Goal: Task Accomplishment & Management: Use online tool/utility

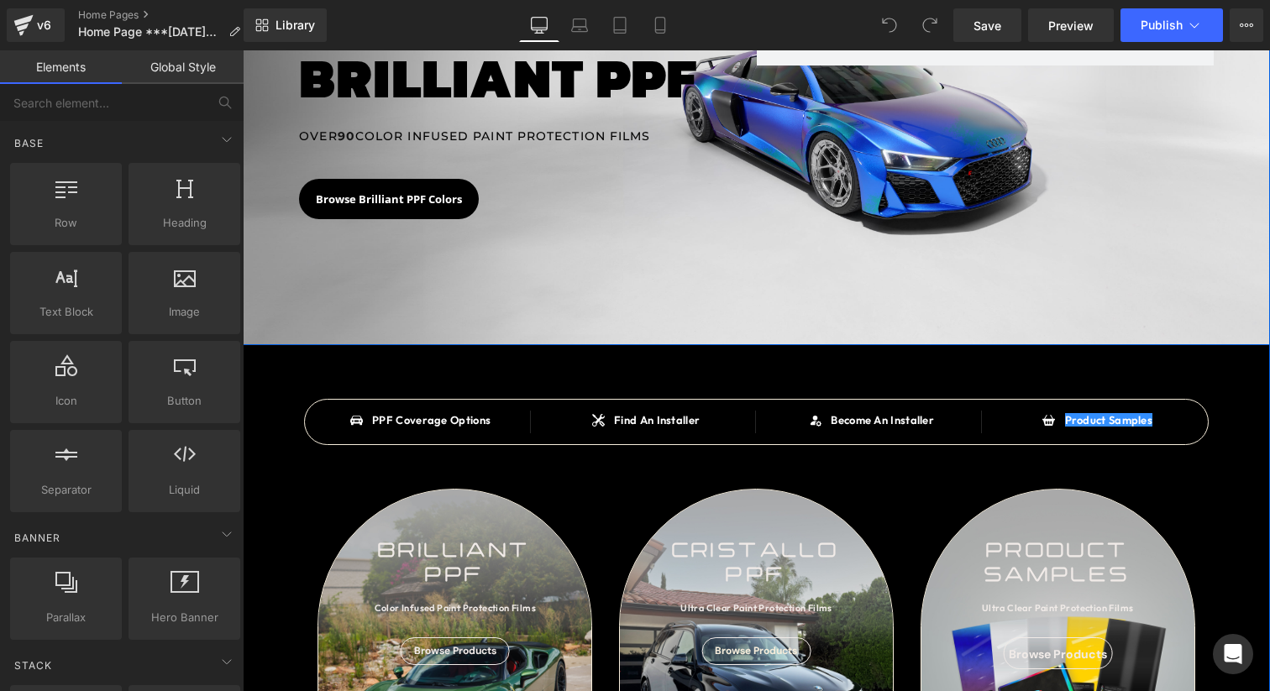
scroll to position [499, 0]
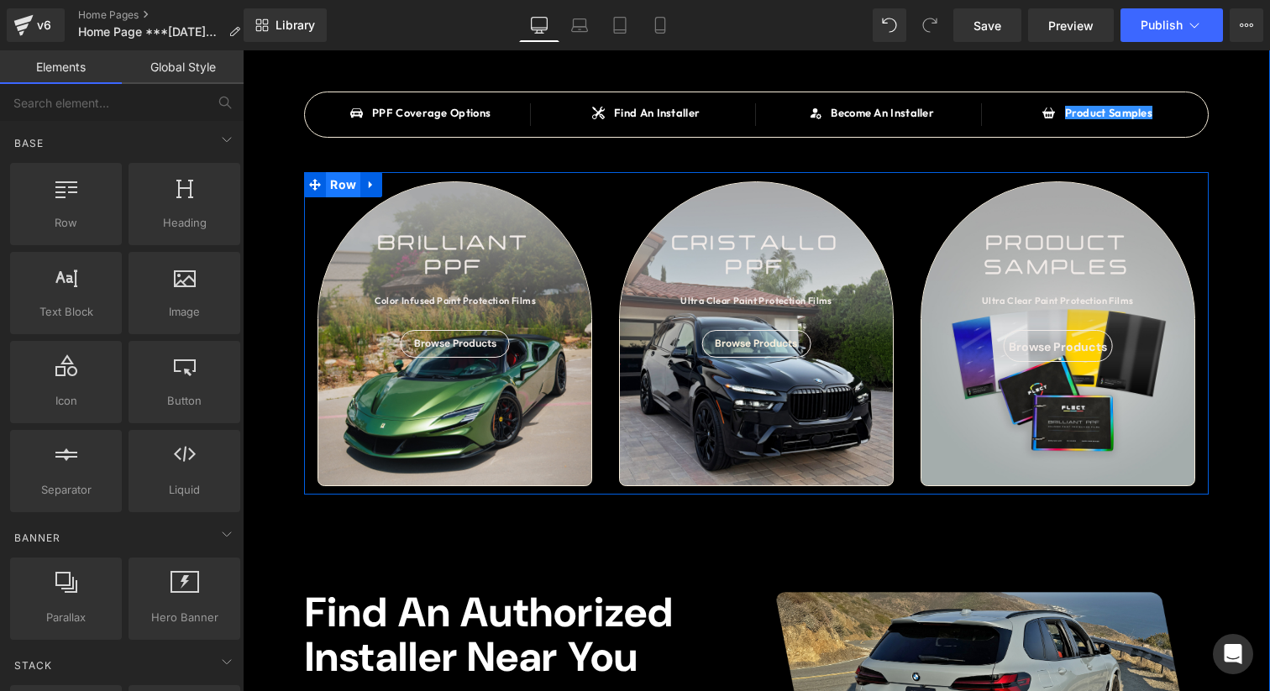
click at [341, 183] on span "Row" at bounding box center [343, 184] width 34 height 25
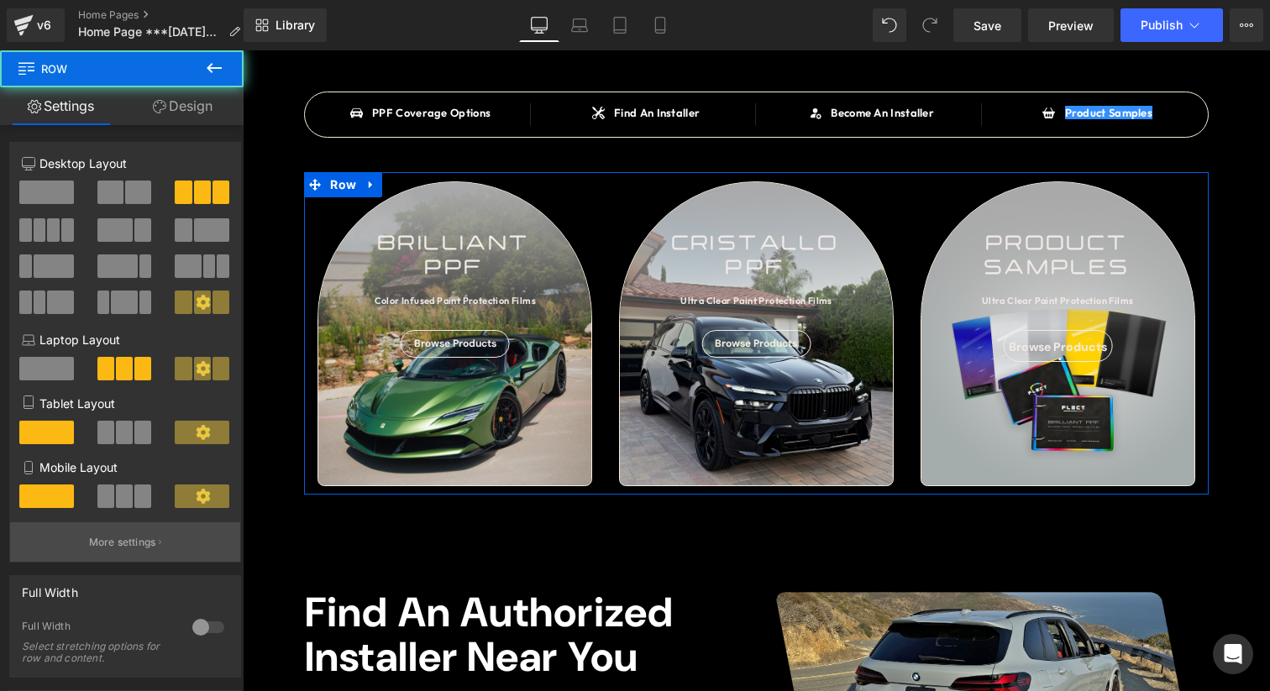
scroll to position [364, 0]
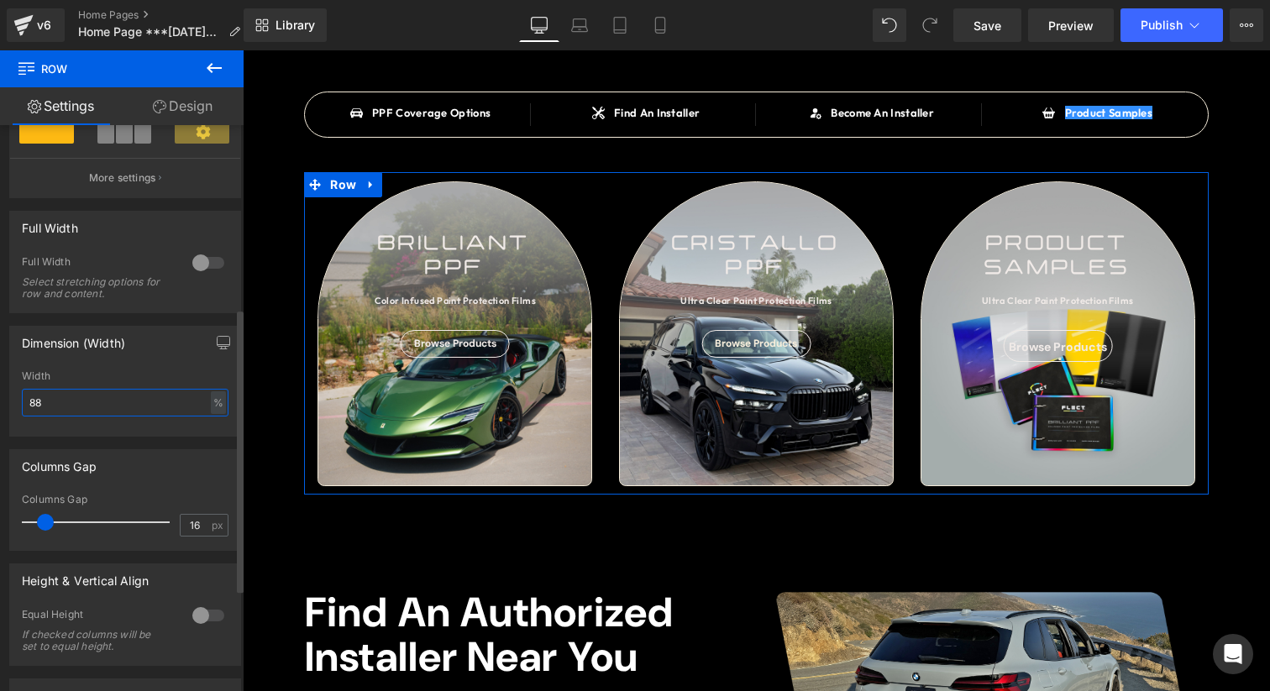
click at [87, 405] on input "88" at bounding box center [125, 403] width 207 height 28
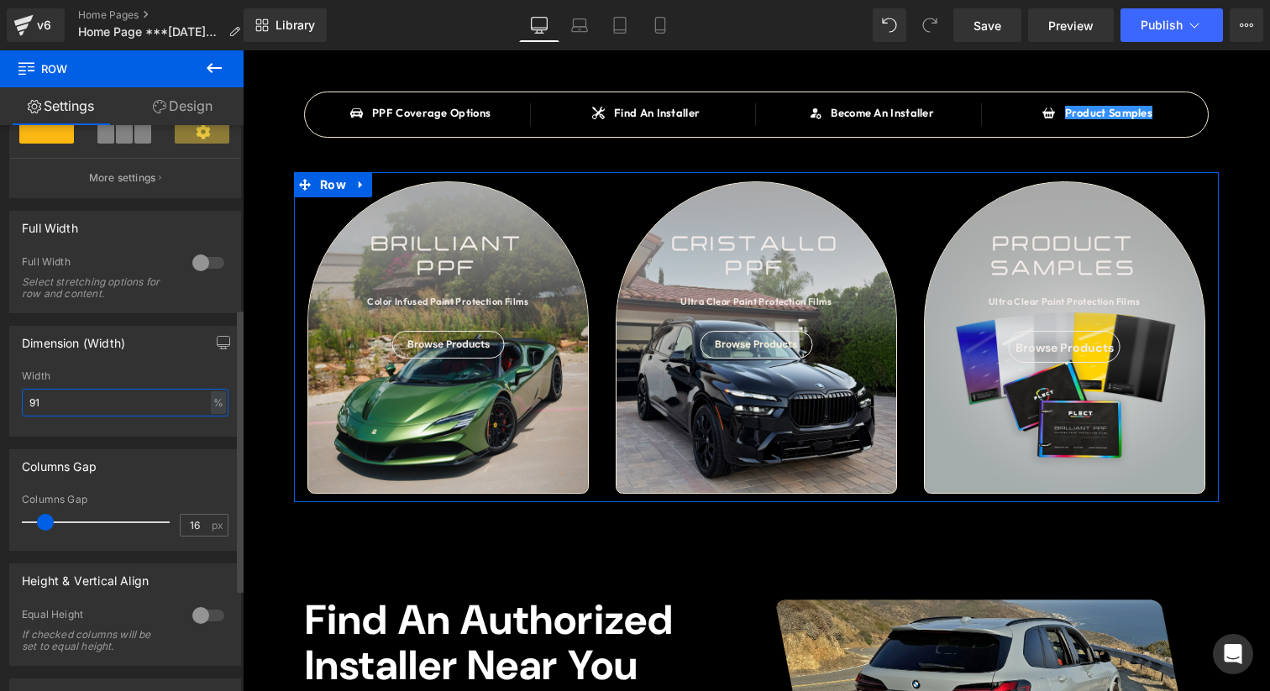
type input "92"
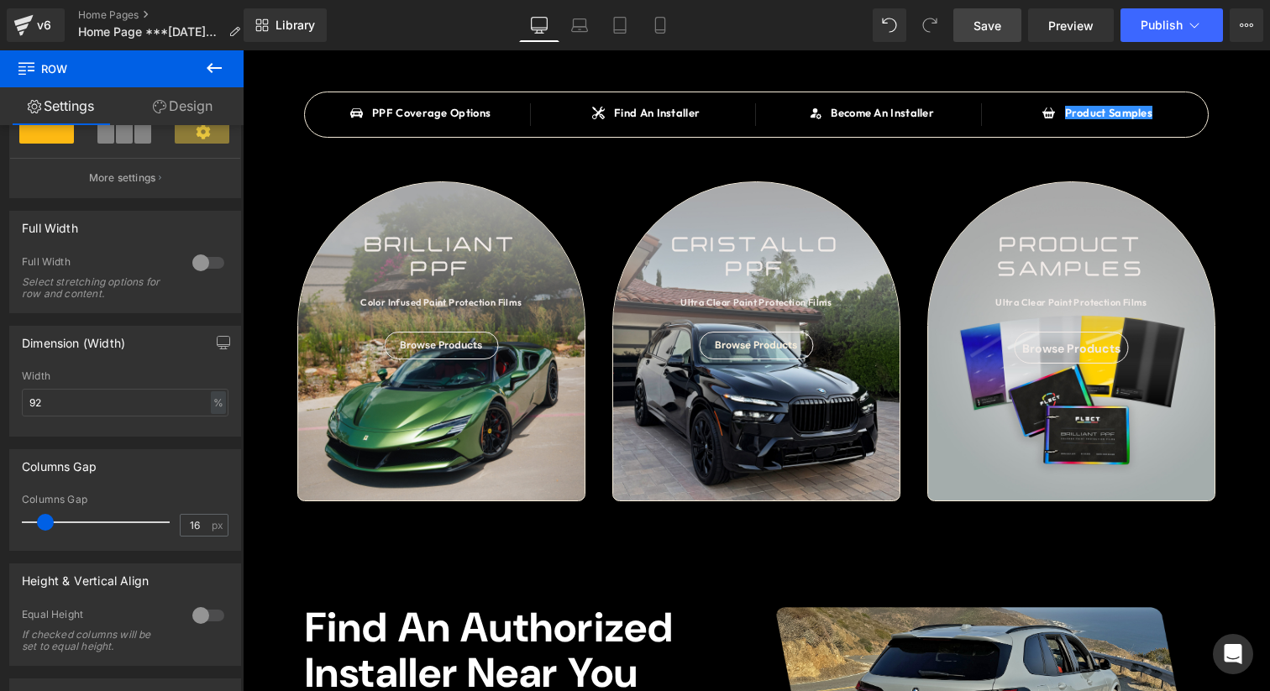
click at [999, 40] on link "Save" at bounding box center [987, 25] width 68 height 34
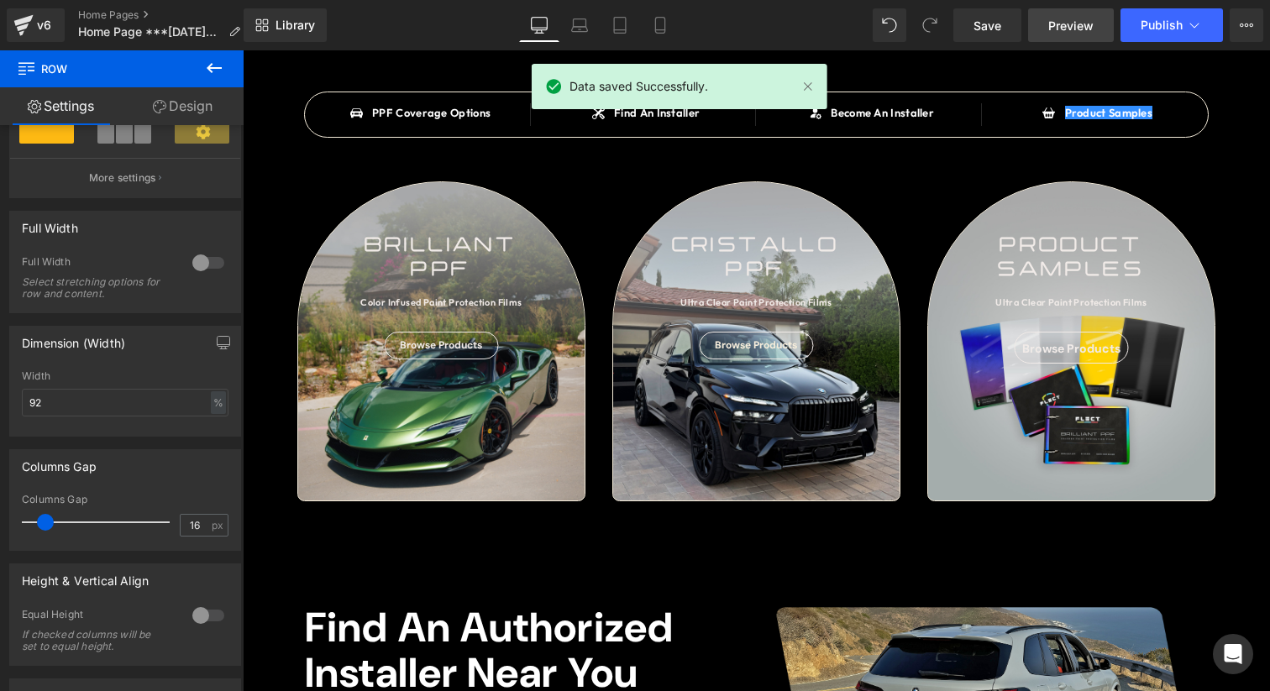
click at [1076, 13] on link "Preview" at bounding box center [1071, 25] width 86 height 34
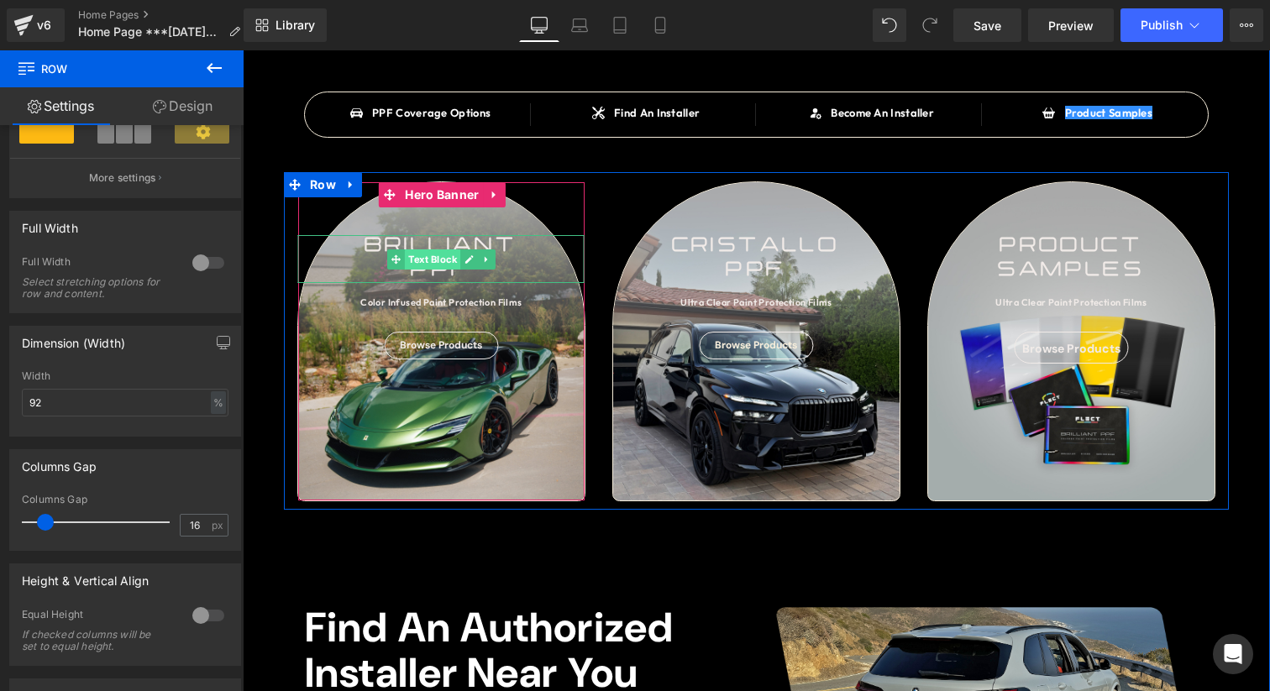
click at [440, 255] on span "Text Block" at bounding box center [432, 259] width 55 height 20
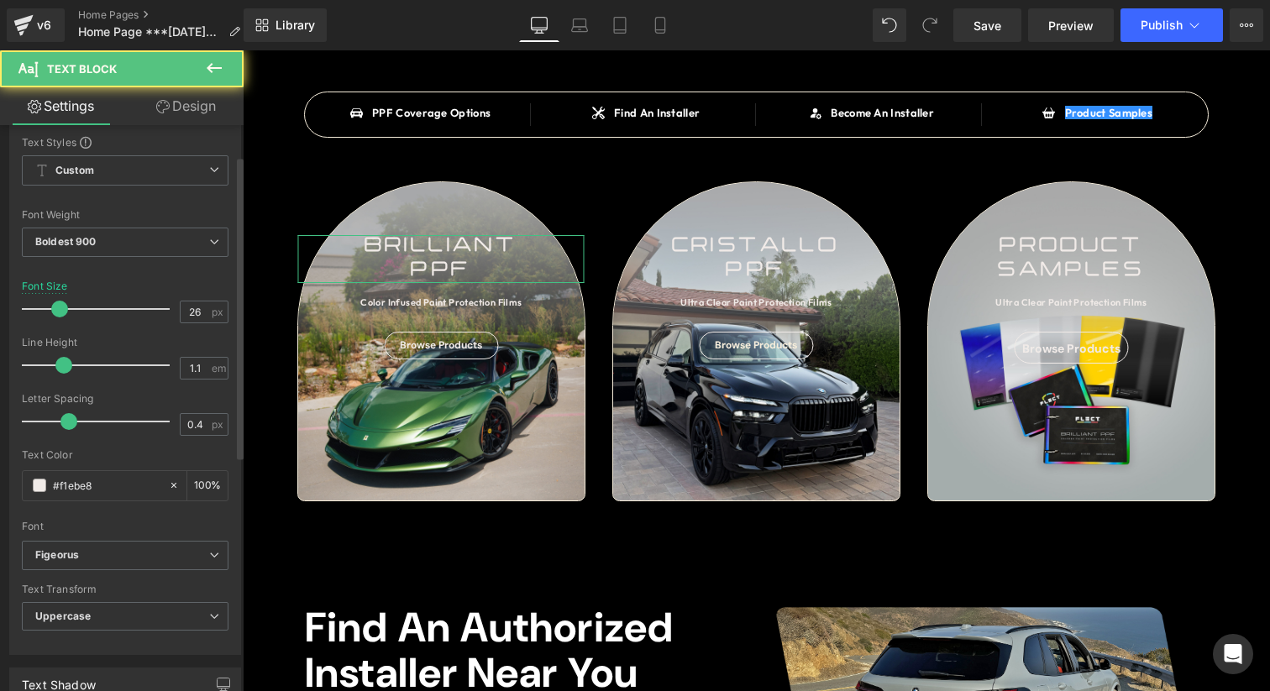
scroll to position [108, 0]
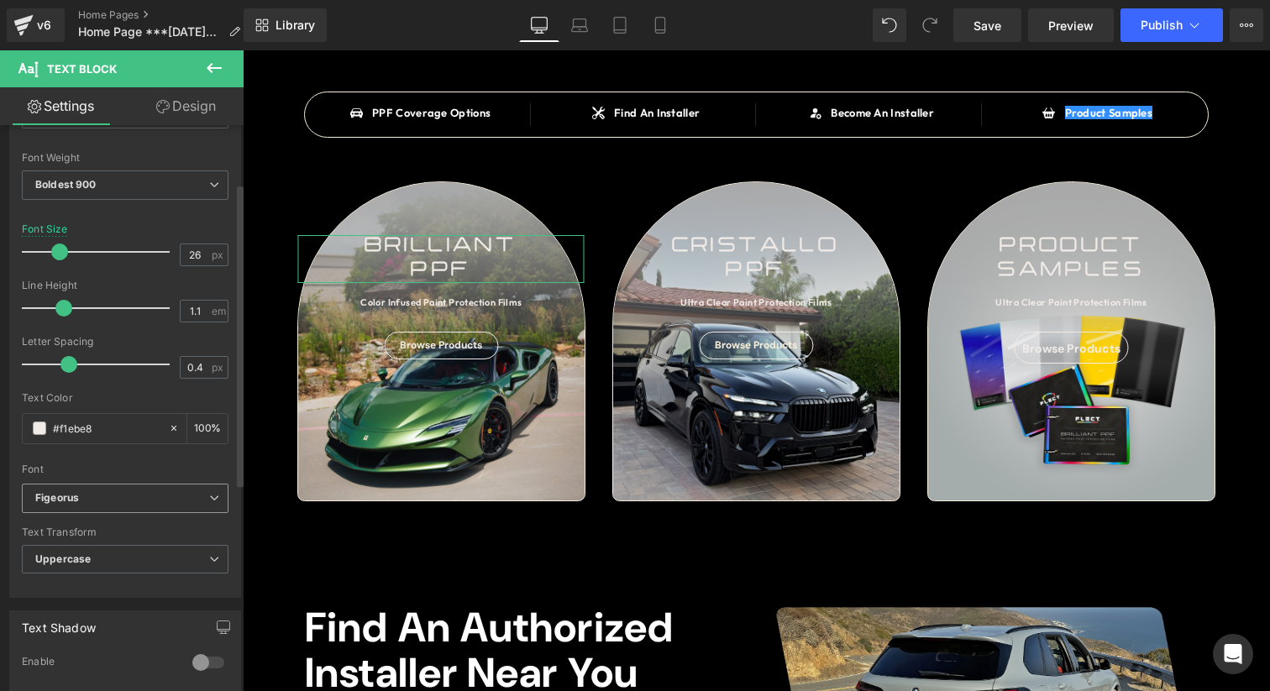
click at [117, 497] on b "Figeorus" at bounding box center [122, 498] width 174 height 14
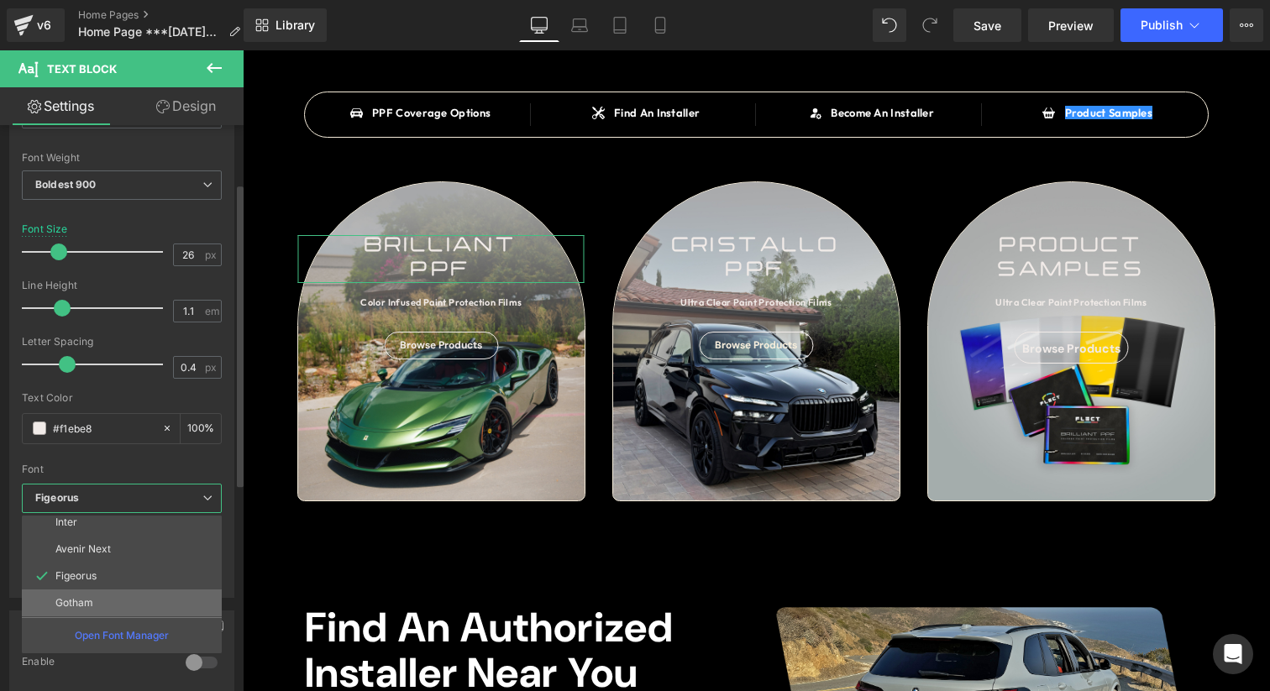
scroll to position [0, 0]
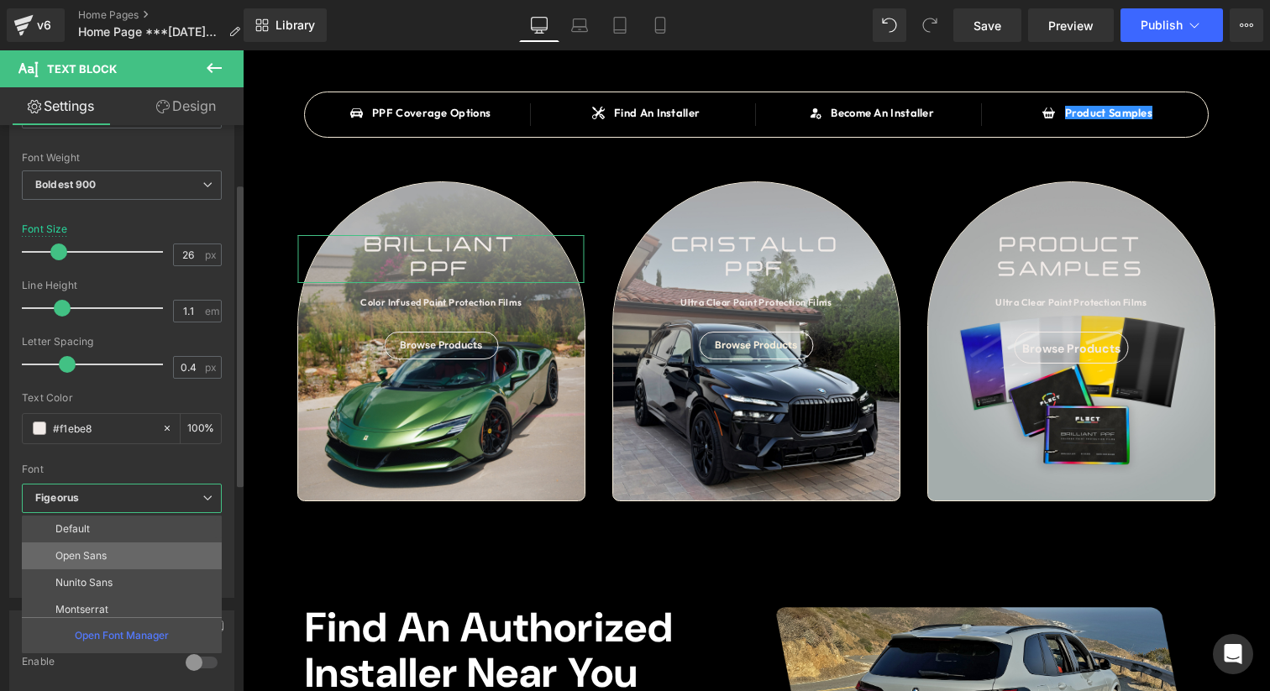
click at [123, 558] on li "Open Sans" at bounding box center [125, 555] width 207 height 27
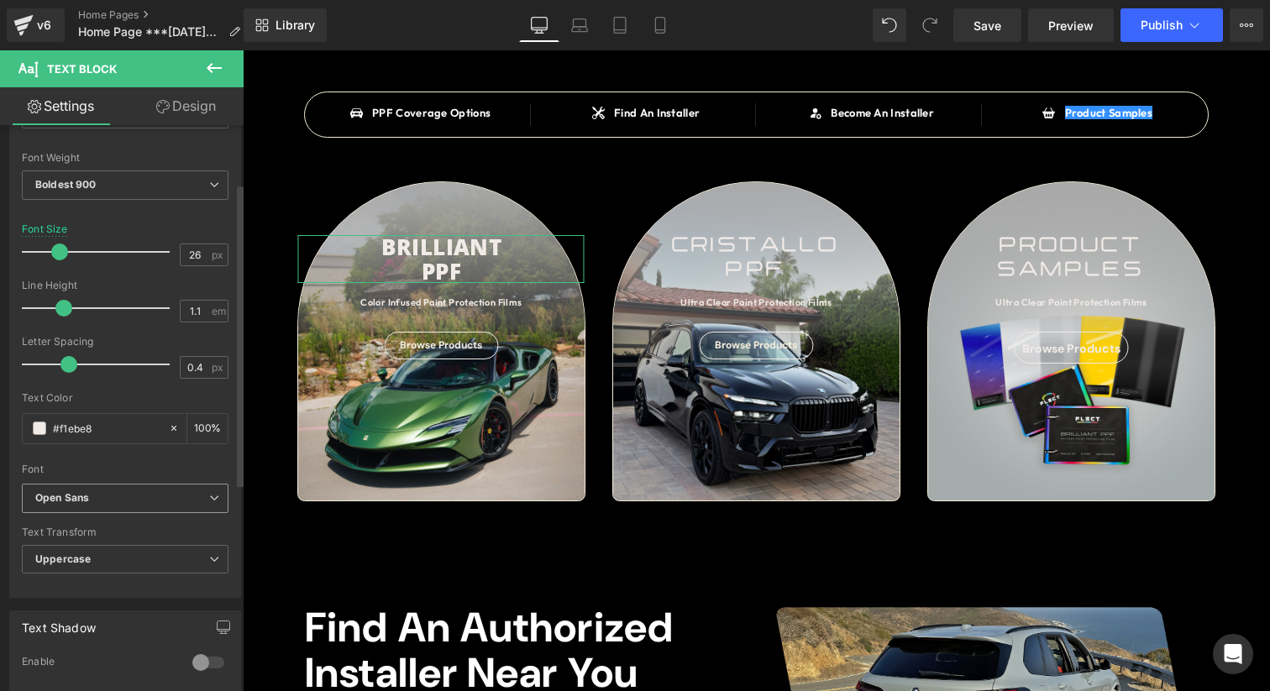
click at [101, 495] on b "Open Sans" at bounding box center [122, 498] width 174 height 14
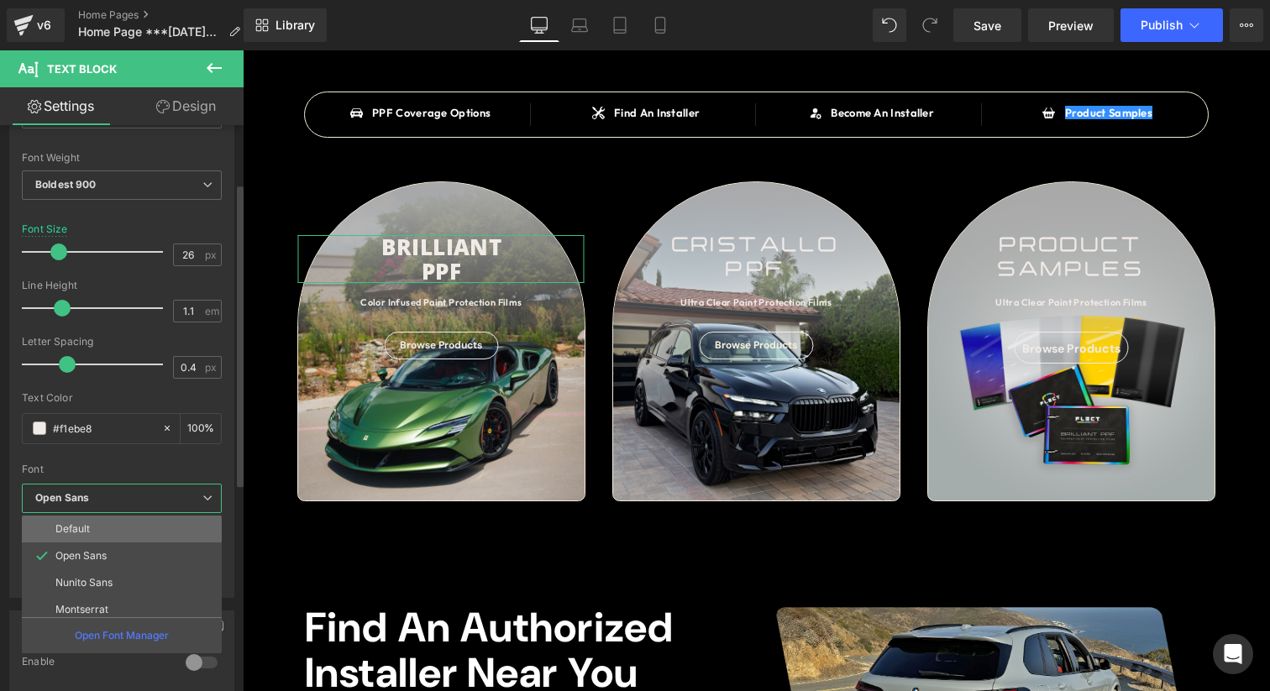
click at [102, 532] on li "Default" at bounding box center [125, 529] width 207 height 27
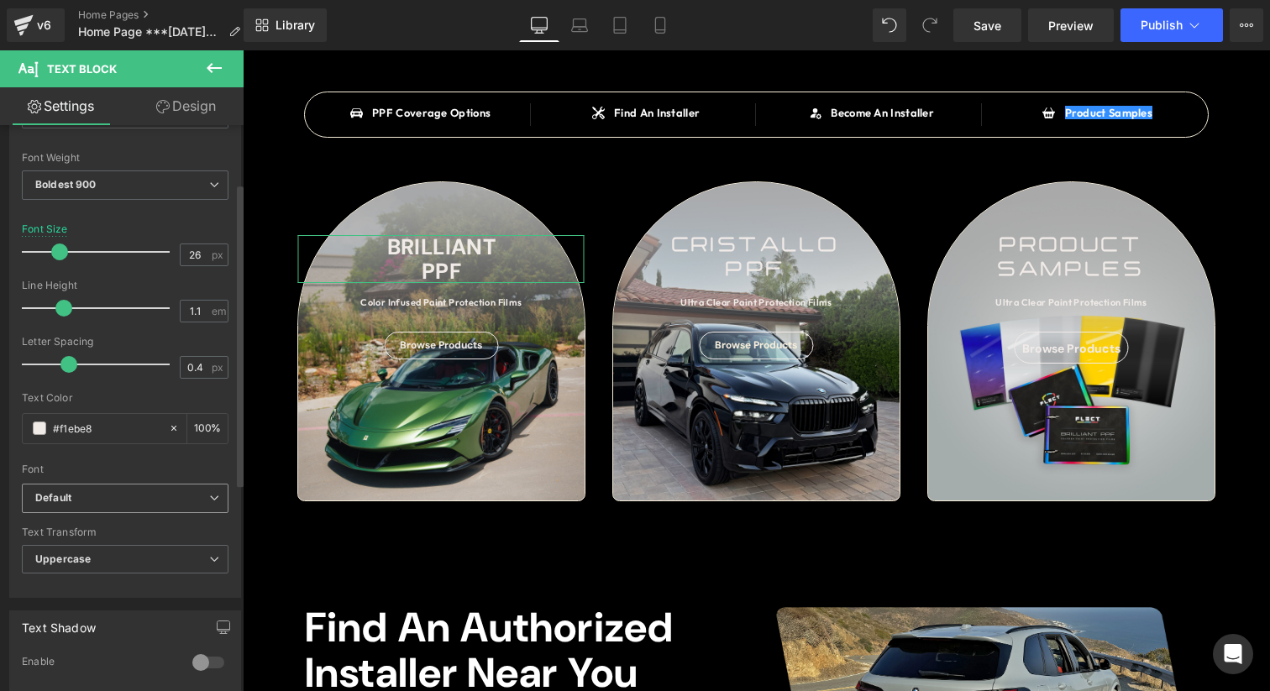
click at [125, 508] on span "Default" at bounding box center [125, 498] width 207 height 29
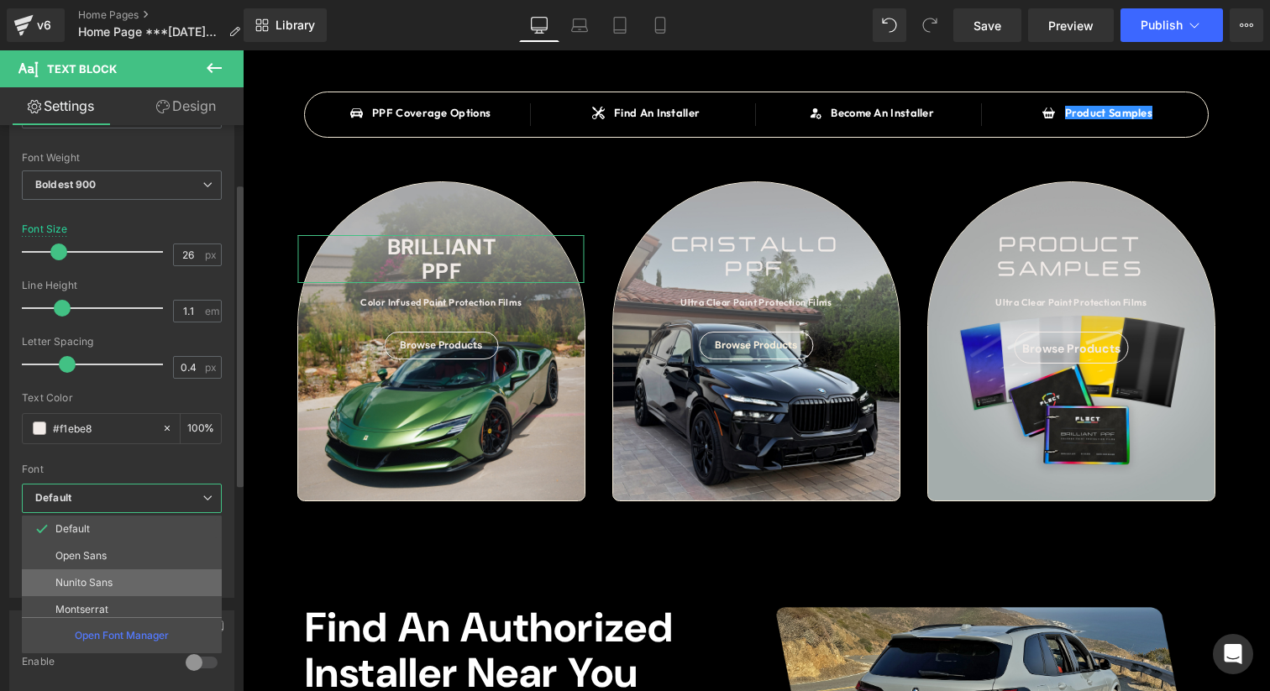
click at [107, 584] on p "Nunito Sans" at bounding box center [83, 583] width 57 height 12
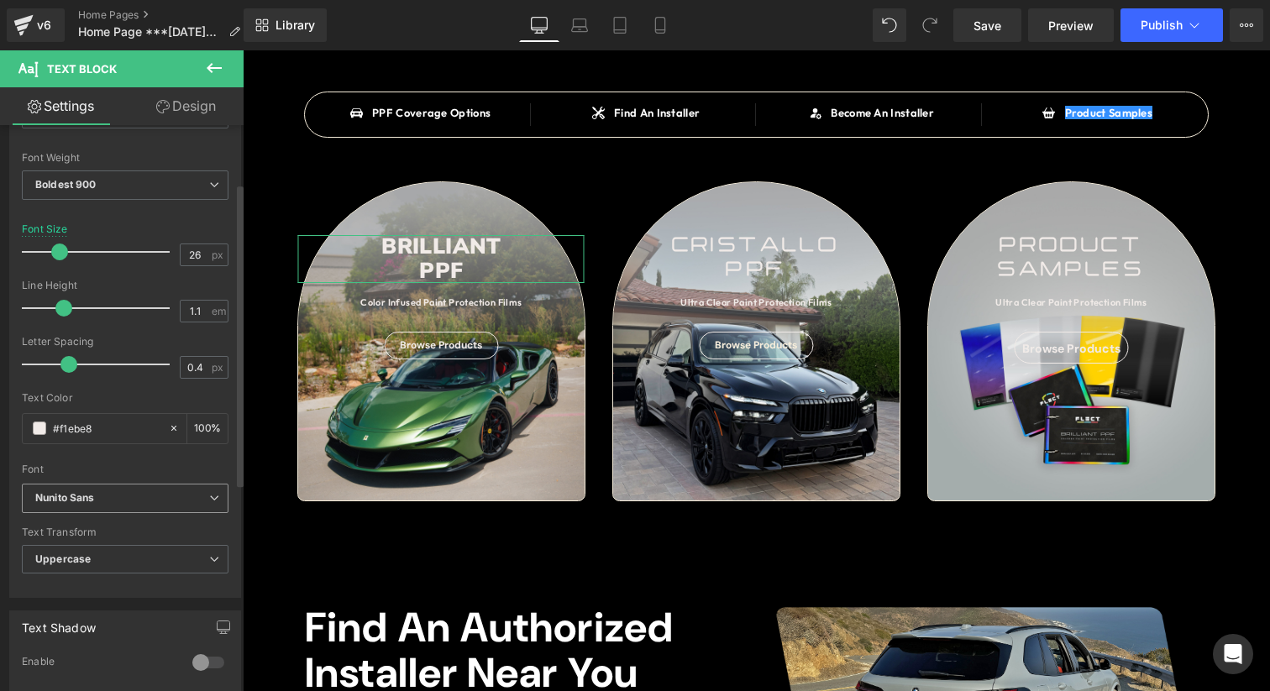
click at [151, 494] on b "Nunito Sans" at bounding box center [122, 498] width 174 height 14
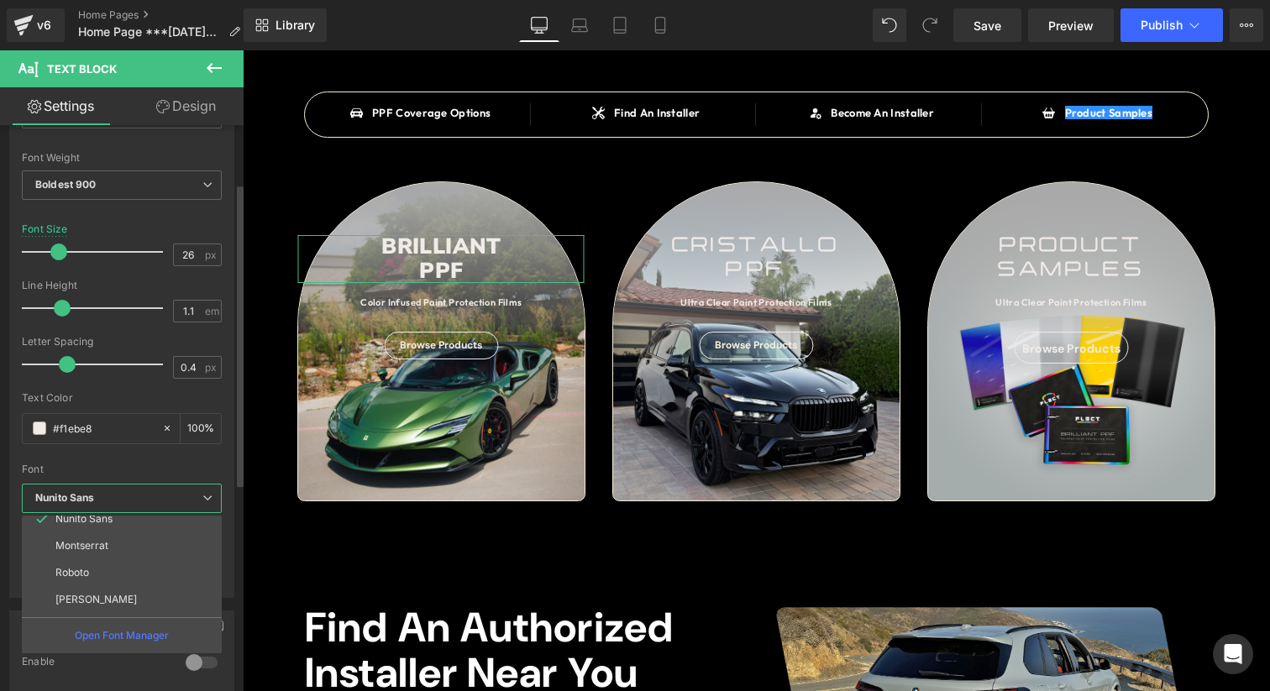
scroll to position [72, 0]
click at [128, 196] on span "Boldest 900" at bounding box center [122, 184] width 200 height 29
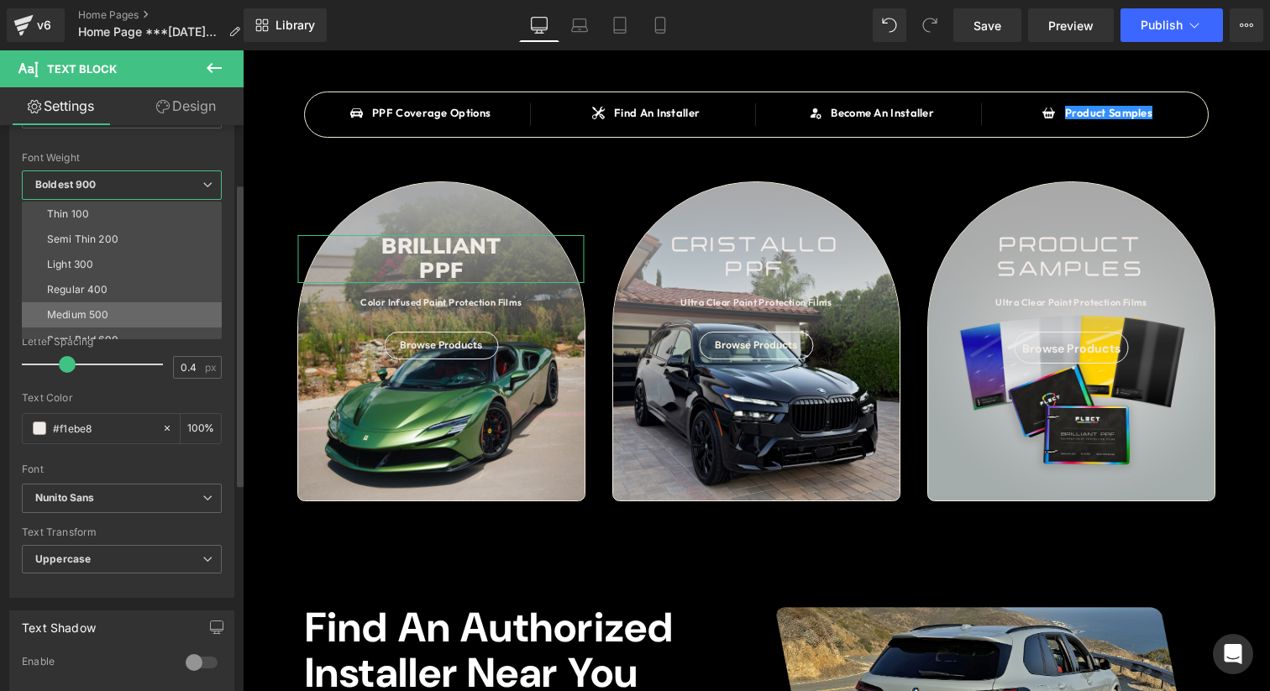
click at [127, 306] on li "Medium 500" at bounding box center [125, 314] width 207 height 25
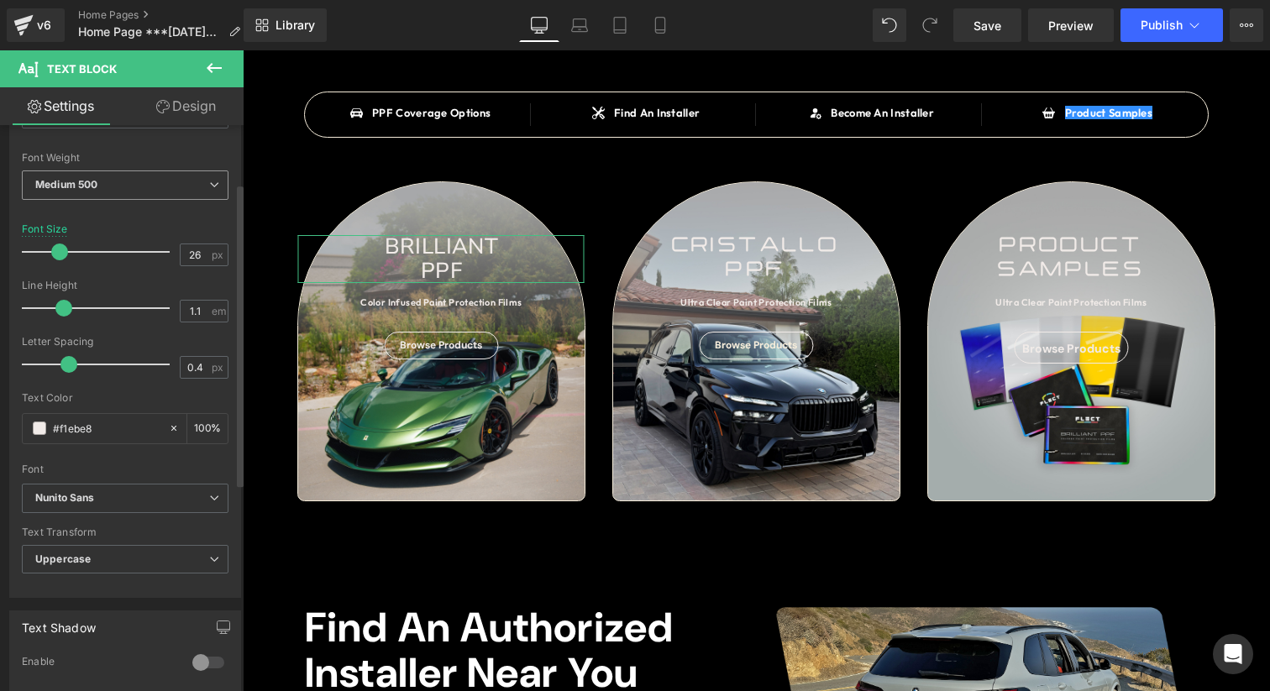
click at [161, 191] on span "Medium 500" at bounding box center [125, 184] width 207 height 29
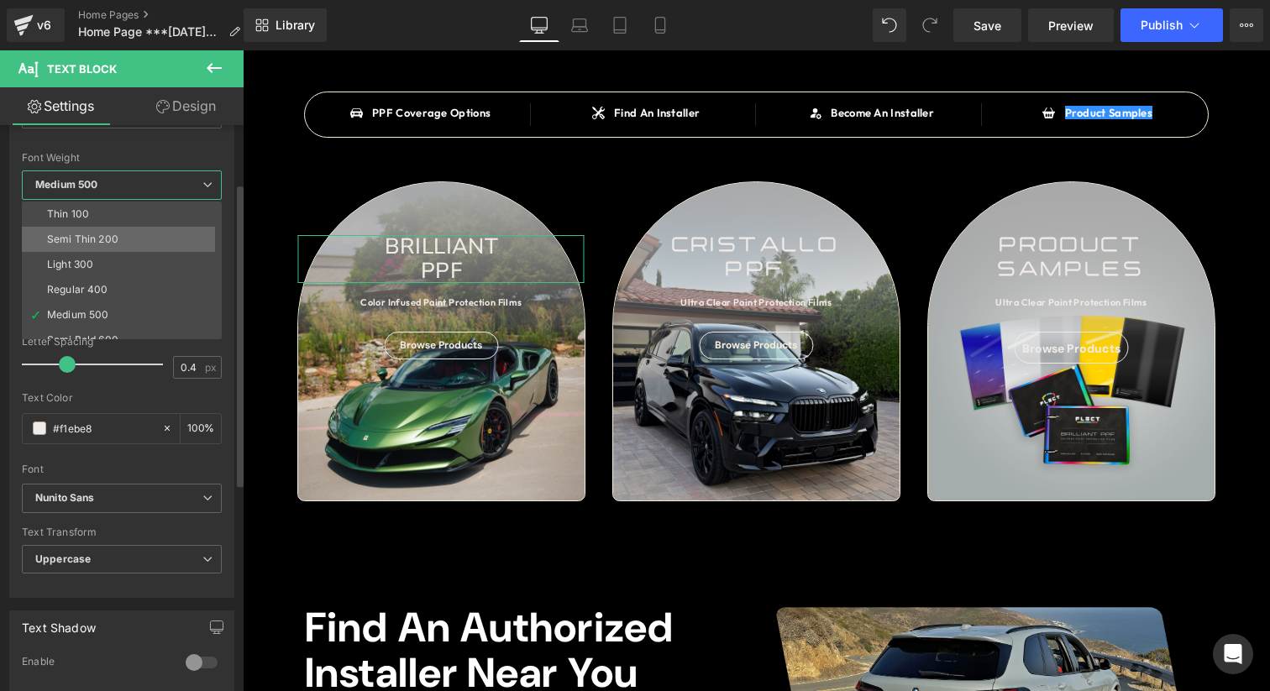
scroll to position [38, 0]
click at [123, 294] on li "Semi Bold 600" at bounding box center [125, 302] width 207 height 25
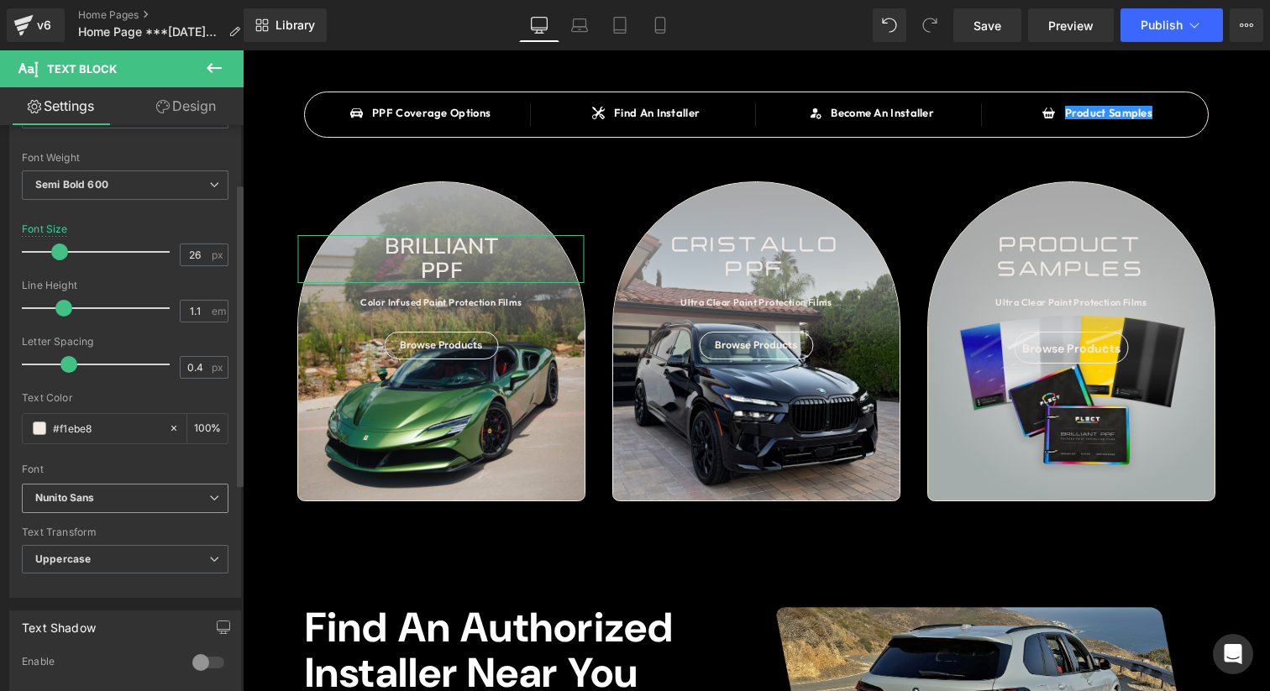
click at [116, 505] on span "Nunito Sans" at bounding box center [125, 498] width 207 height 29
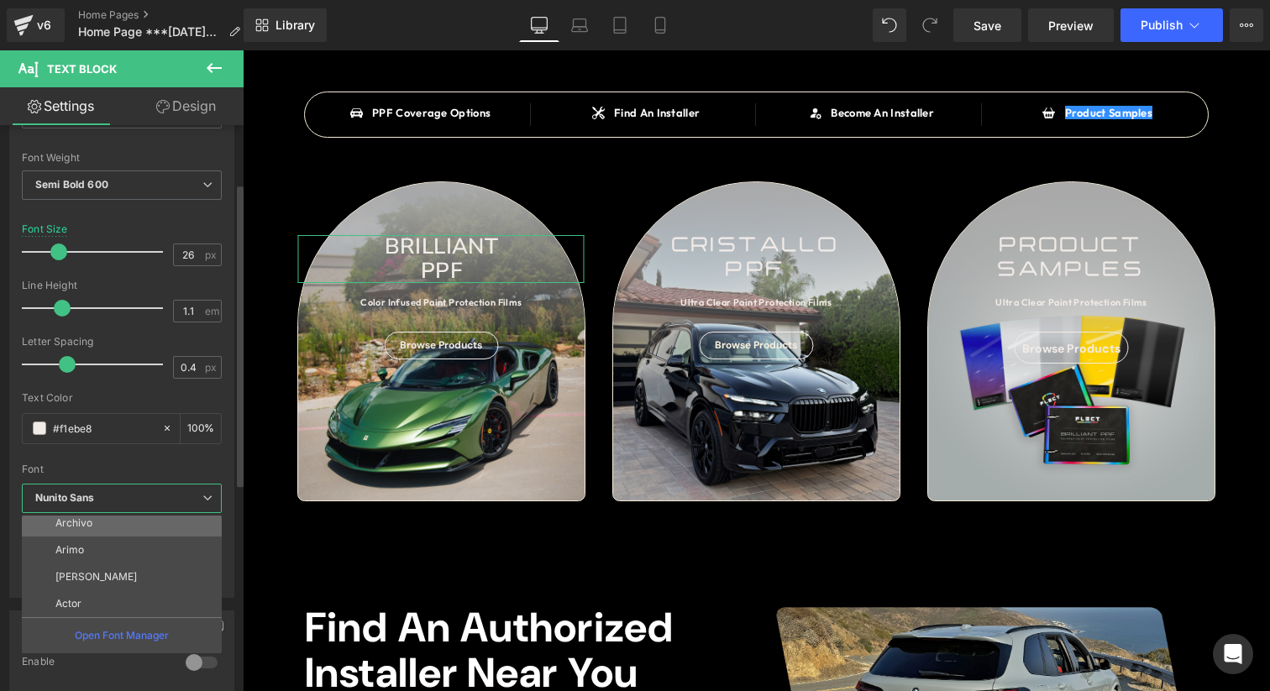
scroll to position [262, 0]
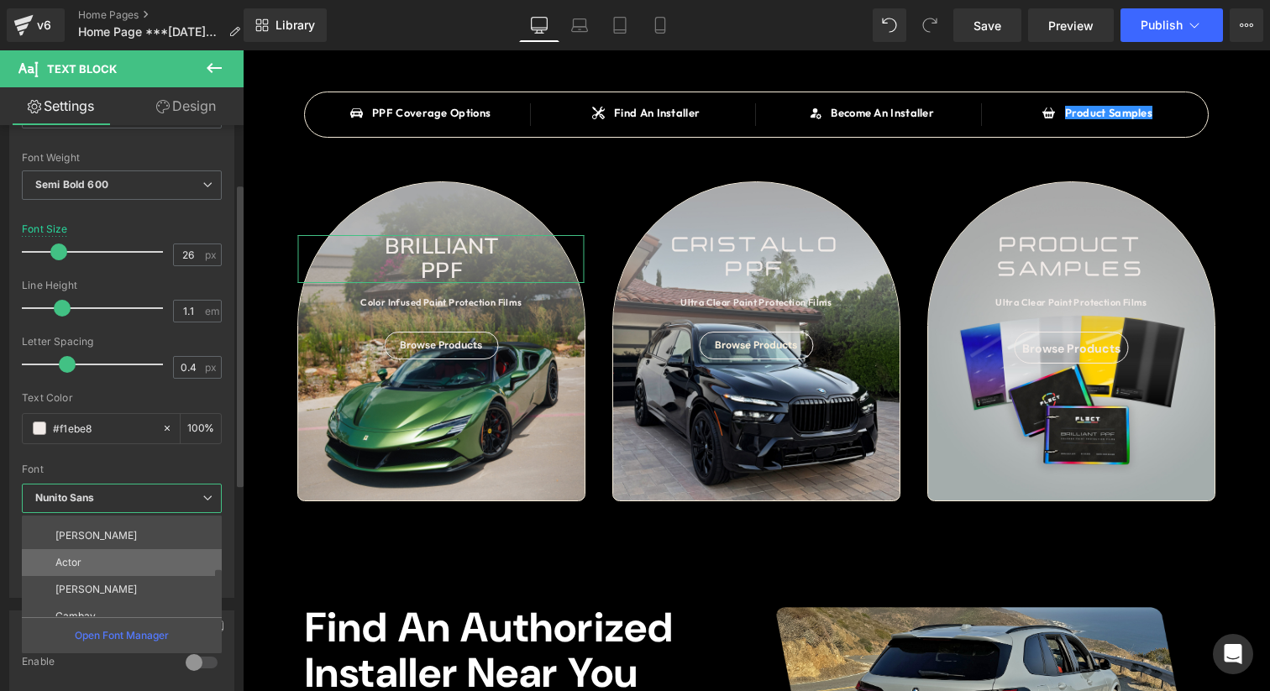
click at [116, 566] on li "Actor" at bounding box center [125, 562] width 207 height 27
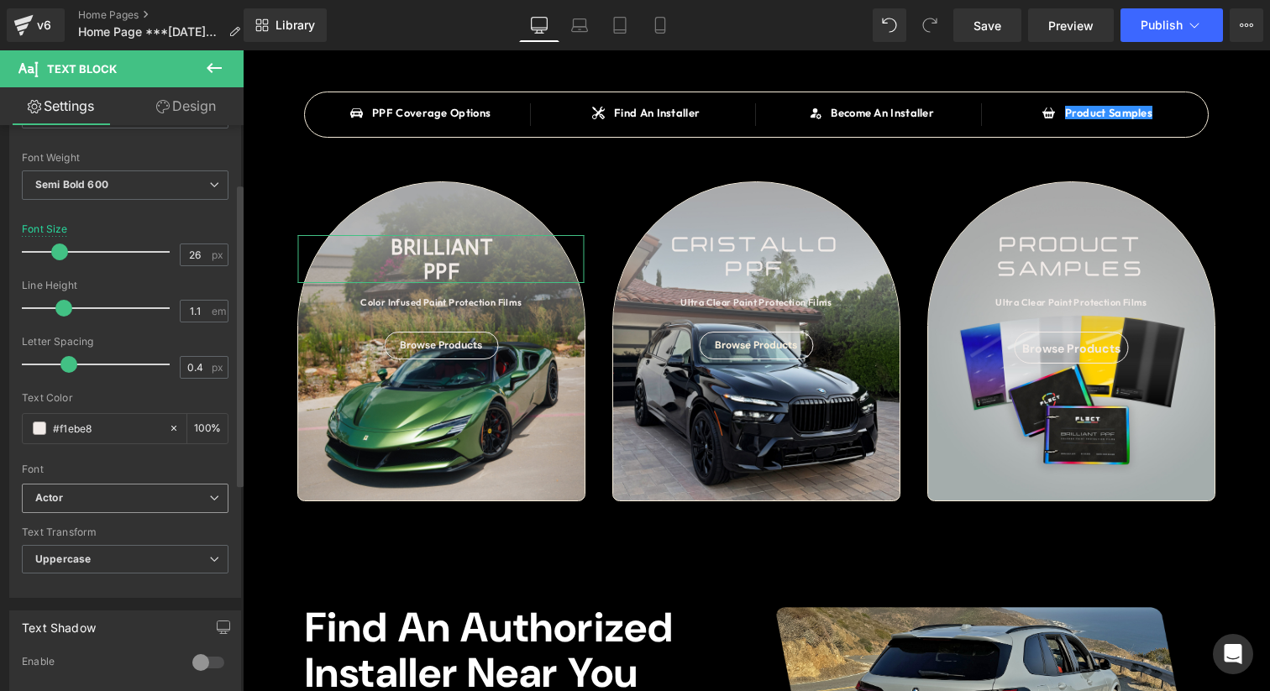
click at [141, 506] on span "Actor" at bounding box center [125, 498] width 207 height 29
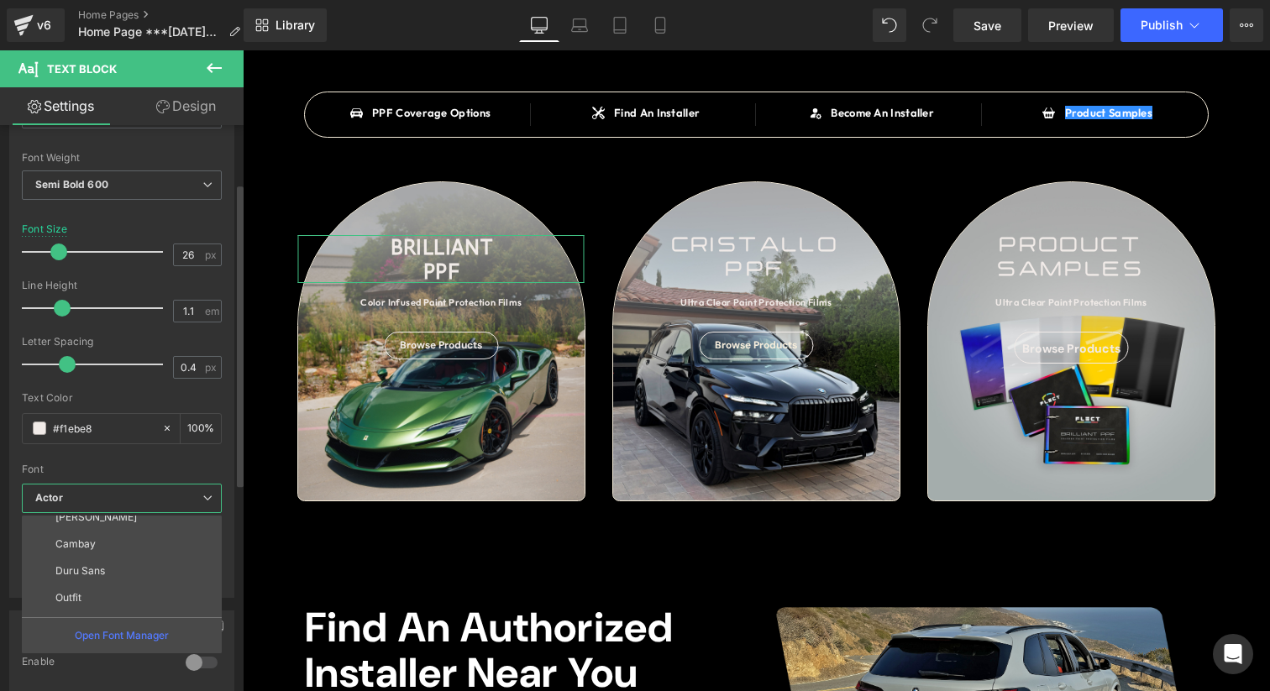
scroll to position [340, 0]
click at [116, 584] on li "Outfit" at bounding box center [125, 592] width 207 height 27
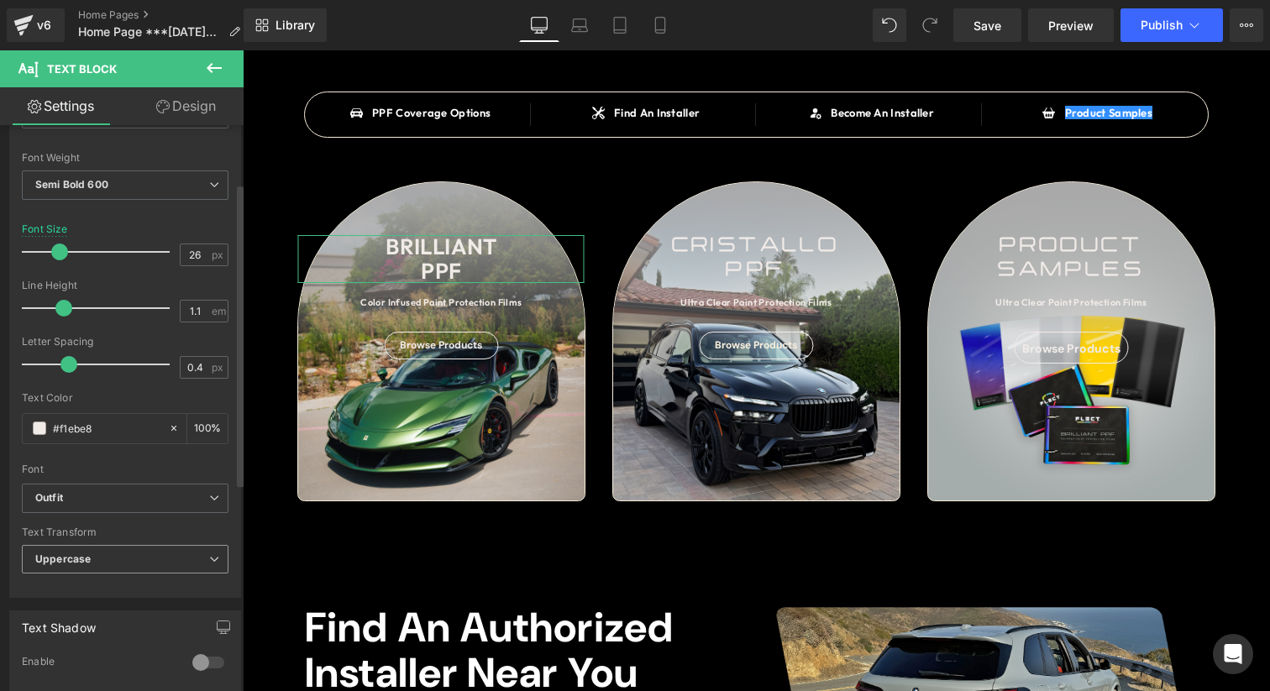
click at [103, 552] on span "Uppercase" at bounding box center [125, 559] width 207 height 29
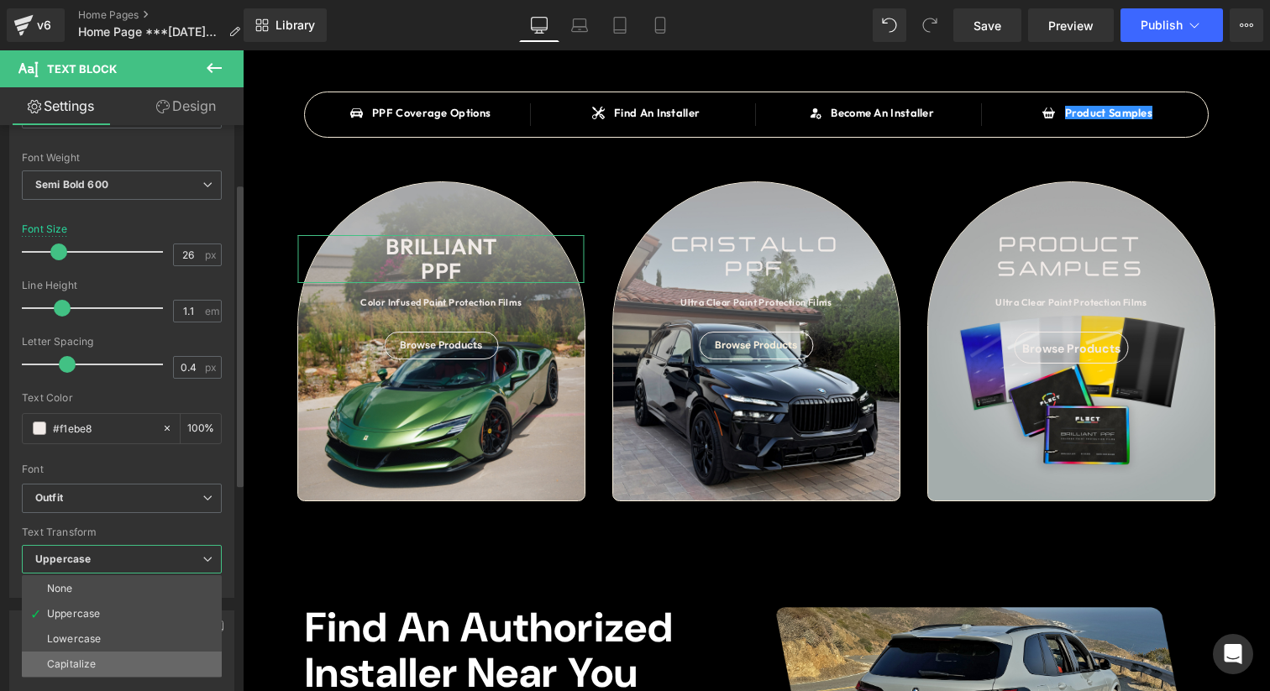
click at [94, 659] on div "Capitalize" at bounding box center [71, 664] width 49 height 12
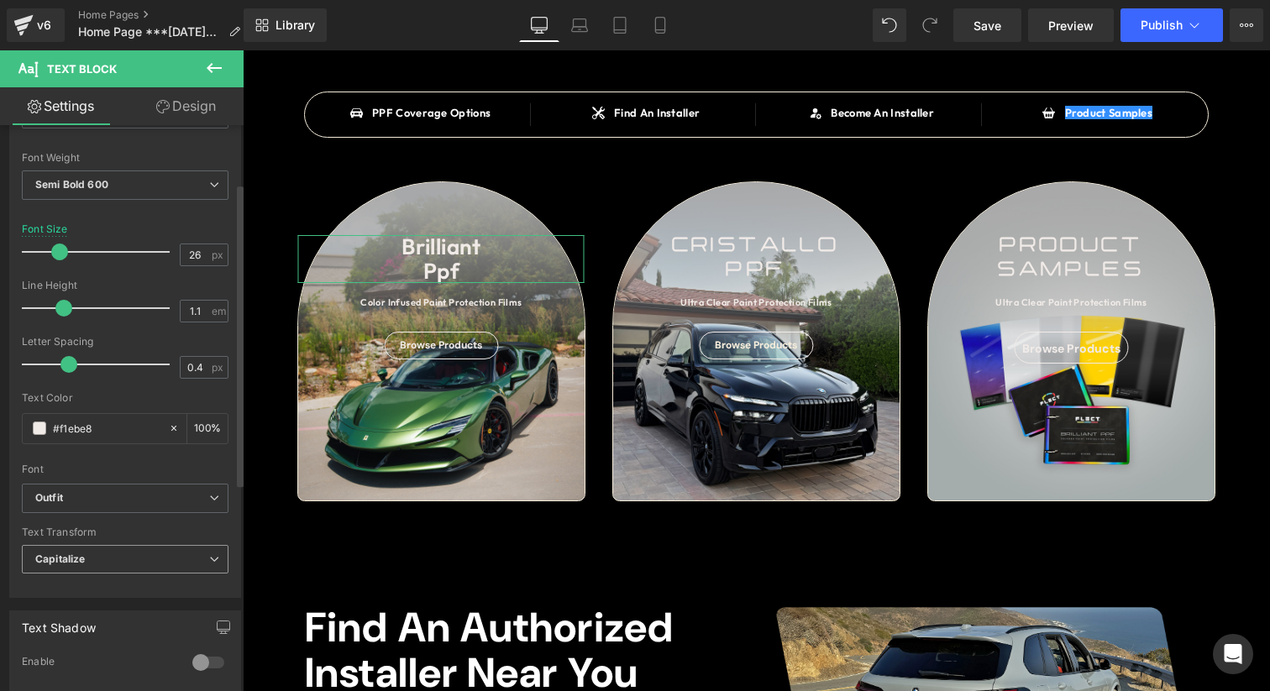
click at [133, 564] on span "Capitalize" at bounding box center [125, 559] width 207 height 29
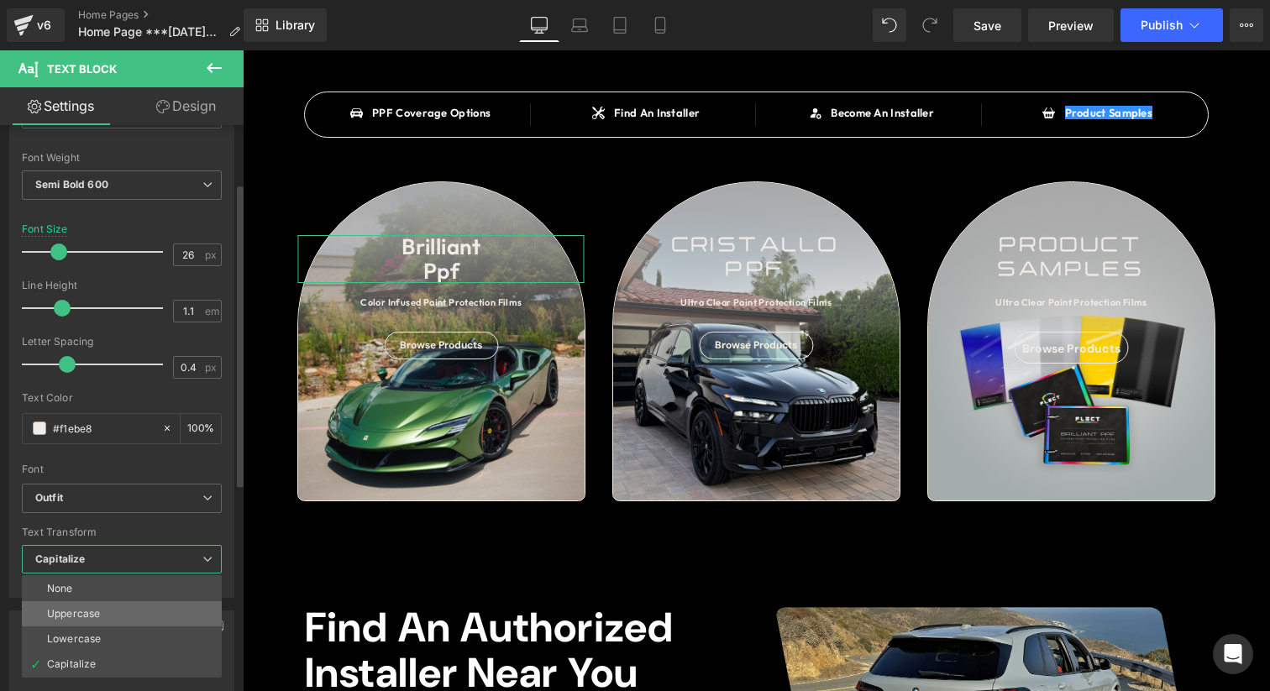
click at [132, 618] on li "Uppercase" at bounding box center [122, 613] width 200 height 25
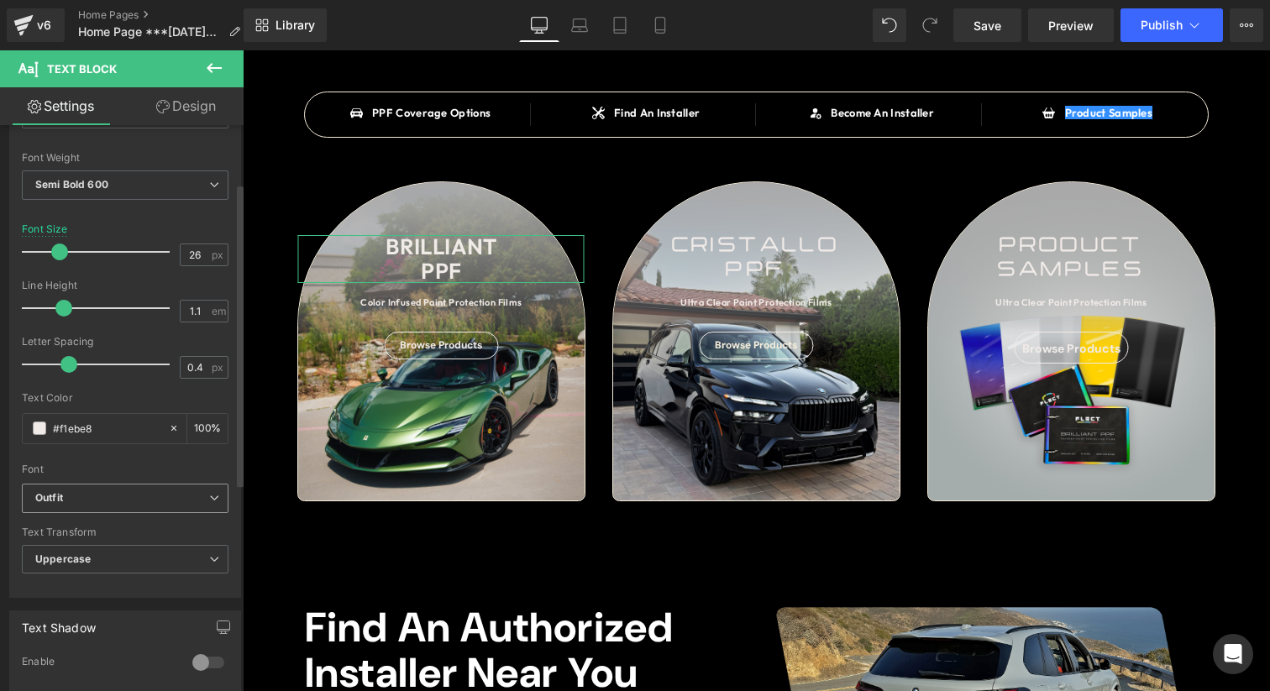
click at [134, 512] on div "Outfit Default Open Sans Nunito Sans Montserrat Roboto Barlow Amiko Antic Archi…" at bounding box center [125, 503] width 207 height 39
click at [129, 492] on b "Outfit" at bounding box center [122, 498] width 174 height 14
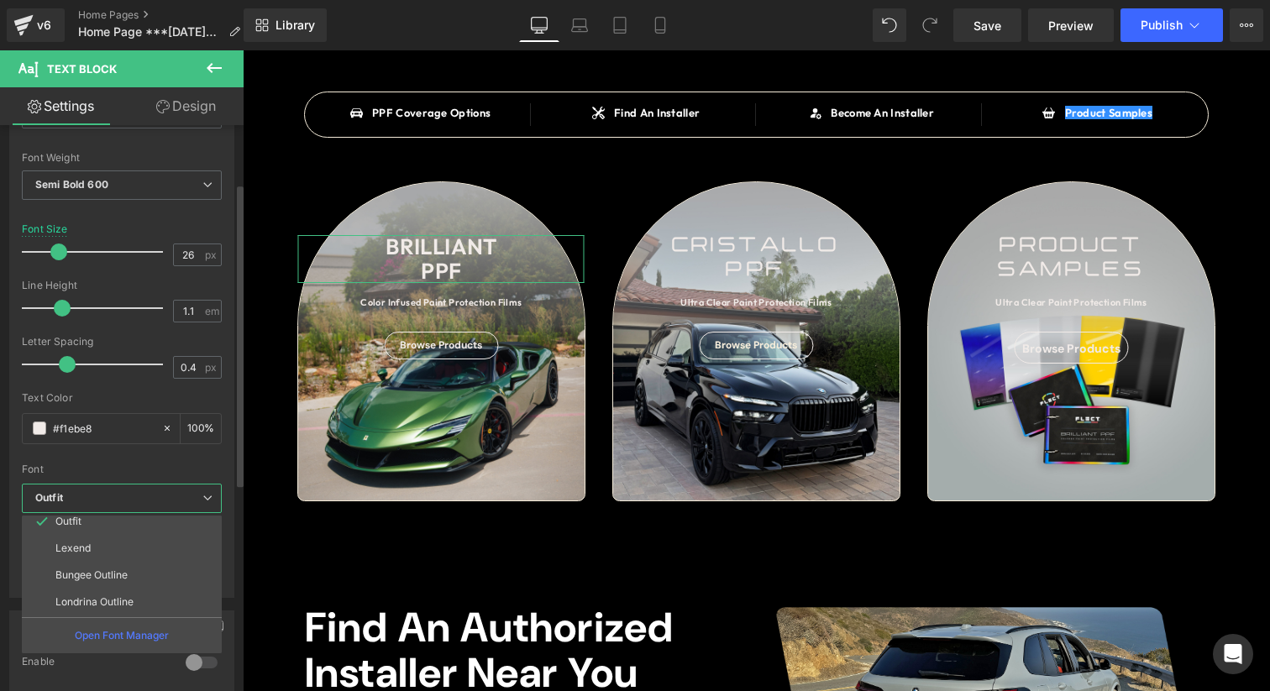
scroll to position [416, 0]
click at [92, 540] on li "Lexend" at bounding box center [125, 543] width 207 height 27
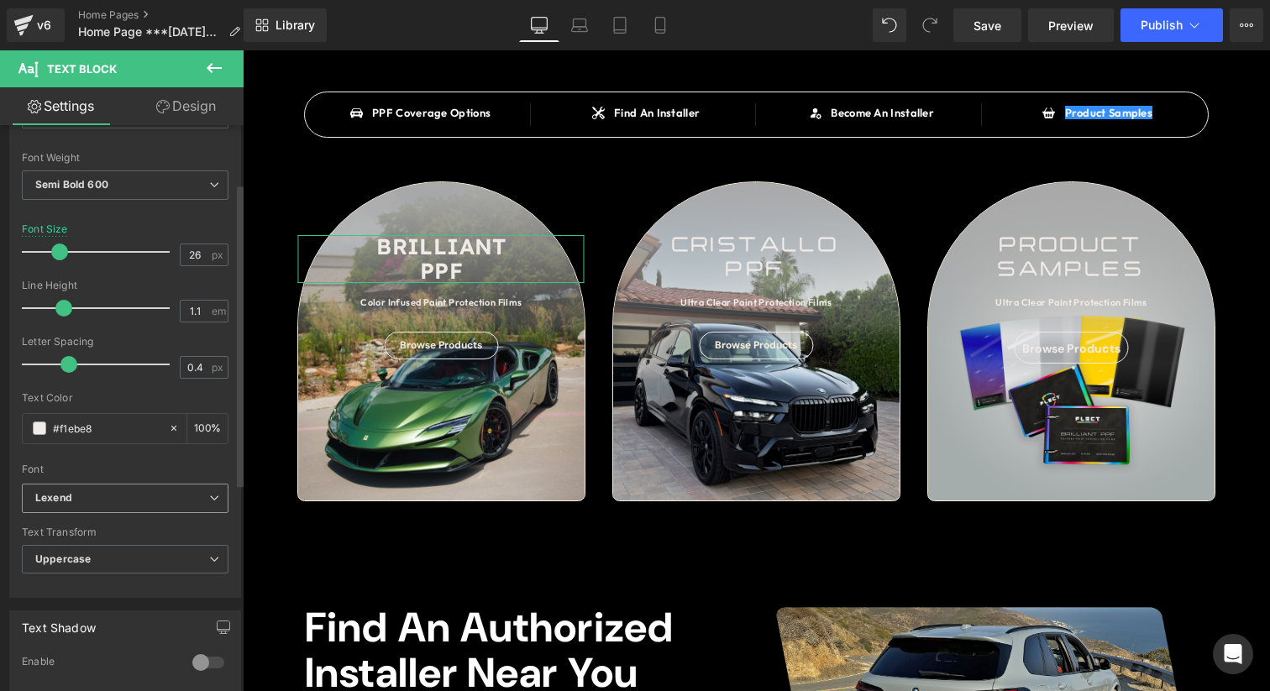
click at [114, 495] on b "Lexend" at bounding box center [122, 498] width 174 height 14
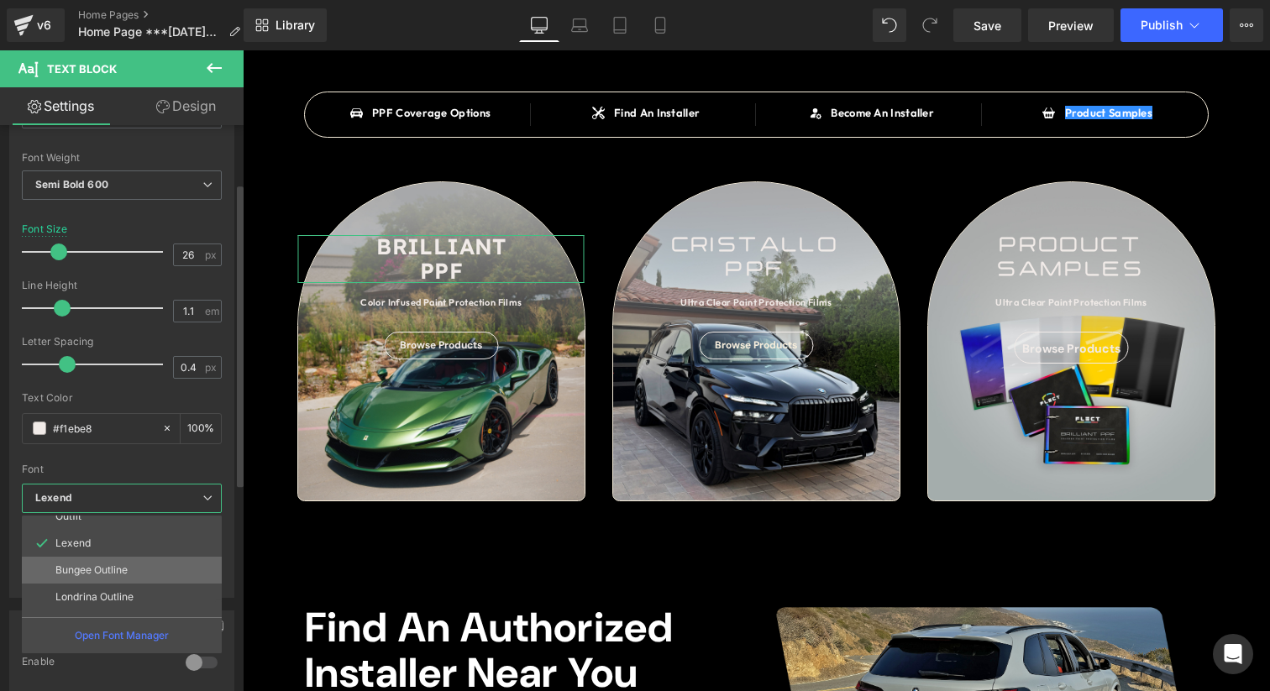
click at [113, 574] on p "Bungee Outline" at bounding box center [91, 570] width 72 height 12
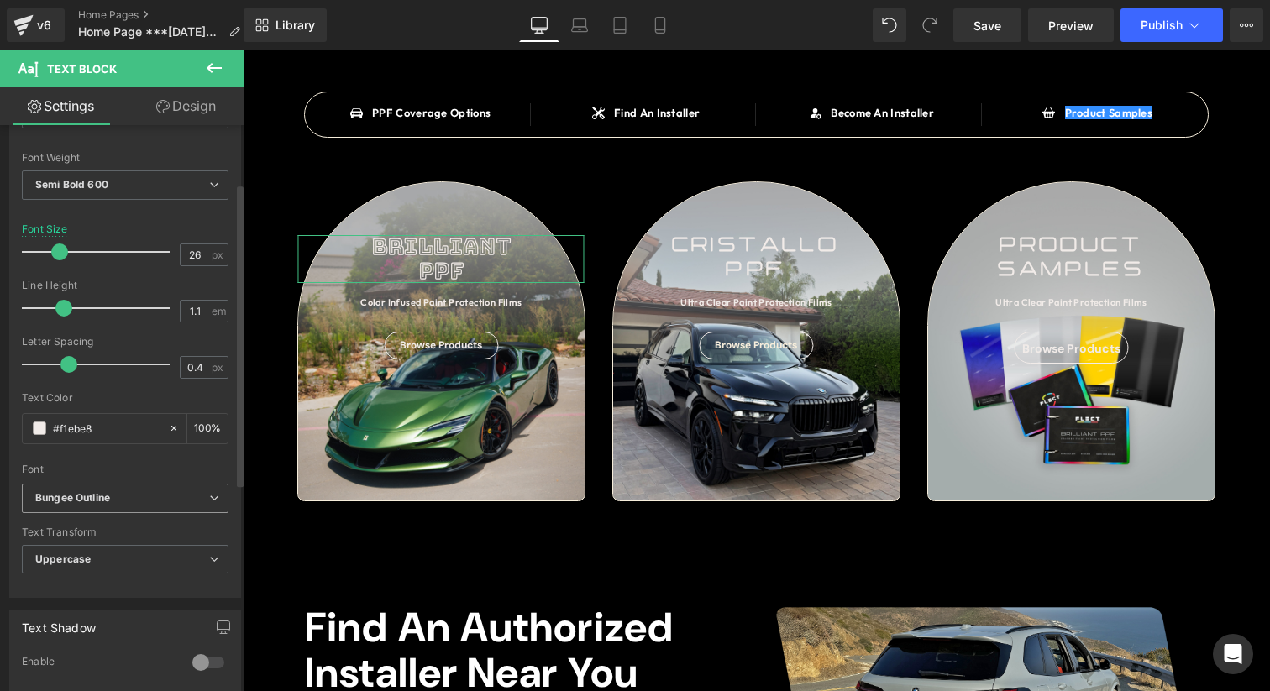
click at [150, 514] on div "Bungee Outline Default Open Sans Nunito Sans Montserrat Roboto Barlow Amiko Ant…" at bounding box center [125, 503] width 207 height 39
click at [150, 509] on span "Bungee Outline" at bounding box center [125, 498] width 207 height 29
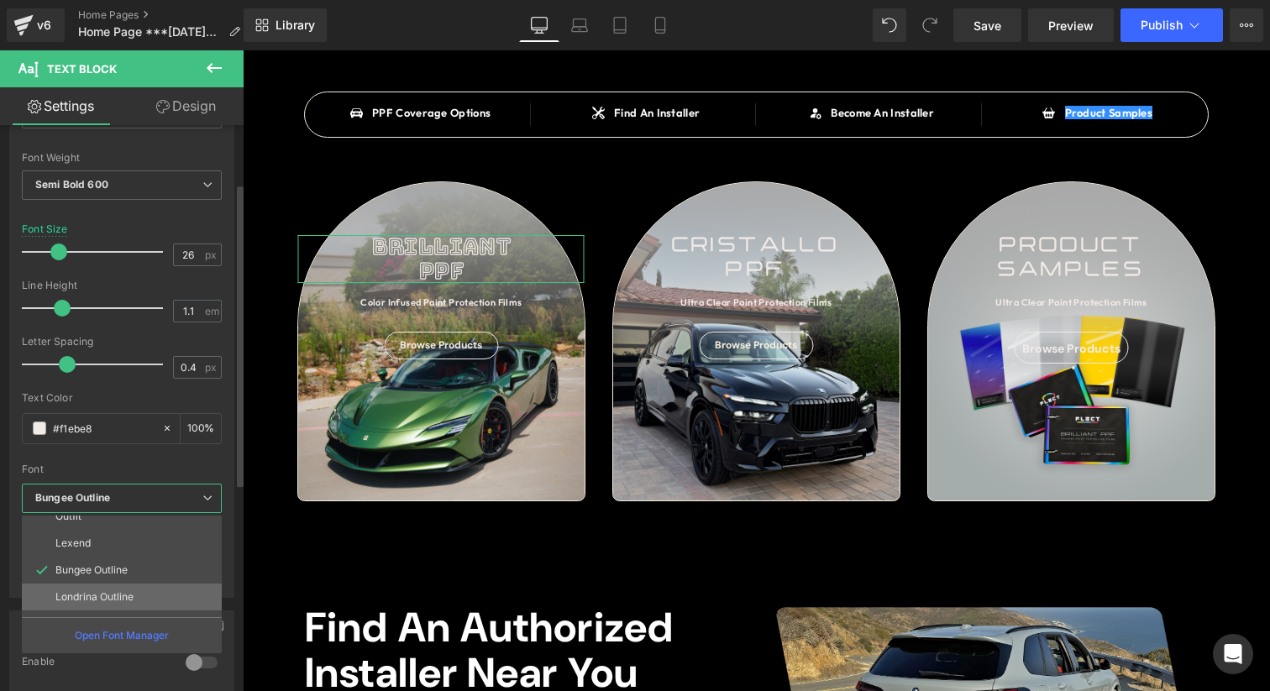
click at [139, 600] on li "Londrina Outline" at bounding box center [125, 597] width 207 height 27
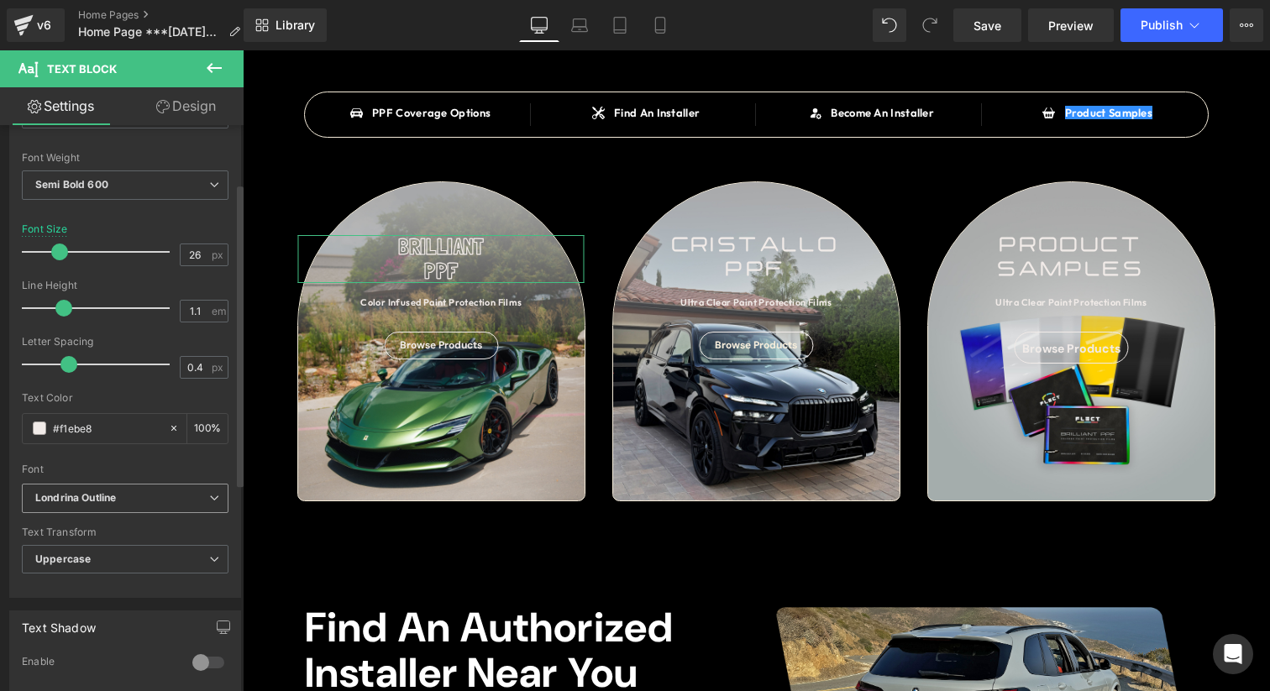
click at [185, 494] on b "Londrina Outline" at bounding box center [122, 498] width 174 height 14
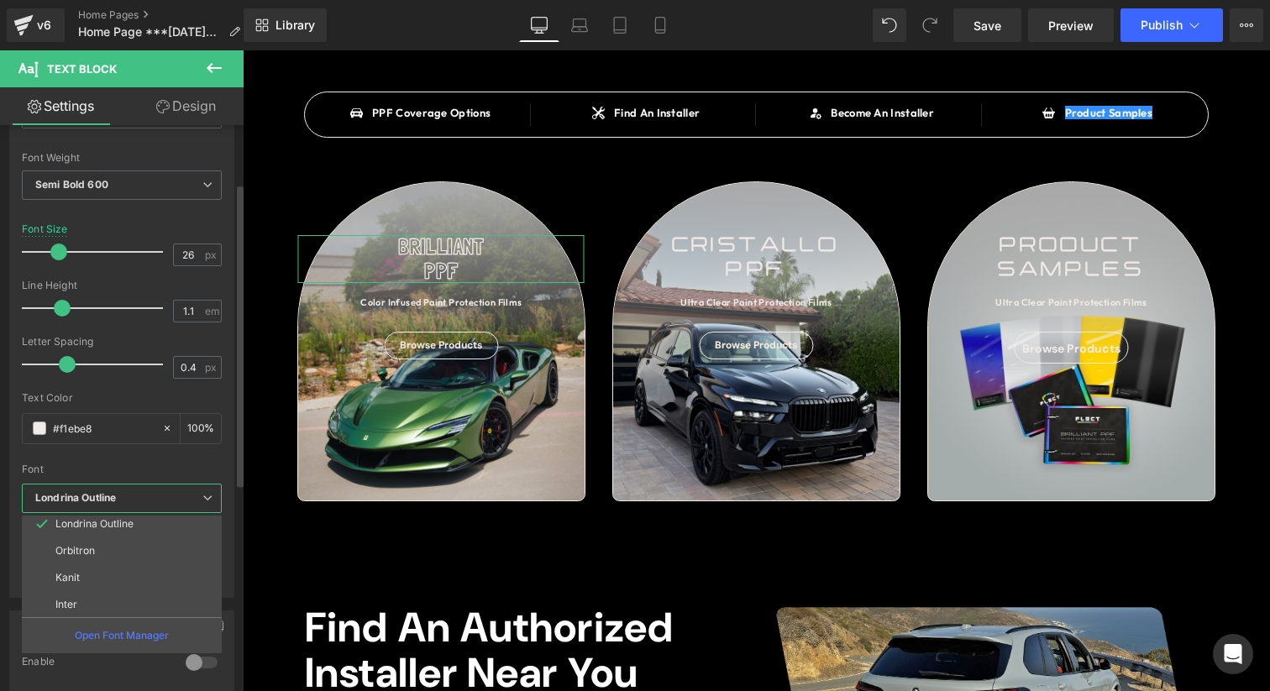
scroll to position [497, 0]
click at [112, 547] on li "Orbitron" at bounding box center [125, 542] width 207 height 27
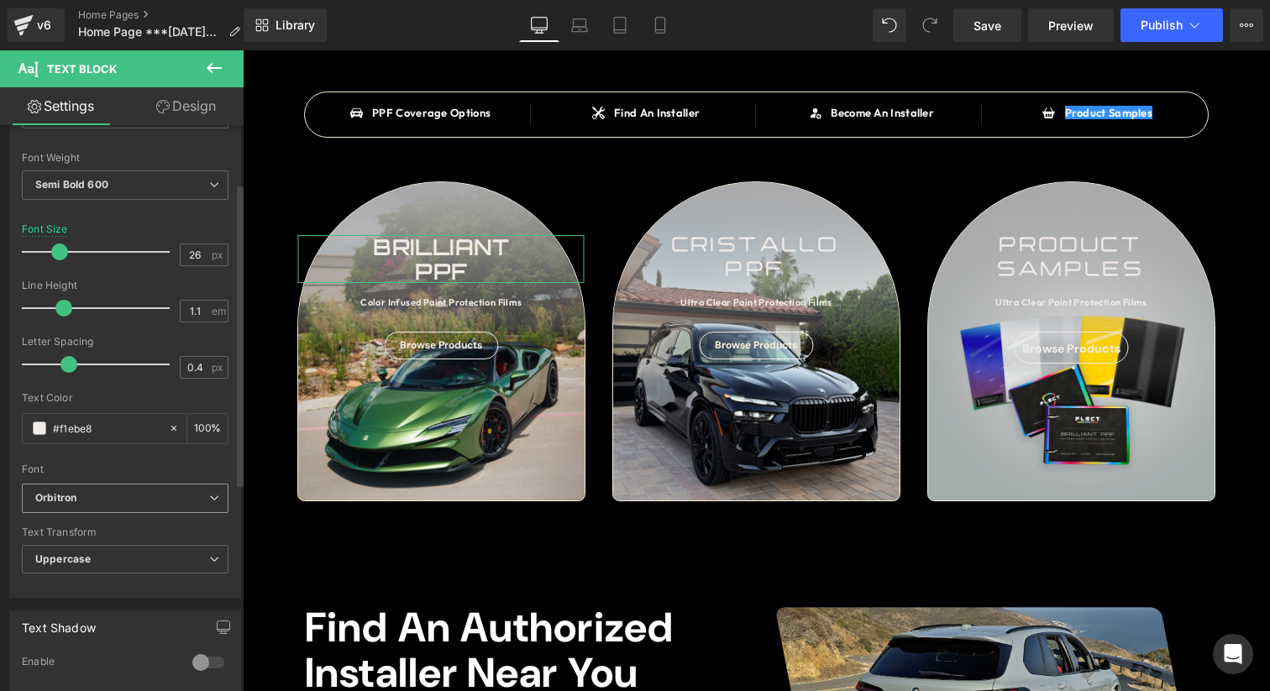
click at [84, 492] on b "Orbitron" at bounding box center [122, 498] width 174 height 14
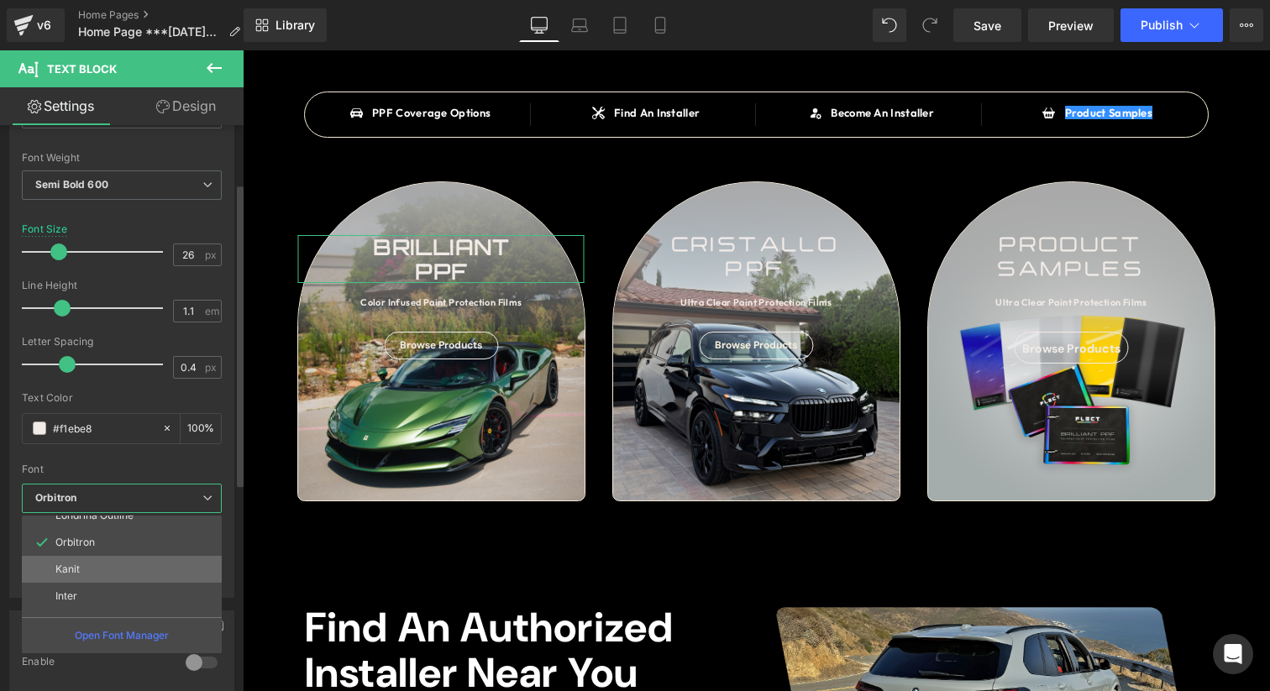
click at [92, 566] on li "Kanit" at bounding box center [125, 569] width 207 height 27
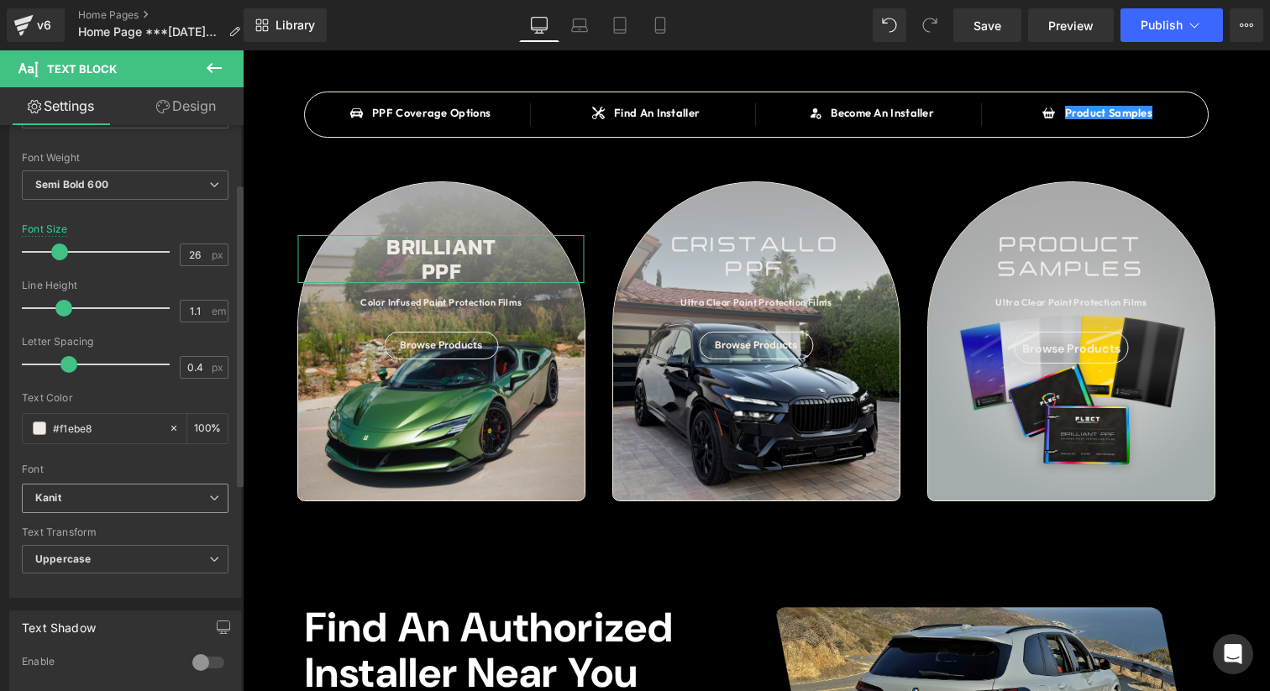
click at [130, 509] on span "Kanit" at bounding box center [125, 498] width 207 height 29
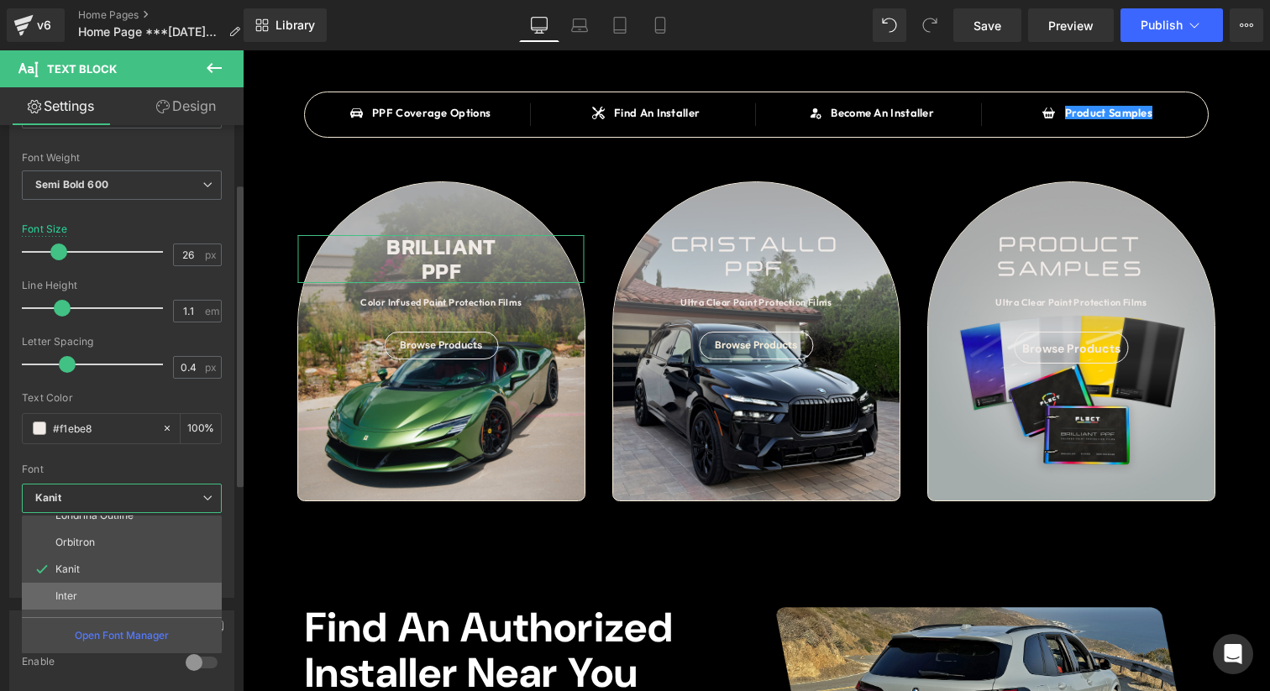
click at [96, 598] on li "Inter" at bounding box center [125, 596] width 207 height 27
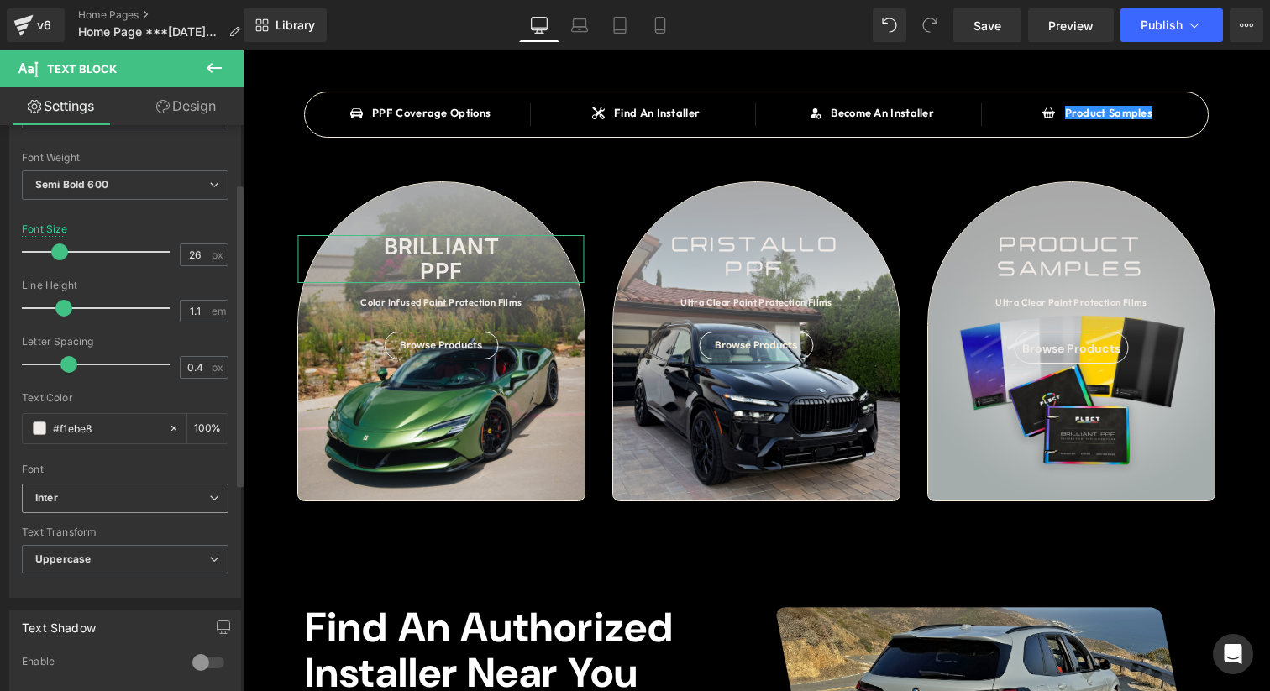
click at [123, 492] on b "Inter" at bounding box center [122, 498] width 174 height 14
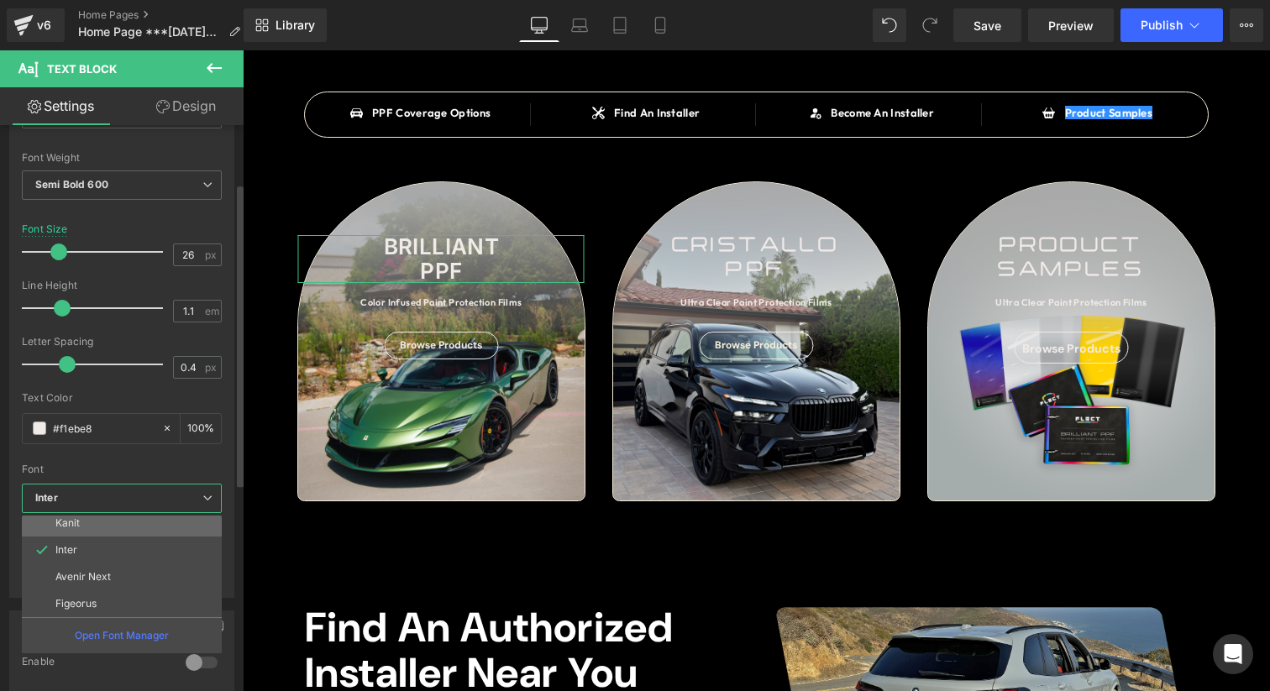
scroll to position [551, 0]
click at [116, 569] on li "Avenir Next" at bounding box center [125, 569] width 207 height 27
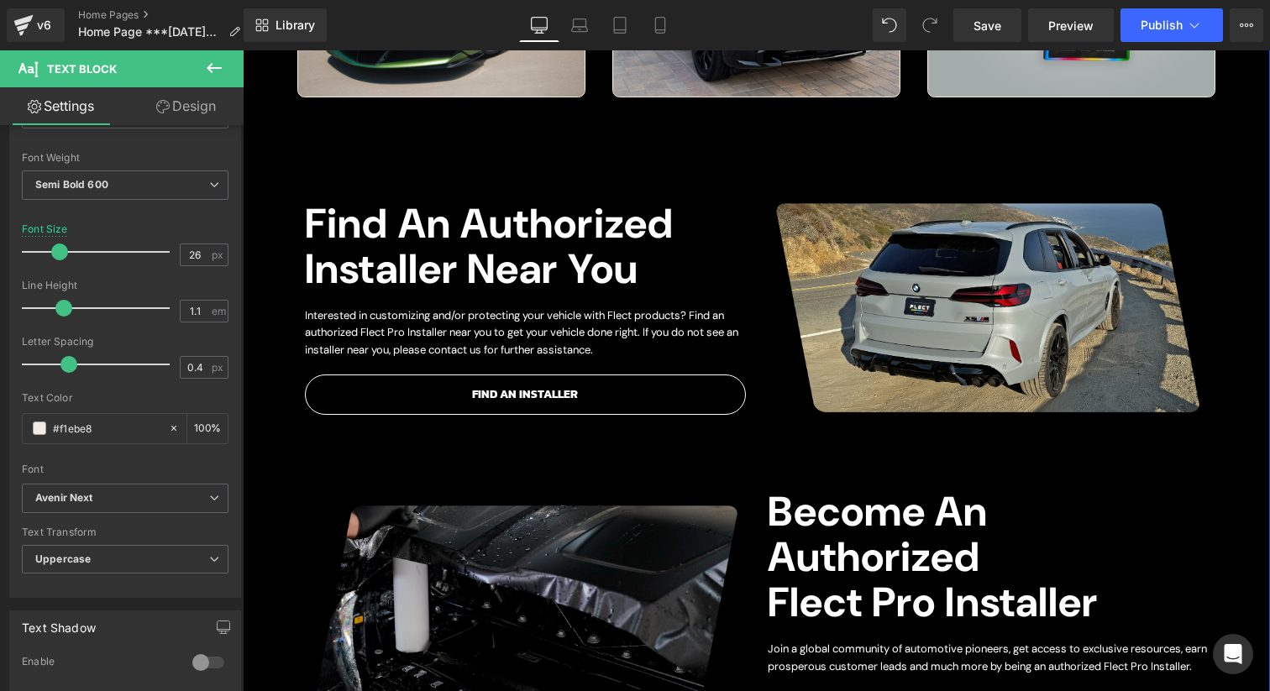
scroll to position [1123, 0]
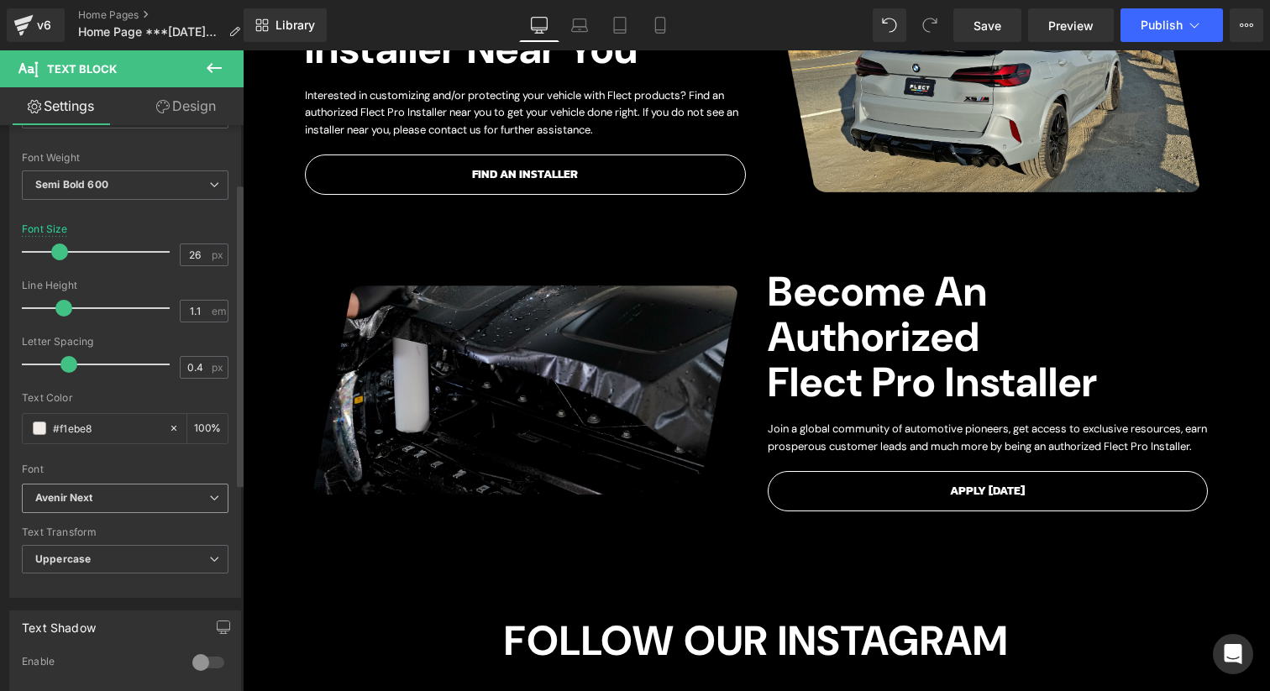
click at [136, 489] on span "Avenir Next" at bounding box center [125, 498] width 207 height 29
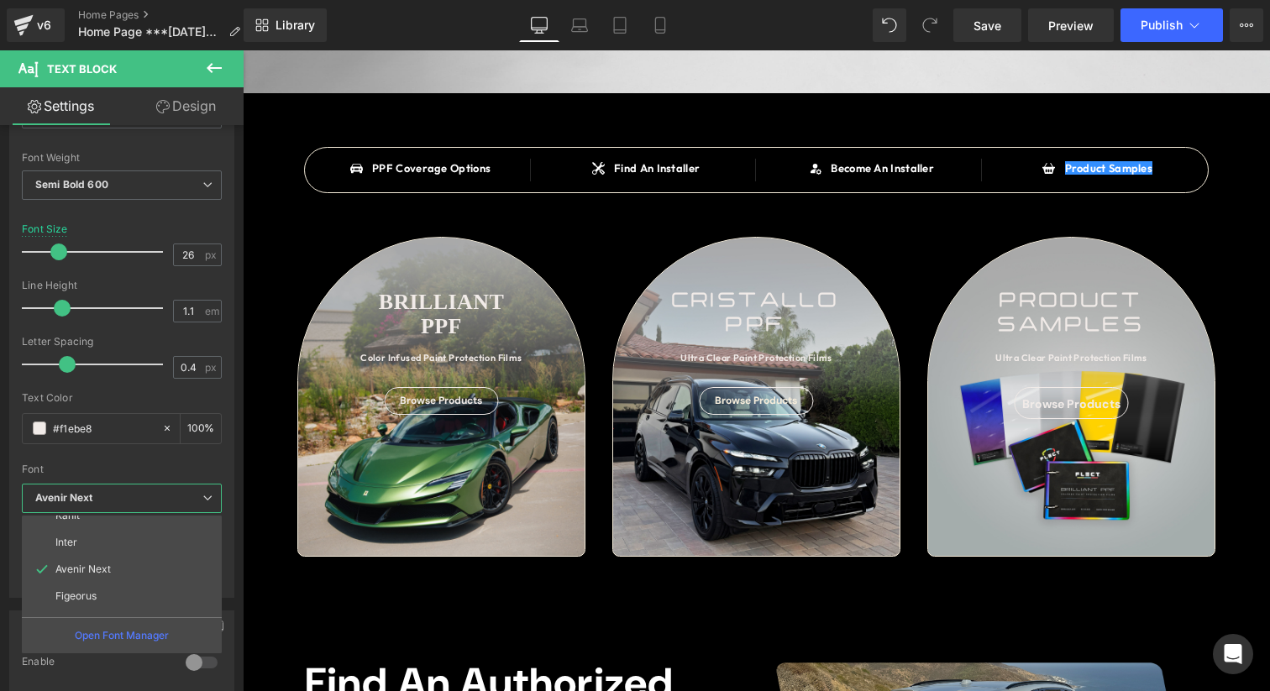
scroll to position [476, 0]
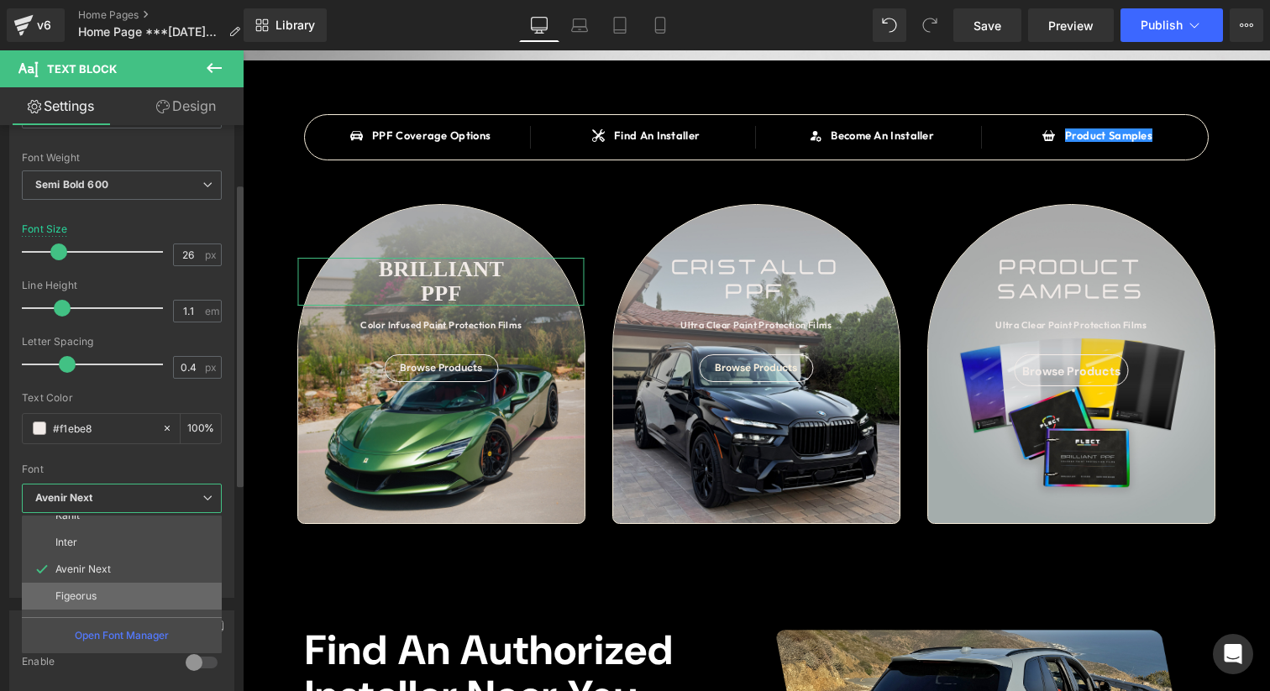
click at [109, 593] on li "Figeorus" at bounding box center [125, 596] width 207 height 27
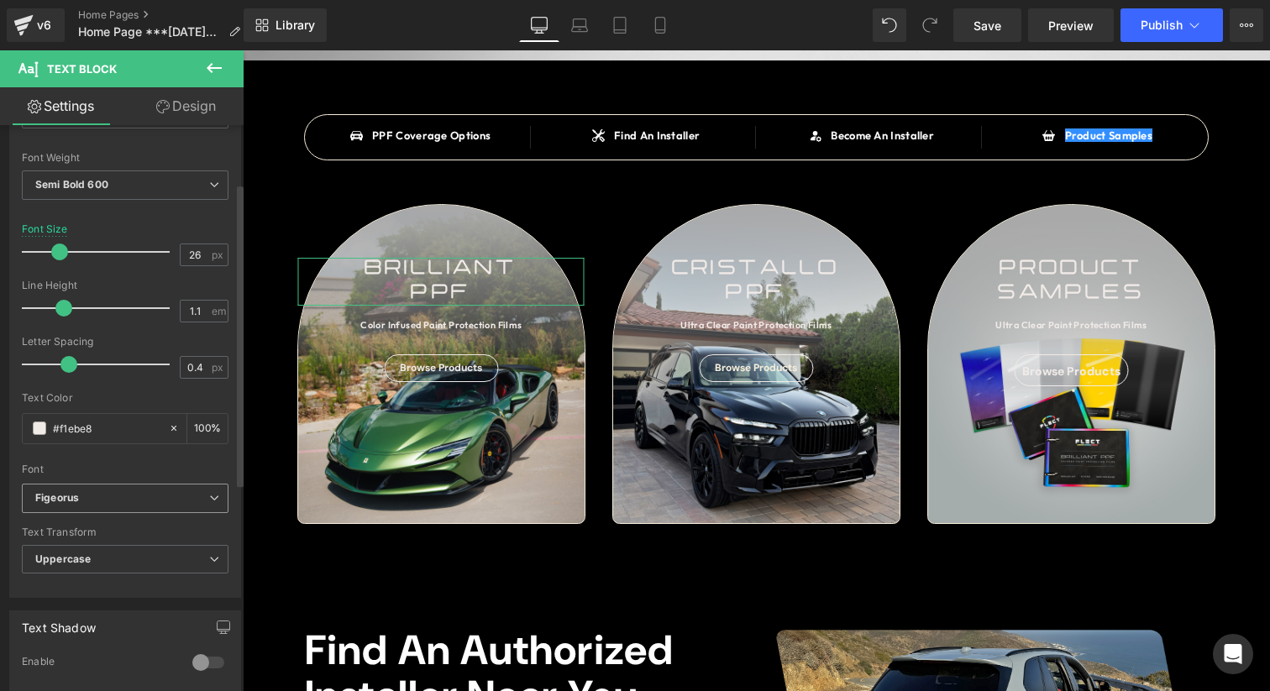
click at [124, 509] on span "Figeorus" at bounding box center [125, 498] width 207 height 29
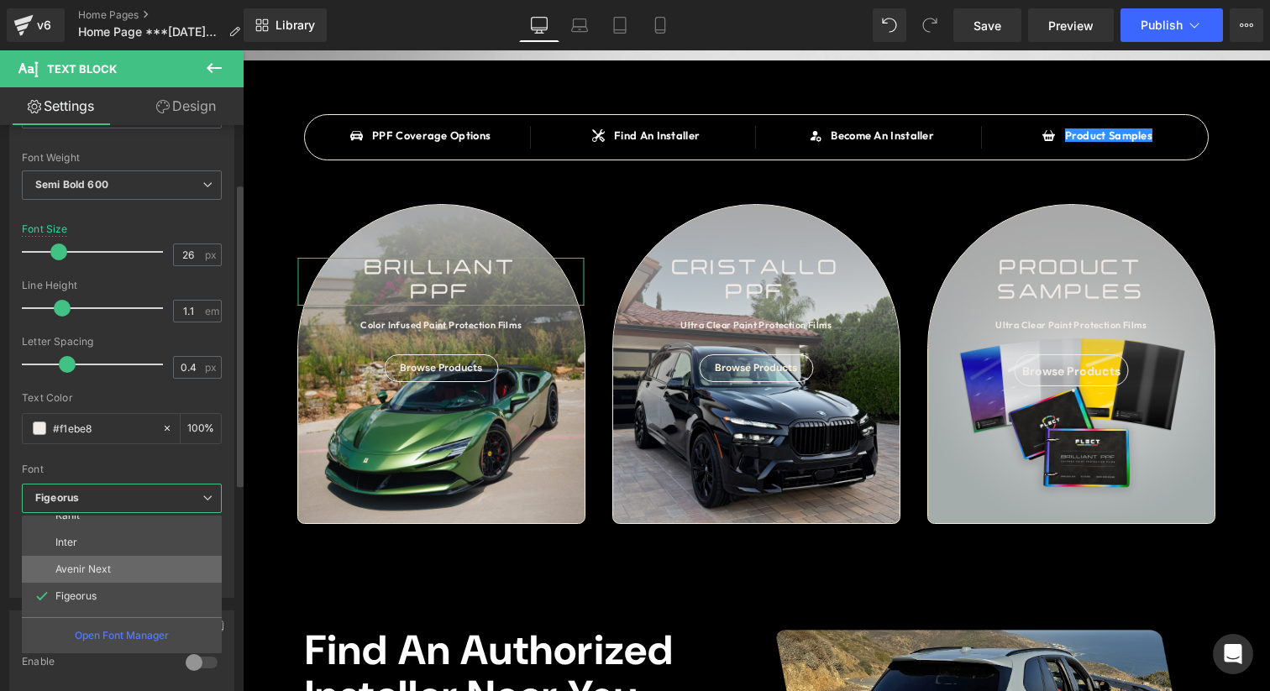
scroll to position [571, 0]
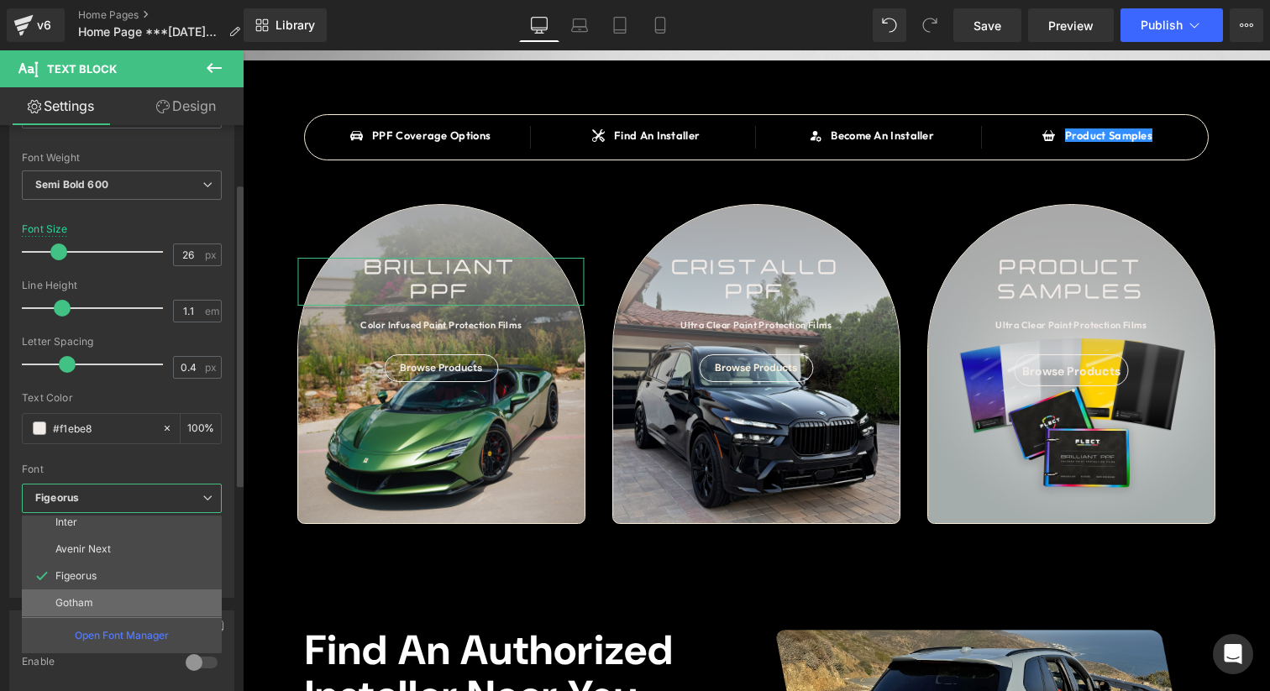
click at [81, 597] on p "Gotham" at bounding box center [74, 603] width 38 height 12
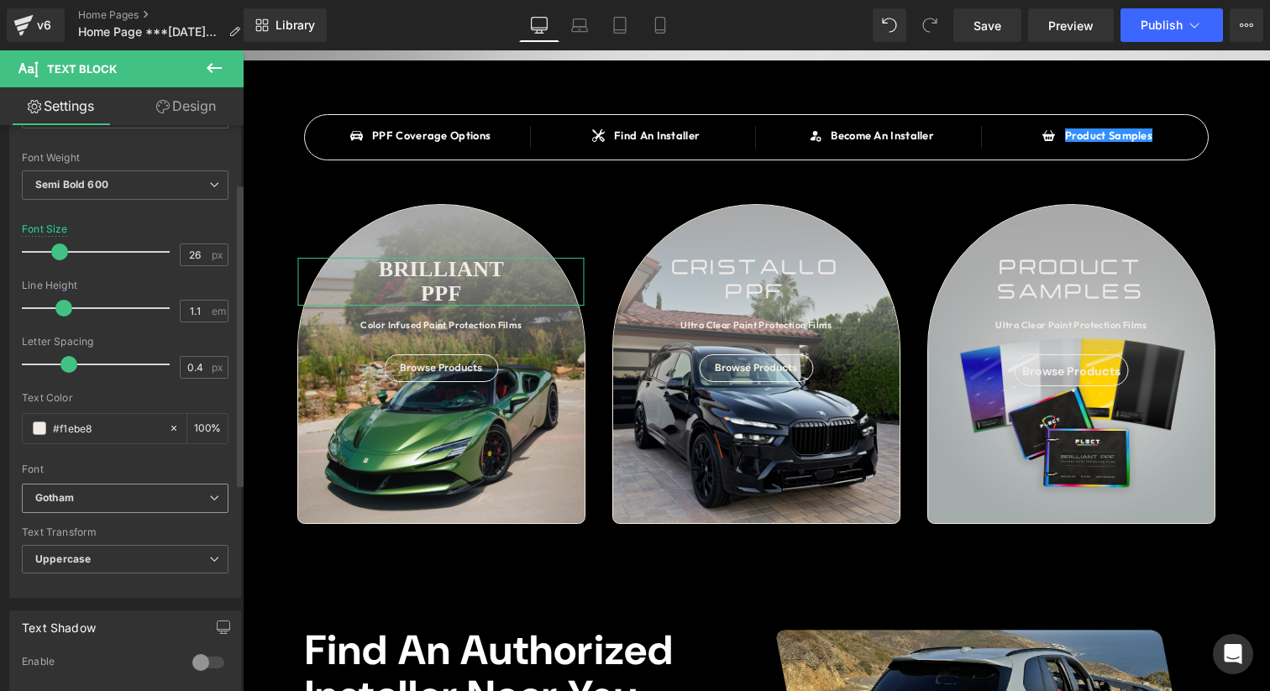
click at [159, 505] on b "Gotham" at bounding box center [122, 498] width 174 height 14
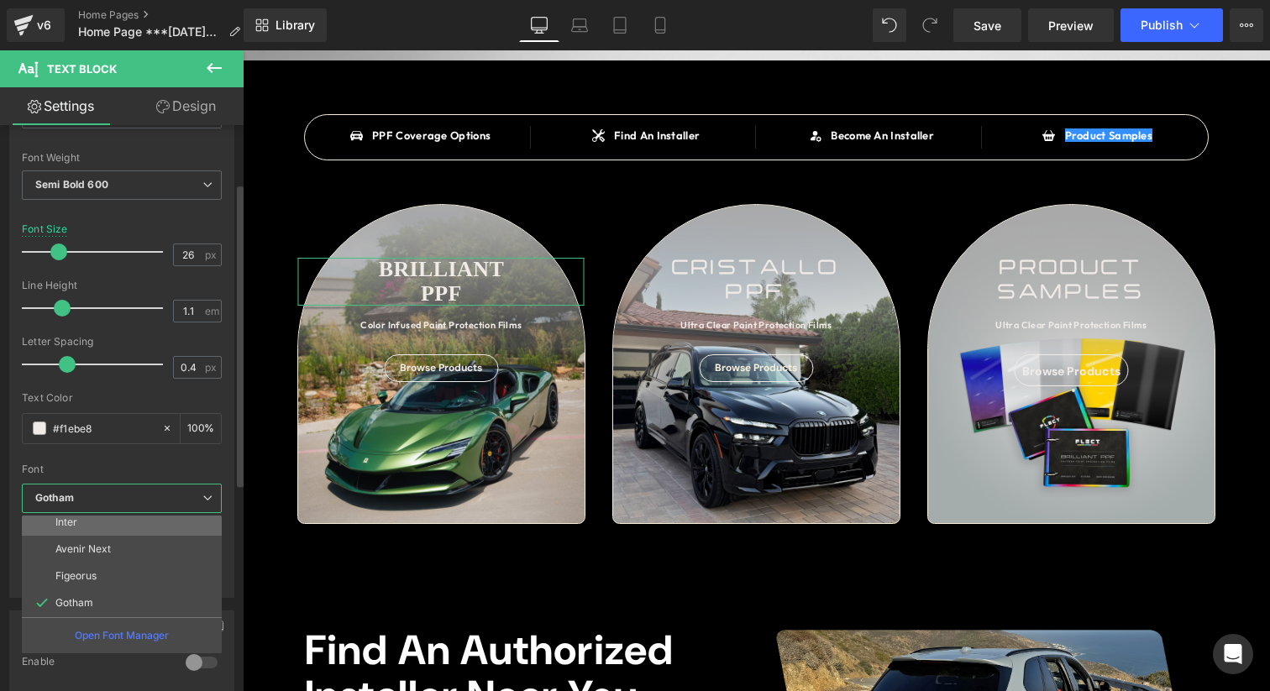
scroll to position [0, 0]
click at [108, 537] on li "Default" at bounding box center [125, 529] width 207 height 27
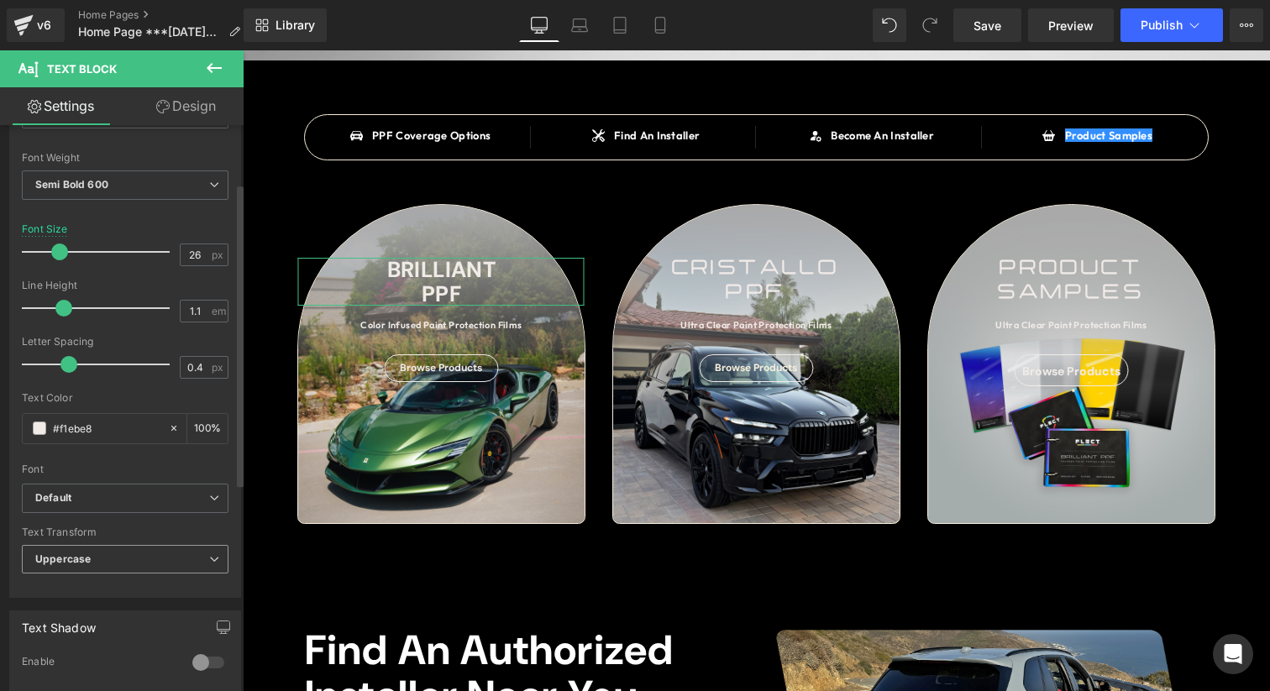
click at [111, 555] on span "Uppercase" at bounding box center [125, 559] width 207 height 29
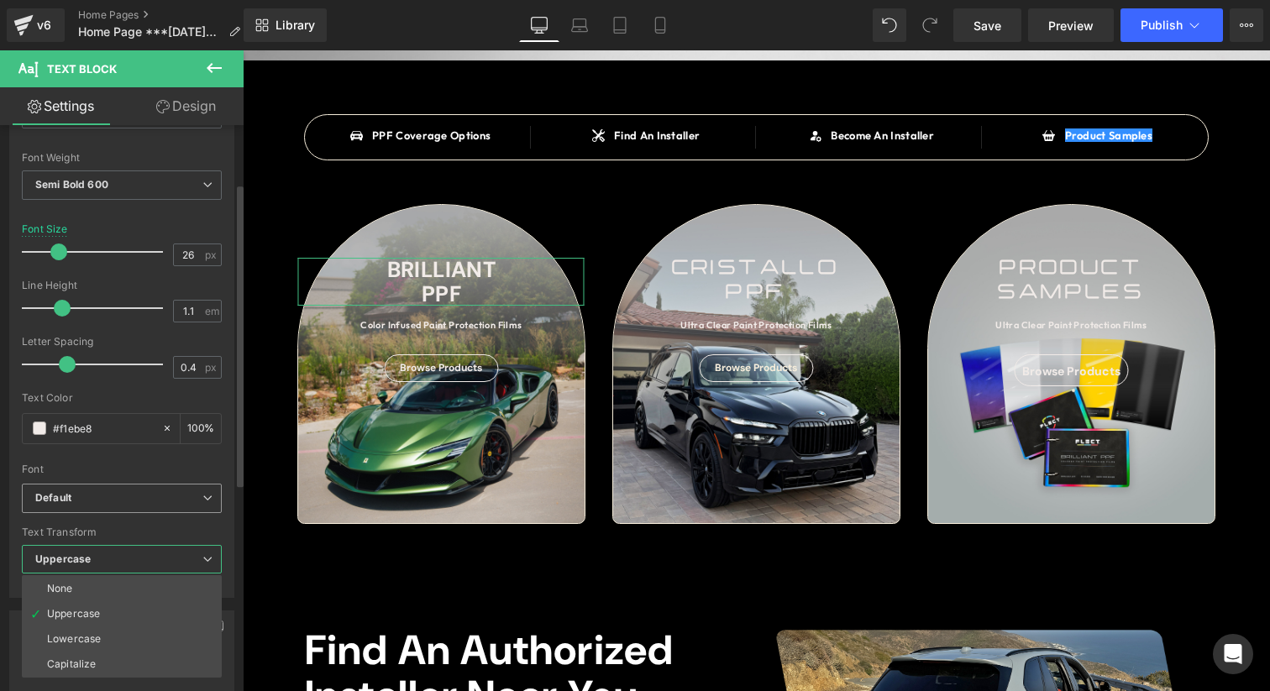
click at [152, 508] on span "Default" at bounding box center [122, 498] width 200 height 29
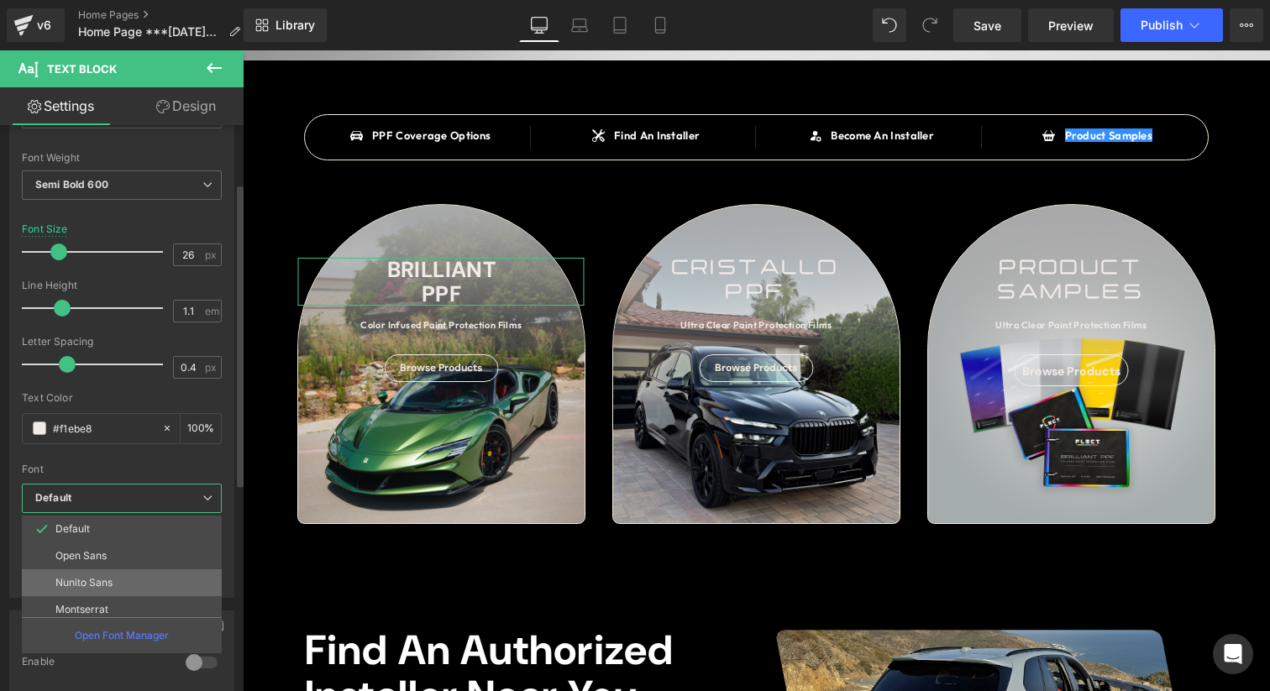
scroll to position [141, 0]
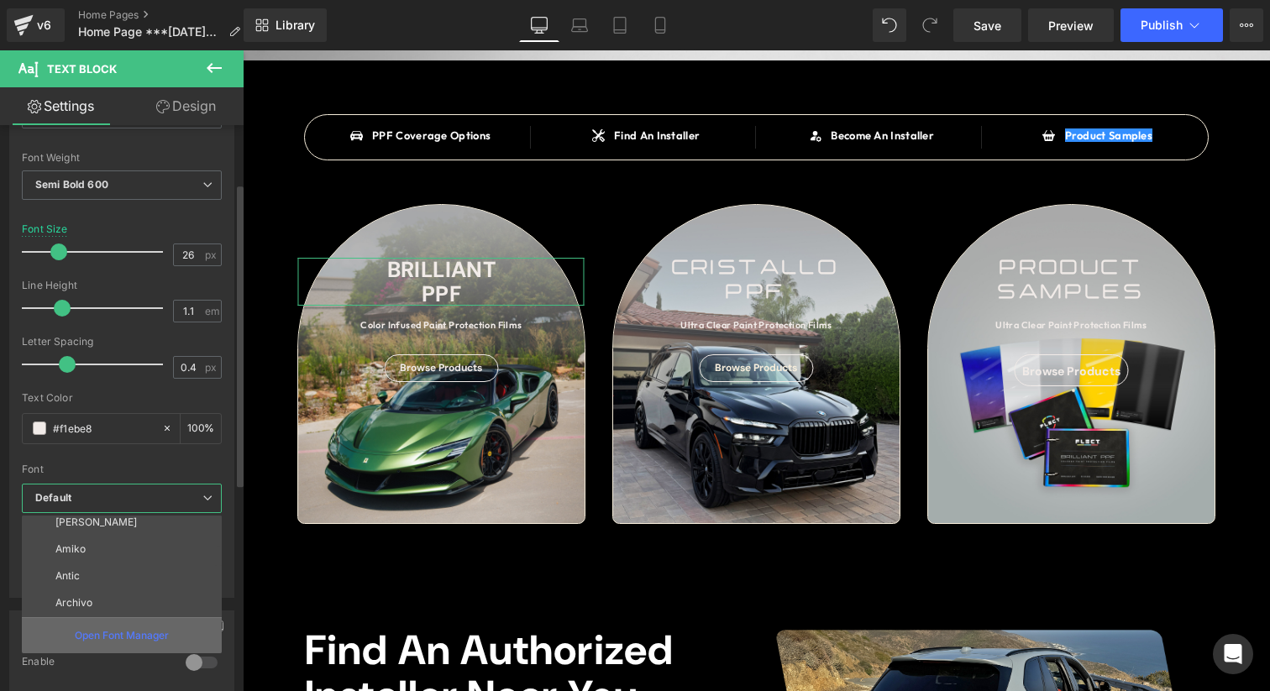
click at [125, 635] on p "Open Font Manager" at bounding box center [122, 635] width 94 height 15
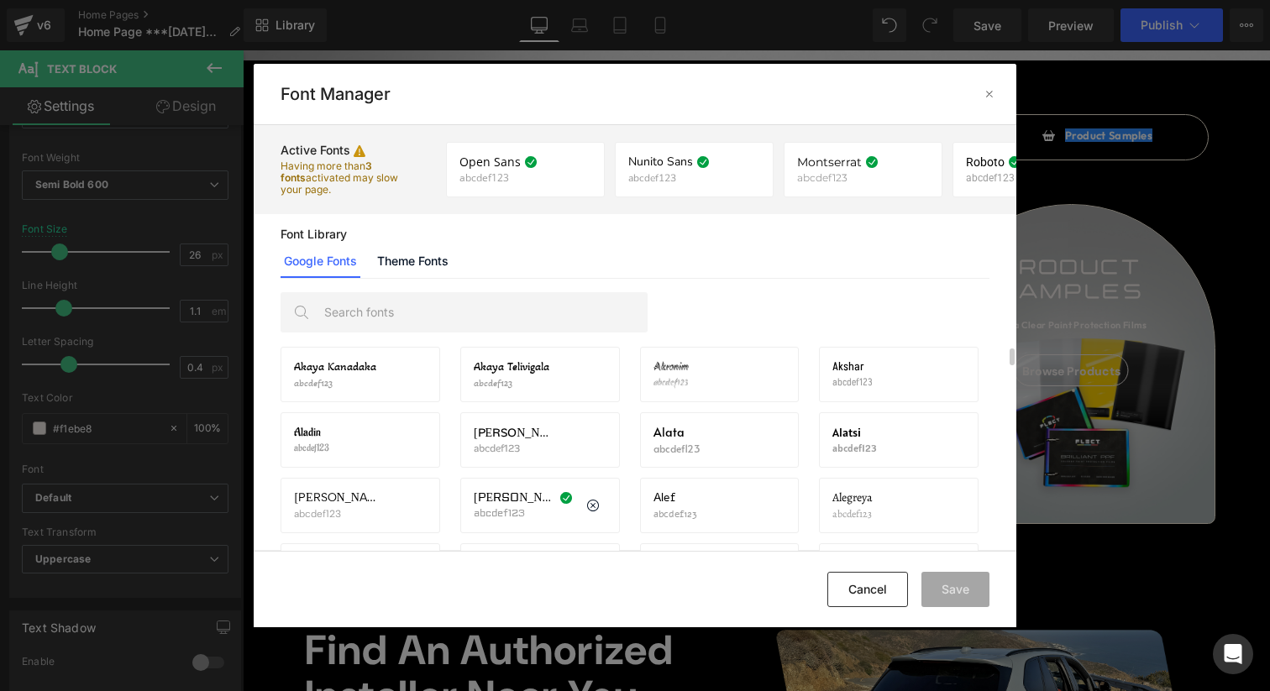
scroll to position [339, 0]
click at [770, 443] on icon at bounding box center [771, 438] width 13 height 13
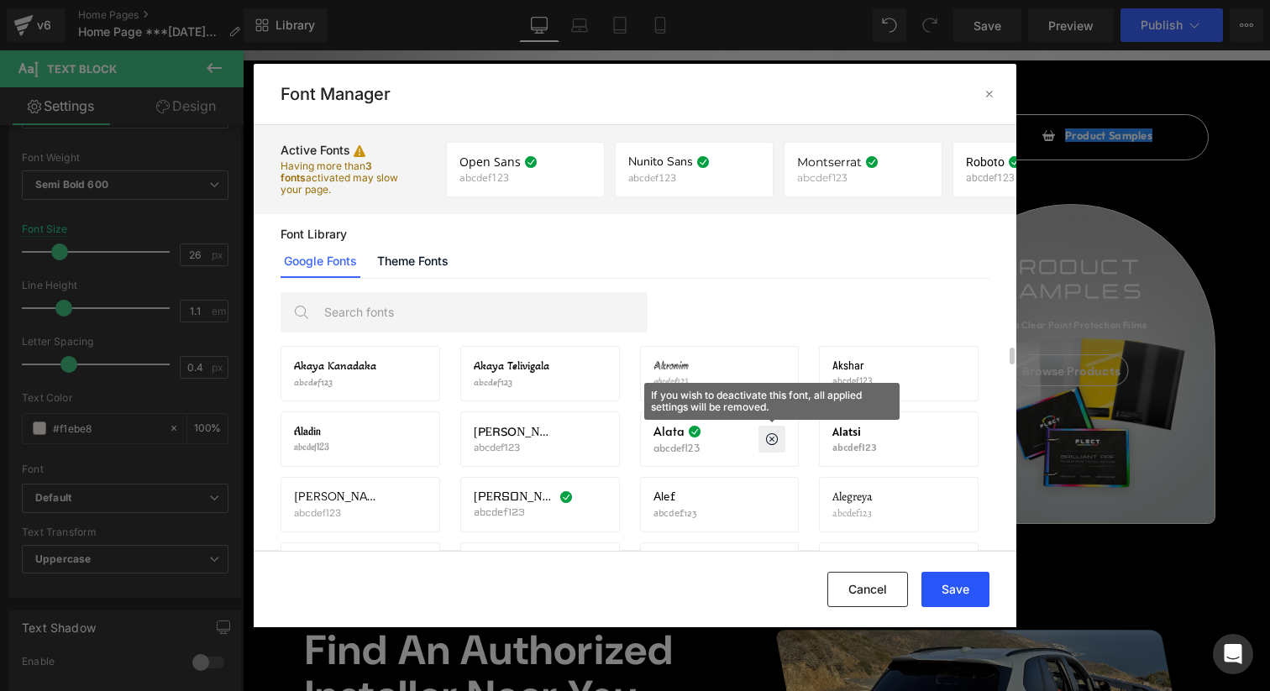
click at [936, 582] on button "Save" at bounding box center [955, 589] width 68 height 35
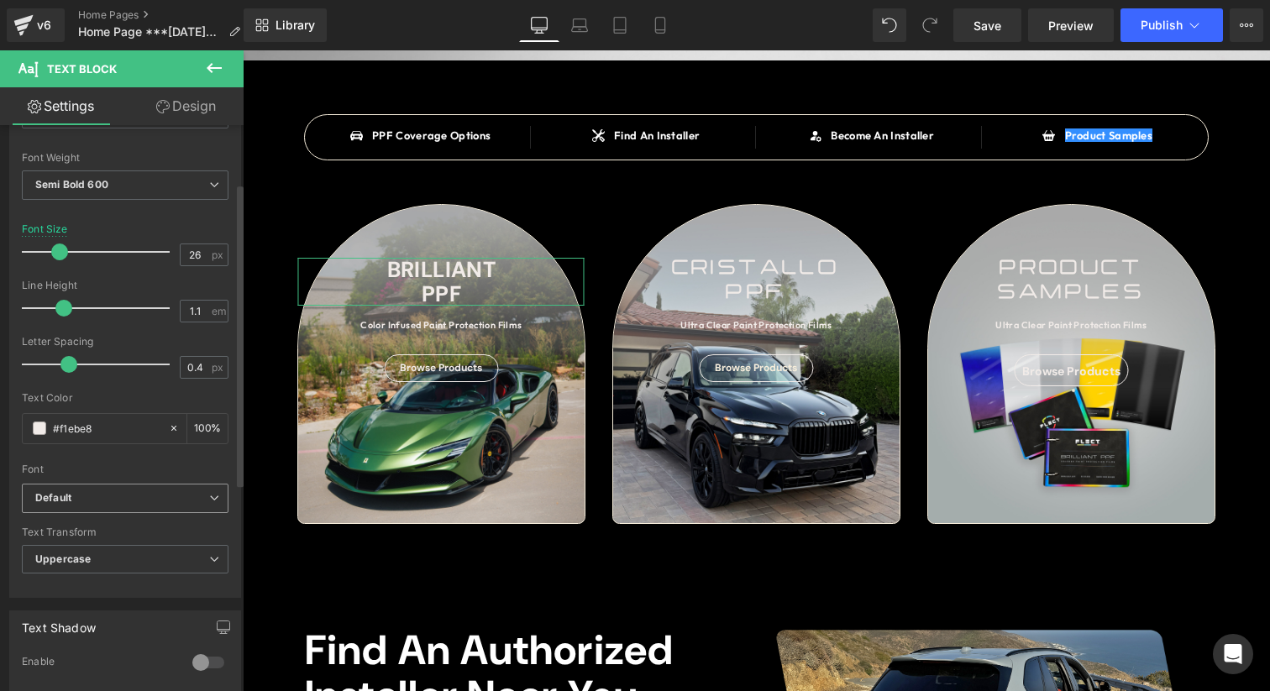
click at [146, 504] on b "Default" at bounding box center [122, 498] width 174 height 14
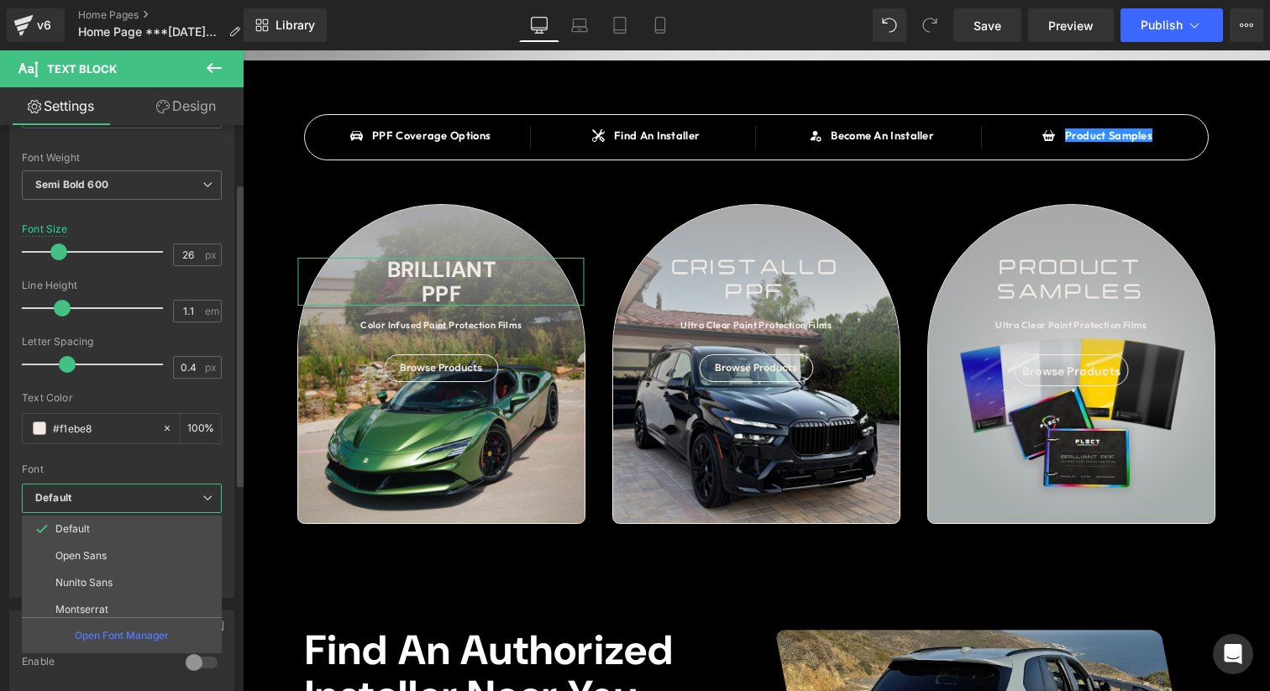
click at [160, 470] on div "Font" at bounding box center [122, 470] width 200 height 12
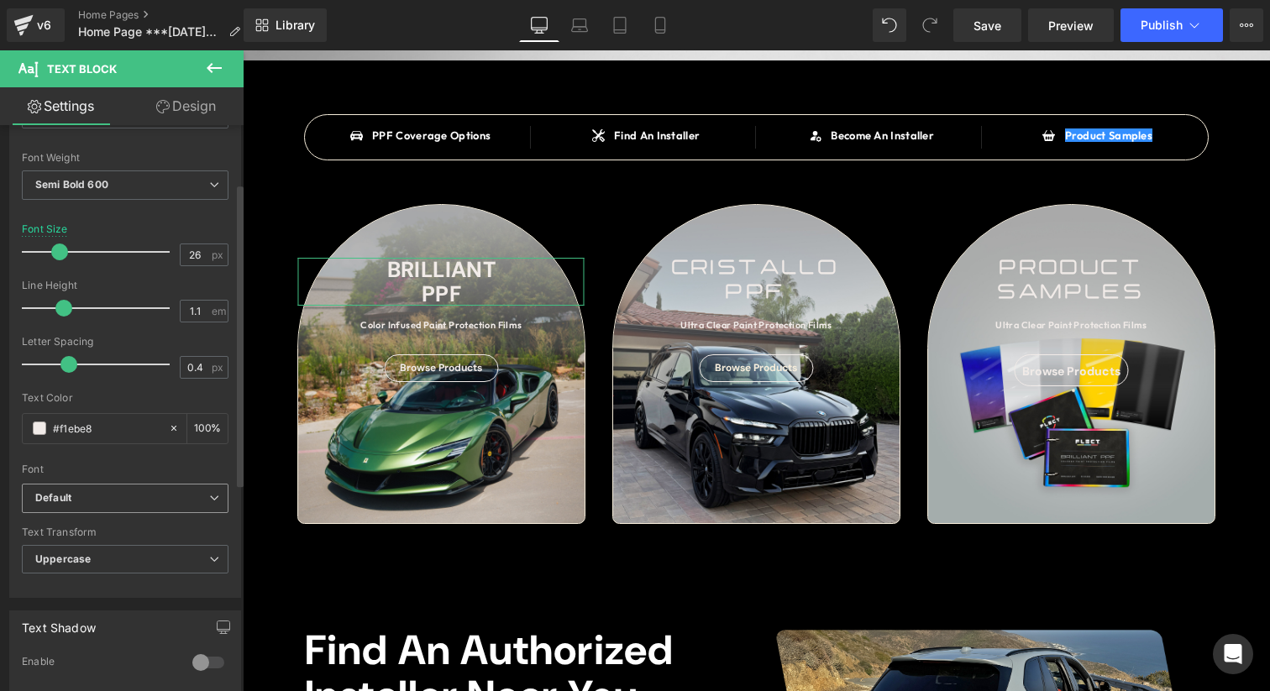
click at [134, 504] on b "Default" at bounding box center [122, 498] width 174 height 14
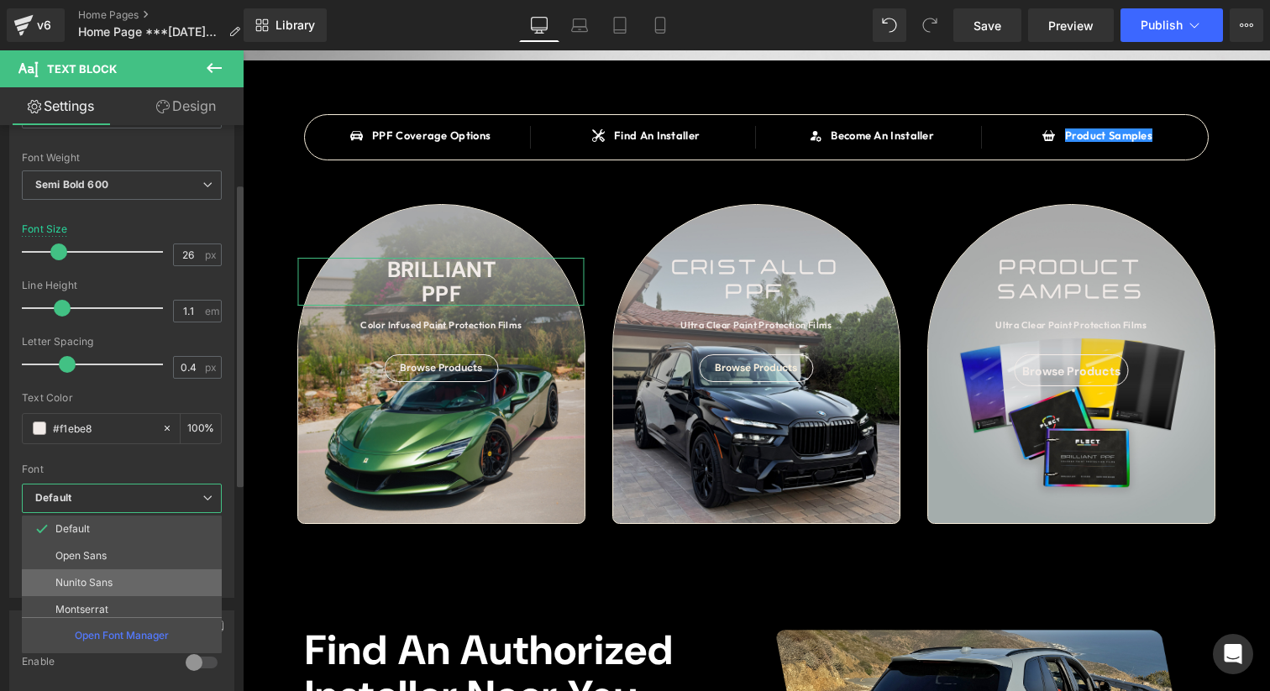
scroll to position [598, 0]
click at [69, 607] on p "Alata" at bounding box center [67, 603] width 24 height 12
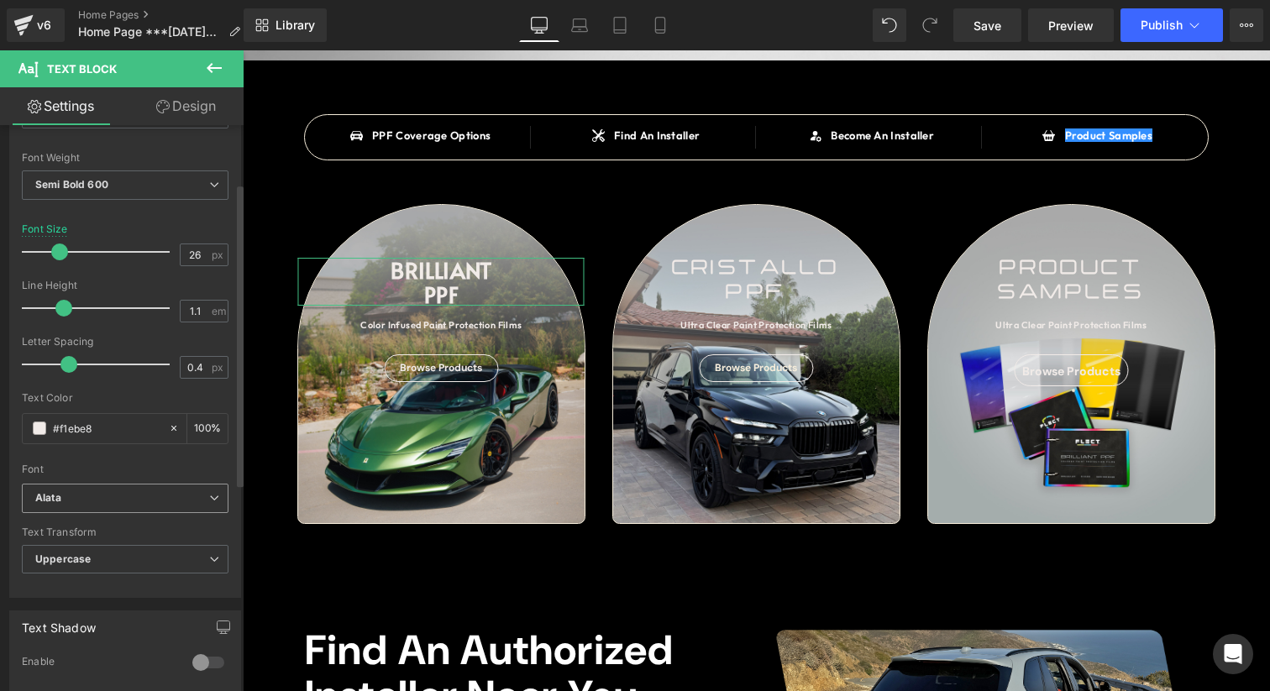
click at [190, 500] on b "Alata" at bounding box center [122, 498] width 174 height 14
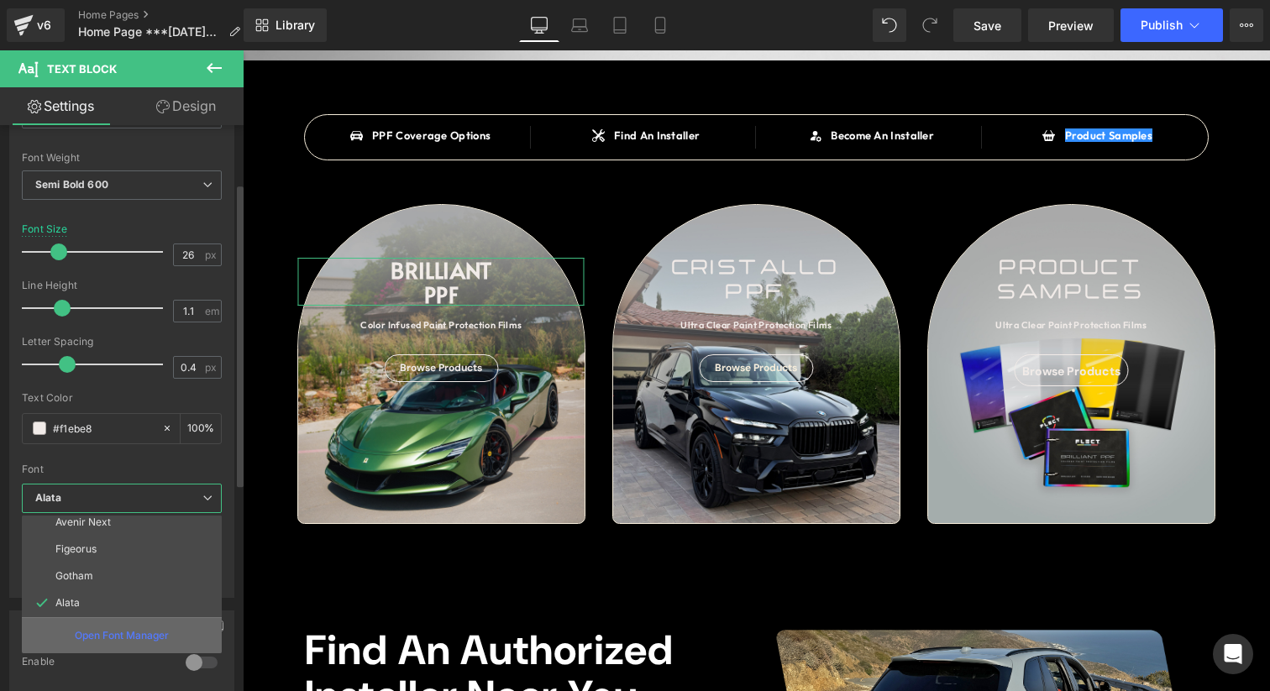
click at [122, 636] on p "Open Font Manager" at bounding box center [122, 635] width 94 height 15
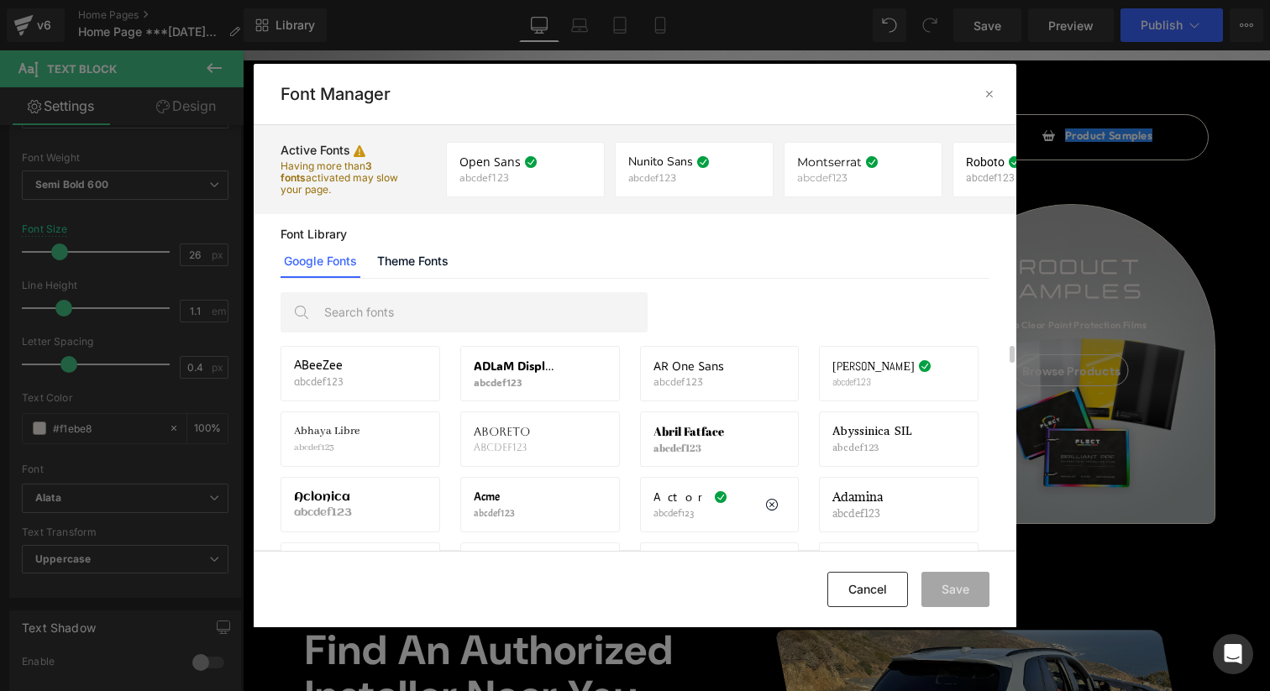
click at [733, 507] on div "Actor abcdef123 If you wish to deactivate this font, all applied settings will …" at bounding box center [719, 504] width 133 height 29
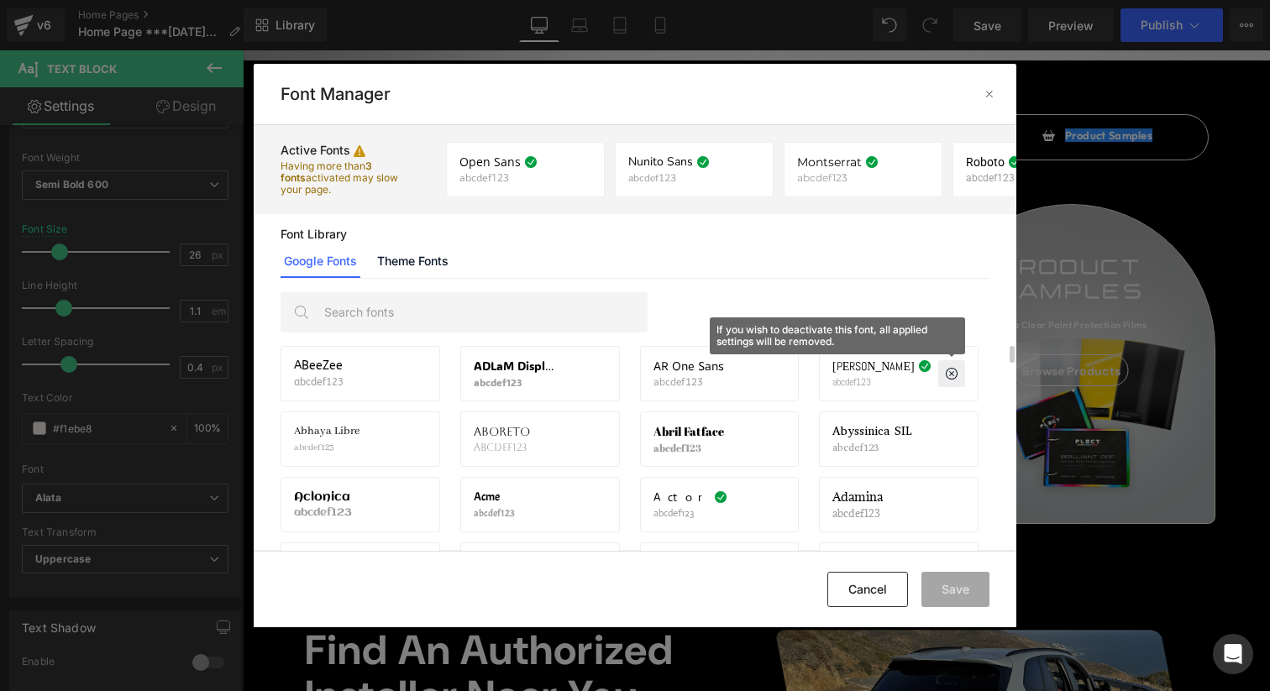
click at [956, 374] on icon at bounding box center [951, 373] width 13 height 13
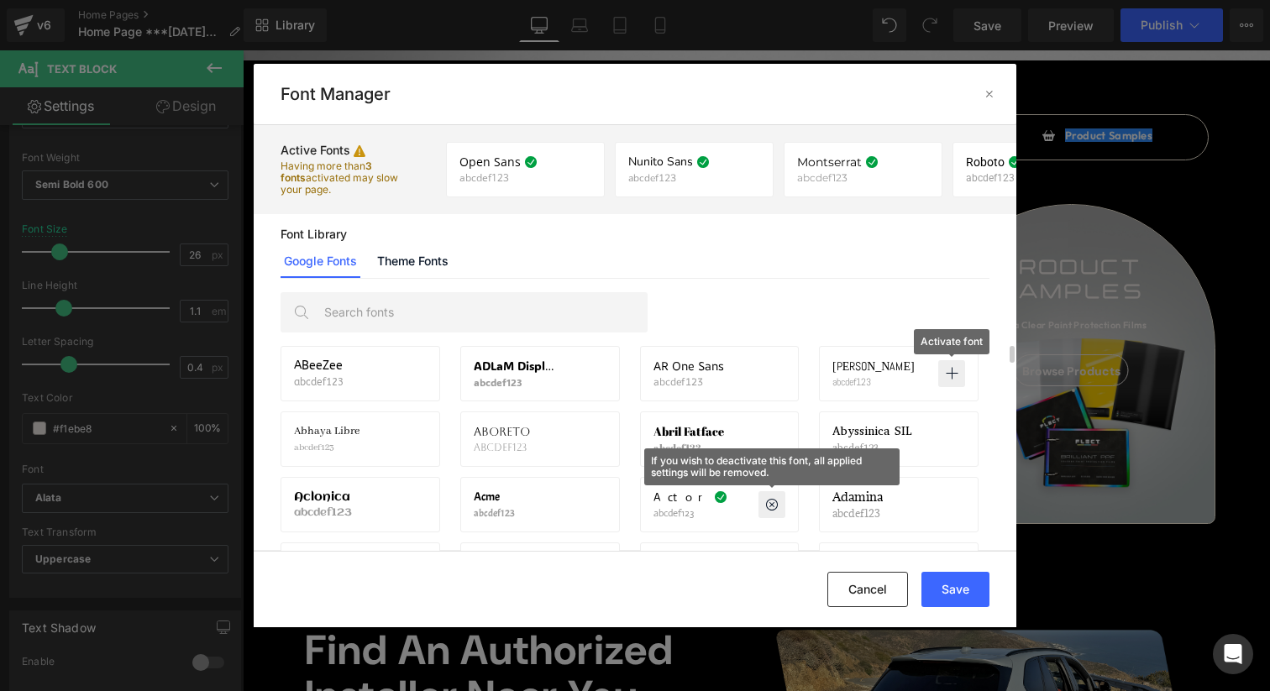
click at [778, 509] on p at bounding box center [771, 504] width 27 height 27
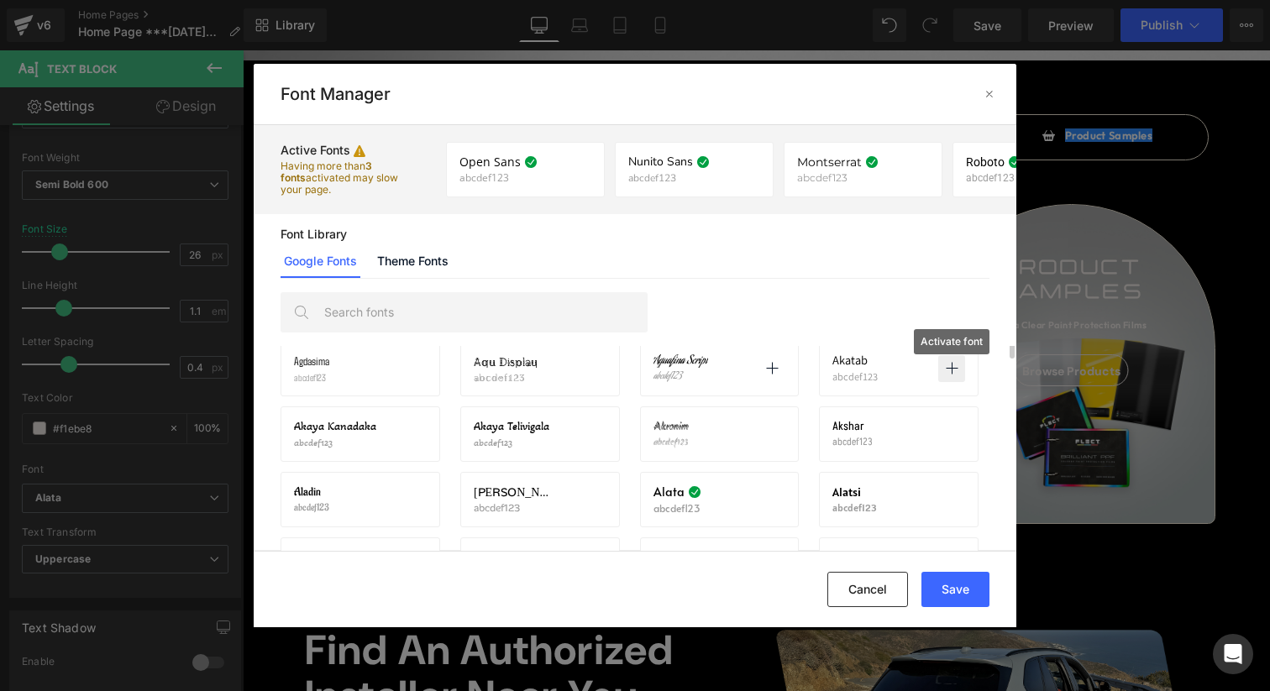
scroll to position [262, 0]
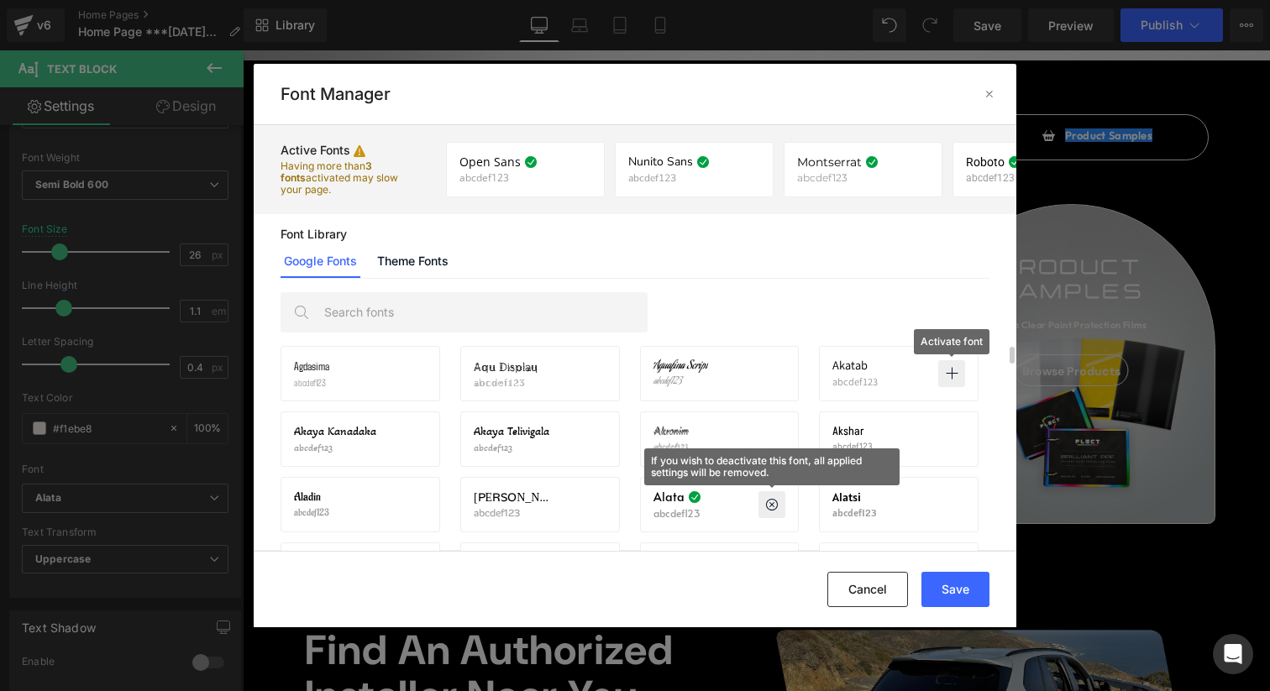
click at [773, 508] on icon at bounding box center [771, 504] width 13 height 13
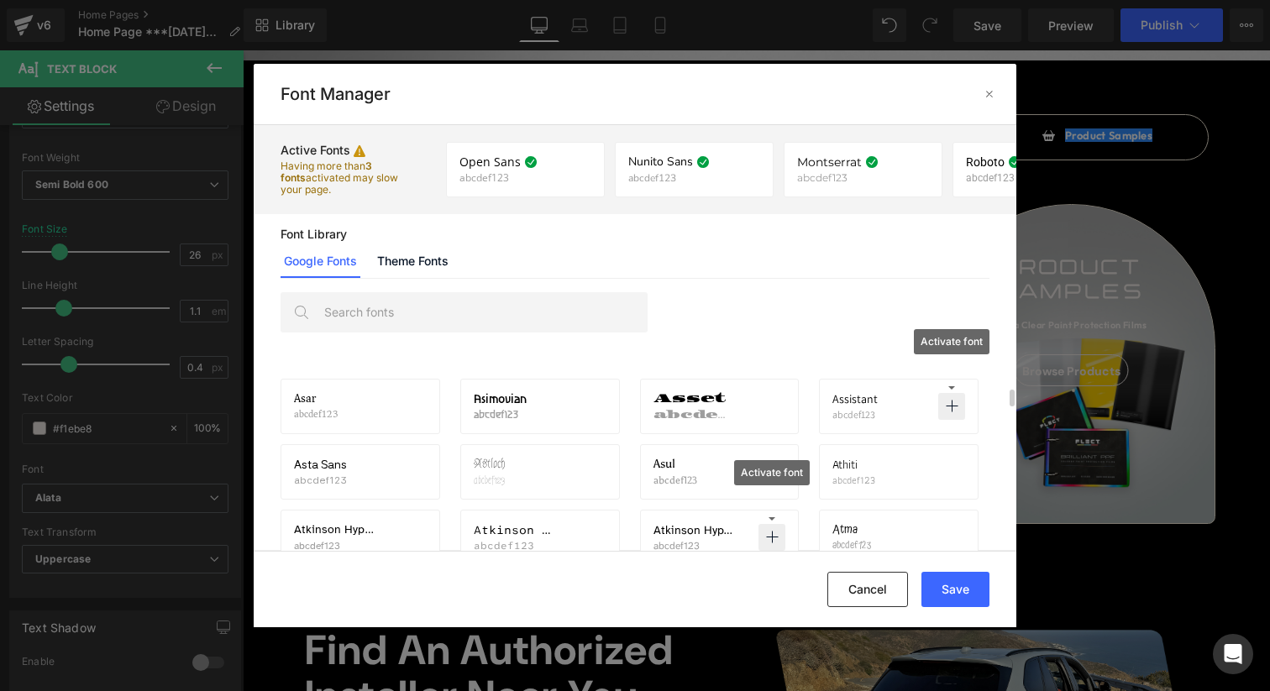
scroll to position [1888, 0]
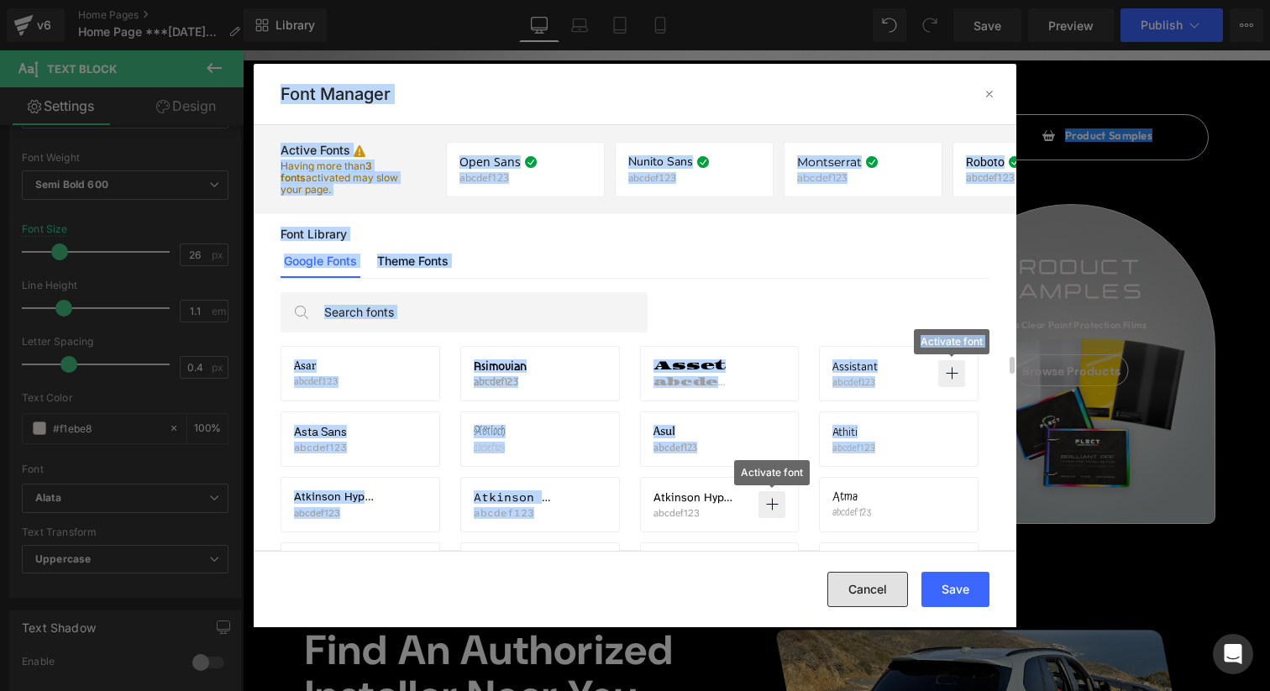
drag, startPoint x: 617, startPoint y: 475, endPoint x: 889, endPoint y: 602, distance: 300.2
click at [894, 633] on div "Font Manager Active Fonts Having more than 3 fonts activated may slow your page…" at bounding box center [635, 345] width 1270 height 691
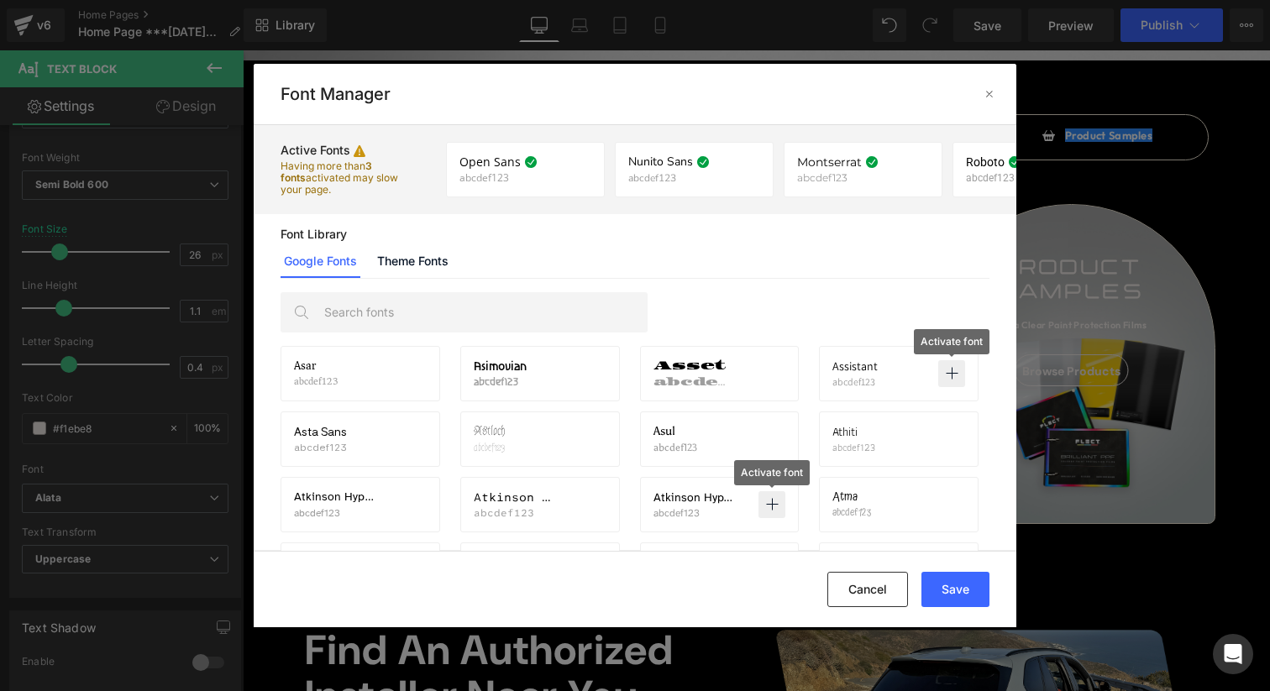
click at [746, 594] on div "Cancel Save" at bounding box center [635, 589] width 762 height 76
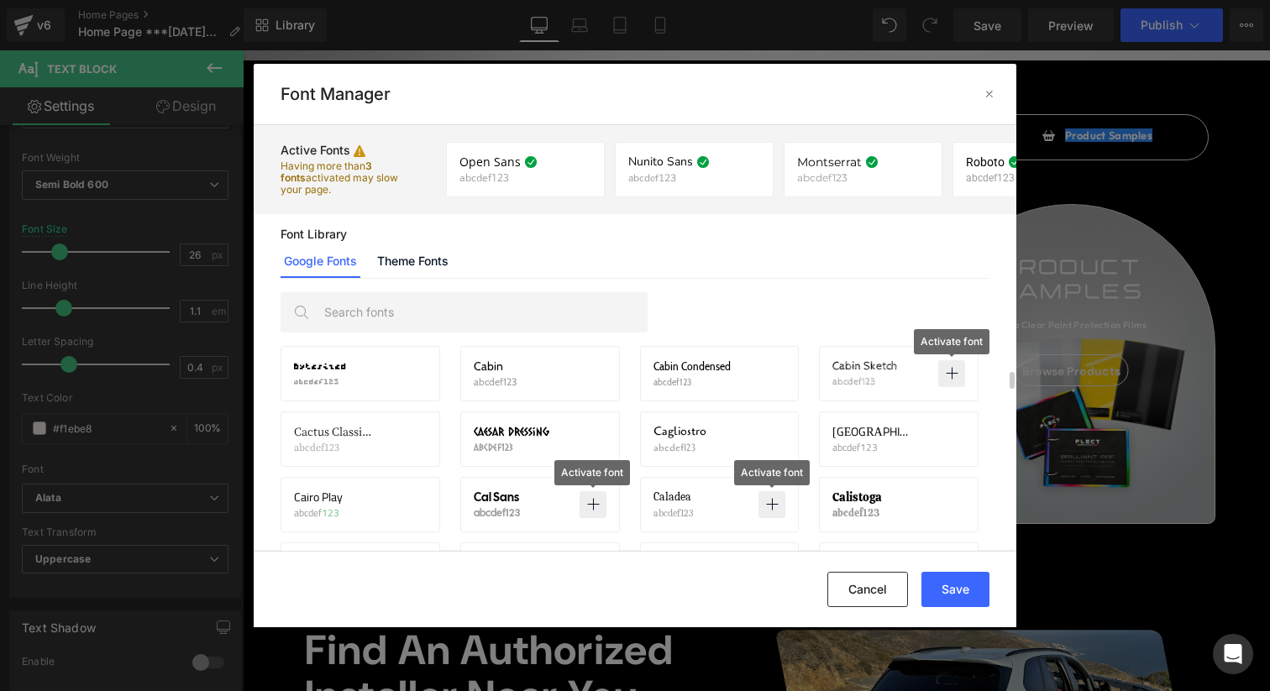
click at [589, 500] on icon at bounding box center [592, 504] width 13 height 13
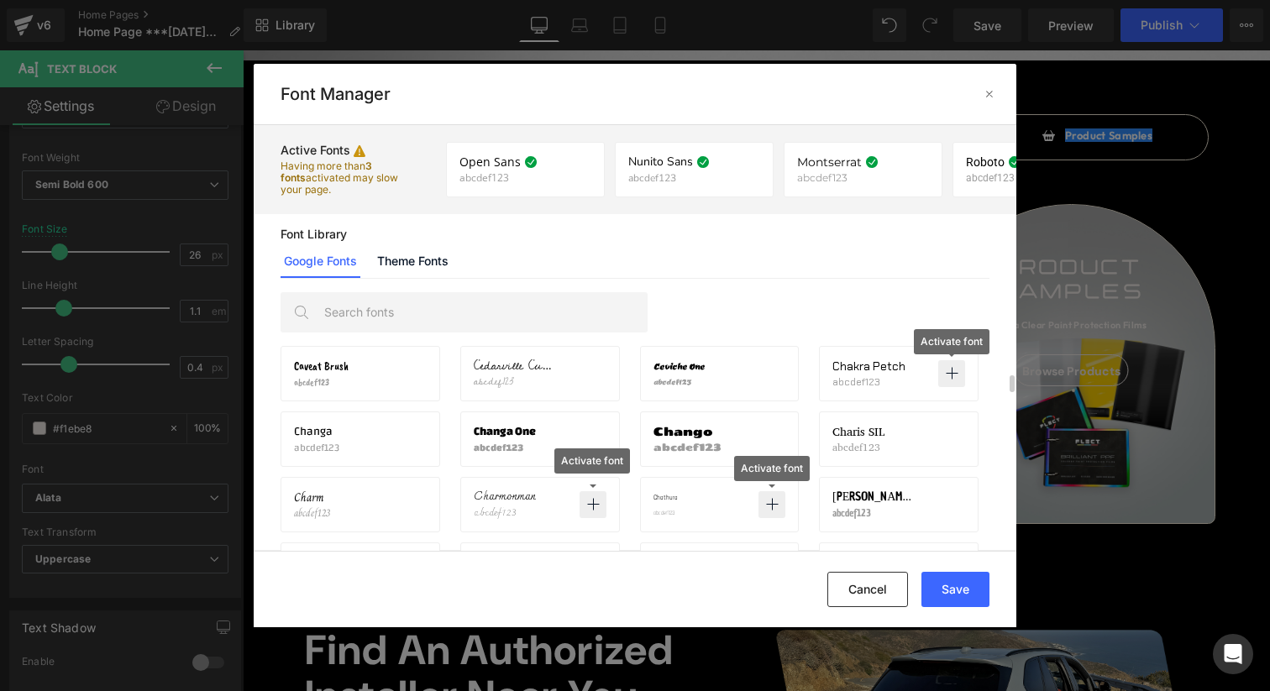
scroll to position [4932, 0]
click at [955, 589] on button "Save" at bounding box center [955, 589] width 68 height 35
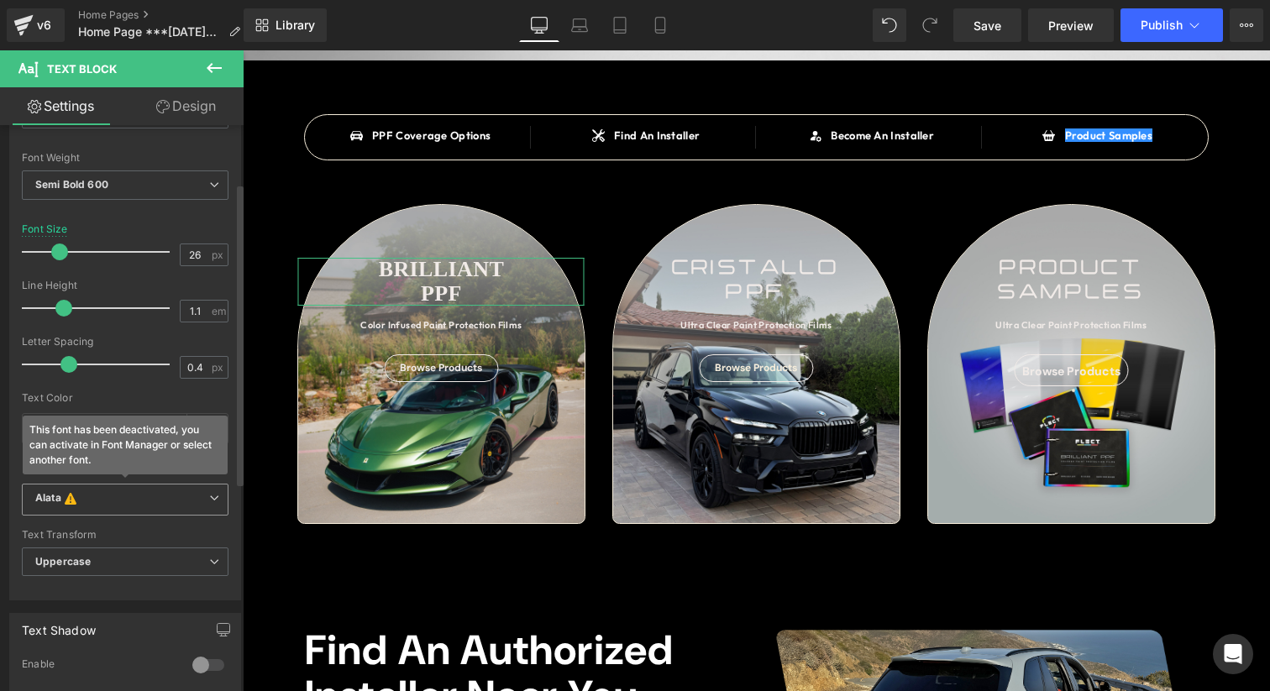
click at [116, 511] on span "Alata This font has been deactivated, you can activate in Font Manager or selec…" at bounding box center [125, 500] width 207 height 32
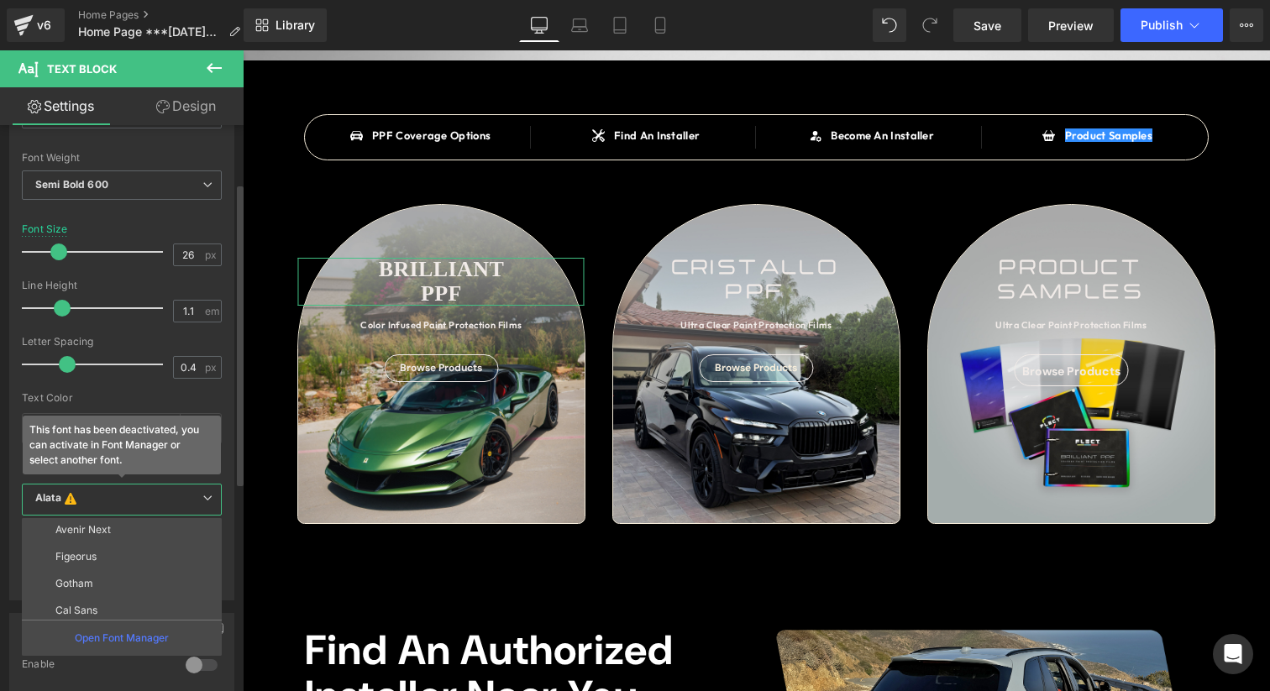
scroll to position [571, 0]
click at [108, 584] on li "Cal Sans" at bounding box center [125, 578] width 207 height 27
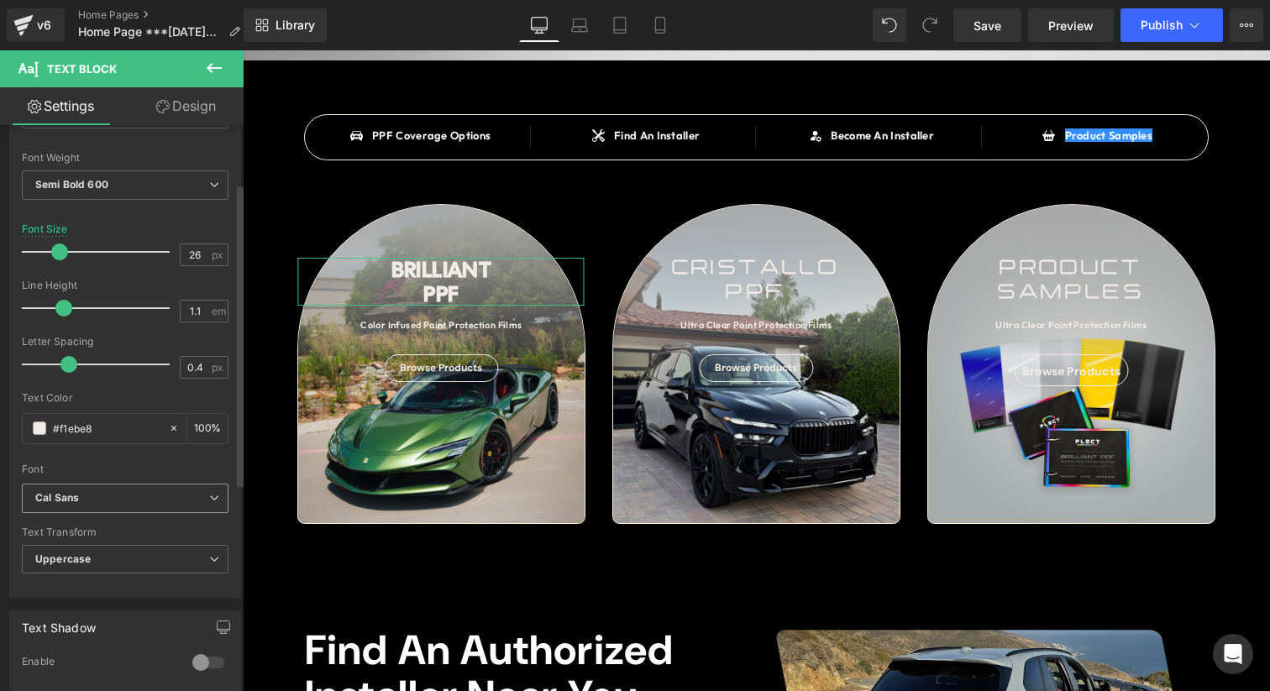
click at [128, 497] on b "Cal Sans" at bounding box center [122, 498] width 174 height 14
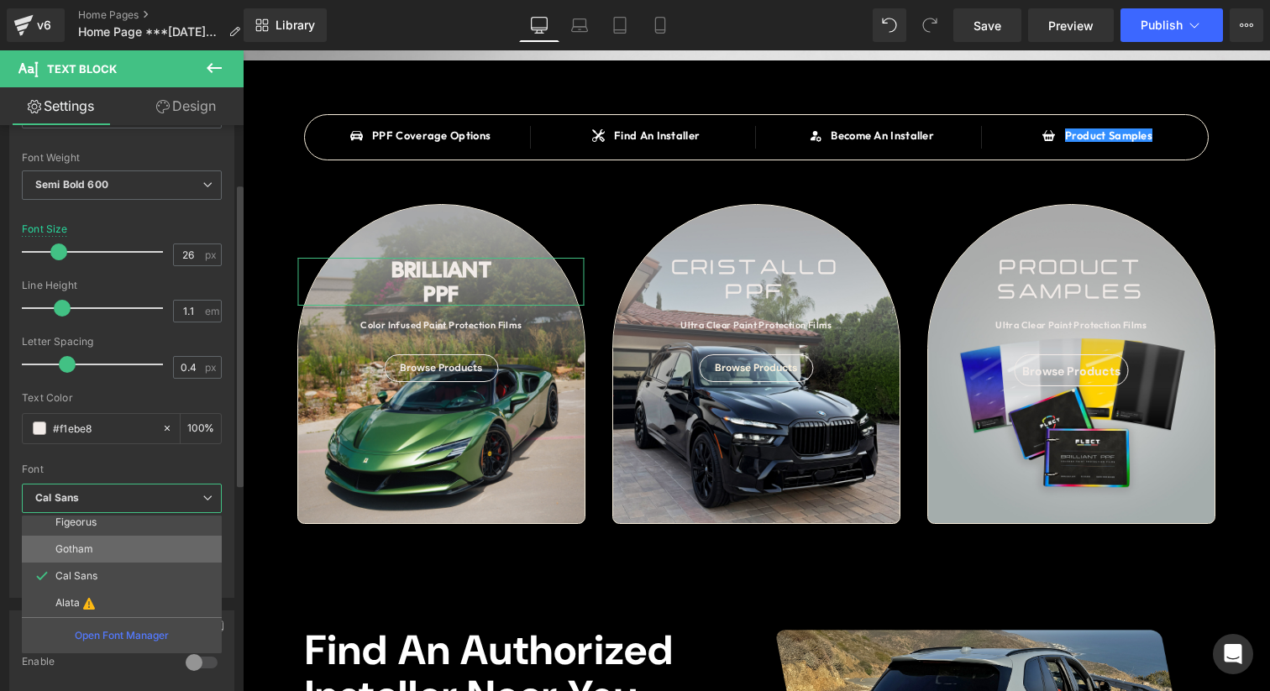
click at [118, 542] on li "Gotham" at bounding box center [125, 549] width 207 height 27
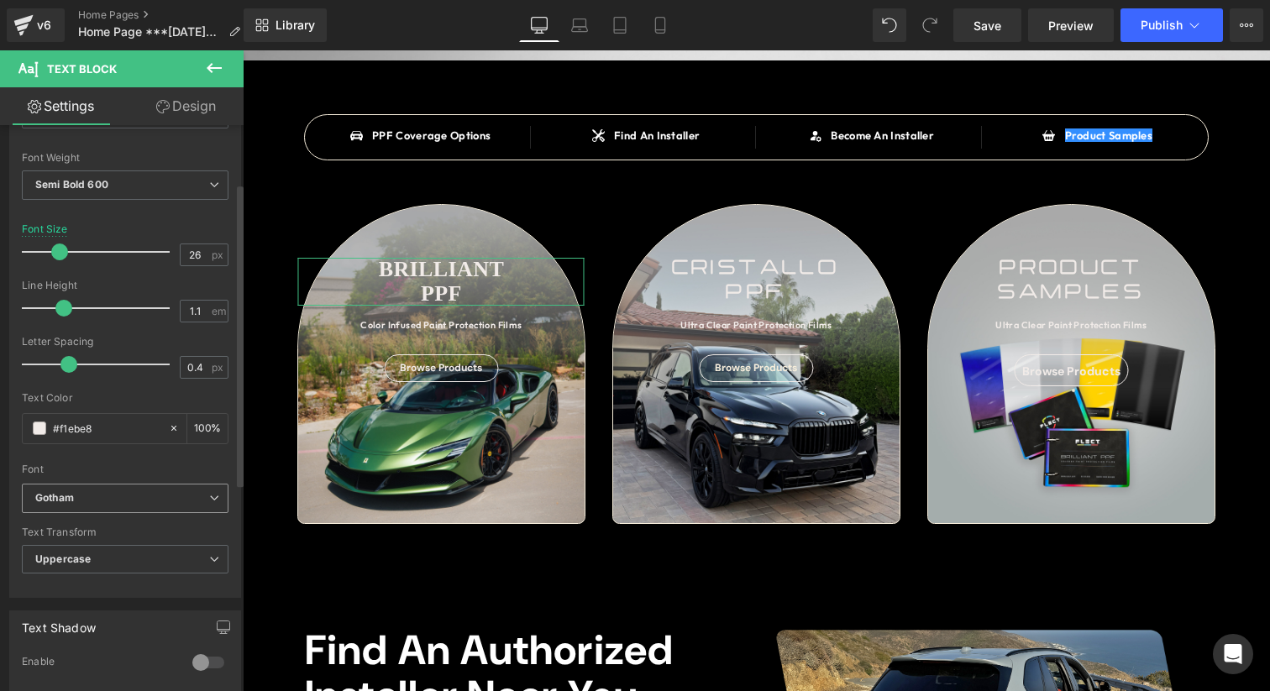
click at [158, 503] on b "Gotham" at bounding box center [122, 498] width 174 height 14
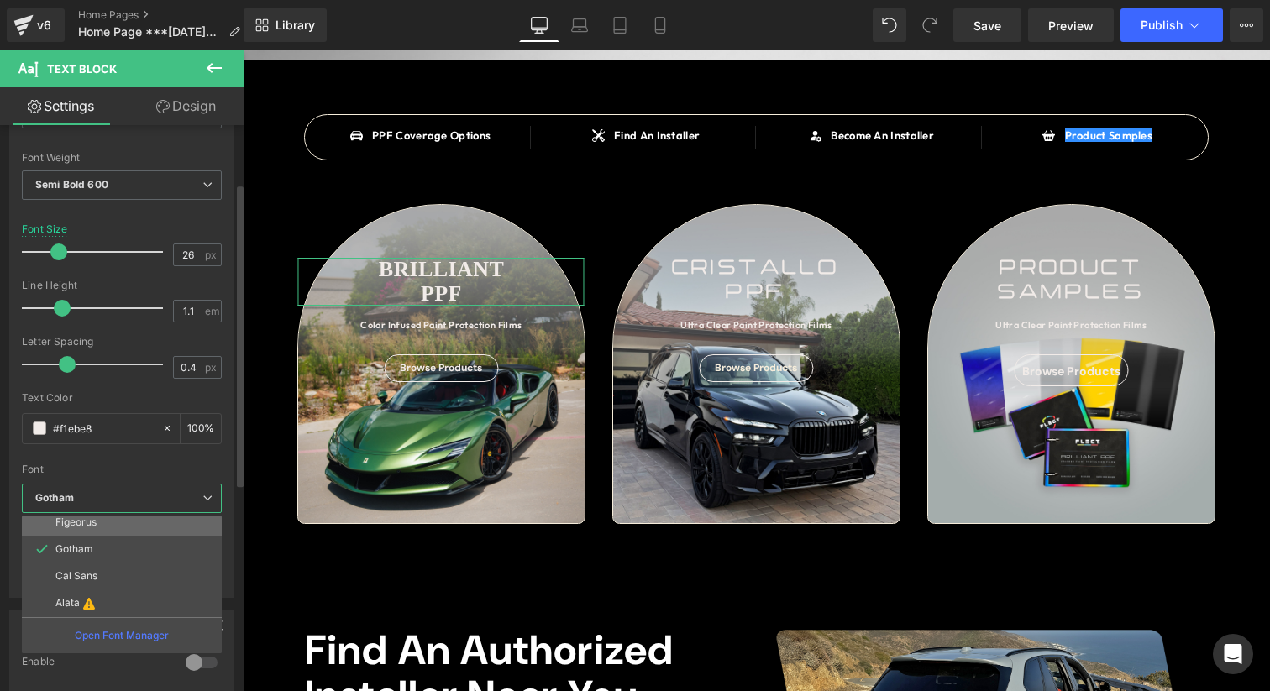
click at [142, 532] on li "Figeorus" at bounding box center [125, 522] width 207 height 27
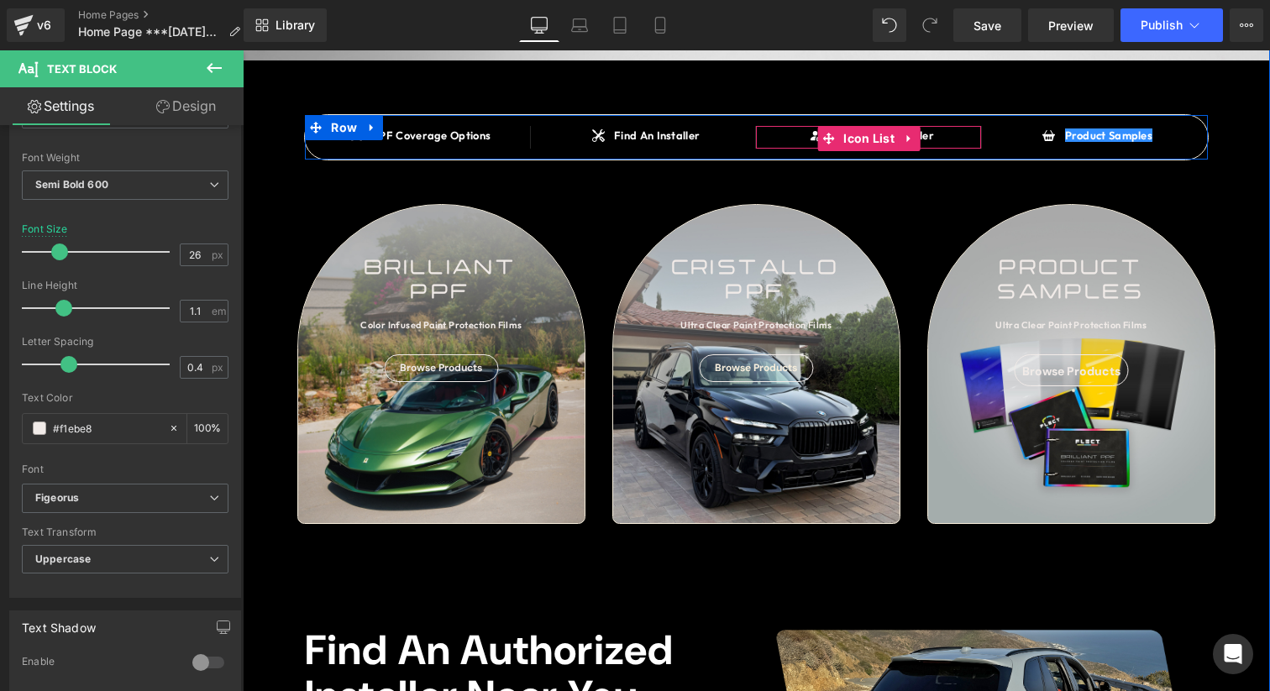
click at [921, 138] on div "Icon Become An Installer Text Block Icon List" at bounding box center [869, 137] width 226 height 22
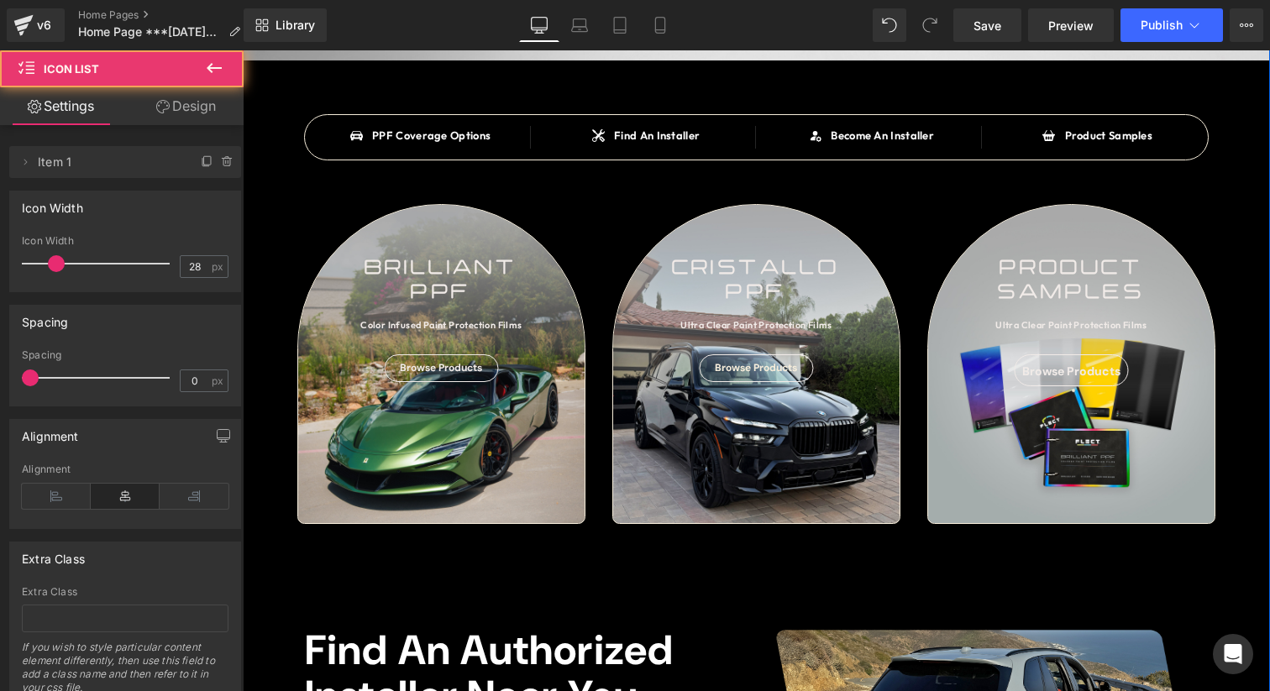
click at [1253, 532] on div "SAY HELLO TO Heading BRILLIANT PPF Heading OVER 90 COLOR INFUSED PAINT PROTECTI…" at bounding box center [756, 566] width 1027 height 1862
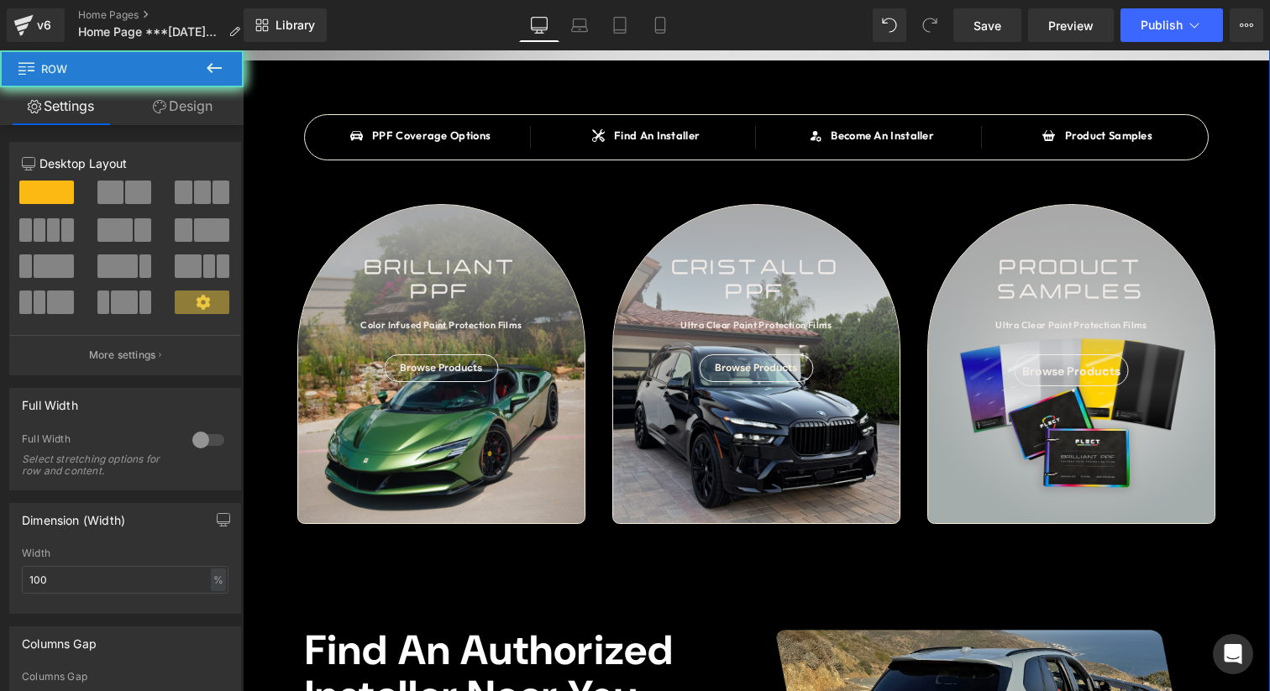
drag, startPoint x: 1253, startPoint y: 532, endPoint x: 1262, endPoint y: 538, distance: 10.9
click at [1256, 566] on div "SAY HELLO TO Heading BRILLIANT PPF Heading OVER 90 COLOR INFUSED PAINT PROTECTI…" at bounding box center [756, 566] width 1027 height 1862
drag, startPoint x: 1262, startPoint y: 532, endPoint x: 1262, endPoint y: 552, distance: 19.3
click at [1262, 552] on div "SAY HELLO TO Heading BRILLIANT PPF Heading OVER 90 COLOR INFUSED PAINT PROTECTI…" at bounding box center [756, 566] width 1027 height 1862
click at [1262, 526] on div "SAY HELLO TO Heading BRILLIANT PPF Heading OVER 90 COLOR INFUSED PAINT PROTECTI…" at bounding box center [756, 566] width 1027 height 1862
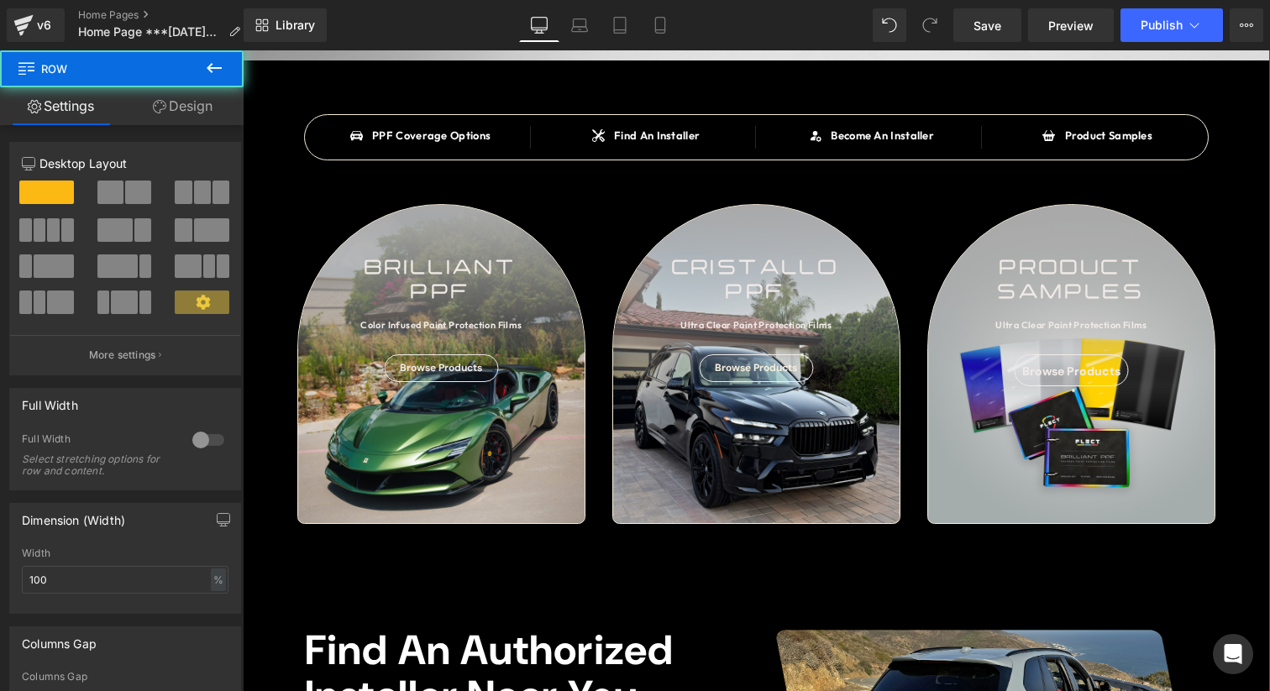
drag, startPoint x: 1264, startPoint y: 608, endPoint x: 1210, endPoint y: 602, distance: 54.1
click at [1252, 605] on div "SAY HELLO TO Heading BRILLIANT PPF Heading OVER 90 COLOR INFUSED PAINT PROTECTI…" at bounding box center [756, 566] width 1027 height 1862
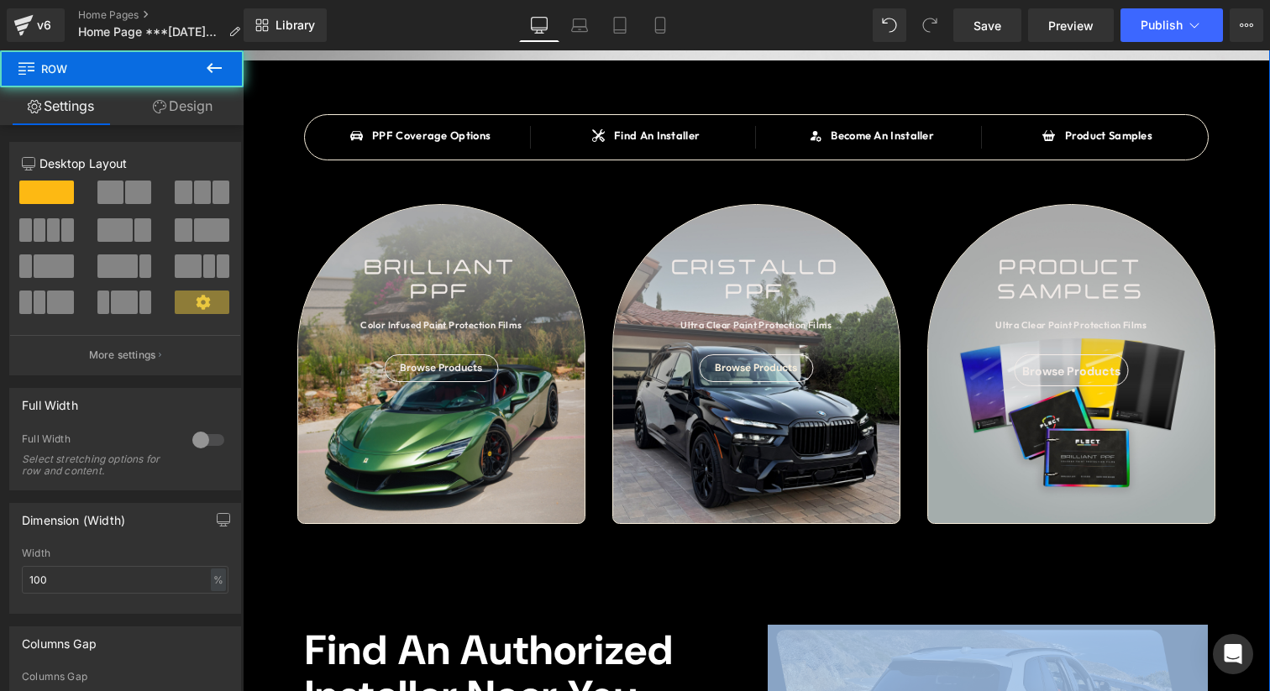
click at [1219, 629] on div "SAY HELLO TO Heading BRILLIANT PPF Heading OVER 90 COLOR INFUSED PAINT PROTECTI…" at bounding box center [756, 566] width 1027 height 1862
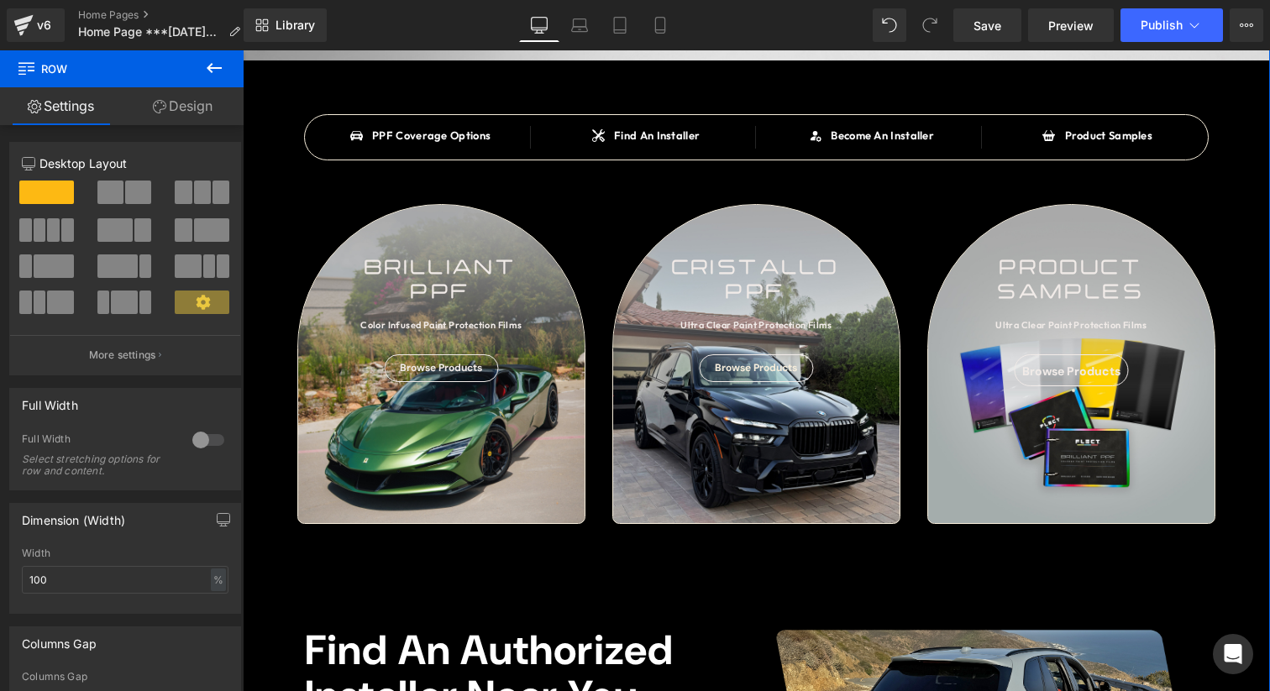
click at [1259, 526] on div "SAY HELLO TO Heading BRILLIANT PPF Heading OVER 90 COLOR INFUSED PAINT PROTECTI…" at bounding box center [756, 566] width 1027 height 1862
click at [727, 560] on div "SAY HELLO TO Heading BRILLIANT PPF Heading OVER 90 COLOR INFUSED PAINT PROTECTI…" at bounding box center [756, 566] width 1027 height 1862
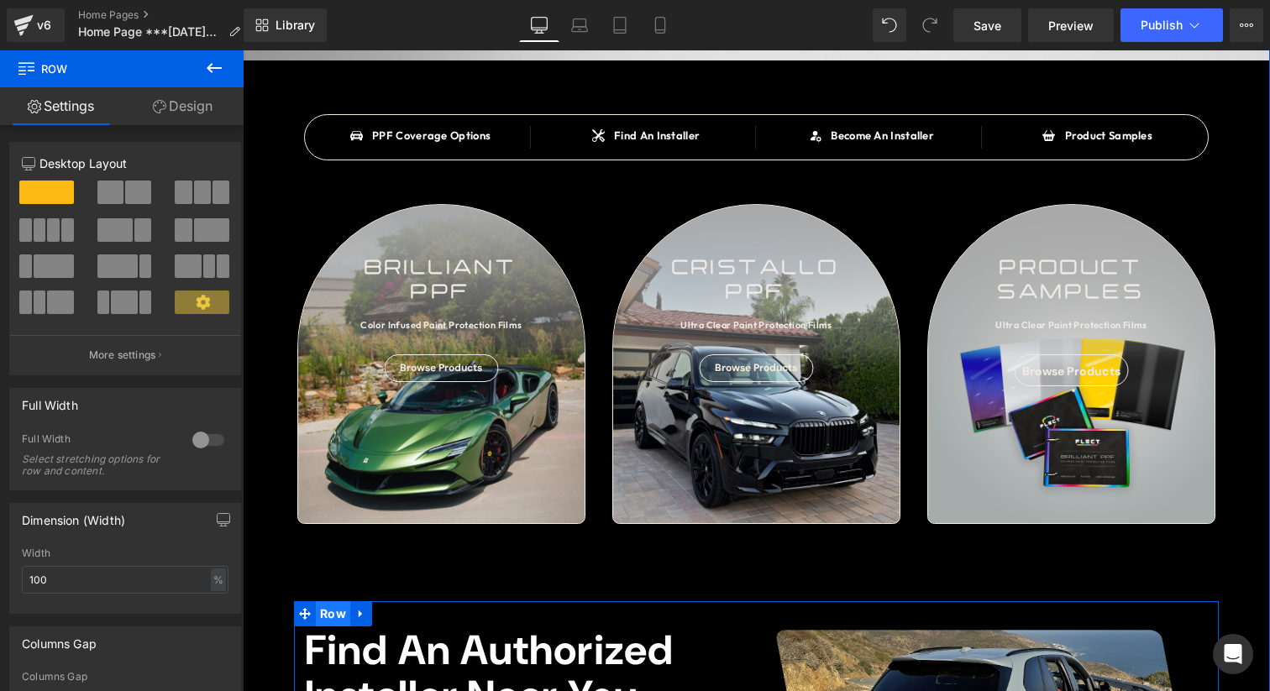
click at [343, 612] on span "Row" at bounding box center [333, 613] width 34 height 25
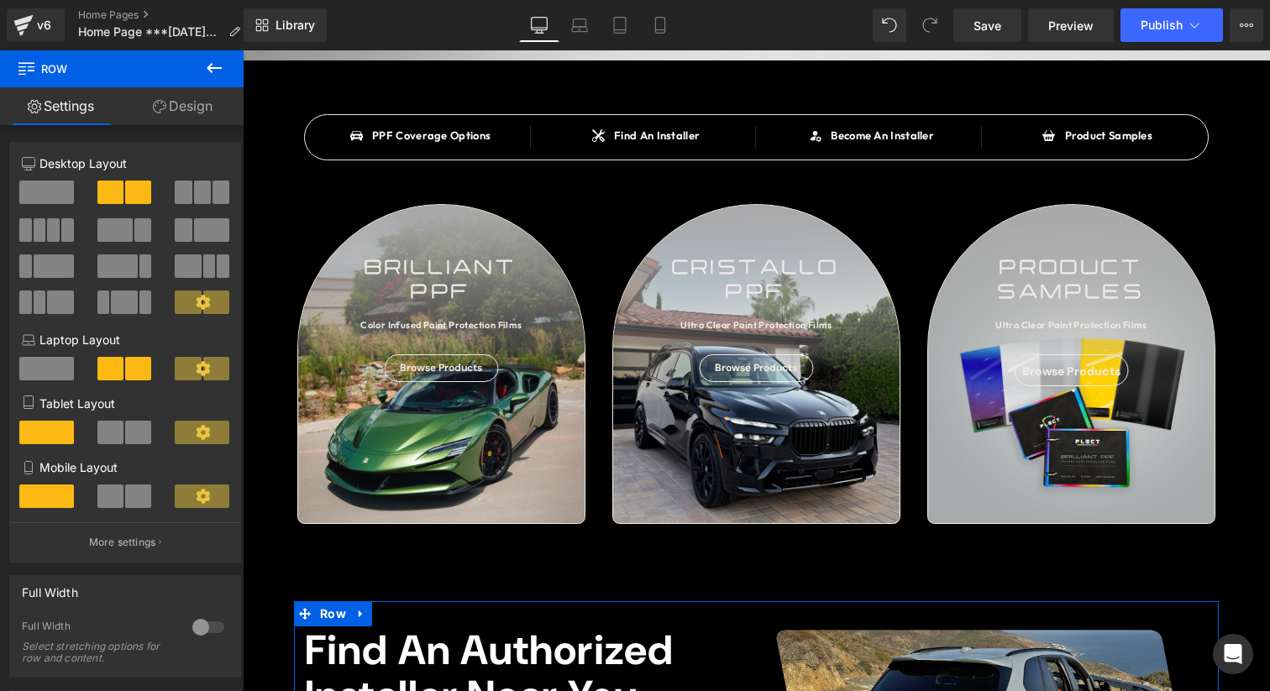
click at [196, 105] on link "Design" at bounding box center [183, 106] width 122 height 38
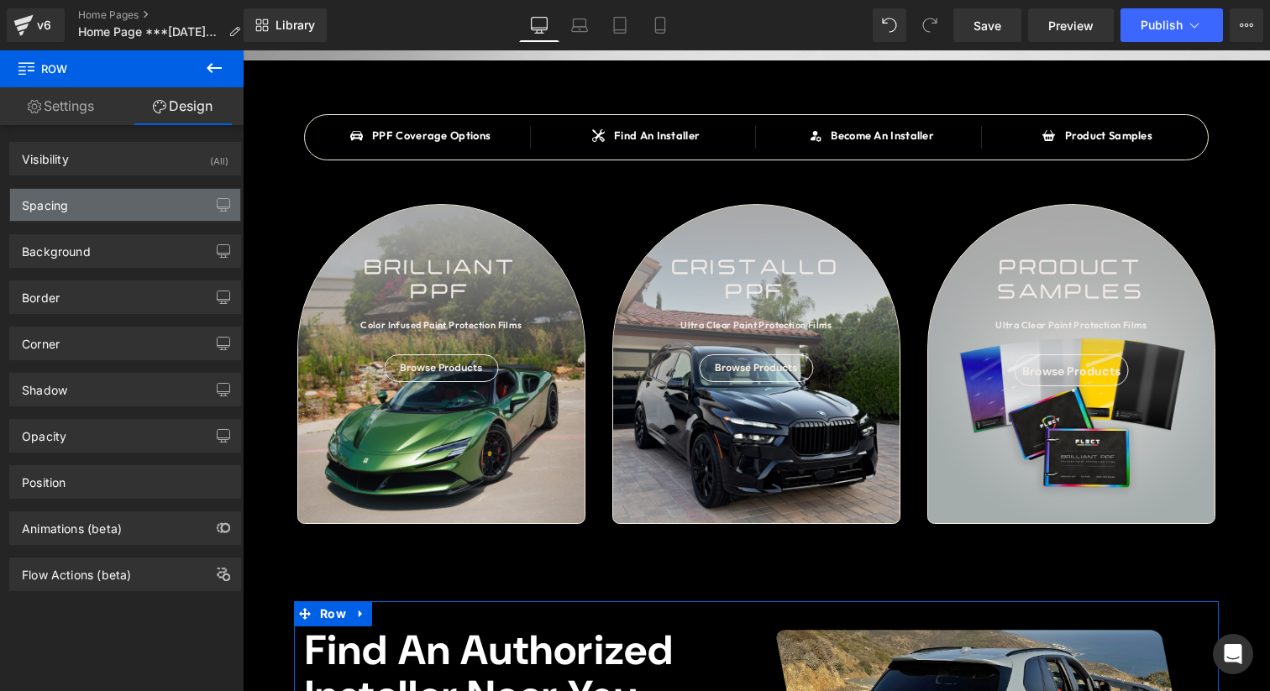
type input "82"
type input "0"
type input "28"
type input "0"
type input "28"
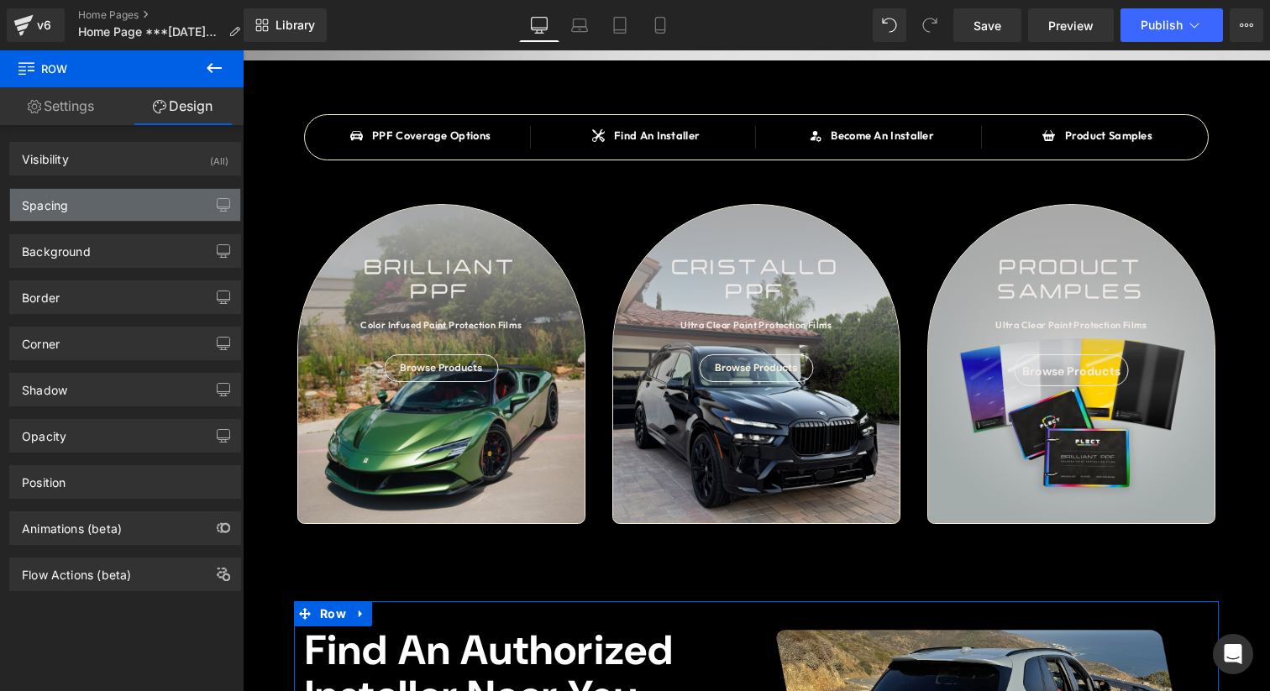
type input "0"
click at [137, 196] on div "Spacing" at bounding box center [125, 205] width 230 height 32
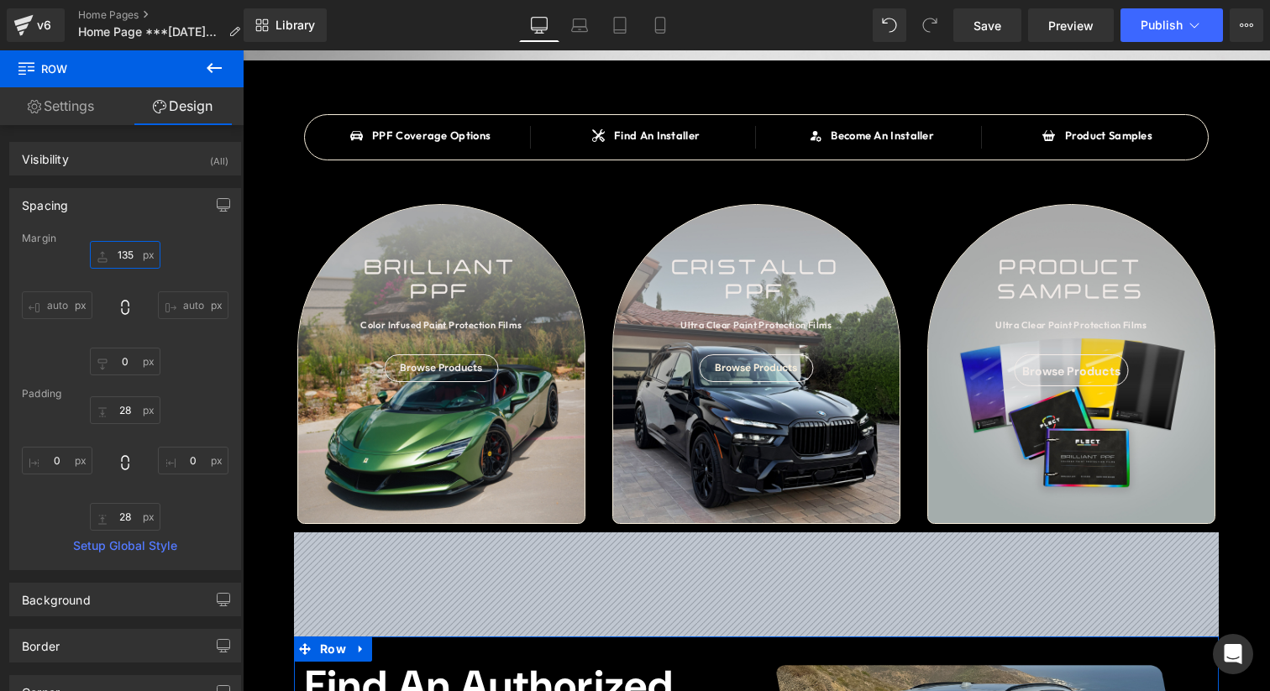
type input "136"
drag, startPoint x: 124, startPoint y: 252, endPoint x: 128, endPoint y: 207, distance: 45.5
click at [128, 207] on div "Spacing Margin 136px 136 auto auto 0px 0 auto auto Padding 28px 28 0px 0 28px 2…" at bounding box center [125, 379] width 232 height 382
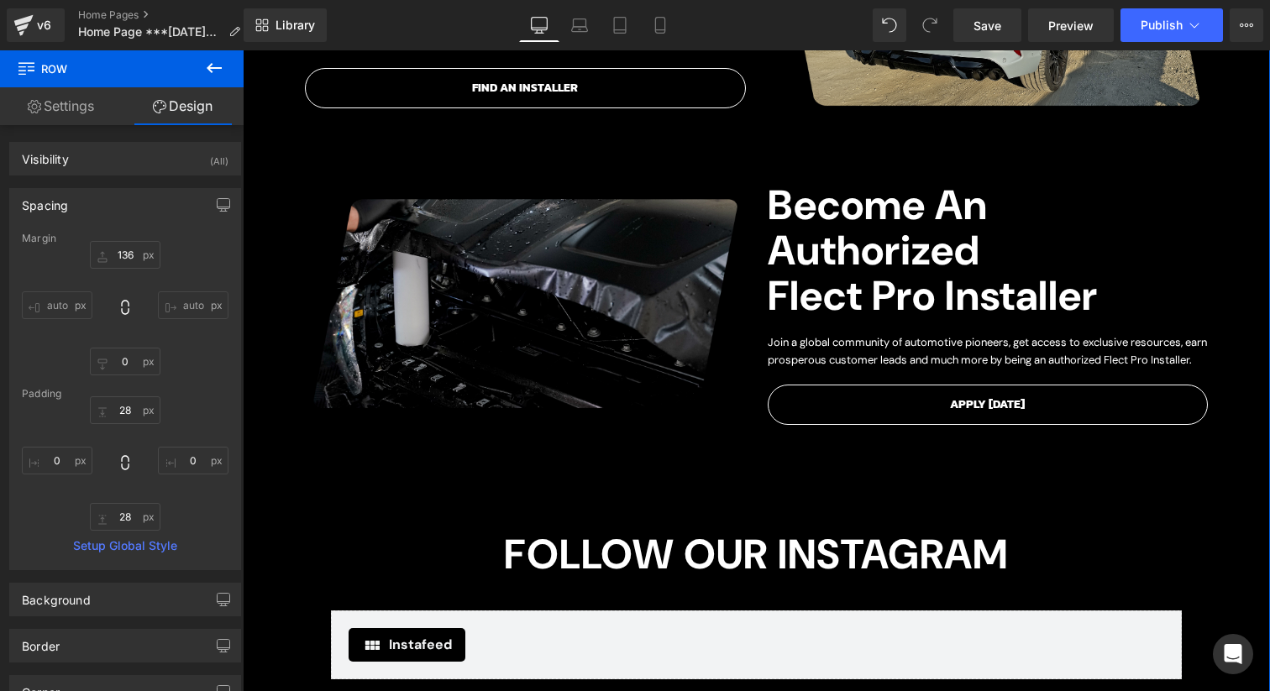
scroll to position [1565, 0]
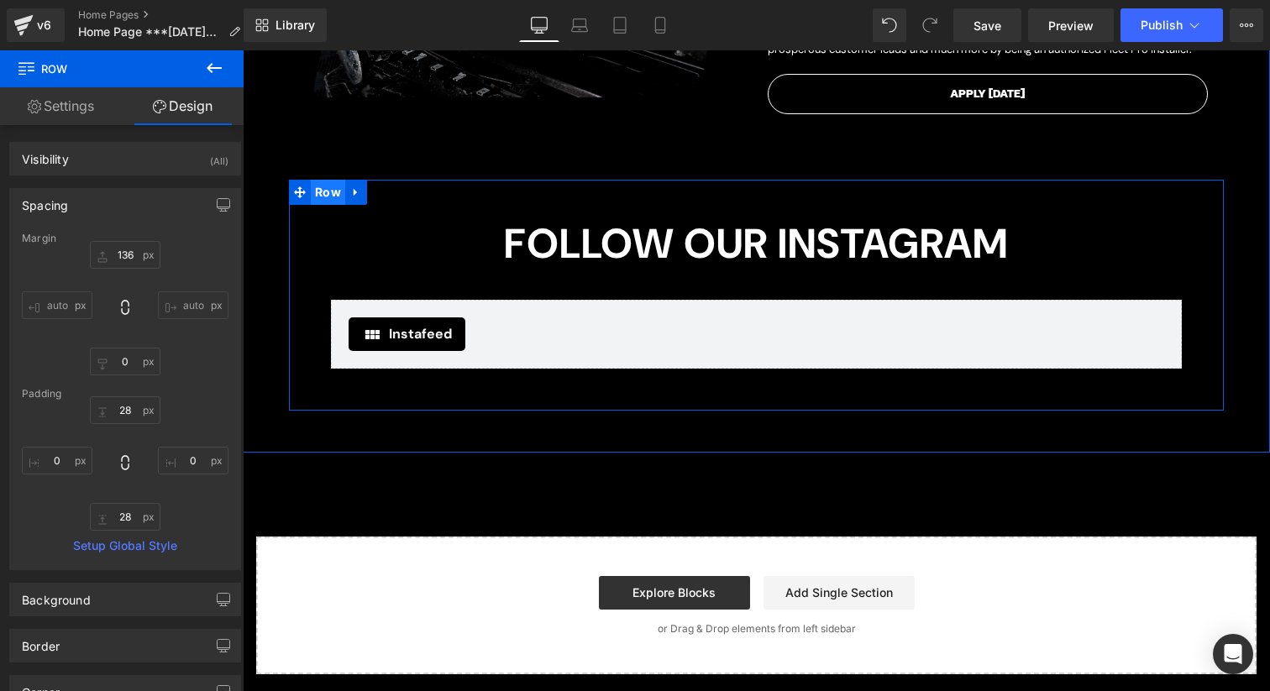
click at [327, 205] on span "Row" at bounding box center [328, 192] width 34 height 25
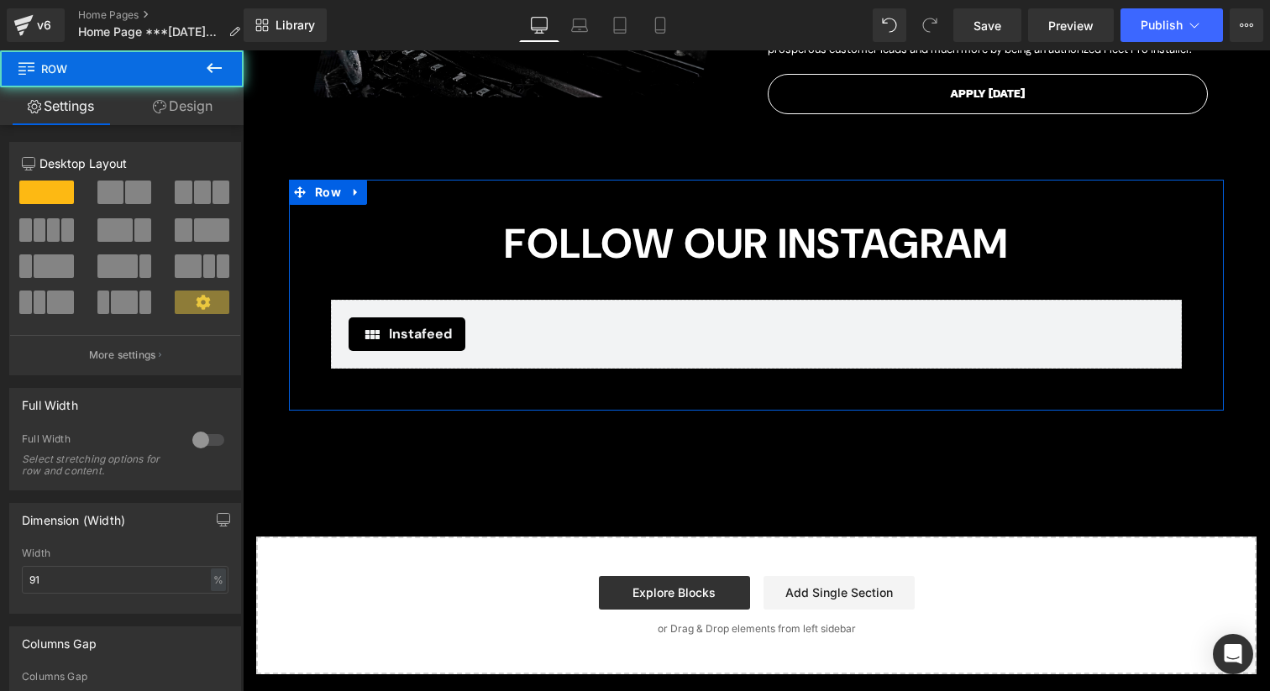
click at [205, 104] on link "Design" at bounding box center [183, 106] width 122 height 38
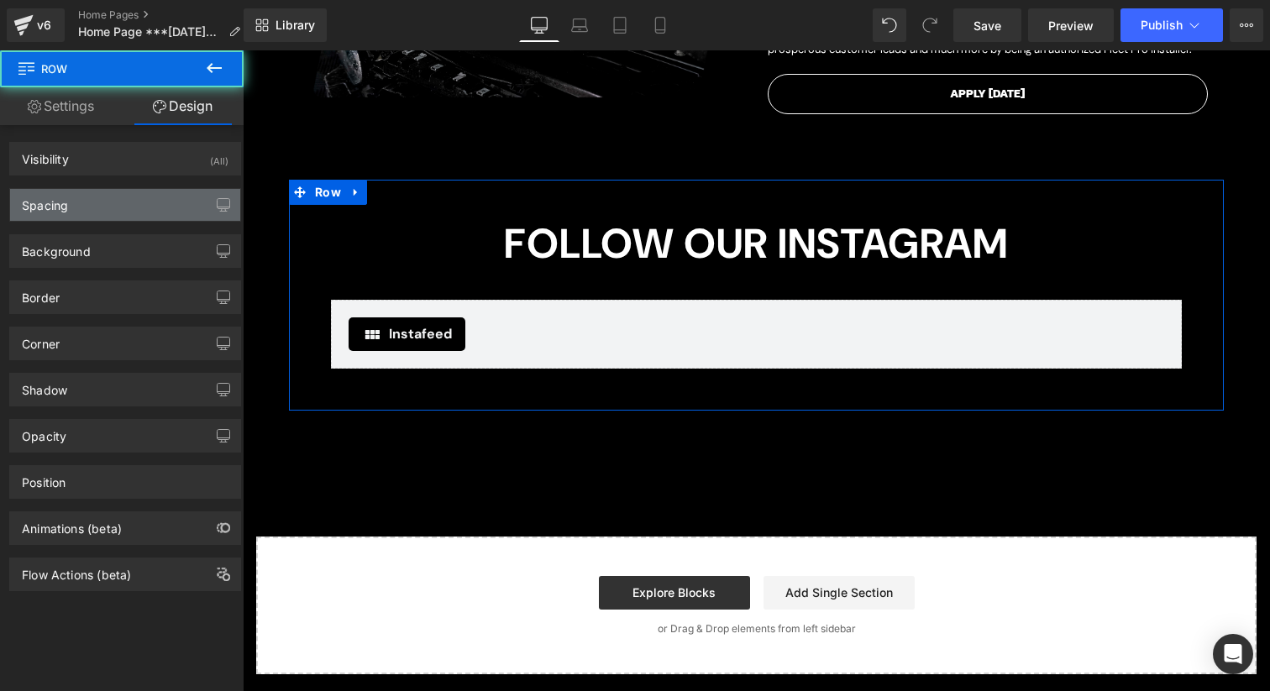
type input "50"
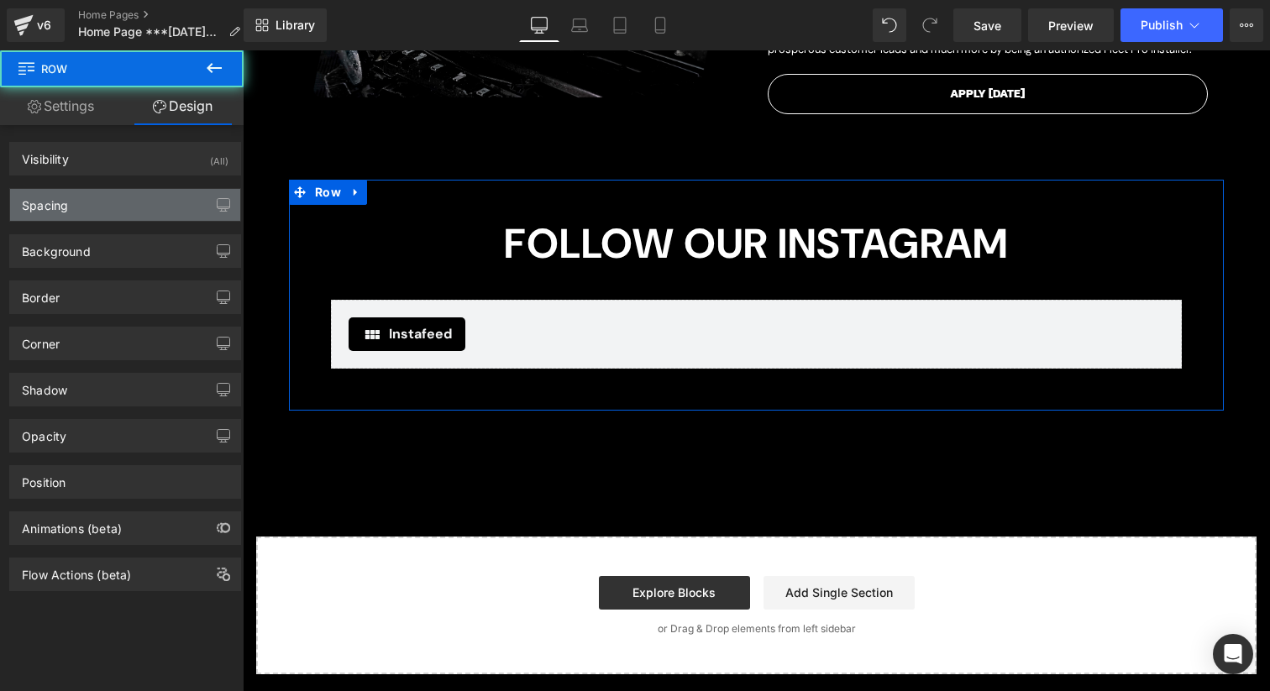
type input "50"
click at [138, 212] on div "Spacing" at bounding box center [125, 205] width 230 height 32
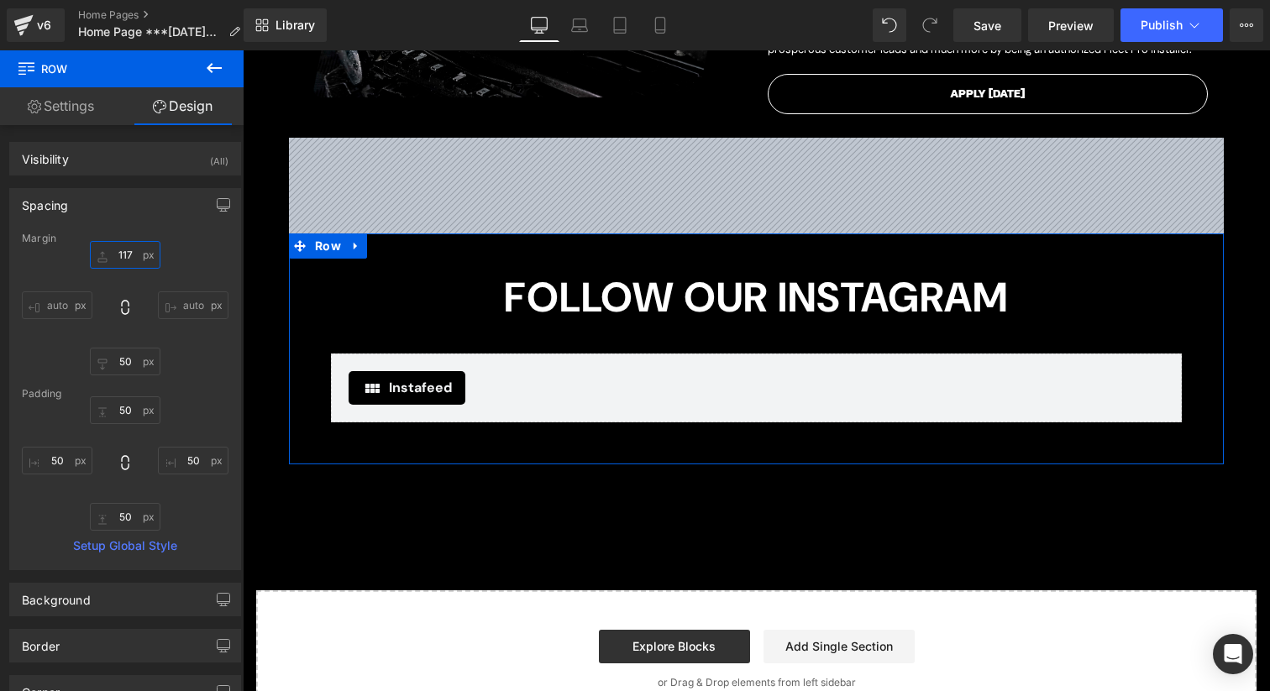
drag, startPoint x: 123, startPoint y: 252, endPoint x: 131, endPoint y: 196, distance: 56.9
click at [131, 196] on div "Spacing Margin 117px 117 auto auto 50px 50 auto auto Padding 50px 50 50px 50 50…" at bounding box center [125, 379] width 232 height 382
type input "117"
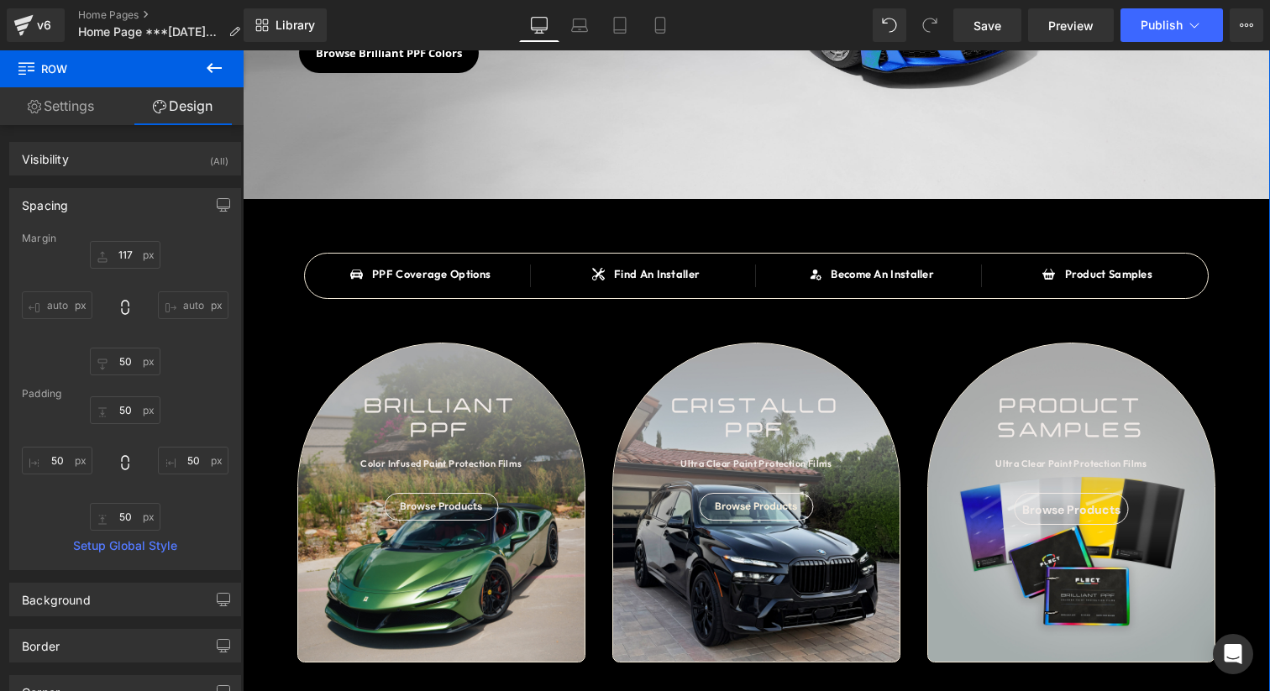
scroll to position [334, 0]
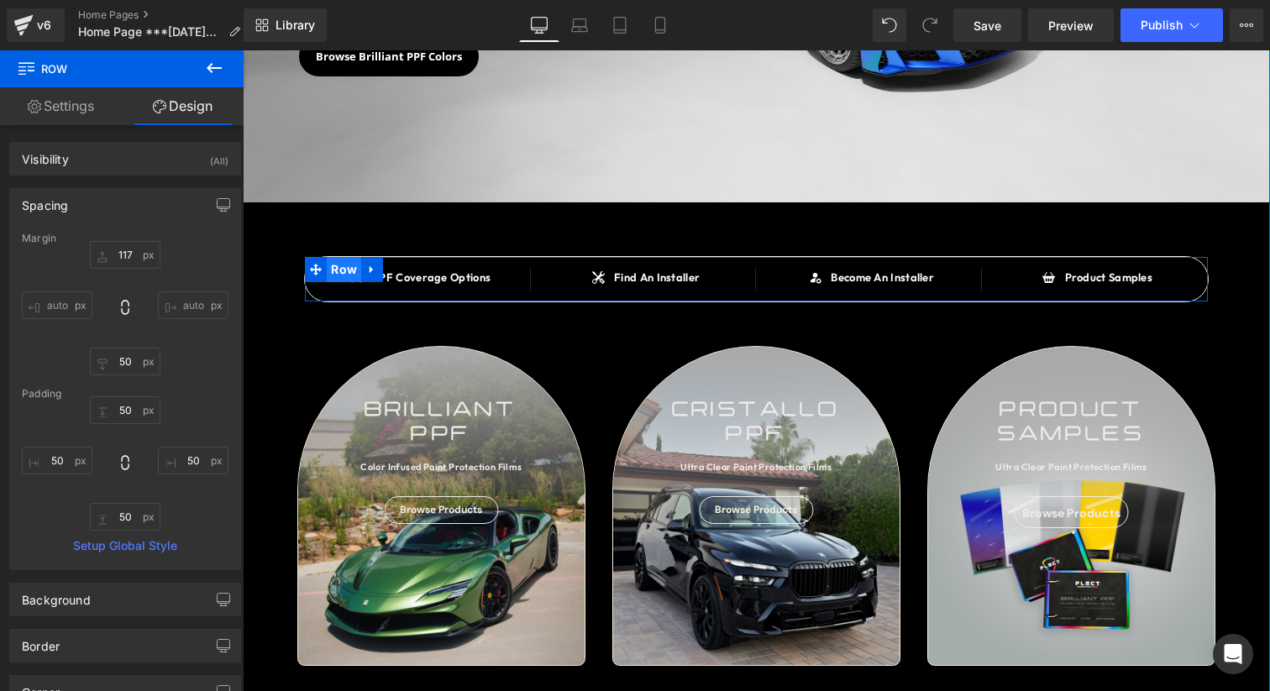
click at [349, 270] on span "Row" at bounding box center [344, 269] width 34 height 25
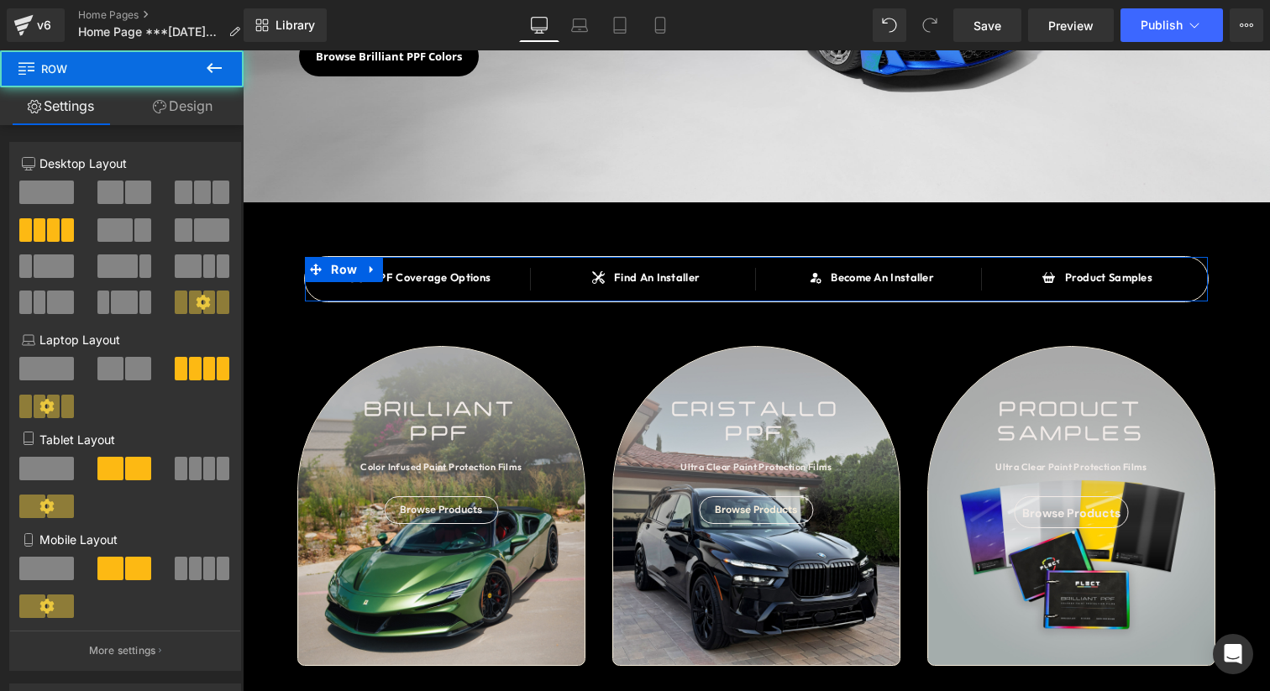
click at [193, 93] on link "Design" at bounding box center [183, 106] width 122 height 38
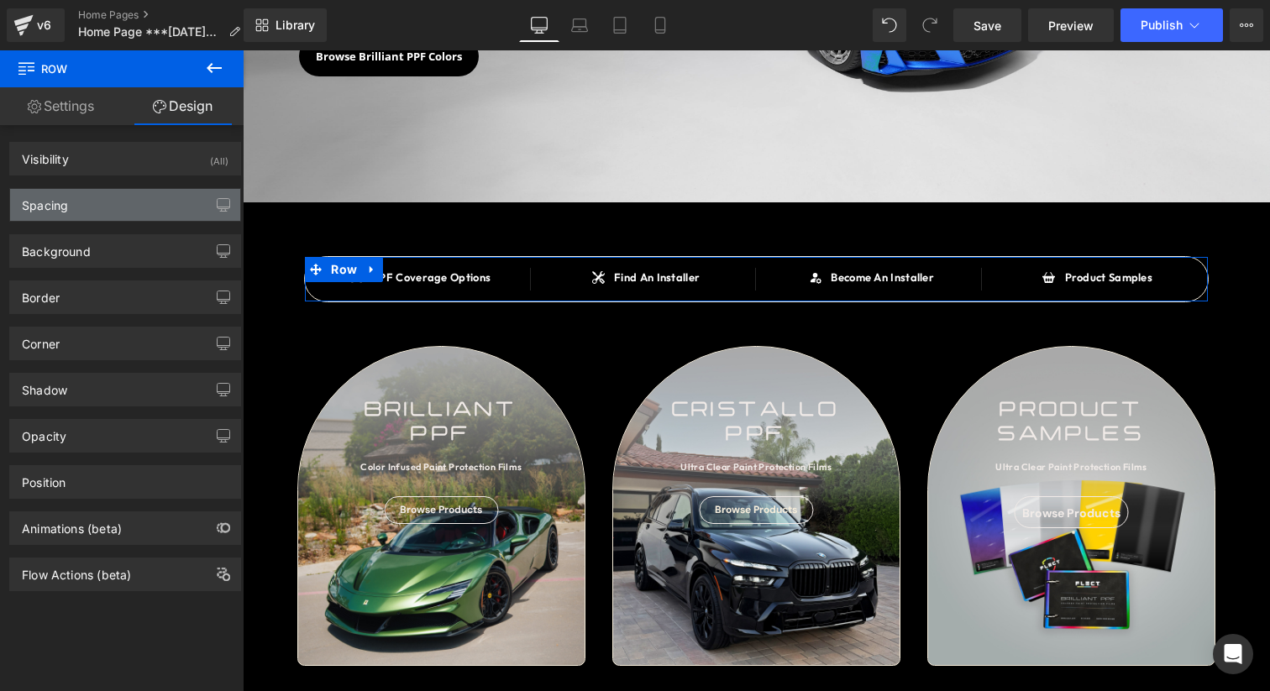
click at [129, 203] on div "Spacing" at bounding box center [125, 205] width 230 height 32
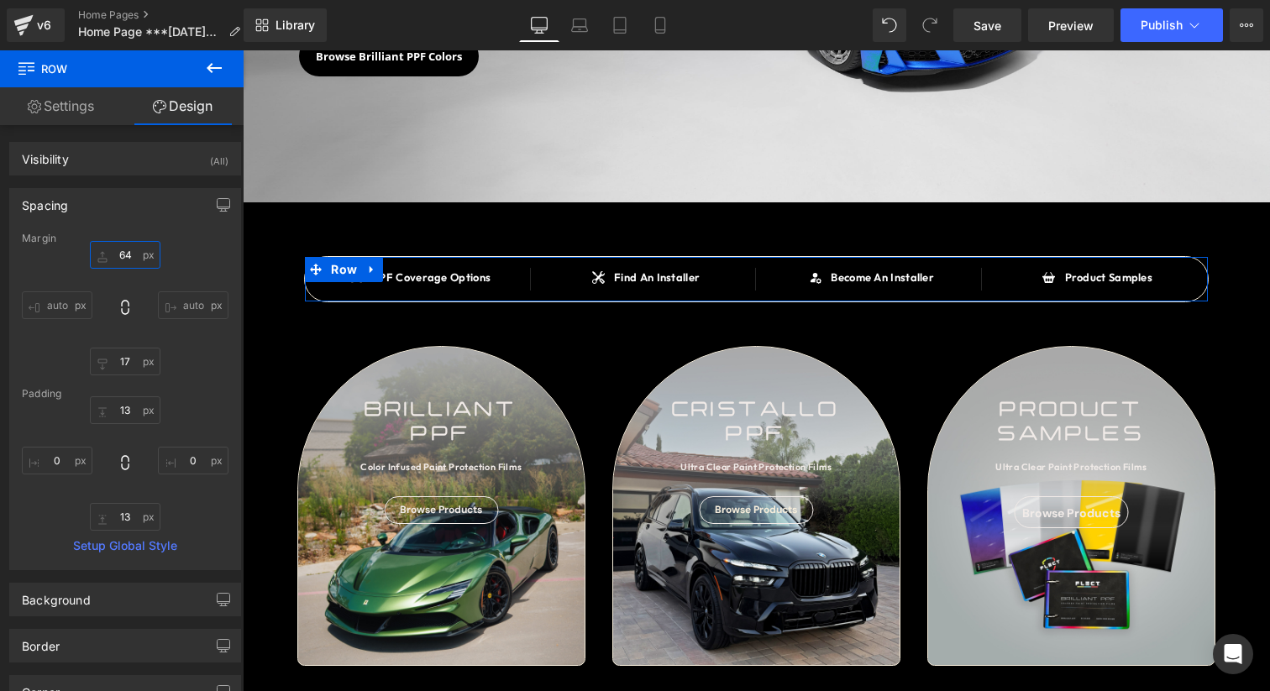
click at [122, 257] on input "64" at bounding box center [125, 255] width 71 height 28
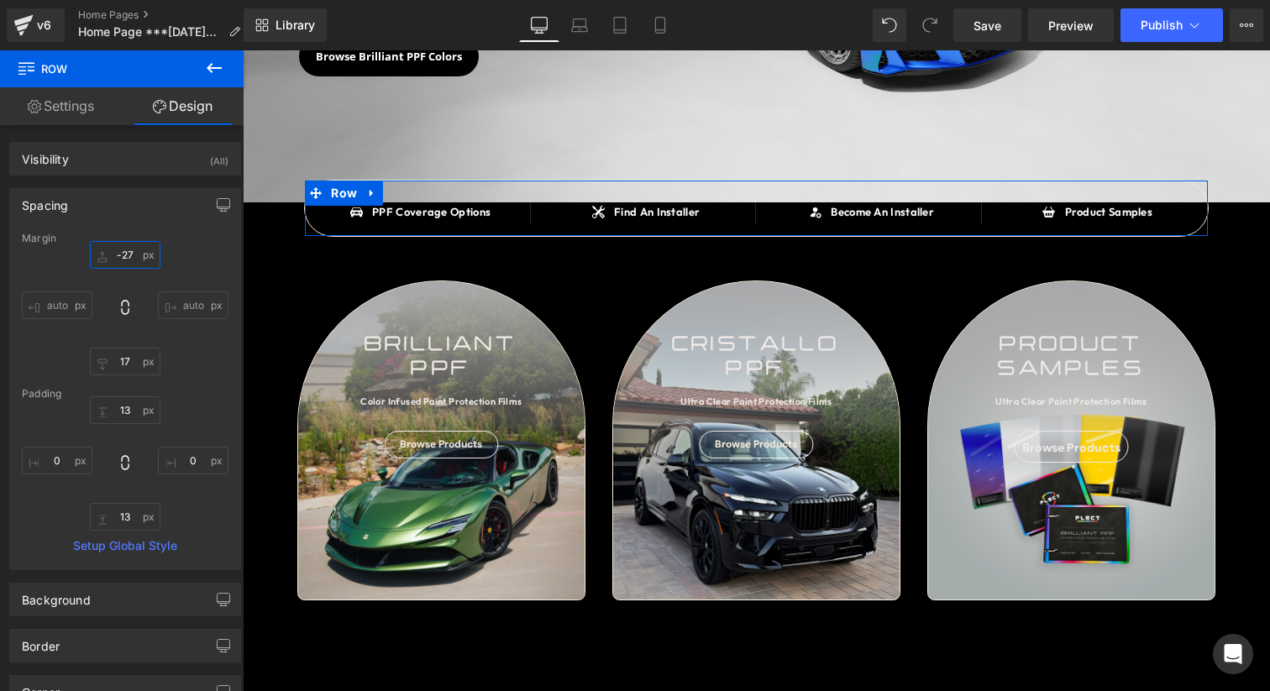
drag, startPoint x: 122, startPoint y: 257, endPoint x: 123, endPoint y: 280, distance: 22.7
click at [123, 280] on div "-27px -27 auto auto 17px 17 auto auto" at bounding box center [125, 308] width 207 height 134
click at [123, 254] on input "-27" at bounding box center [125, 255] width 71 height 28
type input "0"
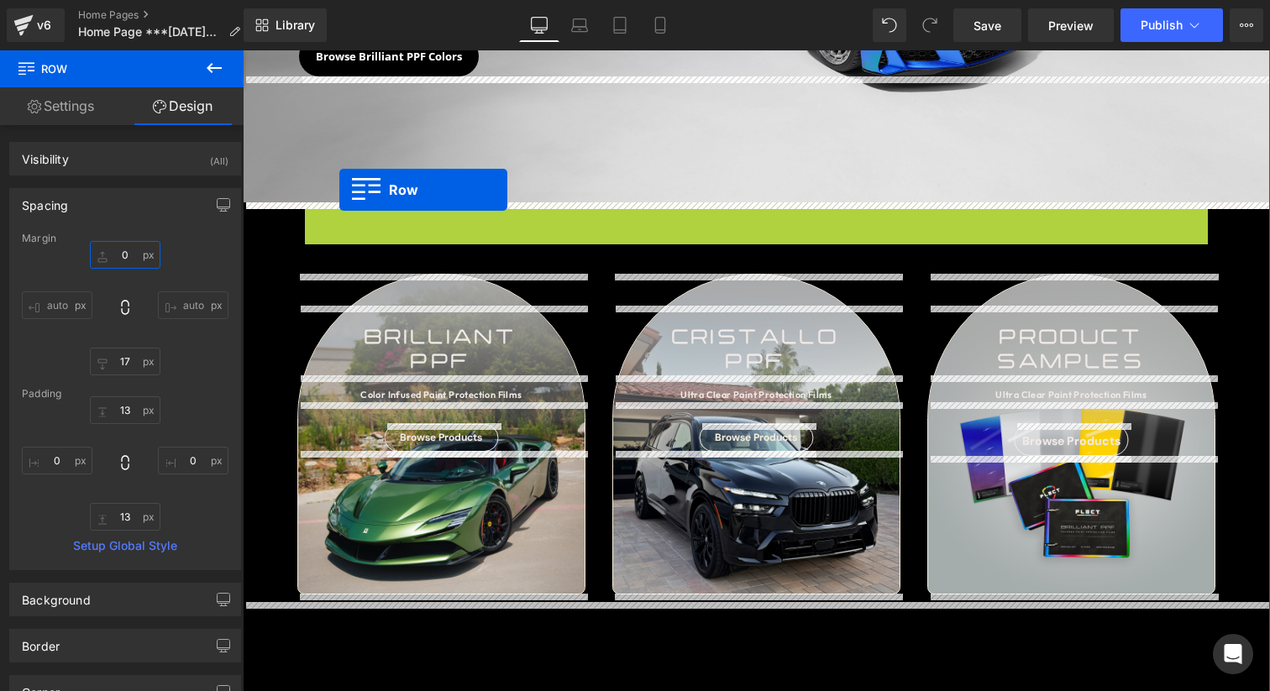
drag, startPoint x: 343, startPoint y: 218, endPoint x: 339, endPoint y: 190, distance: 28.7
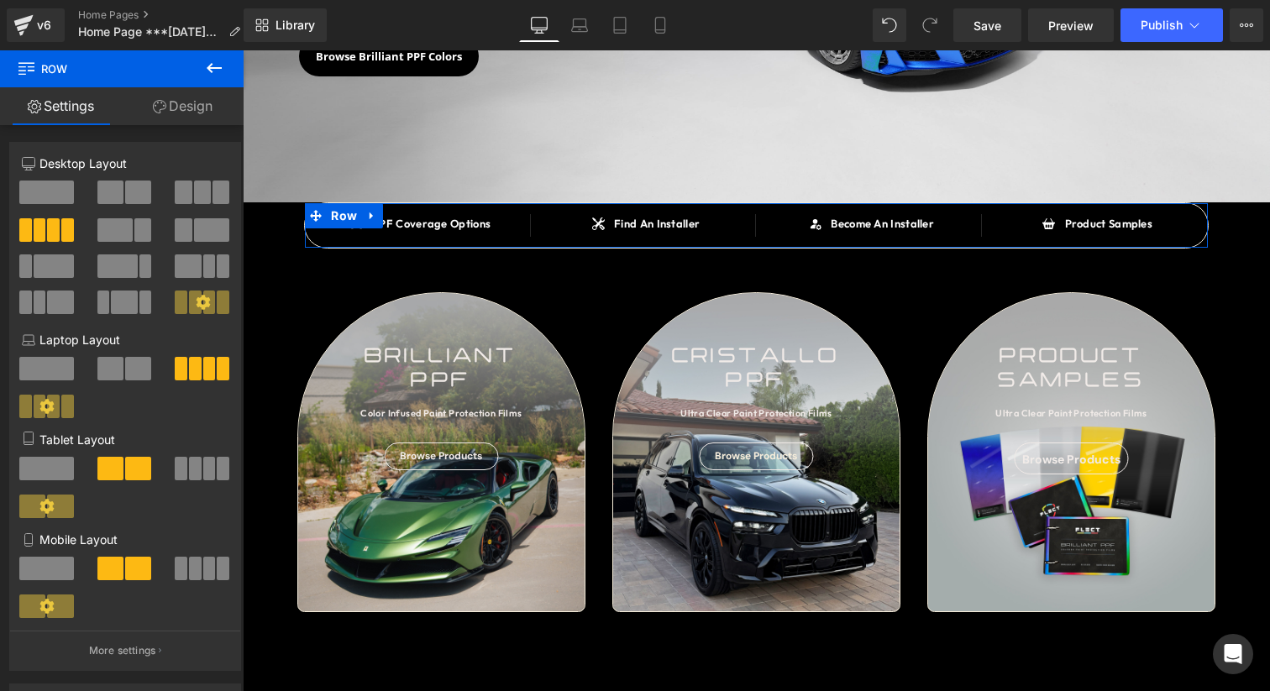
click at [172, 95] on link "Design" at bounding box center [183, 106] width 122 height 38
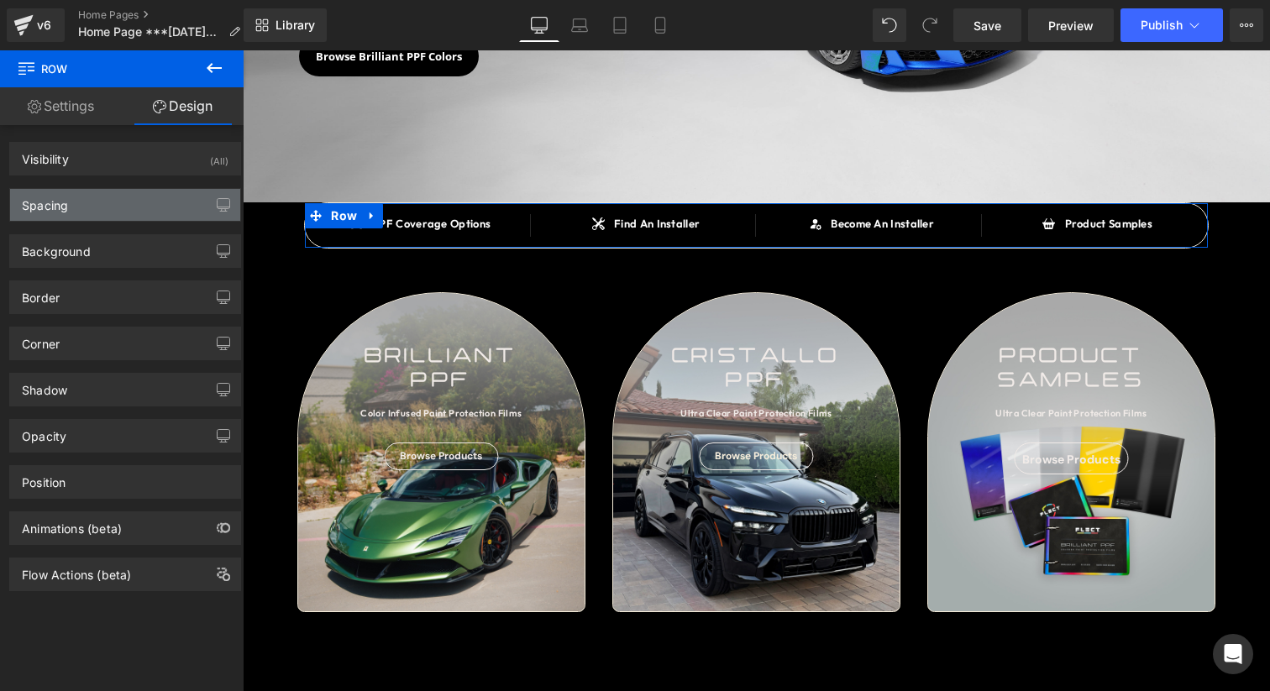
click at [126, 196] on div "Spacing" at bounding box center [125, 205] width 230 height 32
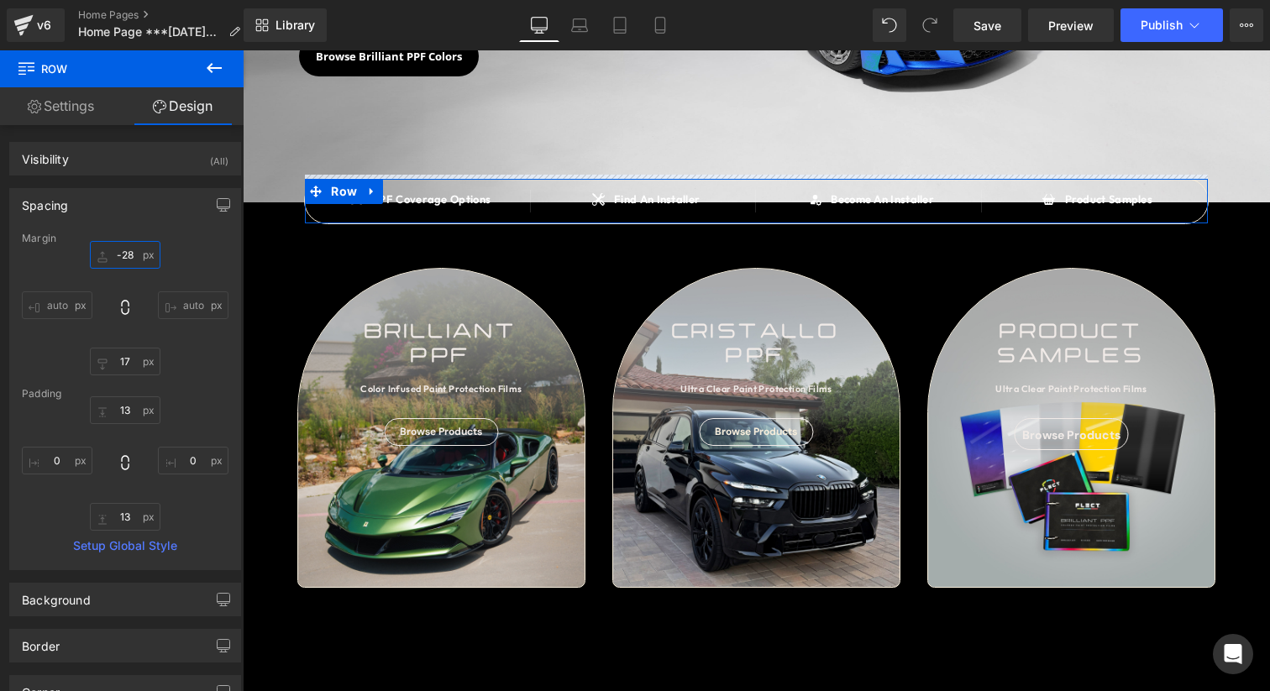
type input "-28"
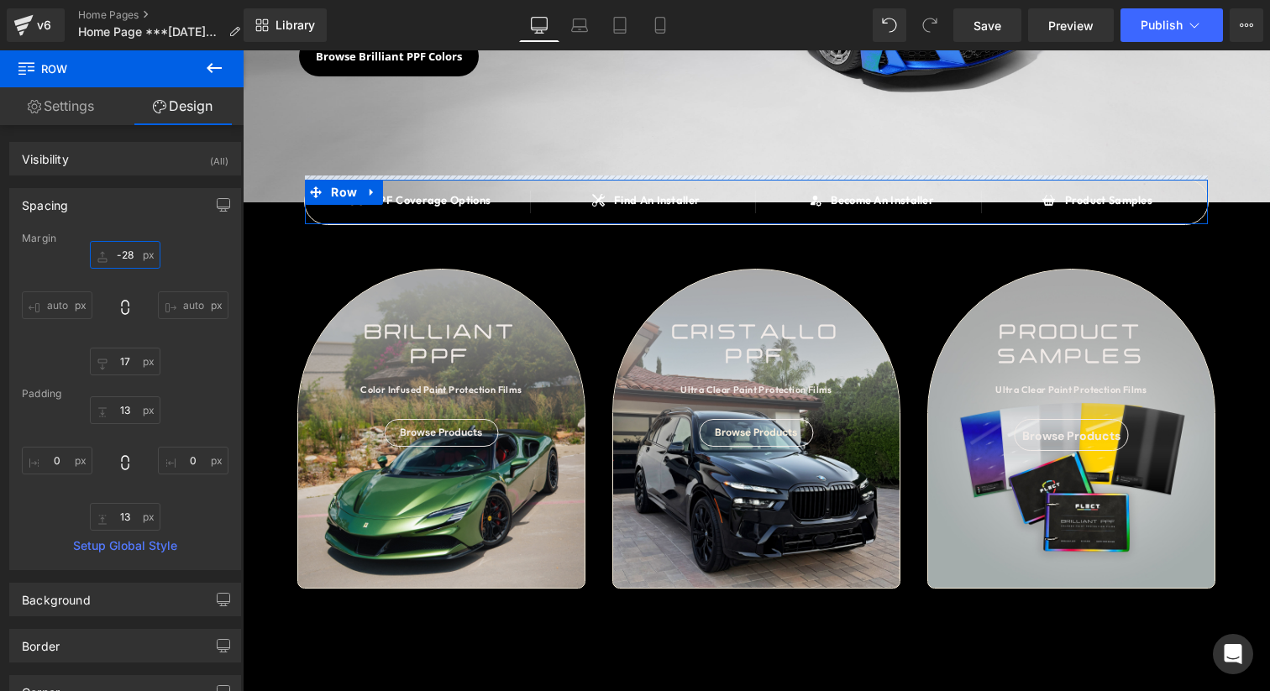
drag, startPoint x: 122, startPoint y: 249, endPoint x: 121, endPoint y: 273, distance: 23.5
click at [121, 273] on div "-28px -28 auto auto 17px 17 auto auto" at bounding box center [125, 308] width 207 height 134
click at [160, 205] on div "Spacing" at bounding box center [125, 205] width 230 height 32
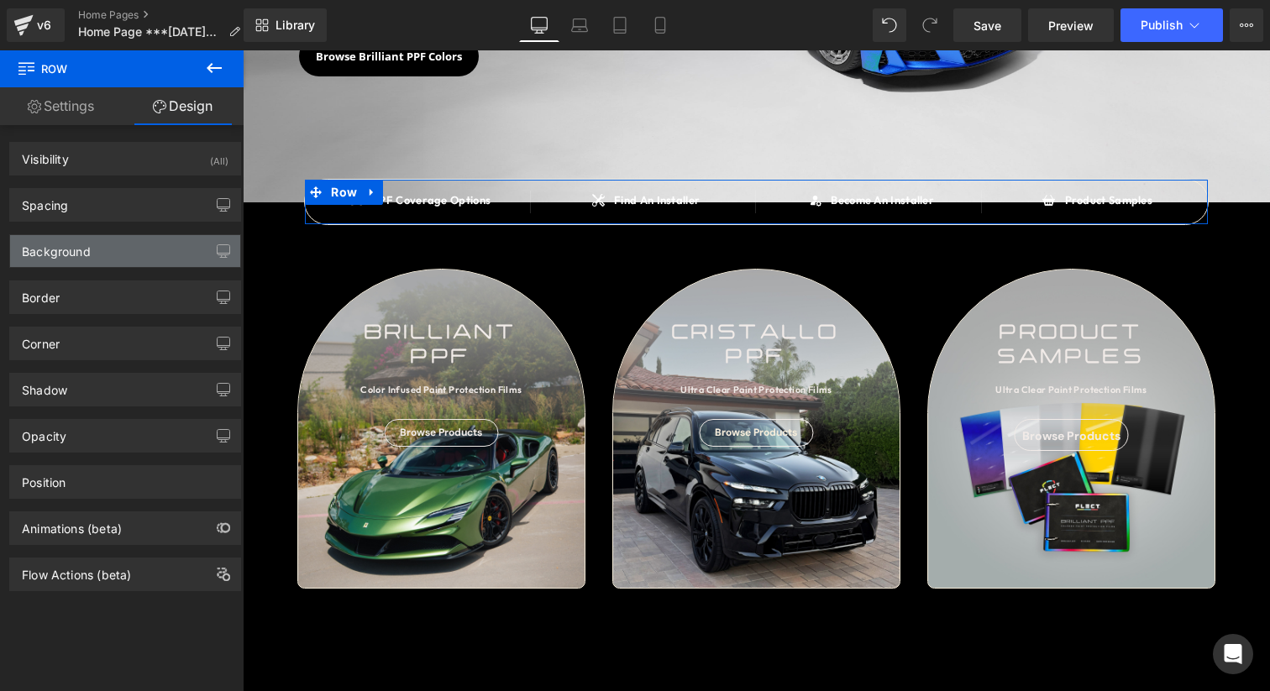
click at [116, 261] on div "Background" at bounding box center [125, 251] width 230 height 32
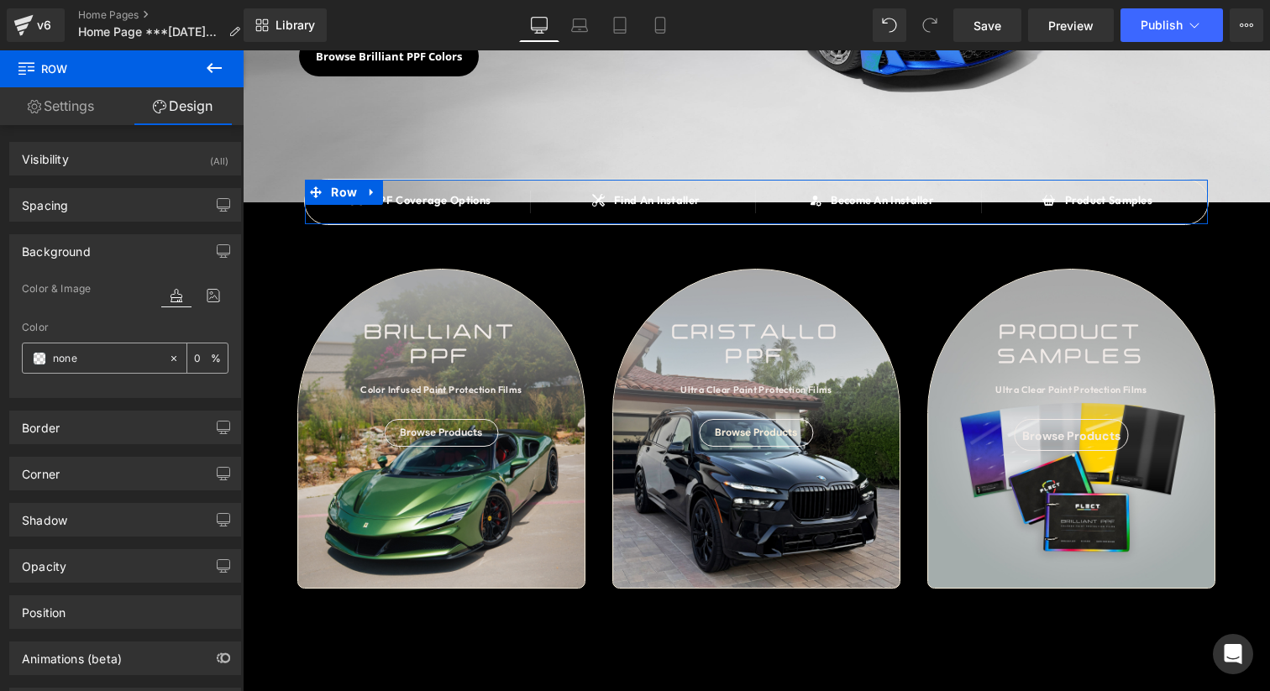
click at [41, 355] on span at bounding box center [39, 358] width 13 height 13
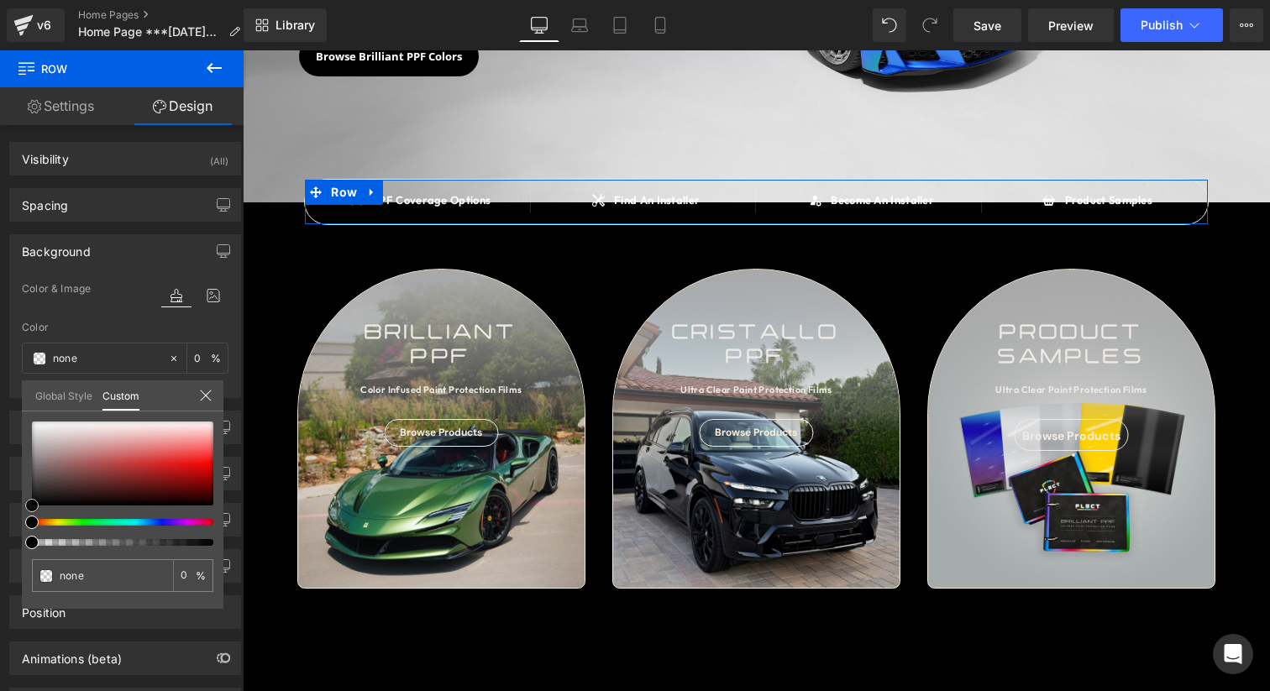
type input "#ddd4d4"
type input "100"
type input "#ddd4d4"
type input "100"
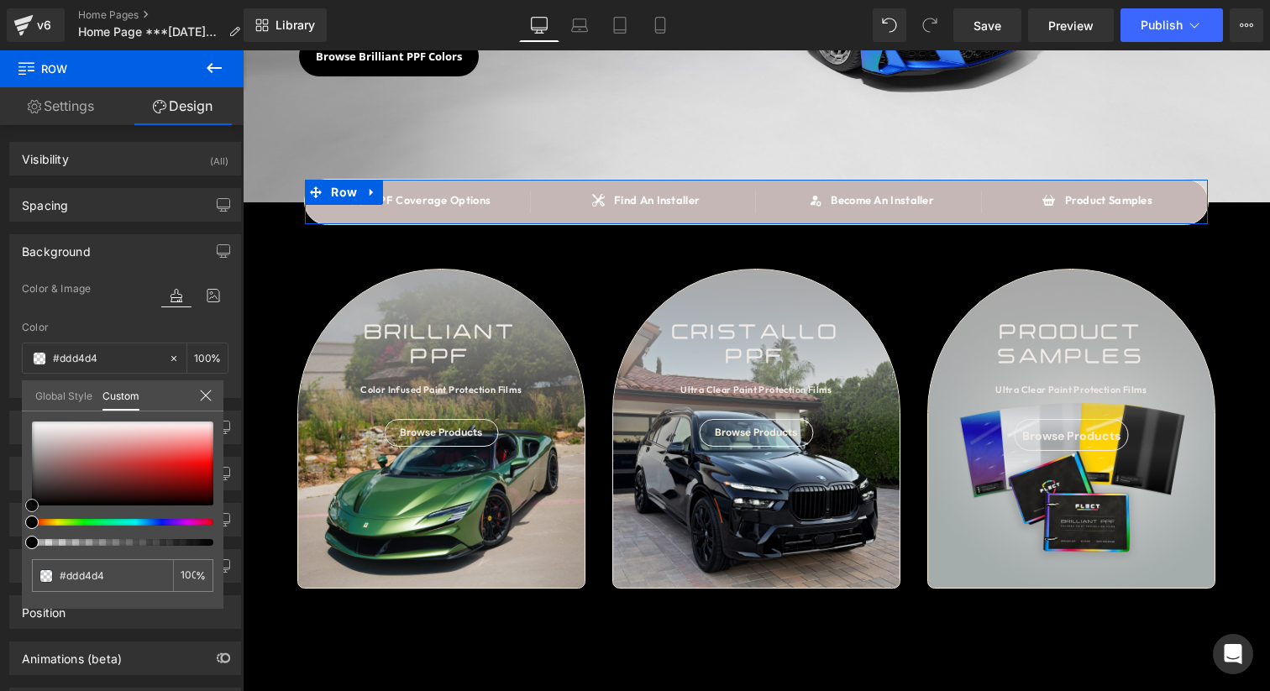
type input "#c6b7b7"
type input "#957d7d"
type input "#5b4c4c"
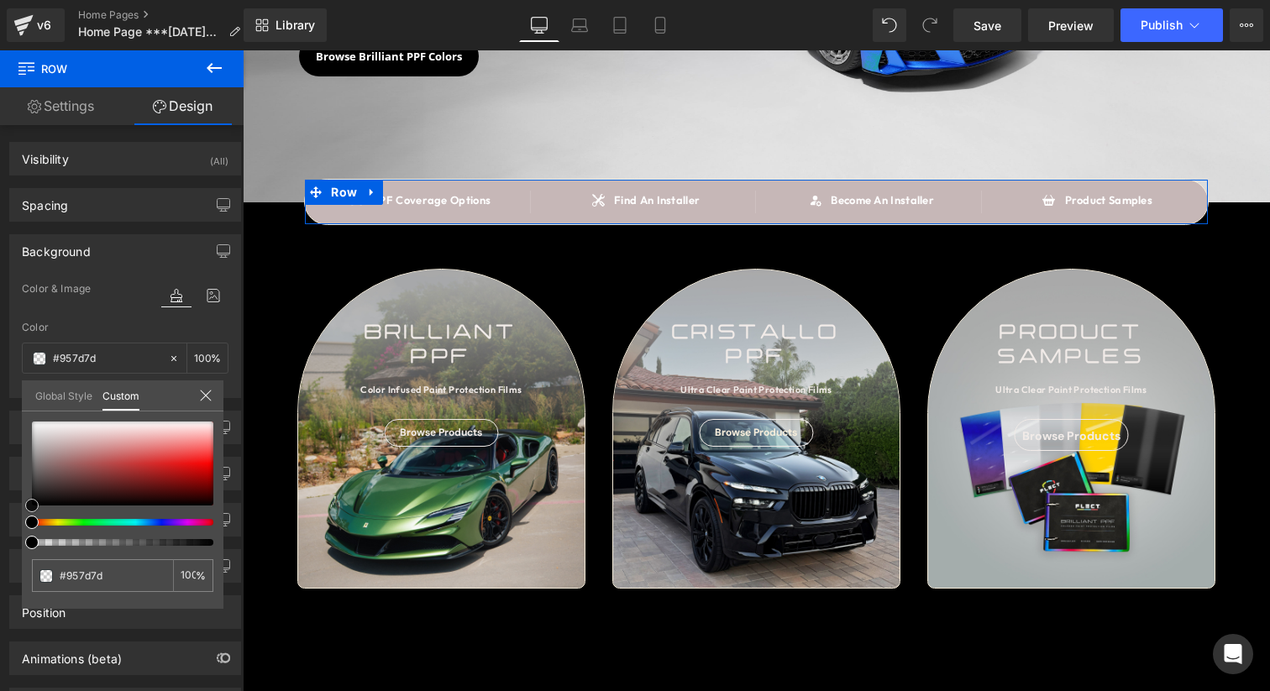
type input "#5b4c4c"
type input "#3c3333"
type input "#131010"
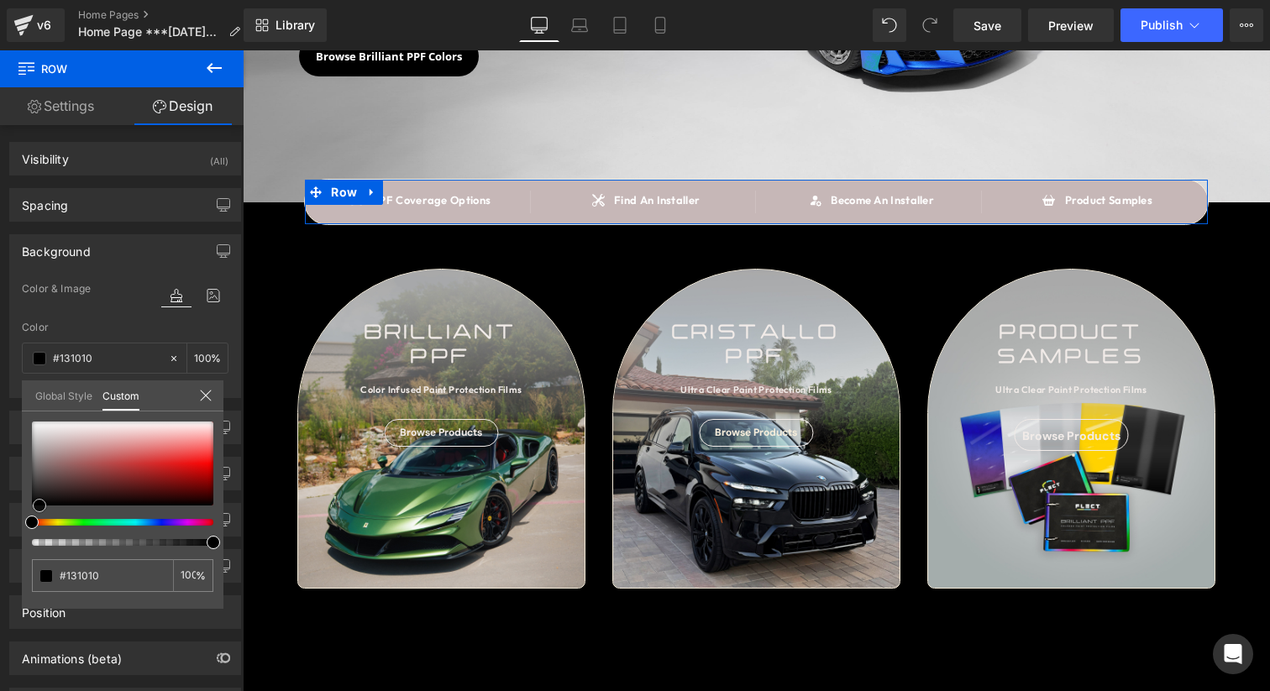
type input "#000000"
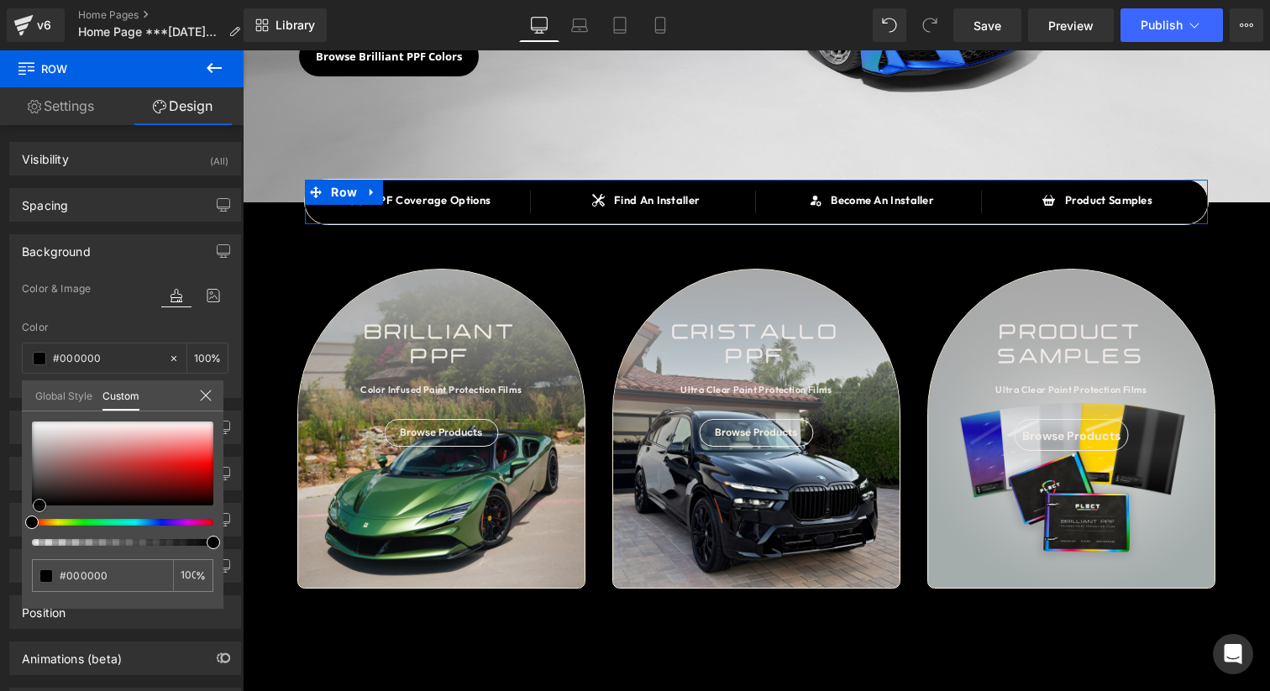
drag, startPoint x: 53, startPoint y: 443, endPoint x: 18, endPoint y: 566, distance: 128.1
click at [18, 398] on div "Background Color & Image color rgba(0, 0, 0, 1) Color #000000 100 % Image Repla…" at bounding box center [125, 310] width 251 height 176
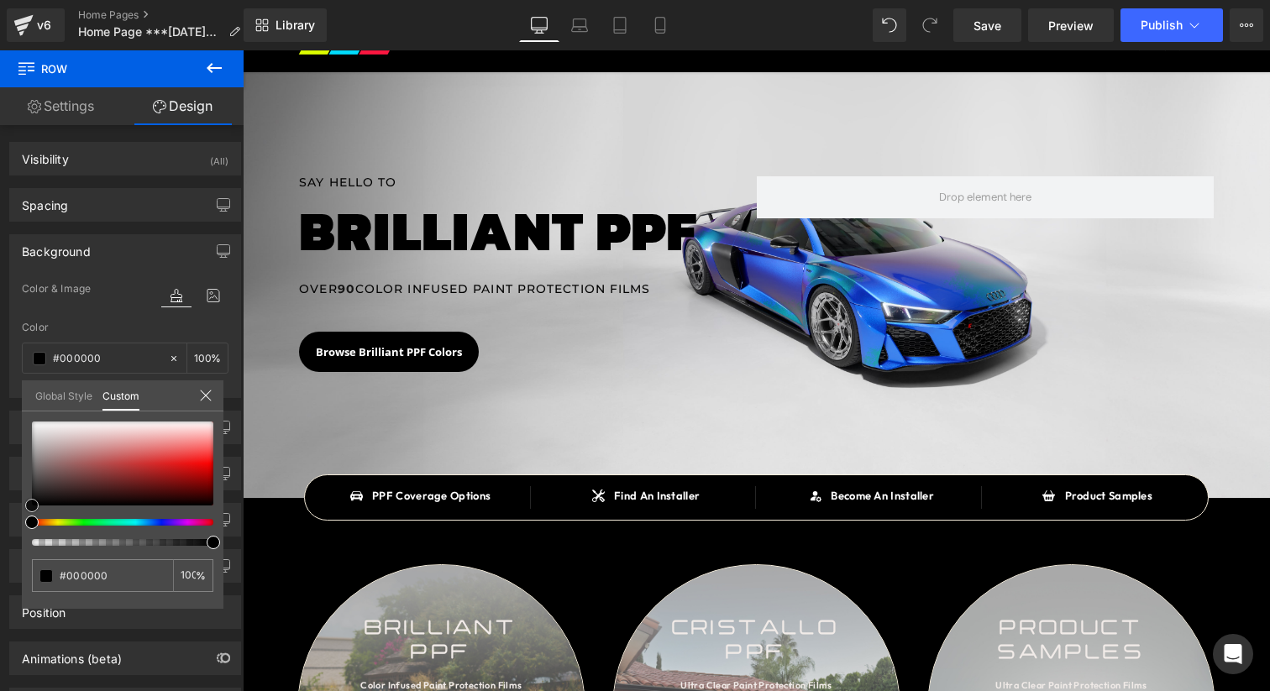
scroll to position [36, 0]
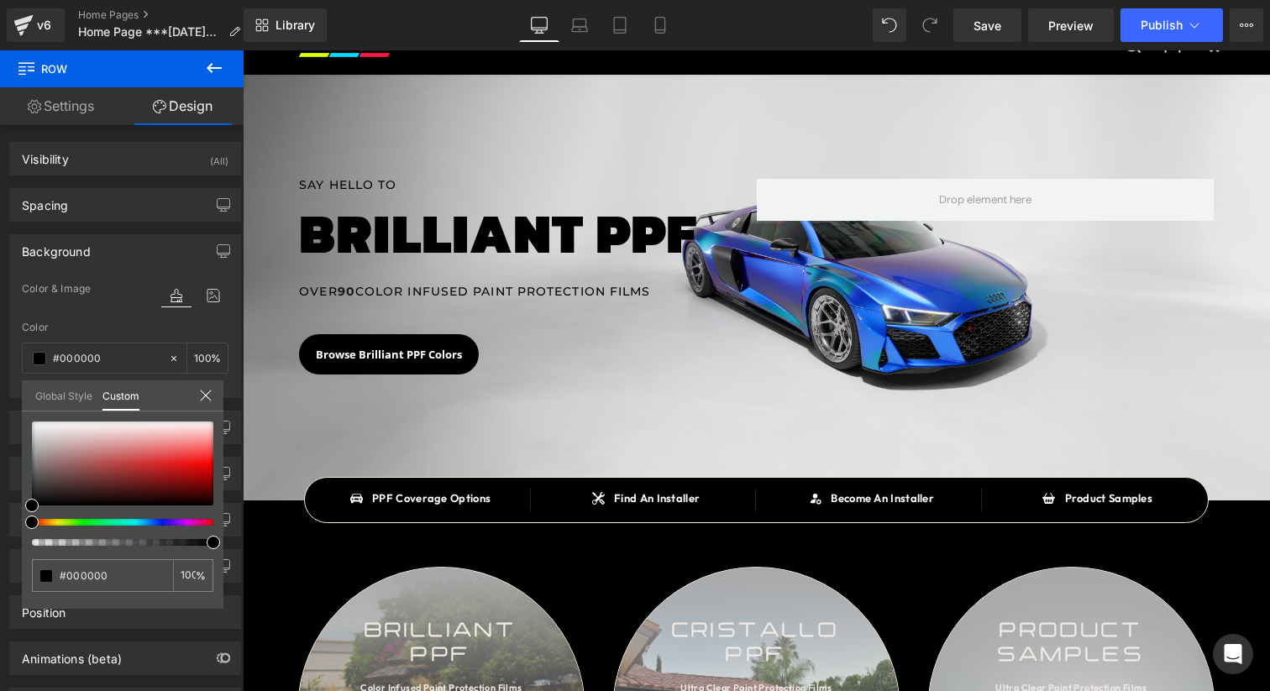
click at [398, 505] on div at bounding box center [756, 370] width 1027 height 641
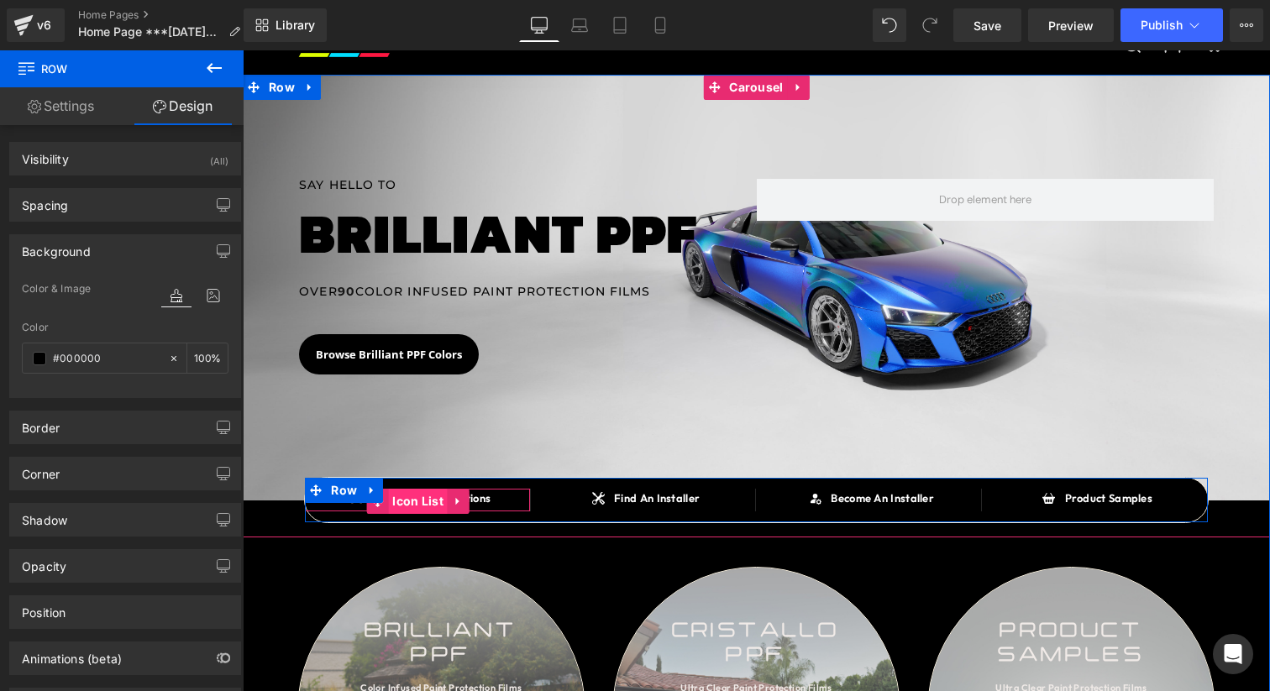
click at [422, 501] on span "Icon List" at bounding box center [418, 501] width 60 height 25
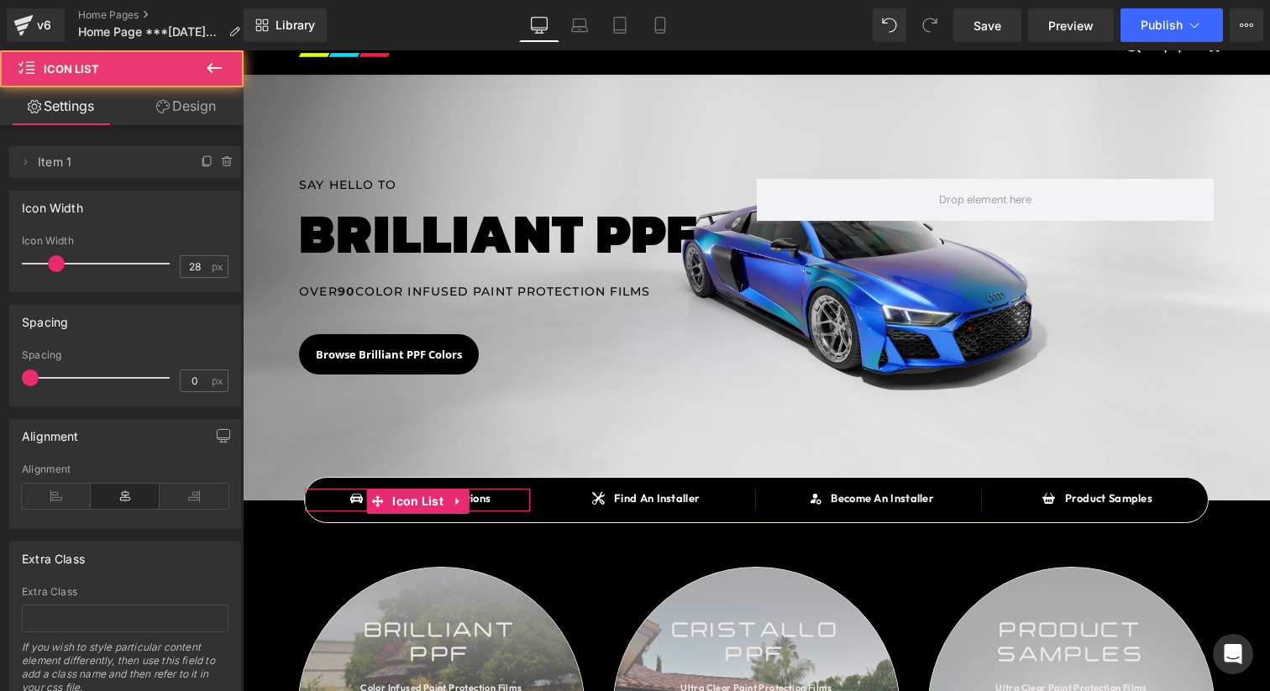
click at [191, 100] on link "Design" at bounding box center [186, 106] width 122 height 38
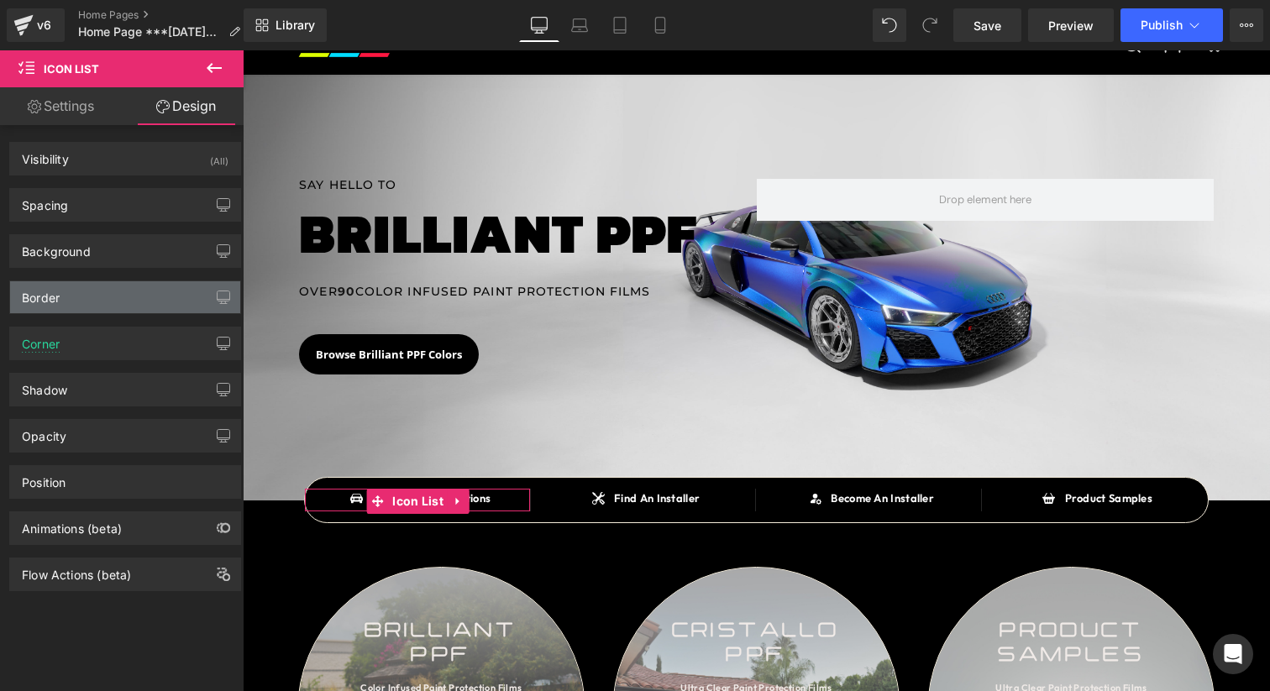
click at [91, 302] on div "Border" at bounding box center [125, 297] width 230 height 32
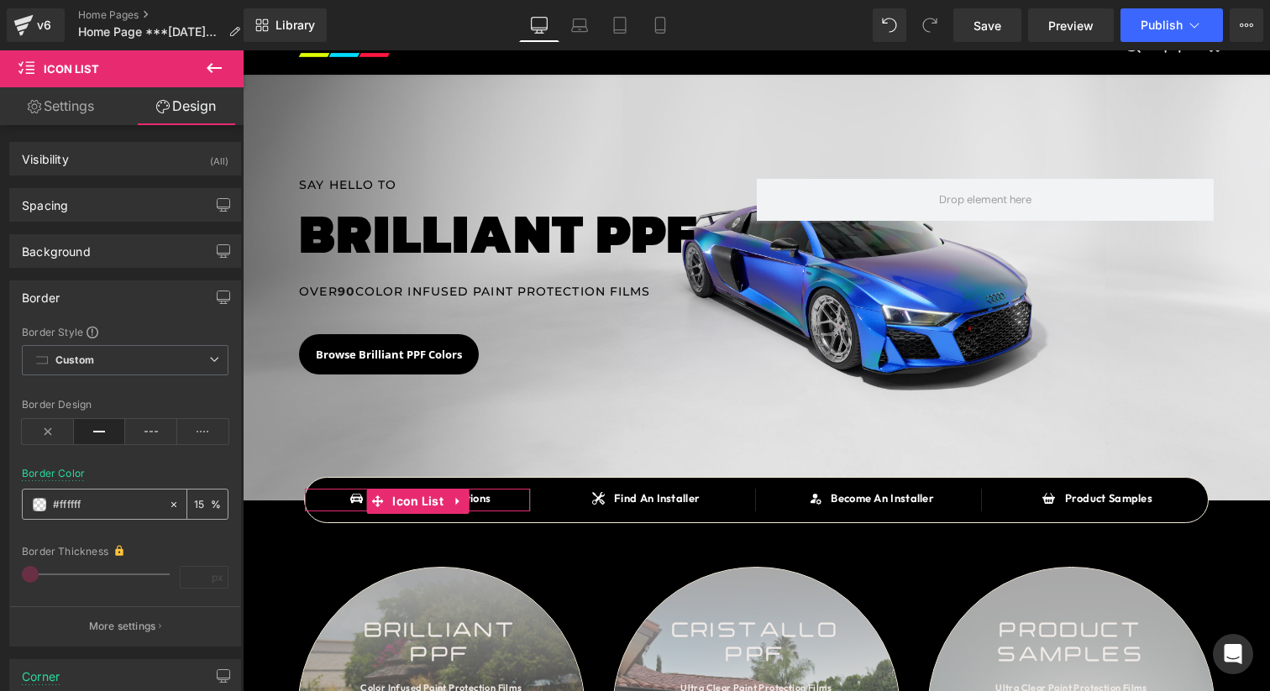
click at [82, 511] on input "#ffffff" at bounding box center [106, 504] width 107 height 18
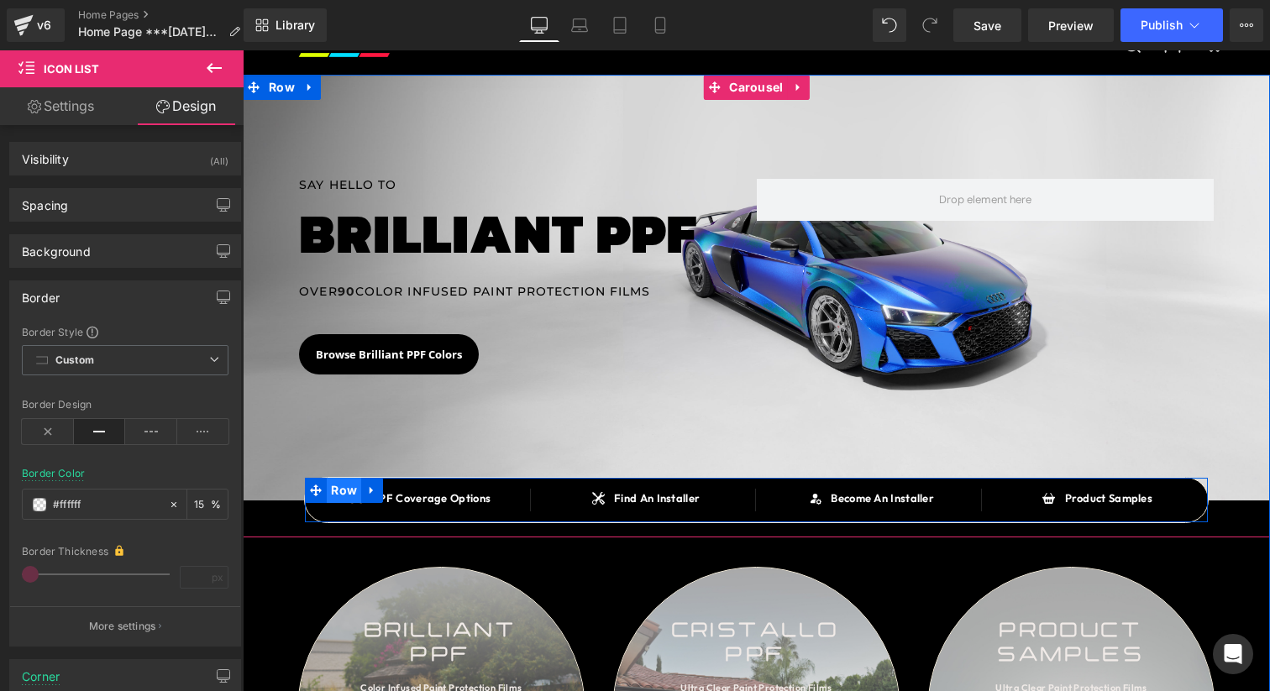
click at [351, 499] on span "Row" at bounding box center [344, 490] width 34 height 25
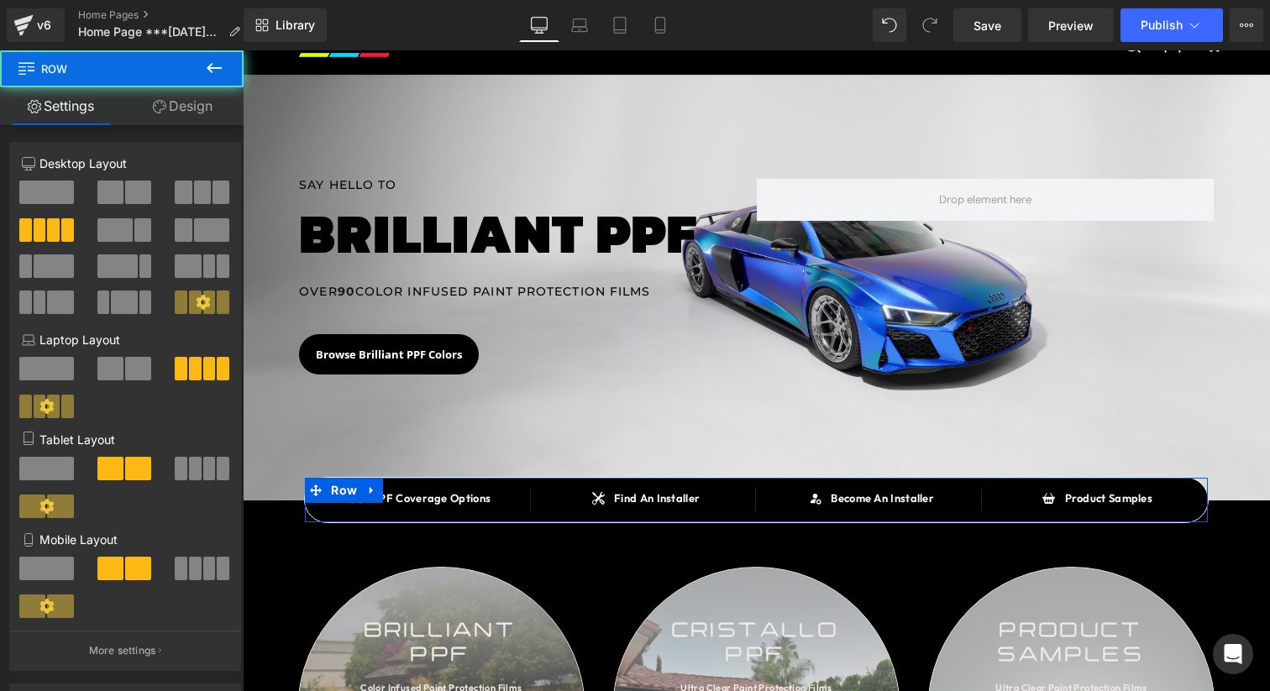
click at [197, 102] on link "Design" at bounding box center [183, 106] width 122 height 38
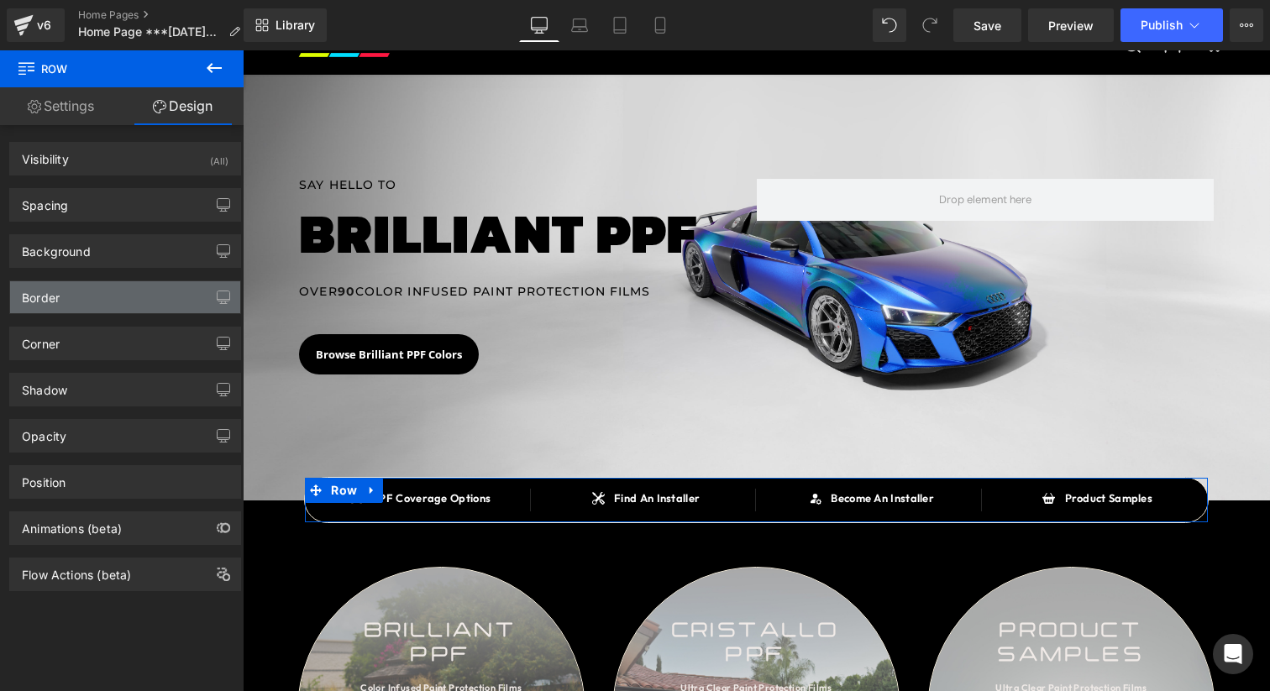
click at [99, 299] on div "Border" at bounding box center [125, 297] width 230 height 32
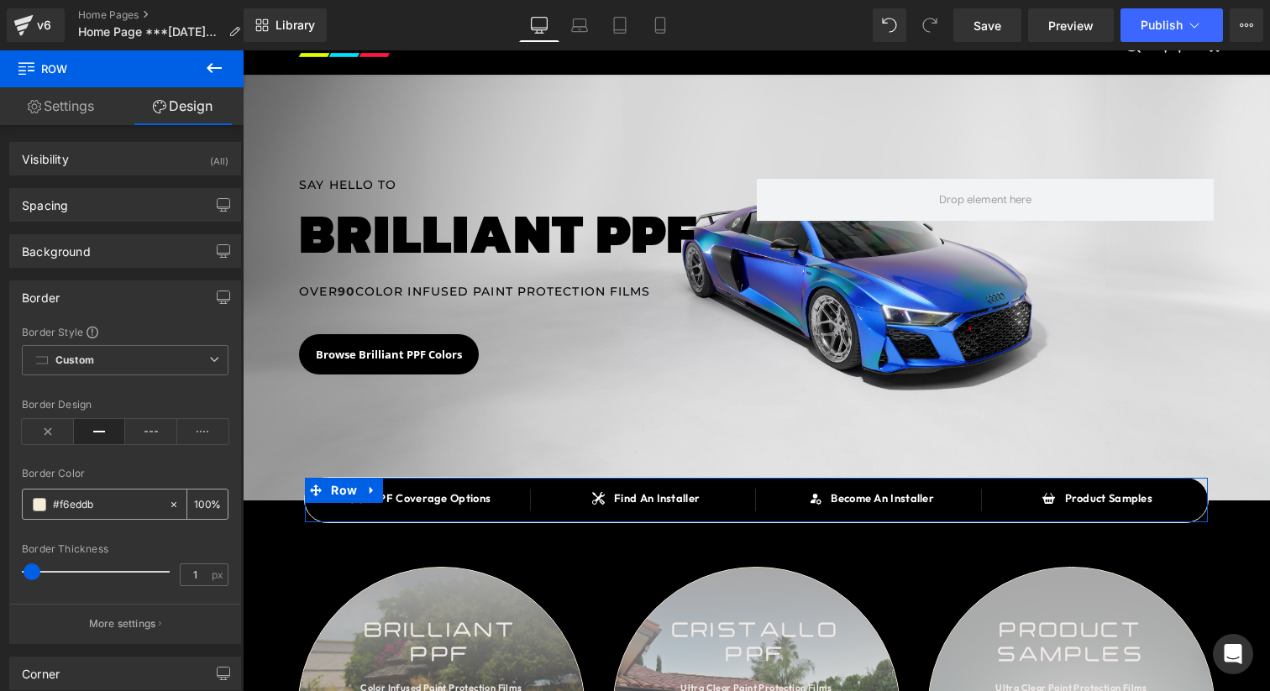
click at [196, 511] on input "100" at bounding box center [202, 504] width 17 height 18
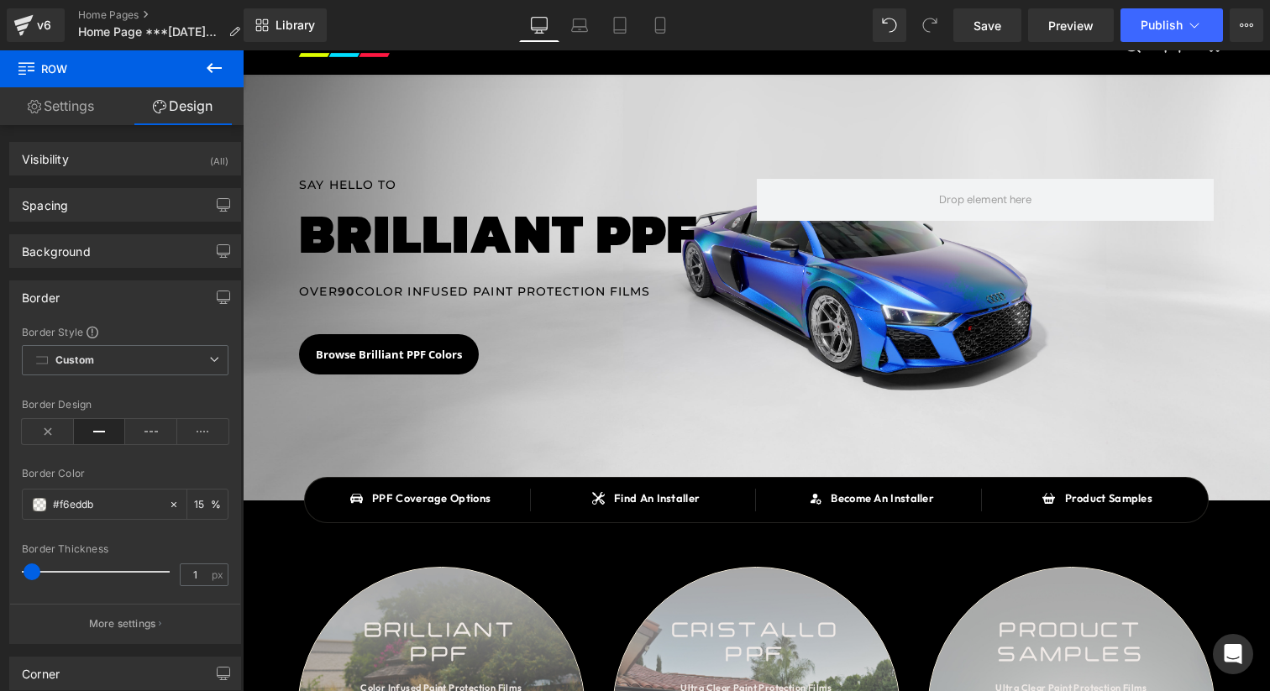
type input "15"
click at [222, 71] on icon at bounding box center [214, 68] width 20 height 20
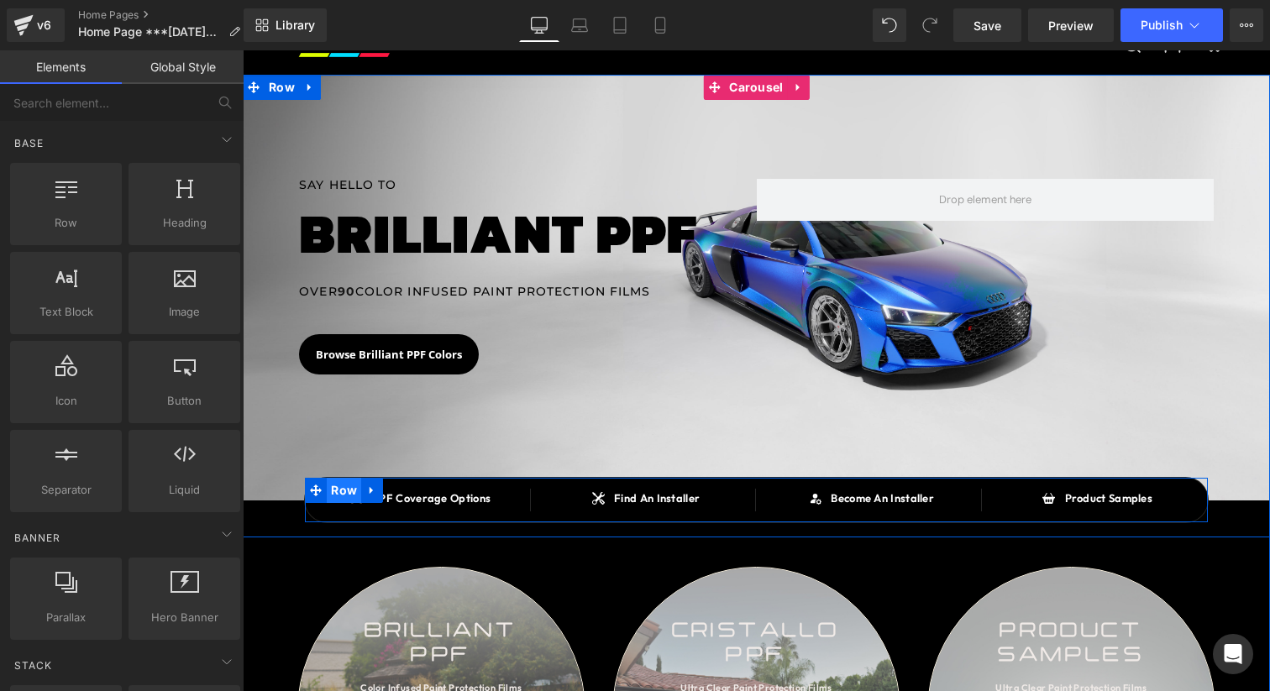
click at [344, 492] on span "Row" at bounding box center [344, 490] width 34 height 25
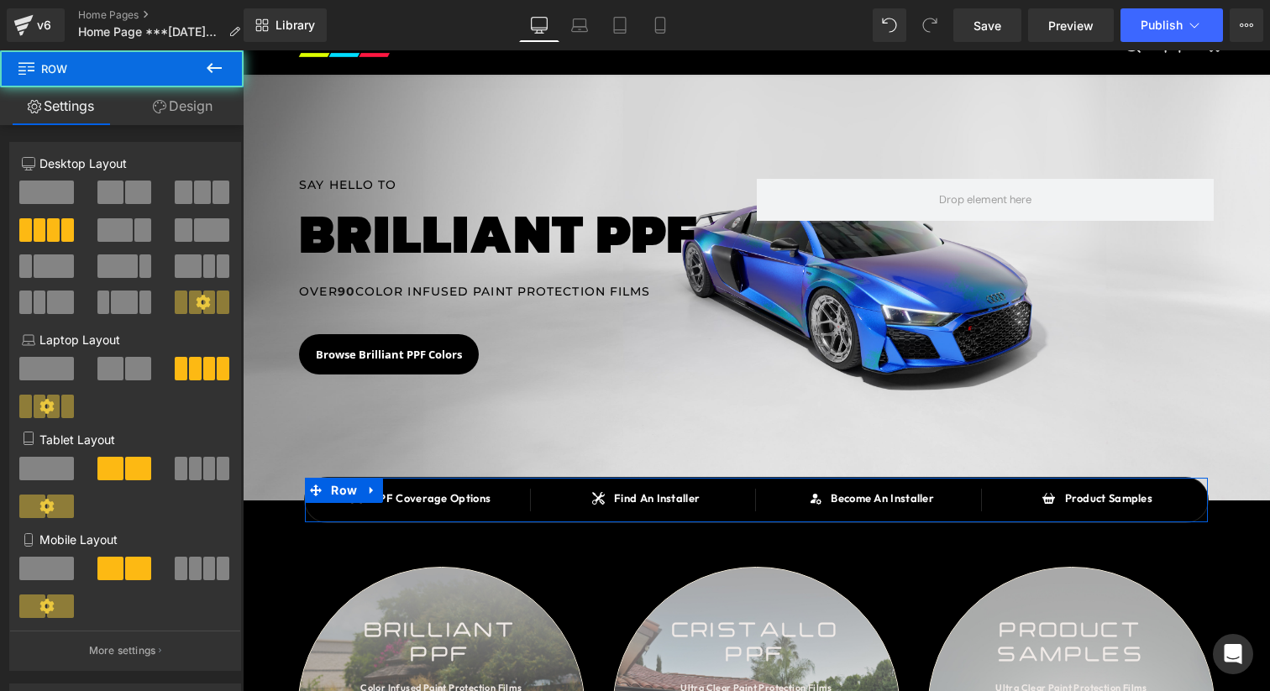
click at [217, 115] on link "Design" at bounding box center [183, 106] width 122 height 38
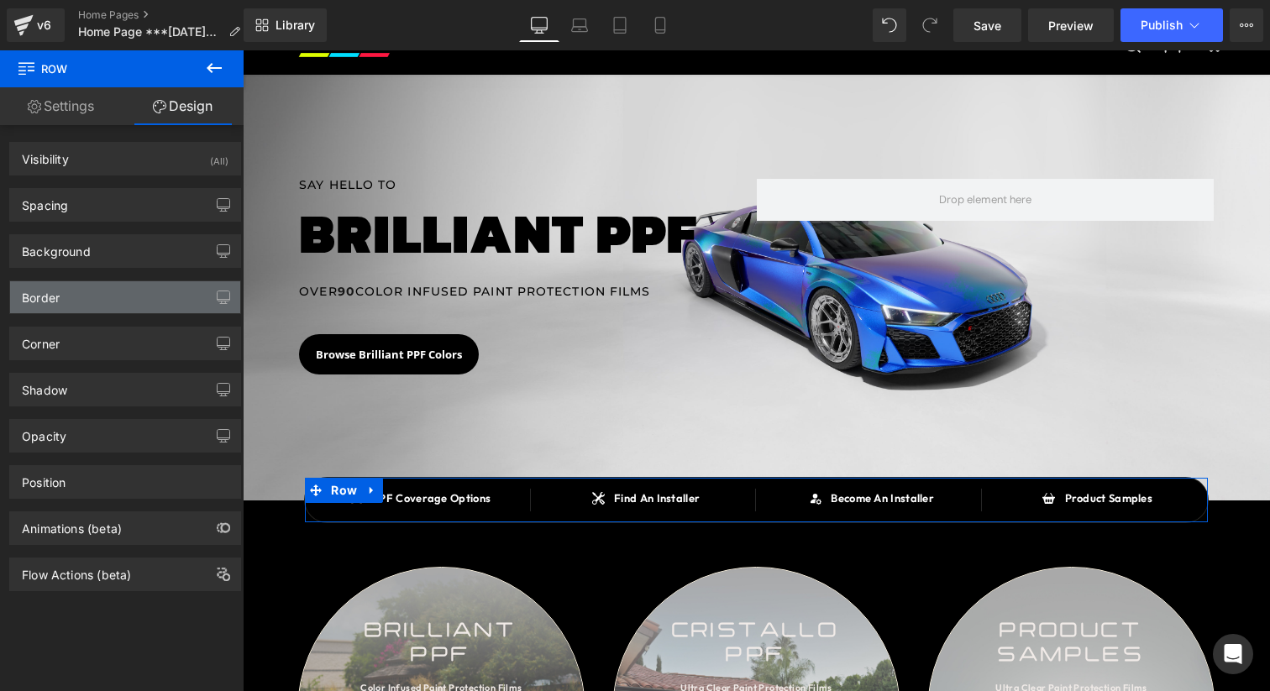
click at [97, 304] on div "Border" at bounding box center [125, 297] width 230 height 32
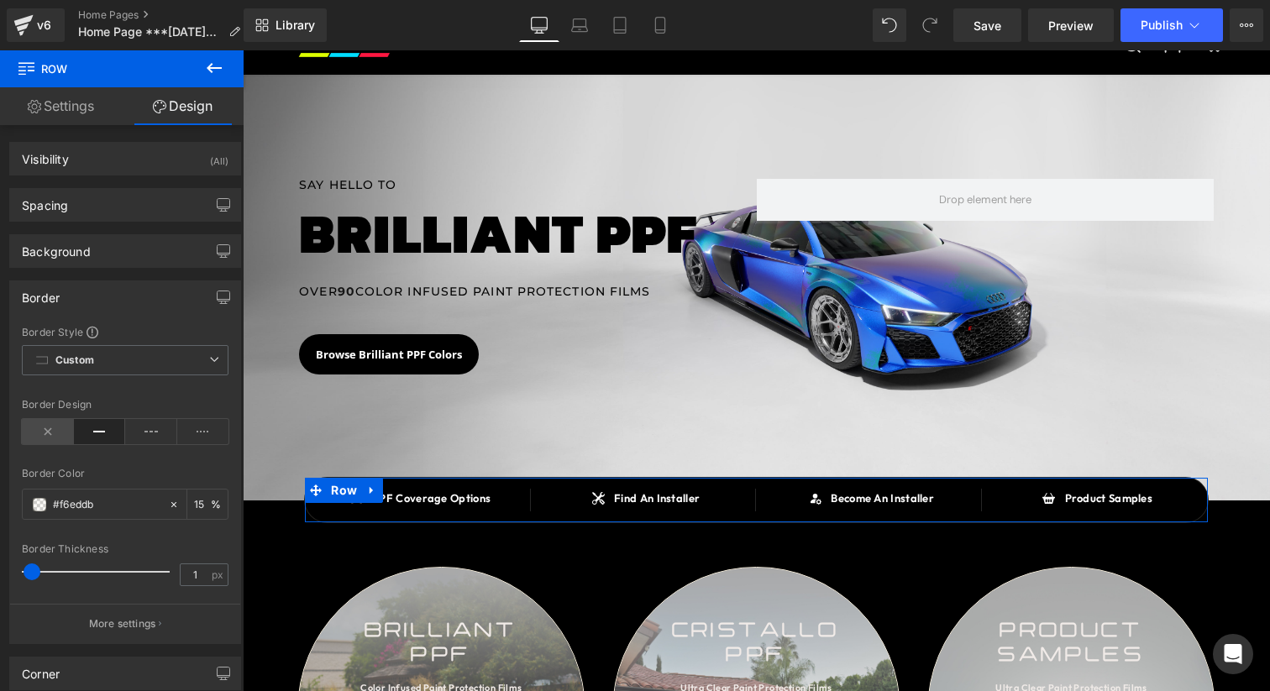
click at [62, 432] on icon at bounding box center [48, 431] width 52 height 25
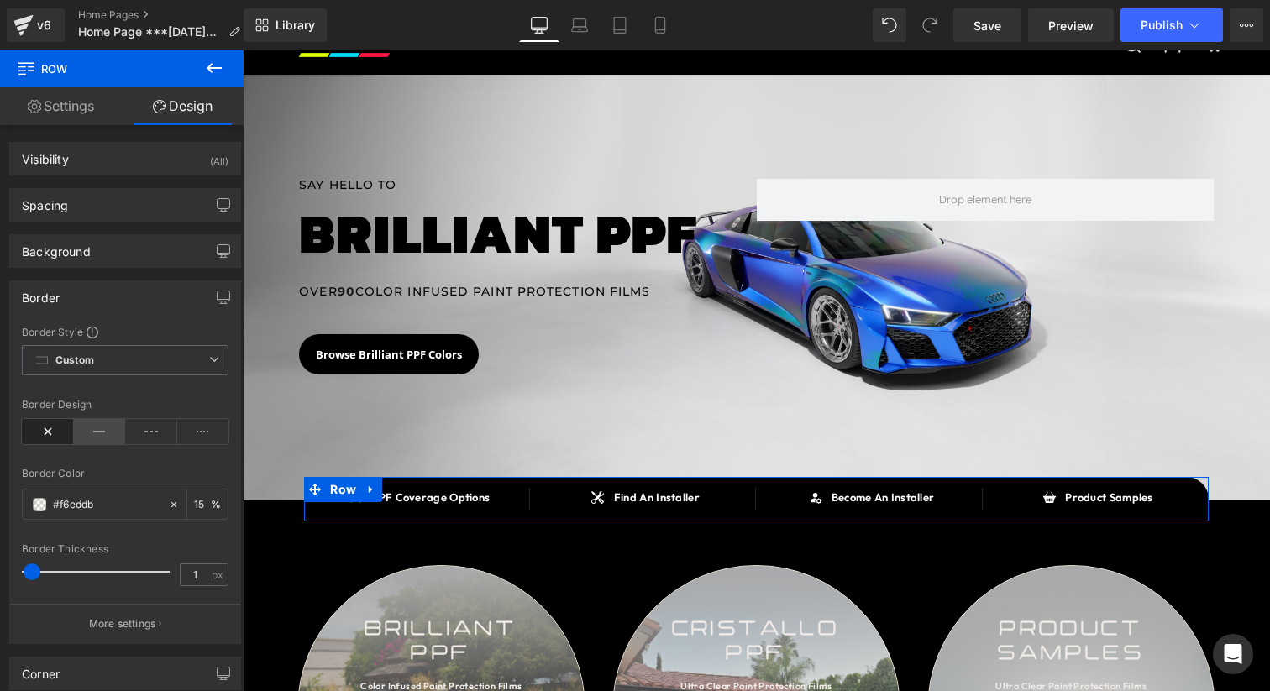
click at [98, 435] on icon at bounding box center [100, 431] width 52 height 25
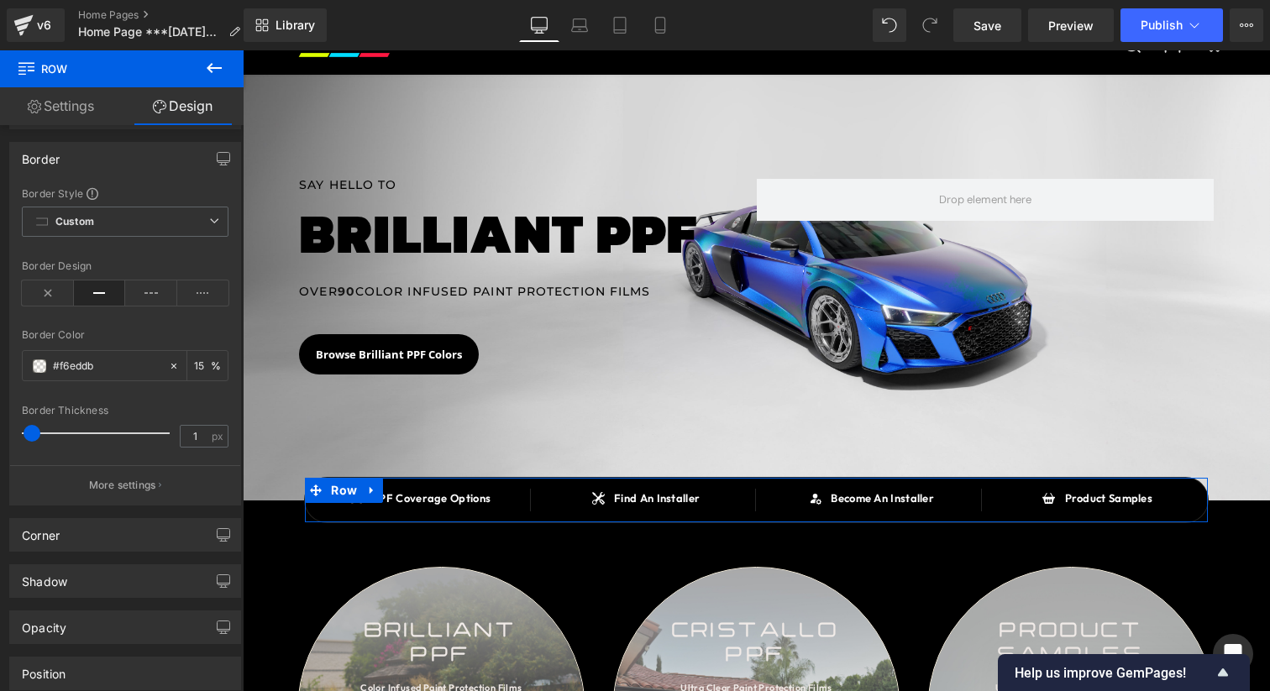
scroll to position [163, 0]
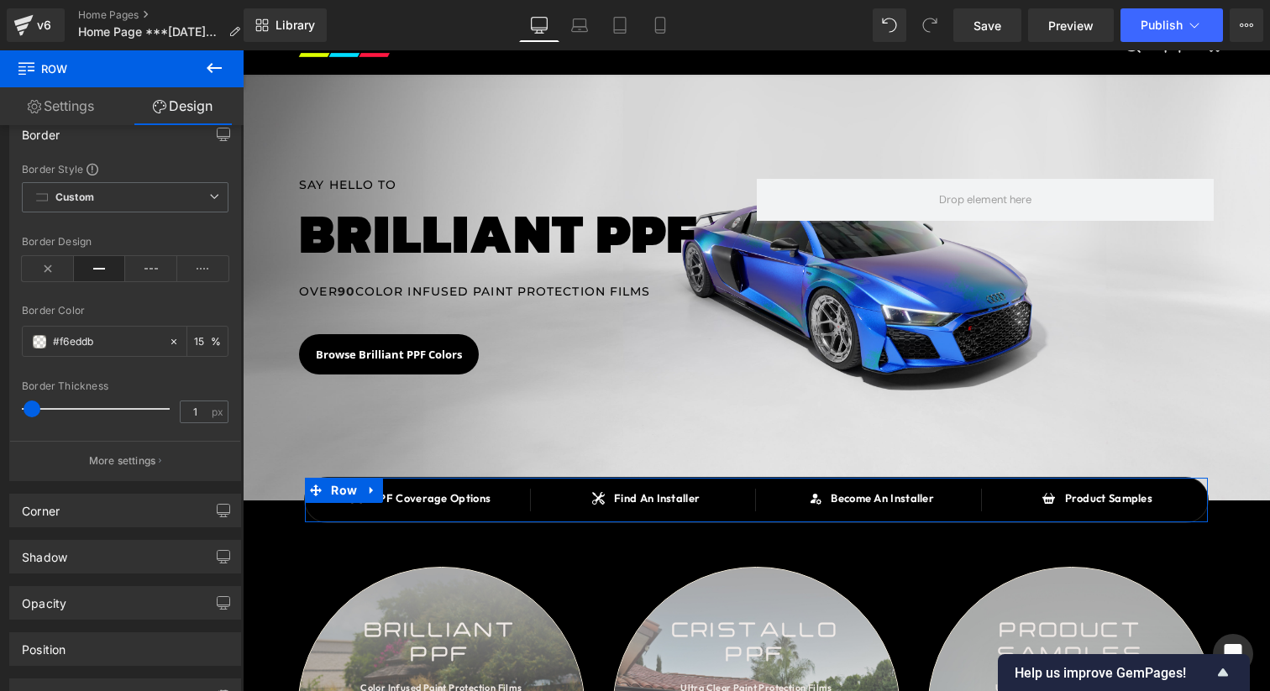
click at [76, 118] on link "Settings" at bounding box center [61, 106] width 122 height 38
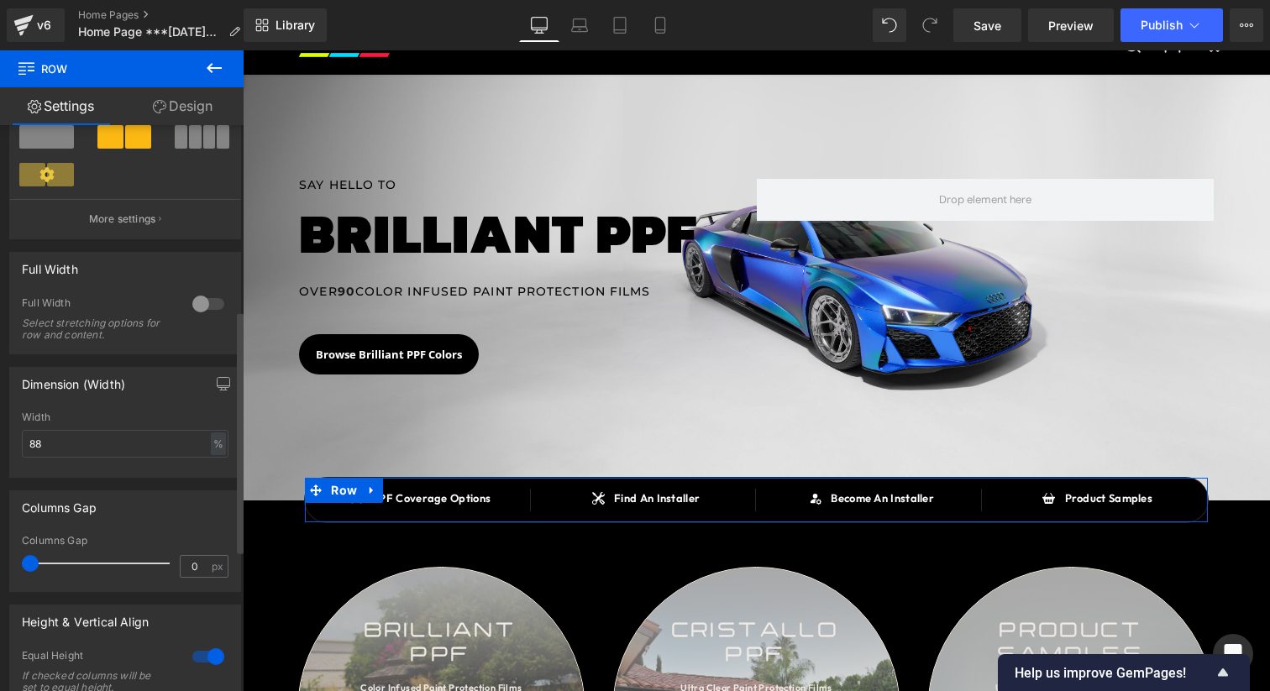
scroll to position [489, 0]
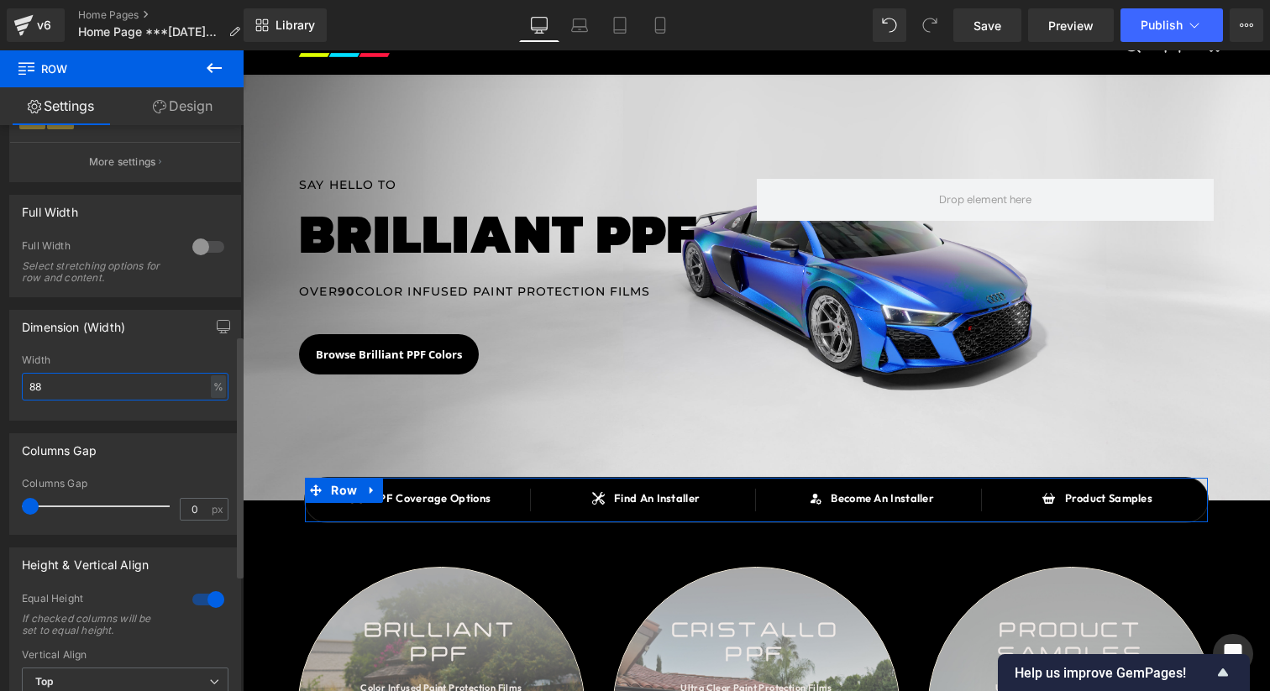
drag, startPoint x: 104, startPoint y: 395, endPoint x: 0, endPoint y: 395, distance: 104.1
click at [0, 395] on div "Dimension (Width) 88% Width 88 % % px" at bounding box center [125, 358] width 251 height 123
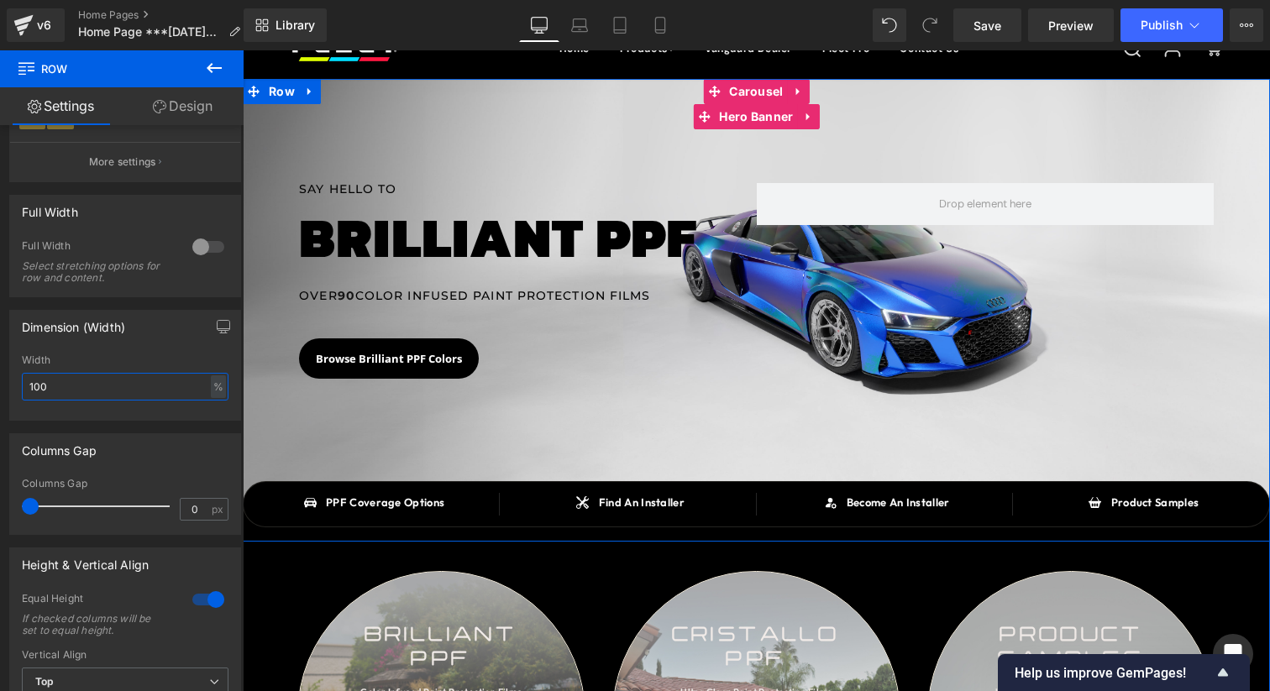
scroll to position [107, 0]
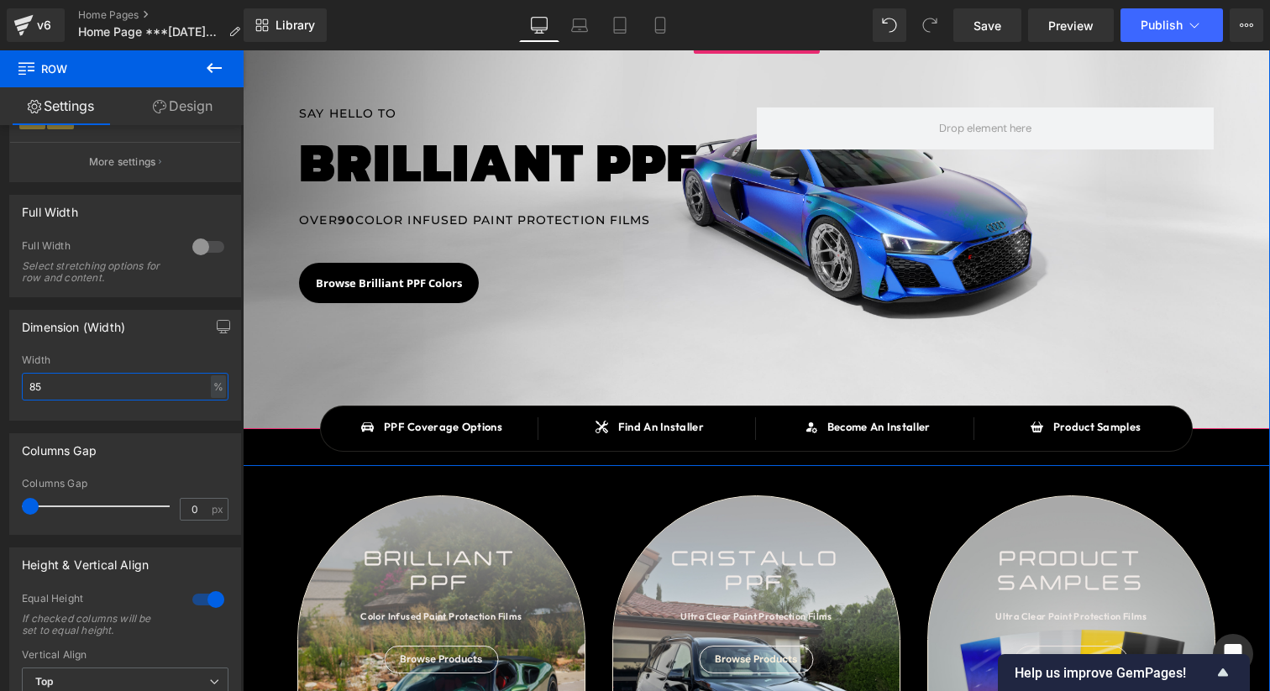
type input "86"
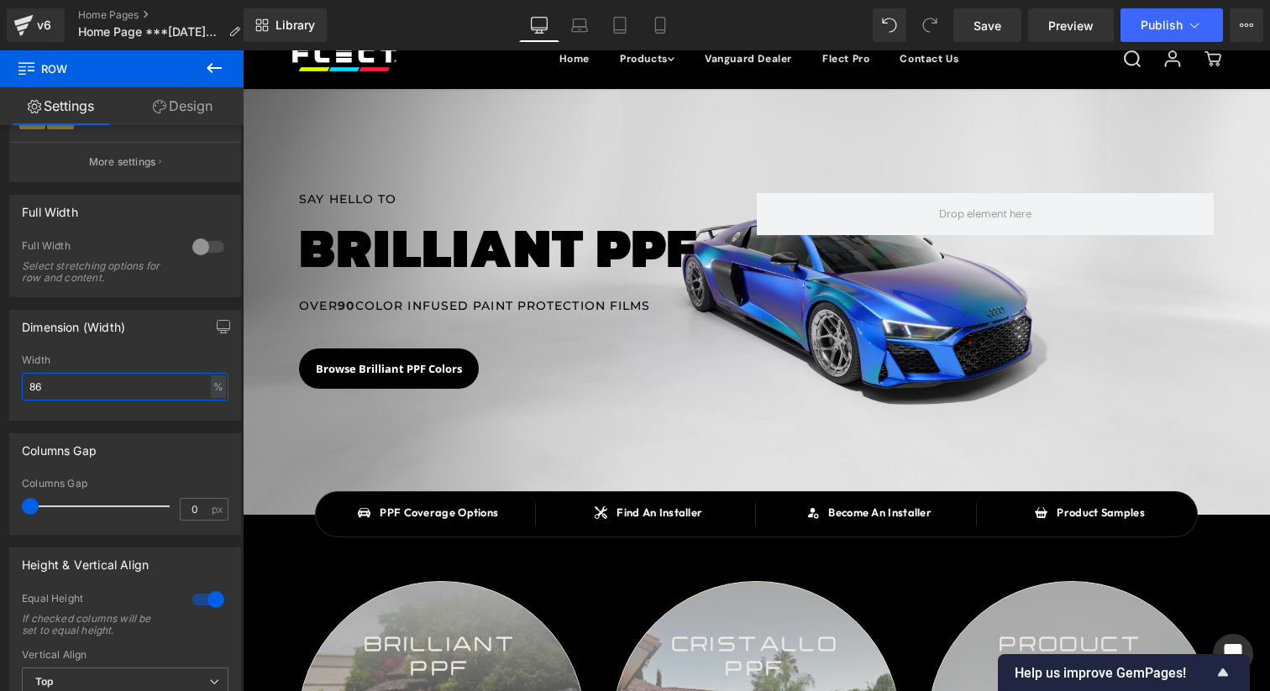
scroll to position [0, 0]
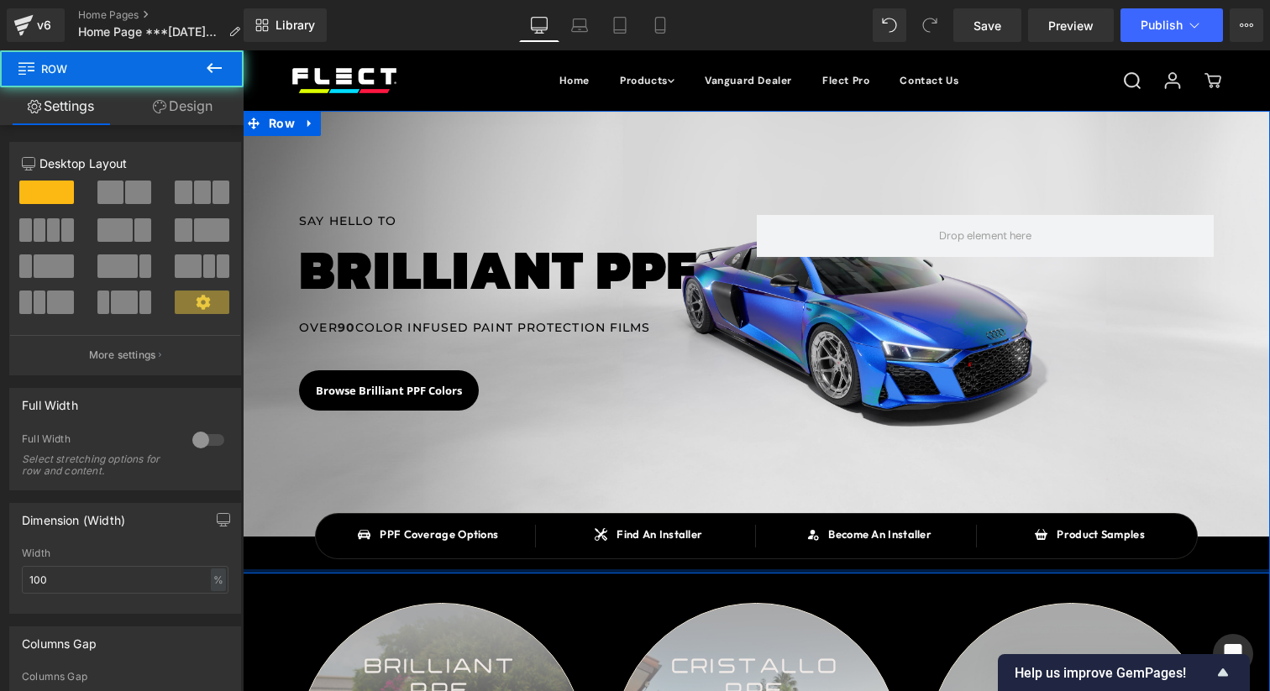
click at [306, 571] on div at bounding box center [756, 571] width 1027 height 4
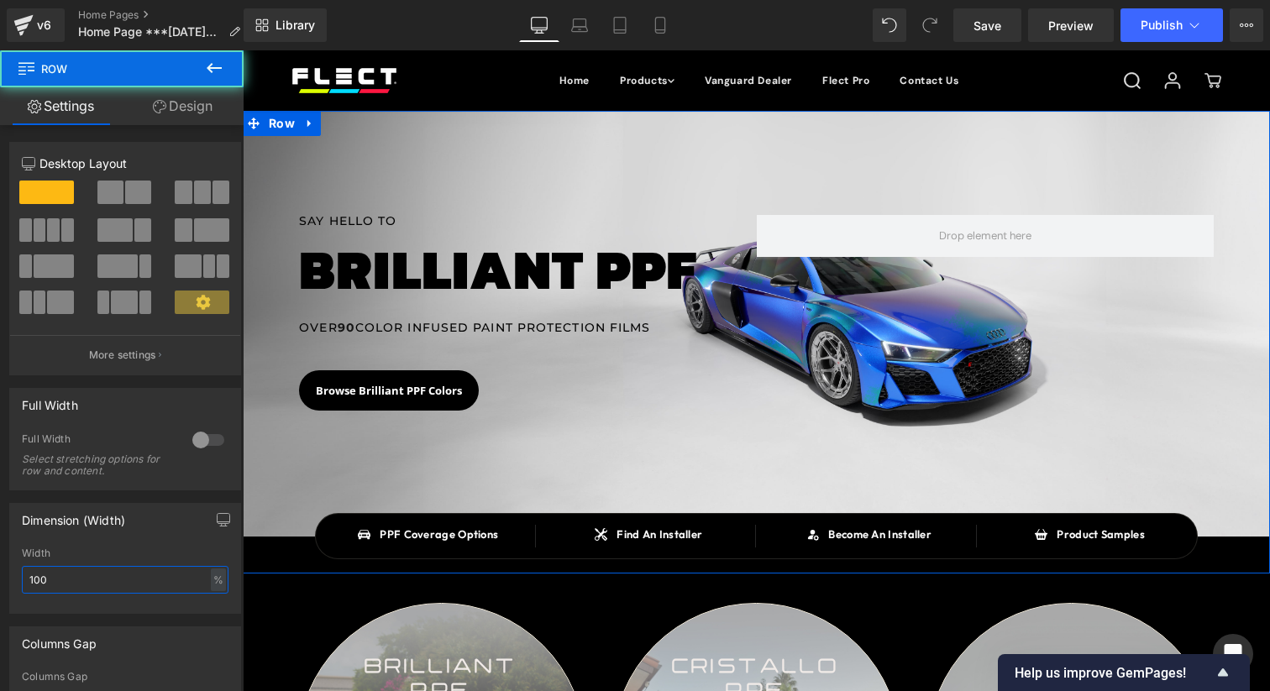
click at [135, 578] on input "100" at bounding box center [125, 580] width 207 height 28
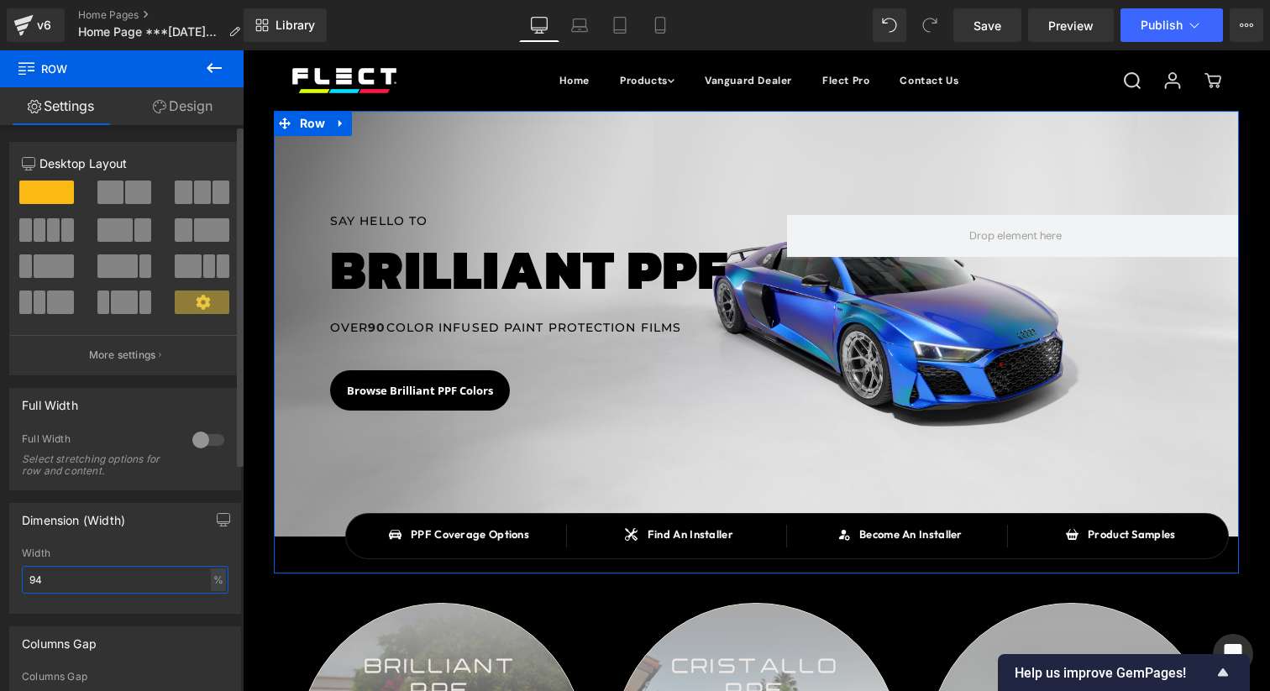
type input "93"
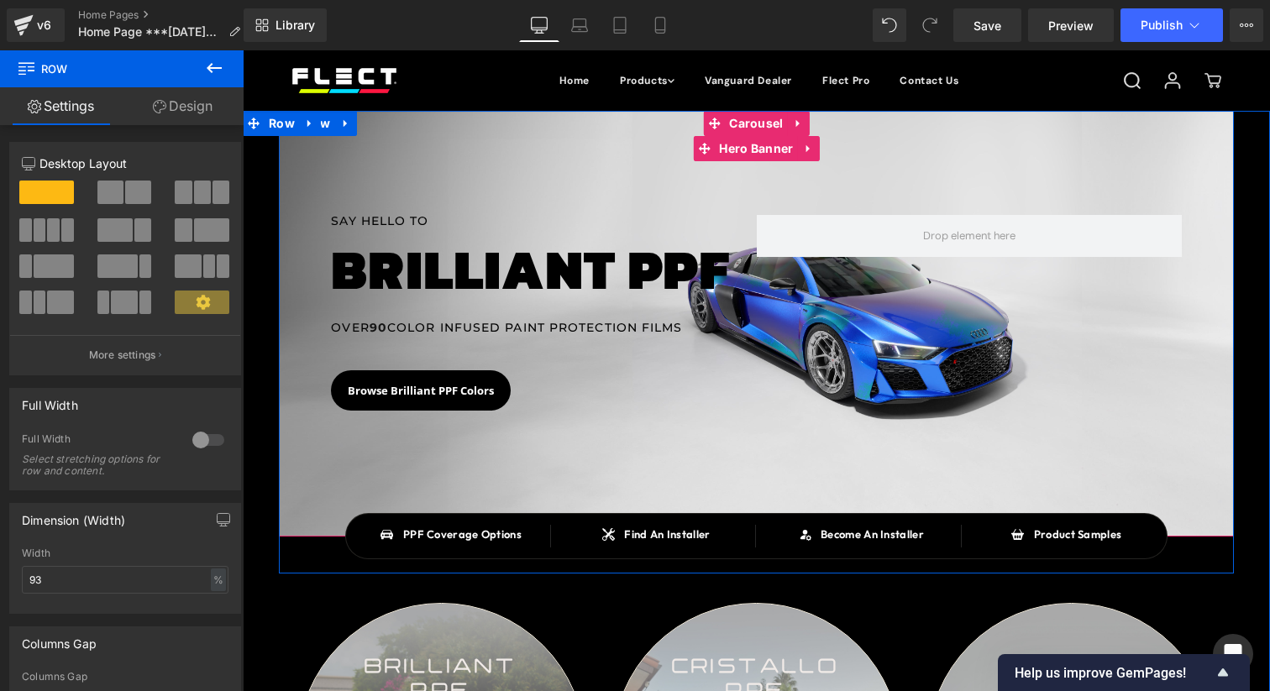
click at [316, 468] on div at bounding box center [756, 324] width 955 height 426
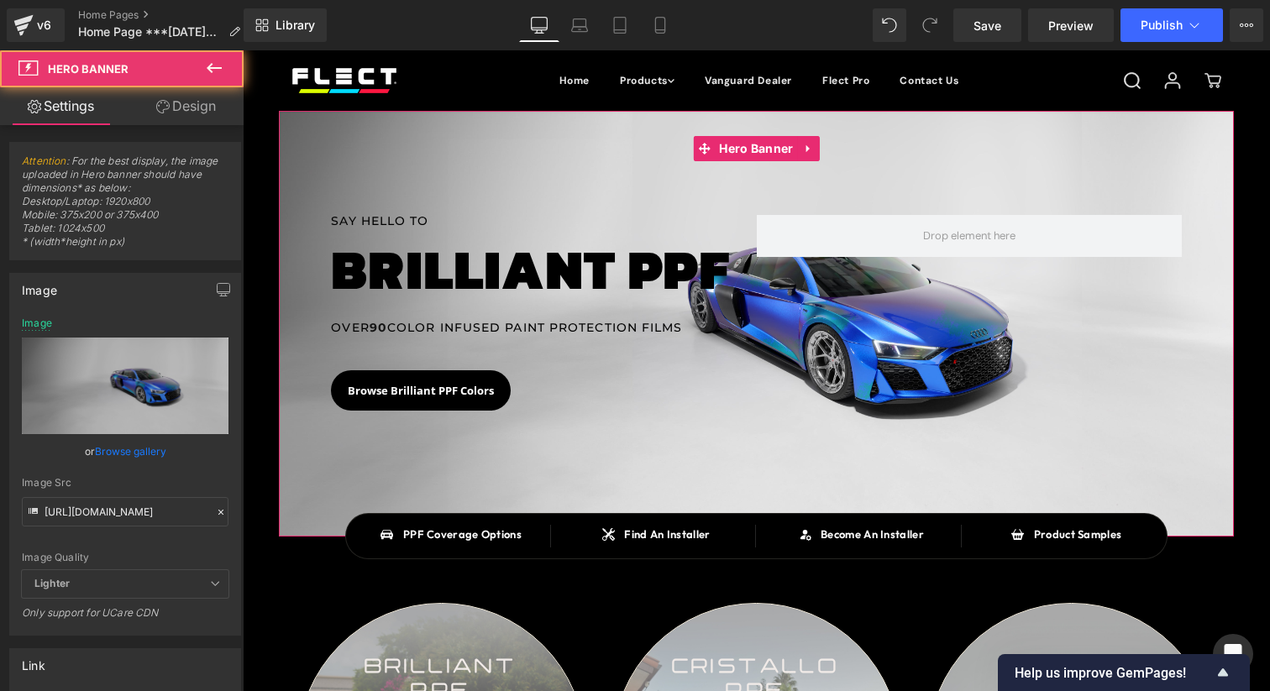
click at [176, 107] on link "Design" at bounding box center [186, 106] width 122 height 38
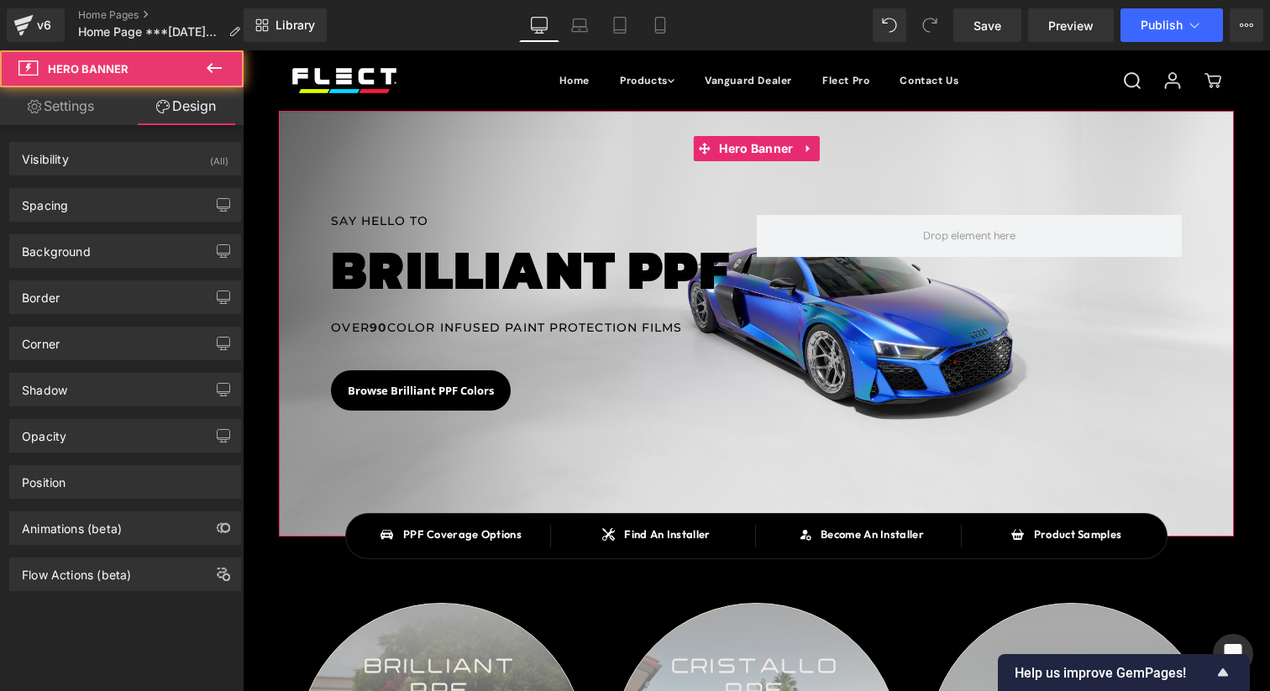
type input "0"
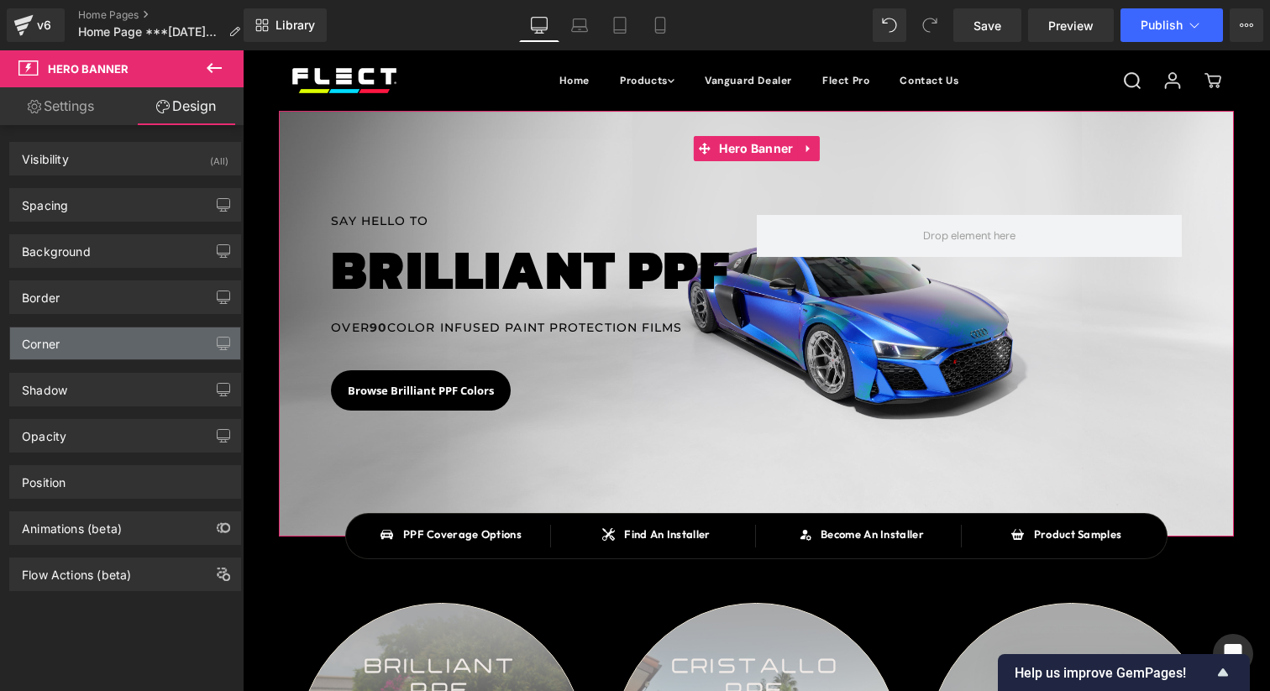
click at [96, 343] on div "Corner" at bounding box center [125, 343] width 230 height 32
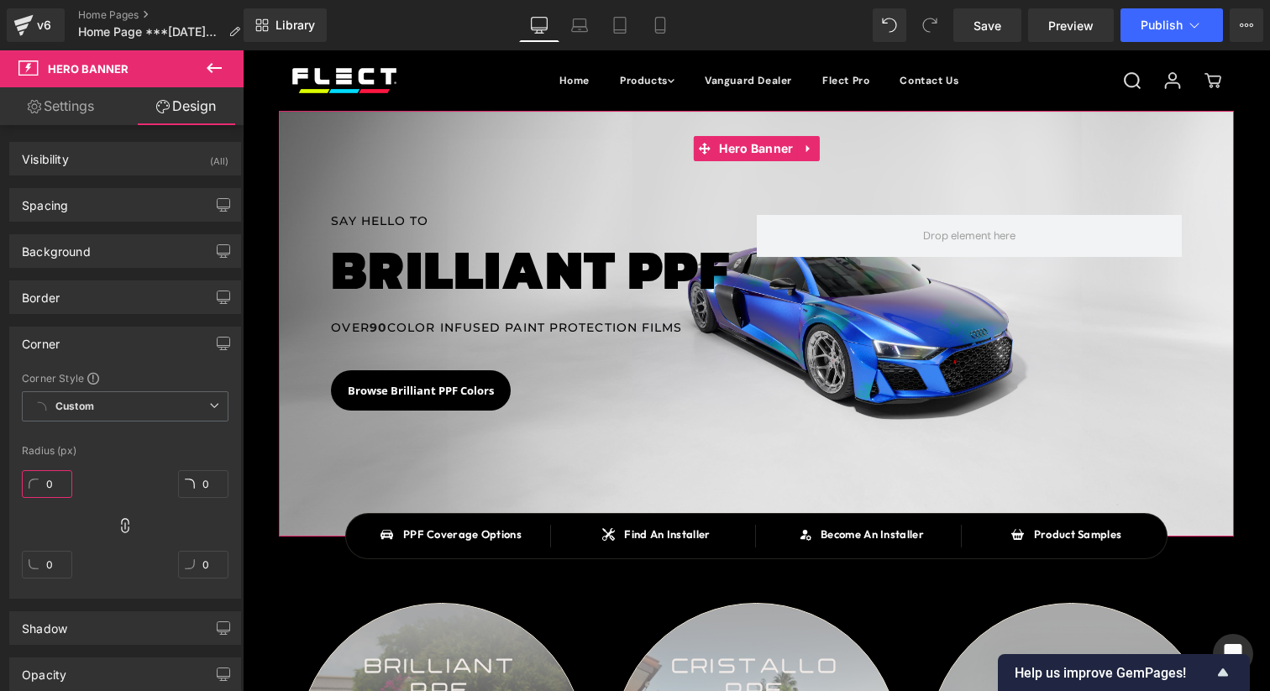
click at [59, 490] on input "0" at bounding box center [47, 484] width 50 height 28
type input "1"
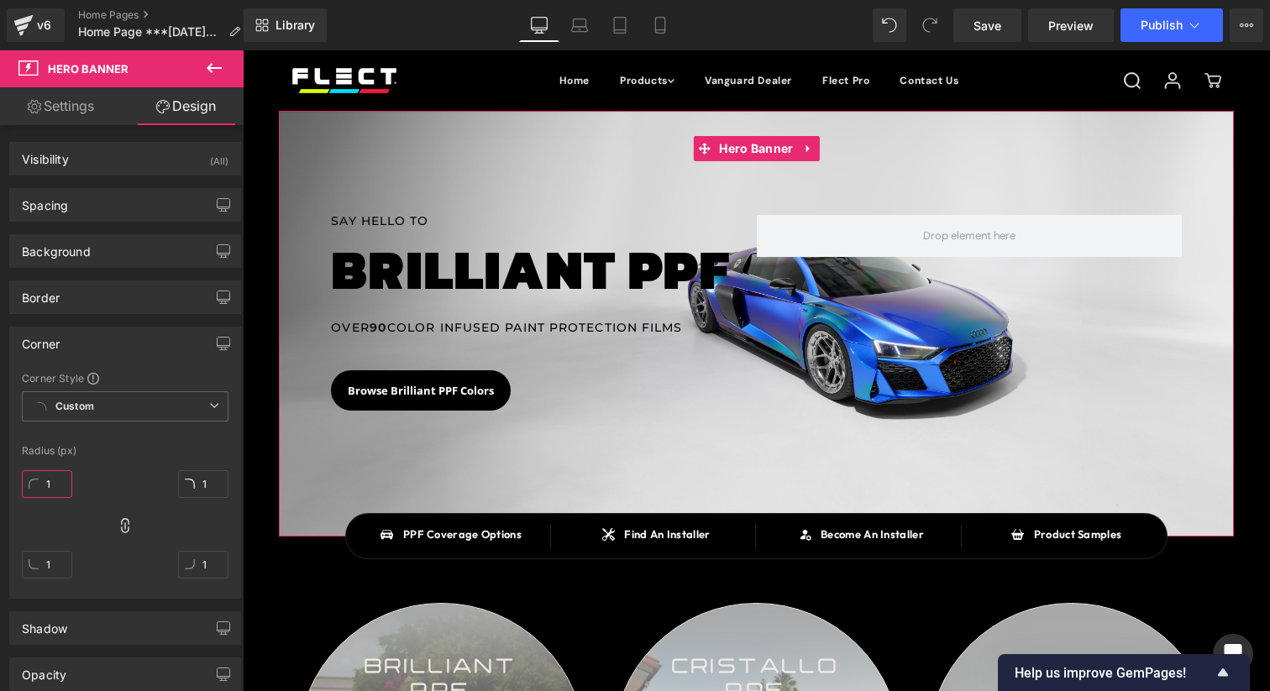
type input "10"
click at [61, 484] on input "10" at bounding box center [47, 484] width 50 height 28
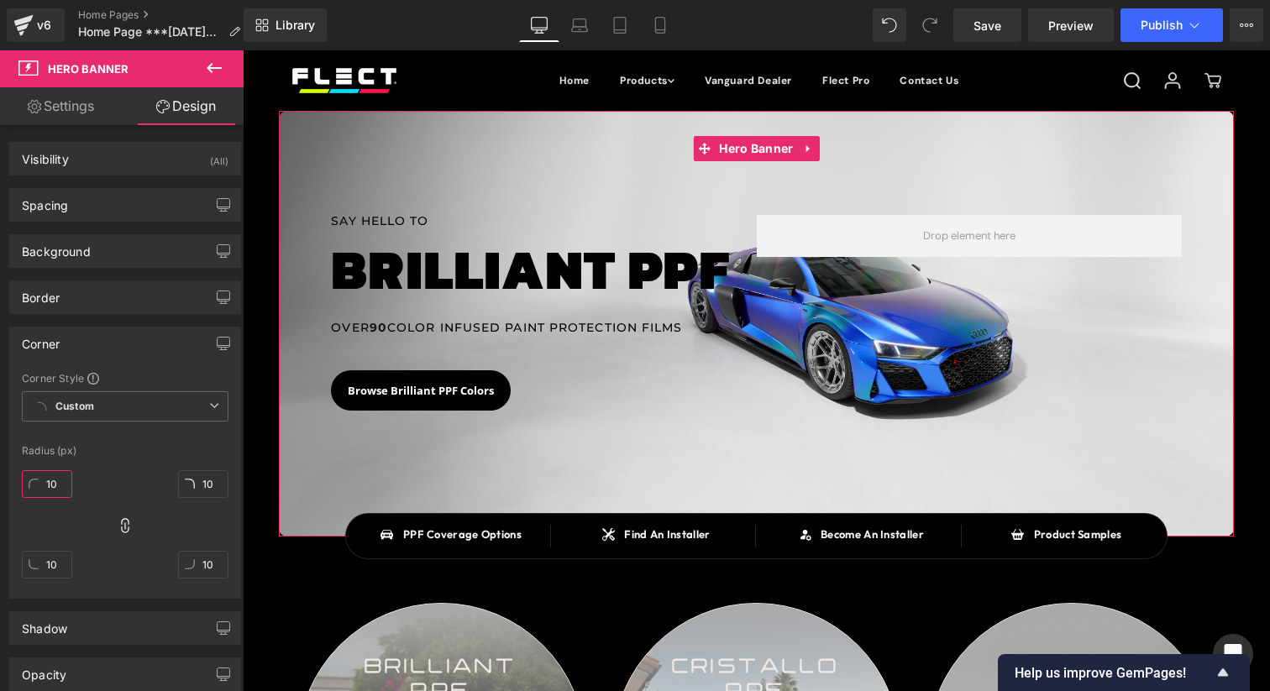
click at [61, 484] on input "10" at bounding box center [47, 484] width 50 height 28
type input "0"
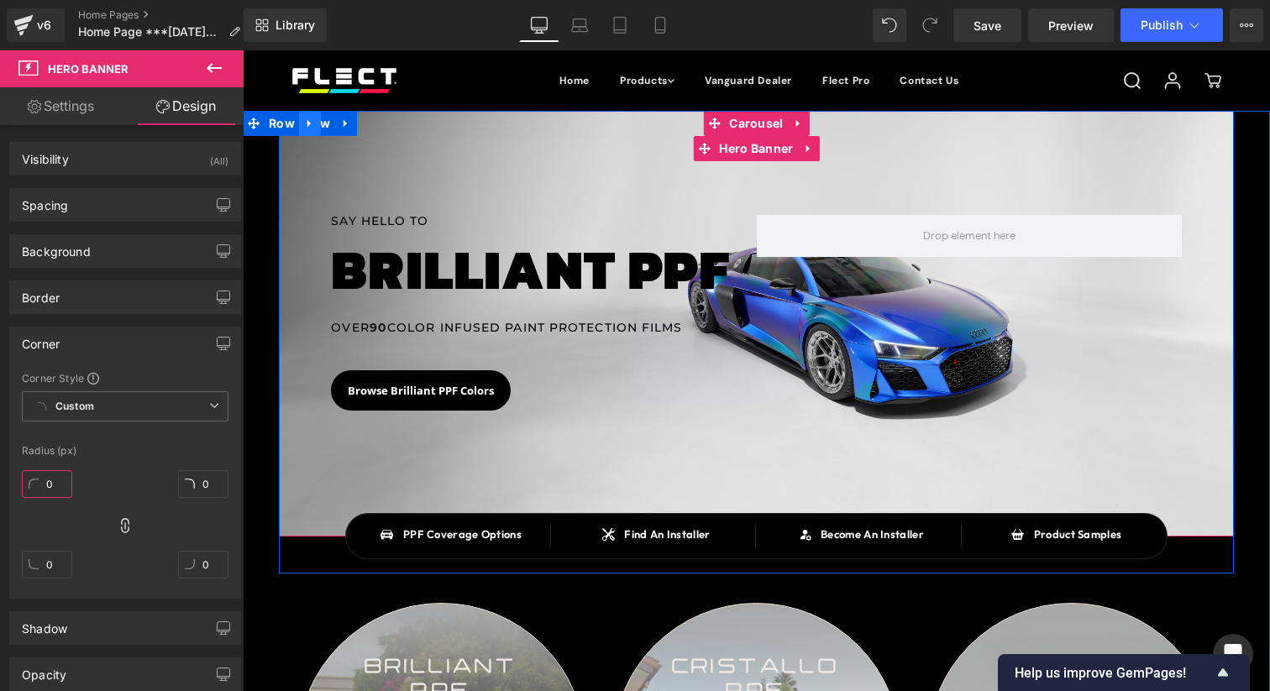
type input "0"
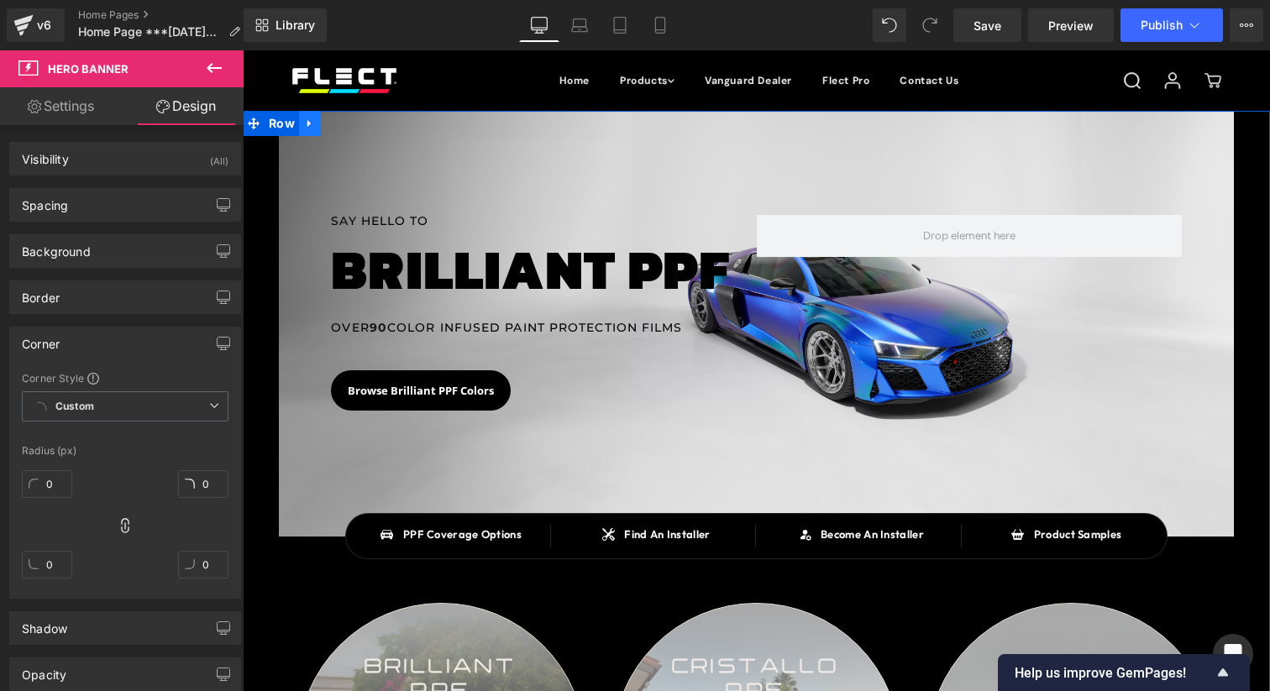
click at [301, 130] on link at bounding box center [310, 123] width 22 height 25
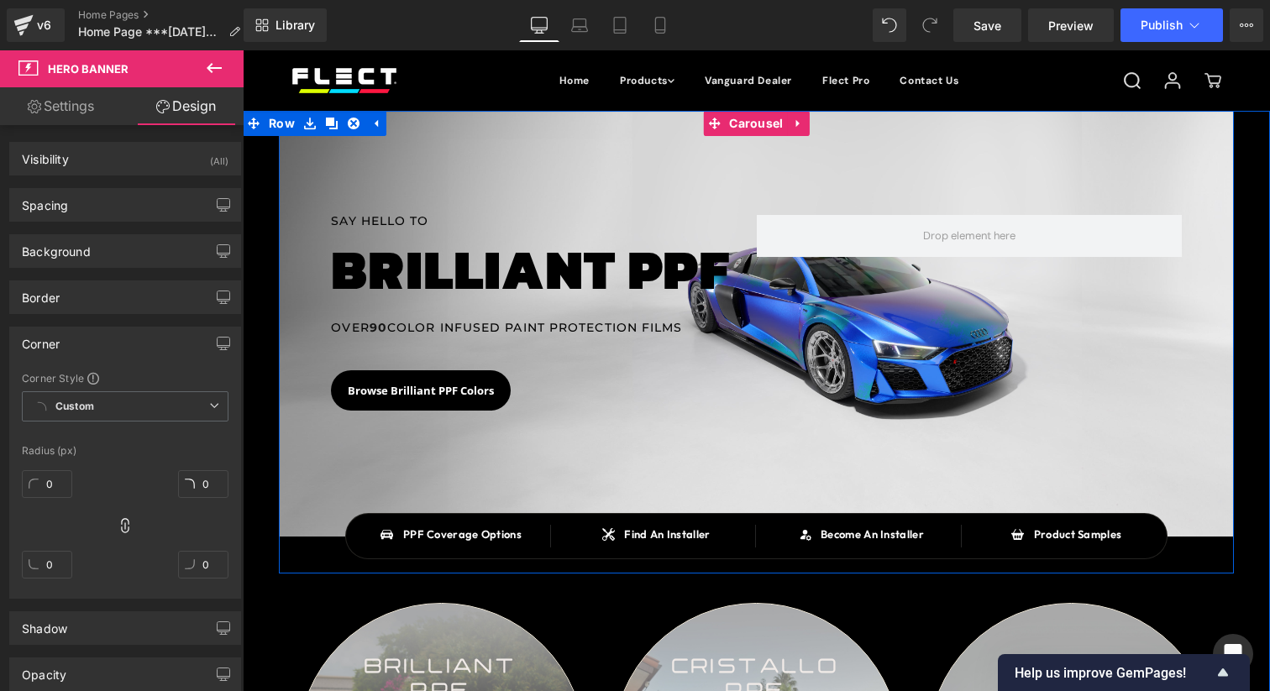
click at [328, 562] on div "SAY HELLO TO Heading BRILLIANT PPF Heading OVER 90 COLOR INFUSED PAINT PROTECTI…" at bounding box center [756, 342] width 955 height 463
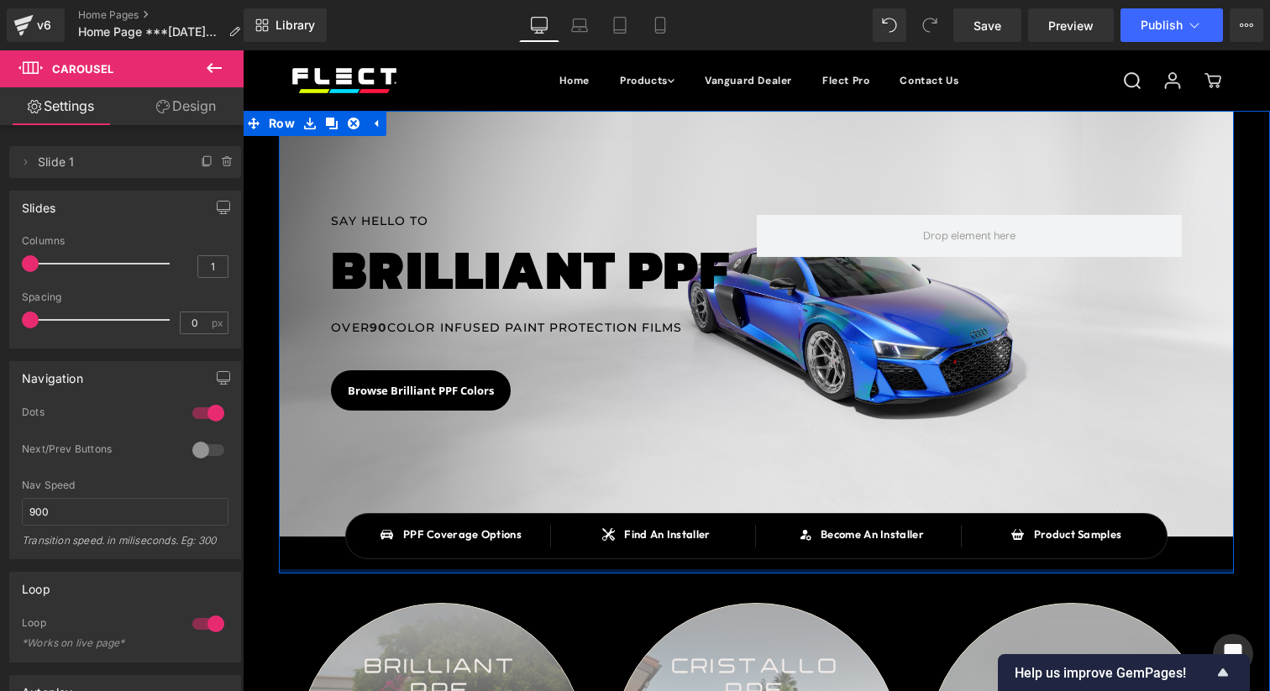
click at [333, 571] on div at bounding box center [756, 571] width 955 height 4
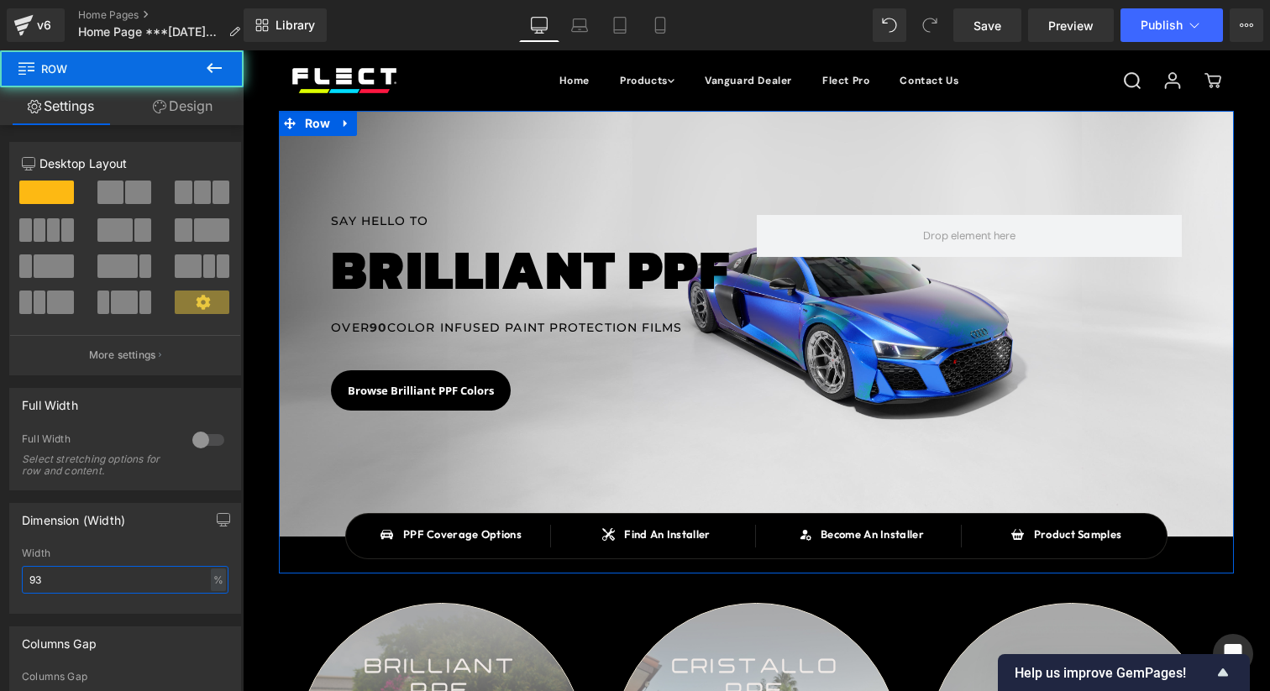
click at [144, 572] on input "93" at bounding box center [125, 580] width 207 height 28
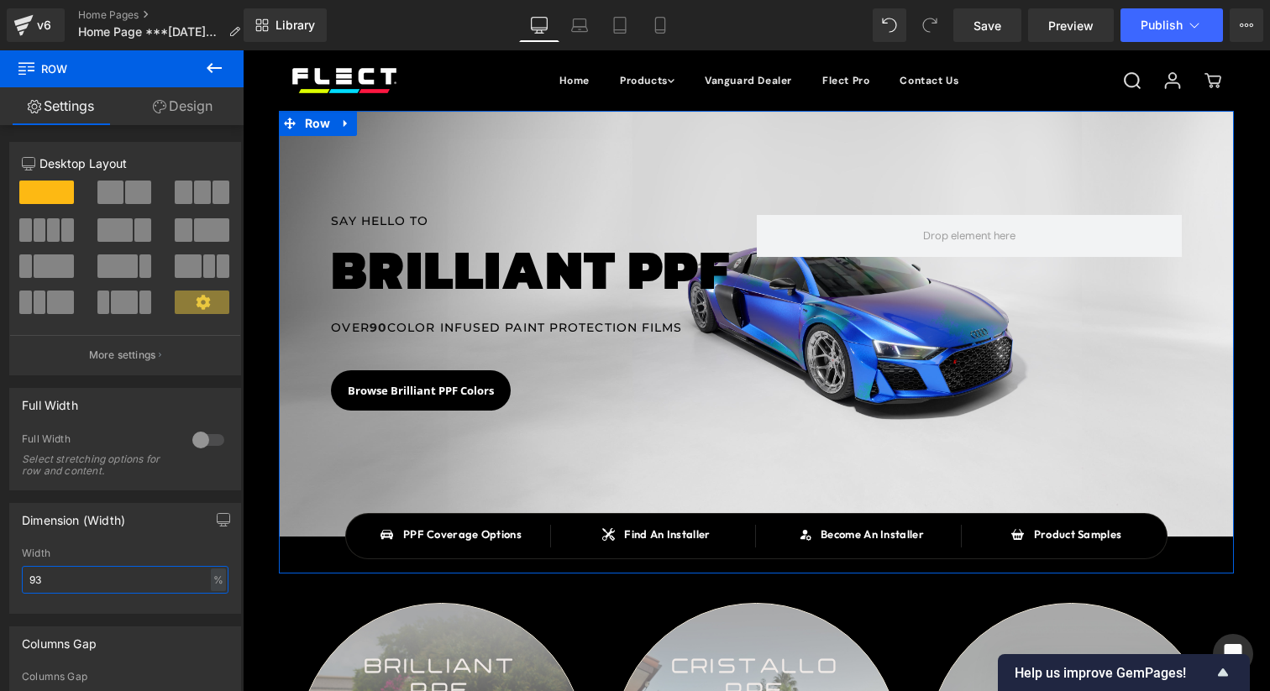
drag, startPoint x: 93, startPoint y: 587, endPoint x: 1, endPoint y: 587, distance: 92.4
click at [1, 587] on div "Dimension (Width) 93% Width 93 % % px" at bounding box center [125, 551] width 251 height 123
type input "9"
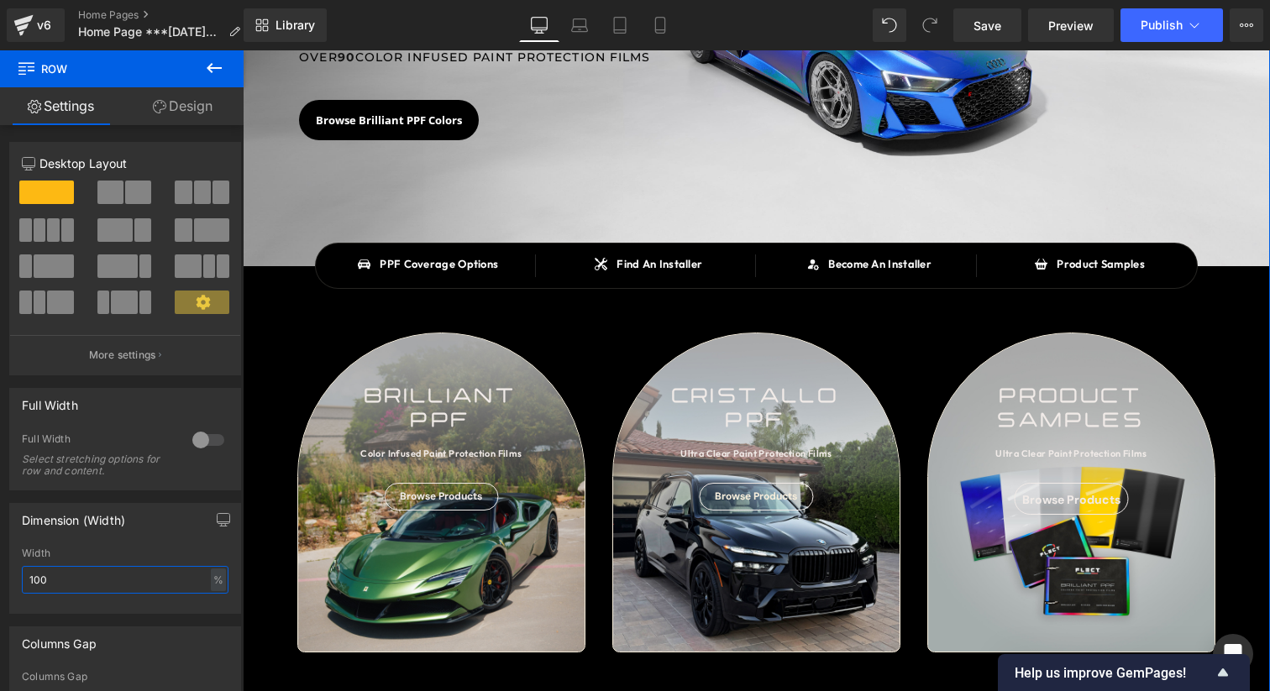
scroll to position [273, 0]
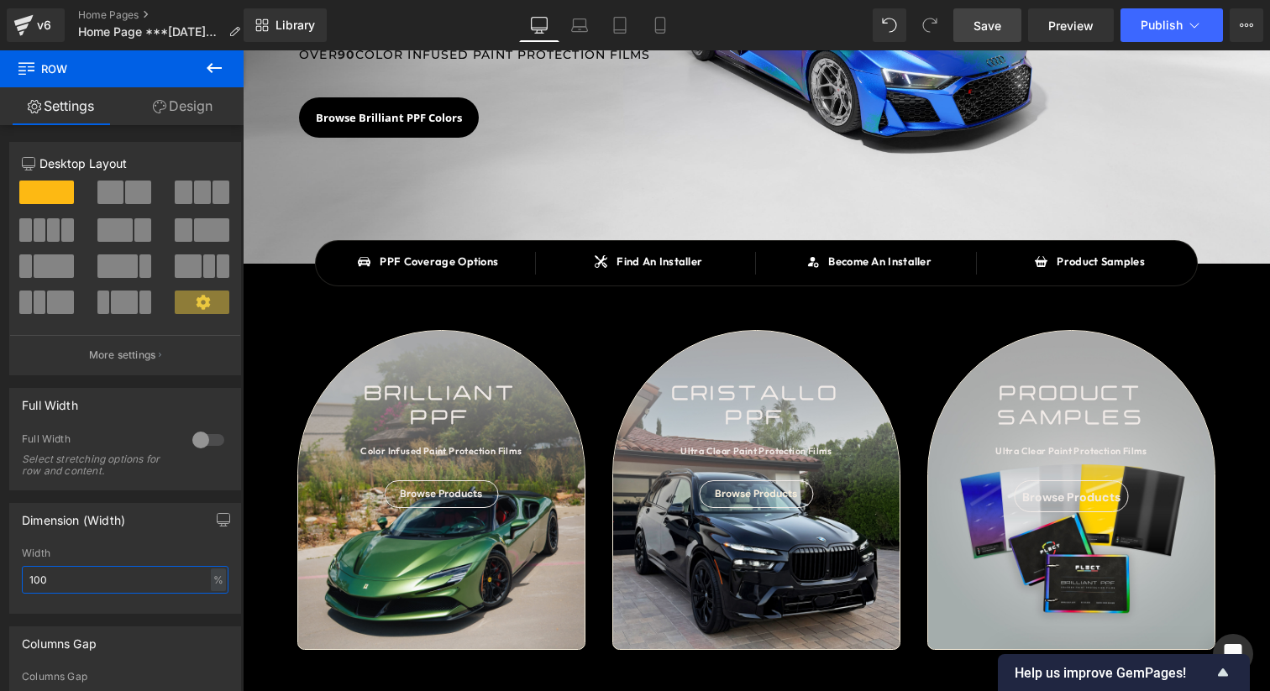
type input "100"
click at [971, 31] on link "Save" at bounding box center [987, 25] width 68 height 34
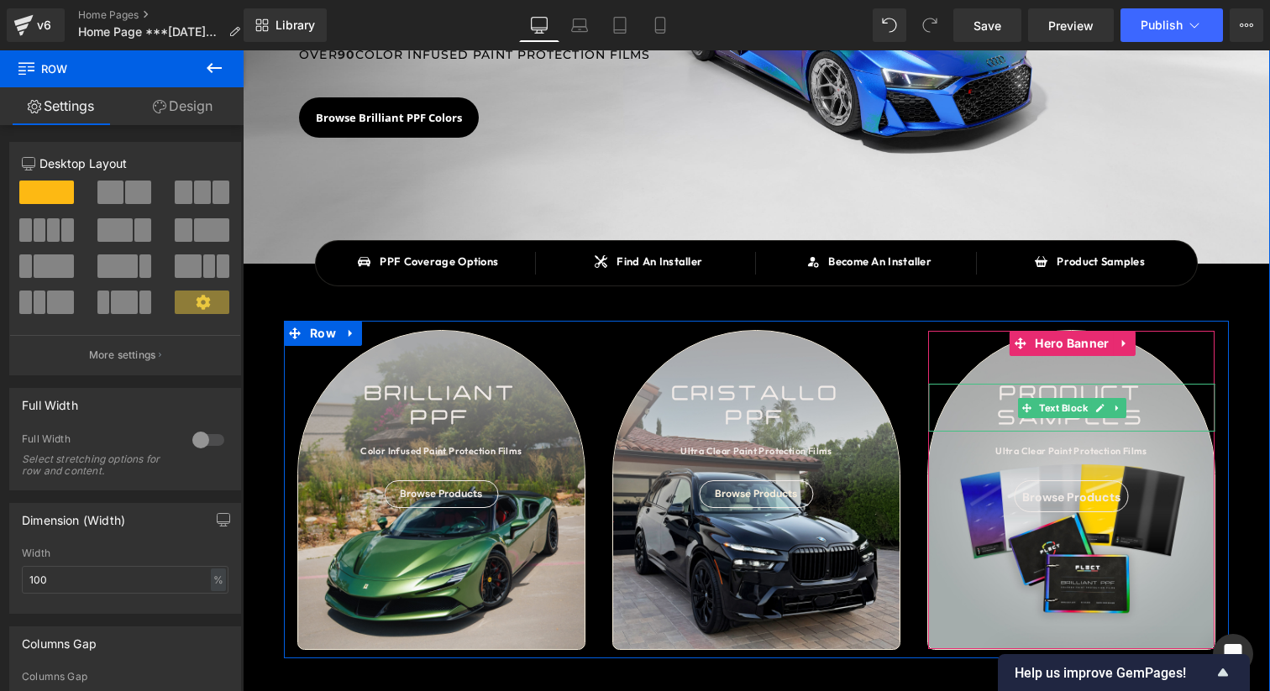
click at [990, 408] on div "samples" at bounding box center [1071, 420] width 286 height 24
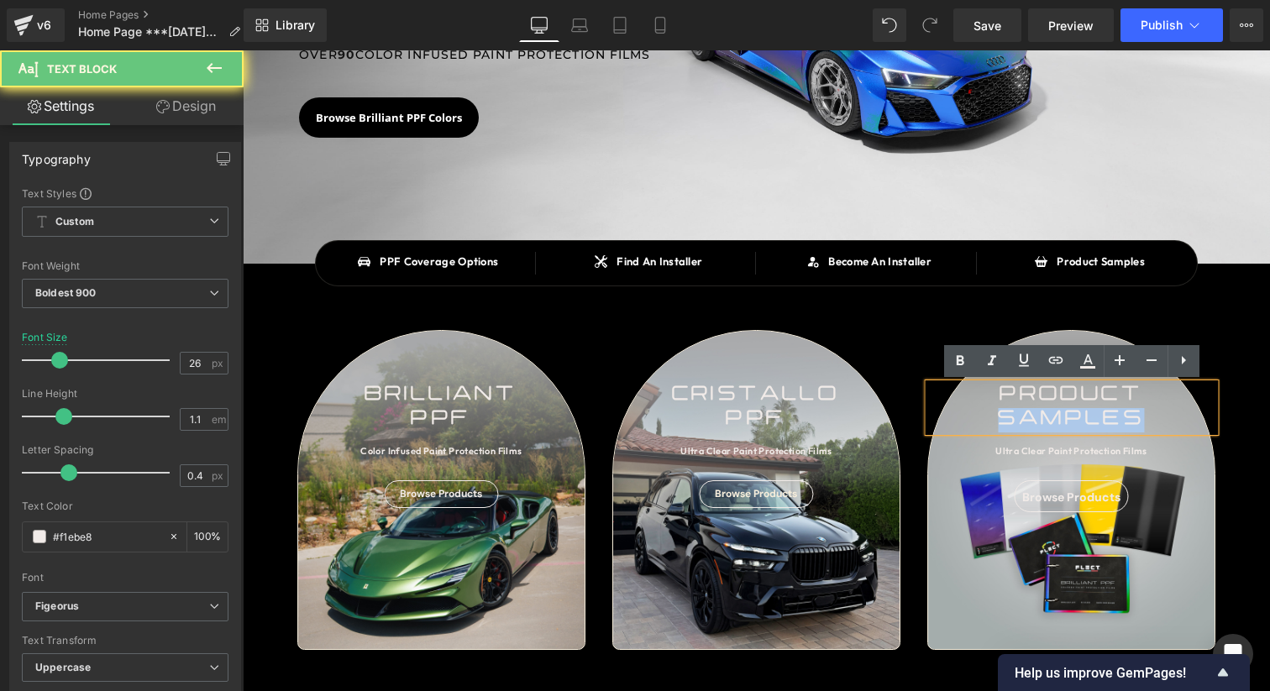
click at [990, 408] on div "samples" at bounding box center [1071, 420] width 286 height 24
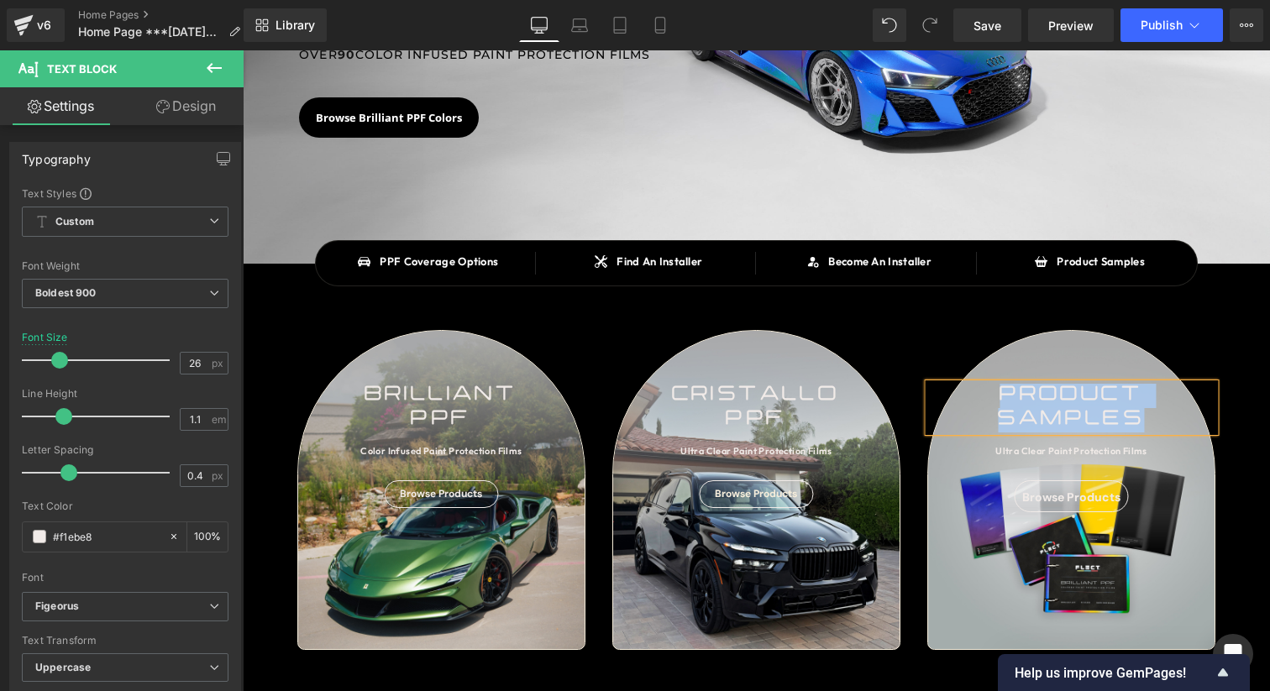
click at [611, 364] on div "cristallo ppf Text Block Ultra Clear Paint Protection Films Text Block Browse P…" at bounding box center [756, 490] width 315 height 320
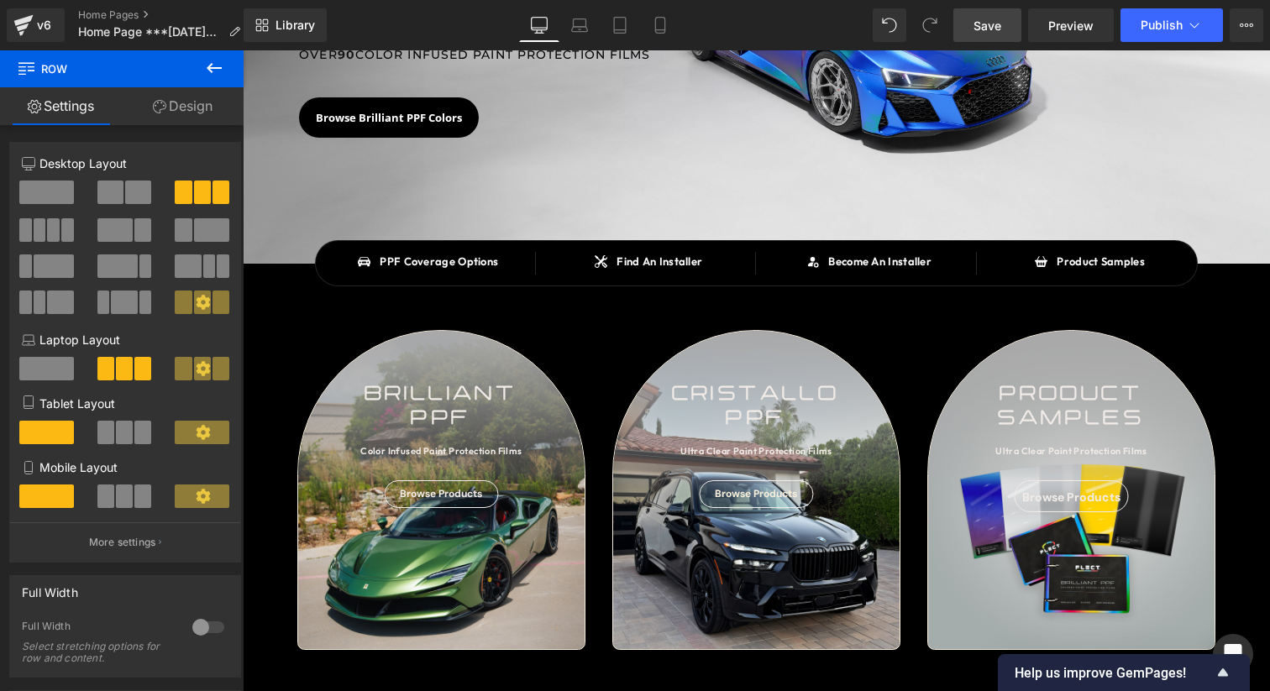
click at [979, 33] on span "Save" at bounding box center [987, 26] width 28 height 18
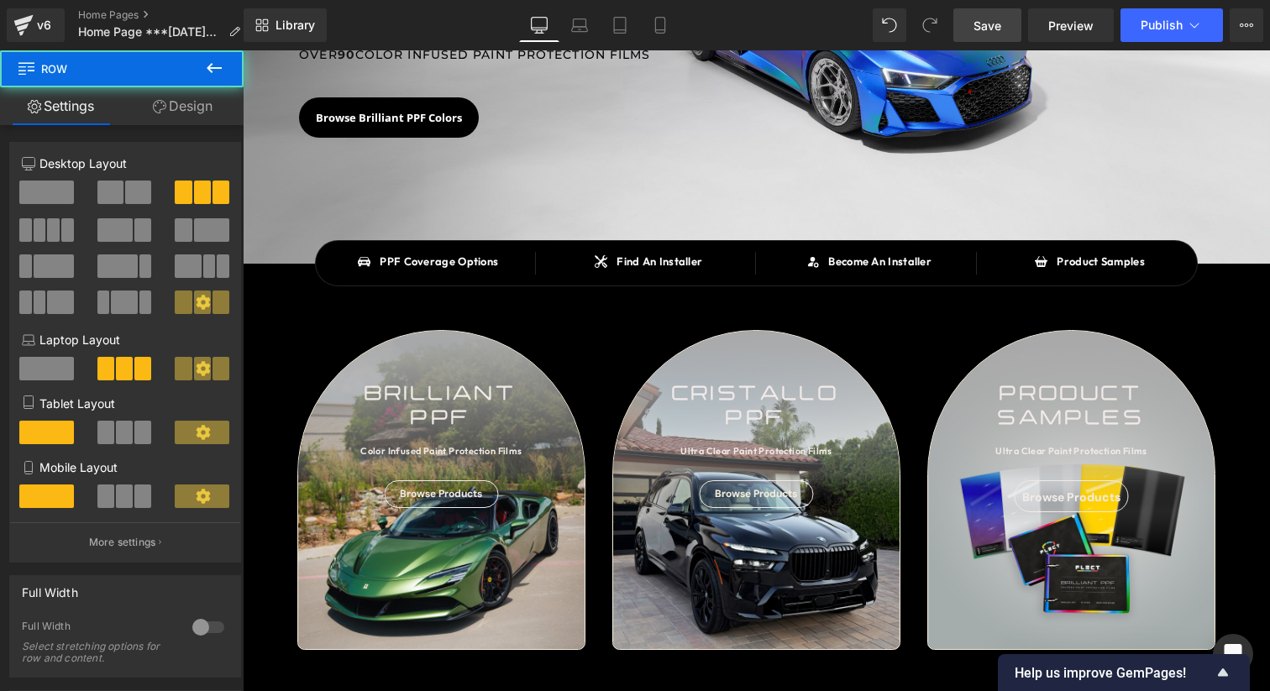
drag, startPoint x: 1269, startPoint y: 560, endPoint x: 759, endPoint y: 599, distance: 511.1
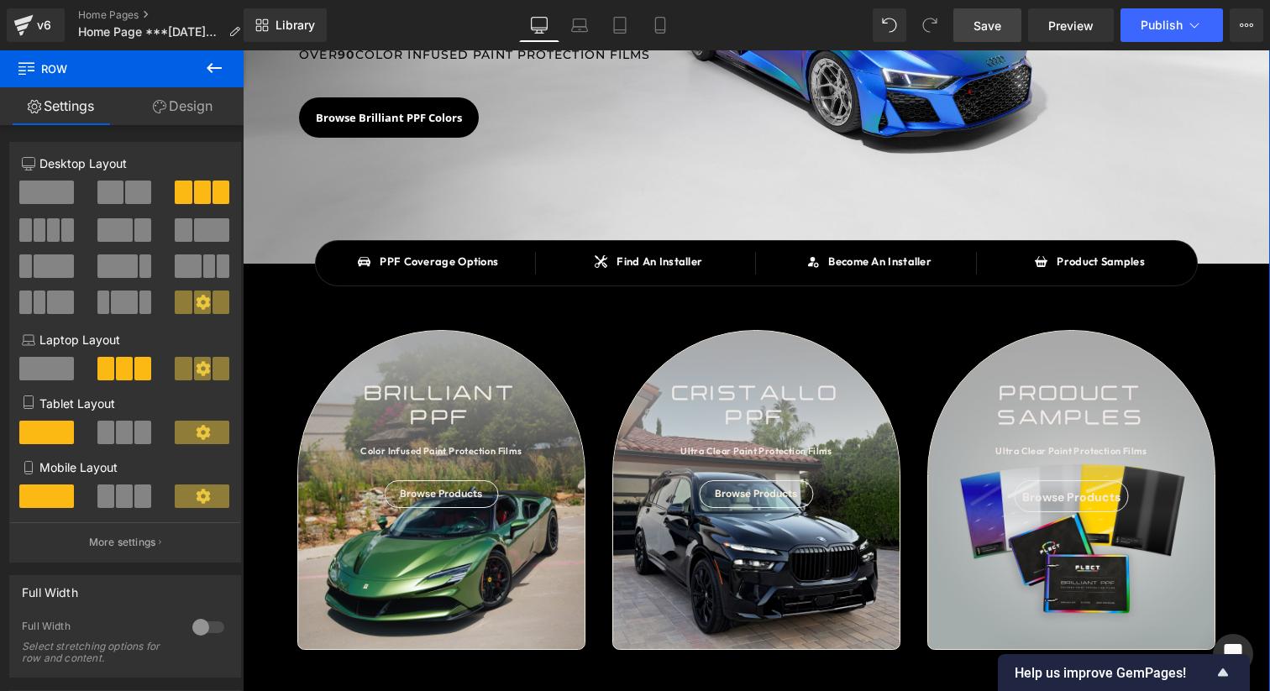
click at [521, 627] on div "brilliant ppf Text Block Color Infused Paint Protection Films Text Block Browse…" at bounding box center [441, 490] width 286 height 318
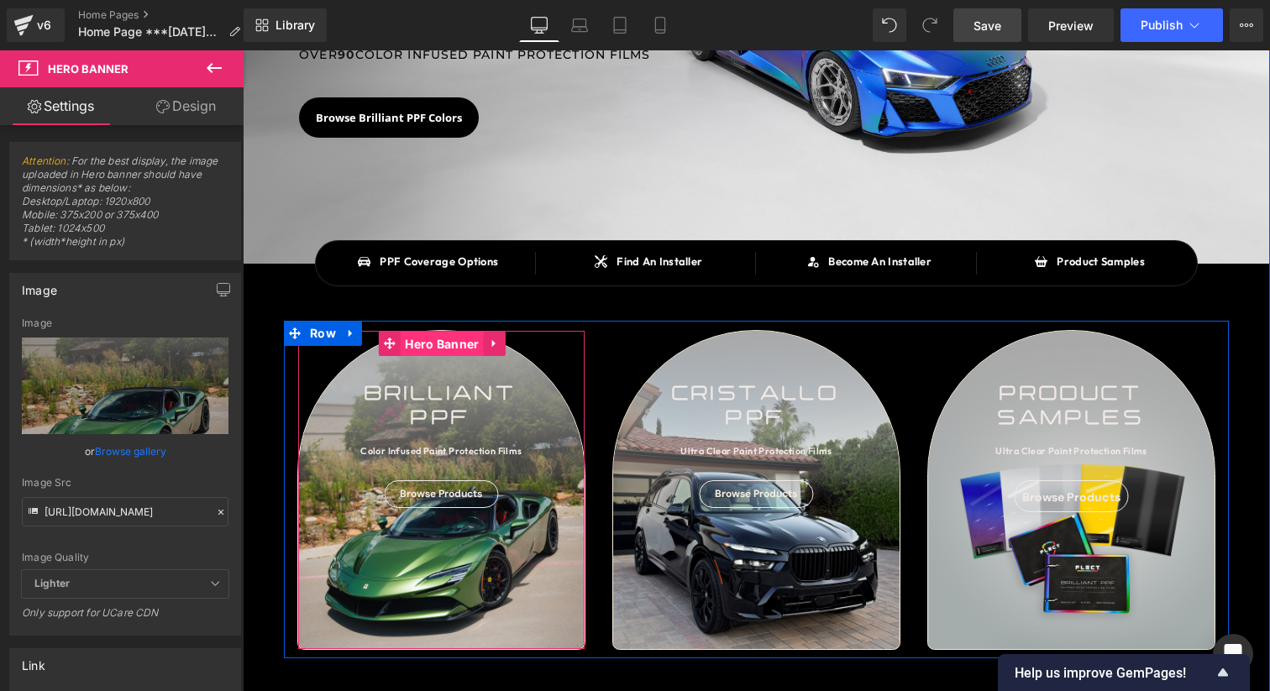
click at [434, 339] on span "Hero Banner" at bounding box center [442, 344] width 82 height 25
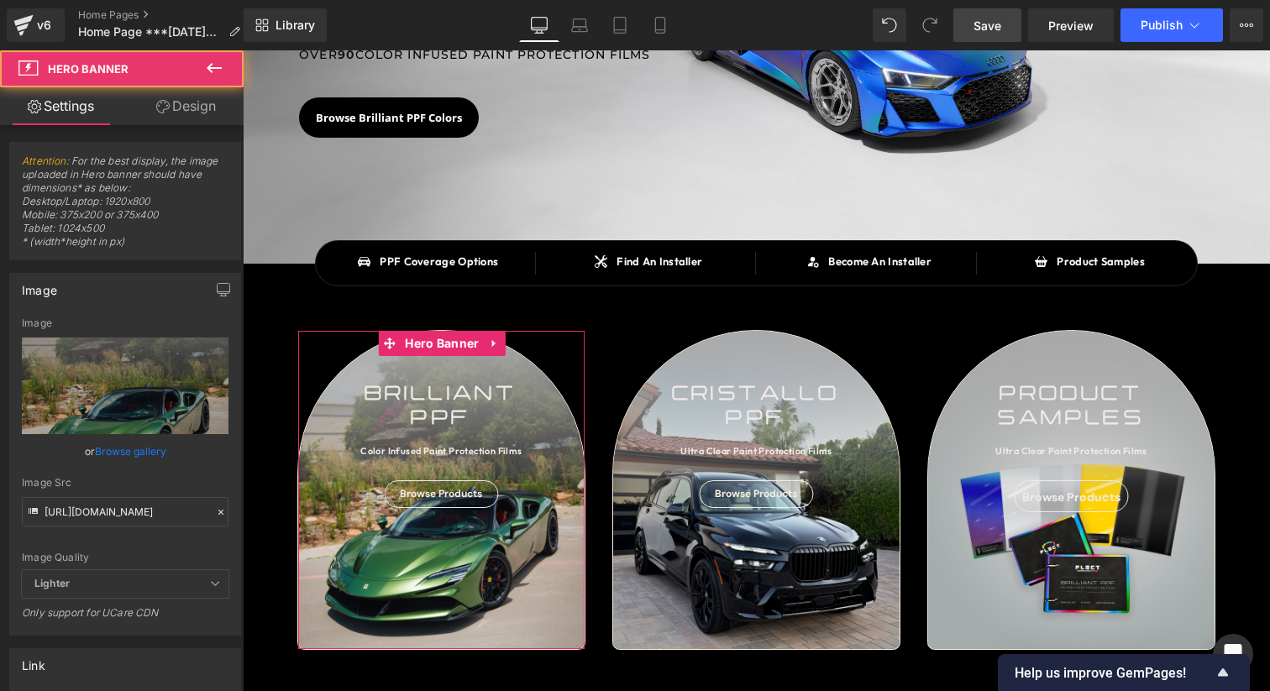
click at [193, 106] on link "Design" at bounding box center [186, 106] width 122 height 38
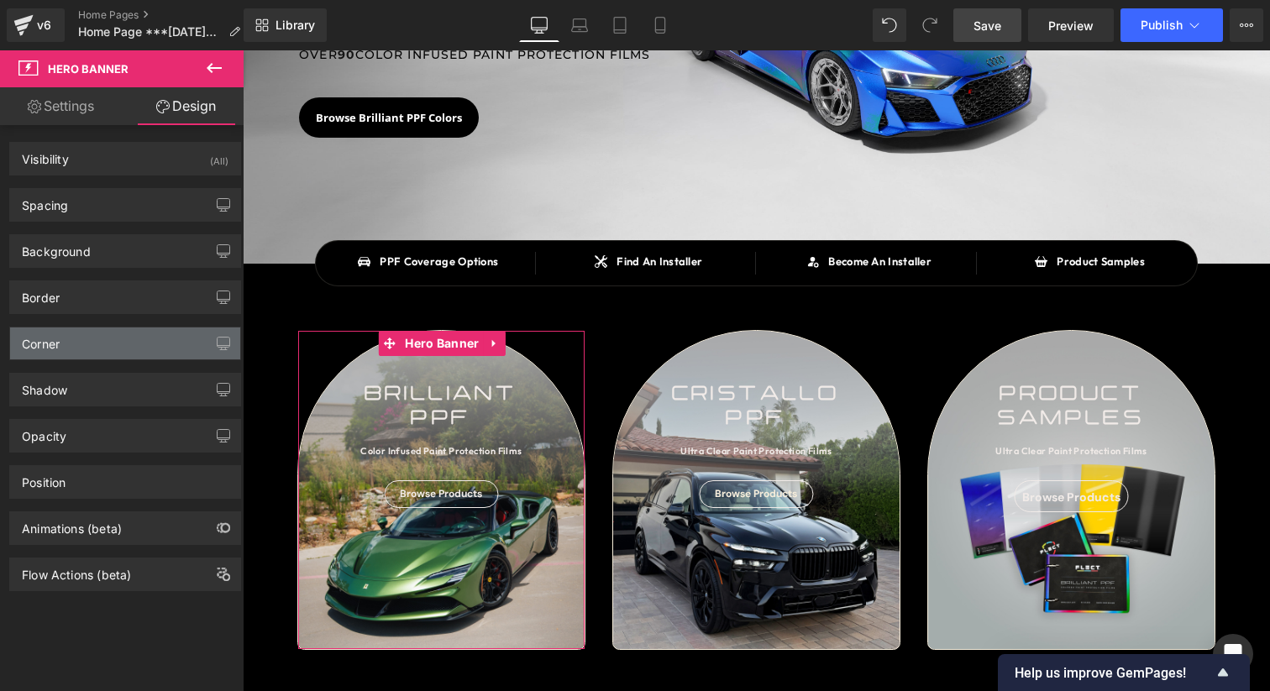
click at [80, 339] on div "Corner" at bounding box center [125, 343] width 230 height 32
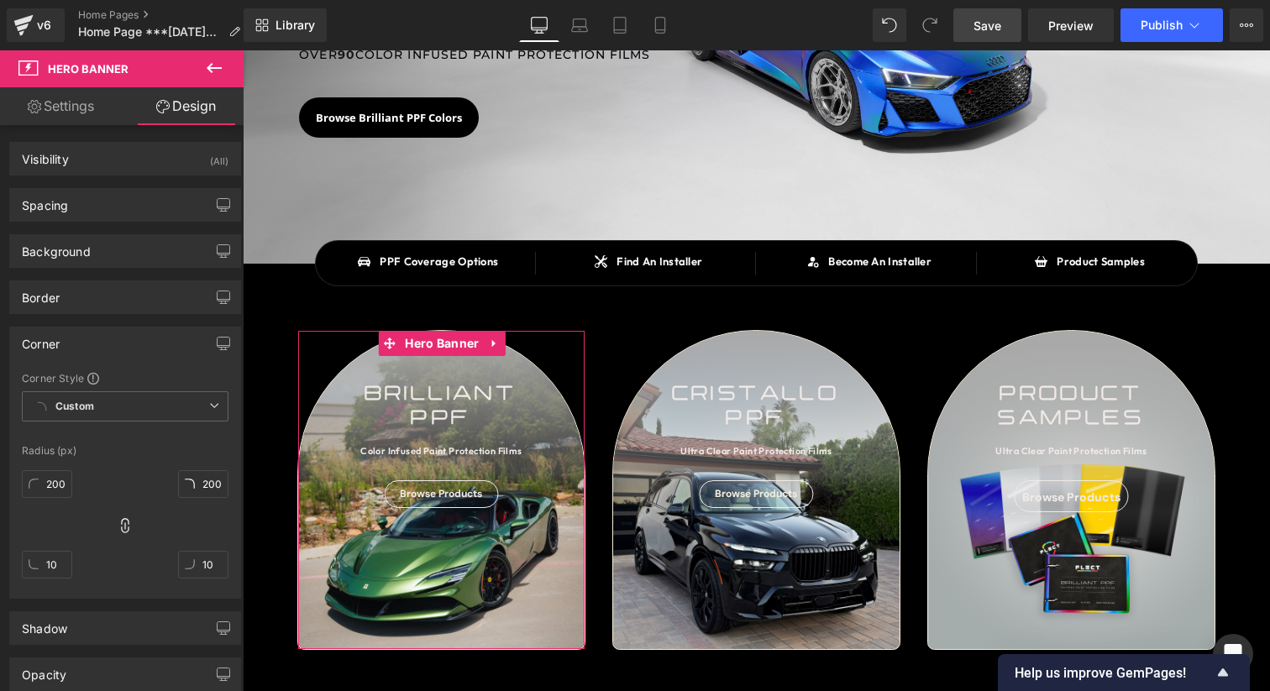
click at [87, 338] on div "Corner" at bounding box center [125, 343] width 230 height 32
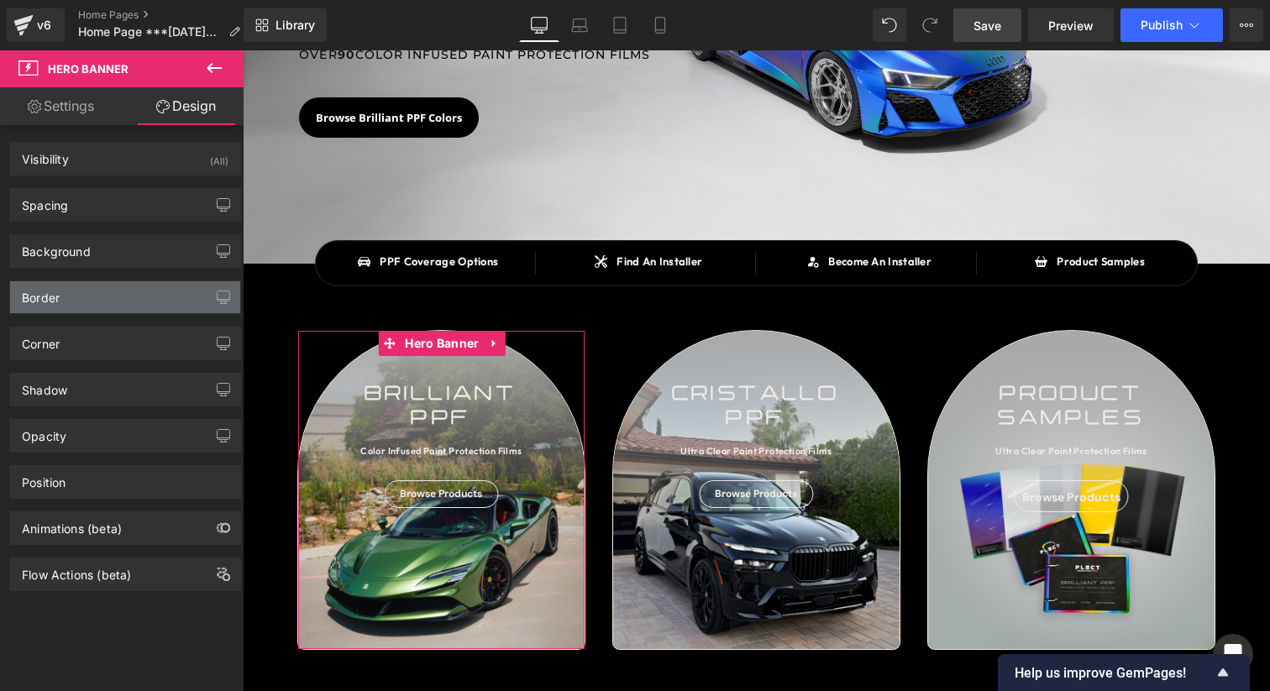
click at [107, 308] on div "Border" at bounding box center [125, 297] width 230 height 32
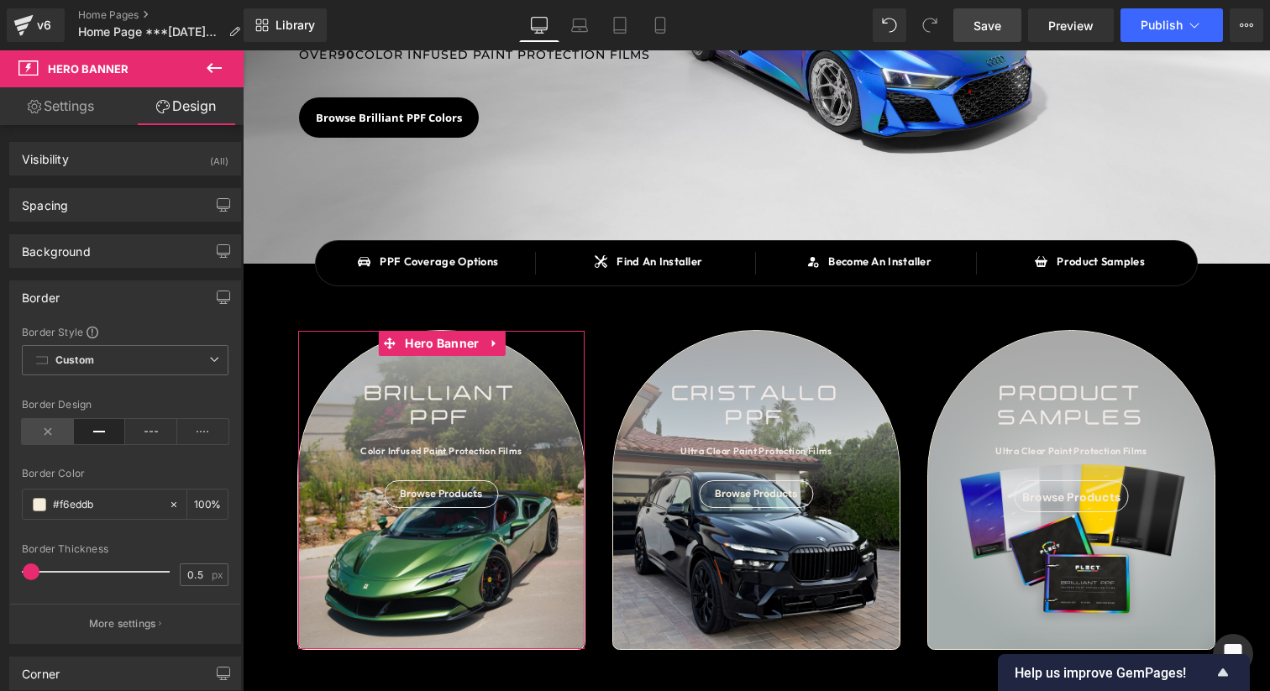
click at [57, 422] on icon at bounding box center [48, 431] width 52 height 25
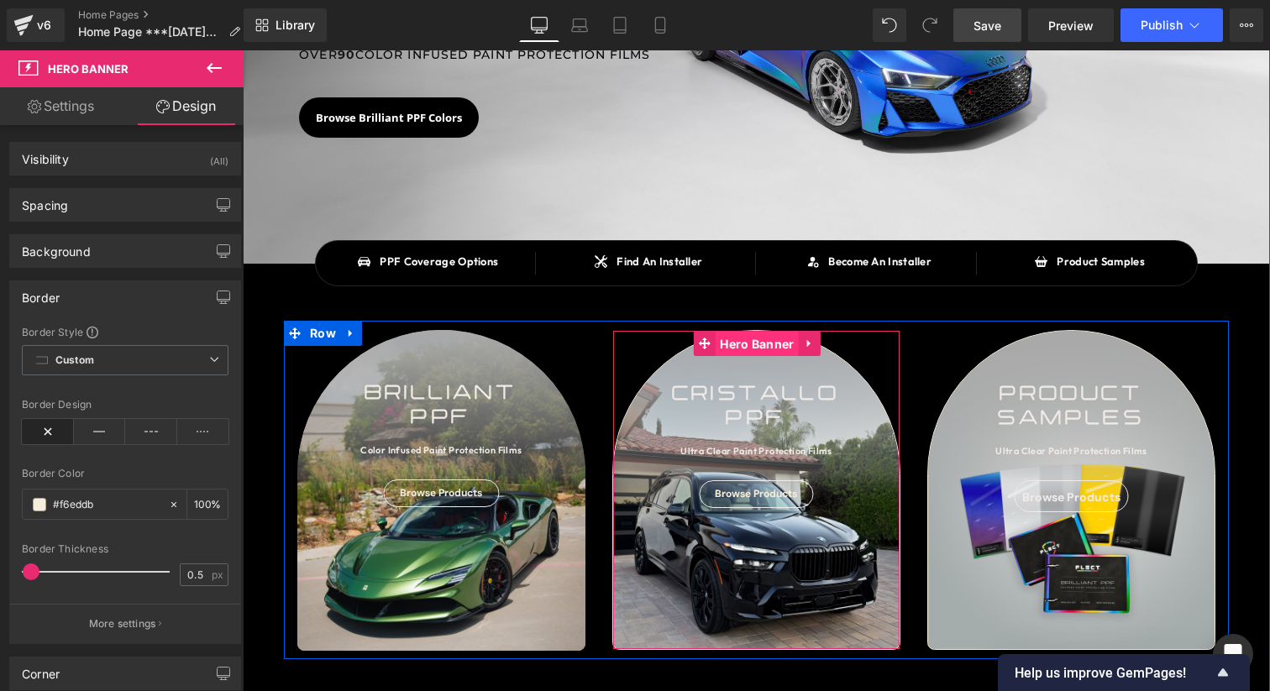
click at [736, 338] on span "Hero Banner" at bounding box center [756, 344] width 82 height 25
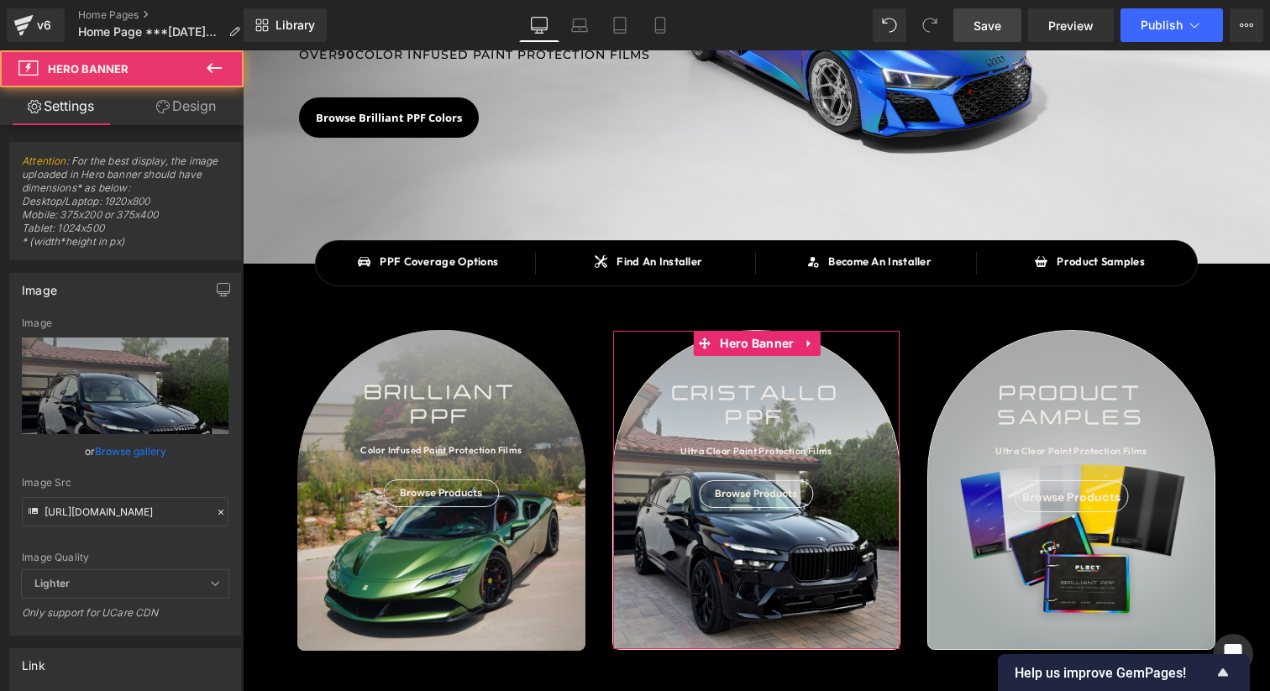
click at [174, 117] on link "Design" at bounding box center [186, 106] width 122 height 38
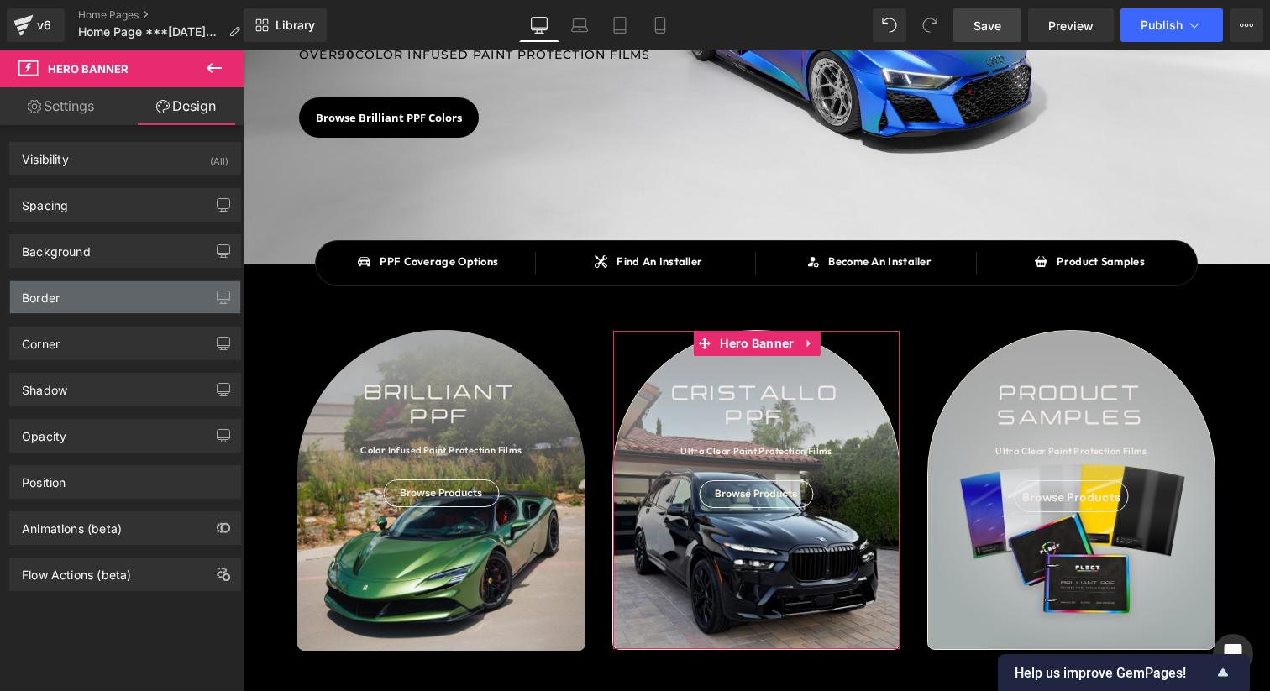
click at [94, 309] on div "Border" at bounding box center [125, 297] width 230 height 32
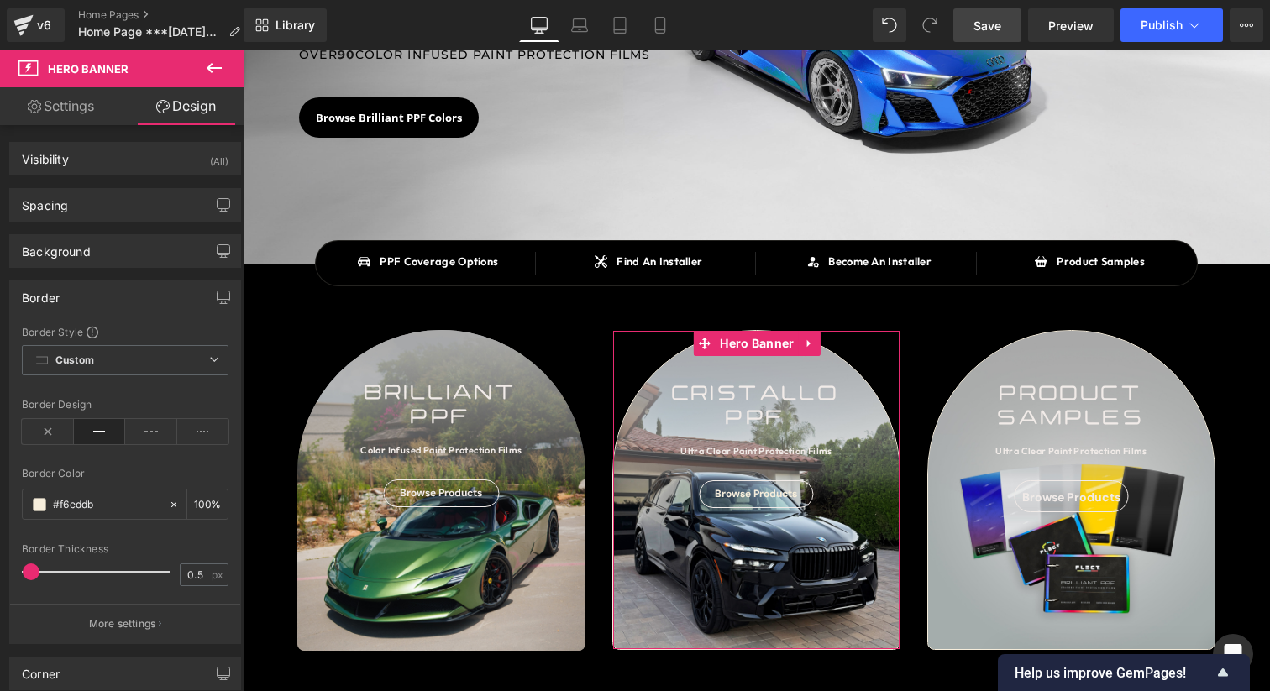
click at [55, 416] on div "Border Design" at bounding box center [125, 431] width 207 height 65
click at [55, 419] on icon at bounding box center [48, 431] width 52 height 25
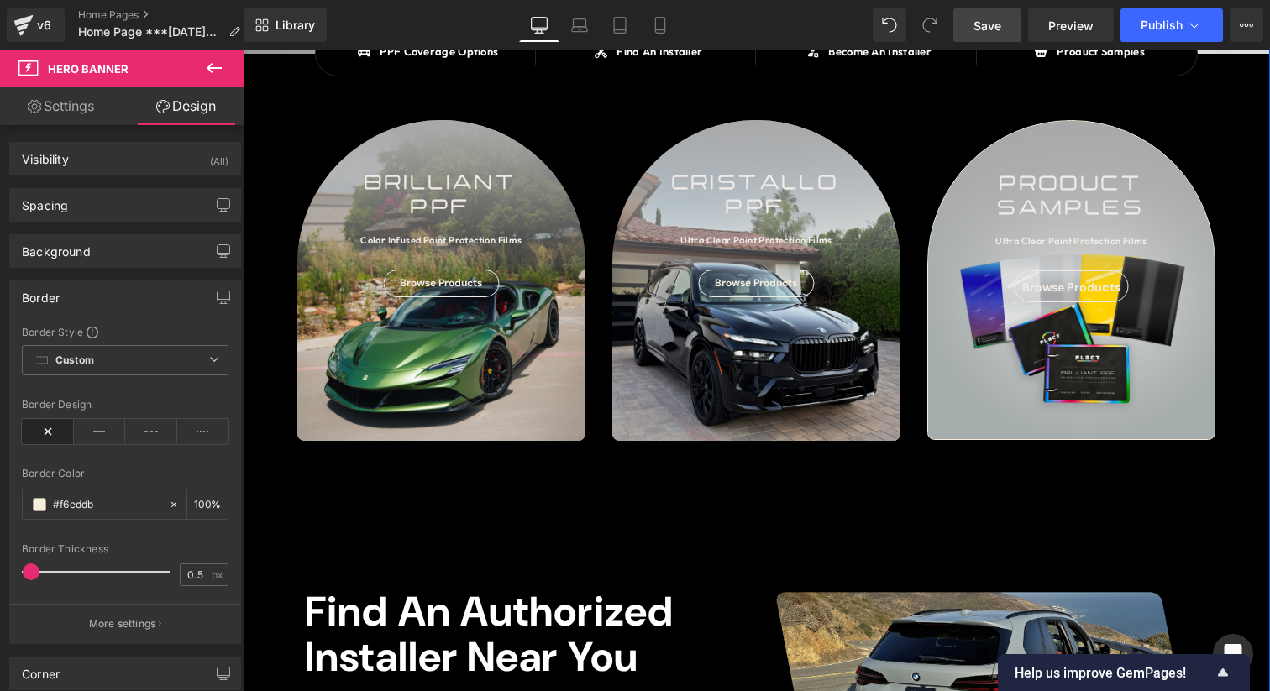
scroll to position [495, 0]
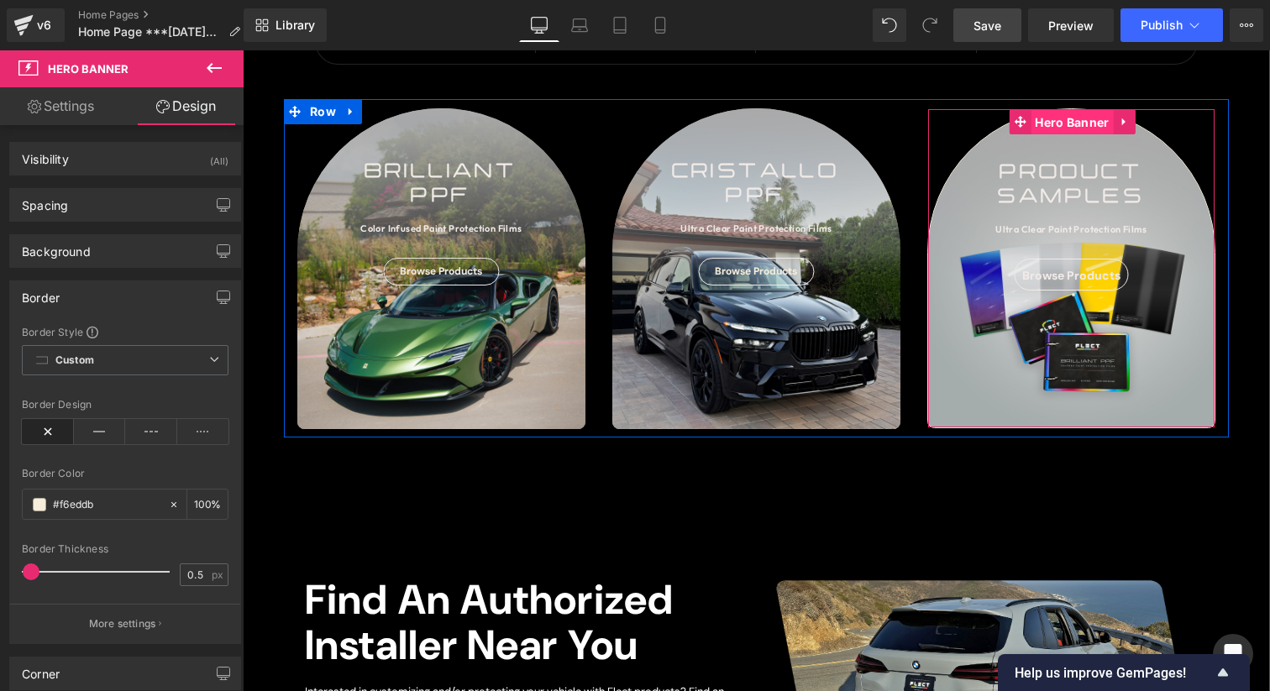
click at [1073, 115] on span "Hero Banner" at bounding box center [1071, 122] width 82 height 25
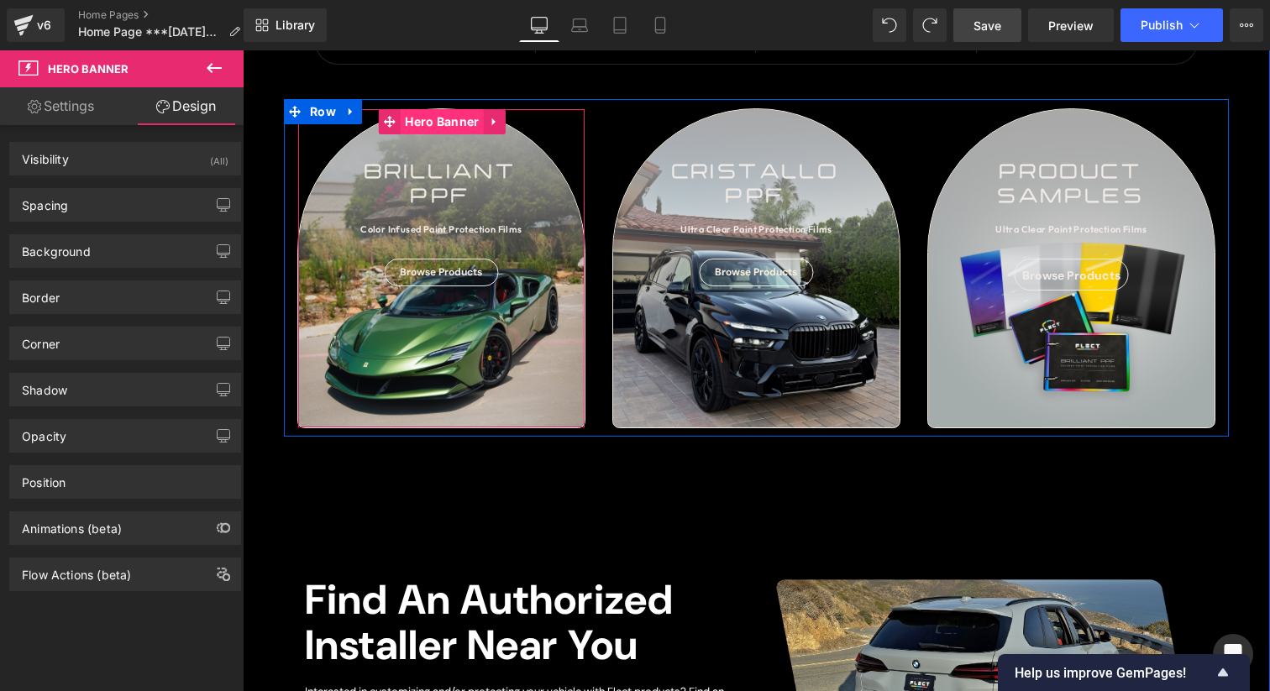
click at [418, 118] on span "Hero Banner" at bounding box center [442, 121] width 82 height 25
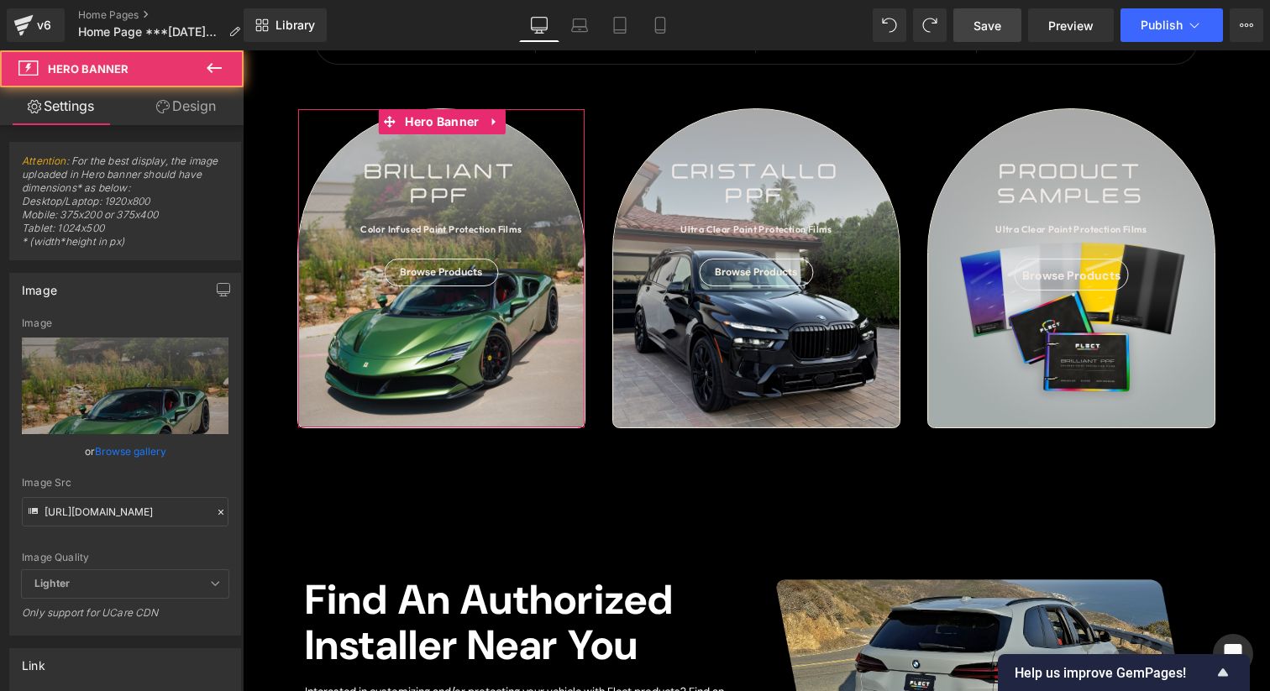
click at [223, 114] on link "Design" at bounding box center [186, 106] width 122 height 38
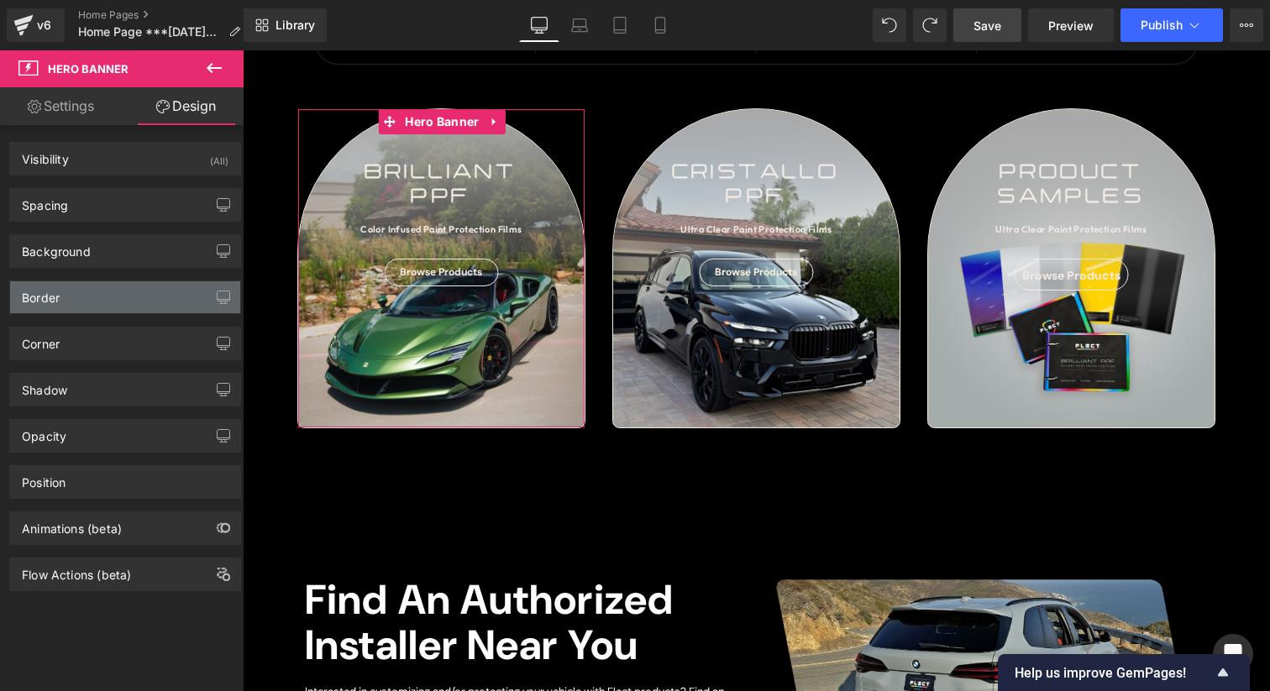
click at [123, 301] on div "Border" at bounding box center [125, 297] width 230 height 32
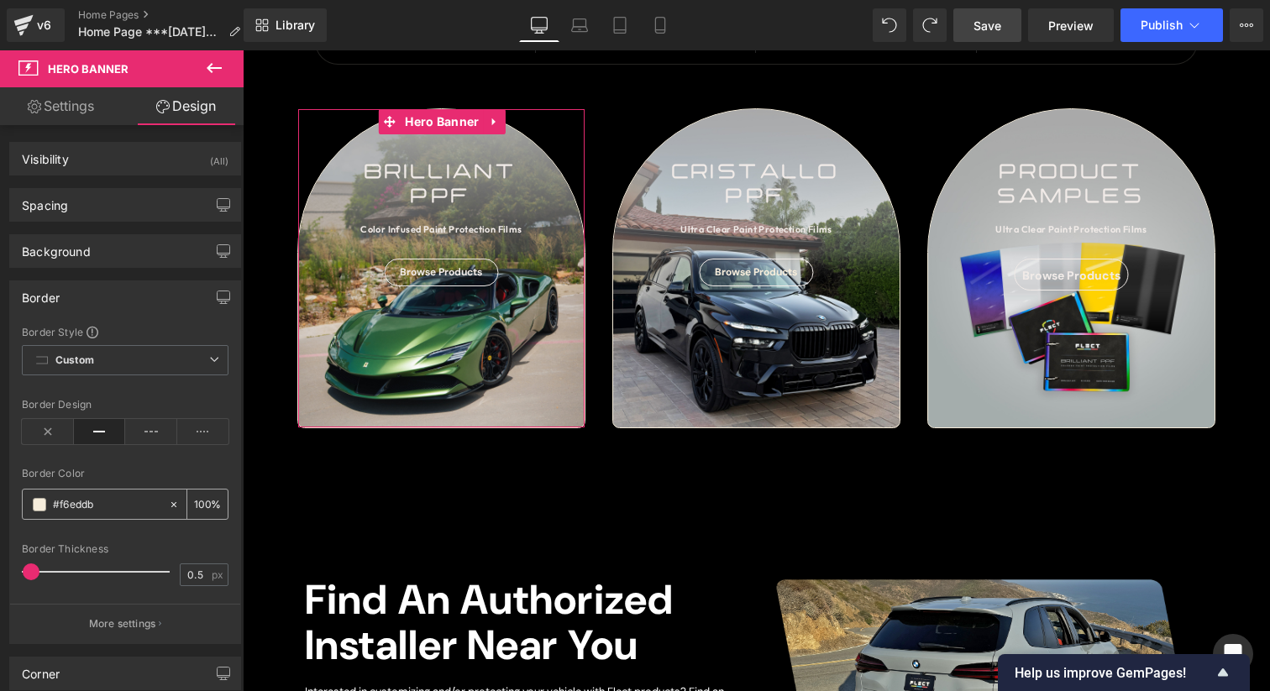
click at [44, 503] on span at bounding box center [39, 504] width 13 height 13
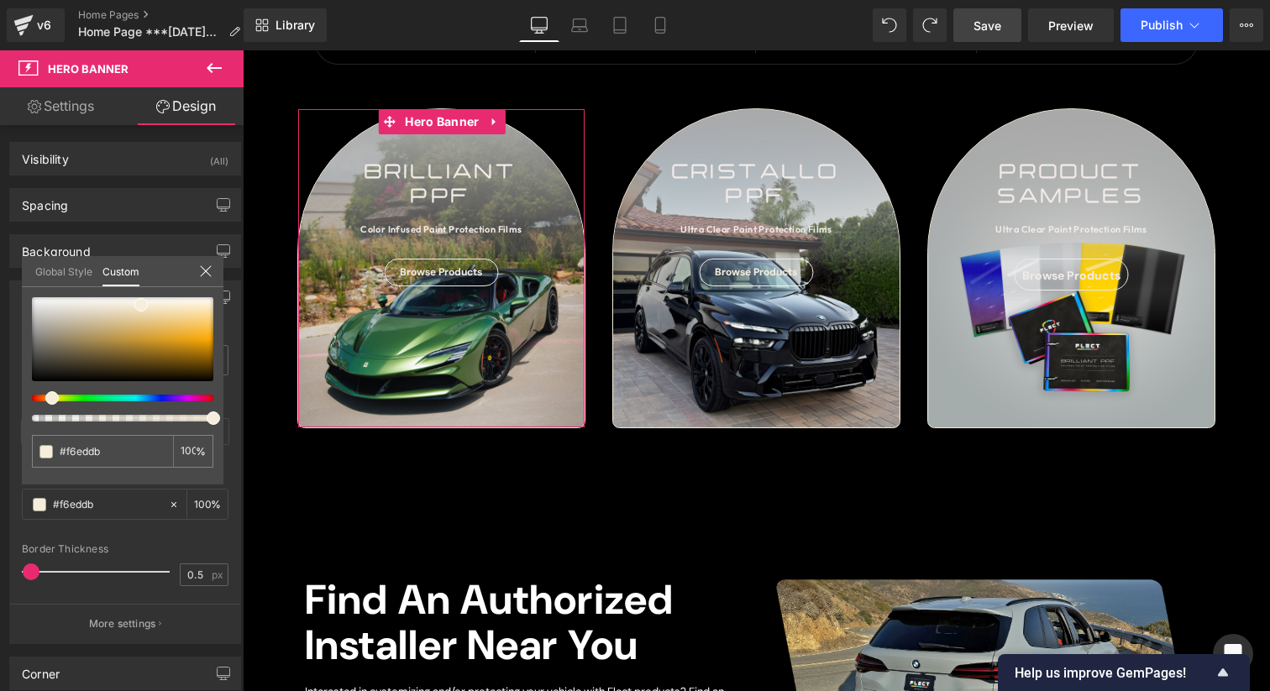
click at [129, 422] on div "#f6eddb 100 %" at bounding box center [123, 390] width 202 height 187
click at [123, 423] on div "#f6eddb 100 %" at bounding box center [123, 390] width 202 height 187
type input "#807050"
type input "#837352"
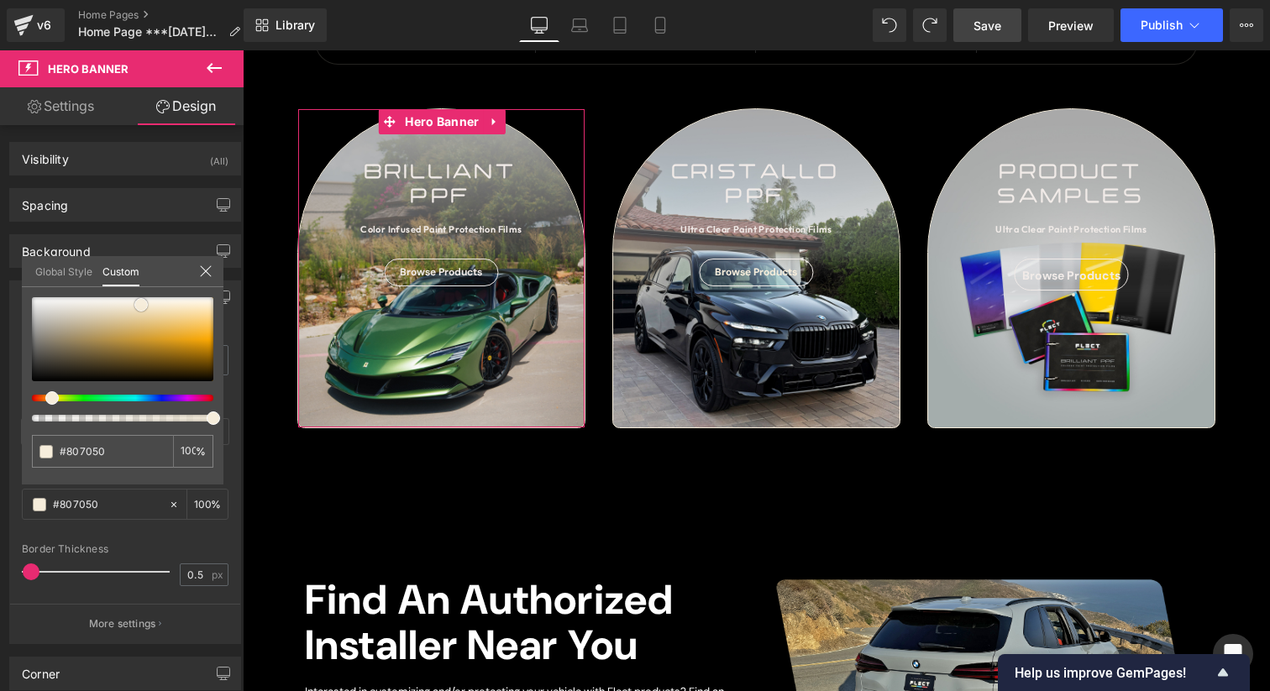
type input "#837352"
type input "#7d7158"
type input "#746e61"
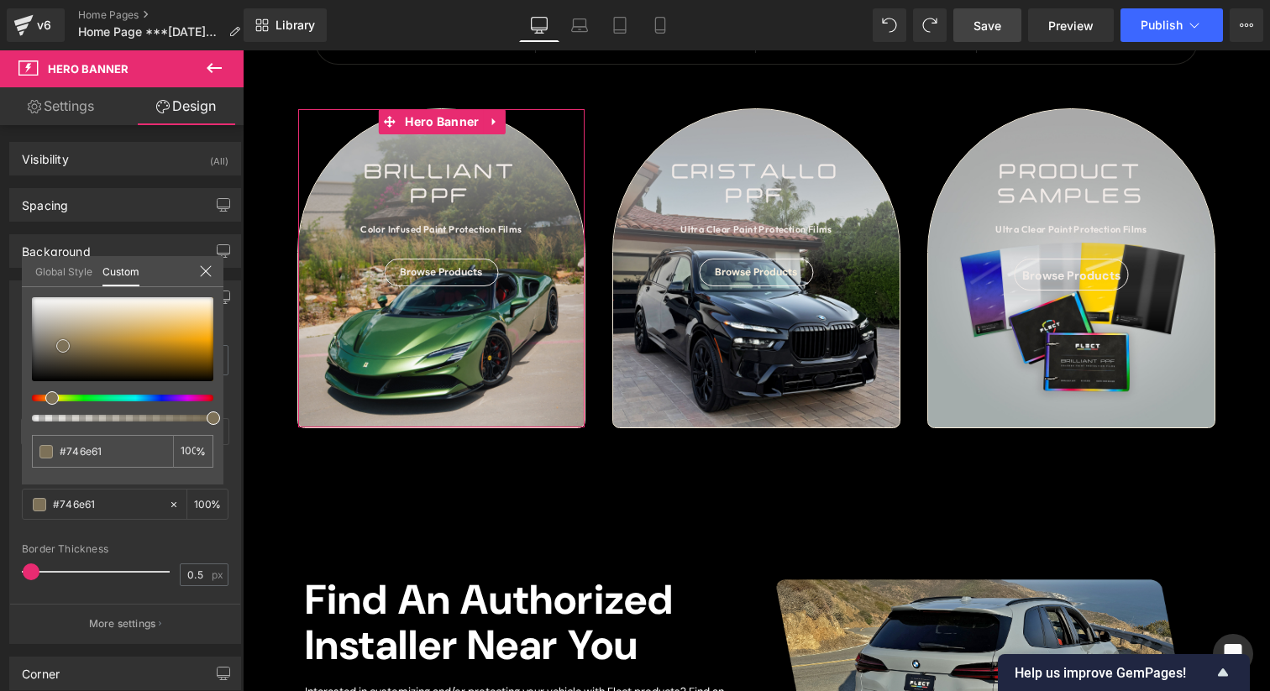
type input "#6f6c66"
type input "#6c6b6a"
type input "#6b6b6b"
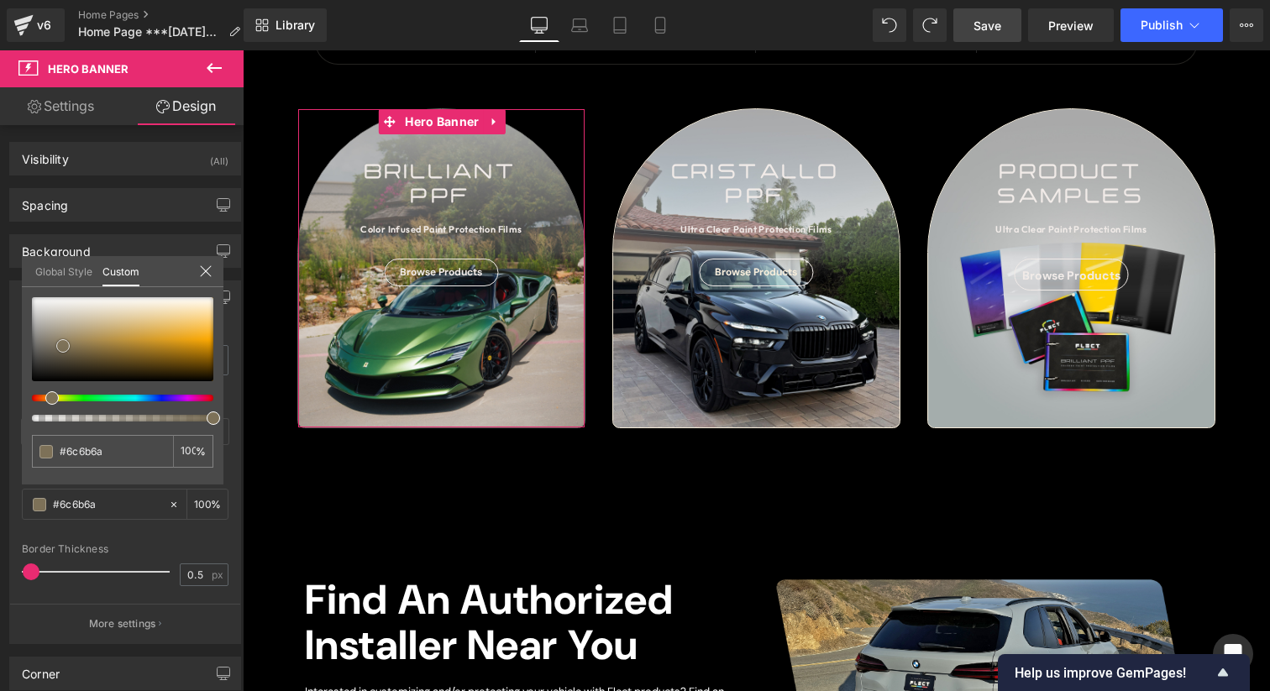
type input "#6b6b6b"
drag, startPoint x: 63, startPoint y: 346, endPoint x: 24, endPoint y: 346, distance: 38.6
click at [24, 346] on div "#6b6b6b 100 %" at bounding box center [123, 390] width 202 height 187
type input "#6d6d6d"
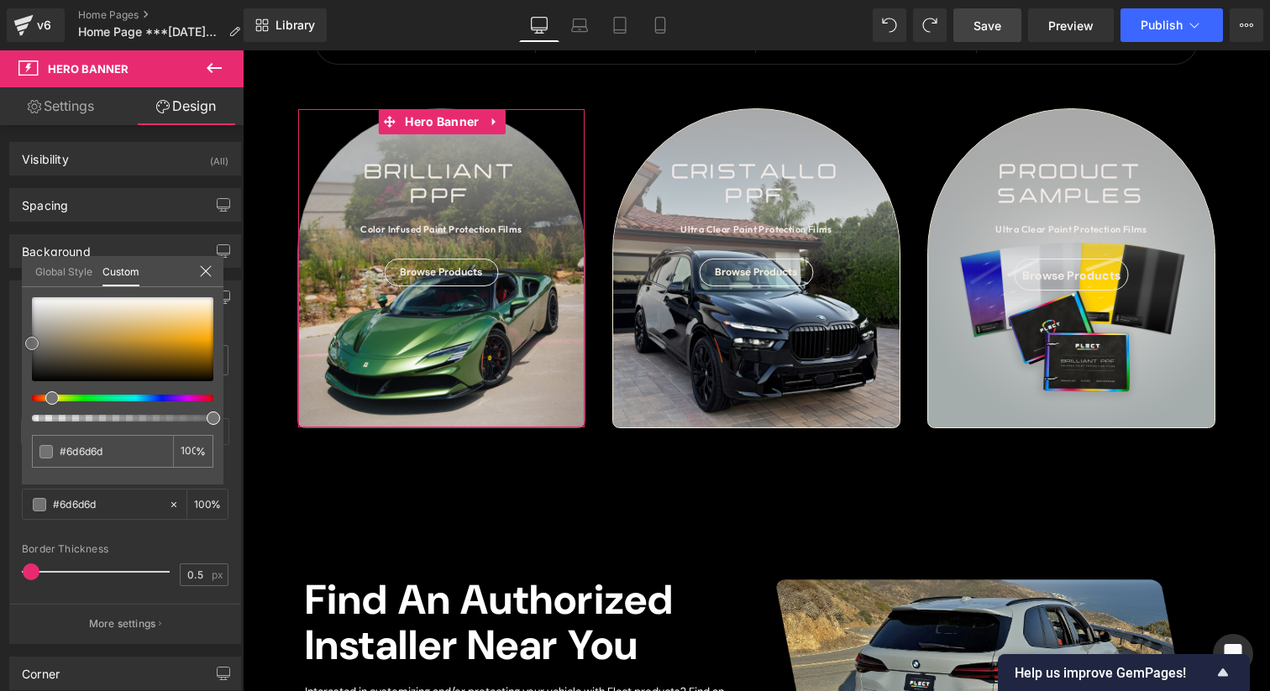
type input "#707070"
type input "#727272"
type input "#777777"
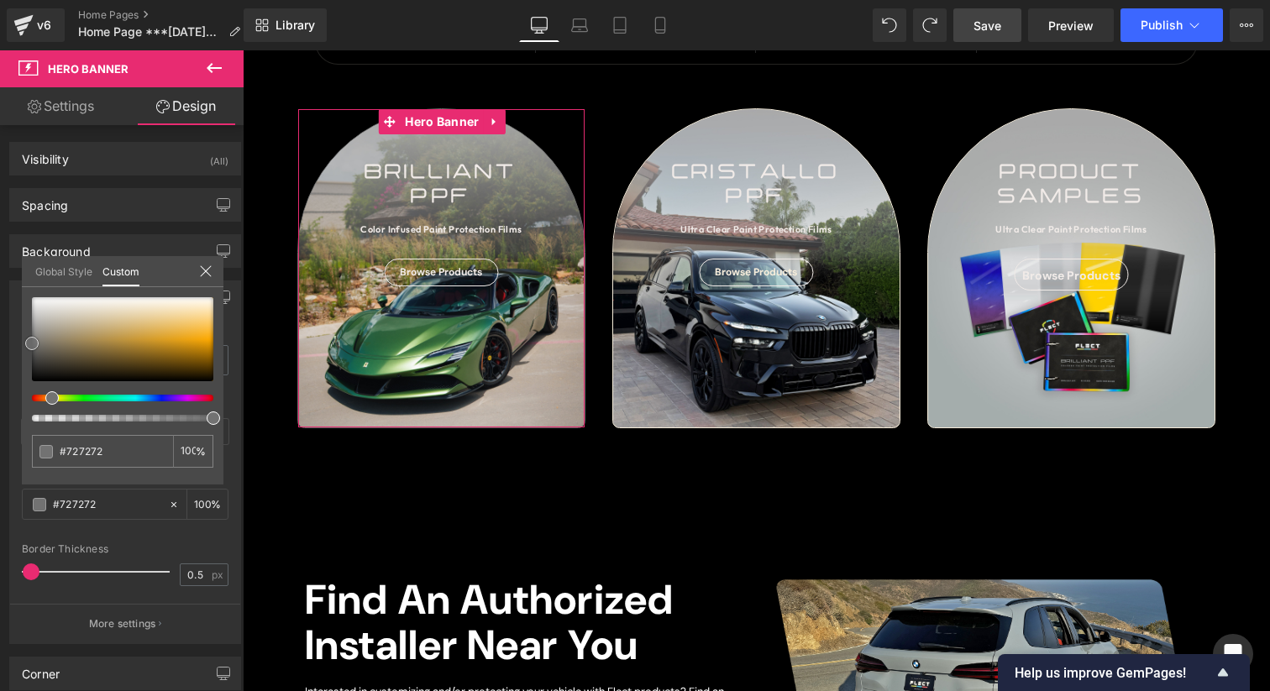
type input "#777777"
type input "#7a7a7a"
type input "#7f7f7f"
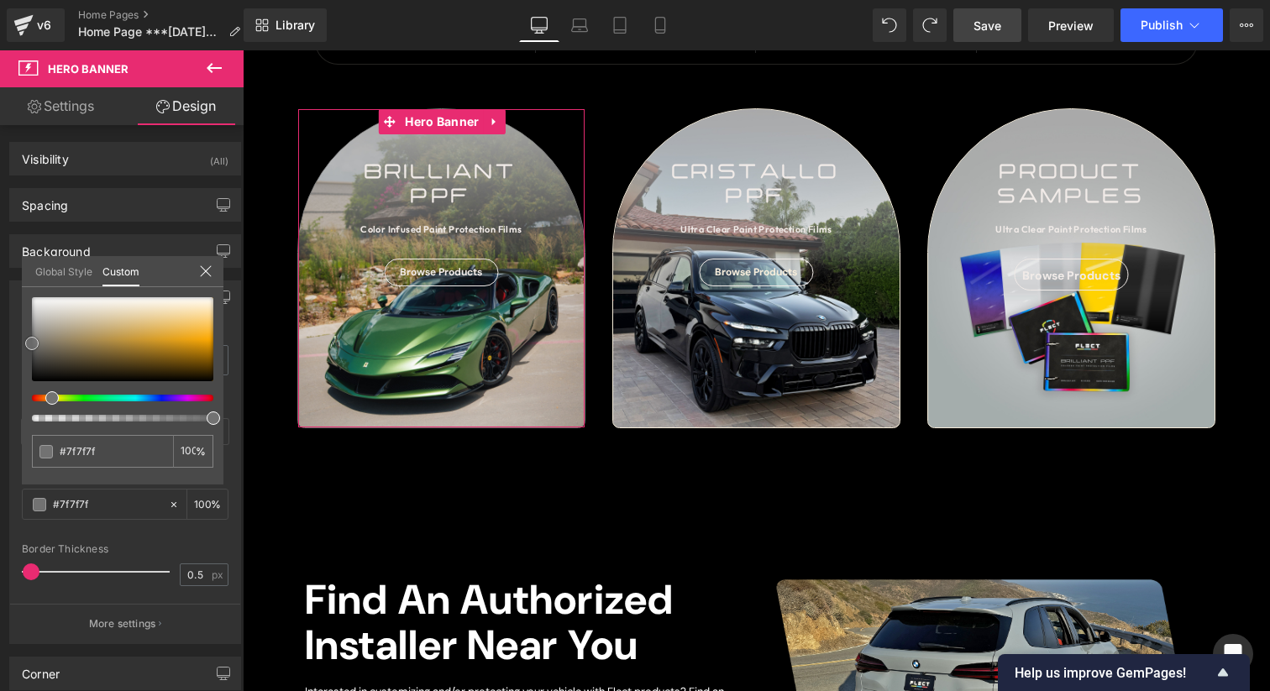
type input "#848484"
type input "#878787"
type input "#898989"
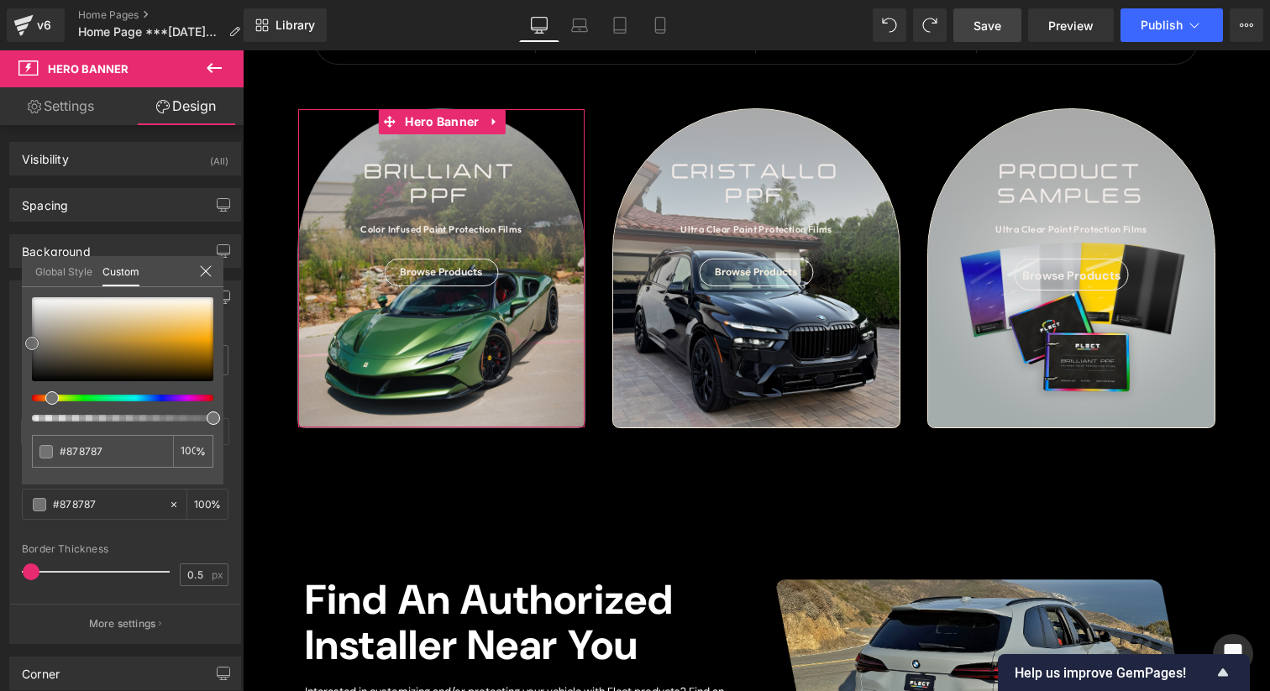
type input "#898989"
type input "#8c8c8c"
type input "#8e8e8e"
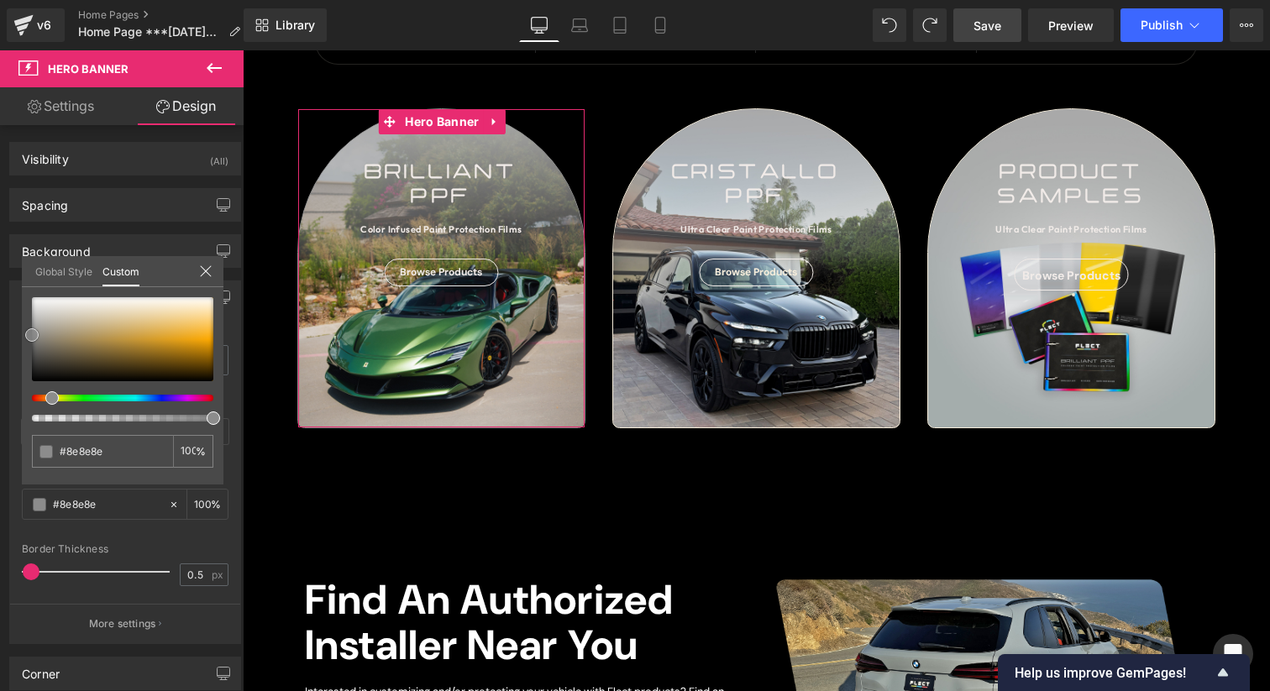
drag, startPoint x: 29, startPoint y: 351, endPoint x: 29, endPoint y: 339, distance: 11.8
click at [29, 339] on span at bounding box center [31, 334] width 13 height 13
type input "#8c8c8c"
type input "#7c7c7c"
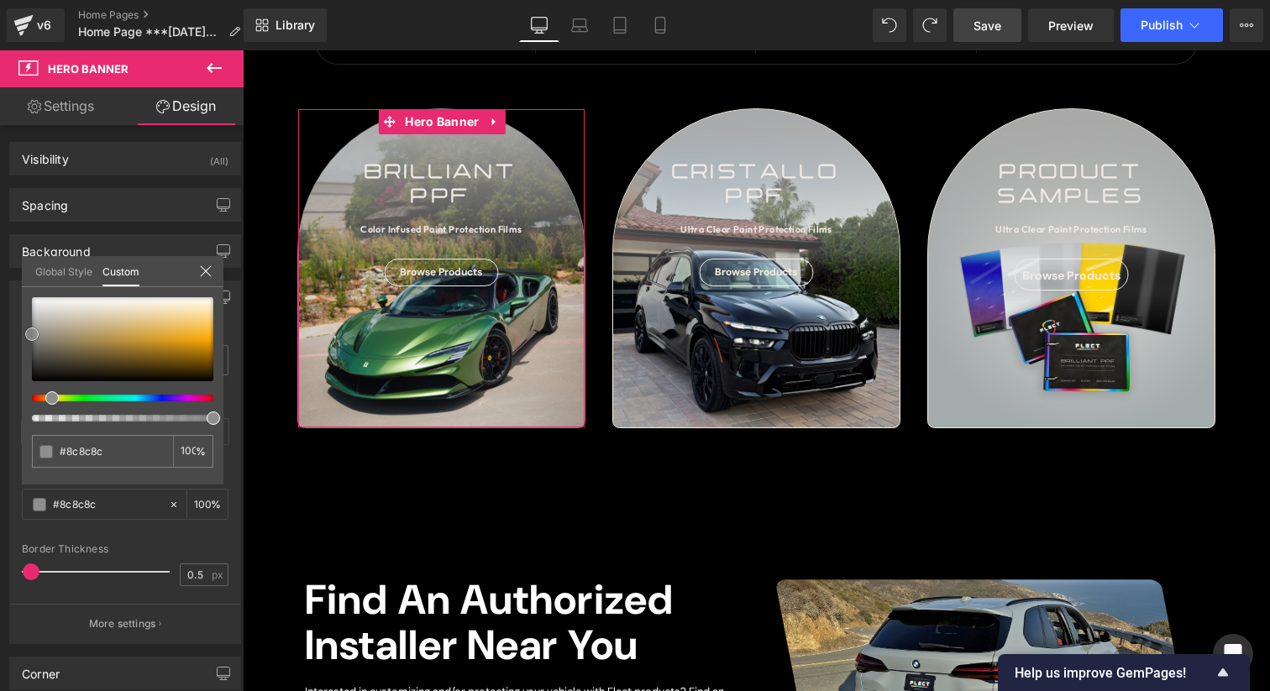
type input "#7c7c7c"
type input "#727272"
type input "#6d6d6d"
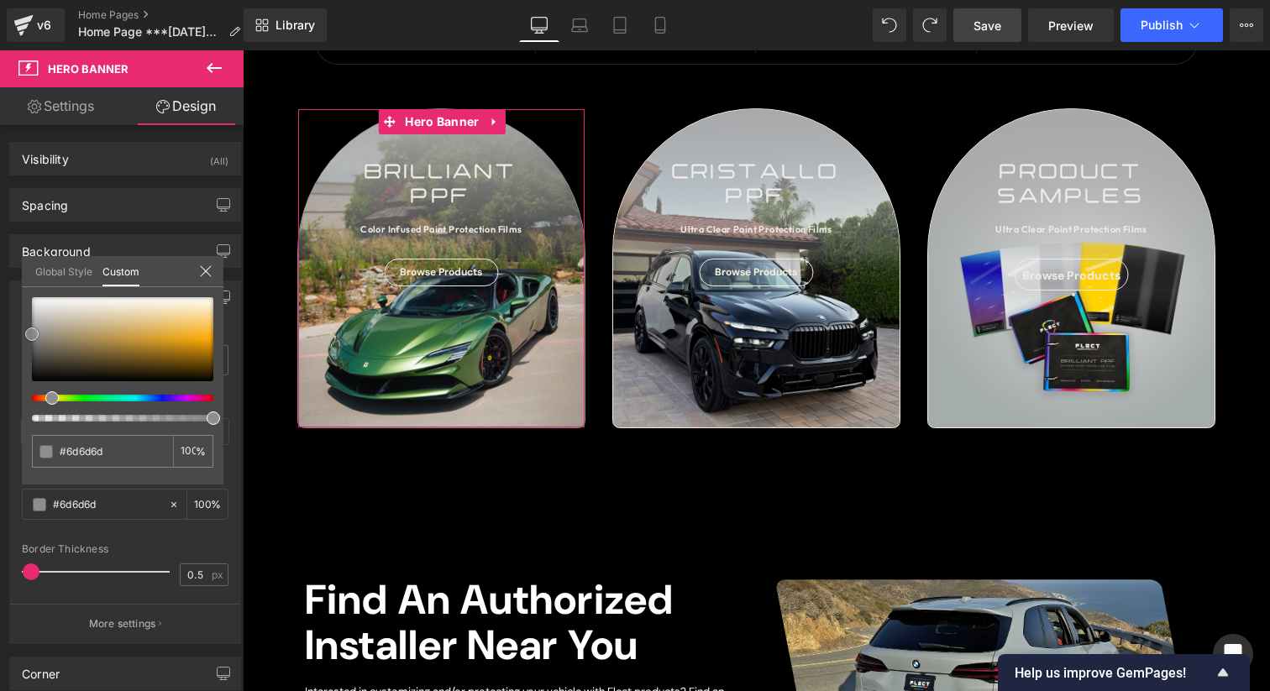
type input "#6b6b6b"
type input "#686868"
type input "#666666"
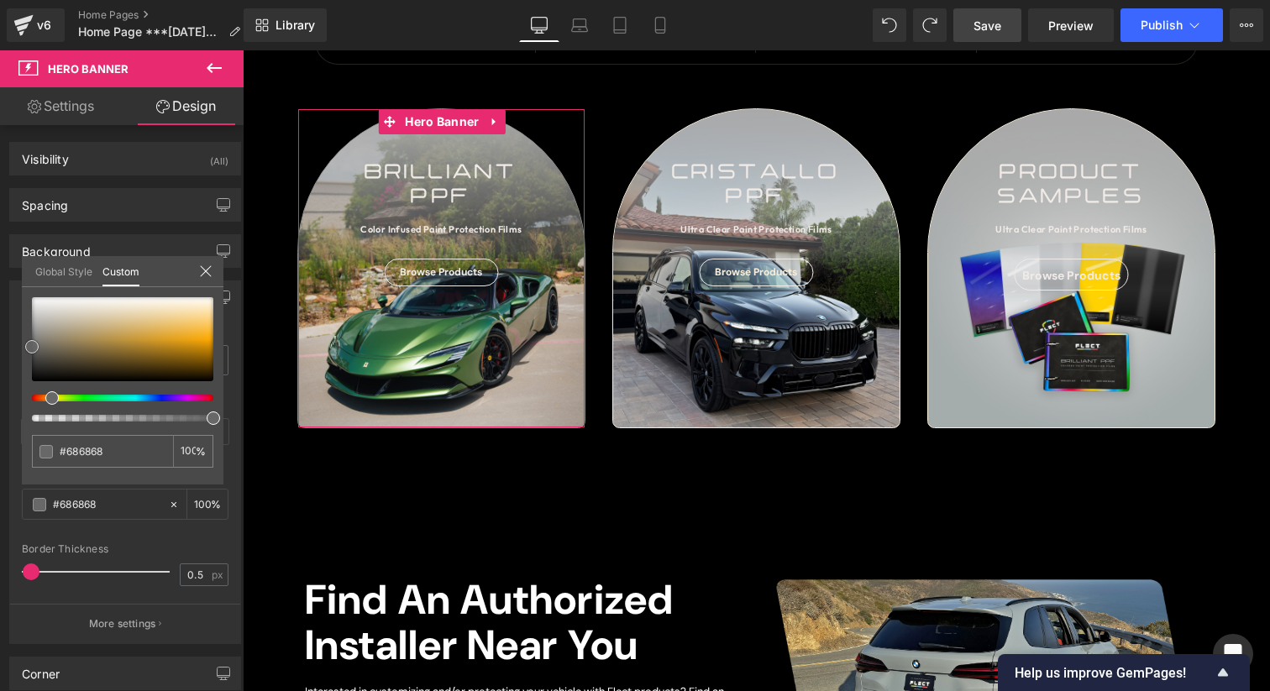
type input "#666666"
type input "#636363"
type input "#606060"
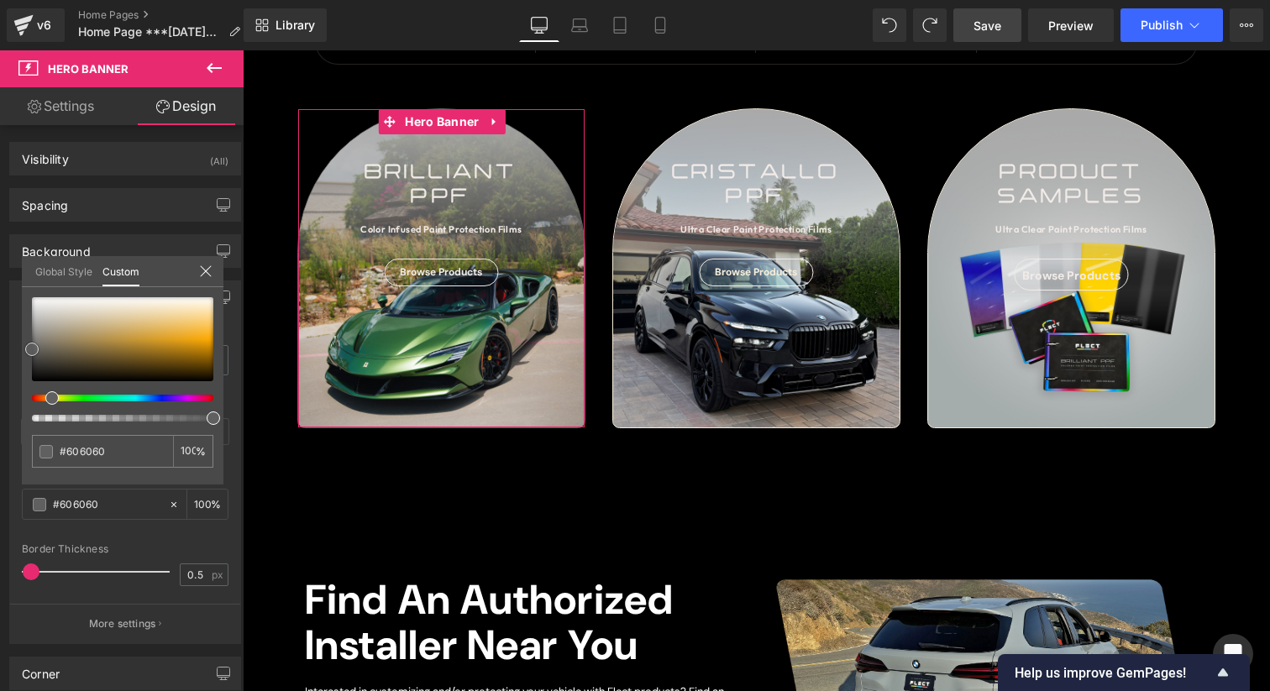
type input "#5e5e5e"
type input "#606060"
type input "#636363"
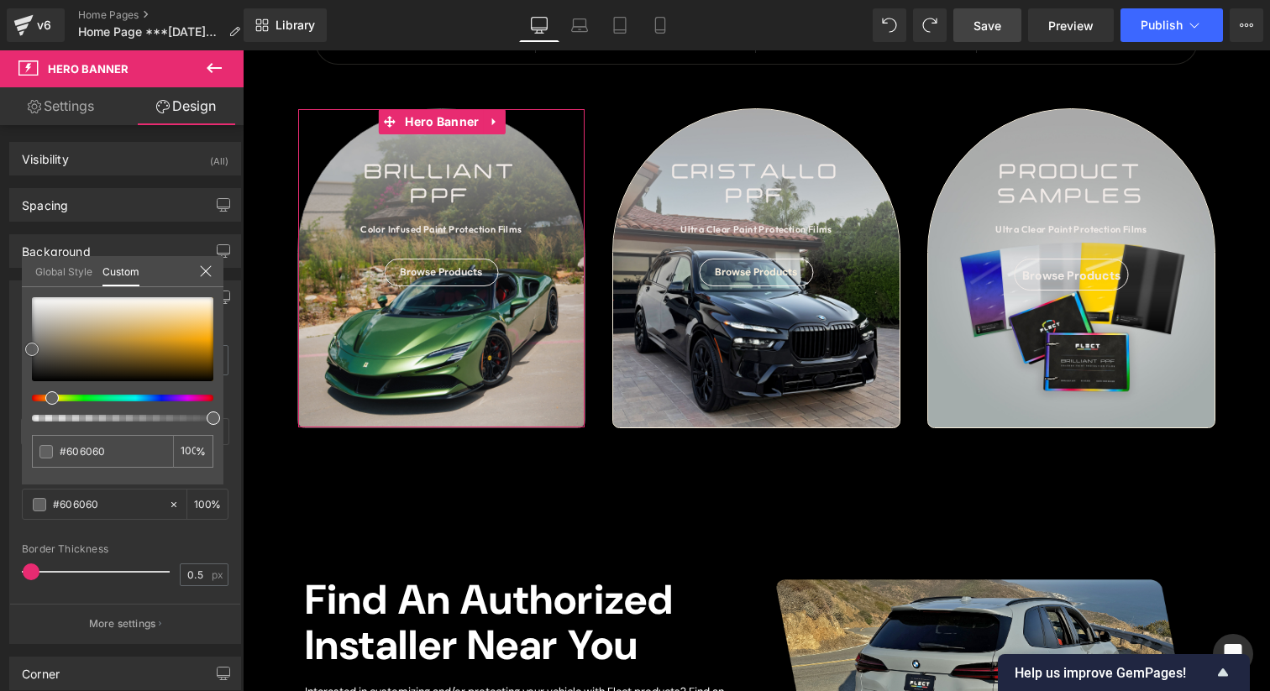
type input "#636363"
type input "#666666"
type input "#6b6b6b"
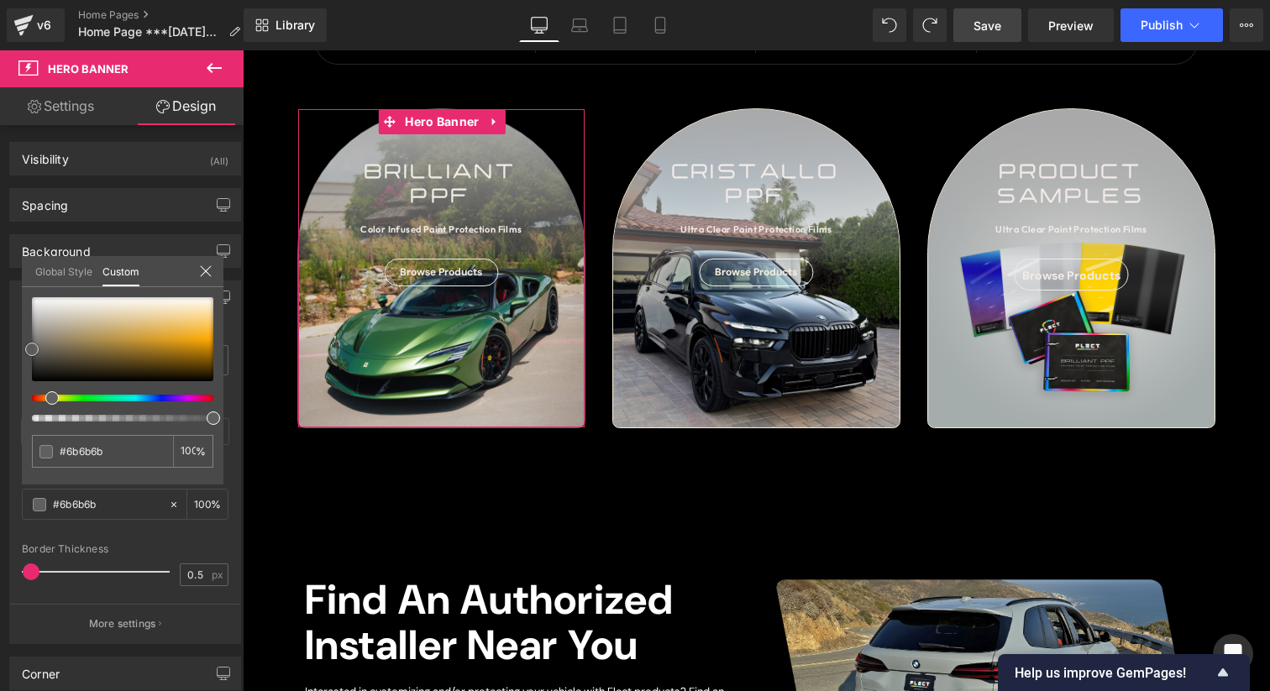
type input "#757575"
type input "#8c8c8c"
type input "#afafaf"
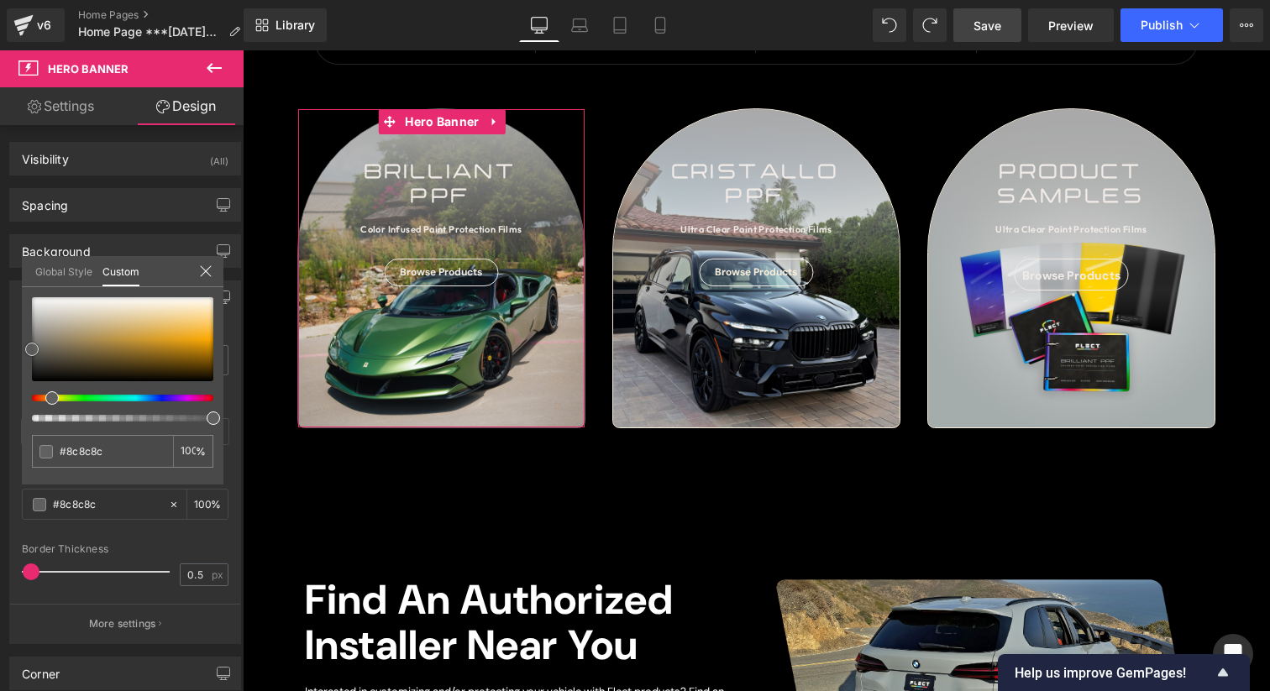
type input "#afafaf"
type input "#c6c6c6"
type input "#d8d8d8"
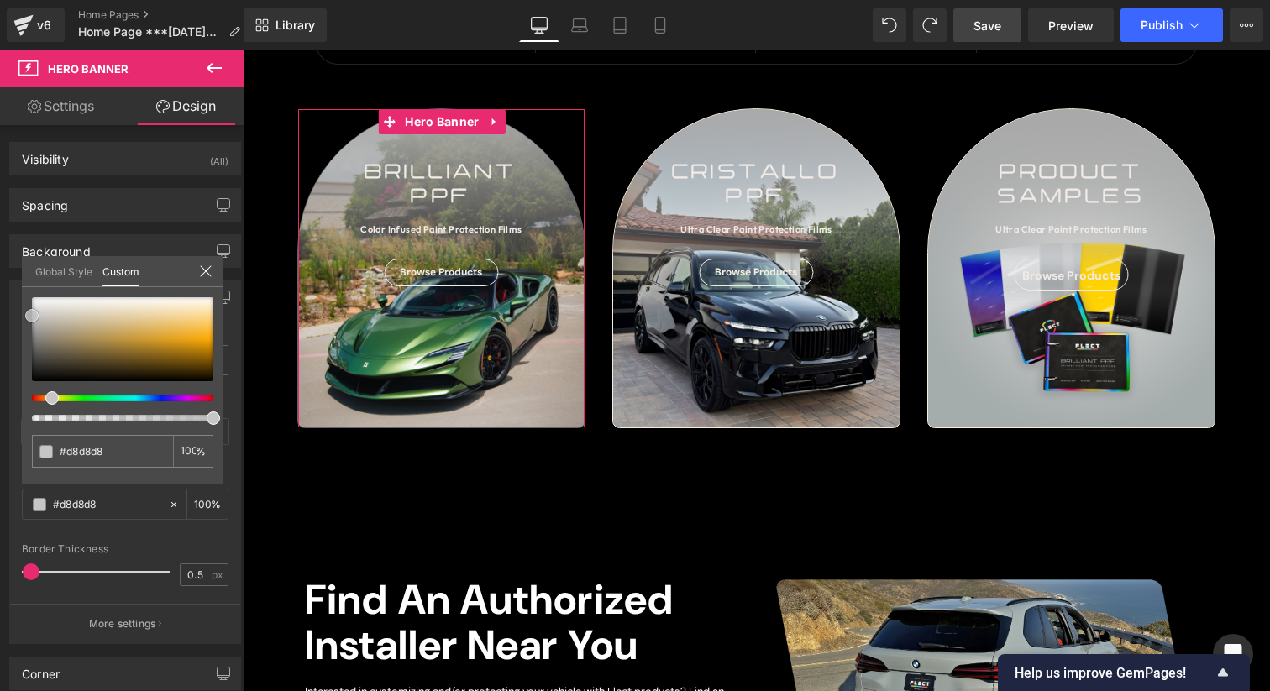
type input "#e2e2e2"
type input "#eaeaea"
type input "#efefef"
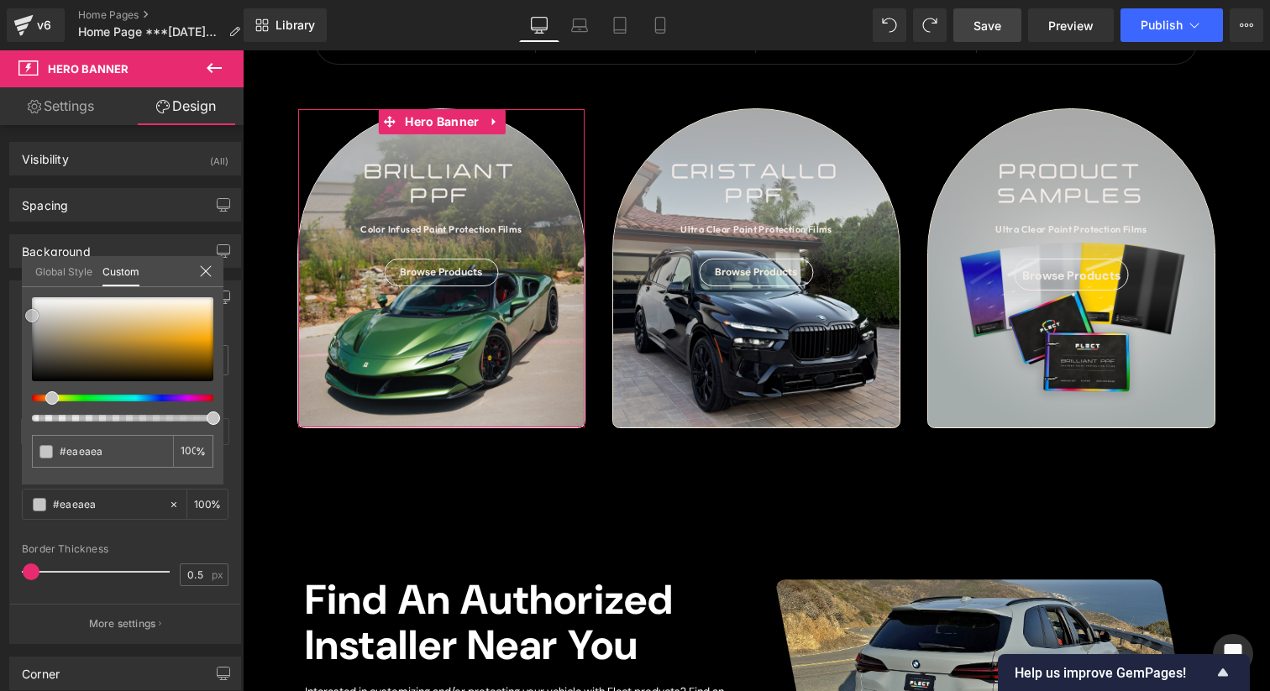
type input "#efefef"
type input "#f4f4f4"
type input "#f7f7f7"
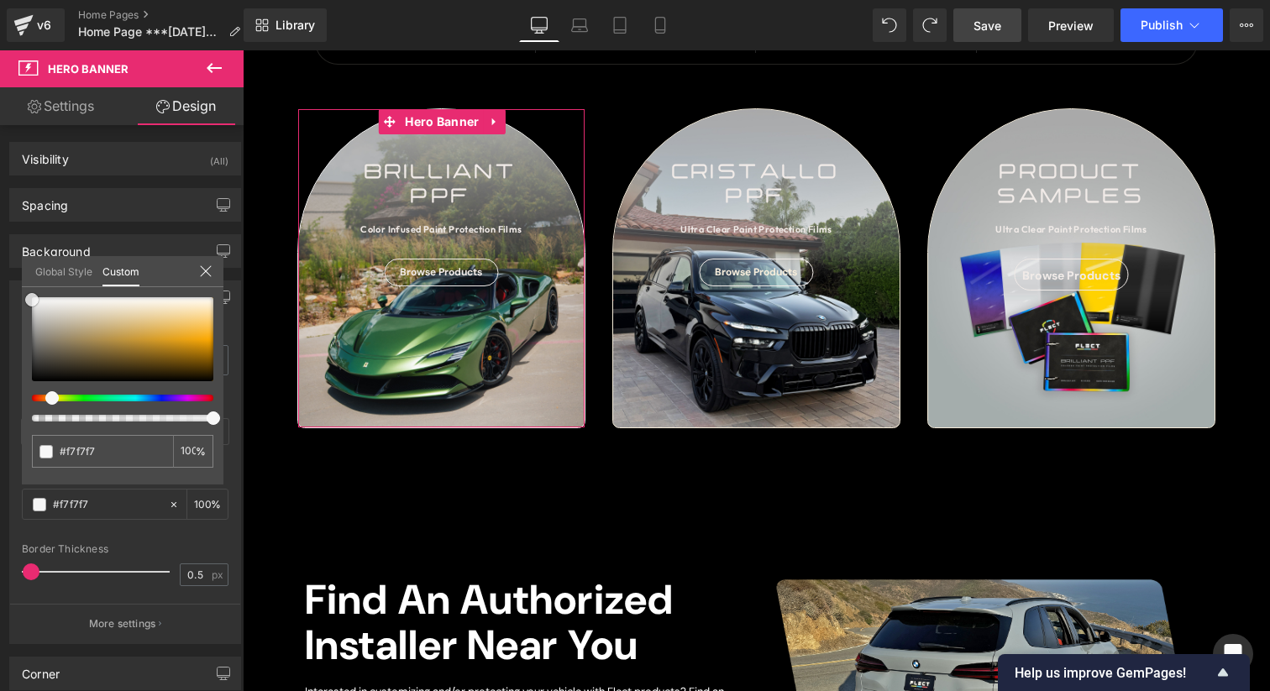
type input "#f9f9f9"
type input "#ffffff"
type input "#e8e8e8"
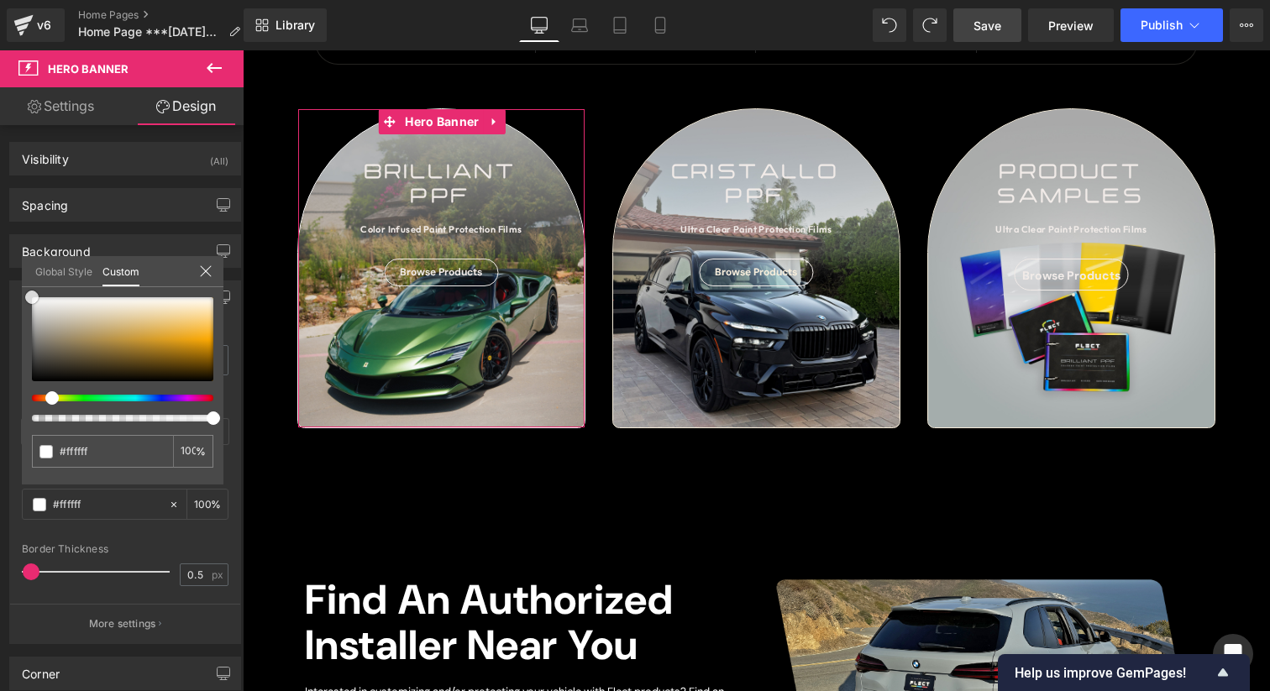
type input "#e8e8e8"
type input "#d6d6d6"
type input "#cecece"
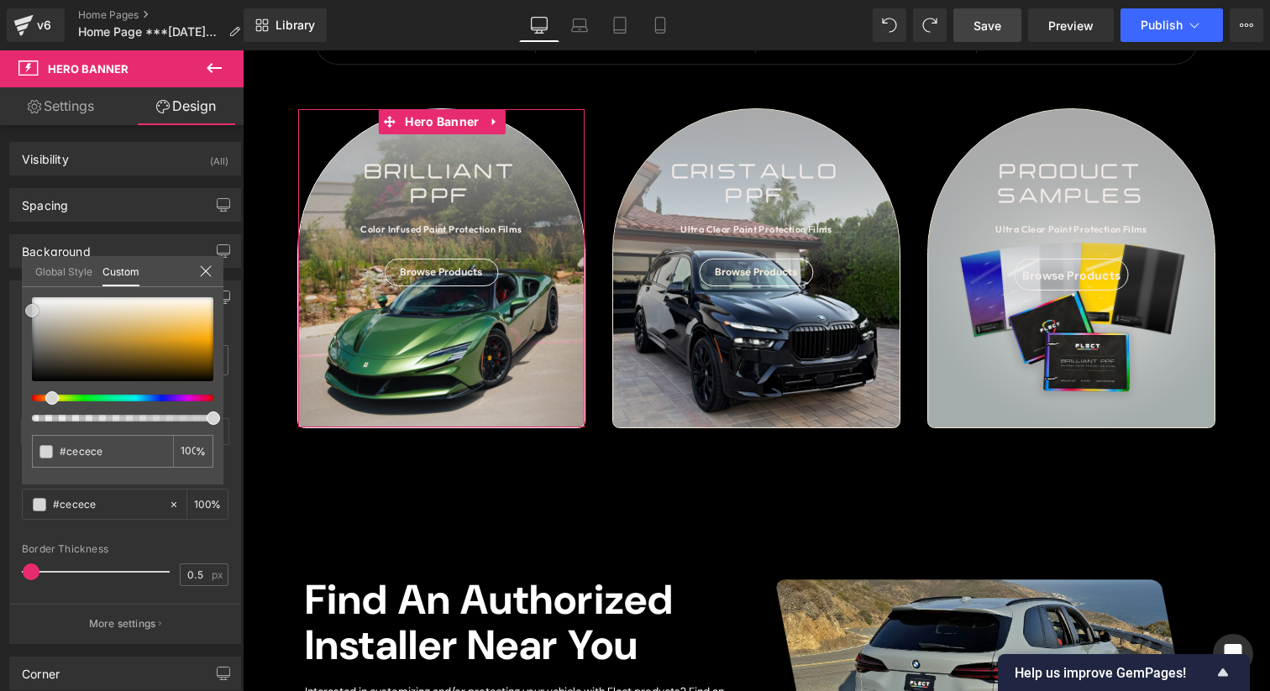
type input "#c6c6c6"
type input "#c4c4c4"
type input "#c1c1c1"
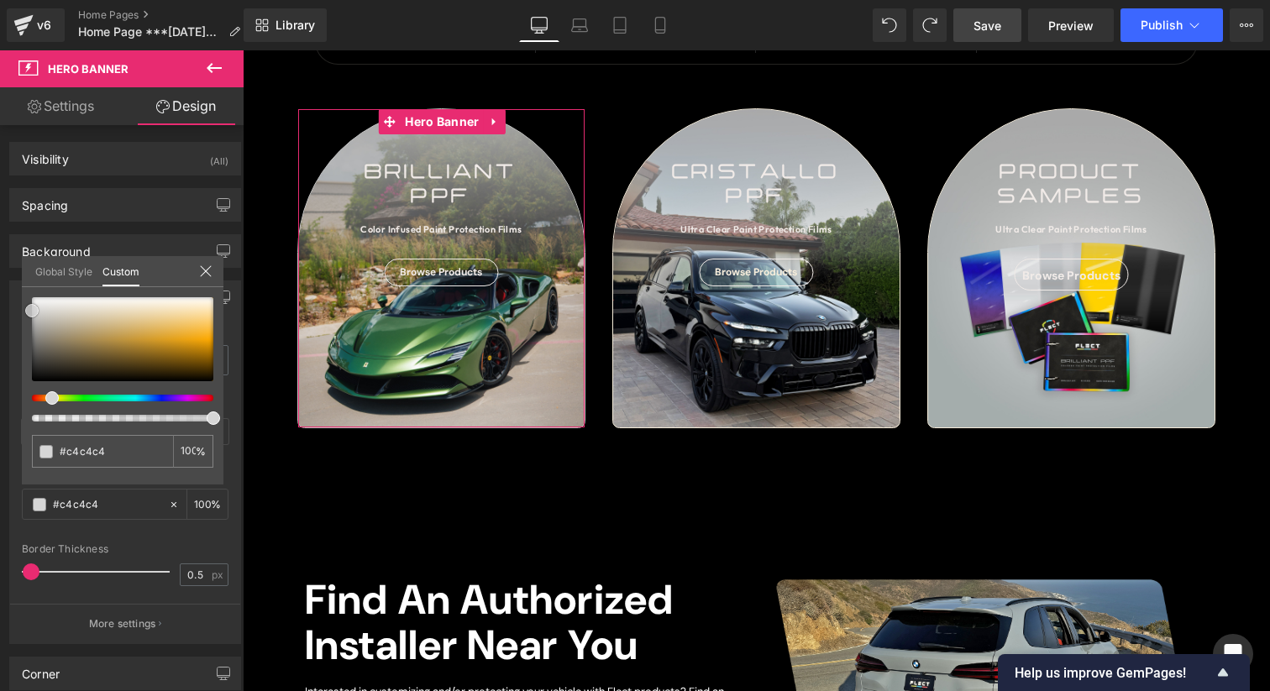
type input "#c1c1c1"
type input "#bfbfbf"
drag, startPoint x: 32, startPoint y: 333, endPoint x: 25, endPoint y: 317, distance: 17.3
click at [25, 317] on span at bounding box center [31, 318] width 13 height 13
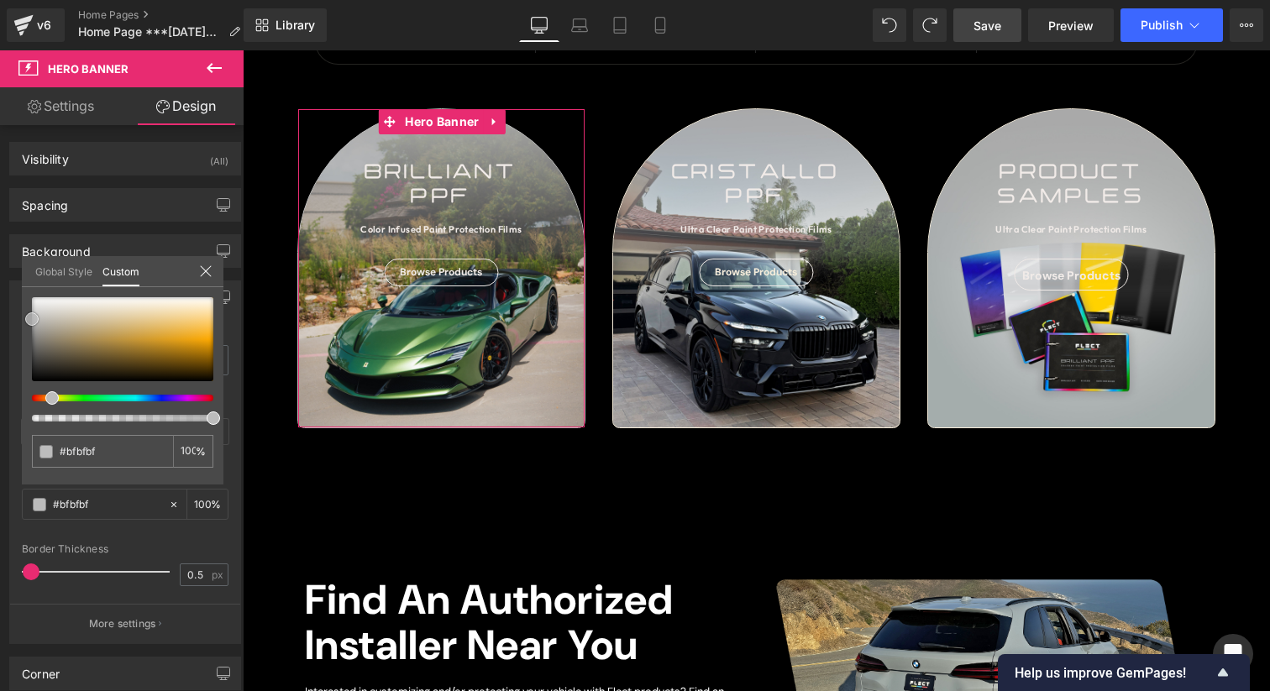
type input "#bcbcbc"
type input "#aaaaaa"
type input "#9b9b9b"
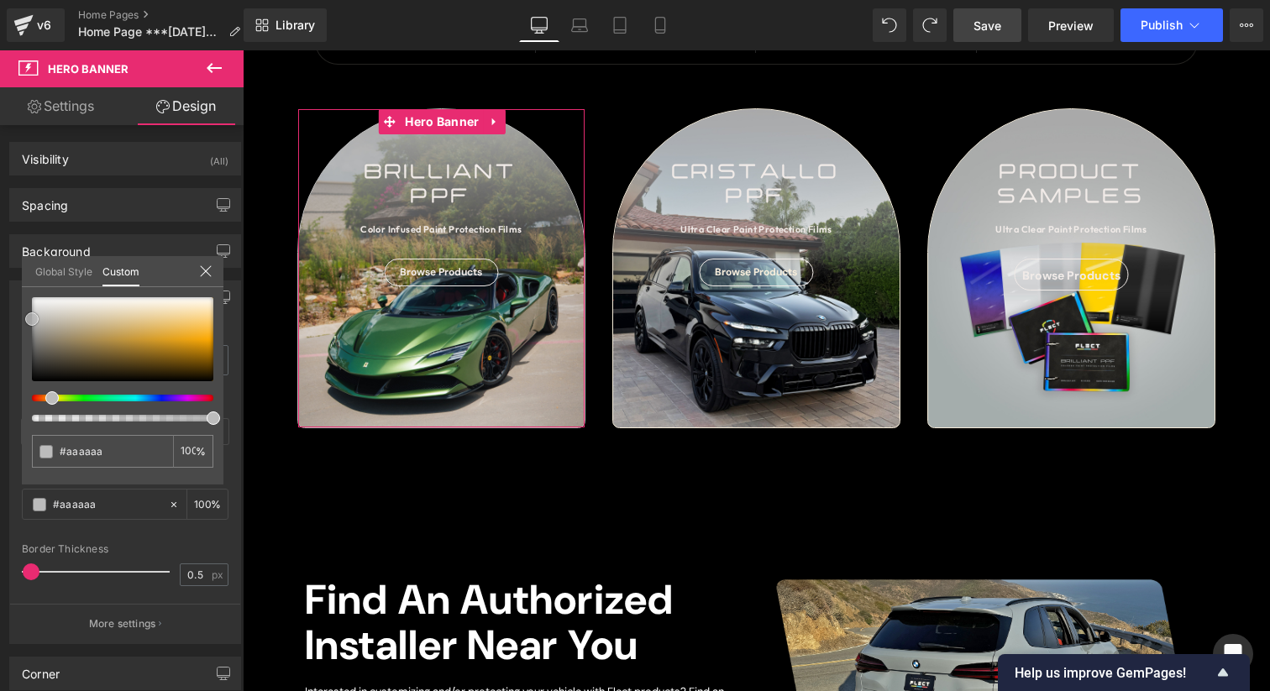
type input "#9b9b9b"
type input "#8e8e8e"
type input "#898989"
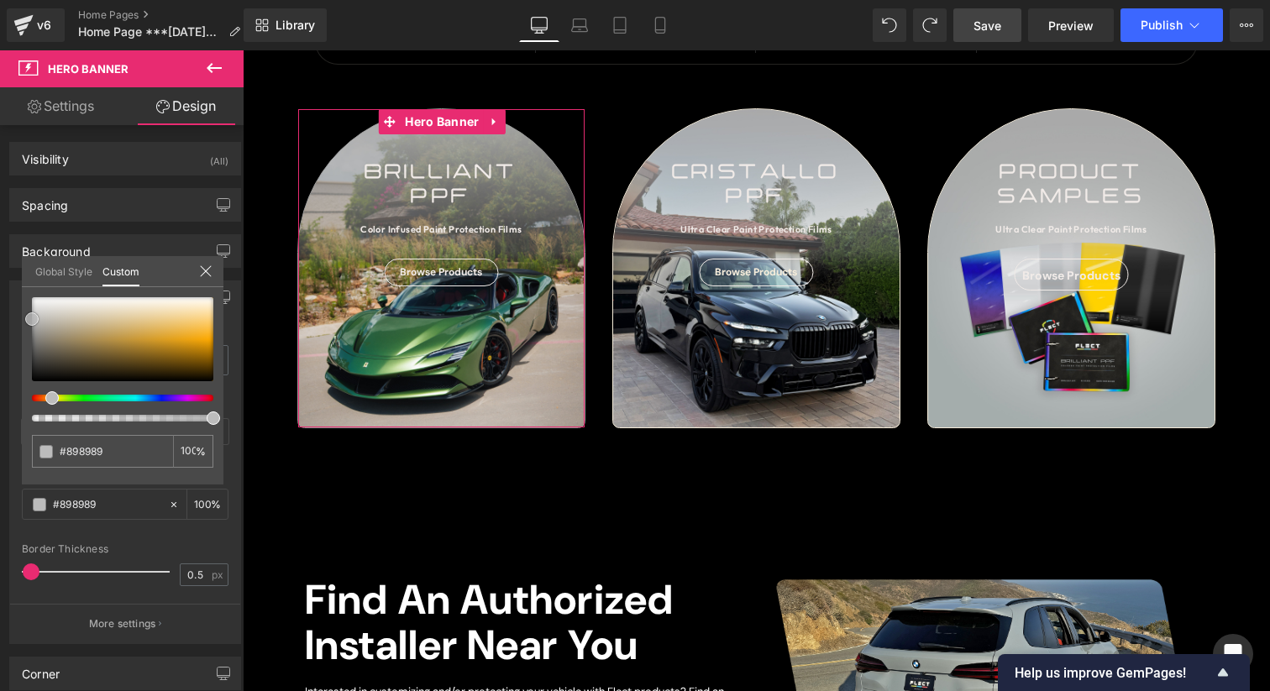
type input "#848484"
drag, startPoint x: 29, startPoint y: 317, endPoint x: 29, endPoint y: 337, distance: 19.3
click at [29, 337] on span at bounding box center [31, 337] width 13 height 13
type input "#898989"
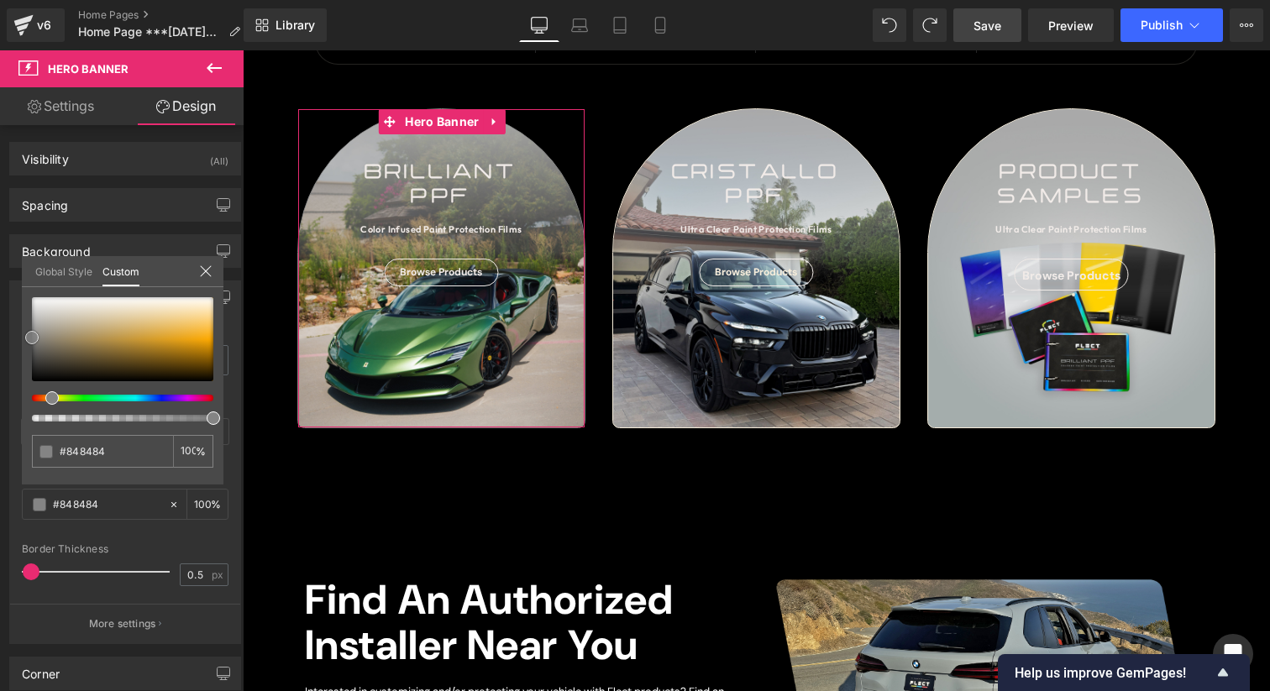
type input "#898989"
type input "#8e8e8e"
type input "#919191"
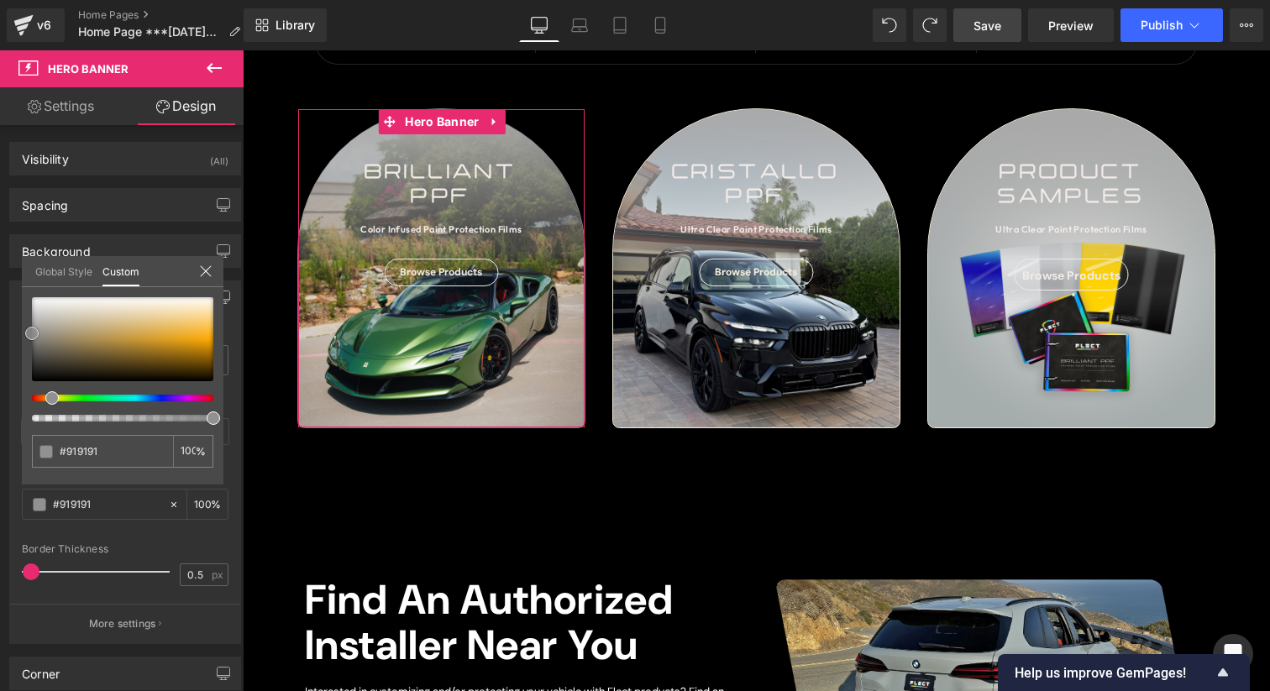
type input "#969696"
type input "#999999"
type input "#9b9b9b"
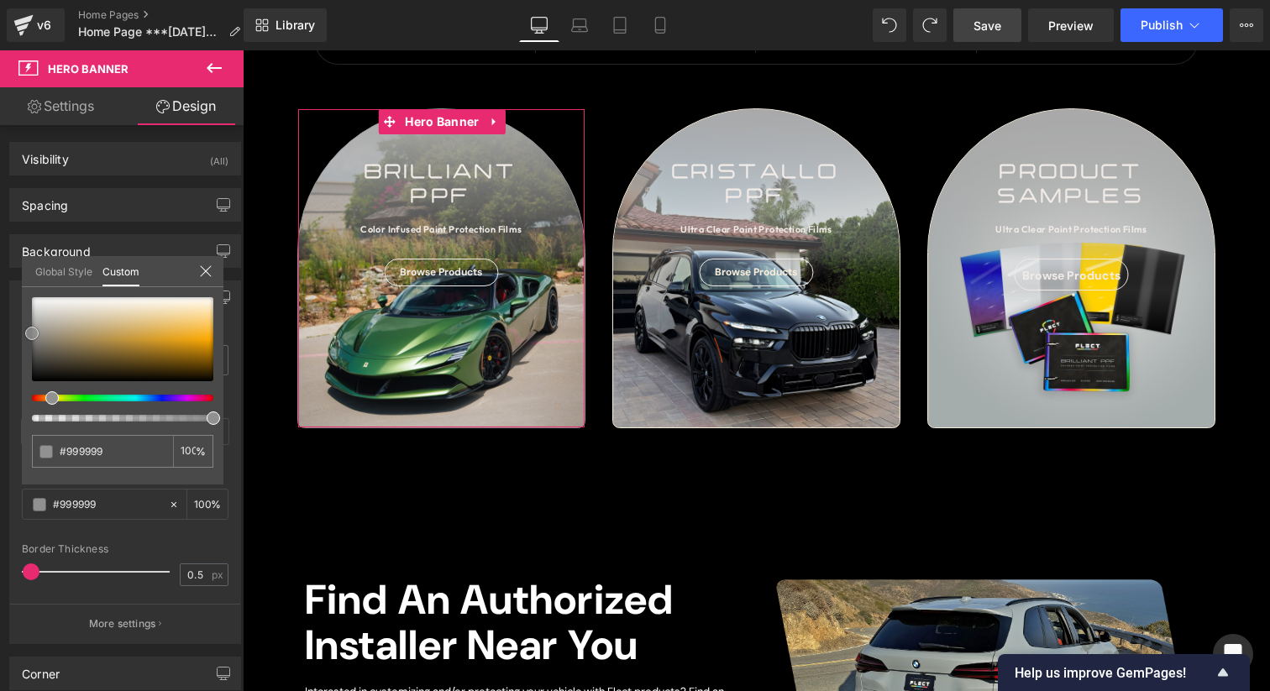
type input "#9b9b9b"
click at [29, 324] on span at bounding box center [31, 329] width 13 height 13
click at [122, 447] on input "#9b9b9b" at bounding box center [104, 452] width 89 height 18
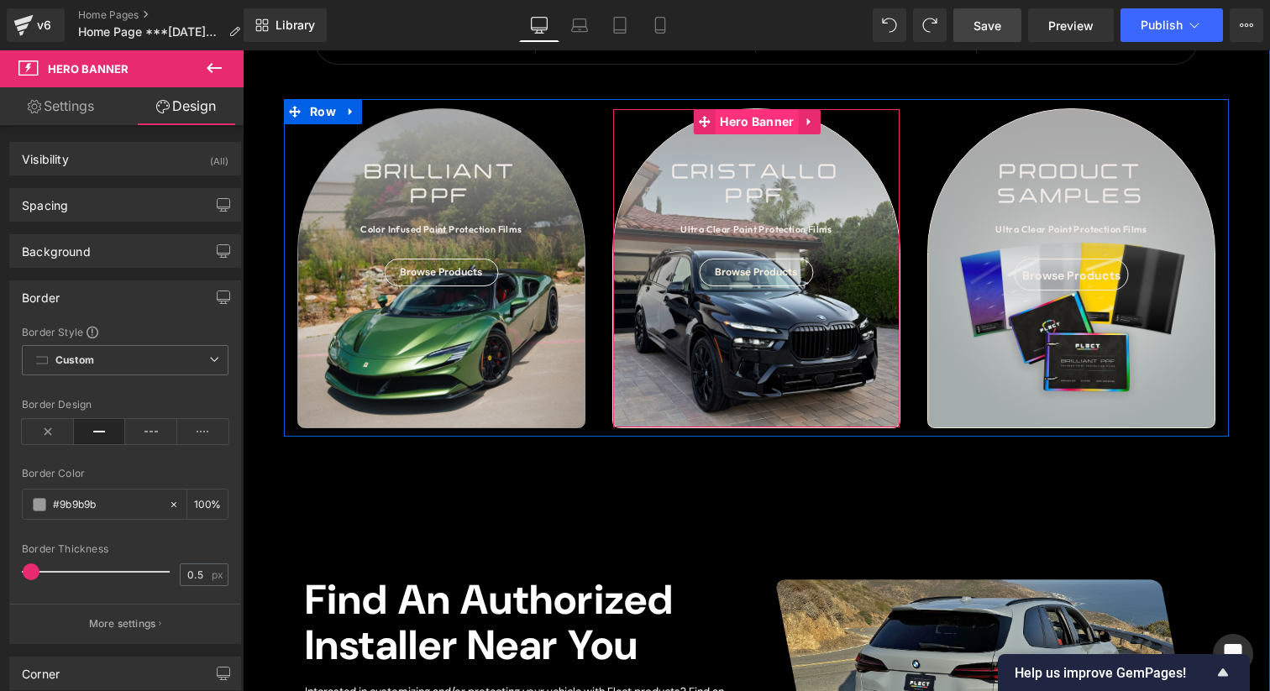
click at [748, 118] on span "Hero Banner" at bounding box center [756, 121] width 82 height 25
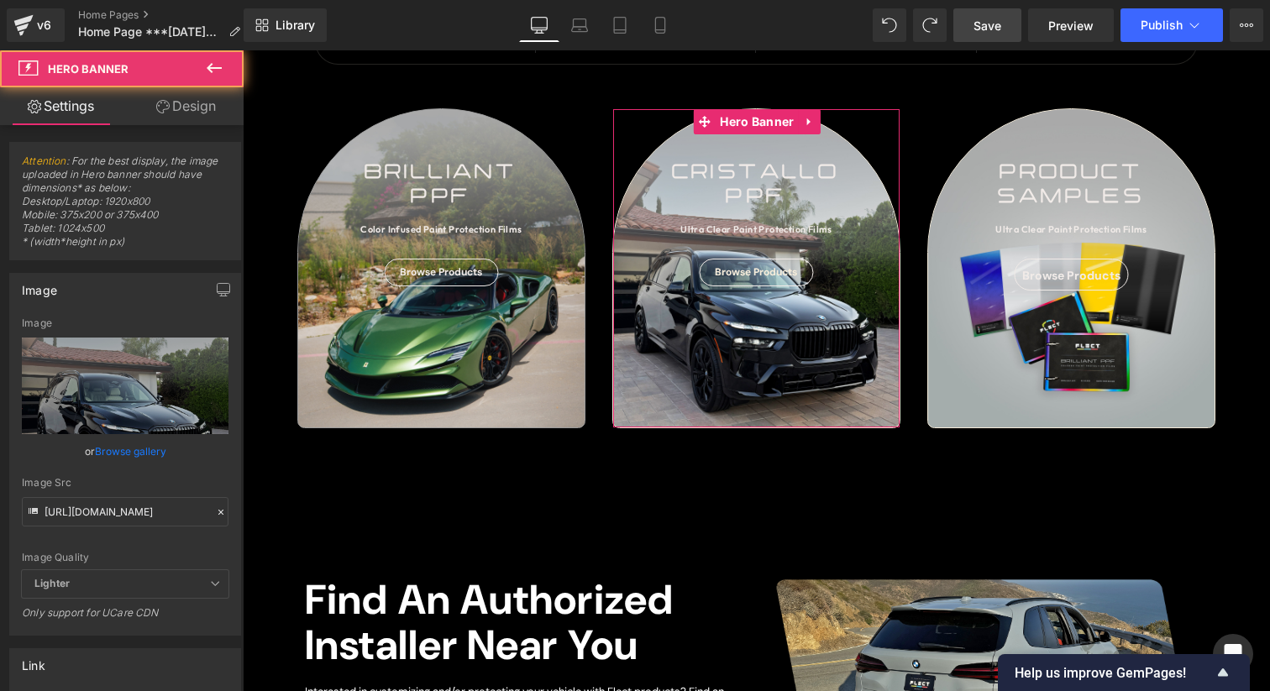
click at [152, 115] on link "Design" at bounding box center [186, 106] width 122 height 38
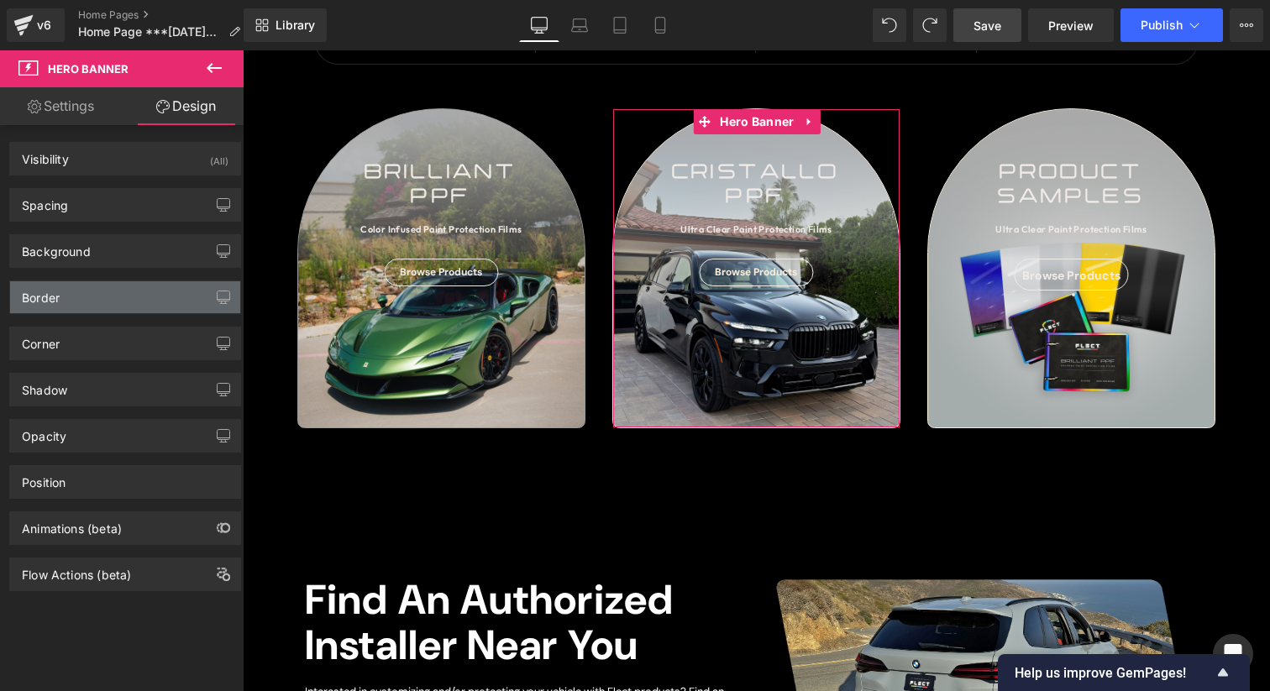
click at [139, 297] on div "Border" at bounding box center [125, 297] width 230 height 32
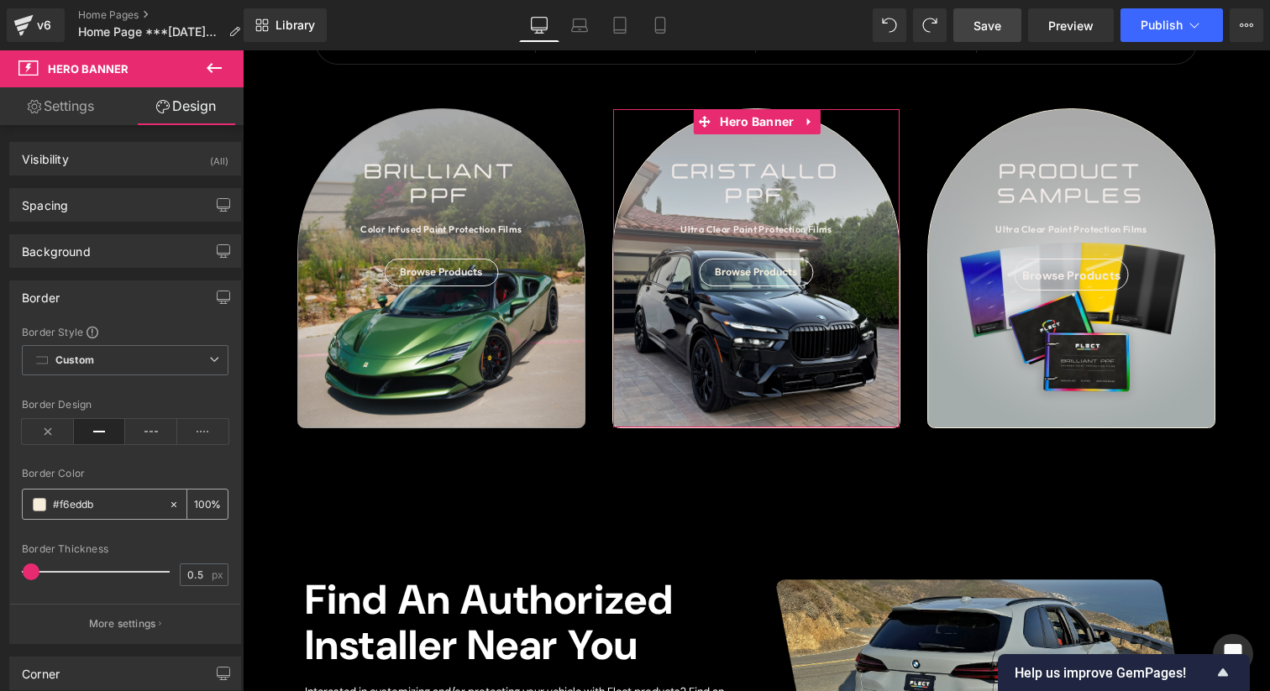
click at [110, 516] on div "#f6eddb" at bounding box center [95, 504] width 145 height 29
drag, startPoint x: 124, startPoint y: 508, endPoint x: 42, endPoint y: 507, distance: 82.3
click at [42, 507] on div "#f6eddb" at bounding box center [95, 504] width 145 height 29
drag, startPoint x: 99, startPoint y: 510, endPoint x: 48, endPoint y: 507, distance: 51.3
click at [48, 507] on div "#f6eddb" at bounding box center [95, 504] width 145 height 29
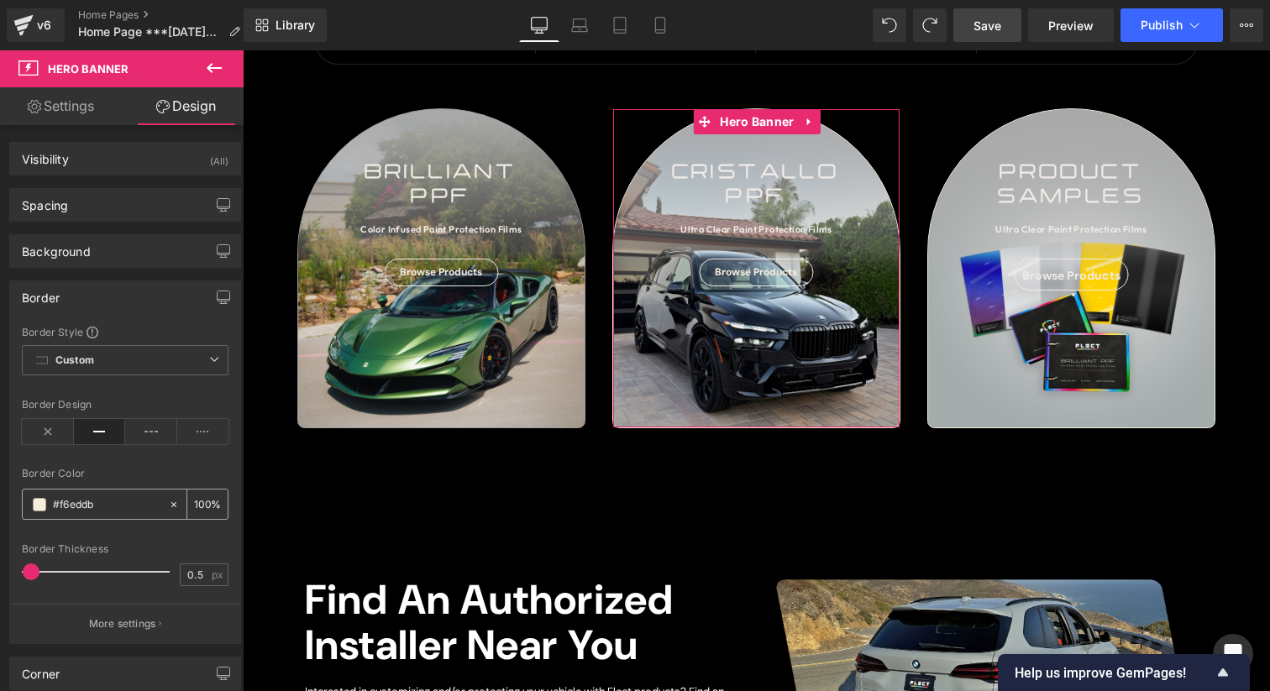
paste input "9b9b9"
type input "#9b9b9b"
click at [109, 476] on div "Border Color" at bounding box center [125, 474] width 207 height 12
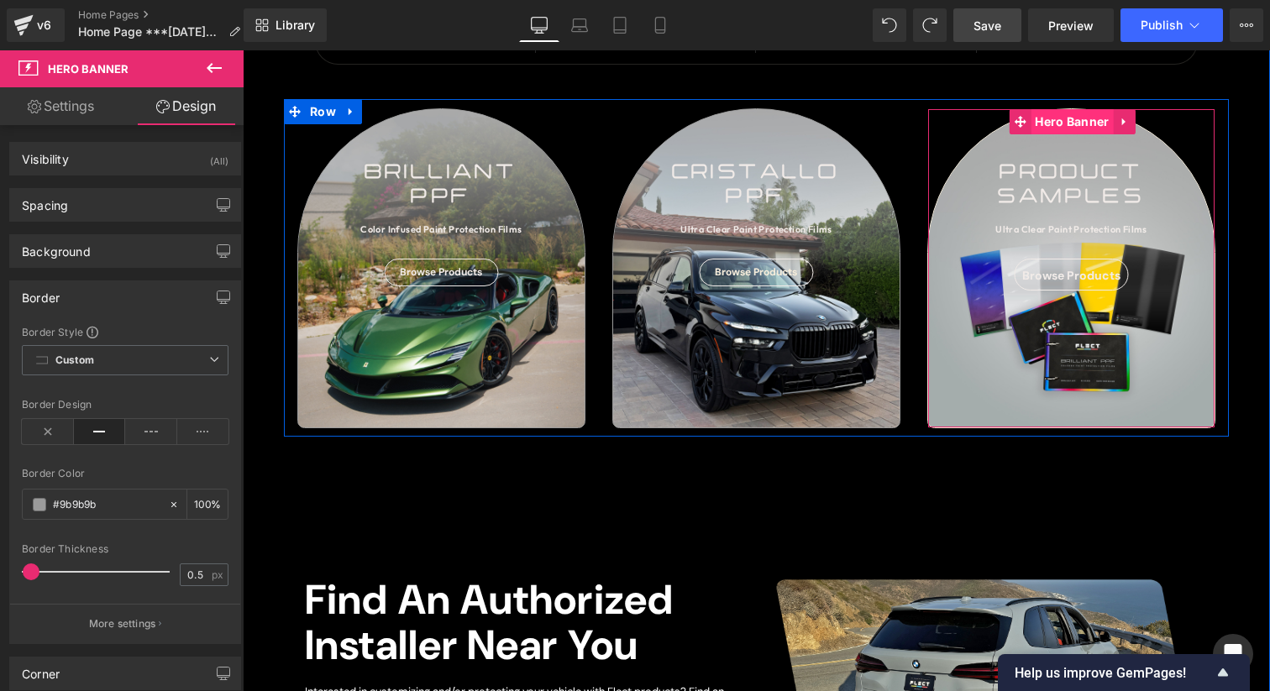
click at [1066, 114] on span "Hero Banner" at bounding box center [1071, 121] width 82 height 25
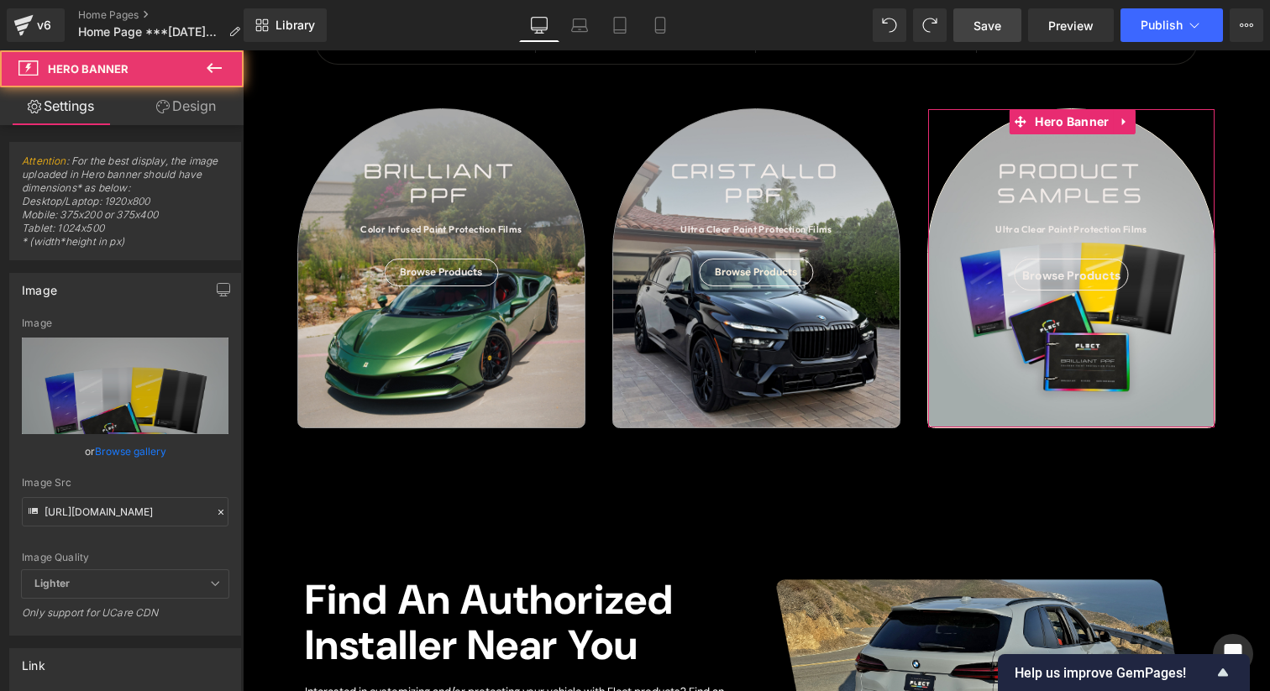
click at [202, 123] on link "Design" at bounding box center [186, 106] width 122 height 38
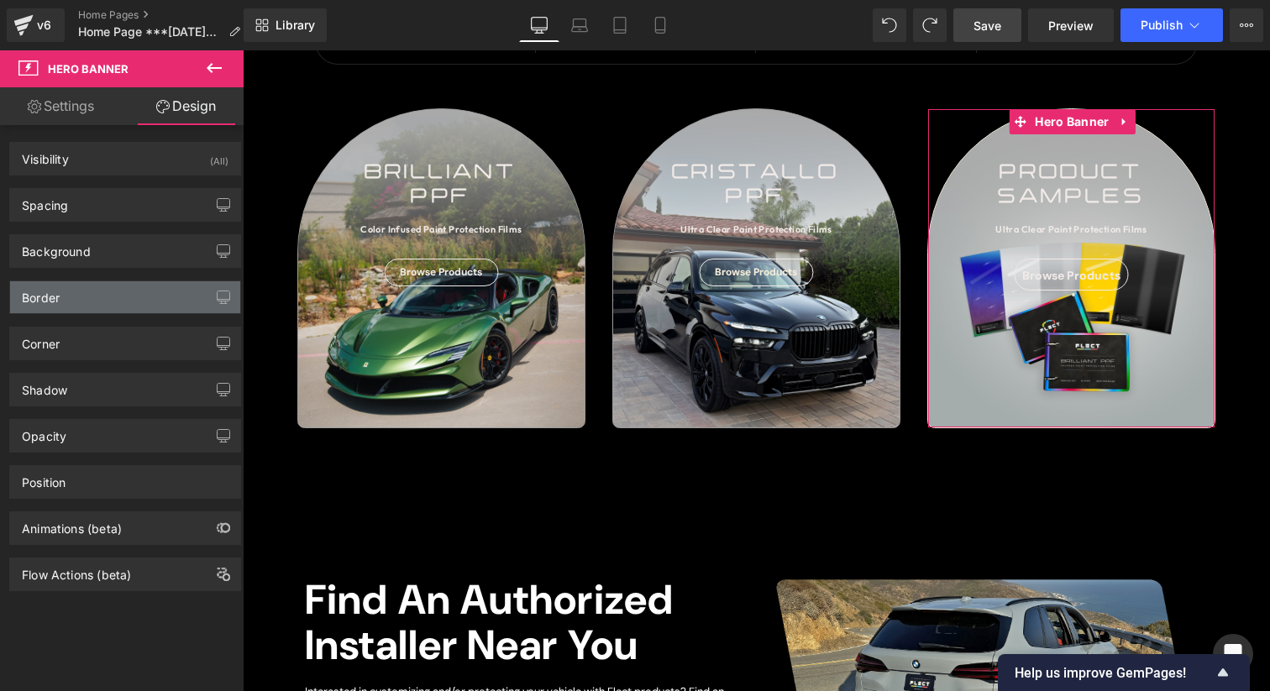
click at [113, 296] on div "Border" at bounding box center [125, 297] width 230 height 32
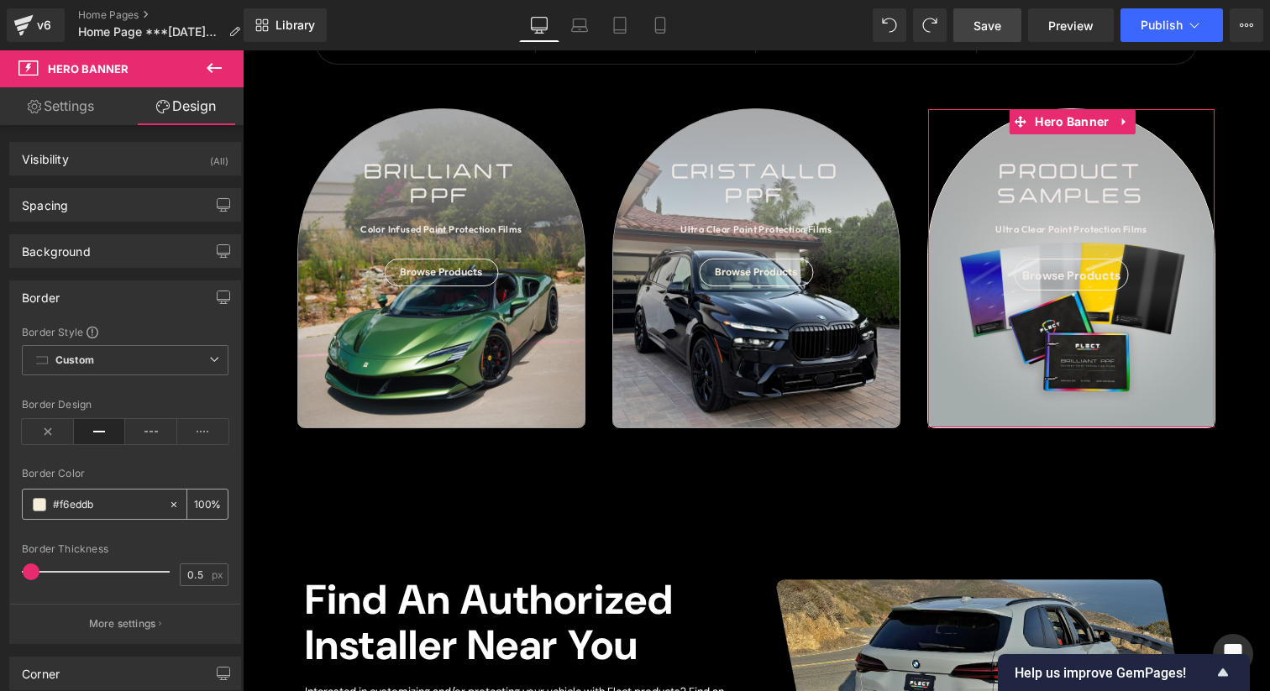
drag, startPoint x: 106, startPoint y: 499, endPoint x: 36, endPoint y: 500, distance: 69.7
click at [36, 500] on div "#f6eddb" at bounding box center [95, 504] width 145 height 29
drag, startPoint x: 108, startPoint y: 505, endPoint x: 46, endPoint y: 505, distance: 62.1
click at [46, 505] on div "#f6eddb" at bounding box center [95, 504] width 145 height 29
paste input "9b9b9"
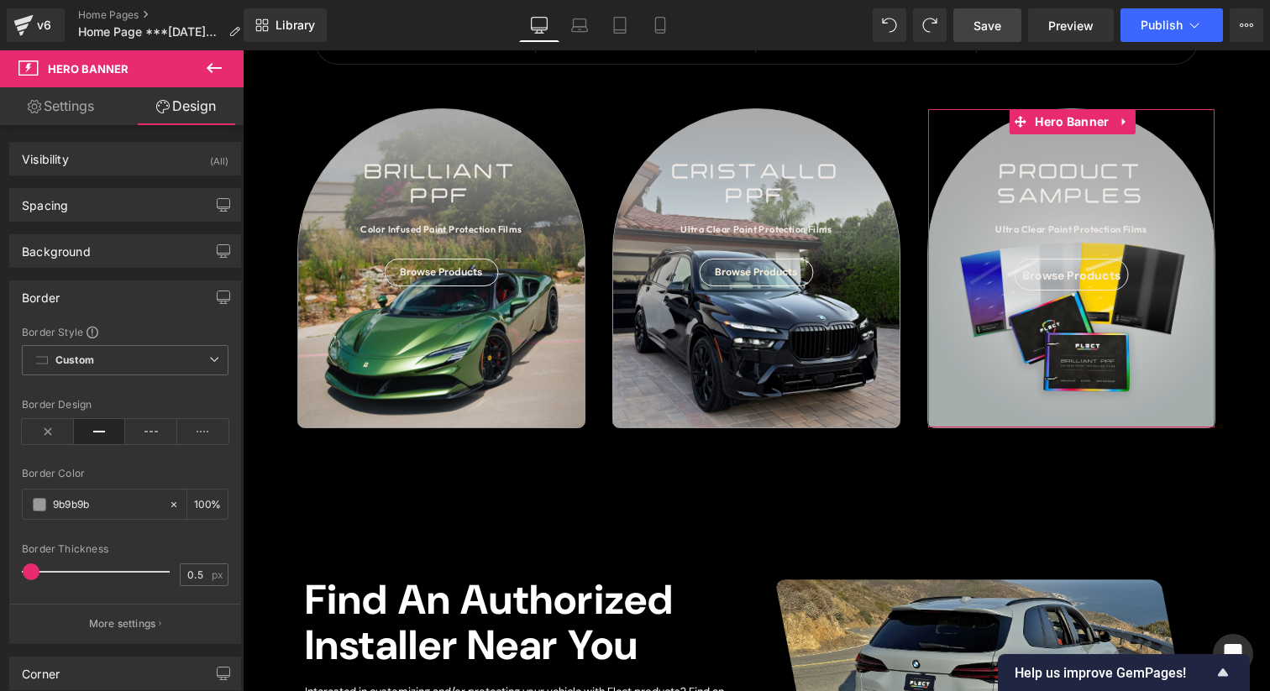
type input "#9b9b9b"
click at [118, 468] on div "Border Color" at bounding box center [125, 474] width 207 height 12
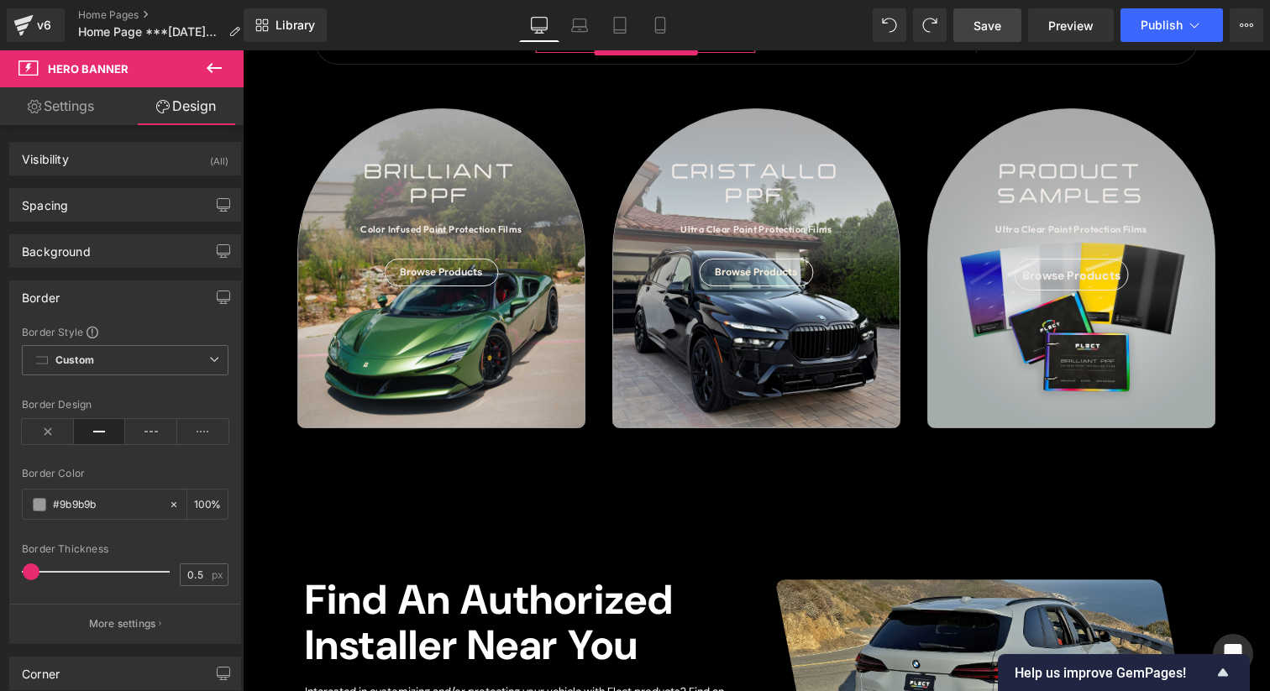
click at [965, 18] on link "Save" at bounding box center [987, 25] width 68 height 34
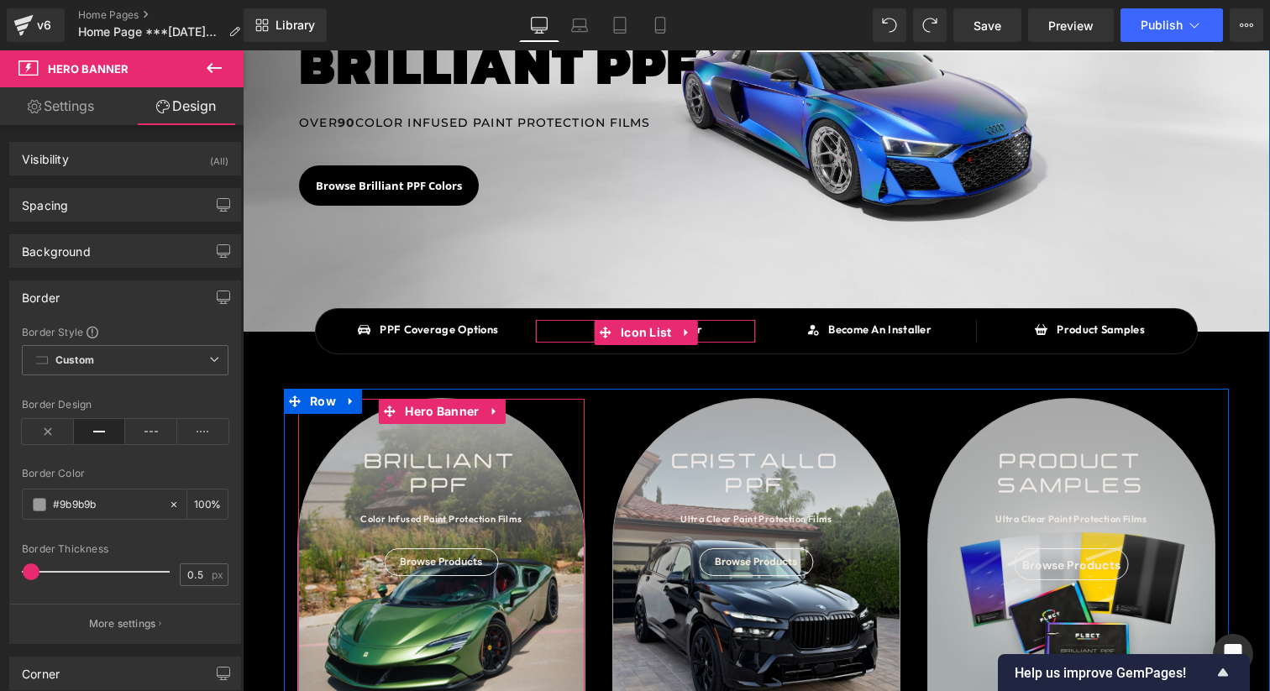
scroll to position [155, 0]
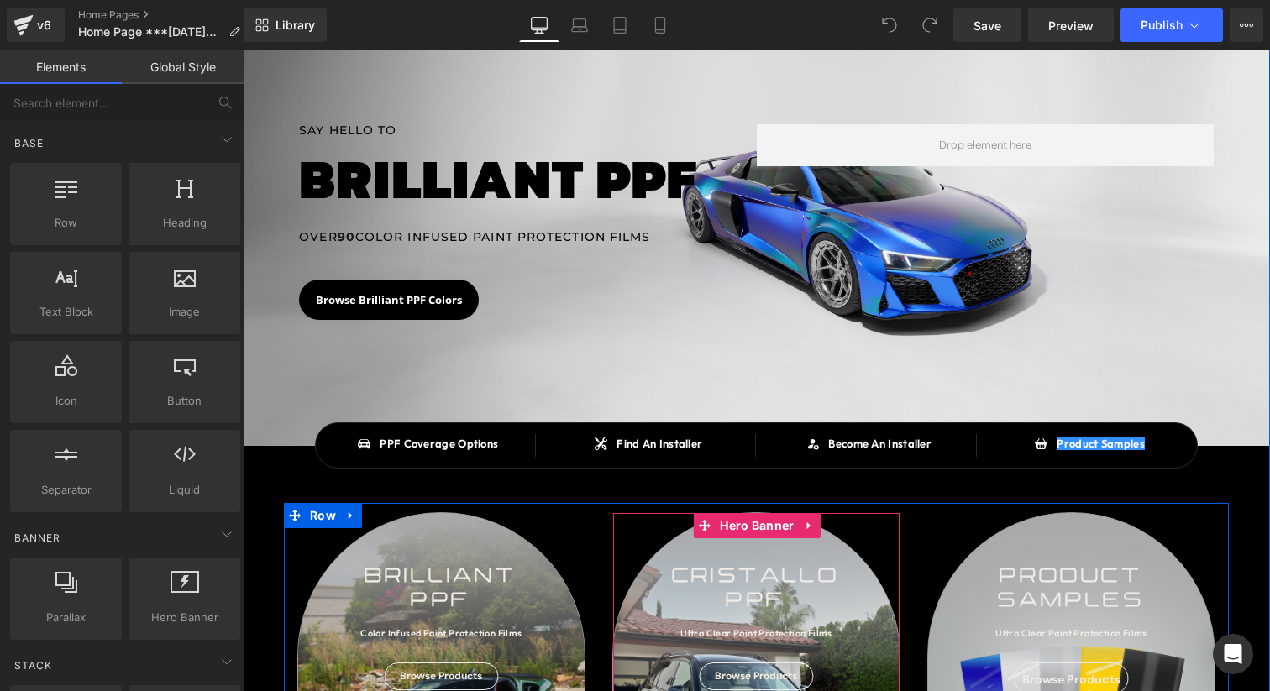
scroll to position [227, 0]
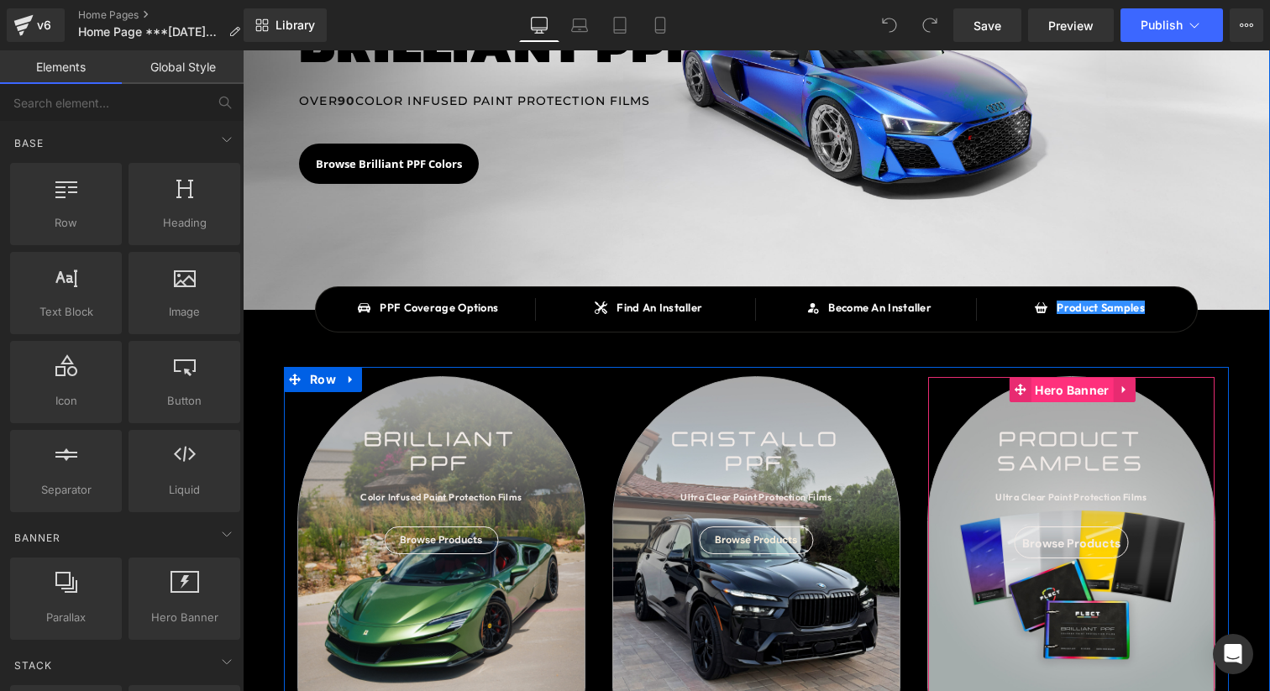
click at [1085, 397] on span "Hero Banner" at bounding box center [1071, 390] width 82 height 25
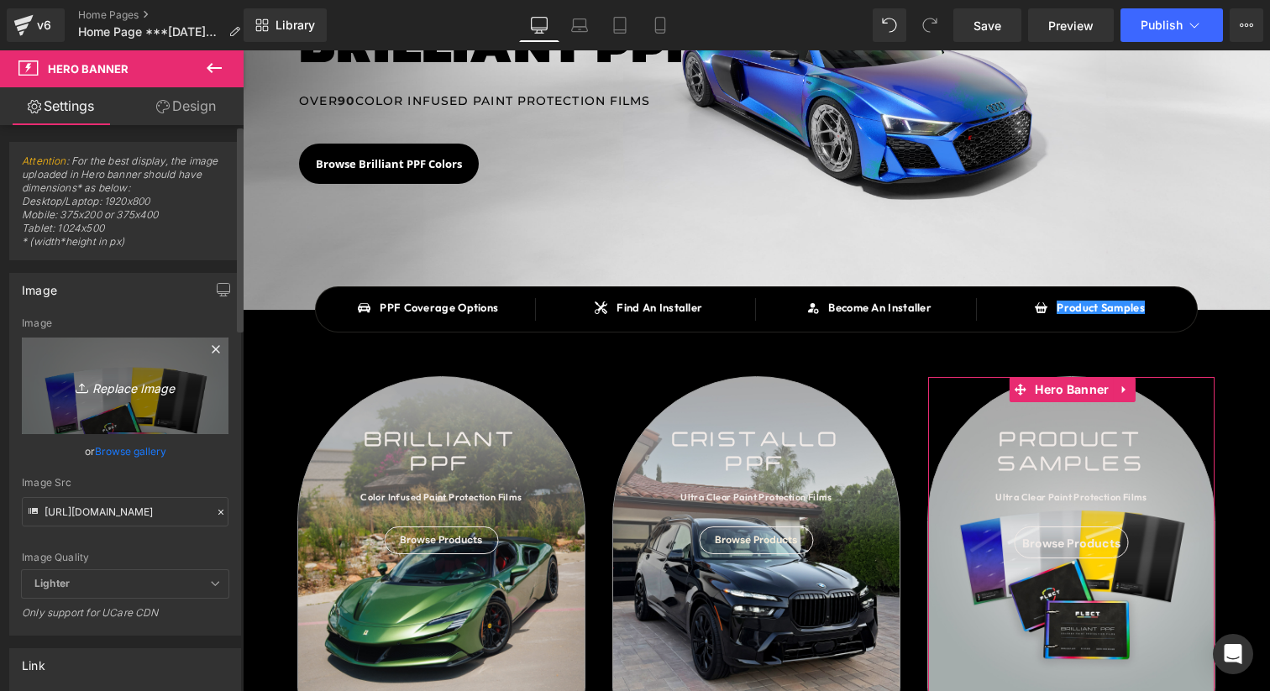
click at [107, 391] on icon "Replace Image" at bounding box center [125, 385] width 134 height 21
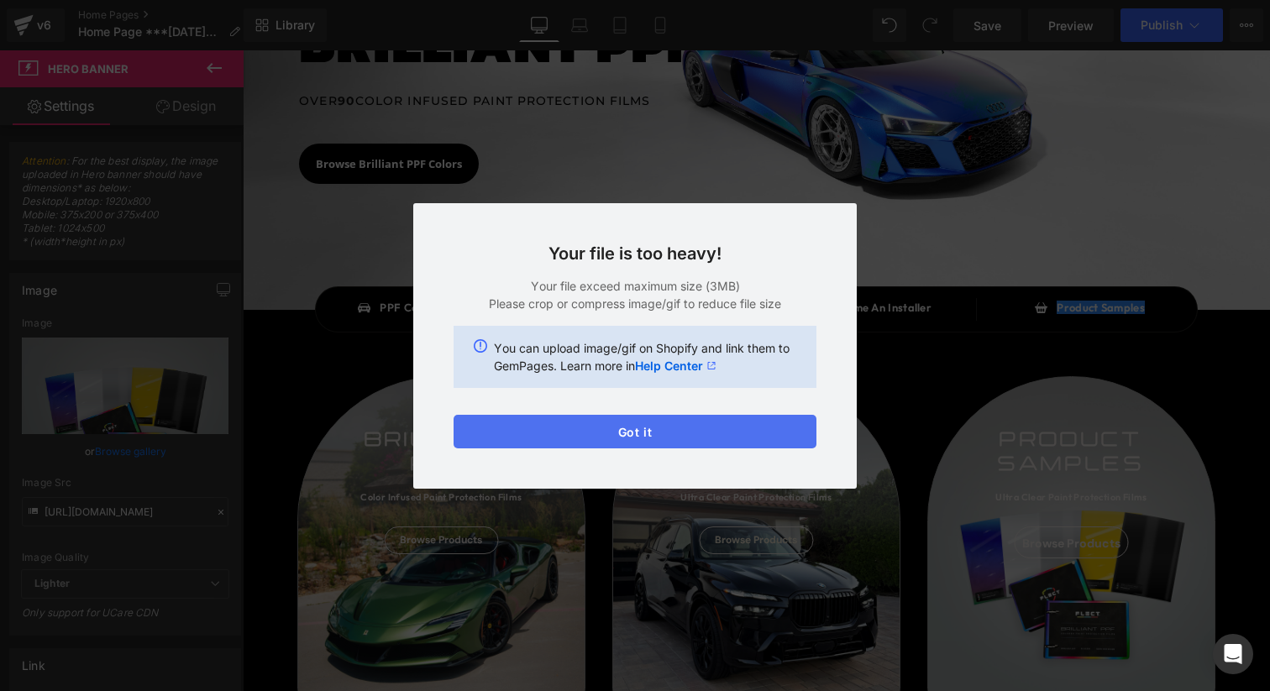
click at [615, 431] on button "Got it" at bounding box center [634, 432] width 363 height 34
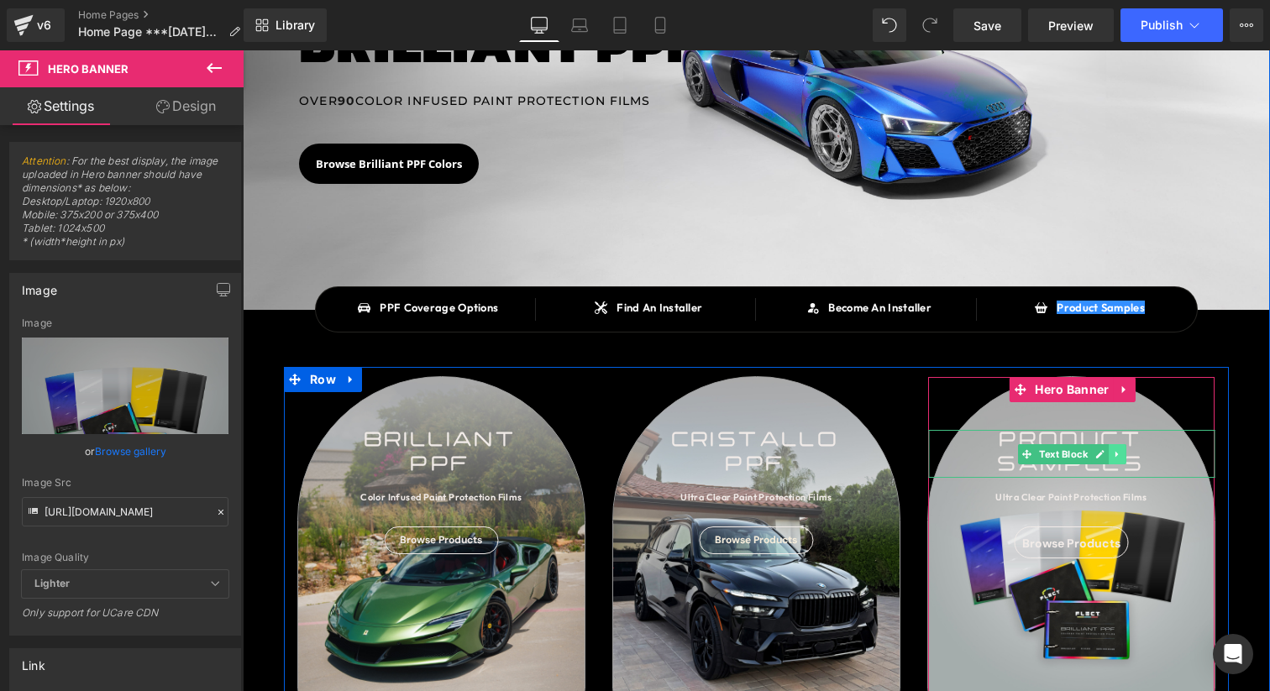
click at [1118, 458] on icon at bounding box center [1116, 454] width 9 height 10
click at [1121, 454] on icon at bounding box center [1125, 453] width 9 height 9
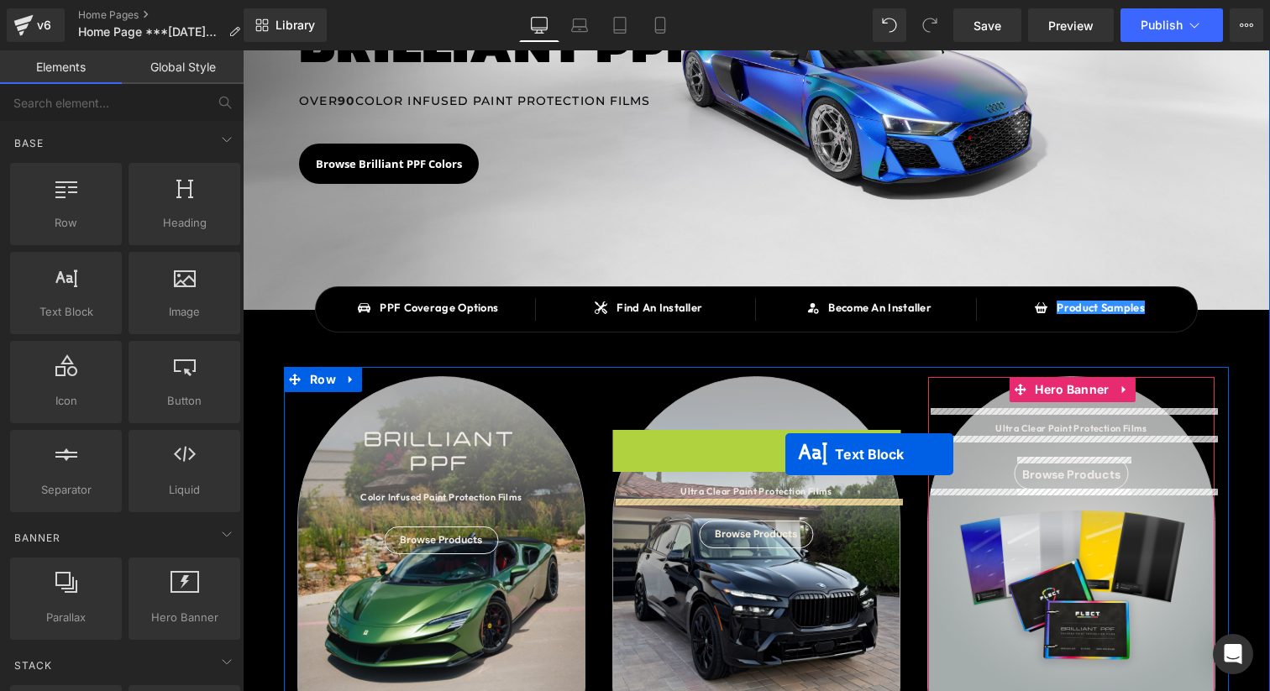
drag, startPoint x: 746, startPoint y: 447, endPoint x: 784, endPoint y: 454, distance: 38.5
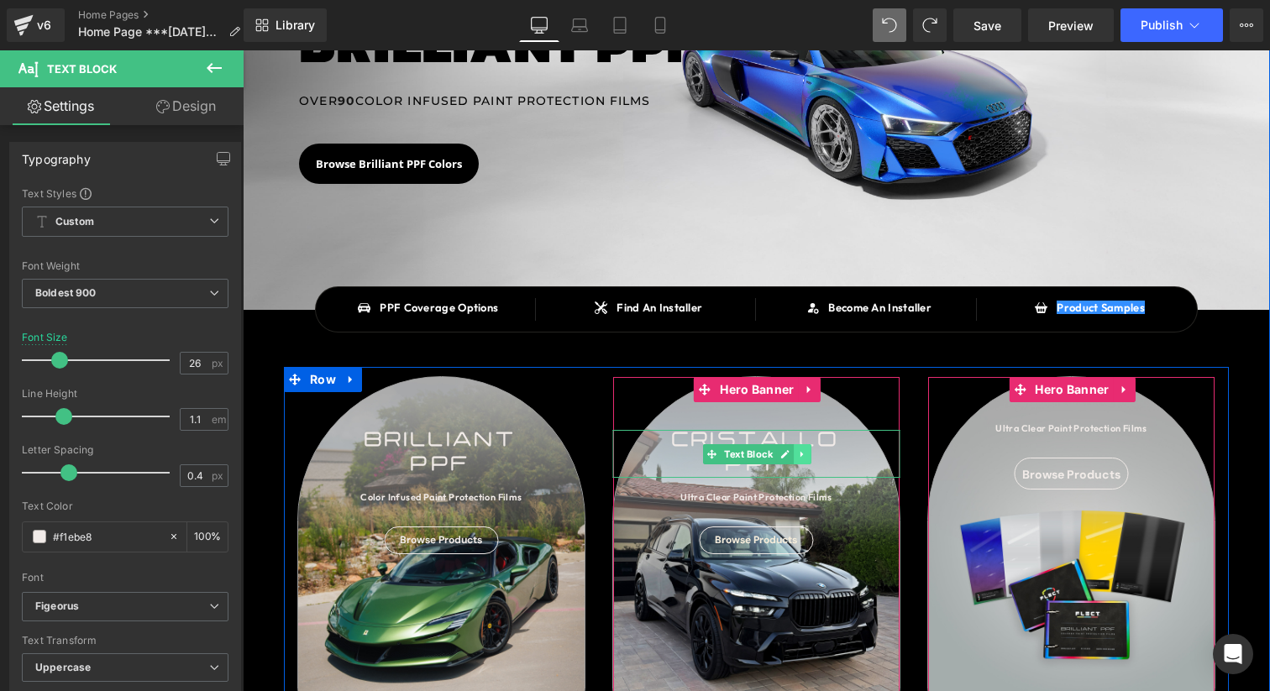
click at [800, 455] on icon at bounding box center [800, 454] width 3 height 6
click at [794, 454] on icon at bounding box center [792, 453] width 9 height 9
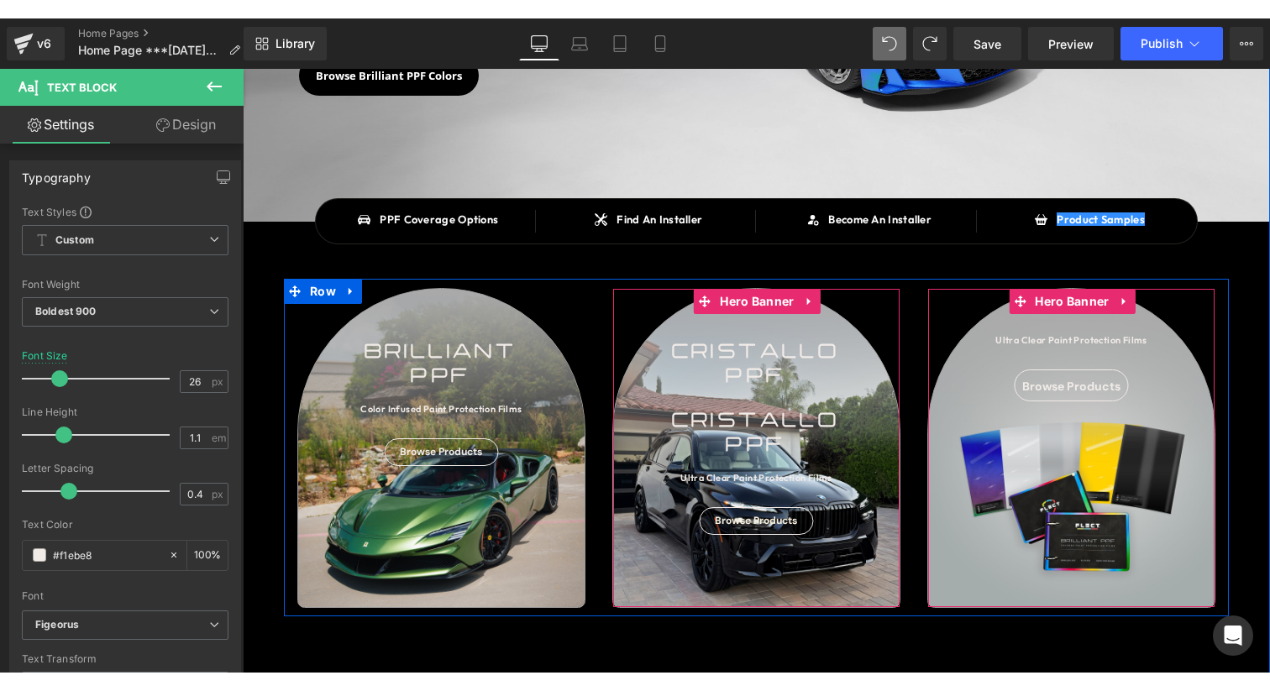
scroll to position [343, 0]
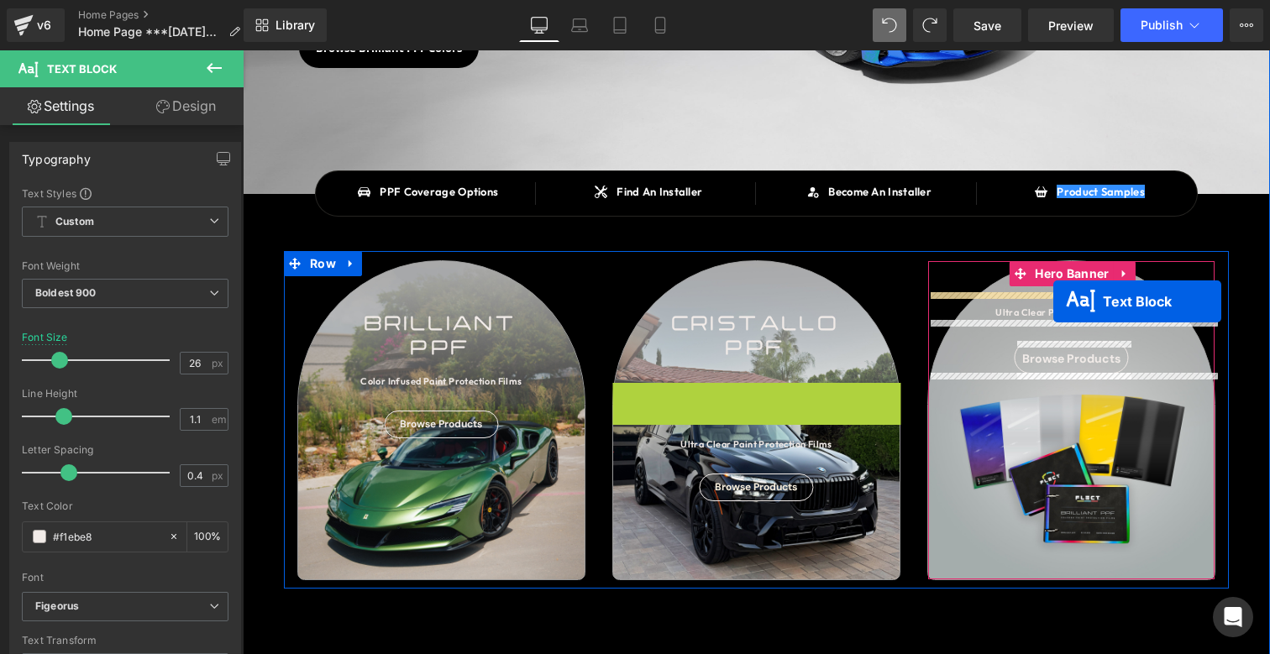
drag, startPoint x: 748, startPoint y: 408, endPoint x: 1053, endPoint y: 301, distance: 322.9
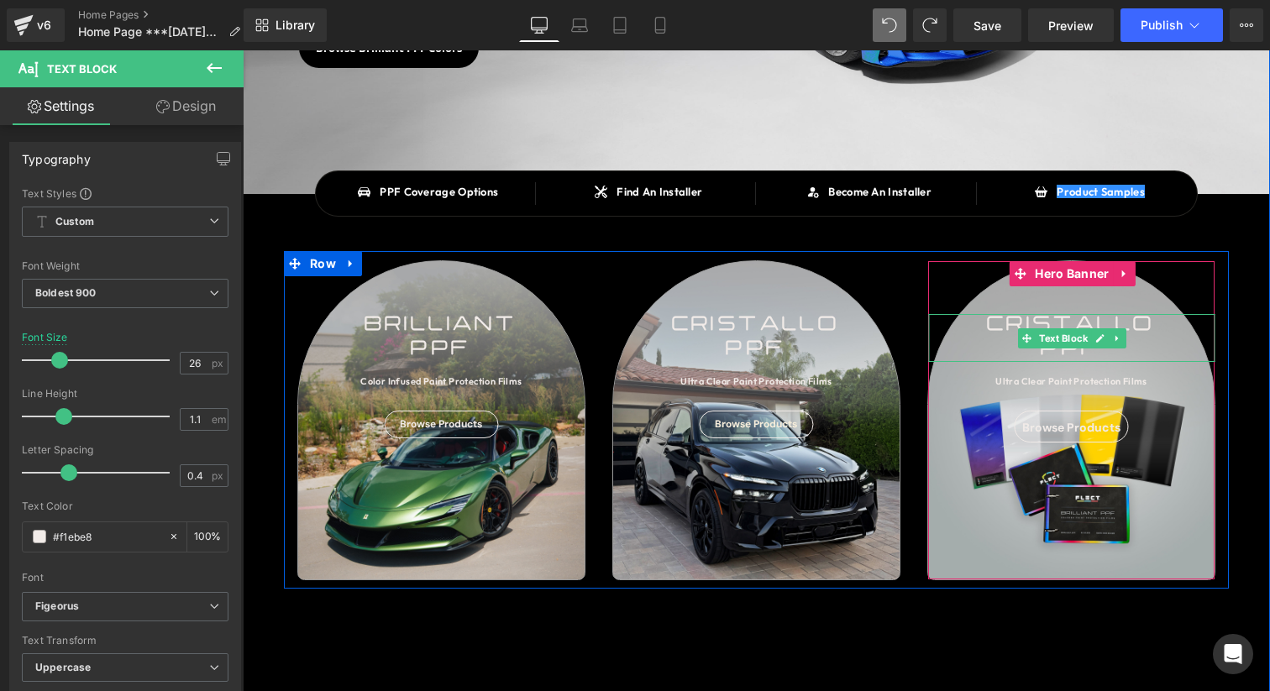
click at [1012, 329] on div "cristallo" at bounding box center [1071, 326] width 286 height 24
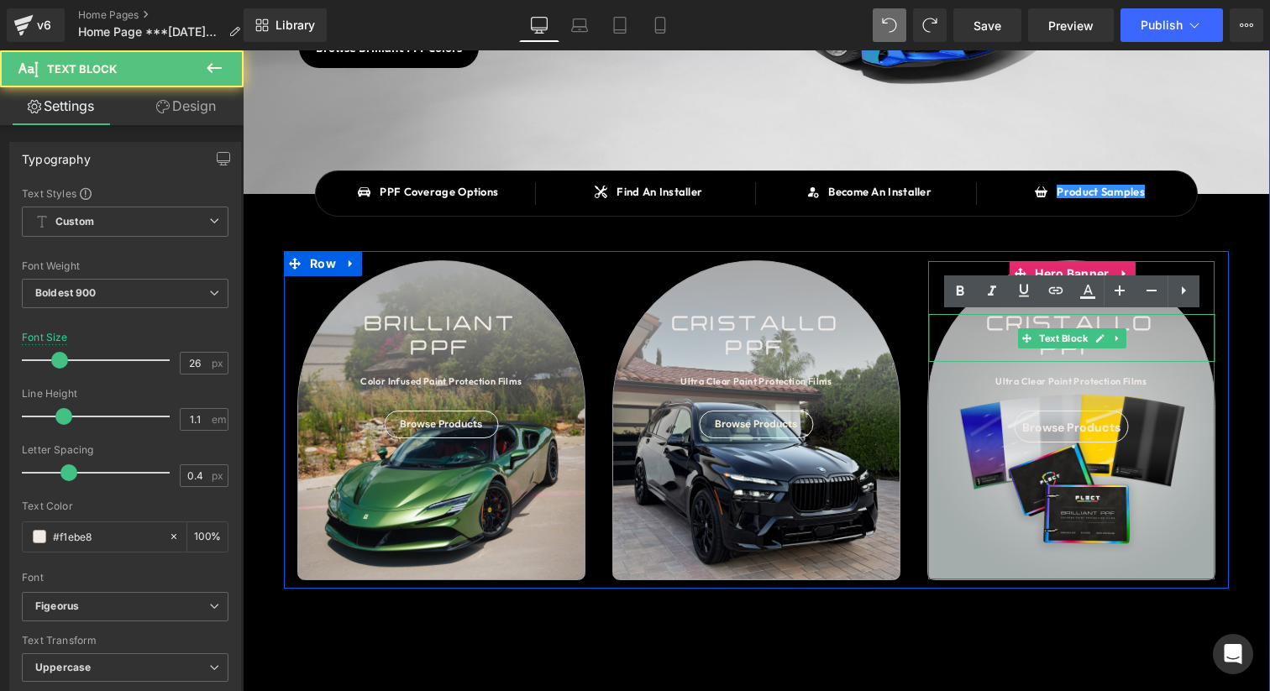
click at [1012, 329] on div "cristallo" at bounding box center [1071, 326] width 286 height 24
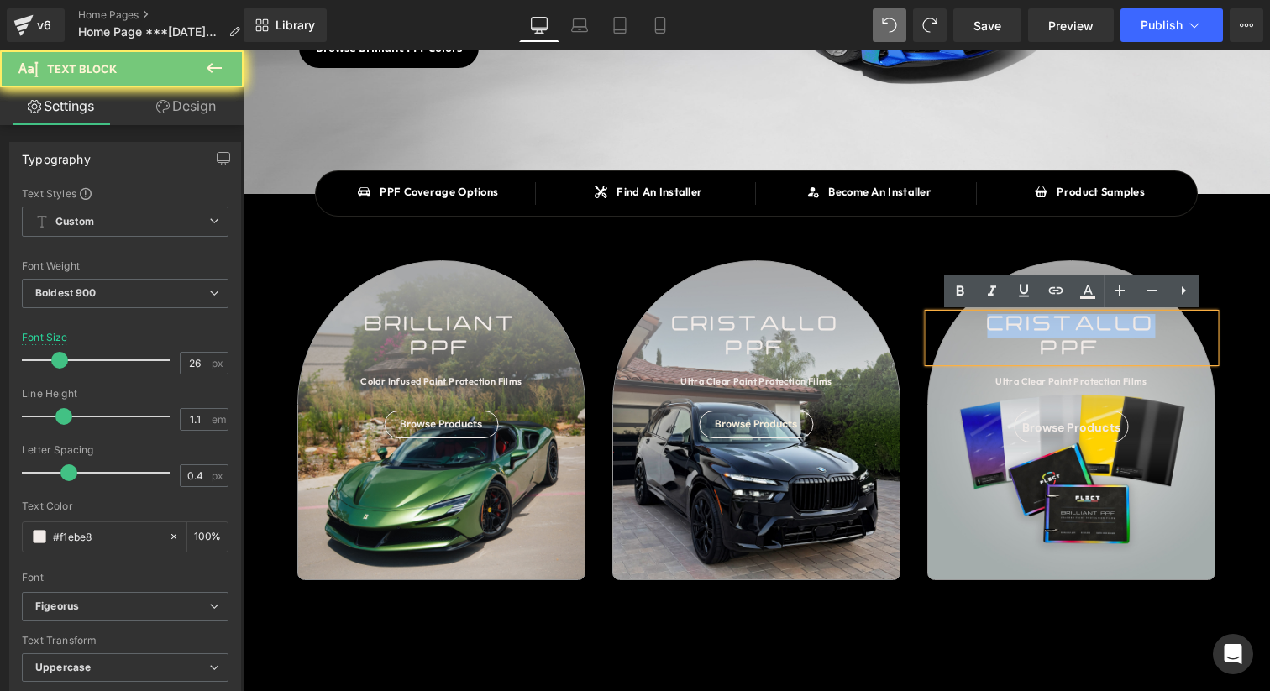
click at [1012, 329] on div "cristallo" at bounding box center [1071, 326] width 286 height 24
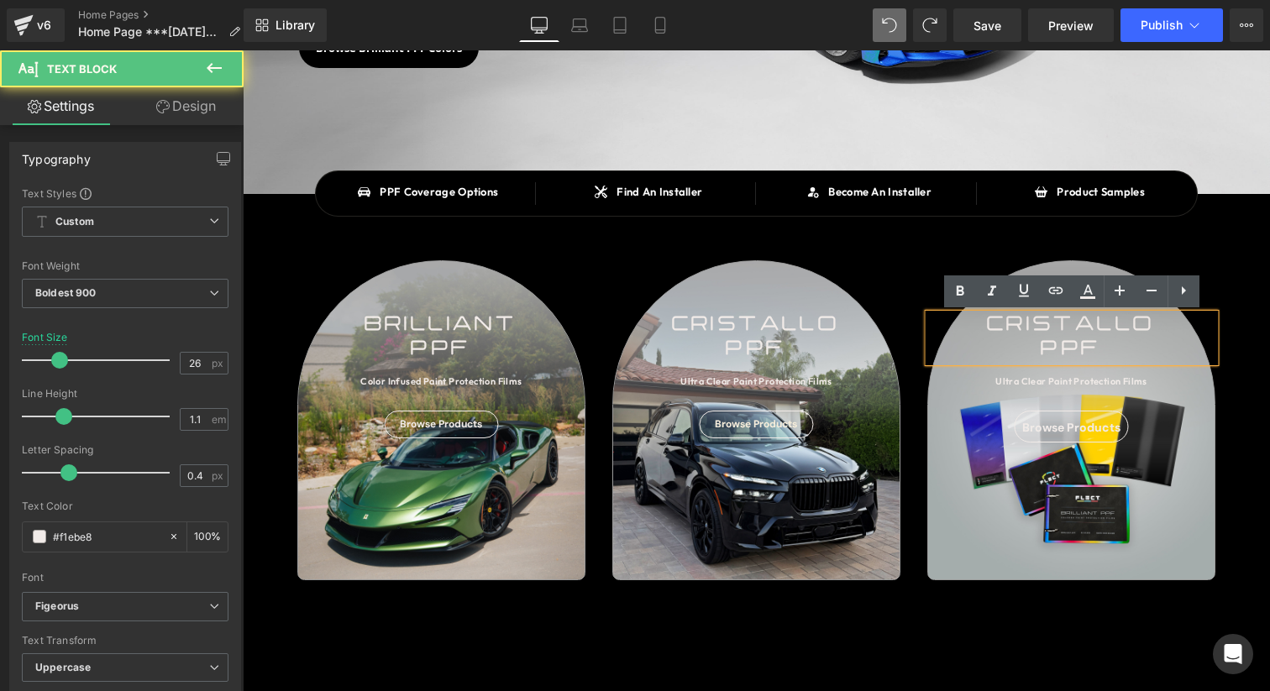
click at [1112, 360] on div "ppf" at bounding box center [1071, 350] width 286 height 24
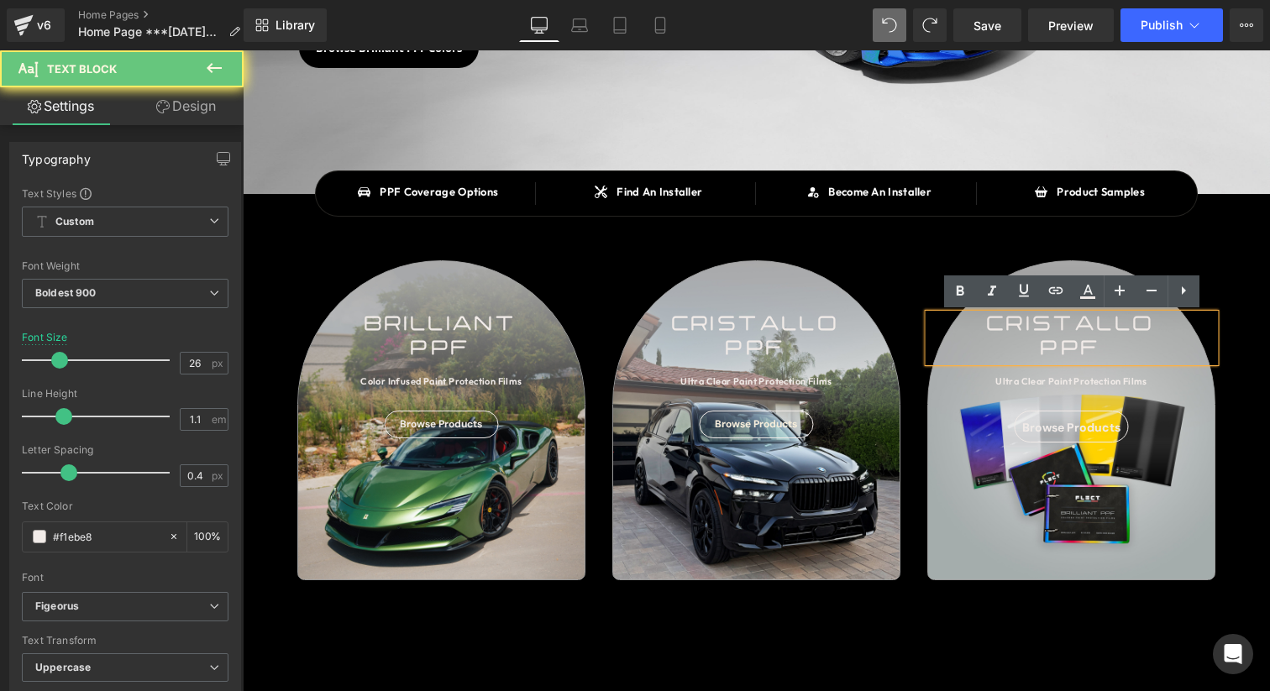
drag, startPoint x: 1112, startPoint y: 350, endPoint x: 982, endPoint y: 312, distance: 135.8
click at [982, 314] on div "cristallo ppf" at bounding box center [1071, 338] width 286 height 48
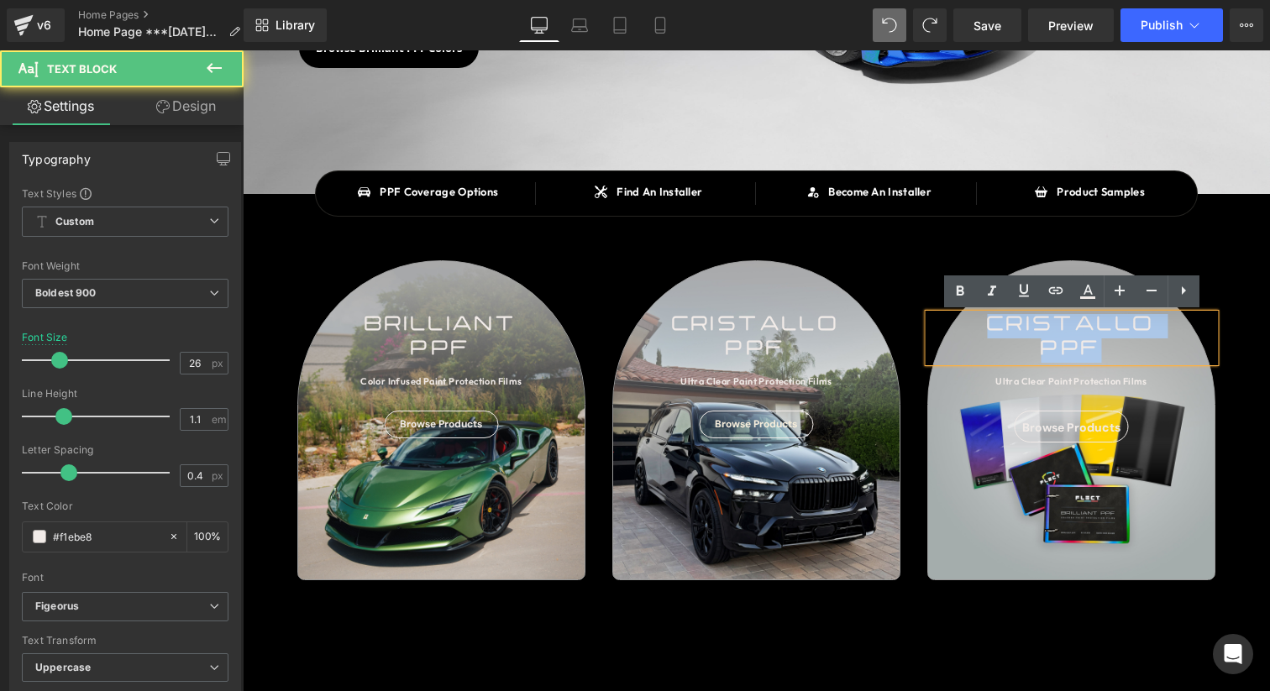
drag, startPoint x: 989, startPoint y: 319, endPoint x: 1129, endPoint y: 346, distance: 142.0
click at [1129, 346] on div "cristallo ppf" at bounding box center [1071, 338] width 286 height 48
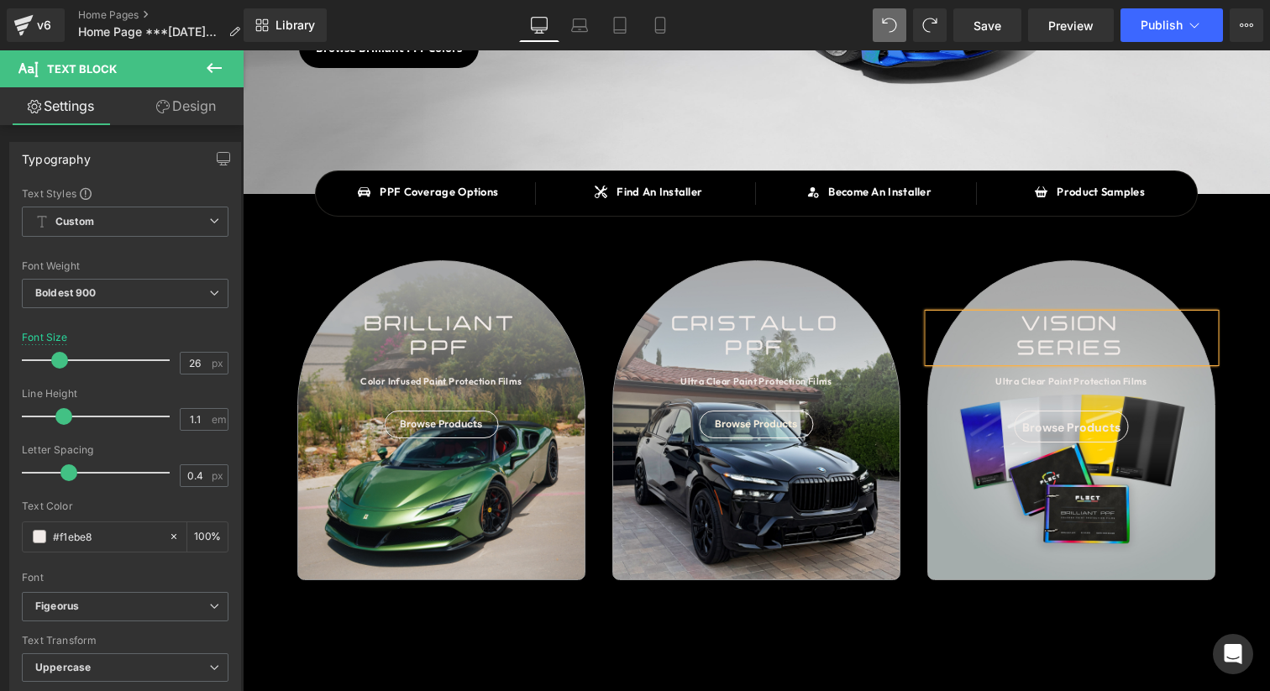
click at [1154, 264] on div "Vision series Text Block Ultra Clear Paint Protection Films Text Block Browse P…" at bounding box center [1071, 420] width 286 height 318
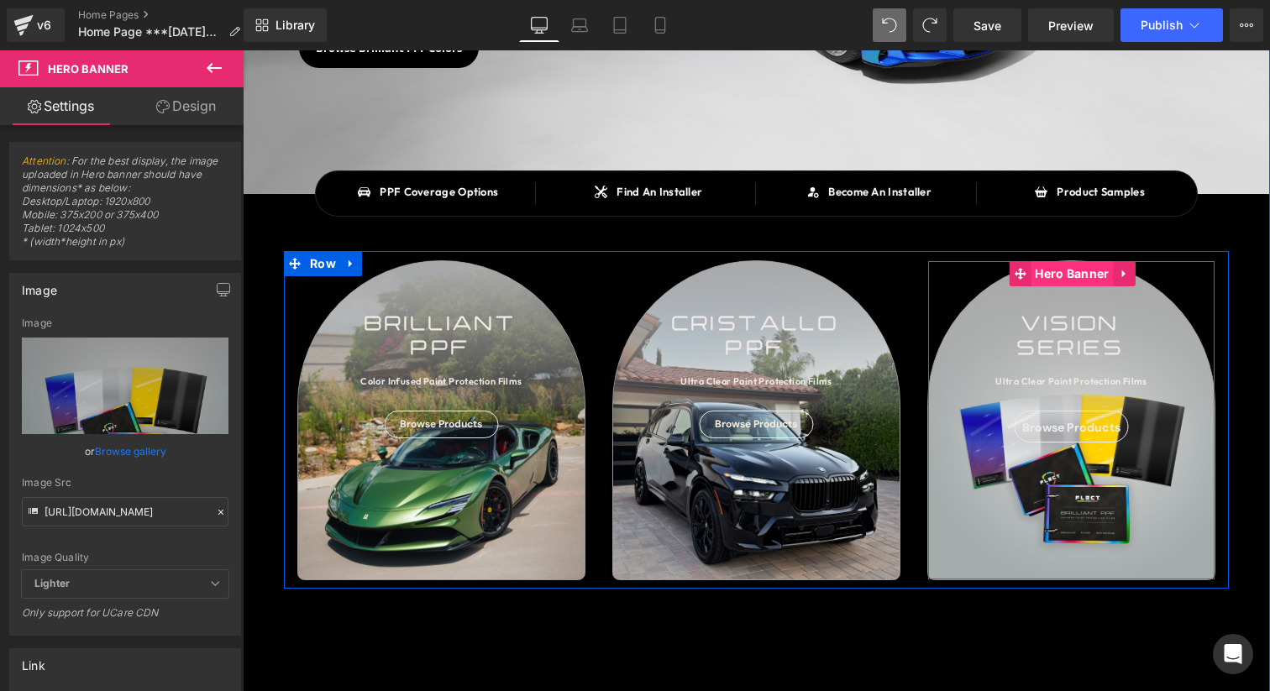
click at [1075, 270] on span "Hero Banner" at bounding box center [1071, 273] width 82 height 25
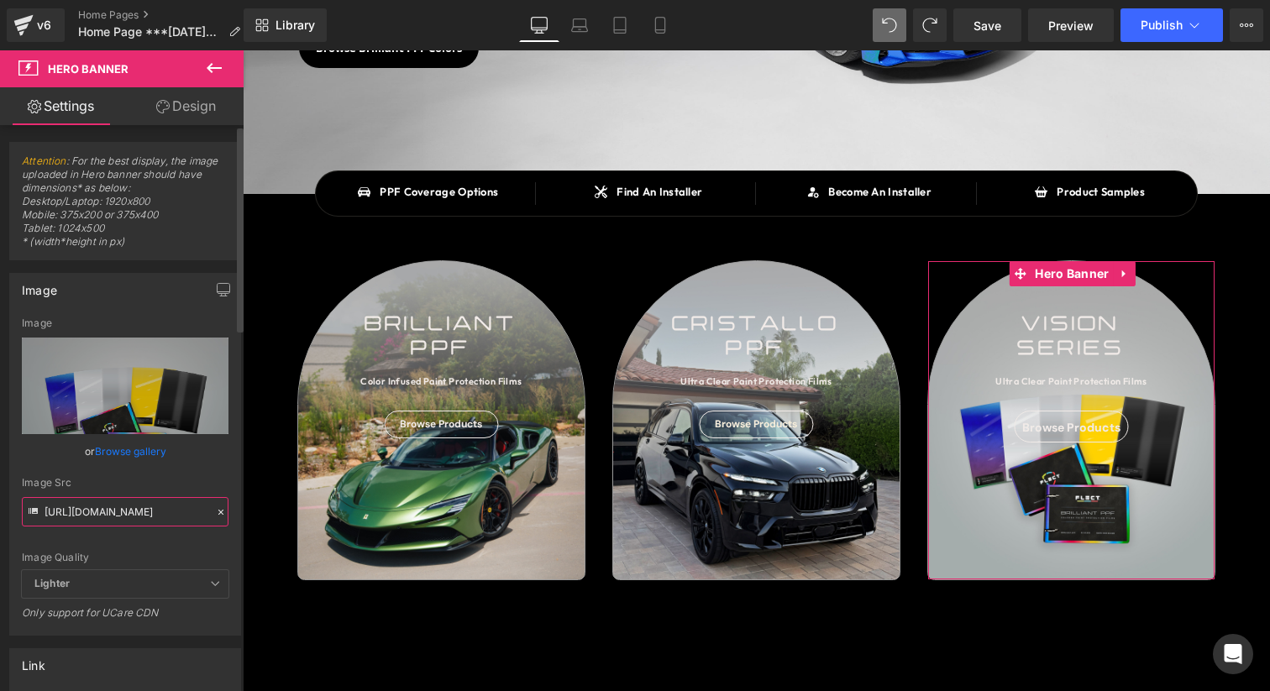
click at [127, 514] on input "[URL][DOMAIN_NAME]" at bounding box center [125, 511] width 207 height 29
paste input "August_20253434_Tile_Swatch_Editable_copy.jpg?v=1760475127"
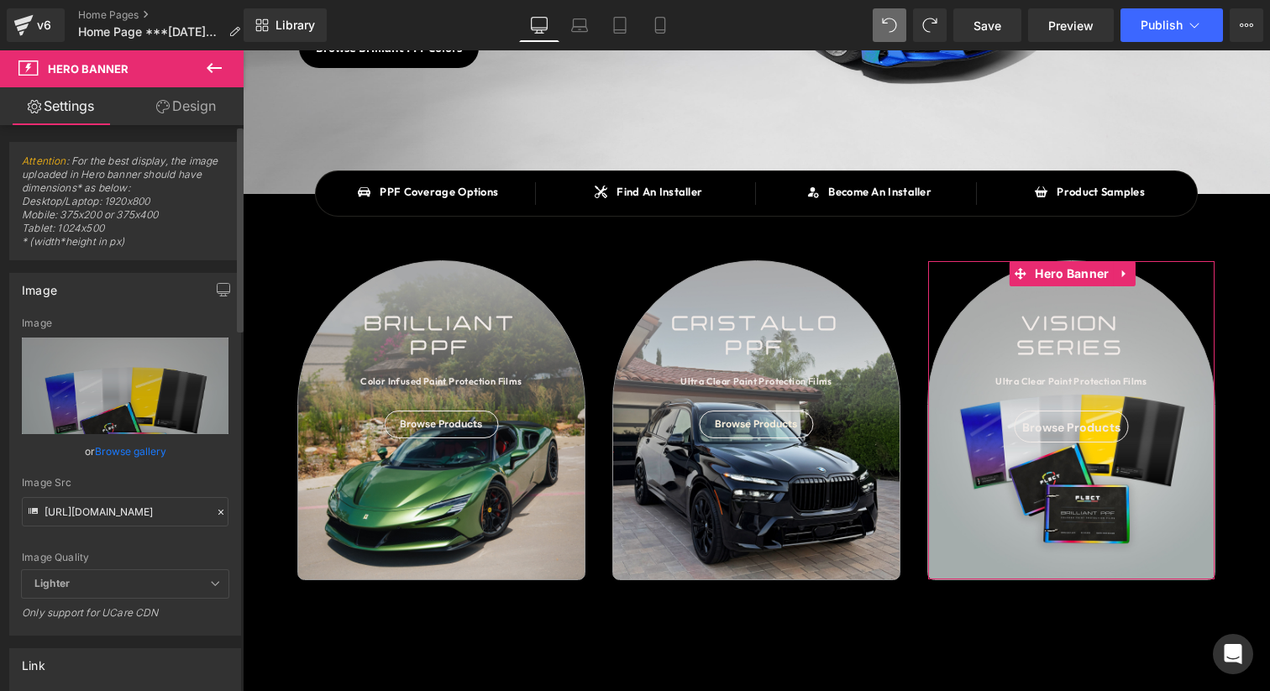
click at [149, 482] on div "Image Src" at bounding box center [125, 483] width 207 height 12
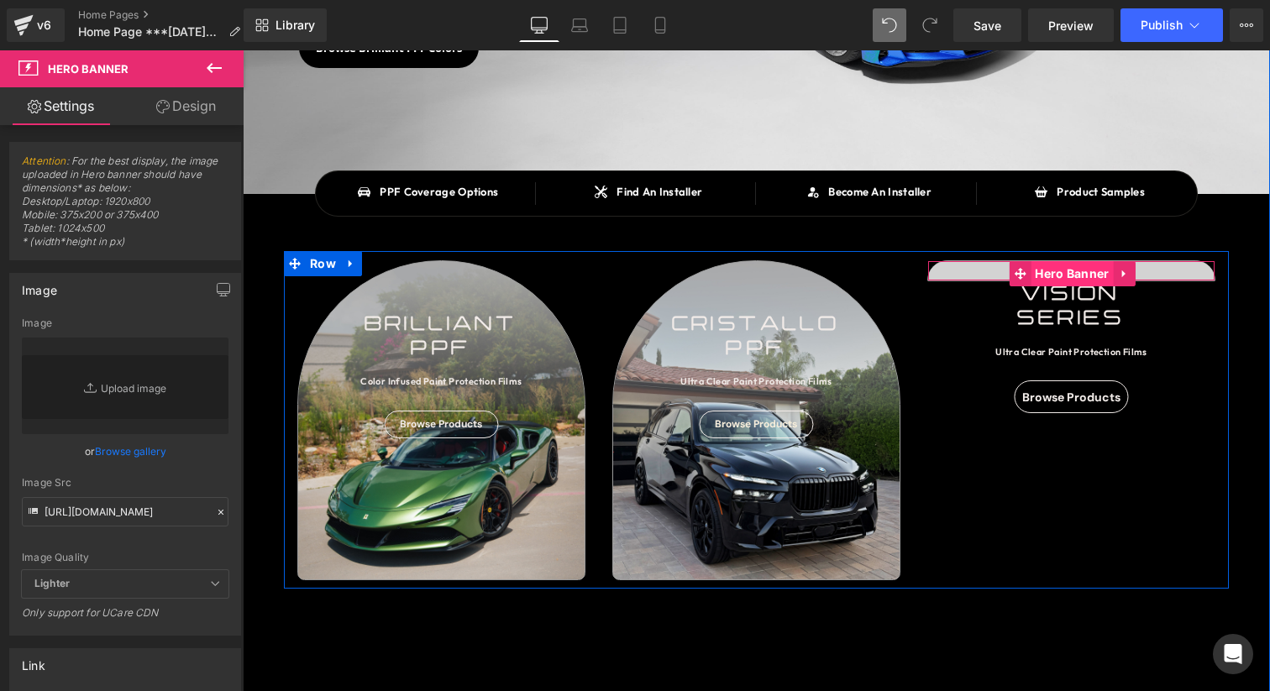
click at [1066, 275] on span "Hero Banner" at bounding box center [1071, 273] width 82 height 25
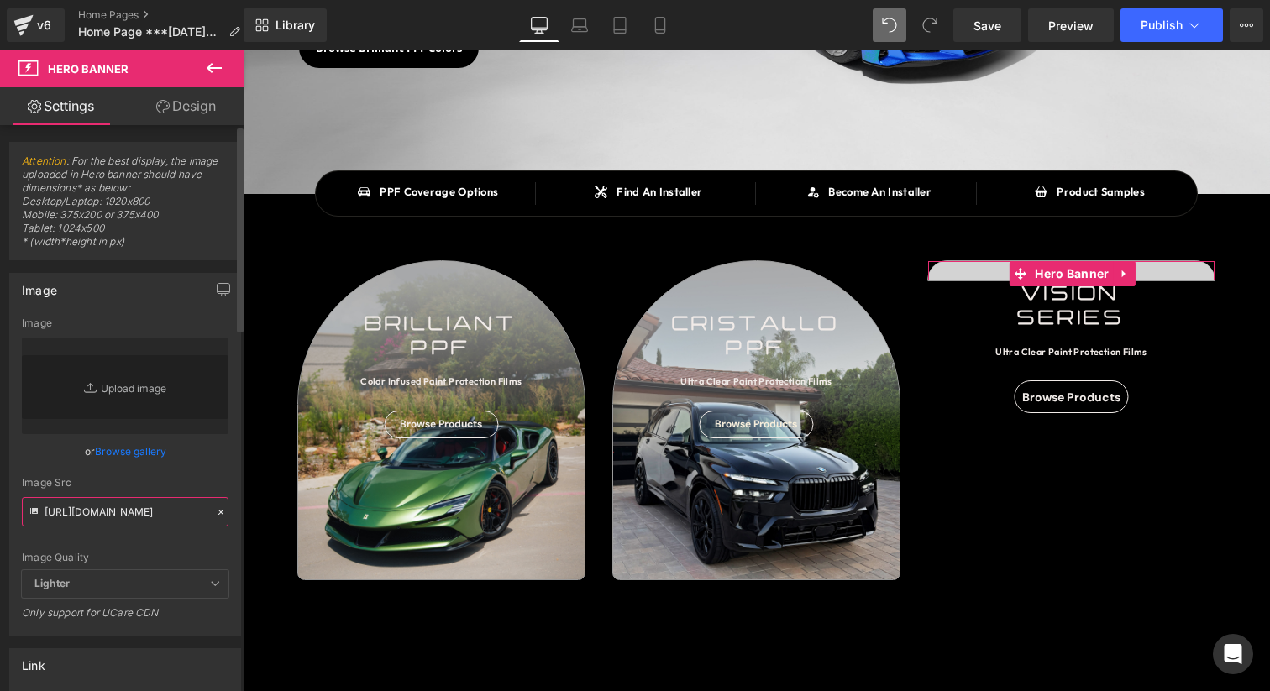
click at [160, 503] on input "[URL][DOMAIN_NAME]" at bounding box center [125, 511] width 207 height 29
paste input "452342_Tile_Swatch_Editable_copy.jpg?v=1760475325"
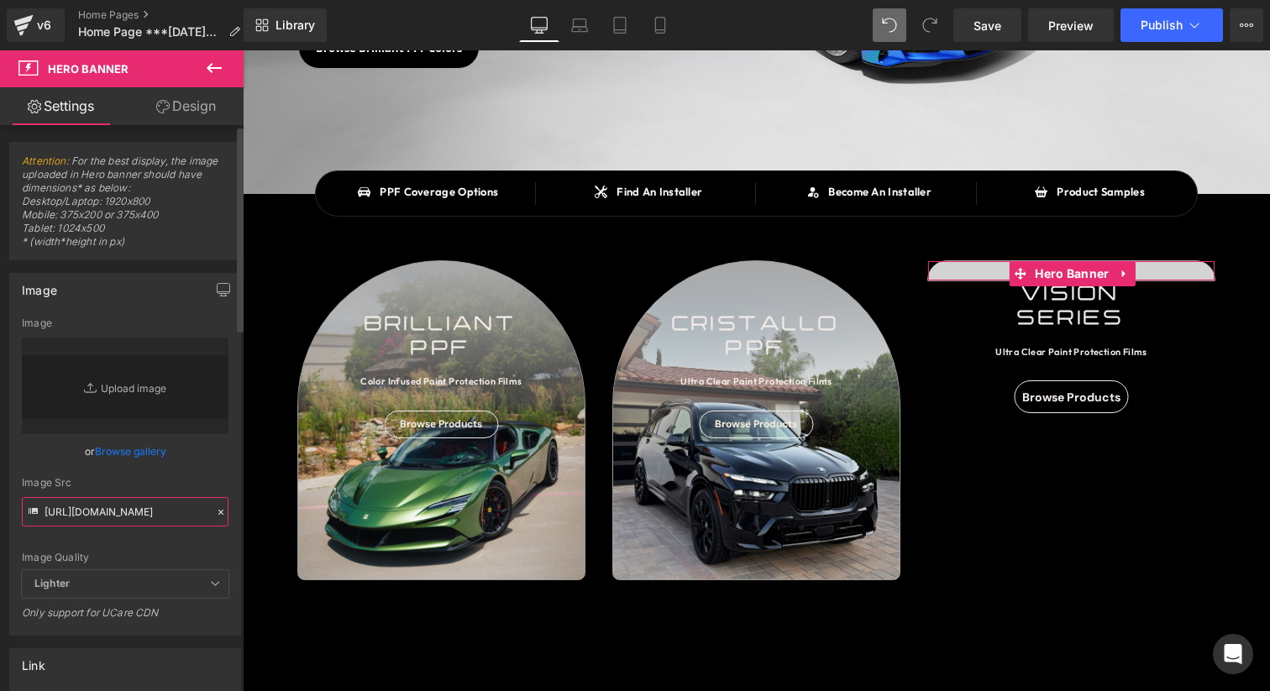
type input "[URL][DOMAIN_NAME]"
click at [163, 484] on div "Image Src" at bounding box center [125, 483] width 207 height 12
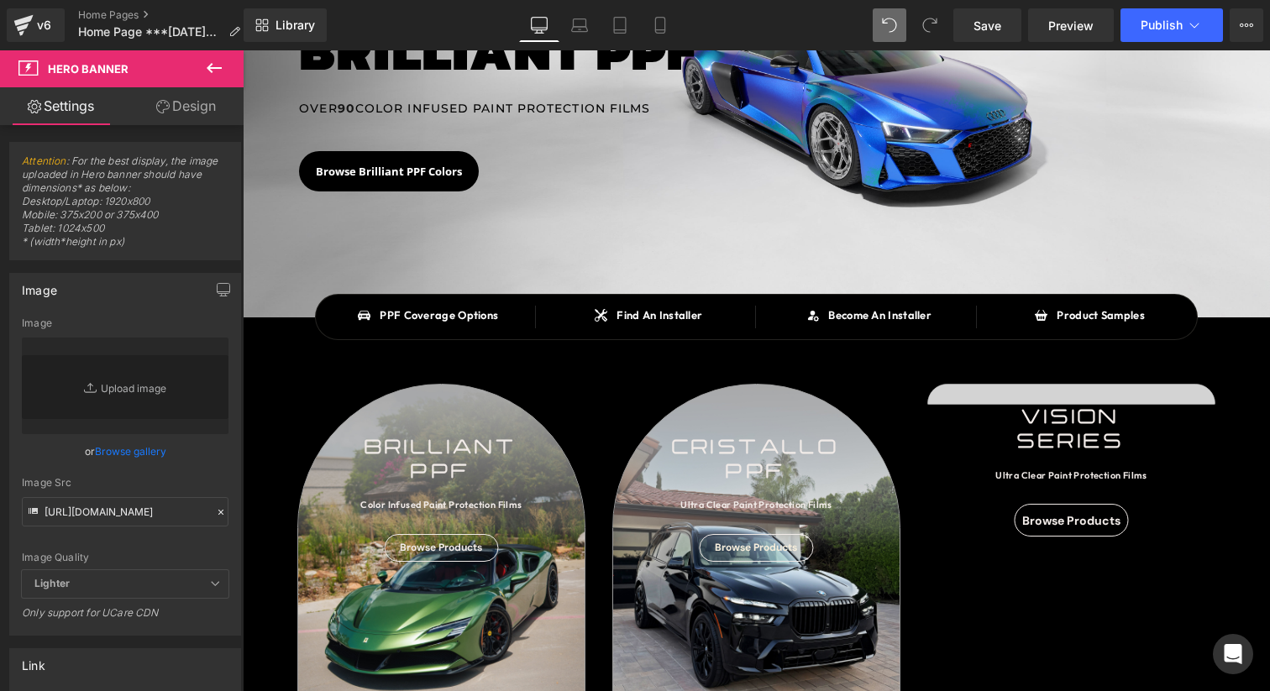
scroll to position [249, 0]
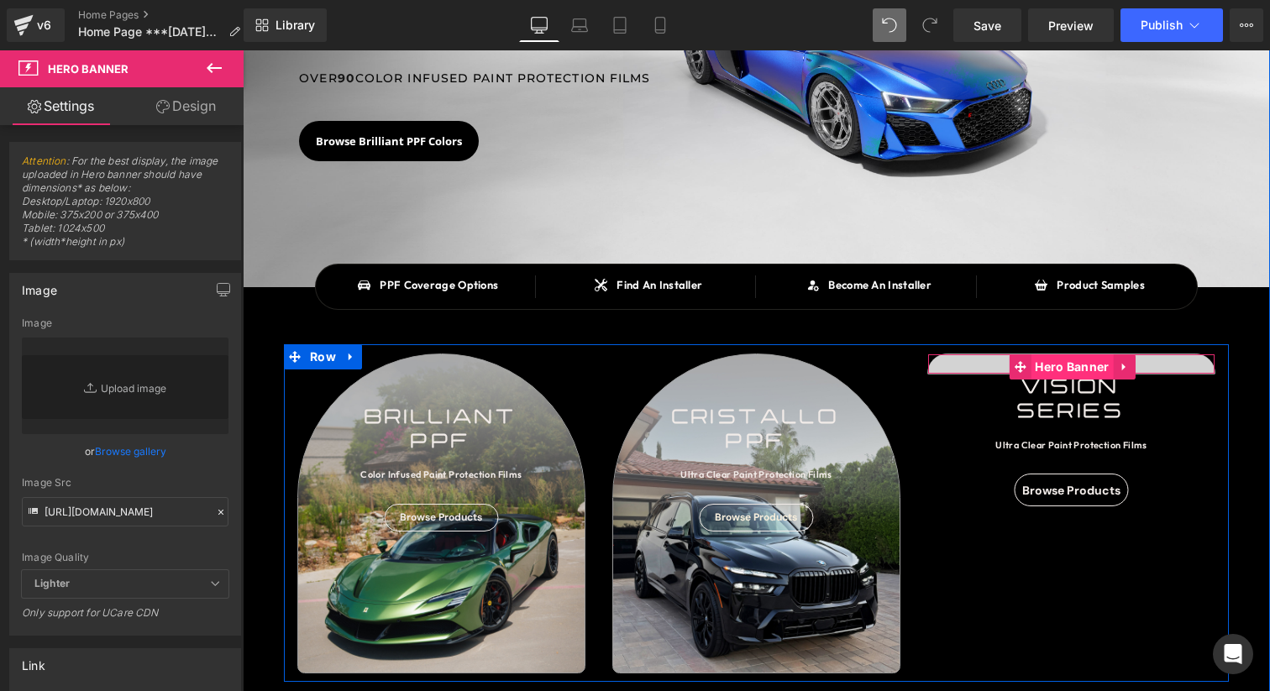
click at [1073, 374] on span "Hero Banner" at bounding box center [1071, 366] width 82 height 25
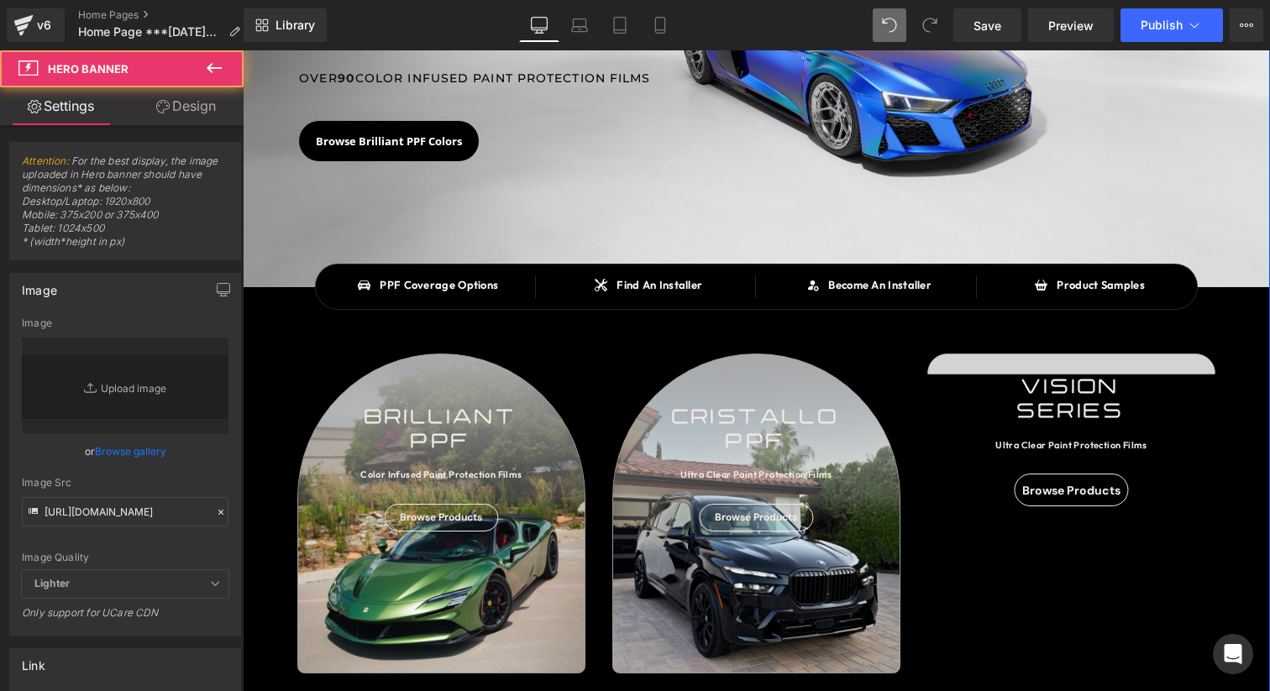
click at [196, 103] on link "Design" at bounding box center [186, 106] width 122 height 38
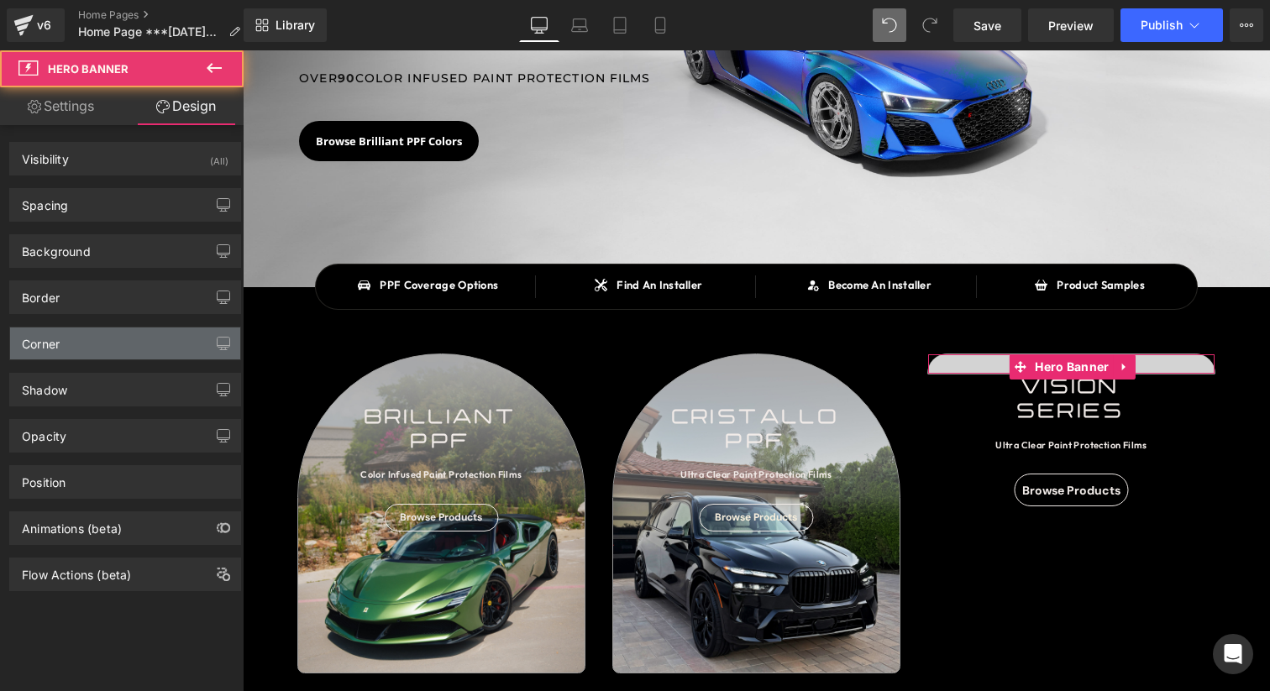
type input "#9b9b9b"
type input "100"
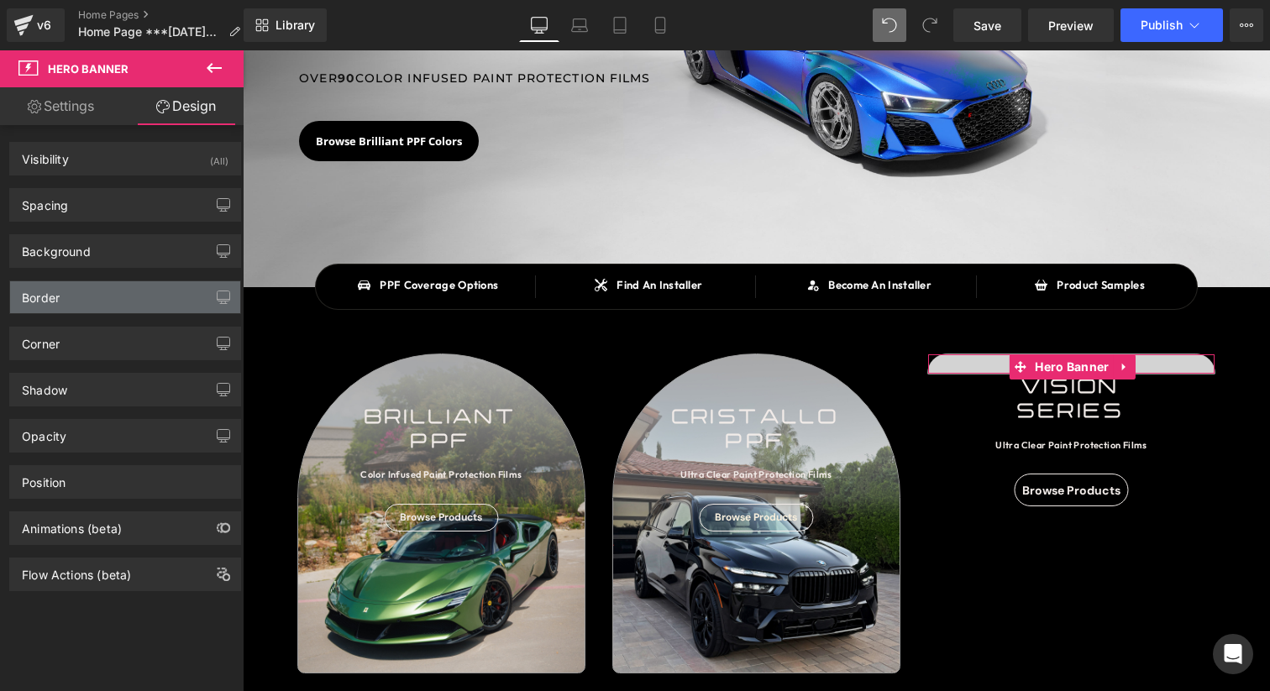
click at [97, 306] on div "Border" at bounding box center [125, 297] width 230 height 32
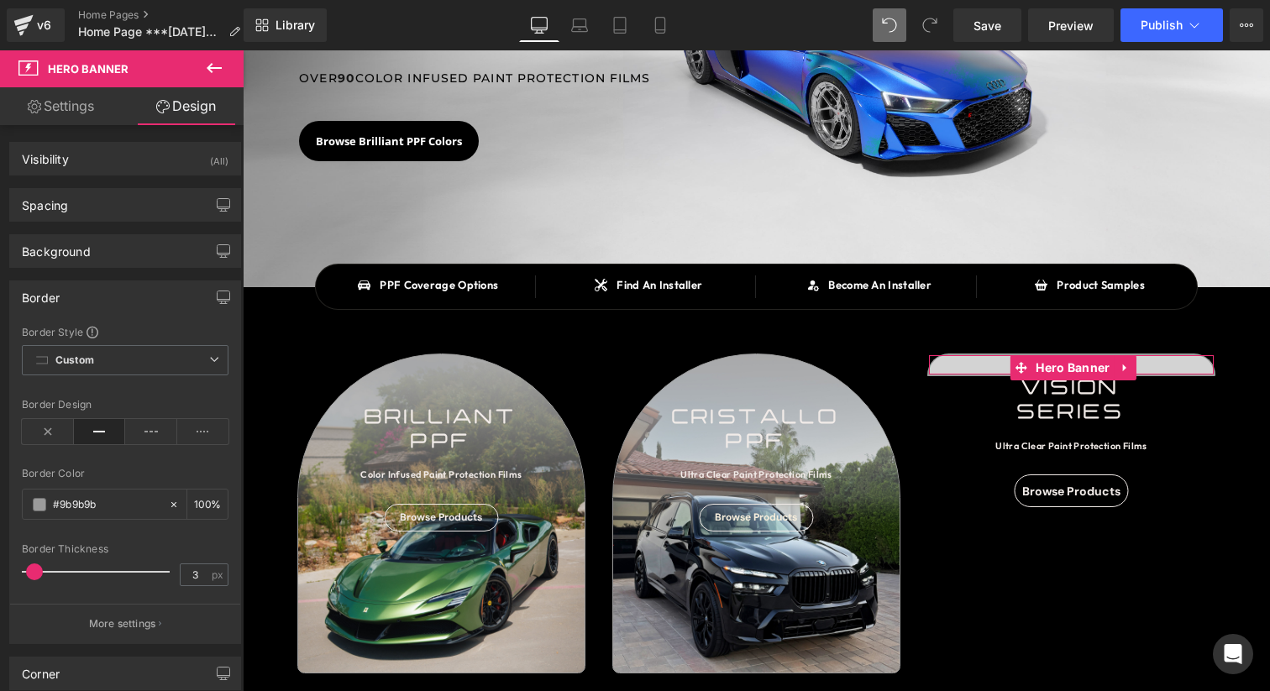
click at [34, 568] on span at bounding box center [34, 571] width 17 height 17
type input "1"
click at [31, 568] on span at bounding box center [32, 571] width 17 height 17
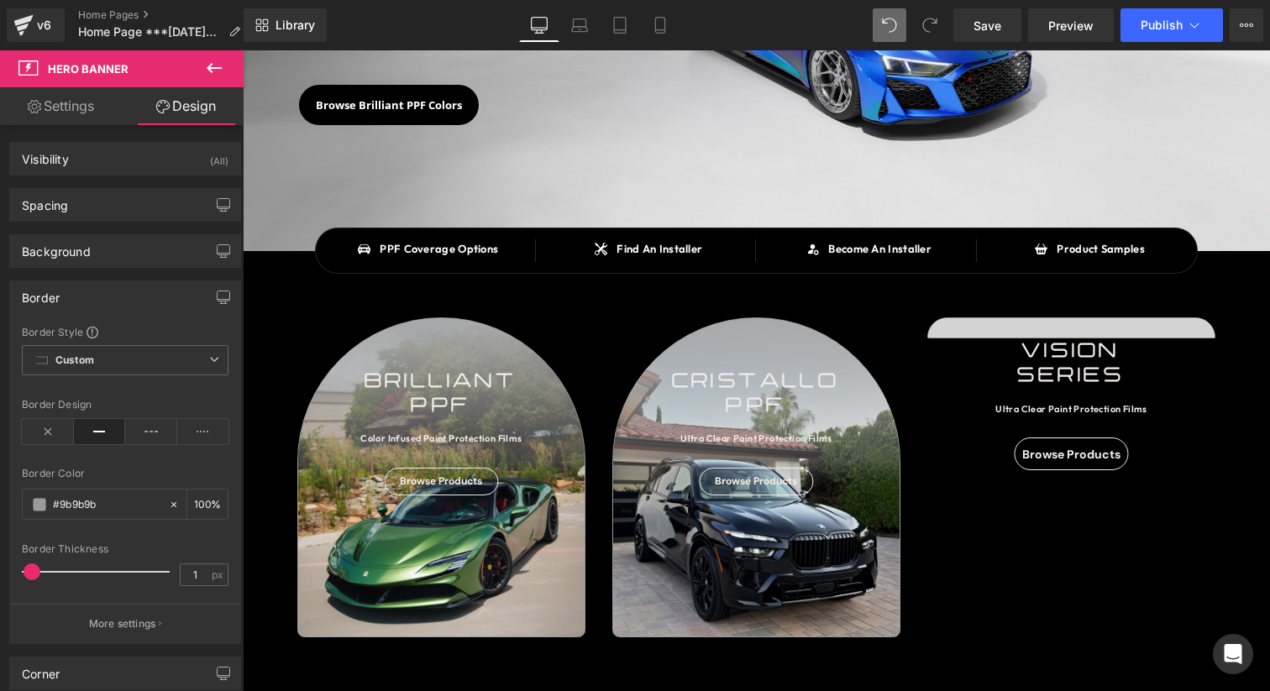
scroll to position [289, 0]
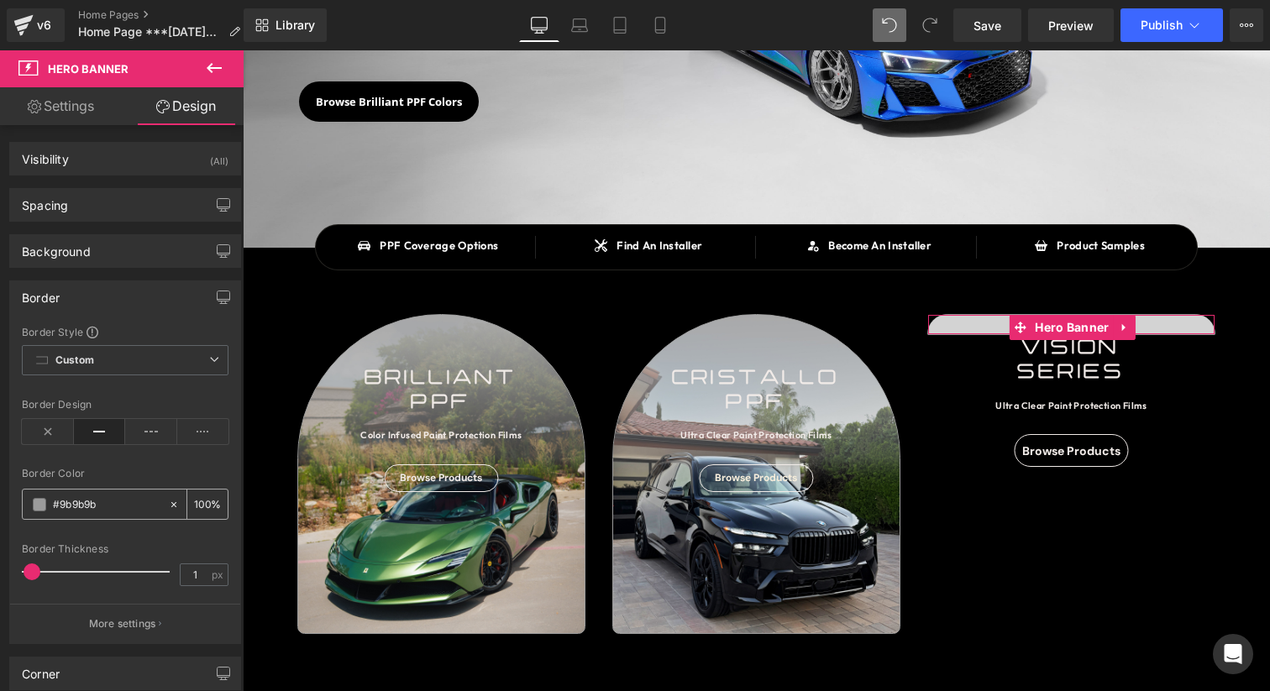
click at [41, 502] on span at bounding box center [39, 504] width 13 height 13
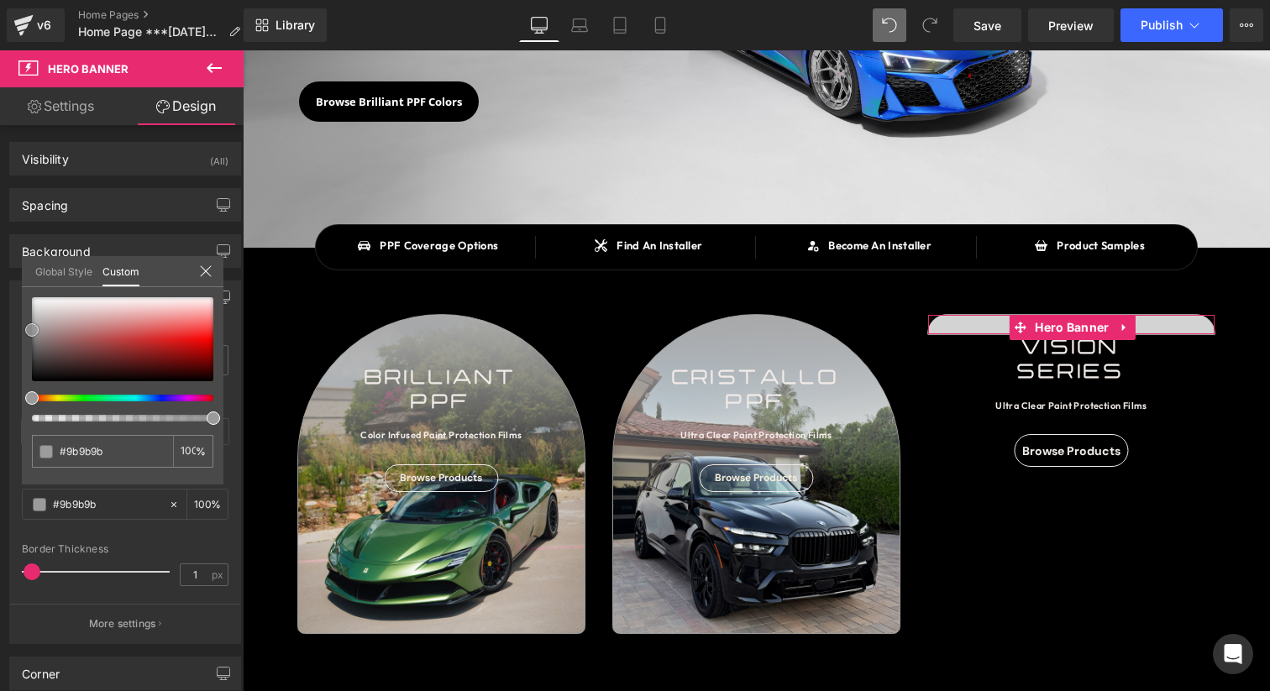
type input "#969696"
type input "#878787"
type input "#828282"
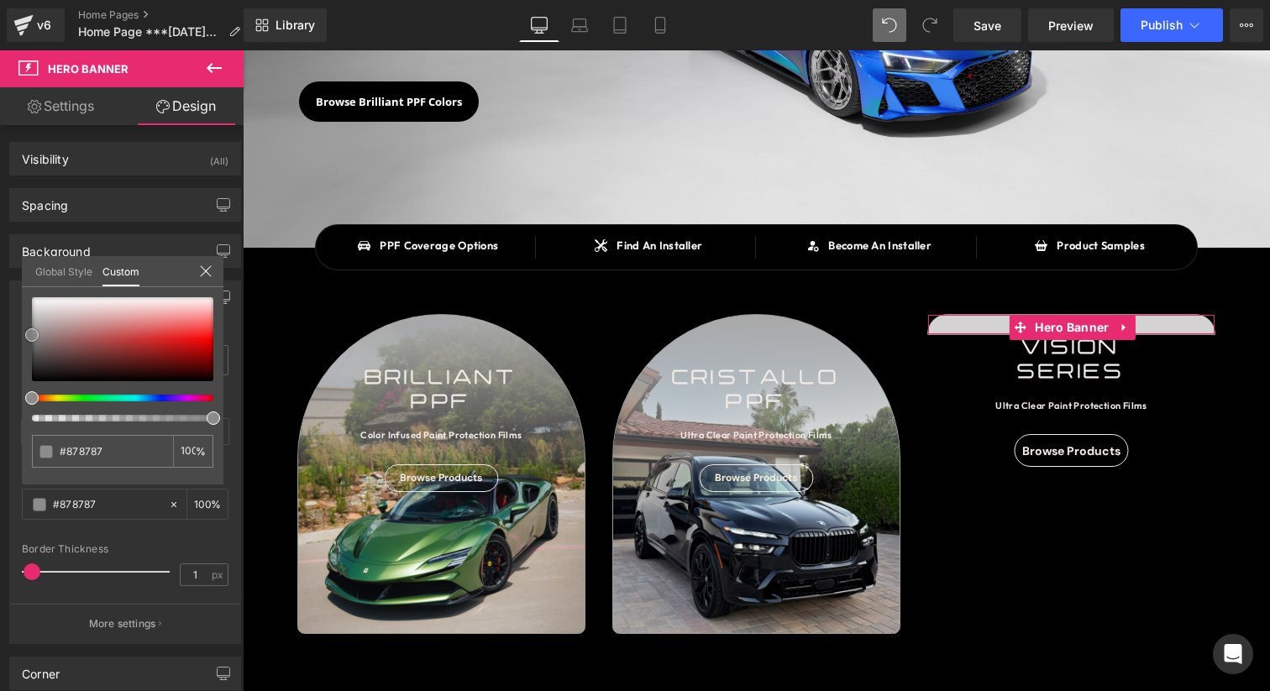
type input "#828282"
type input "#7f7f7f"
type input "#7c7c7c"
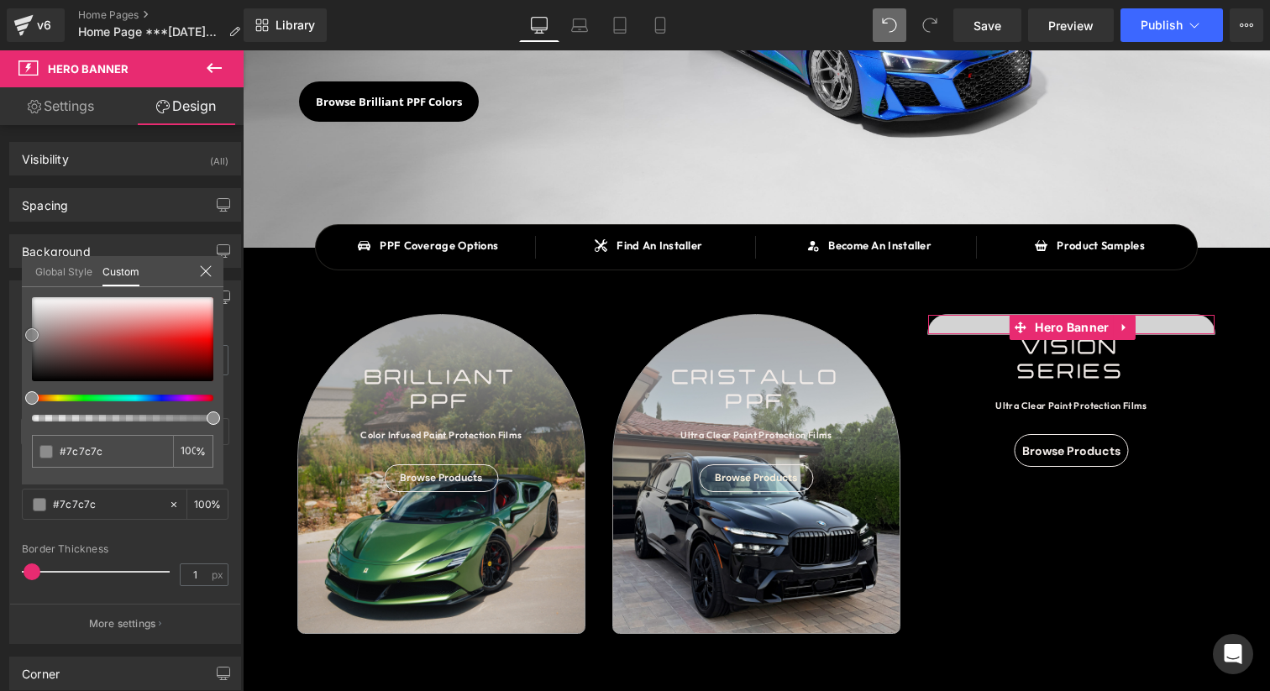
type input "#7a7a7a"
type input "#777777"
type input "#757575"
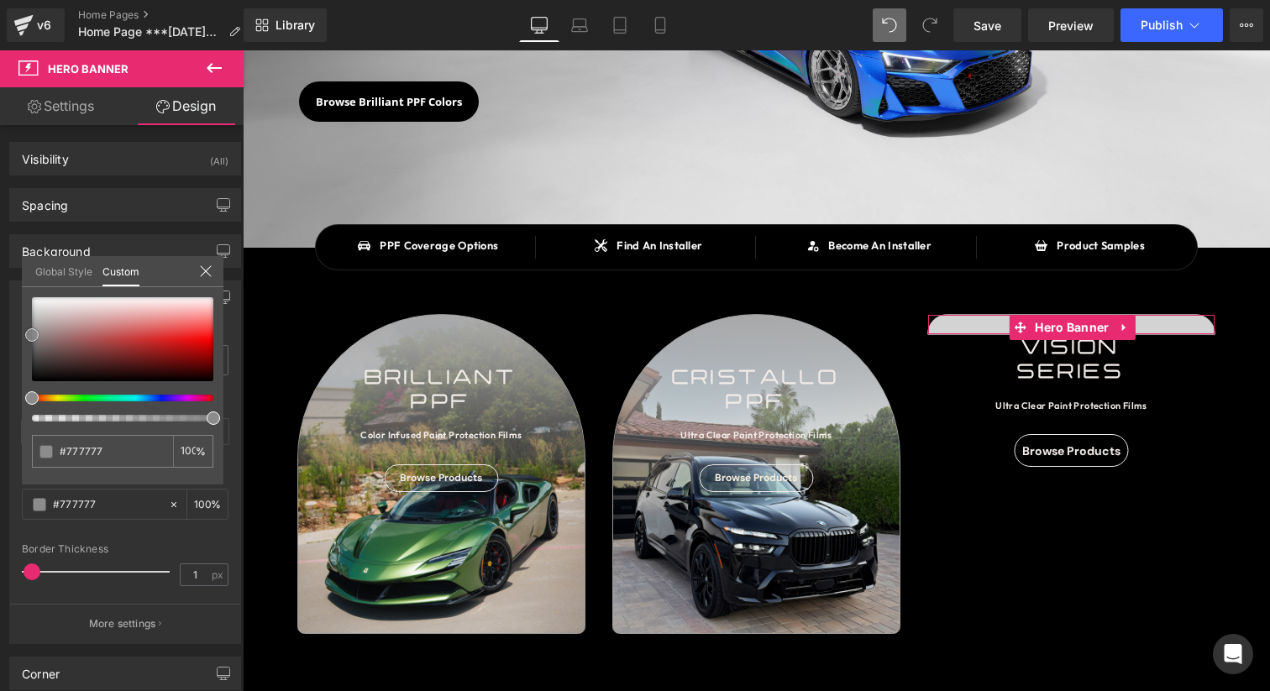
type input "#757575"
type input "#727272"
type input "#6b6b6b"
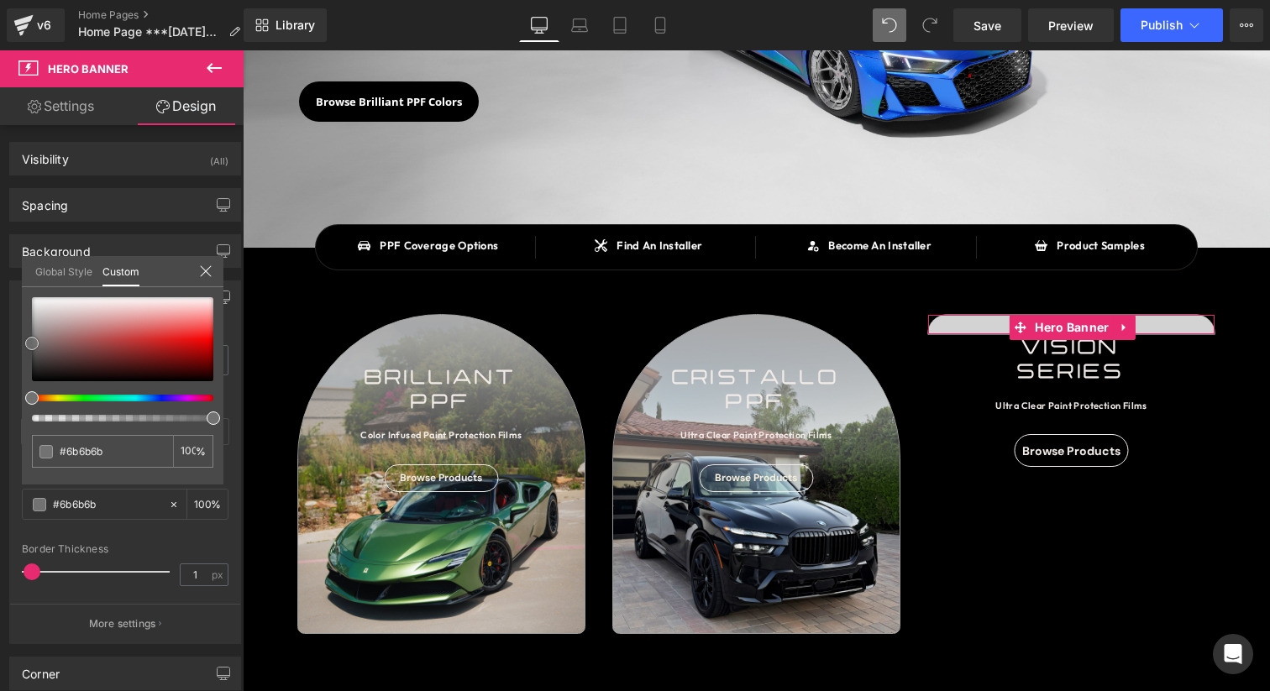
type input "#606060"
type input "#595959"
type input "#515151"
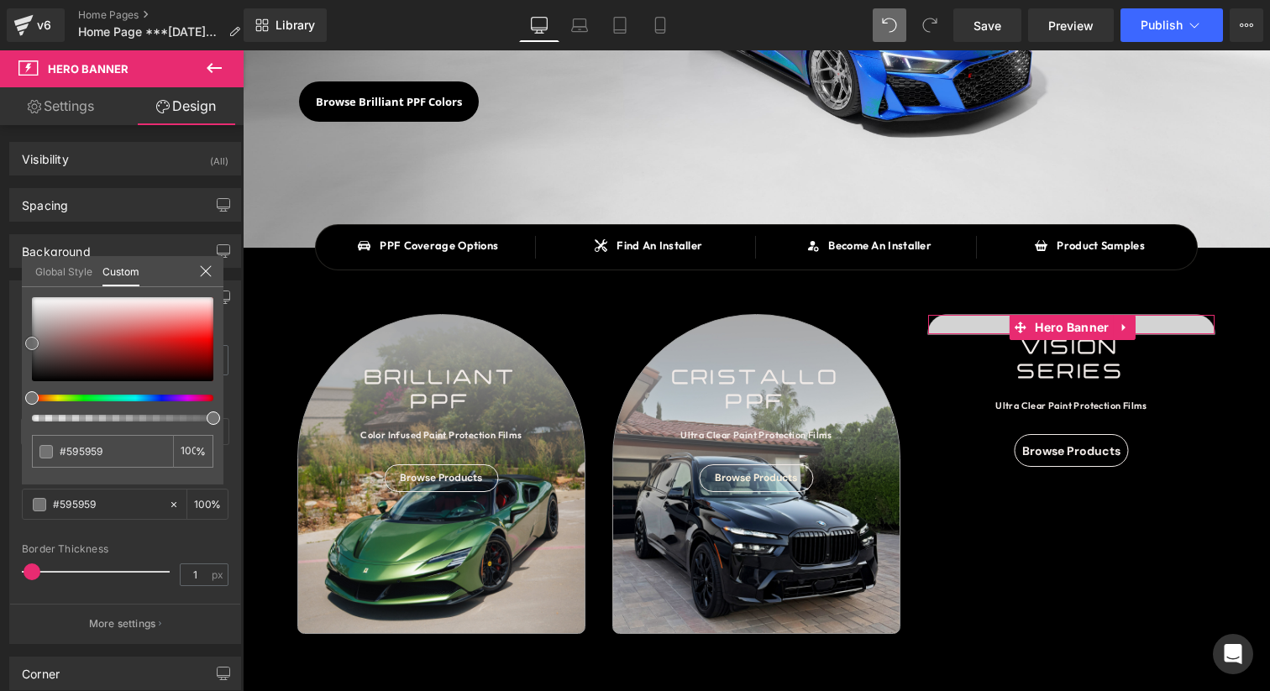
type input "#515151"
type input "#4c4c4c"
type input "#494949"
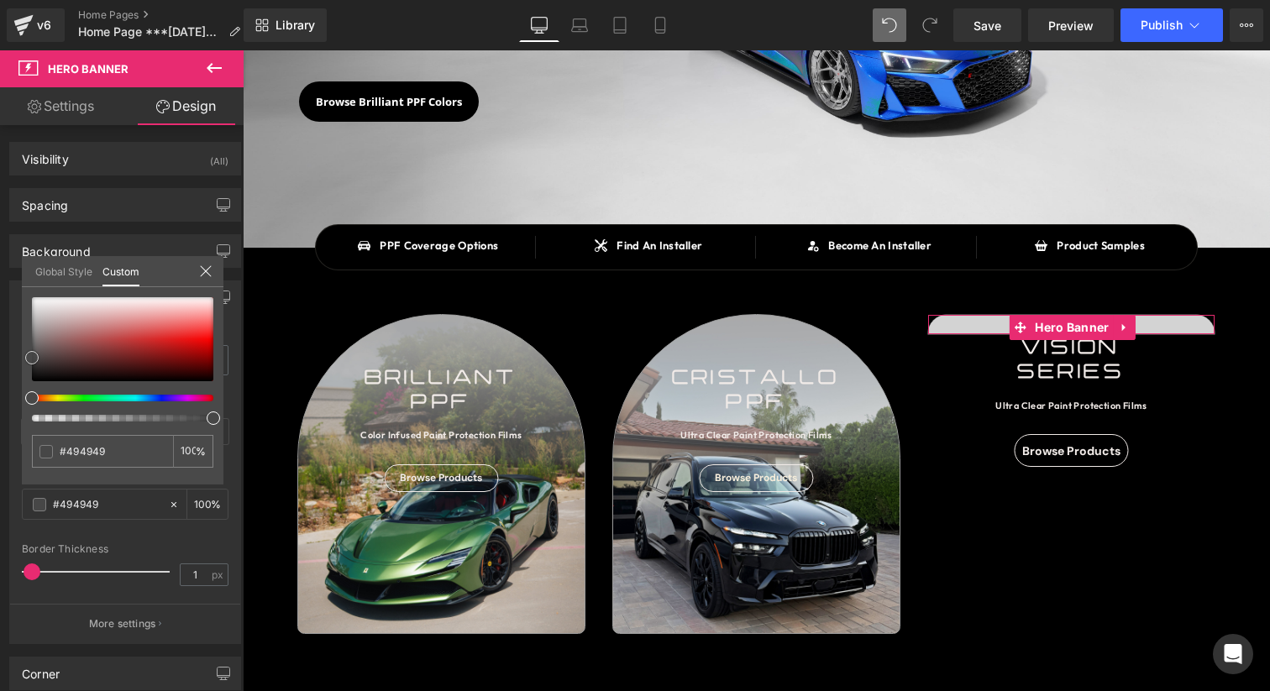
type input "#474747"
type input "#444444"
type input "#424242"
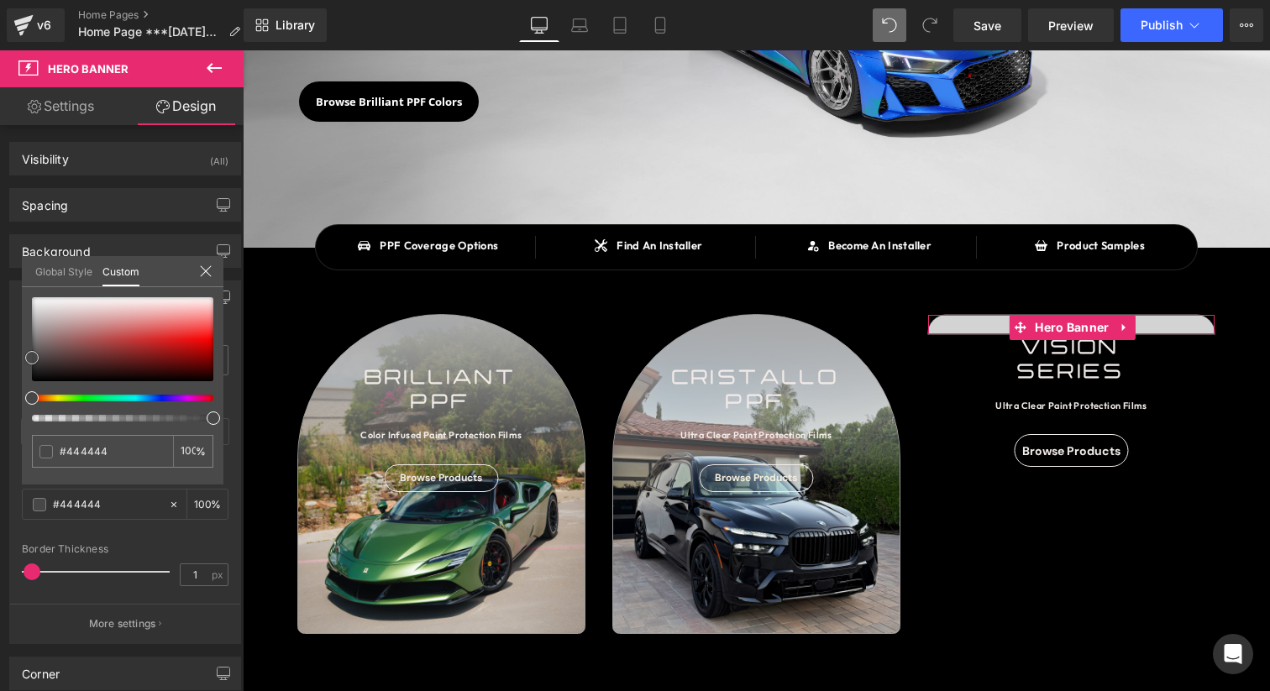
type input "#424242"
type input "#3f3f3f"
type input "#3d3d3d"
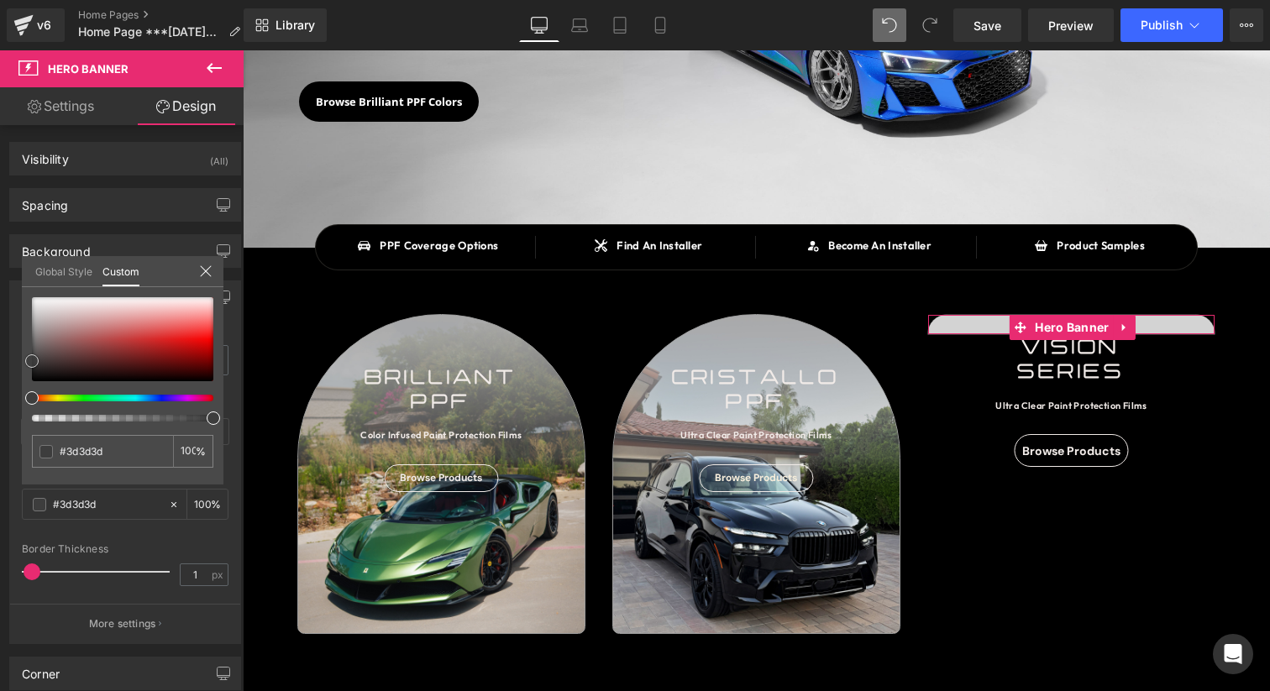
type input "#383838"
type input "#353535"
type input "#303030"
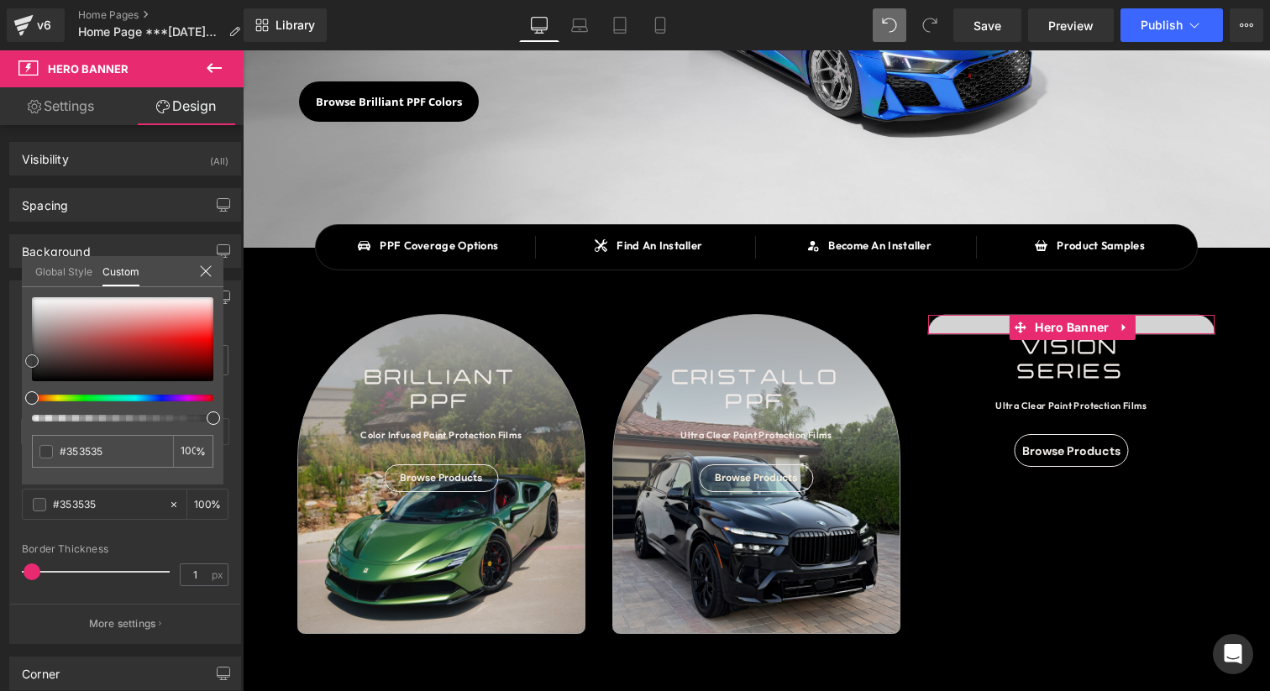
type input "#303030"
type input "#2d2d2d"
type input "#2b2b2b"
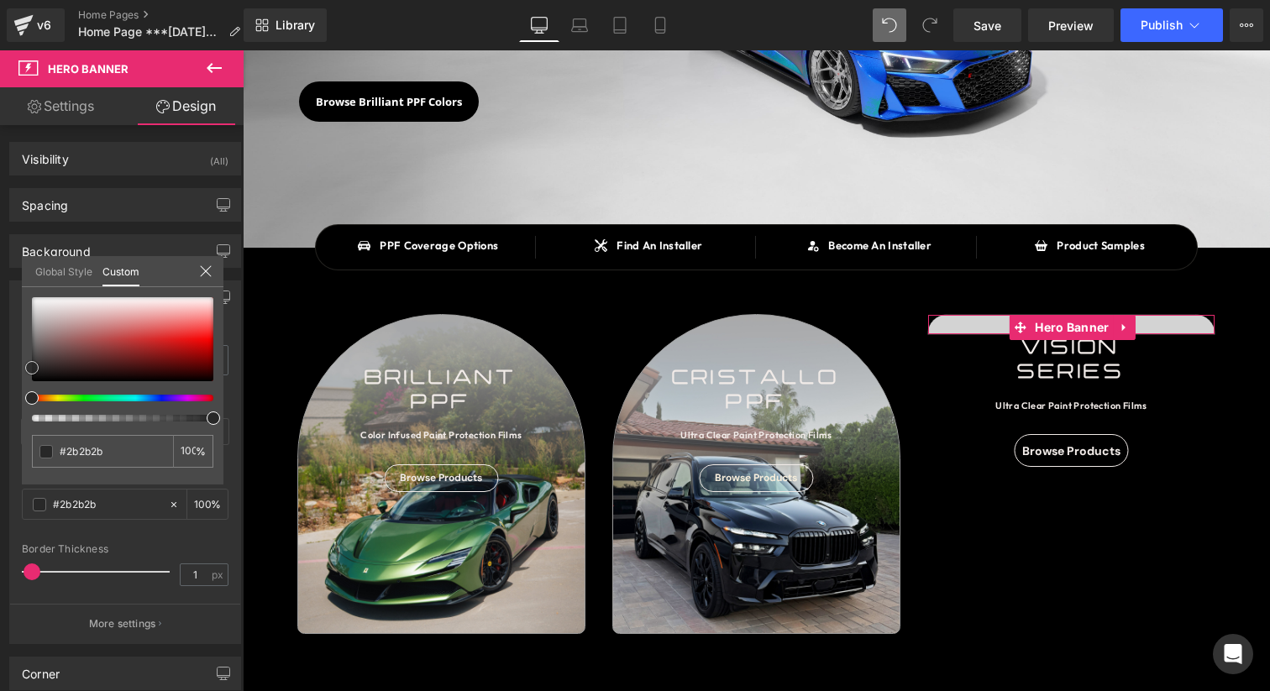
type input "#282828"
type input "#2b2b2b"
type input "#2d2d2d"
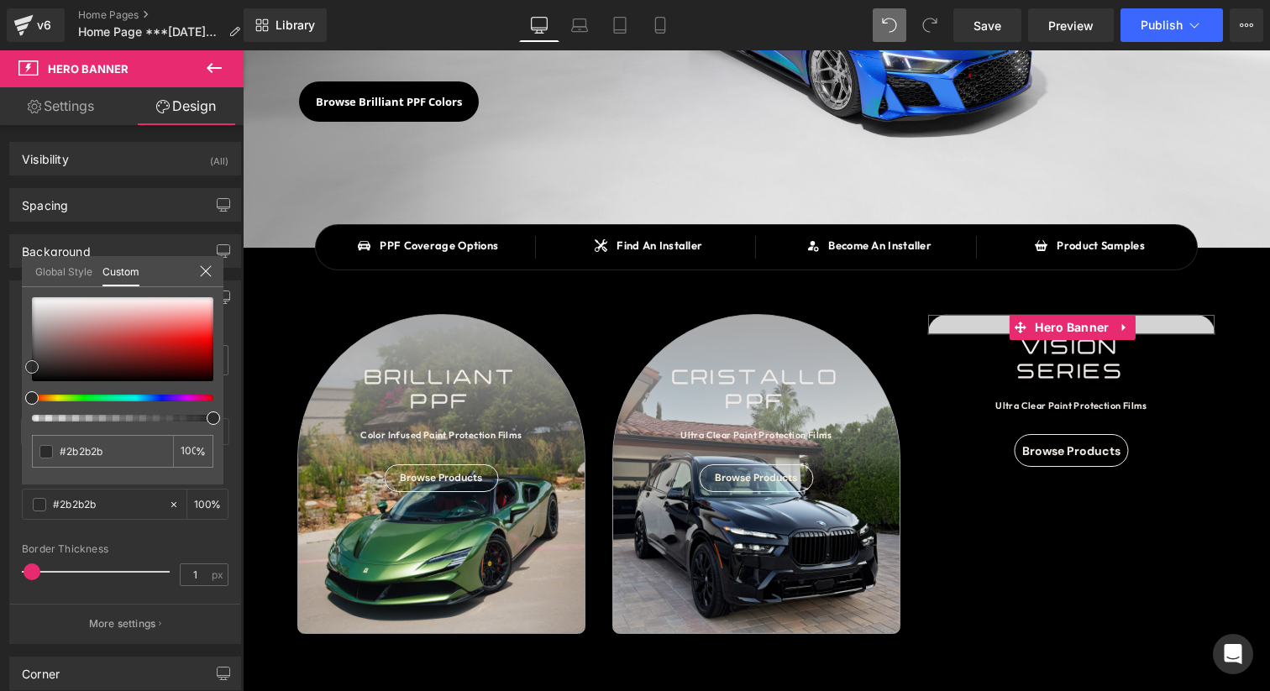
type input "#2d2d2d"
type input "#303030"
type input "#333333"
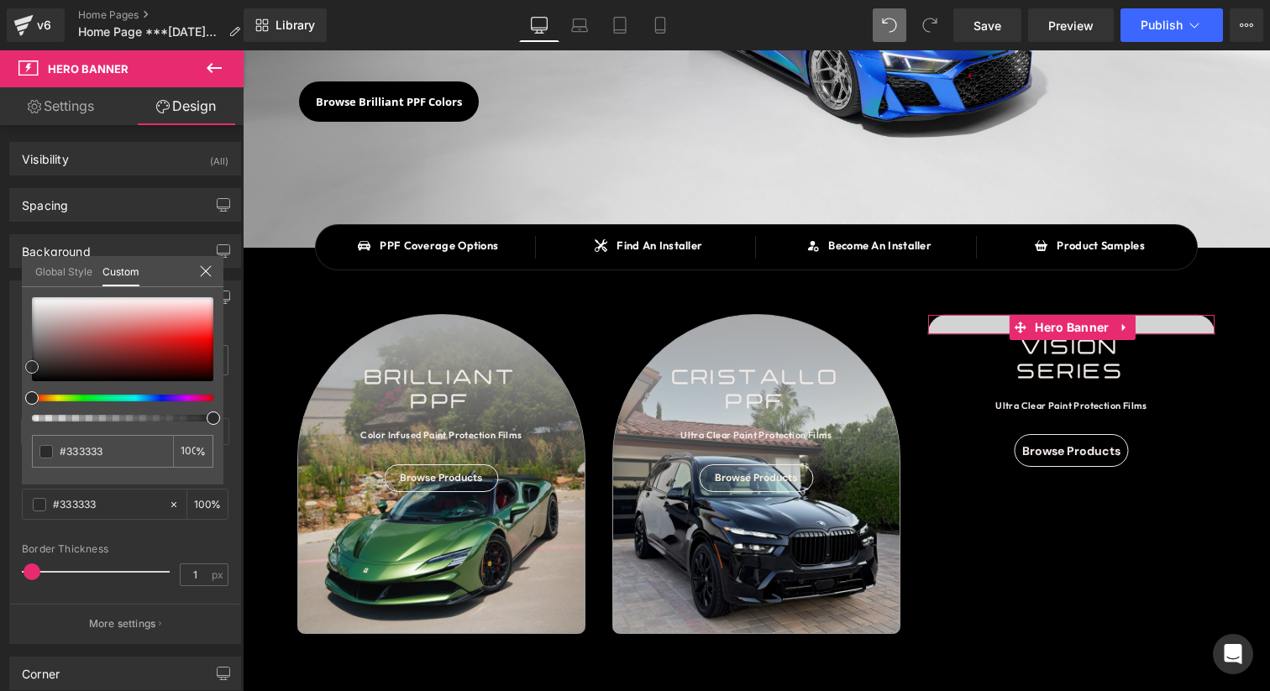
type input "#353535"
type input "#383838"
type input "#3a3a3a"
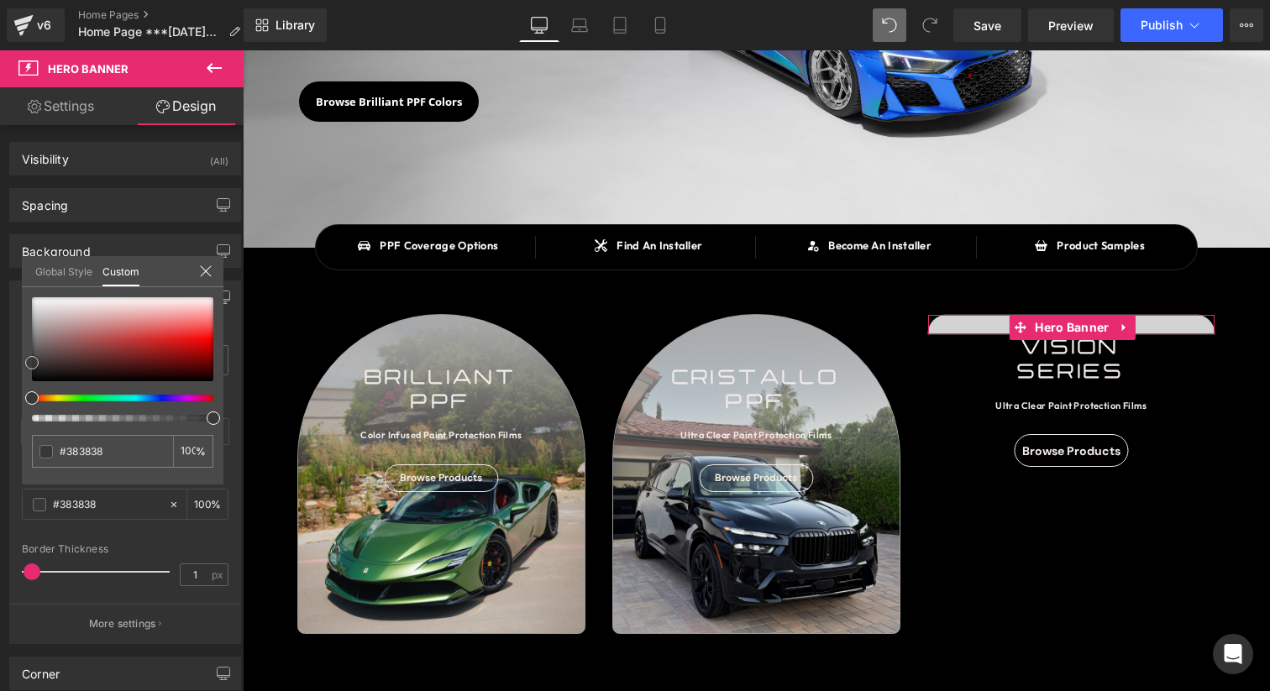
type input "#3a3a3a"
type input "#3d3d3d"
type input "#3f3f3f"
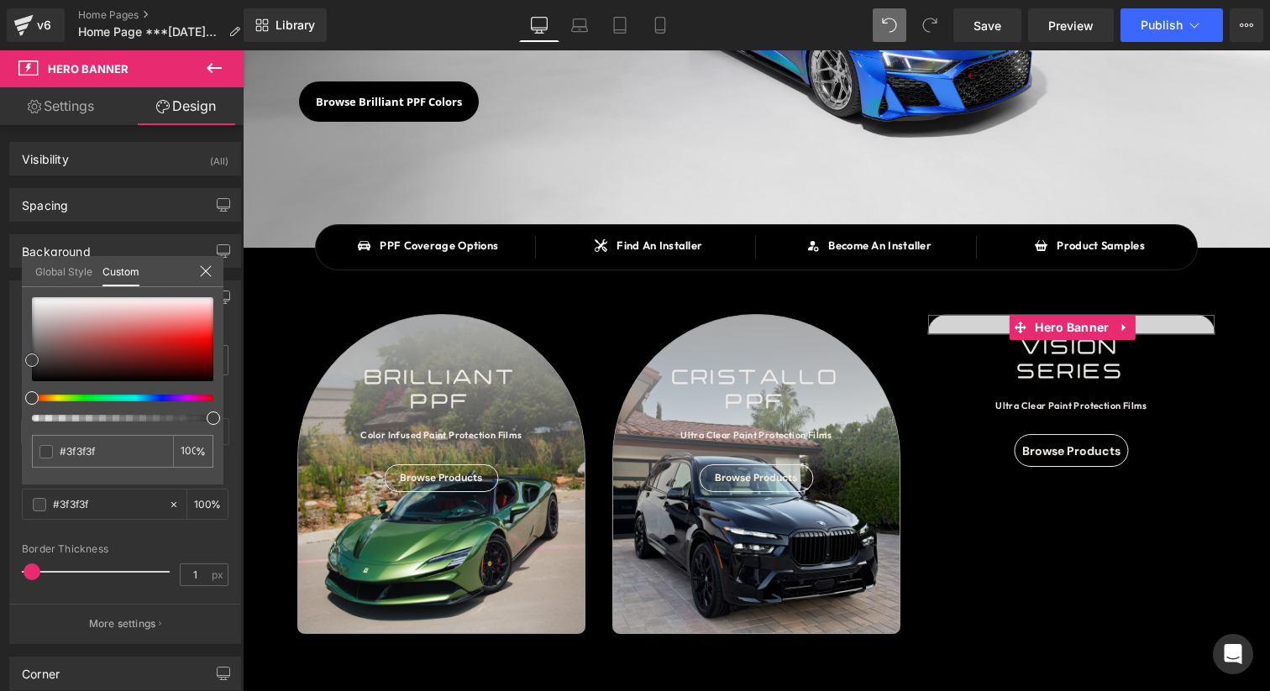
drag, startPoint x: 30, startPoint y: 333, endPoint x: 26, endPoint y: 364, distance: 30.5
click at [26, 364] on span at bounding box center [31, 360] width 13 height 13
type input "#444444"
type input "#606060"
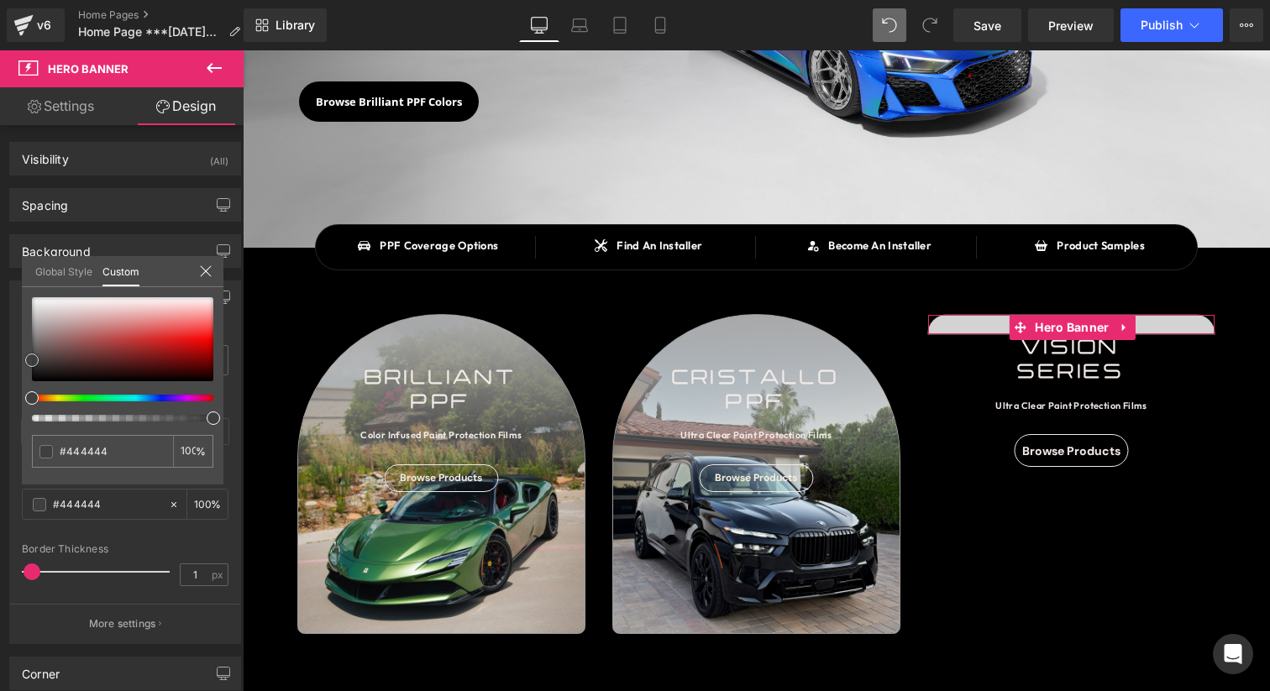
type input "#606060"
type input "#7c7c7c"
type input "#939393"
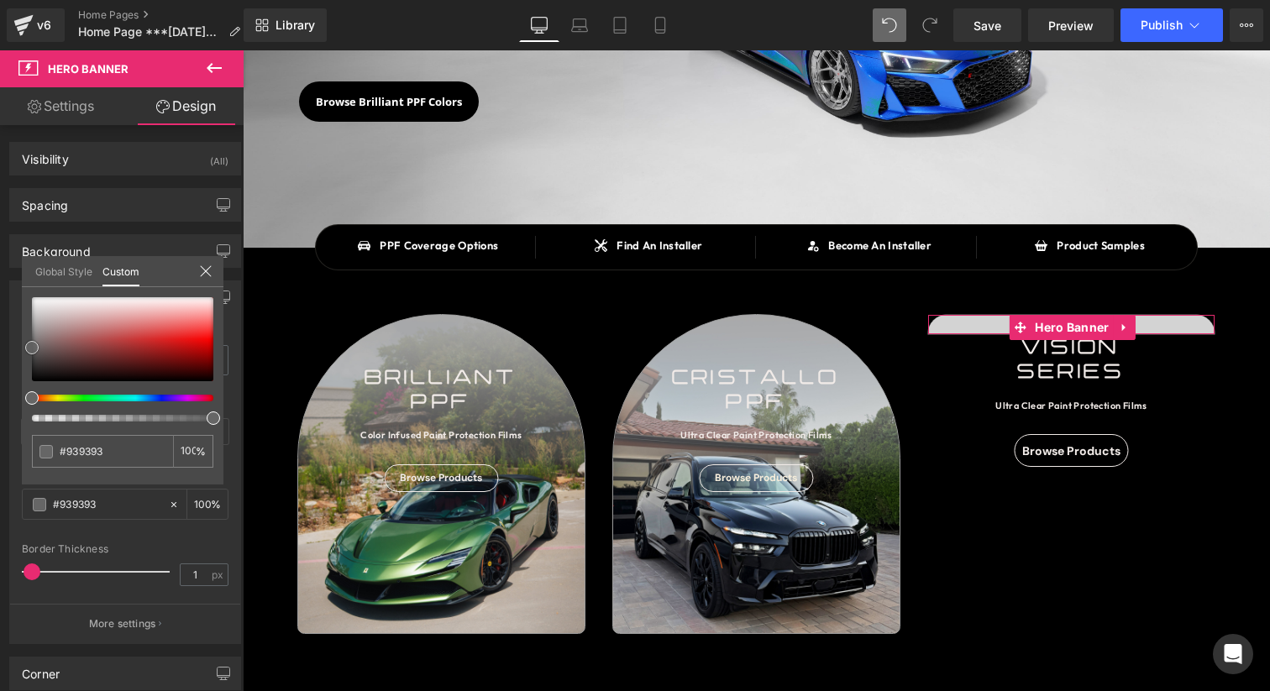
type input "#b2b2b2"
type input "#d3d3d3"
type input "#ededed"
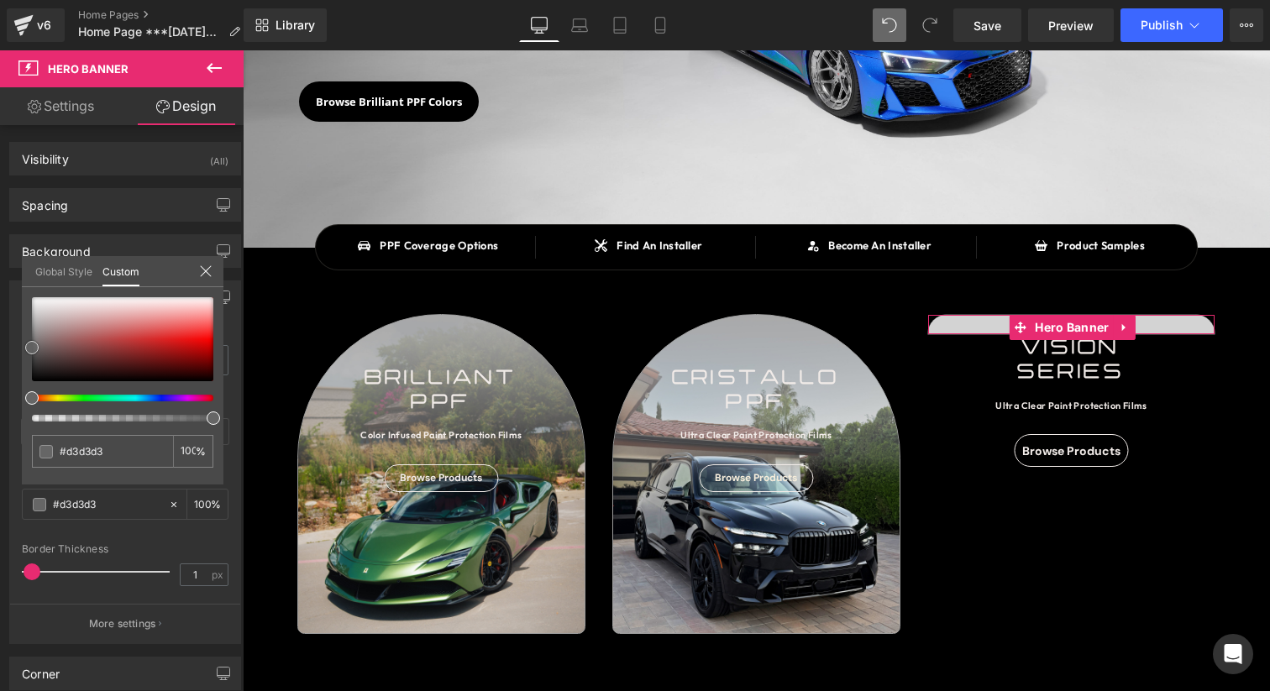
type input "#ededed"
type input "#ffffff"
drag, startPoint x: 31, startPoint y: 359, endPoint x: 21, endPoint y: 279, distance: 81.2
click at [22, 279] on div "Global Style Custom Setup Global Style #ffffff 100 %" at bounding box center [123, 281] width 202 height 51
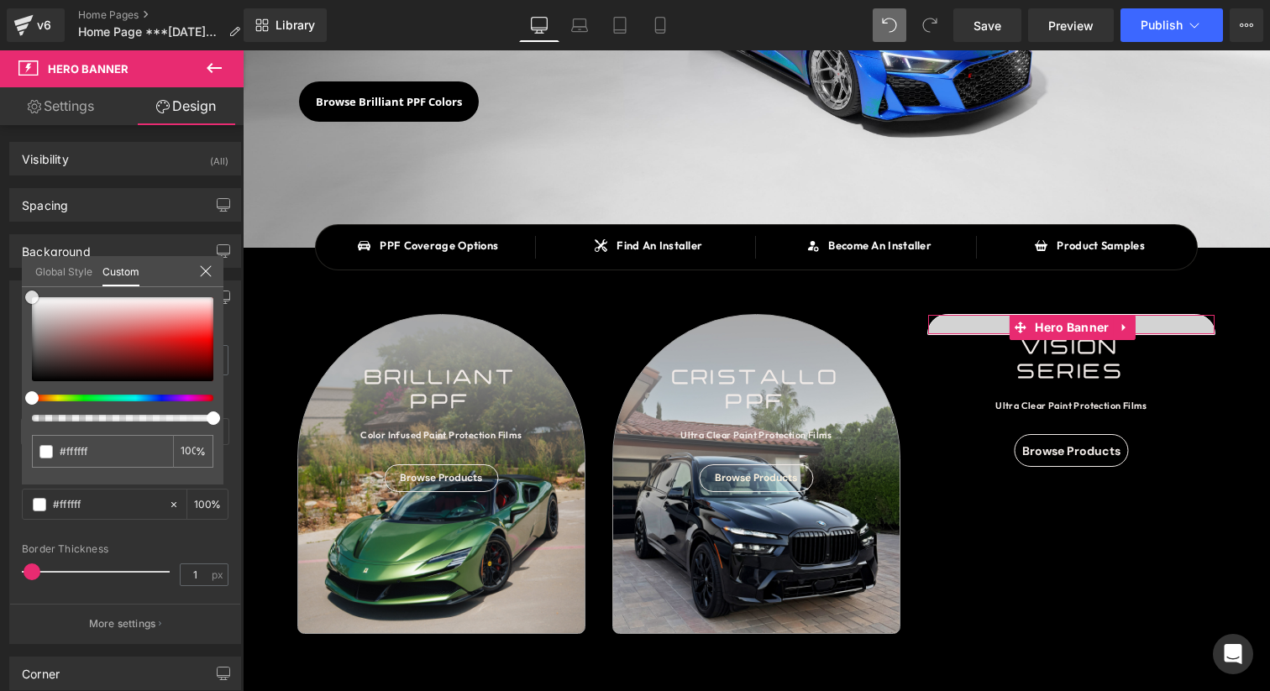
type input "#e5e5e5"
type input "#adadad"
type input "#727272"
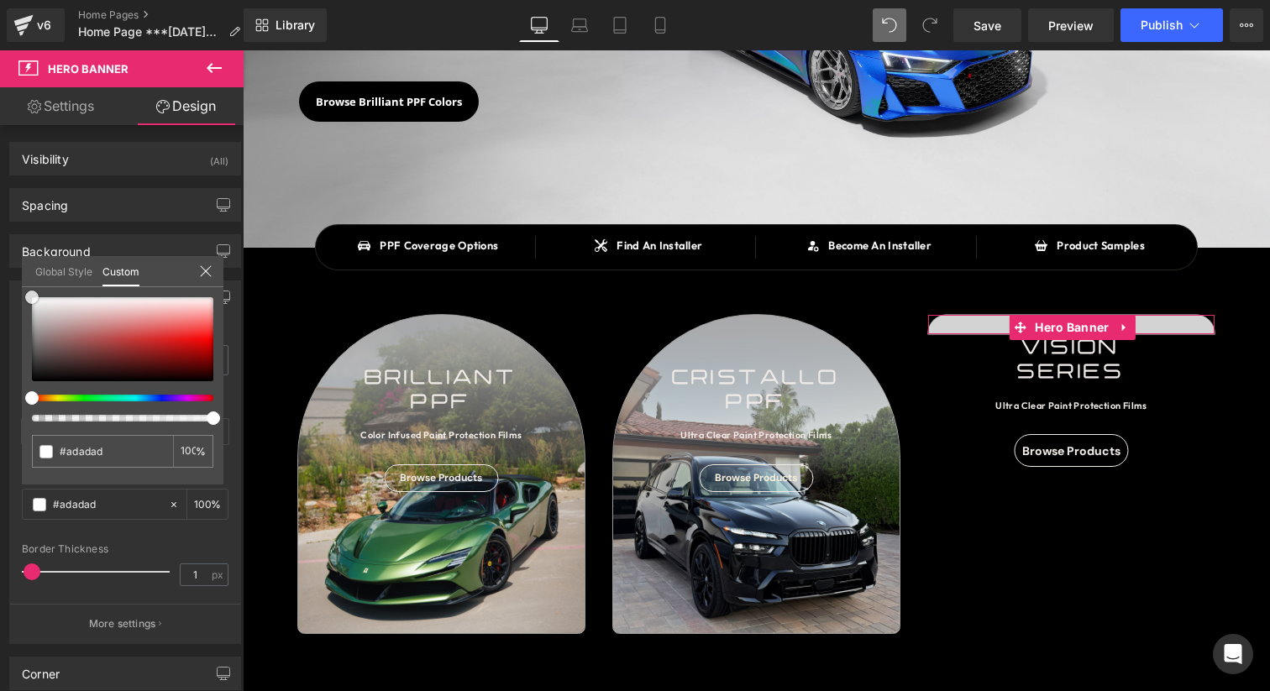
type input "#727272"
type input "#5e5e5e"
type input "#4c4c4c"
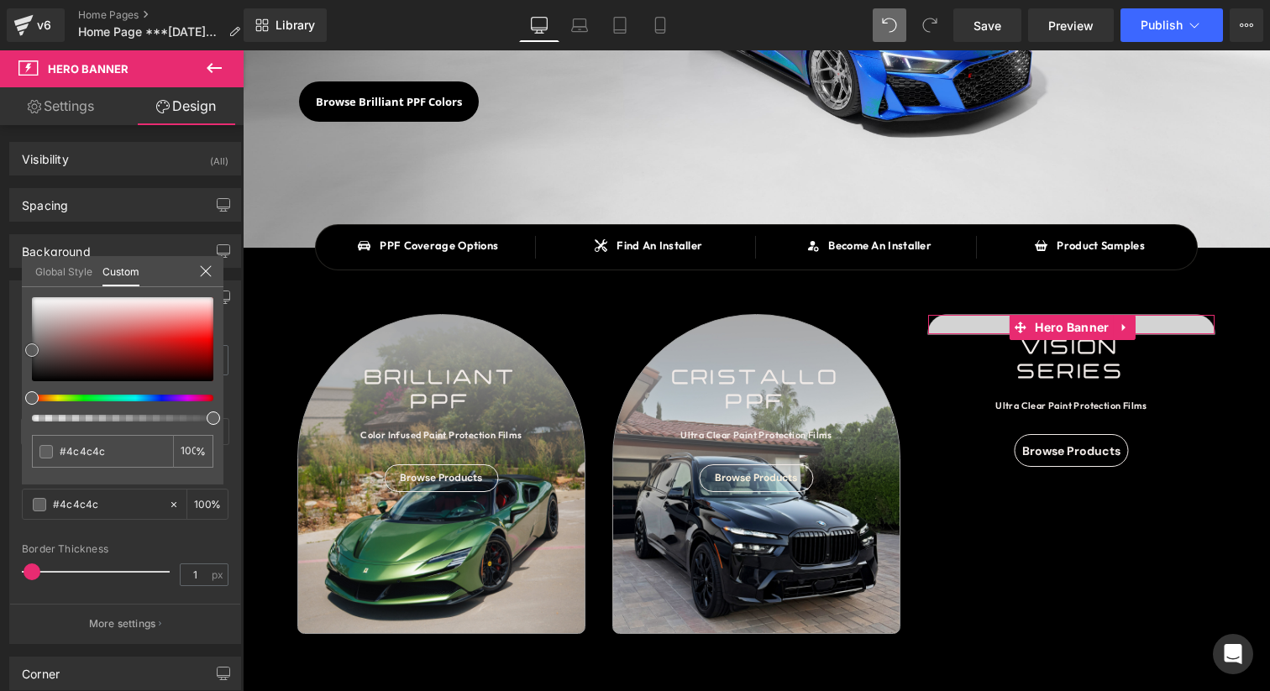
type input "#444444"
type input "#3d3d3d"
type input "#353535"
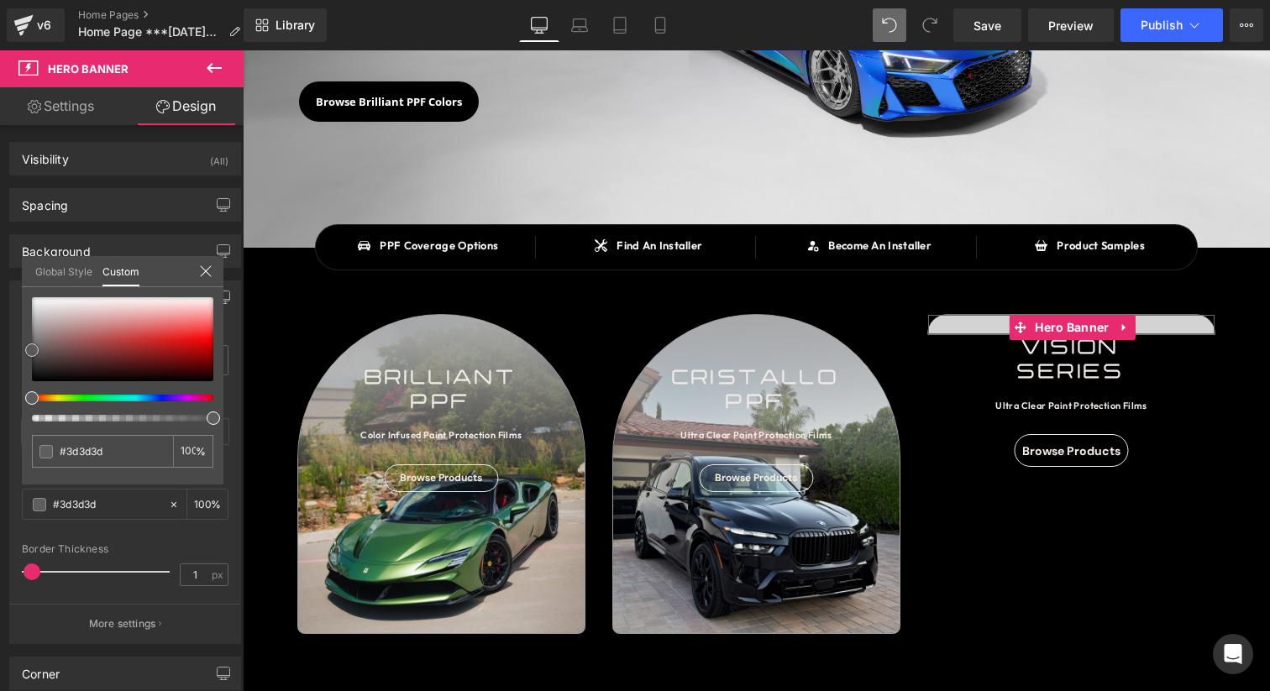
type input "#353535"
type input "#303030"
type input "#282828"
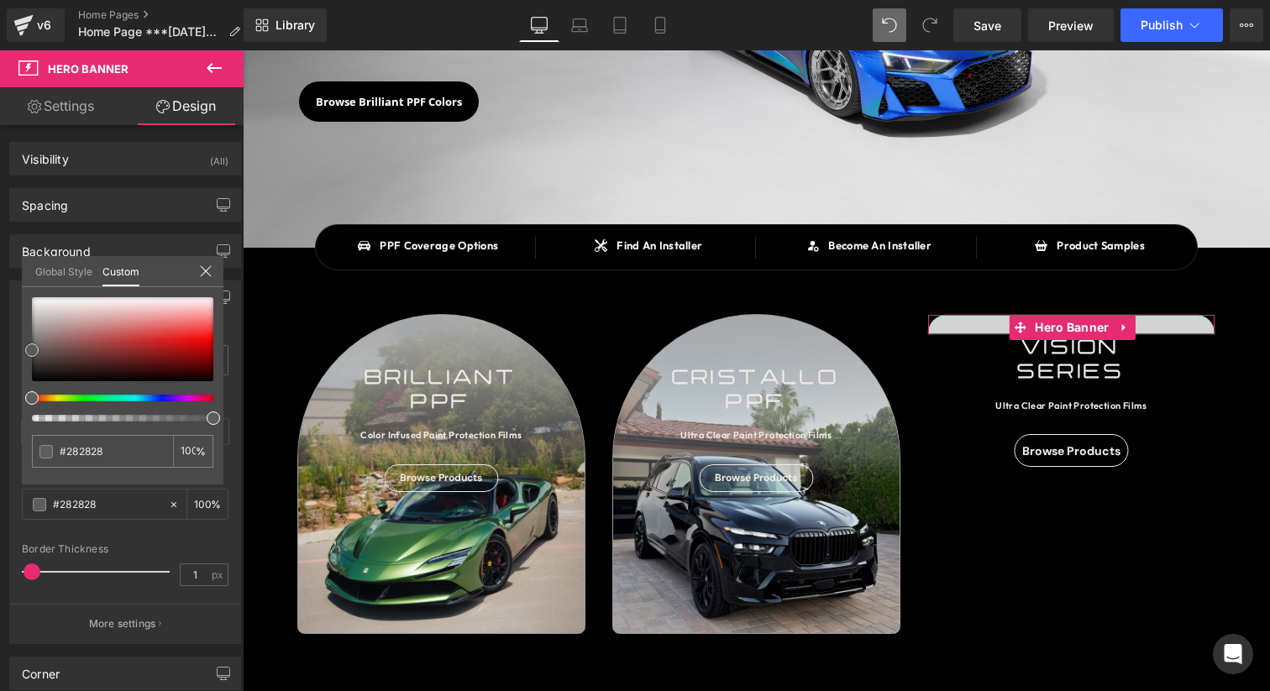
type input "#232323"
type input "#212121"
type input "#1c1c1c"
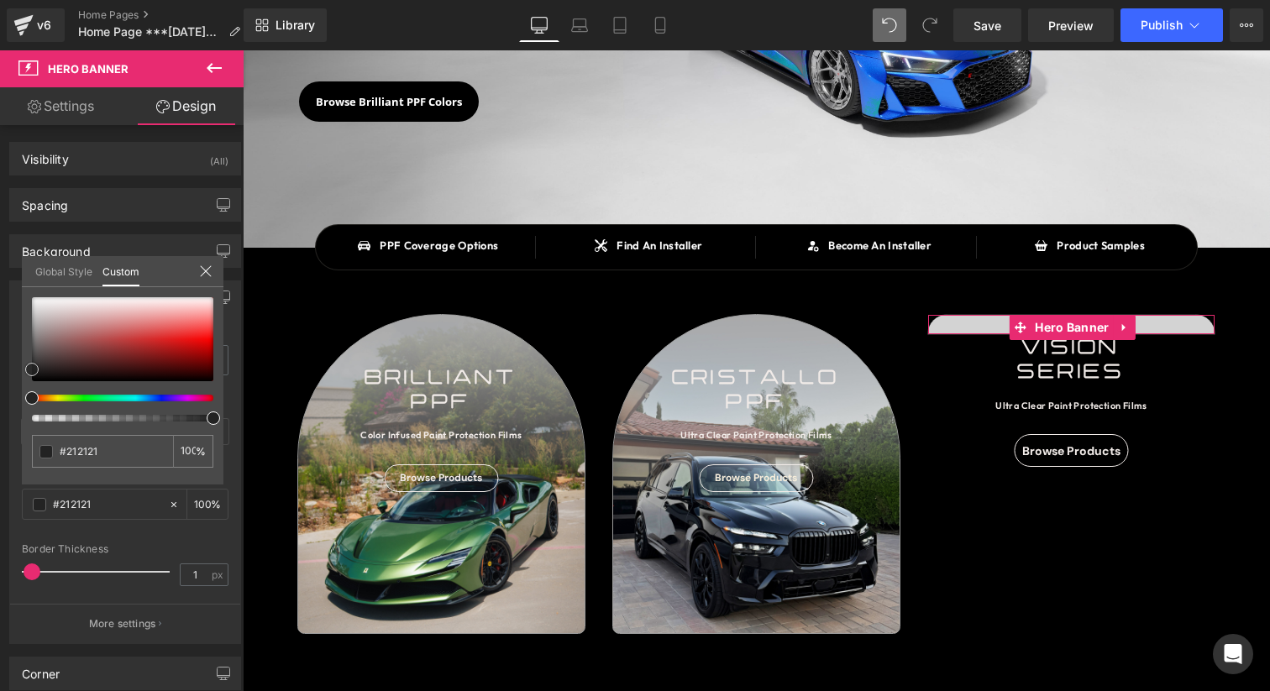
type input "#1c1c1c"
type input "#191919"
type input "#161616"
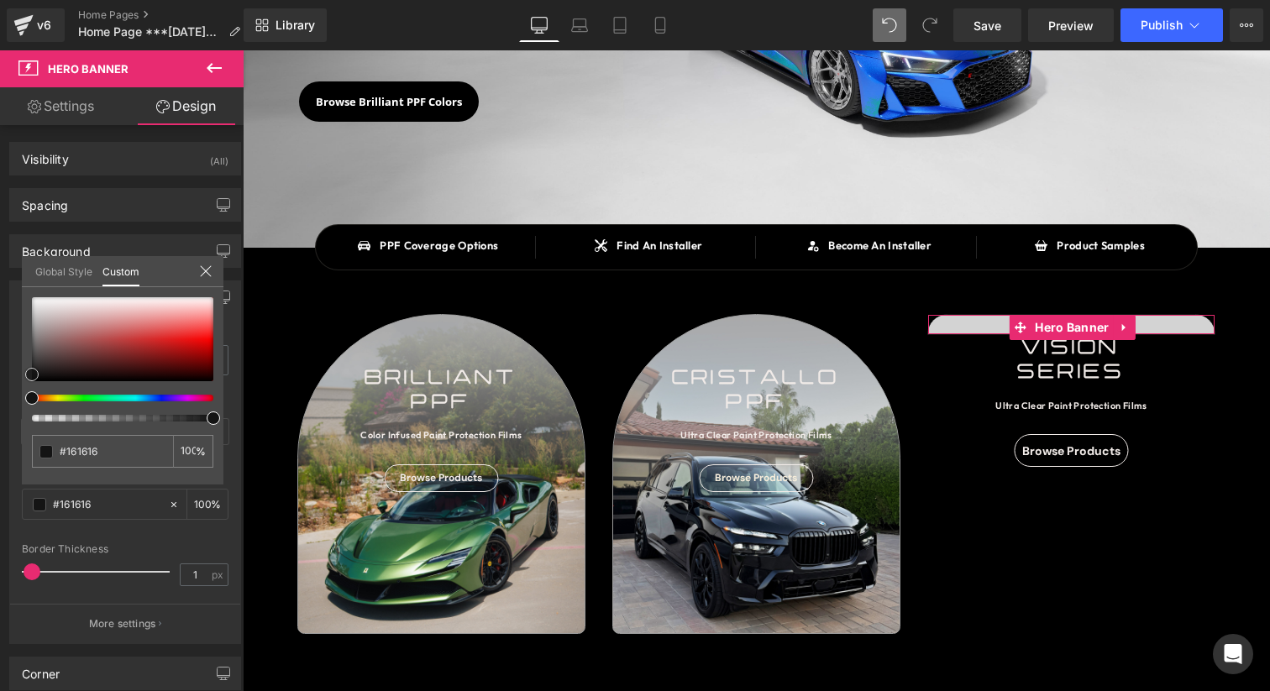
type input "#141414"
type input "#1c1c1c"
type input "#212121"
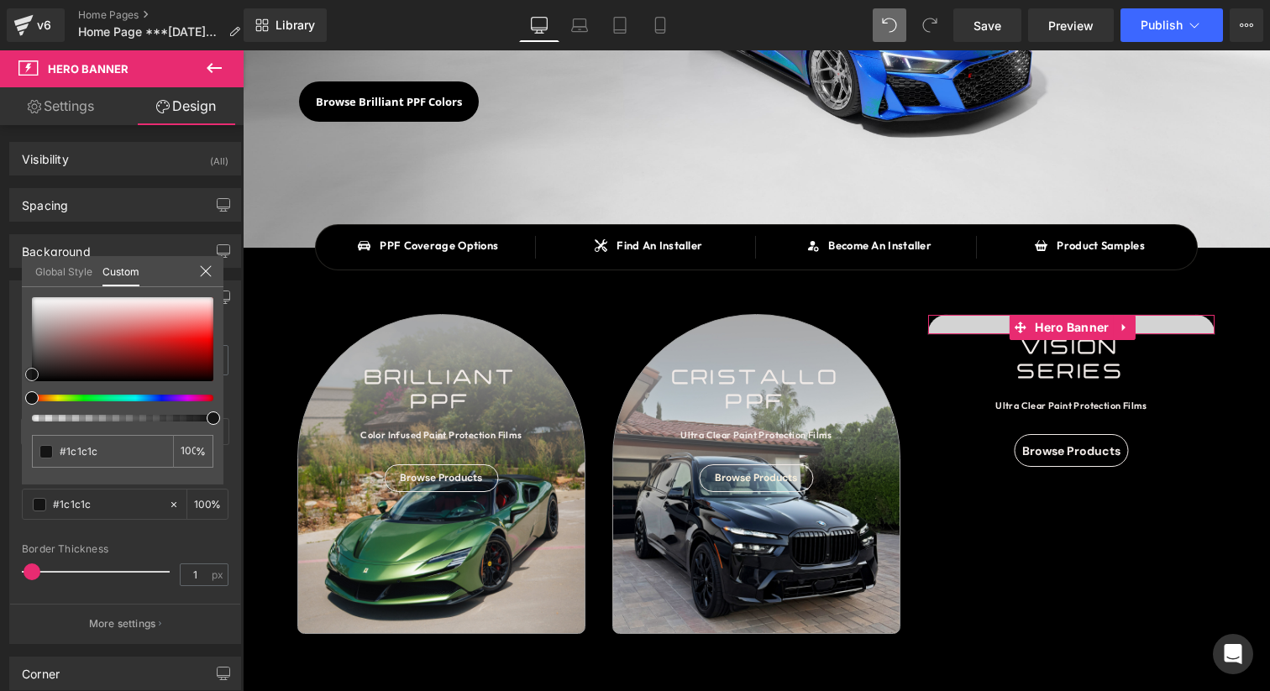
type input "#212121"
type input "#262626"
type input "#282828"
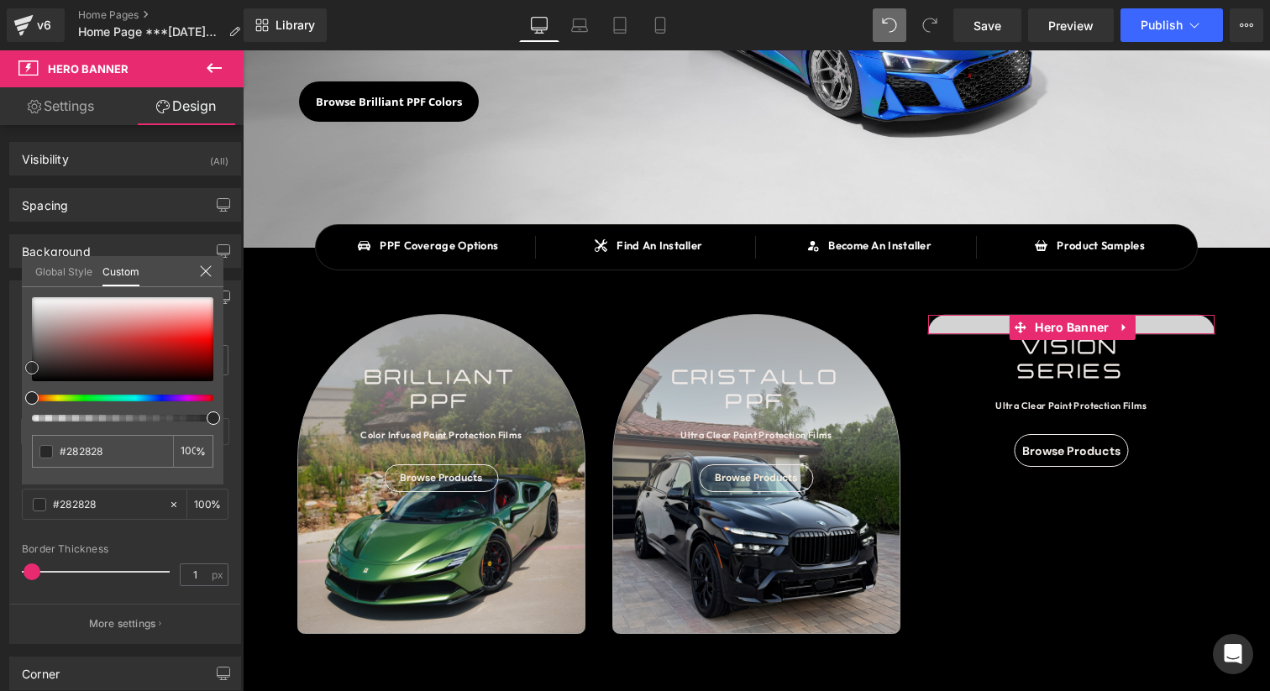
type input "#2b2b2b"
drag, startPoint x: 32, startPoint y: 294, endPoint x: 24, endPoint y: 364, distance: 70.1
click at [24, 364] on div "#2b2b2b 100 %" at bounding box center [123, 390] width 202 height 187
type input "#303030"
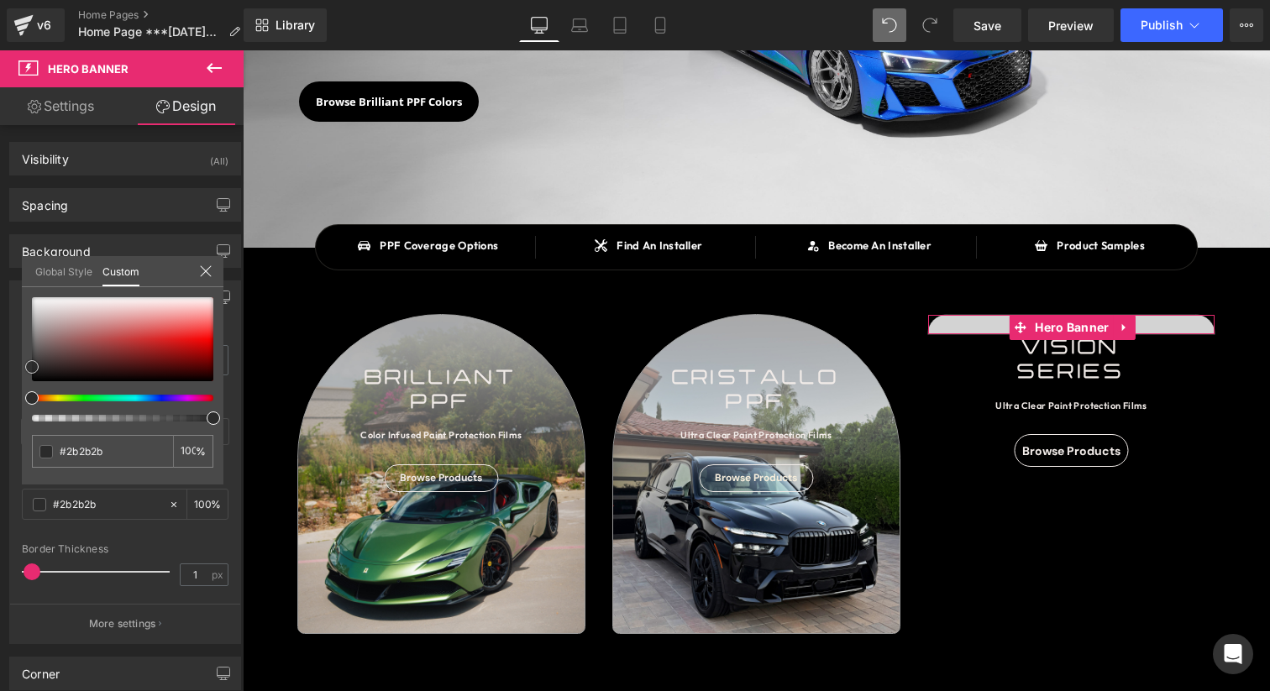
type input "#303030"
type input "#383838"
type input "#424242"
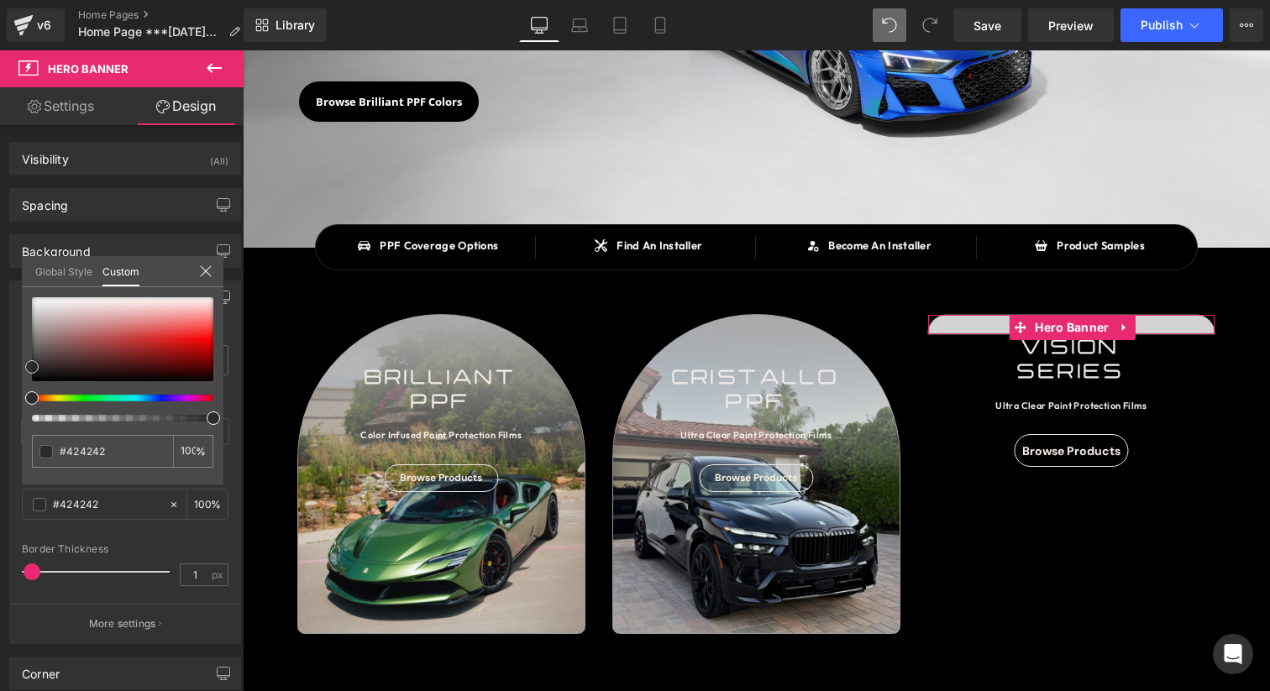
type input "#474747"
type input "#494949"
type input "#4c4c4c"
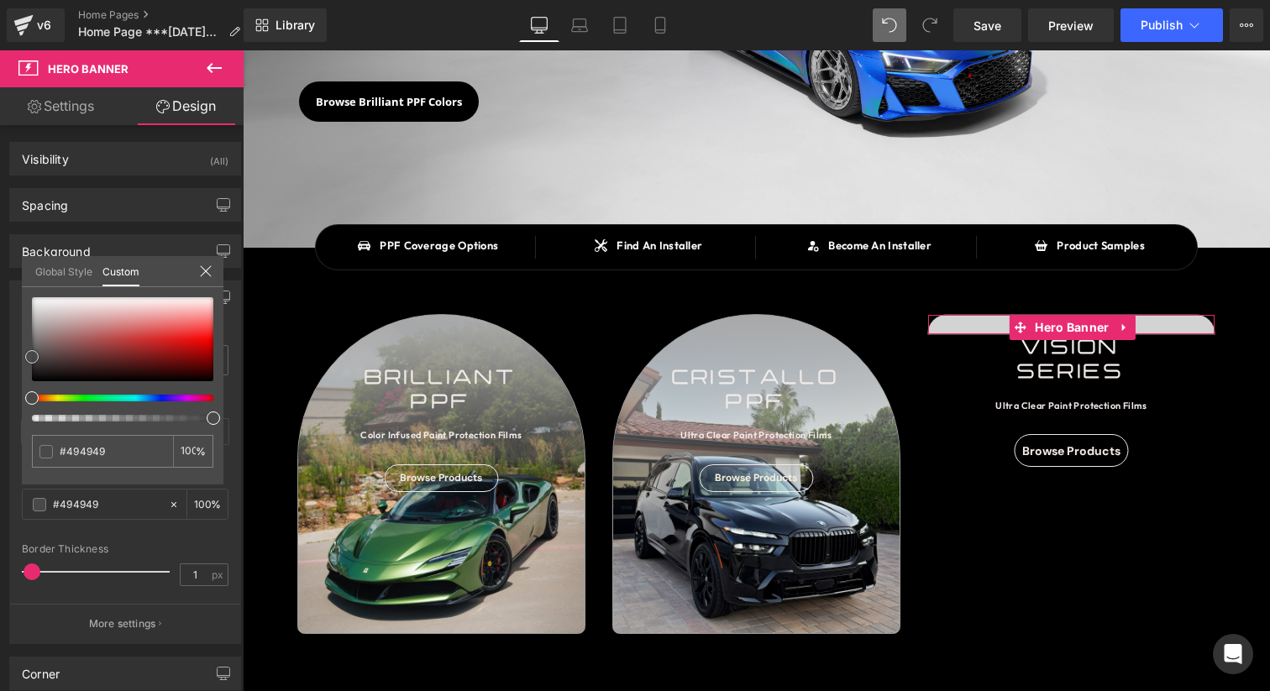
type input "#4c4c4c"
type input "#494949"
type input "#474747"
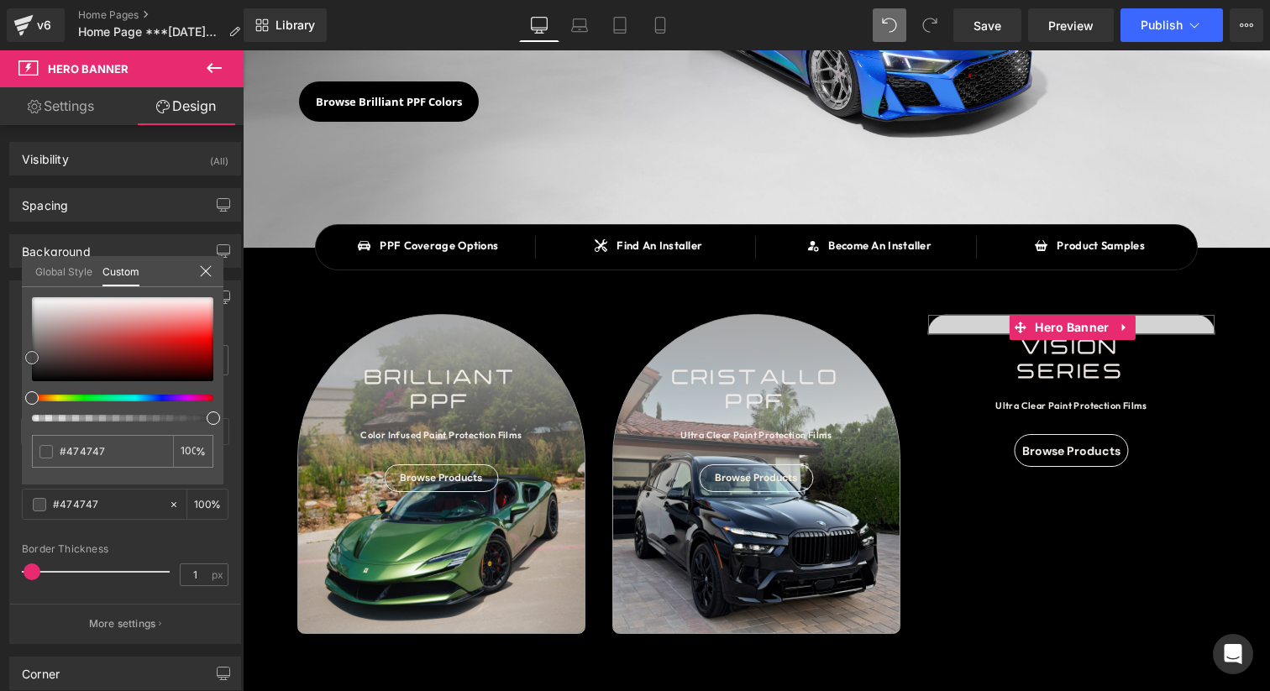
drag, startPoint x: 33, startPoint y: 367, endPoint x: 28, endPoint y: 358, distance: 10.5
click at [28, 358] on span at bounding box center [31, 357] width 13 height 13
click at [118, 449] on input "#474747" at bounding box center [104, 452] width 89 height 18
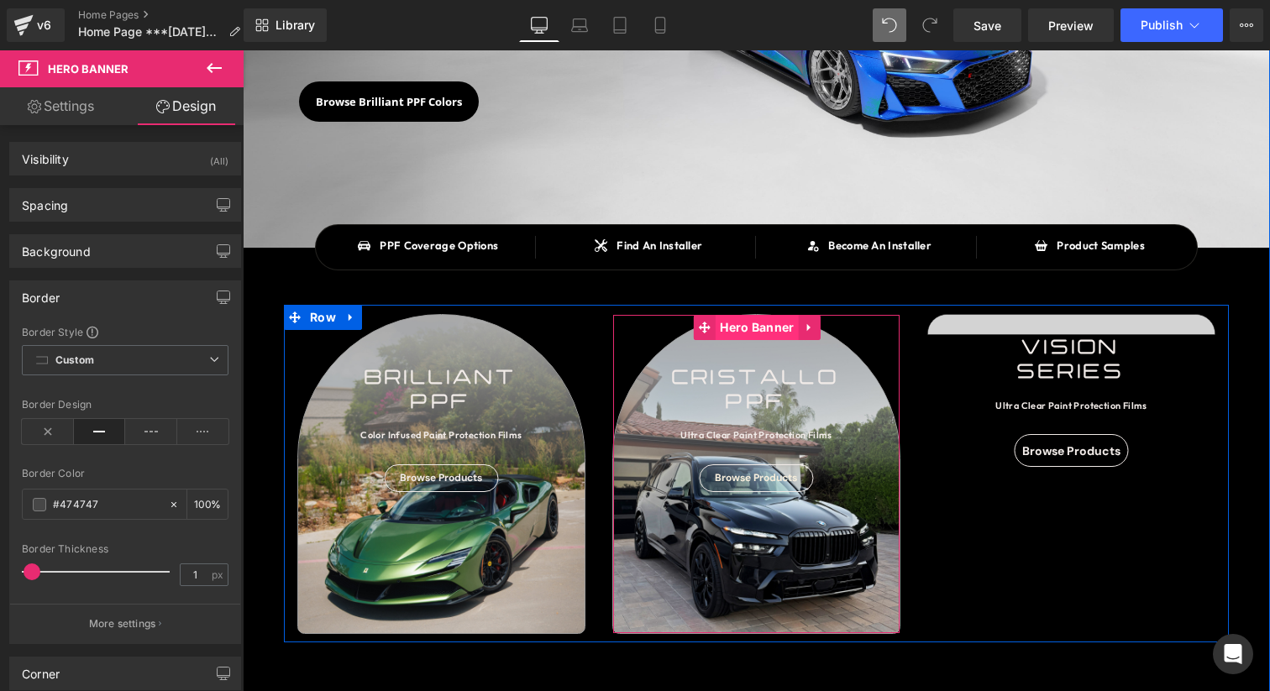
click at [752, 338] on span "Hero Banner" at bounding box center [756, 327] width 82 height 25
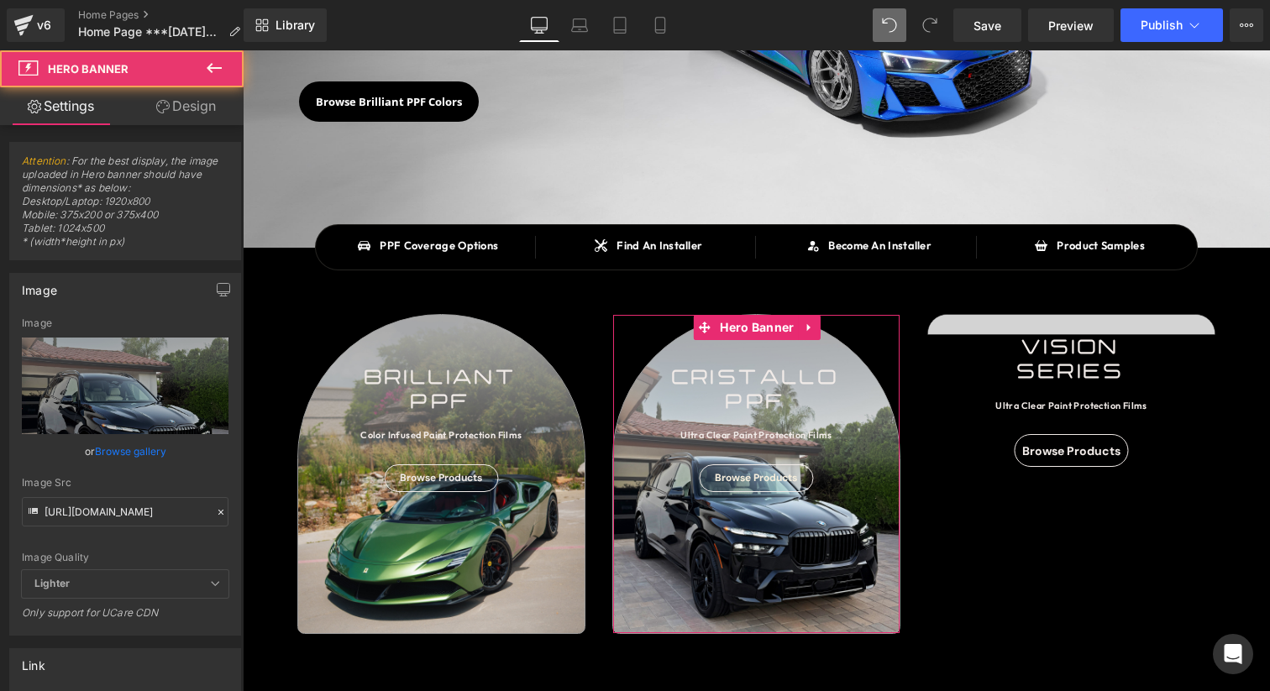
click at [184, 122] on link "Design" at bounding box center [186, 106] width 122 height 38
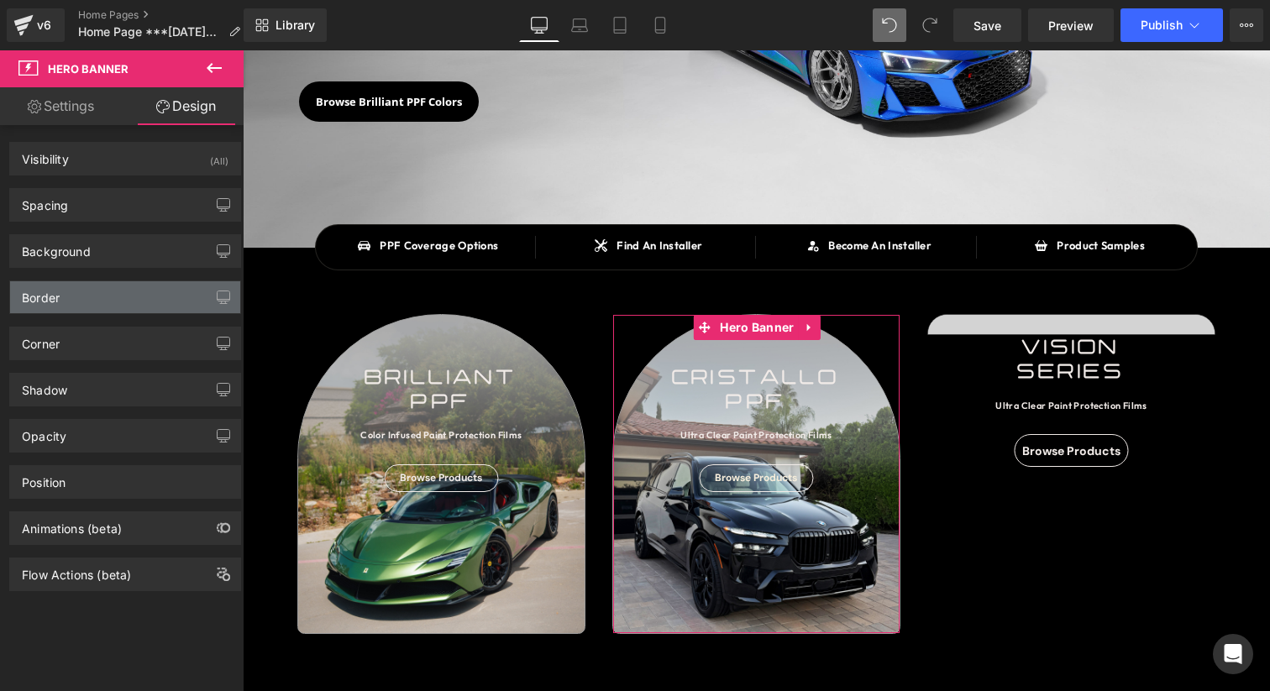
click at [101, 304] on div "Border" at bounding box center [125, 297] width 230 height 32
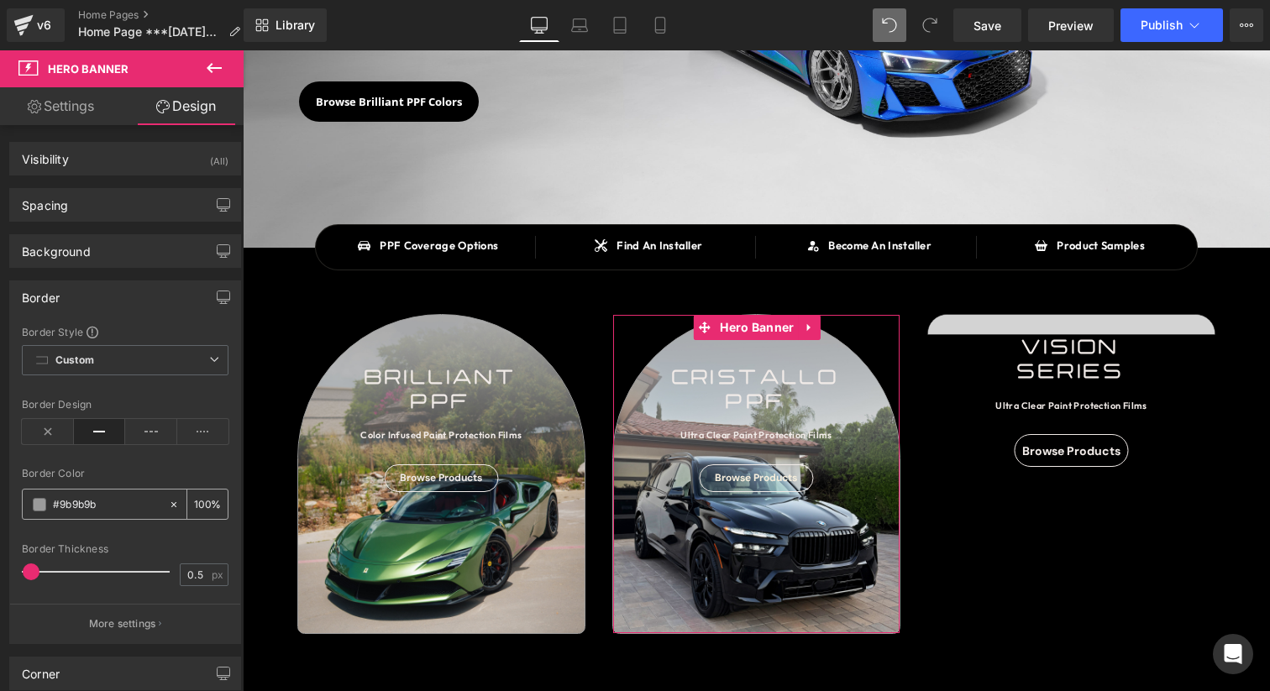
click at [115, 505] on input "#9b9b9b" at bounding box center [106, 504] width 107 height 18
paste input "474747"
type input "#474747"
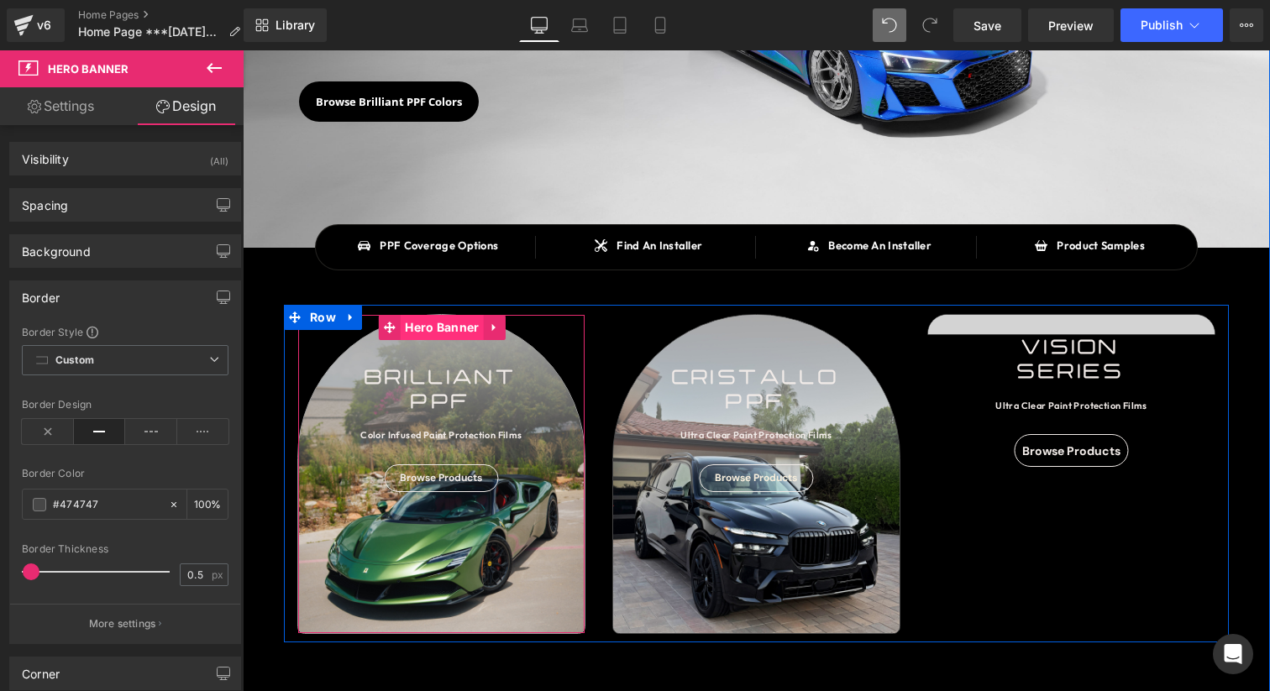
click at [457, 336] on span "Hero Banner" at bounding box center [442, 327] width 82 height 25
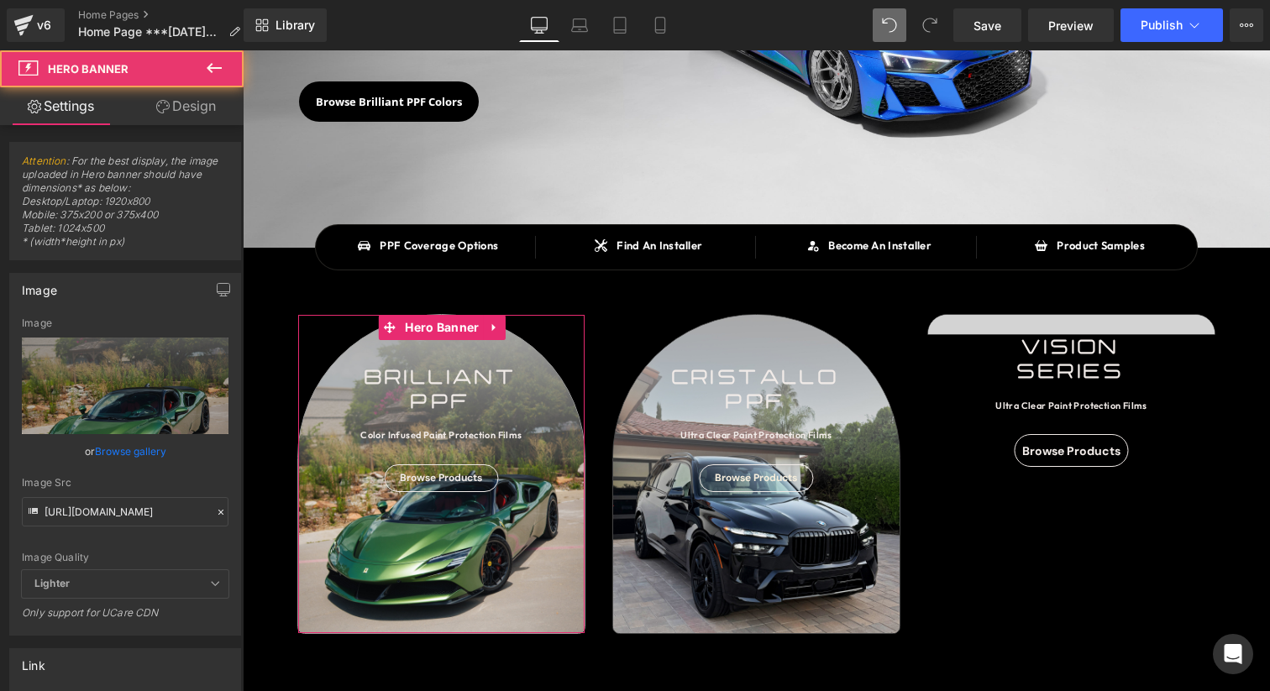
click at [184, 93] on link "Design" at bounding box center [186, 106] width 122 height 38
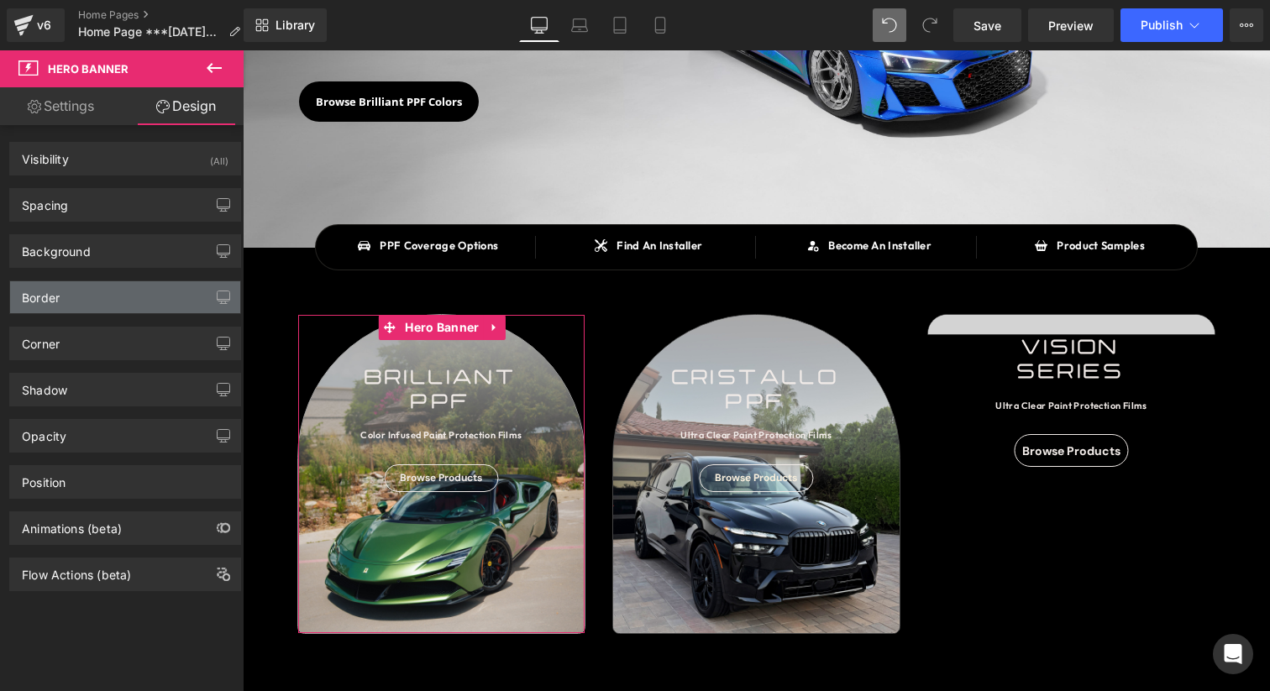
click at [112, 307] on div "Border" at bounding box center [125, 297] width 230 height 32
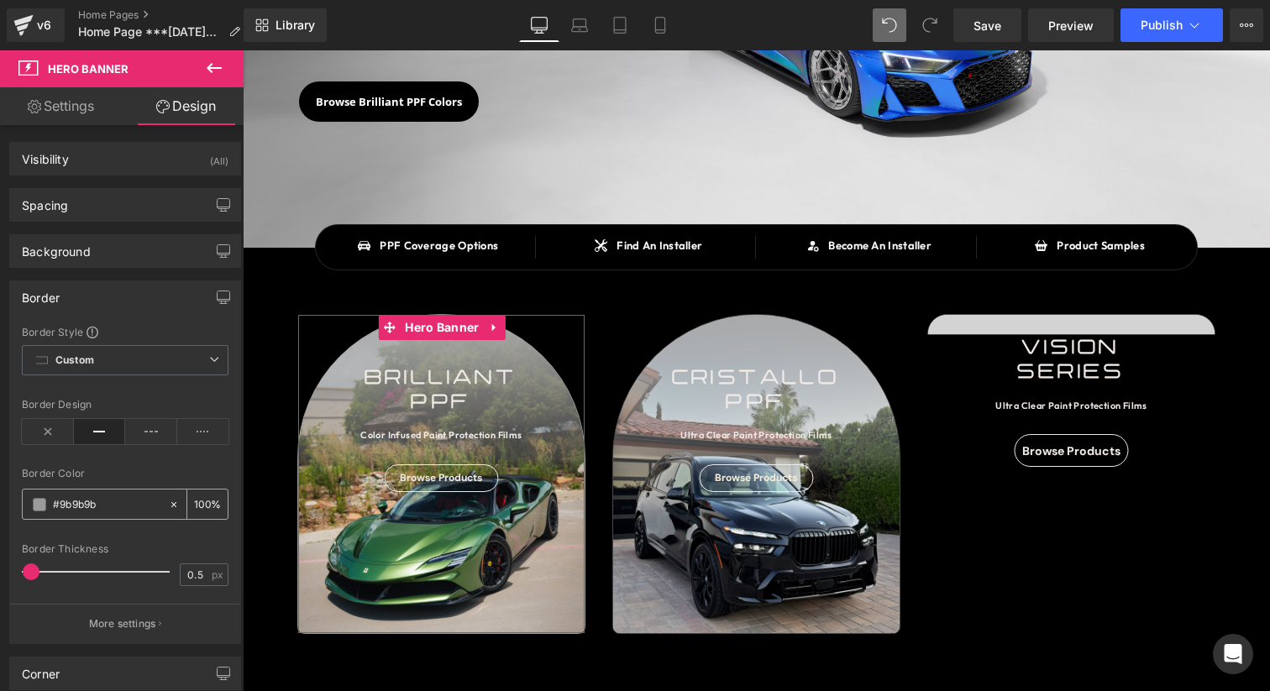
click at [110, 508] on input "#9b9b9b" at bounding box center [106, 504] width 107 height 18
paste input "474747"
type input "#474747"
click at [115, 484] on div "Border Color #474747 100 %" at bounding box center [125, 503] width 207 height 71
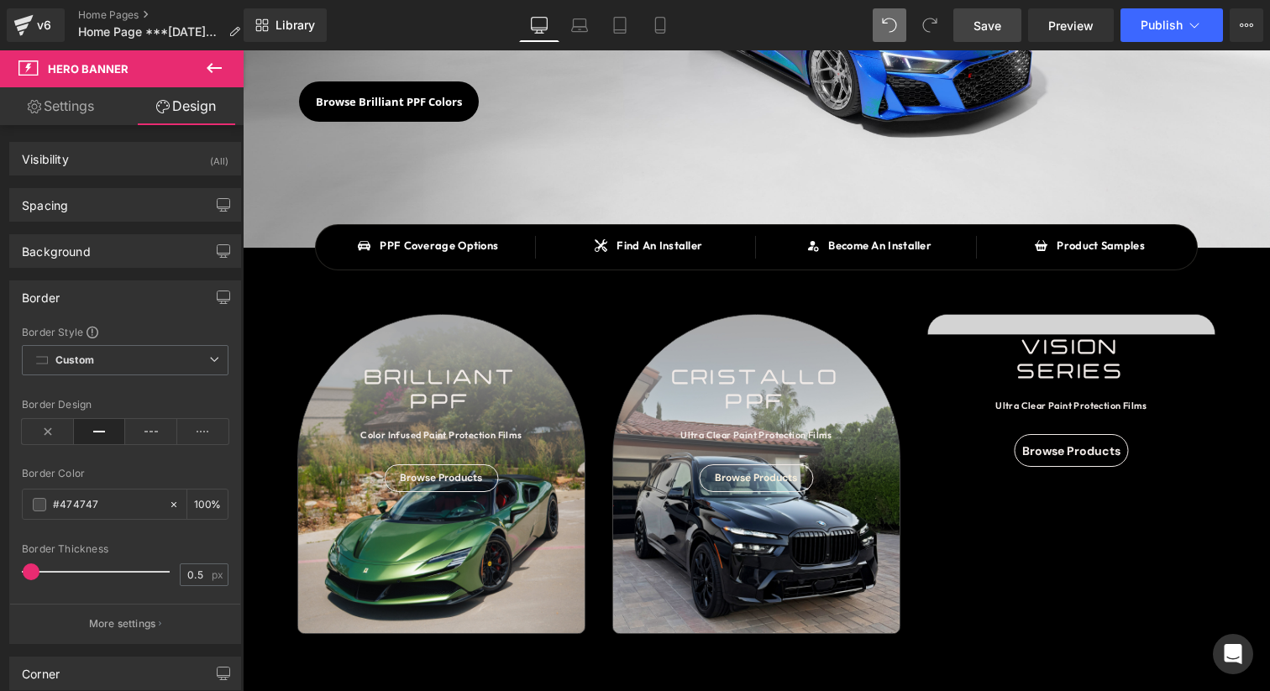
click at [999, 17] on span "Save" at bounding box center [987, 26] width 28 height 18
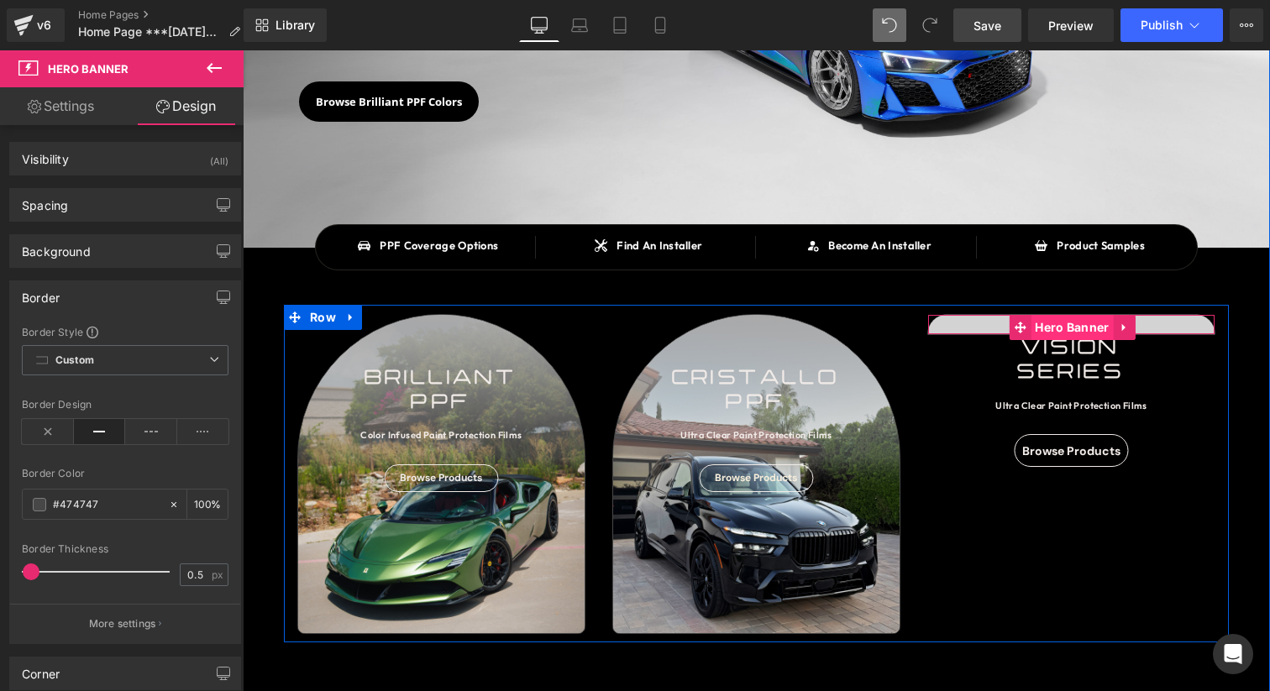
click at [1070, 336] on span "Hero Banner" at bounding box center [1071, 327] width 82 height 25
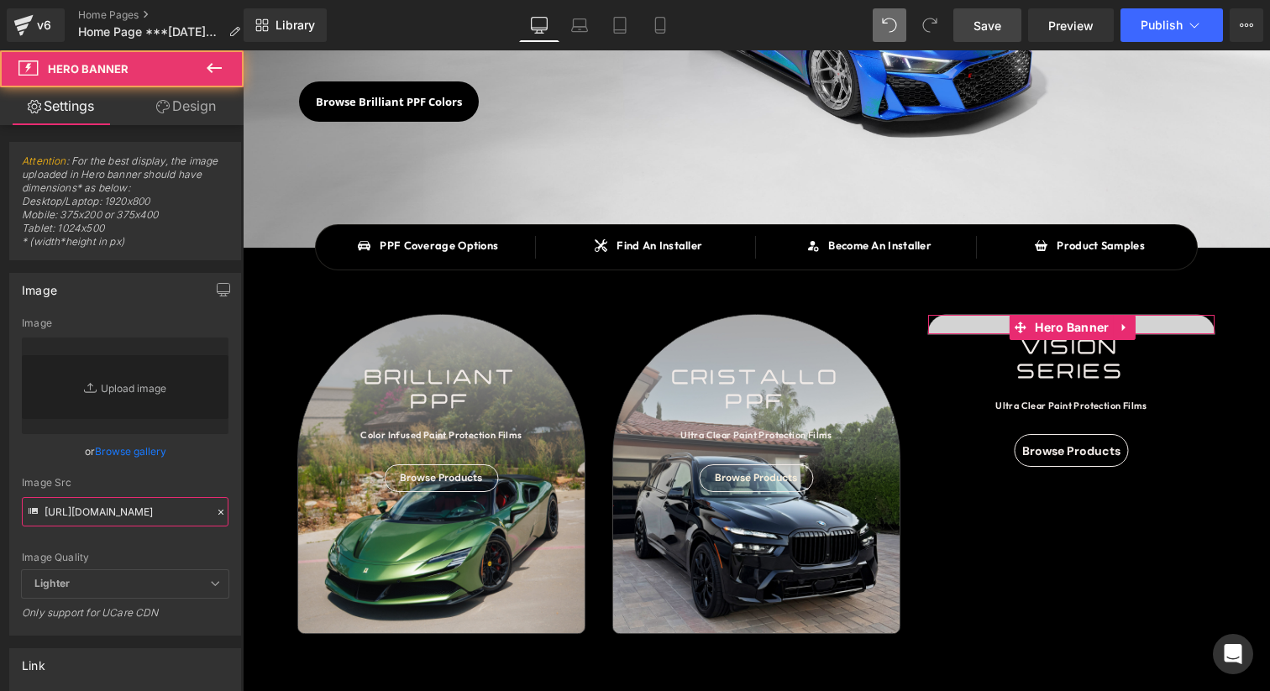
click at [139, 514] on input "[URL][DOMAIN_NAME]" at bounding box center [125, 511] width 207 height 29
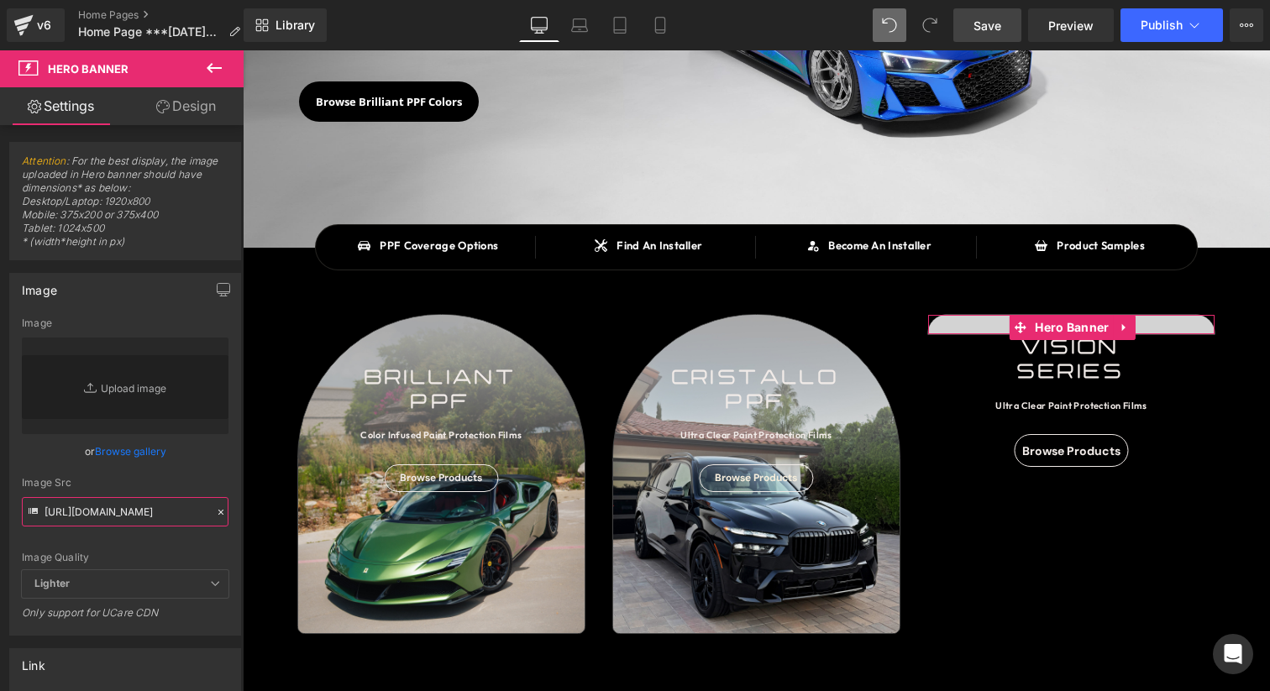
click at [139, 514] on input "[URL][DOMAIN_NAME]" at bounding box center [125, 511] width 207 height 29
paste input "pinkAugust_2025_Tile_Swatch_Editable_copy.jpg?v=1760475528"
type input "[URL][DOMAIN_NAME]"
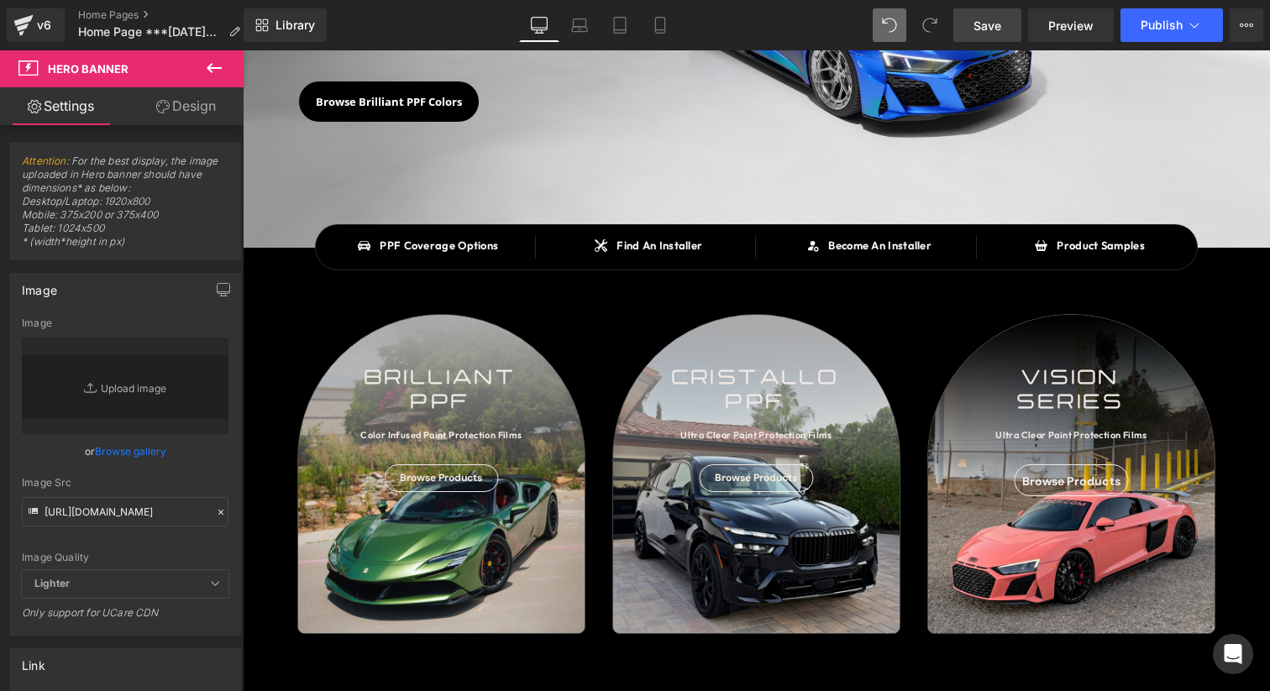
click at [160, 482] on div "Image Src" at bounding box center [125, 483] width 207 height 12
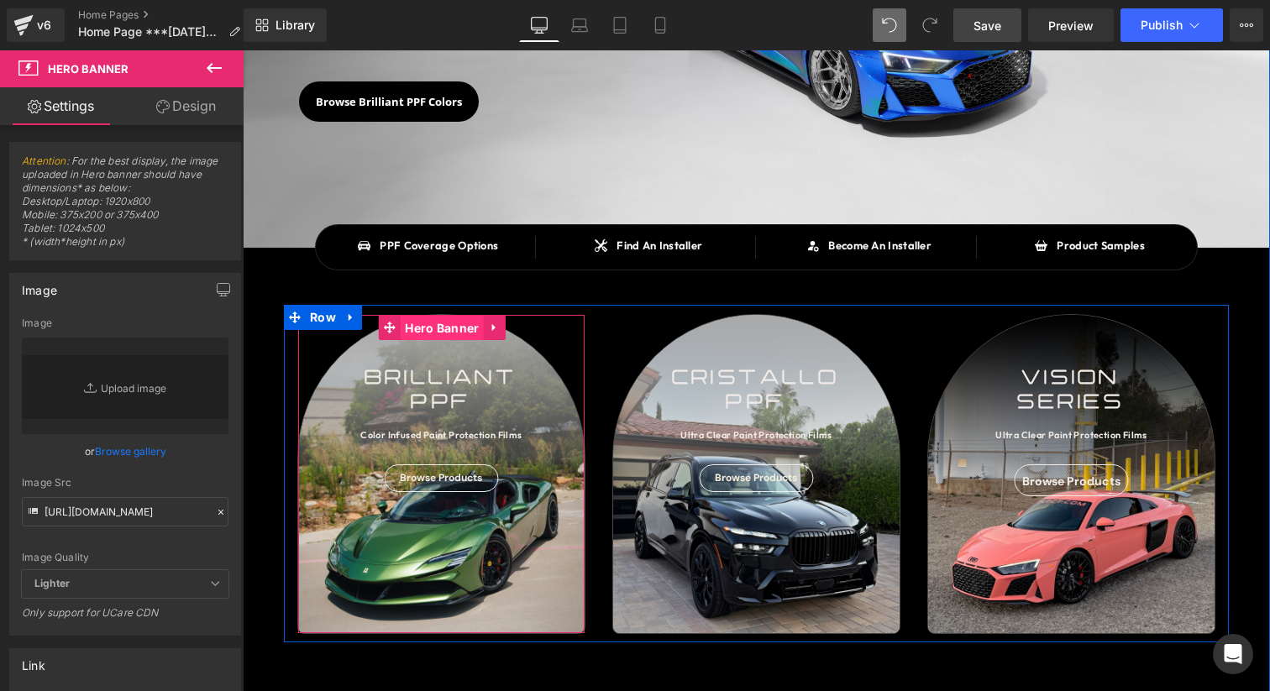
click at [448, 327] on span "Hero Banner" at bounding box center [442, 328] width 82 height 25
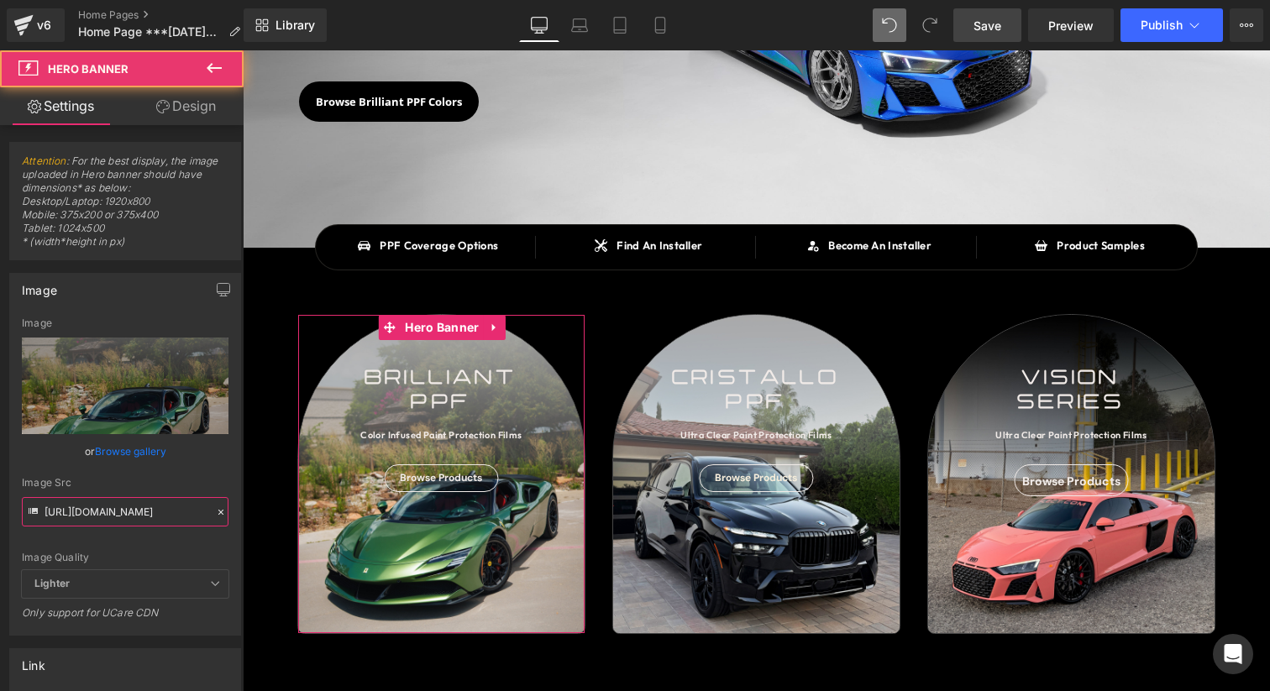
click at [146, 507] on input "[URL][DOMAIN_NAME]" at bounding box center [125, 511] width 207 height 29
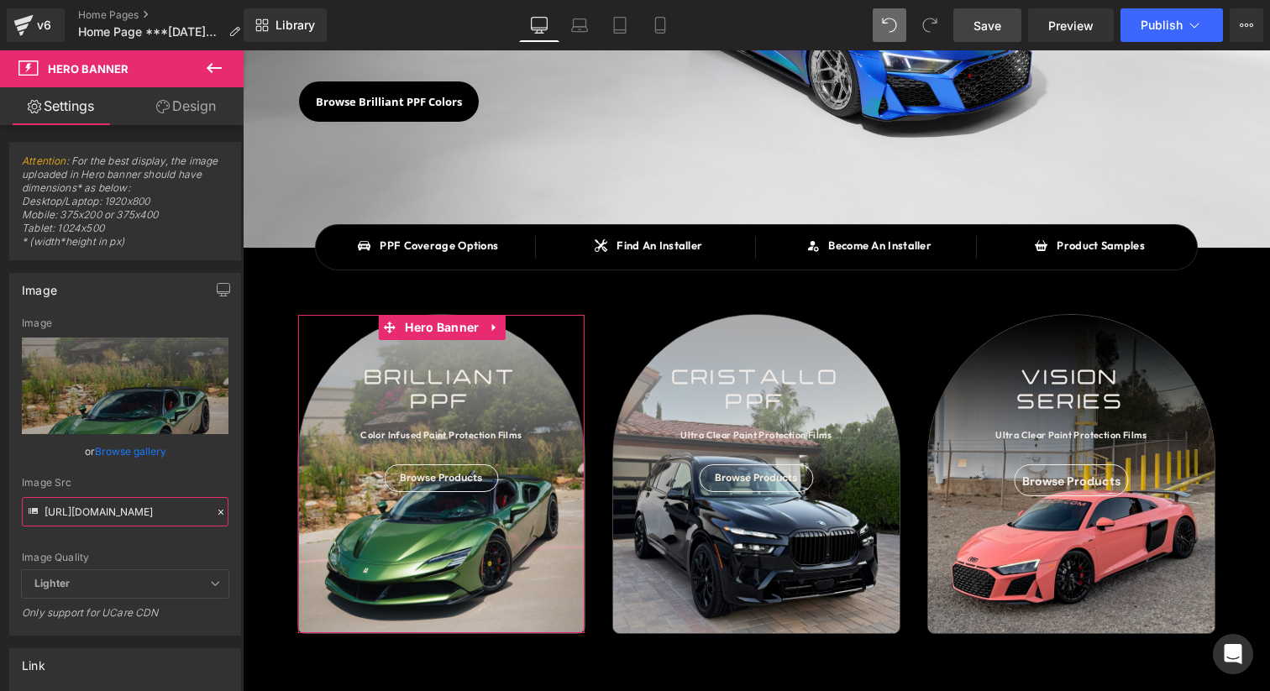
click at [146, 507] on input "[URL][DOMAIN_NAME]" at bounding box center [125, 511] width 207 height 29
paste input "greenAugust_2025_Tile_Swatch_Editable_copy.jpg?v=1760475528"
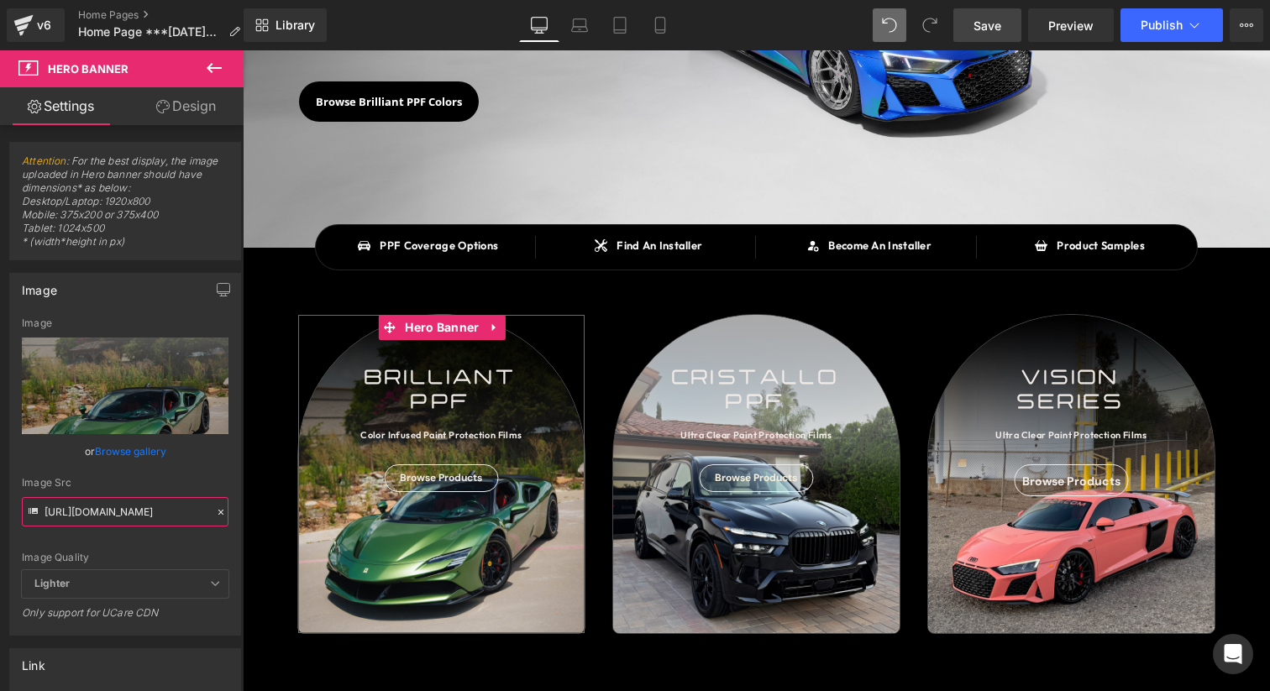
type input "[URL][DOMAIN_NAME]"
click at [199, 300] on div "Image" at bounding box center [125, 290] width 230 height 32
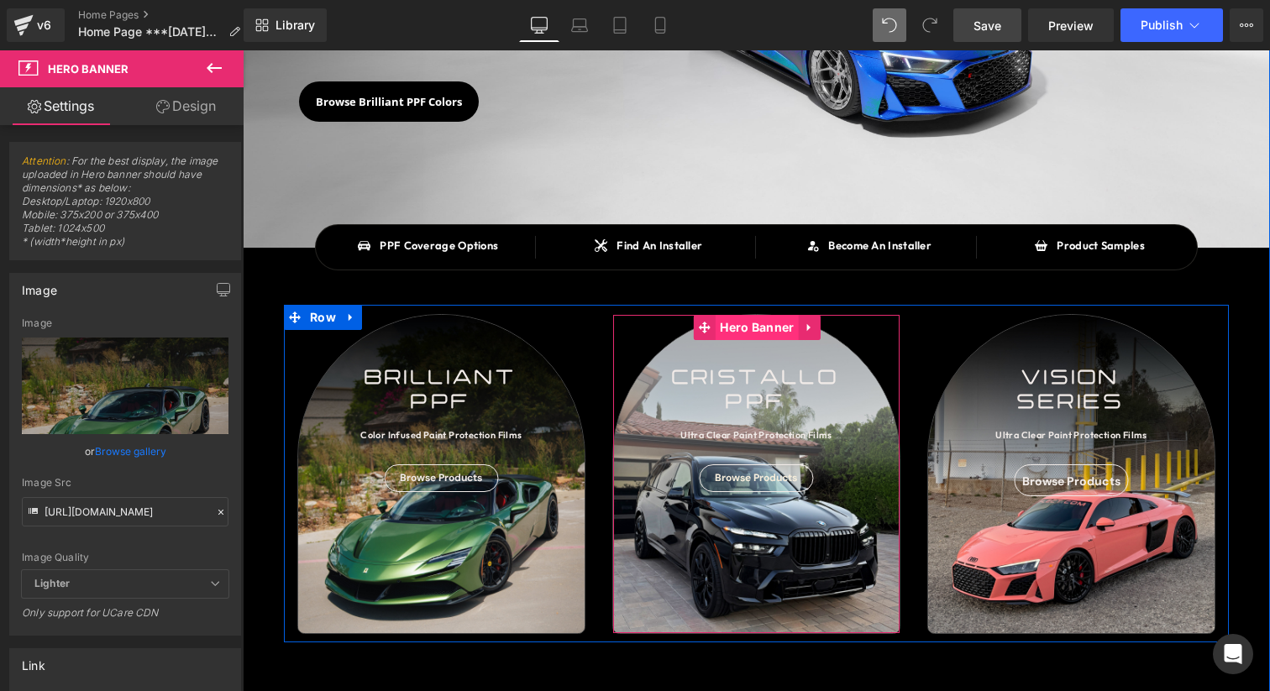
click at [767, 327] on span "Hero Banner" at bounding box center [756, 327] width 82 height 25
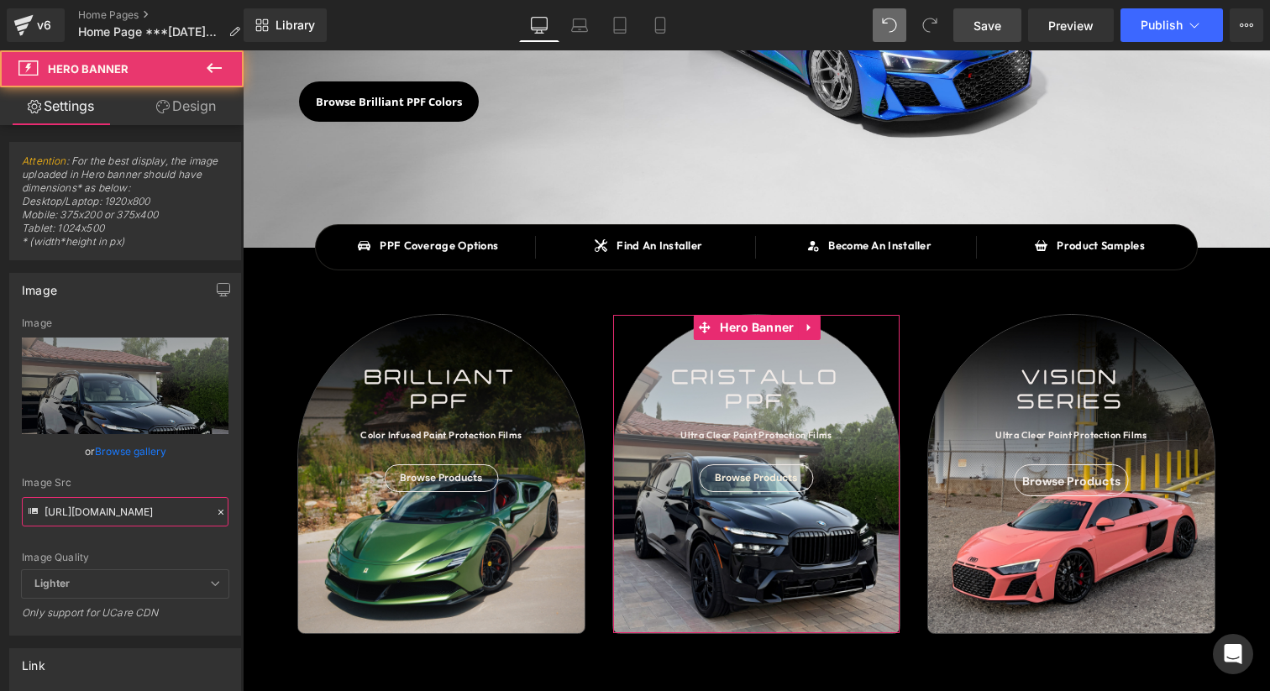
click at [93, 510] on input "[URL][DOMAIN_NAME]" at bounding box center [125, 511] width 207 height 29
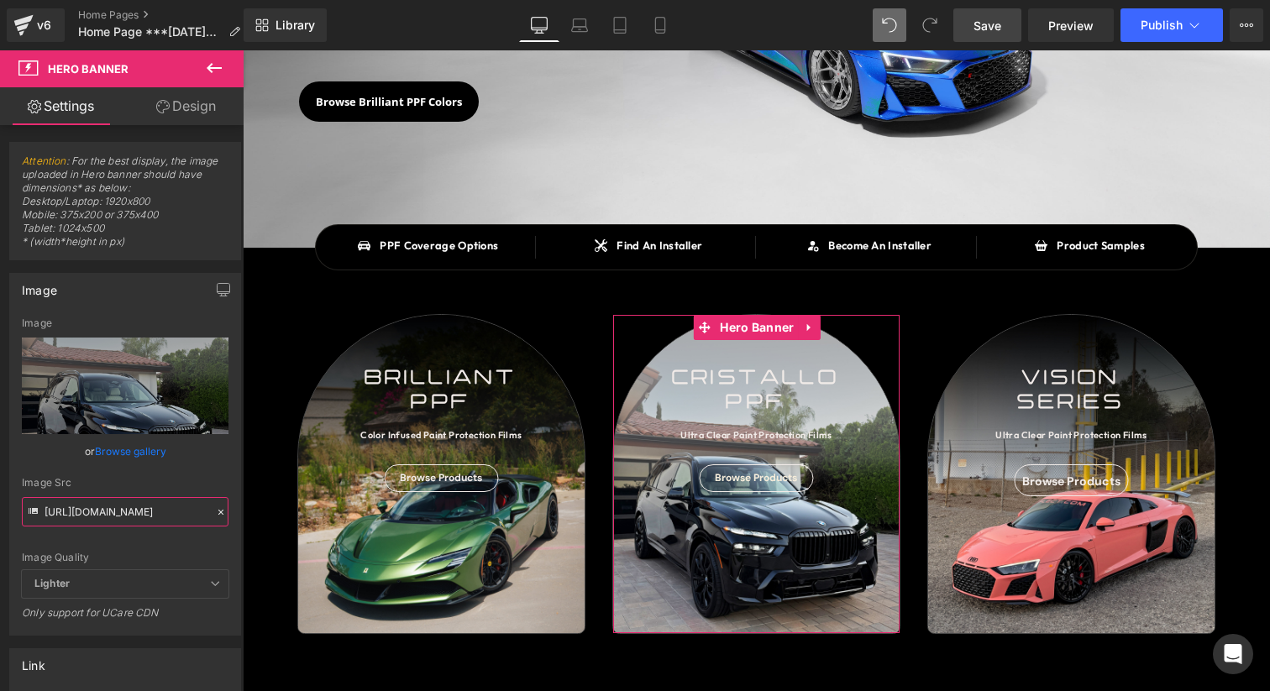
click at [93, 510] on input "[URL][DOMAIN_NAME]" at bounding box center [125, 511] width 207 height 29
paste input "blackAugust_2025_Tile_Swatch_Editable_copy.jpg?v=176047552"
type input "[URL][DOMAIN_NAME]"
click at [132, 474] on div "Image Quality Lighter Lightest Lighter Lighter Lightest Only support for UCare …" at bounding box center [125, 443] width 207 height 253
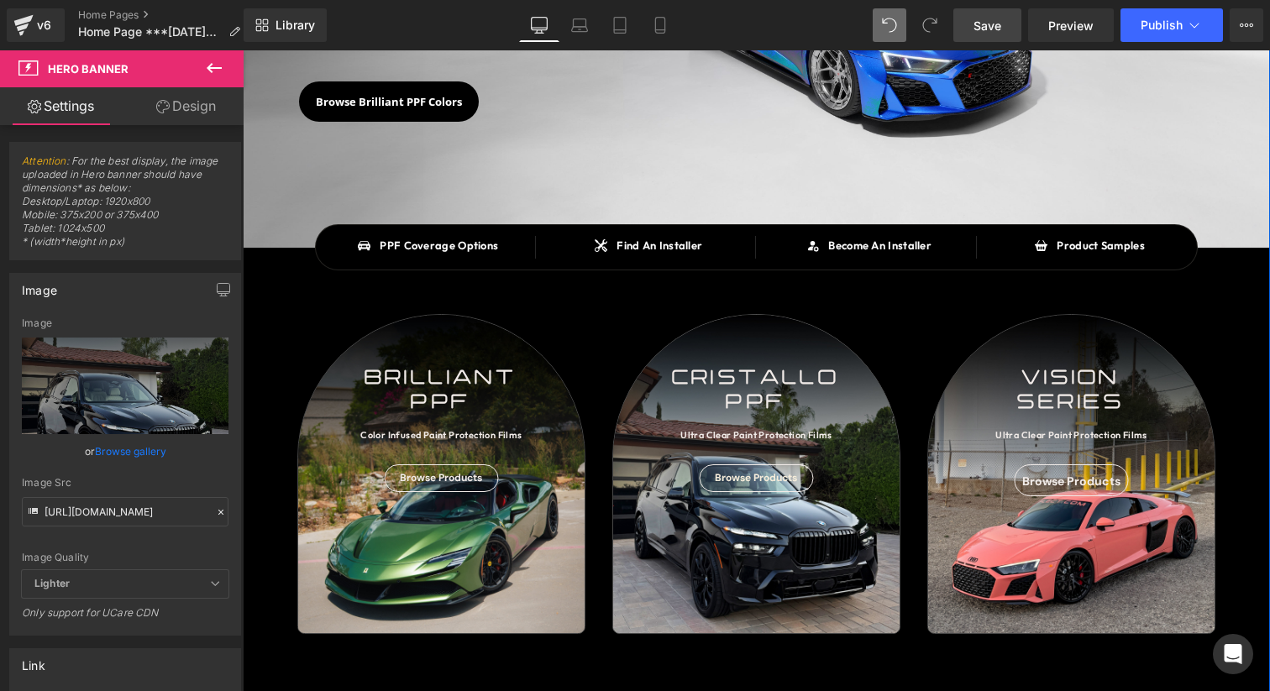
scroll to position [312, 0]
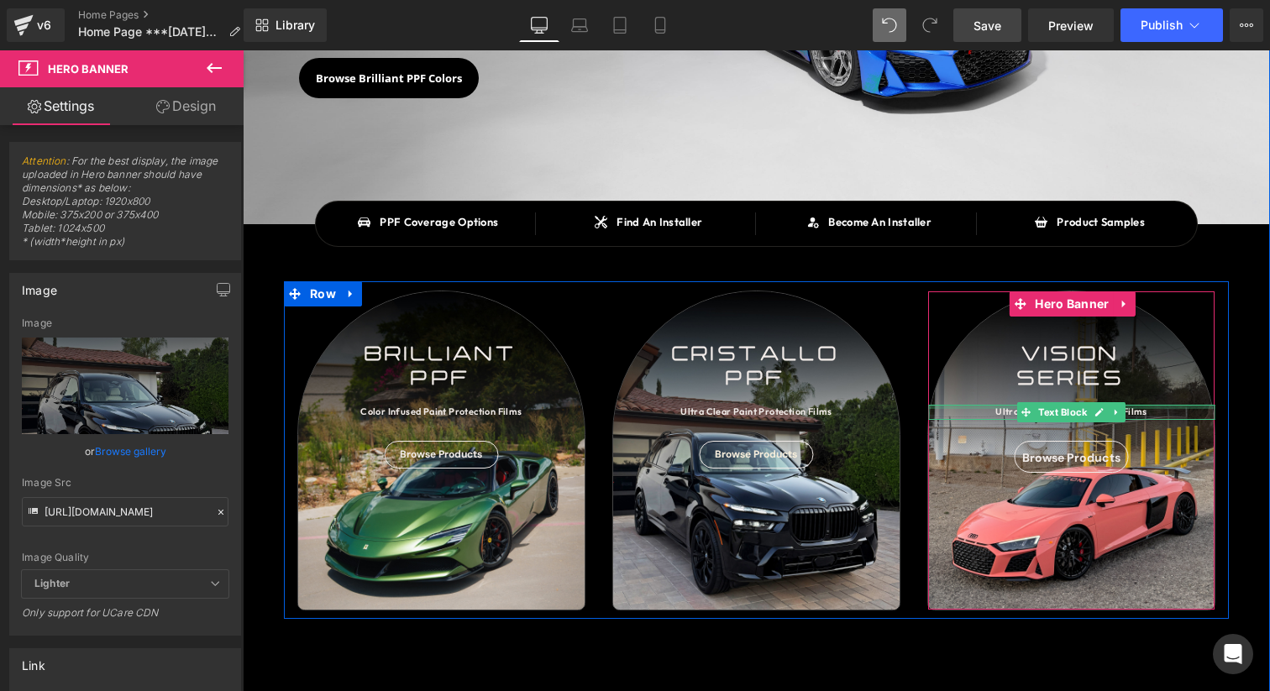
click at [1000, 411] on div "Ultra Clear Paint Protection Films" at bounding box center [1071, 412] width 286 height 15
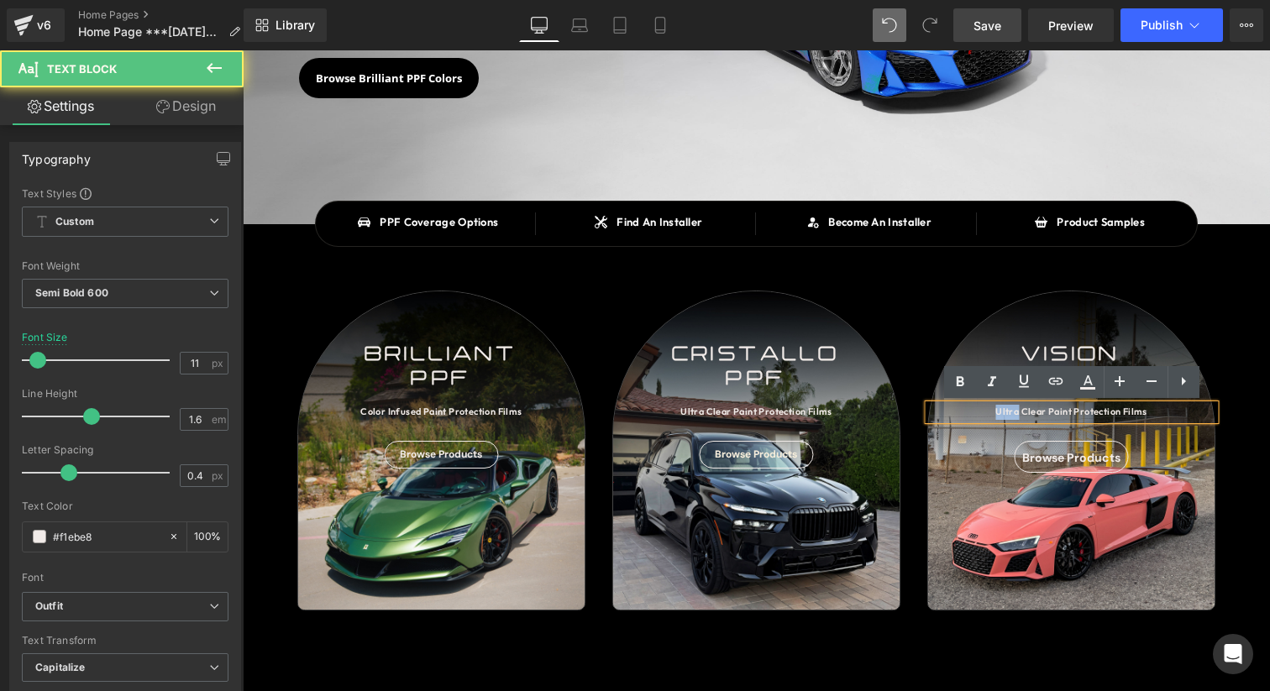
click at [1000, 411] on div "Ultra Clear Paint Protection Films" at bounding box center [1071, 412] width 286 height 15
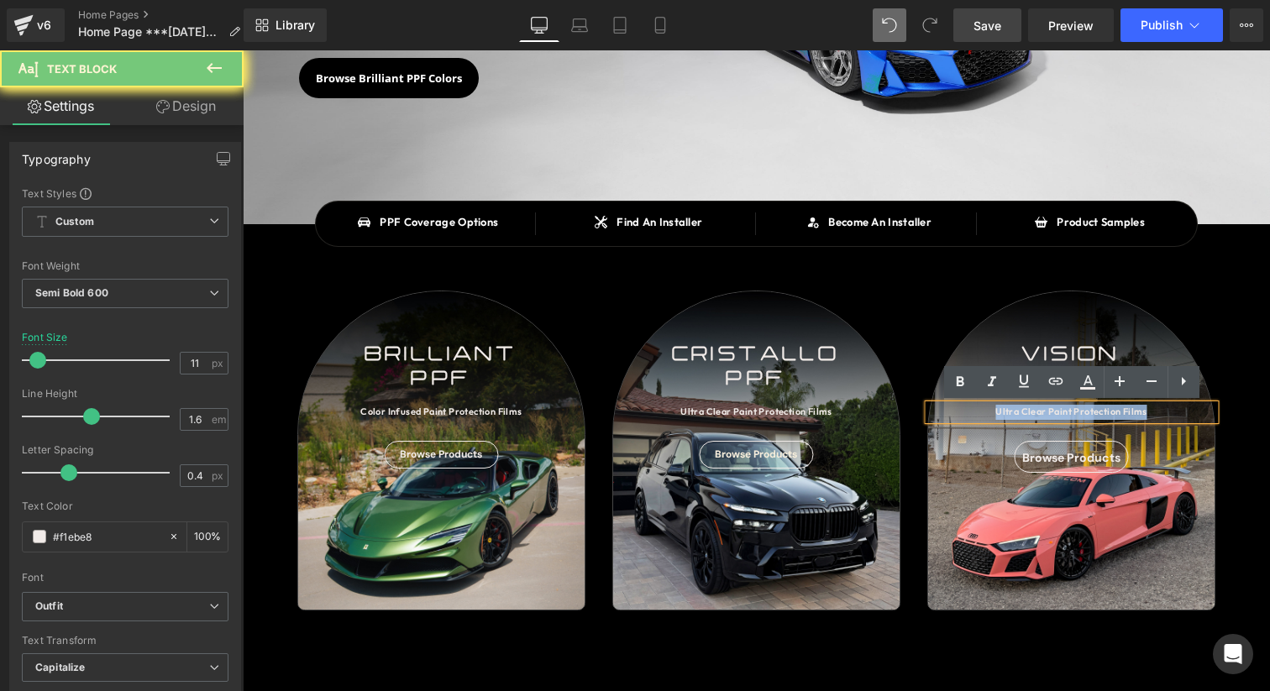
click at [1000, 411] on div "Ultra Clear Paint Protection Films" at bounding box center [1071, 412] width 286 height 15
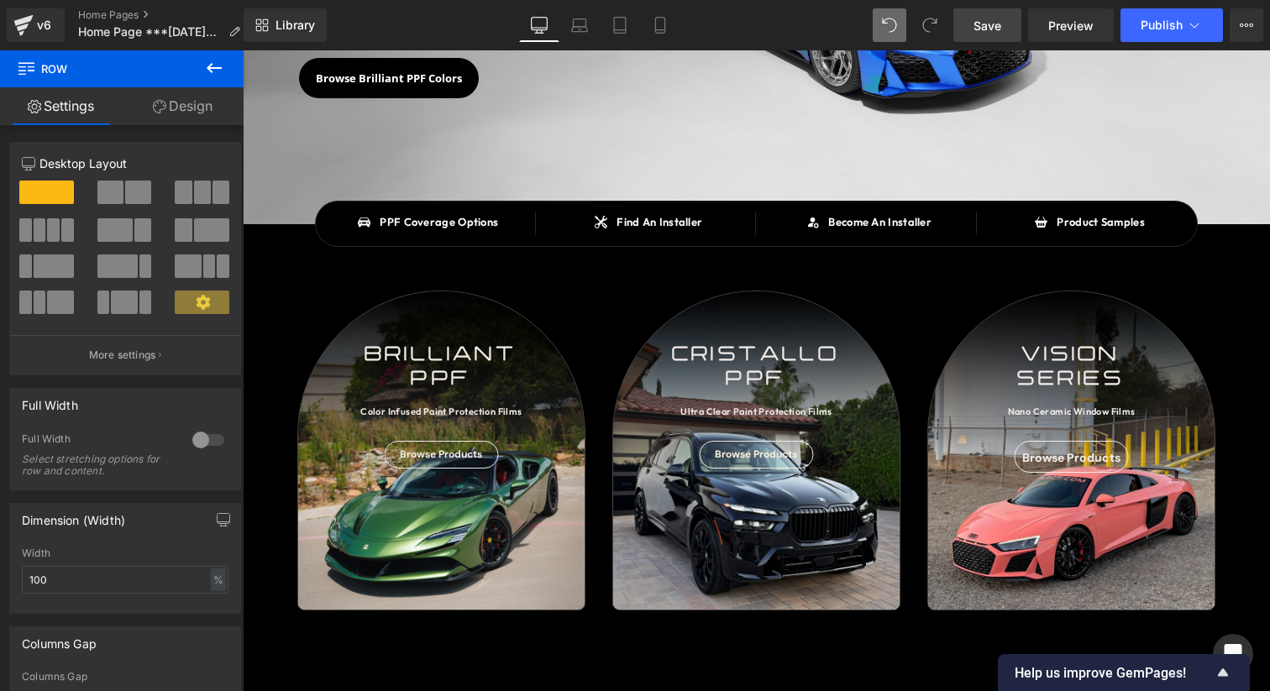
click at [990, 24] on span "Save" at bounding box center [987, 26] width 28 height 18
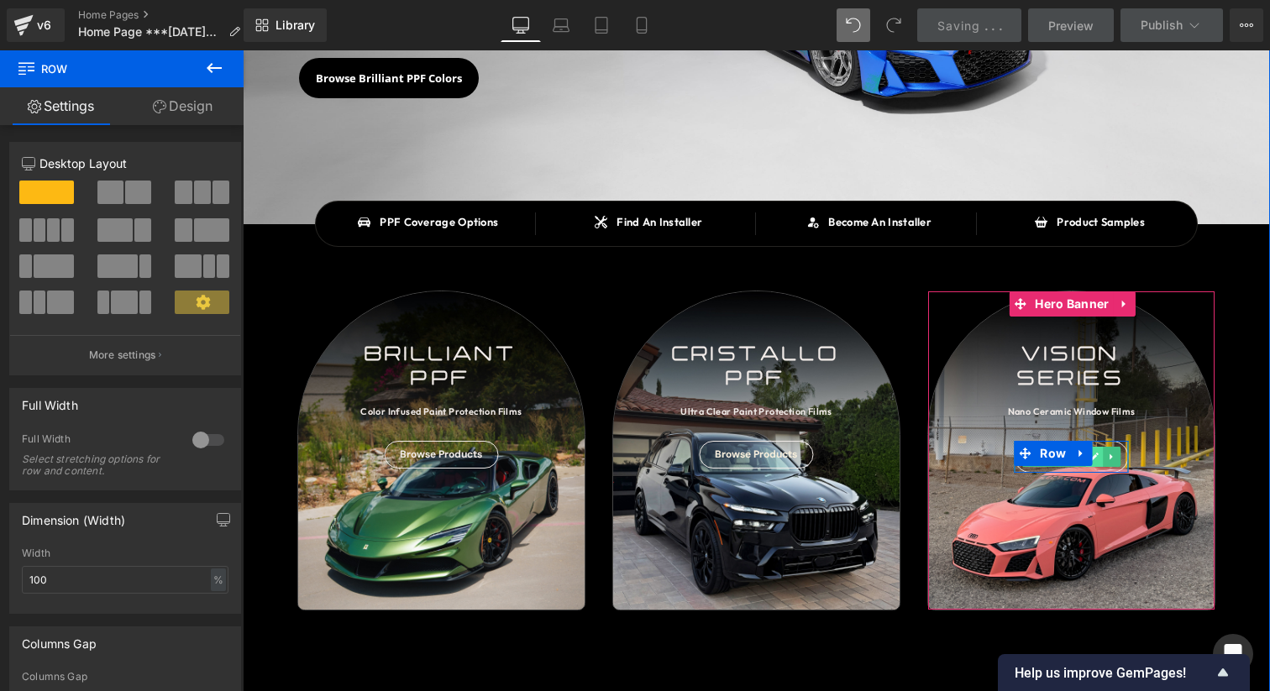
click at [1097, 457] on icon at bounding box center [1094, 457] width 9 height 10
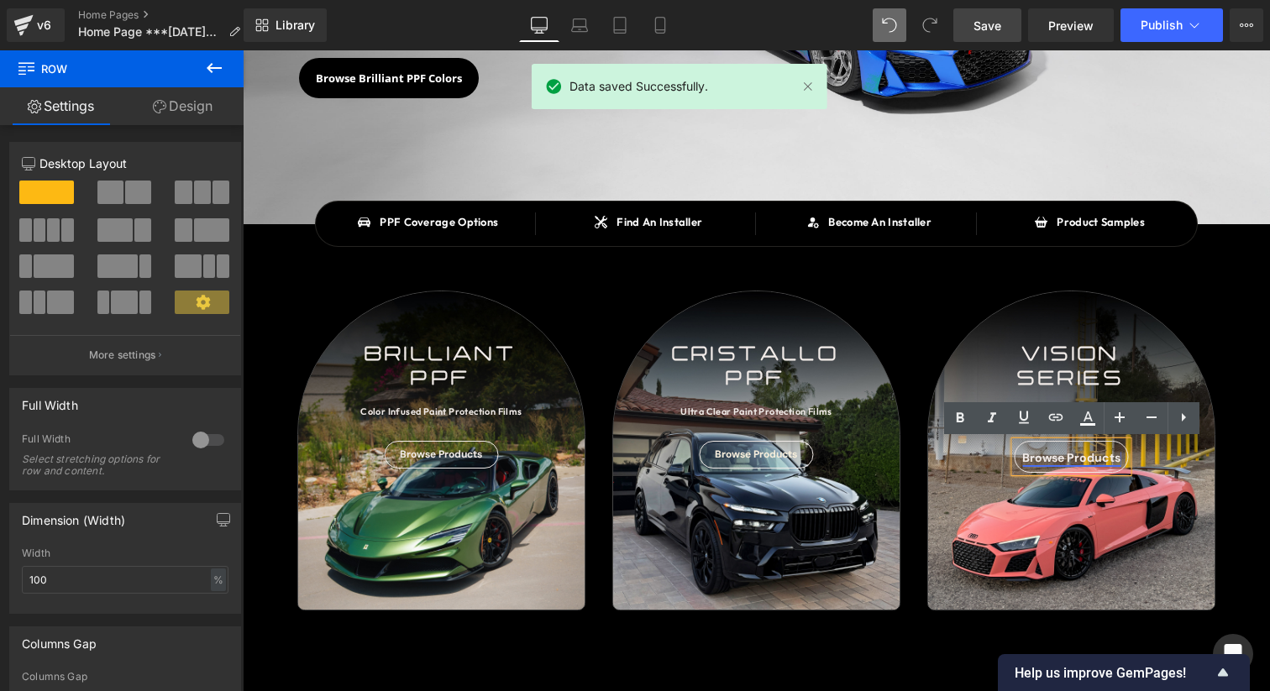
click at [1088, 457] on link "Browse Products" at bounding box center [1071, 457] width 98 height 15
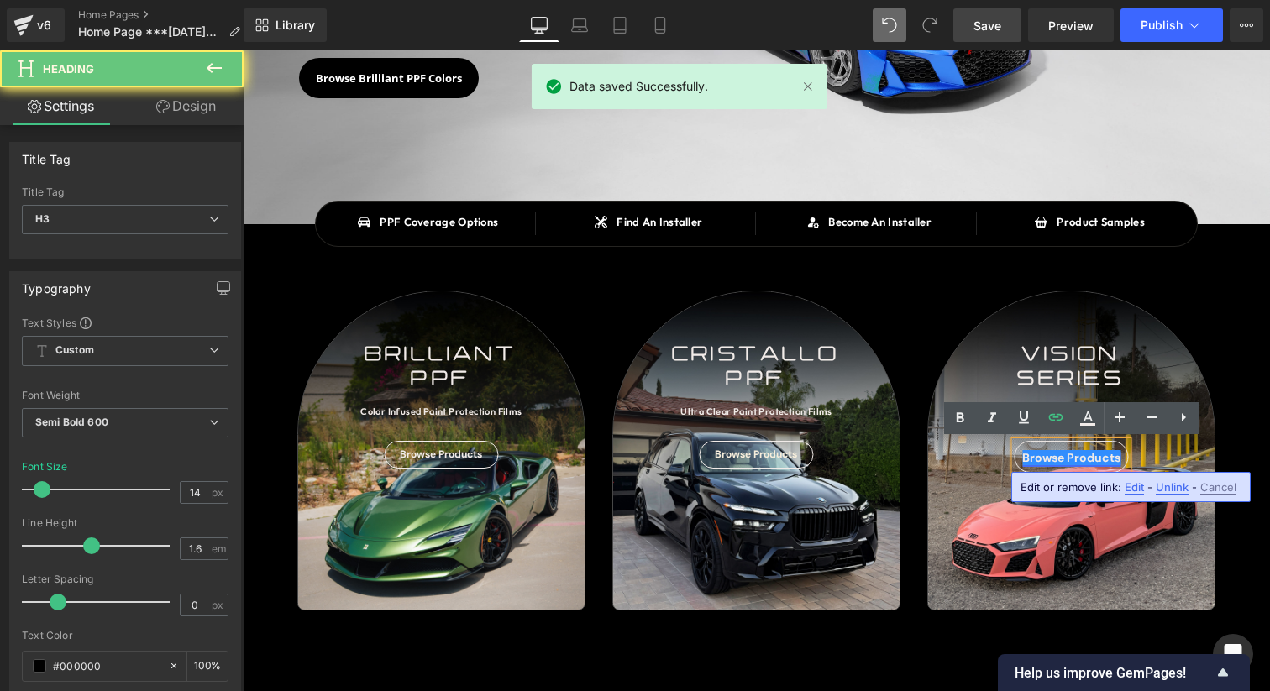
click at [1088, 457] on link "Browse Products" at bounding box center [1071, 457] width 98 height 15
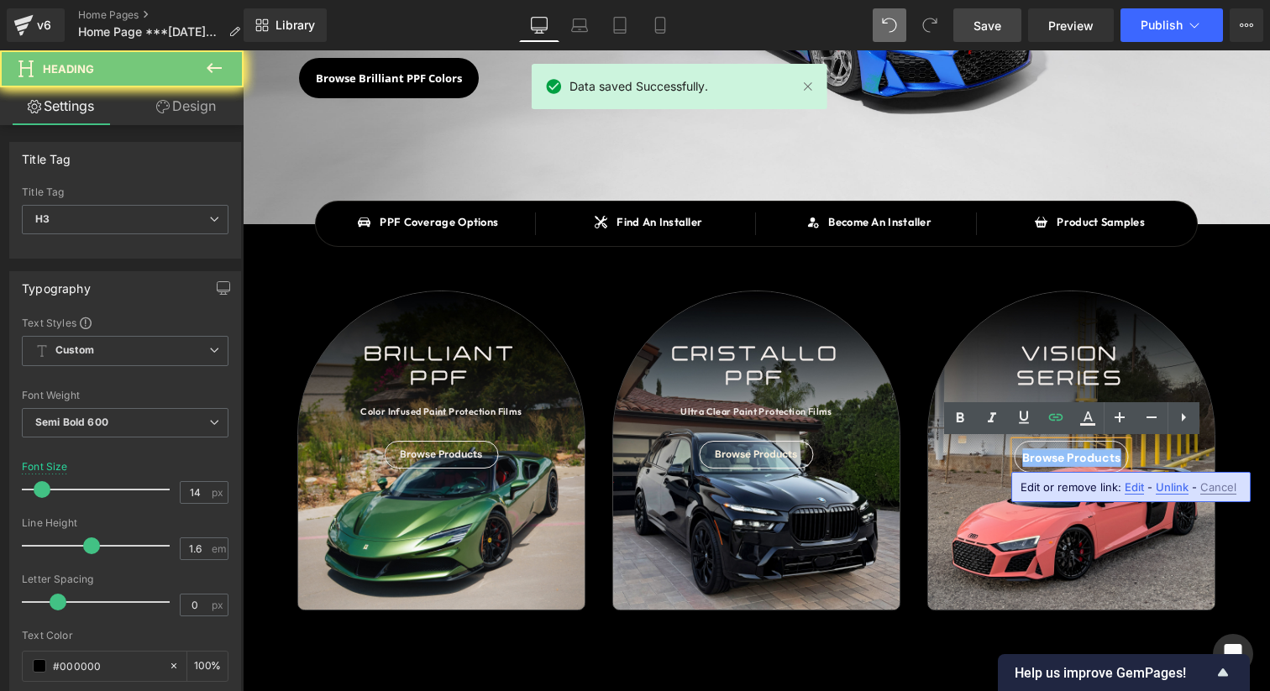
click at [1088, 457] on link "Browse Products" at bounding box center [1071, 457] width 98 height 15
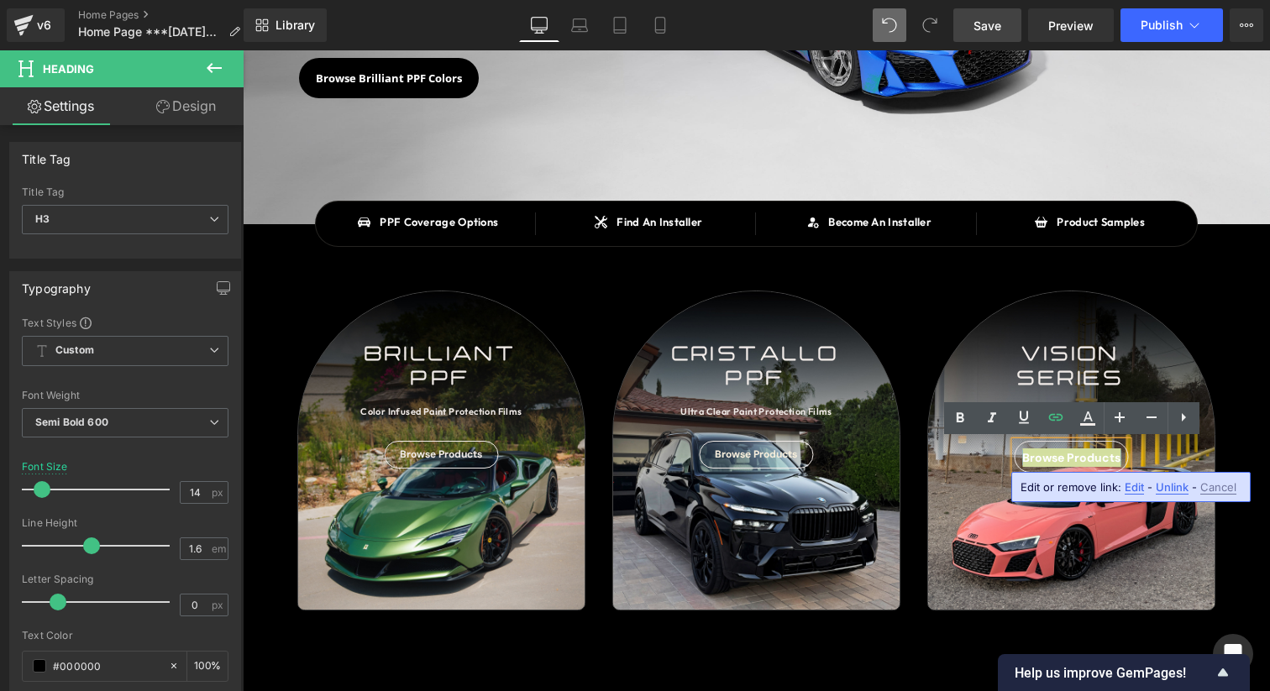
click at [1177, 490] on span "Unlink" at bounding box center [1171, 487] width 33 height 14
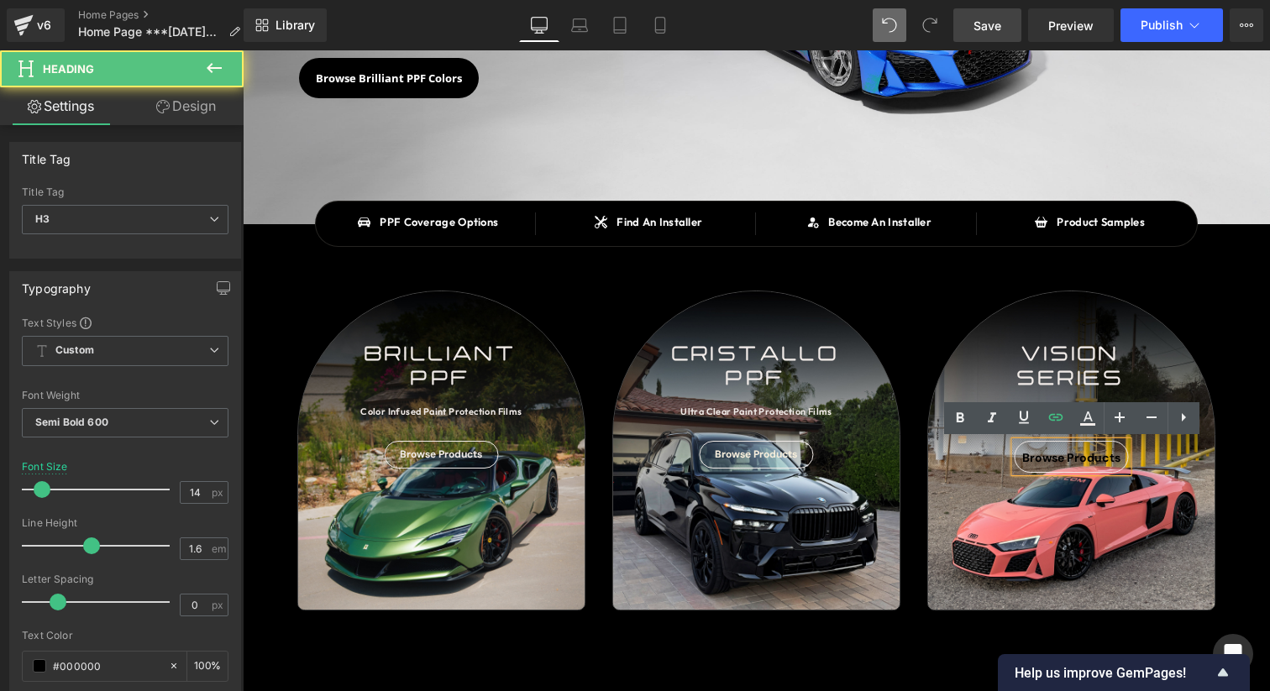
click at [1109, 454] on div "Browse Products" at bounding box center [1070, 457] width 114 height 32
click at [1109, 459] on div "Browse Products" at bounding box center [1070, 457] width 114 height 32
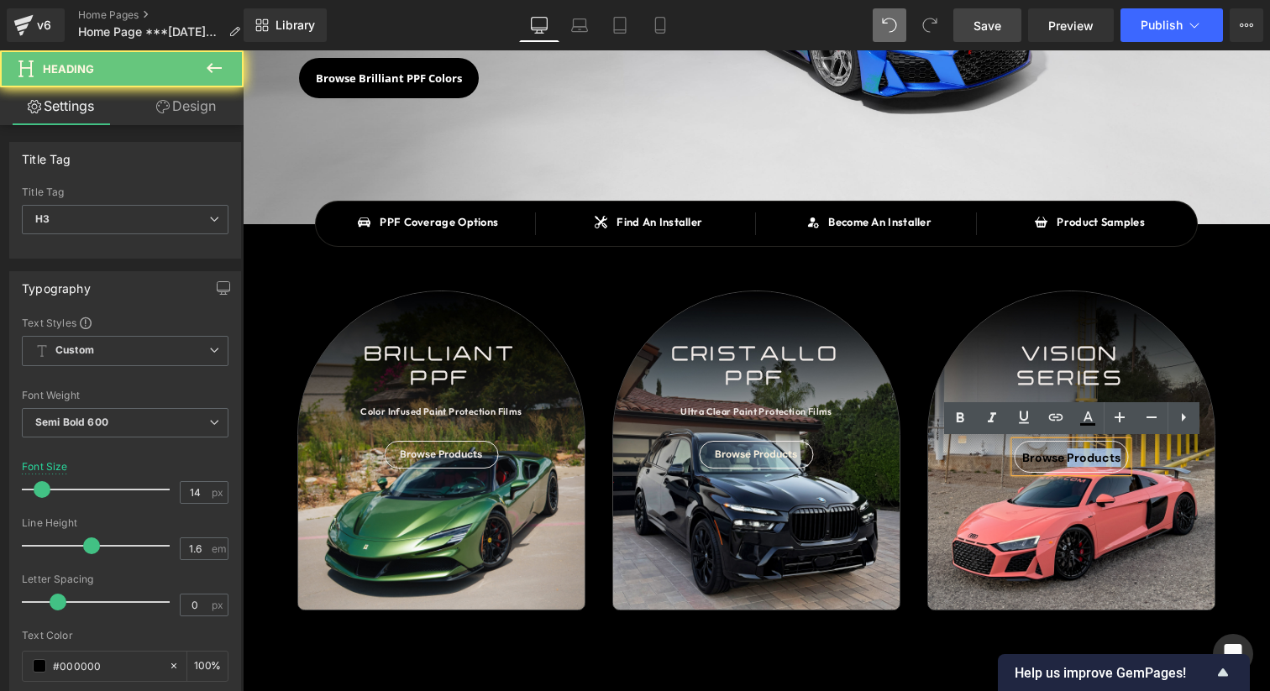
click at [1109, 459] on div "Browse Products" at bounding box center [1070, 457] width 114 height 32
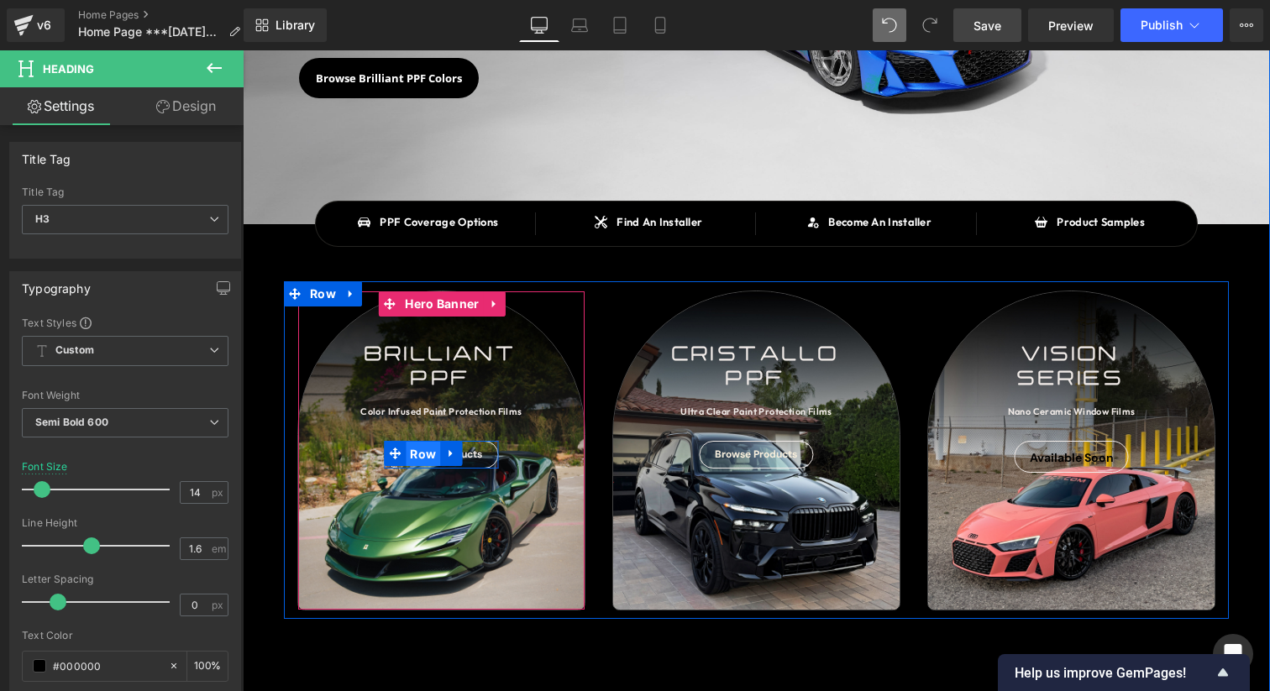
click at [435, 454] on span "Row" at bounding box center [423, 454] width 34 height 25
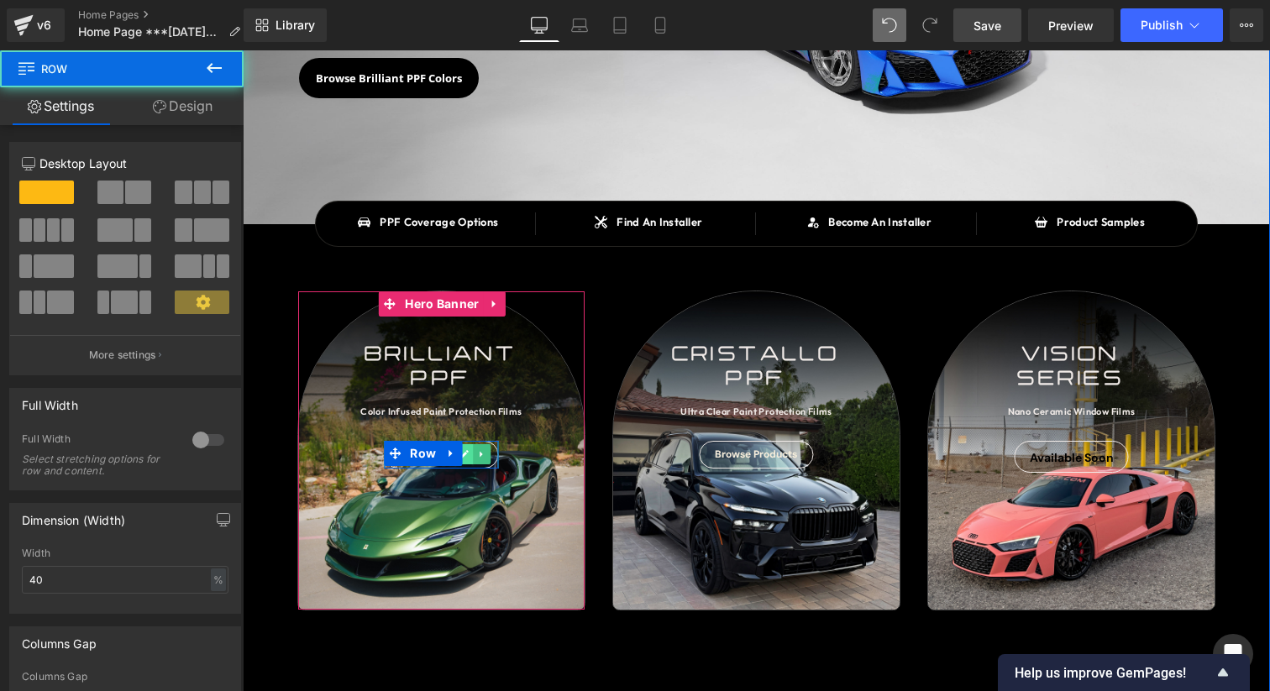
click at [469, 454] on link at bounding box center [465, 454] width 18 height 20
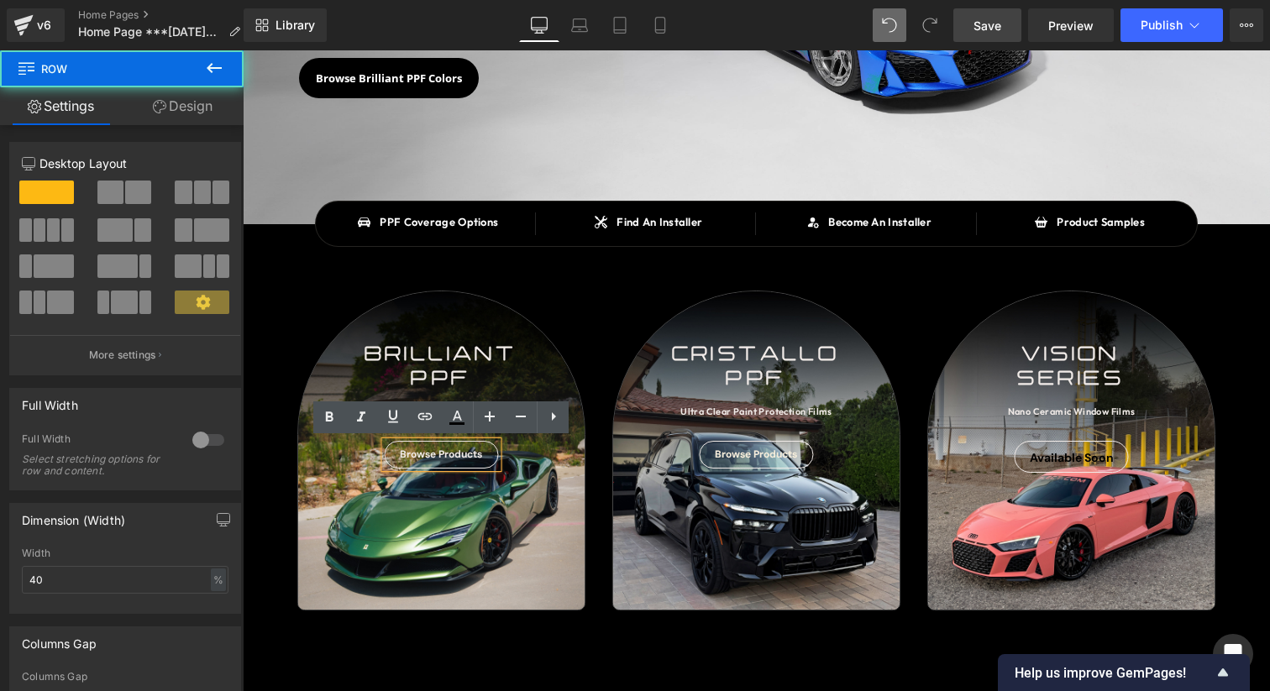
click at [469, 454] on link "Browse Products" at bounding box center [441, 454] width 82 height 13
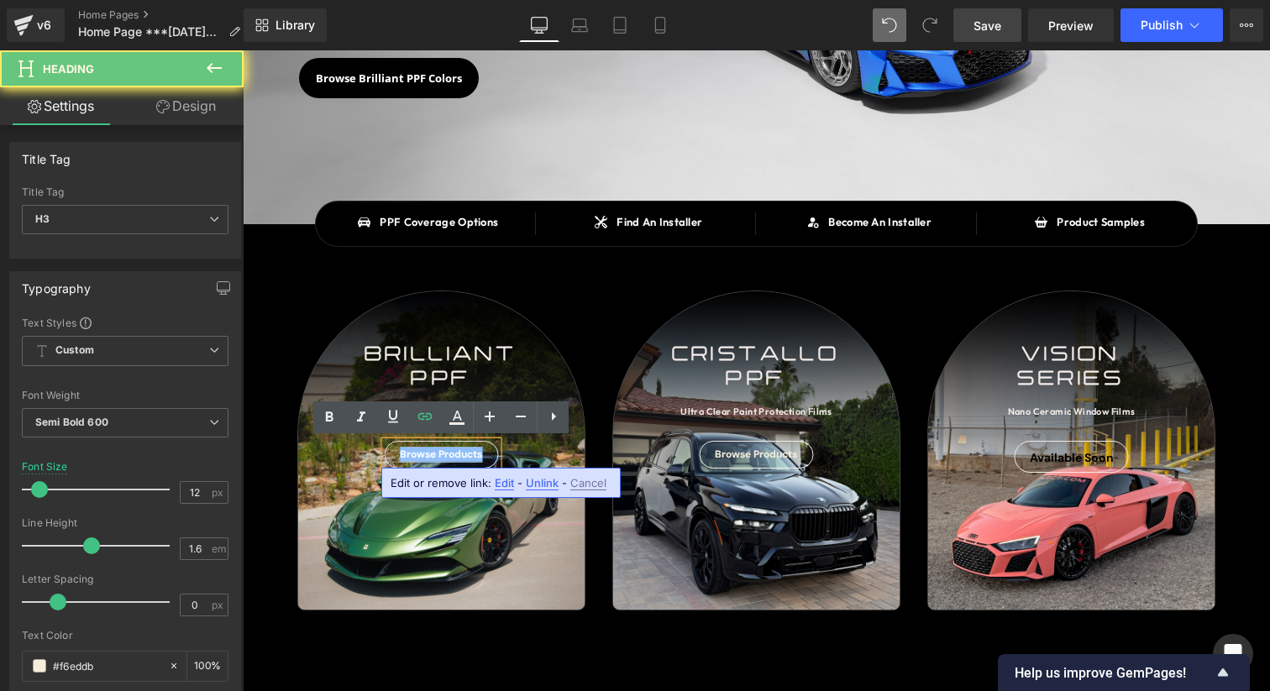
click at [469, 454] on link "Browse Products" at bounding box center [441, 454] width 82 height 13
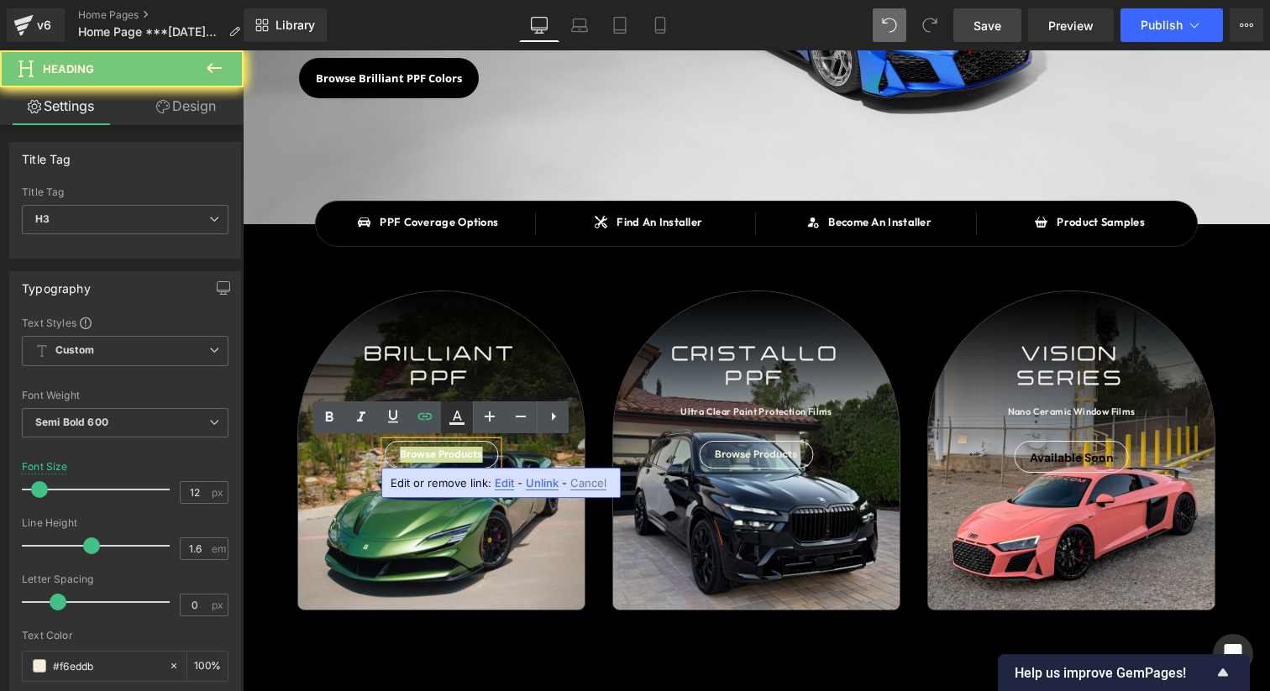
click at [464, 421] on icon at bounding box center [457, 417] width 20 height 20
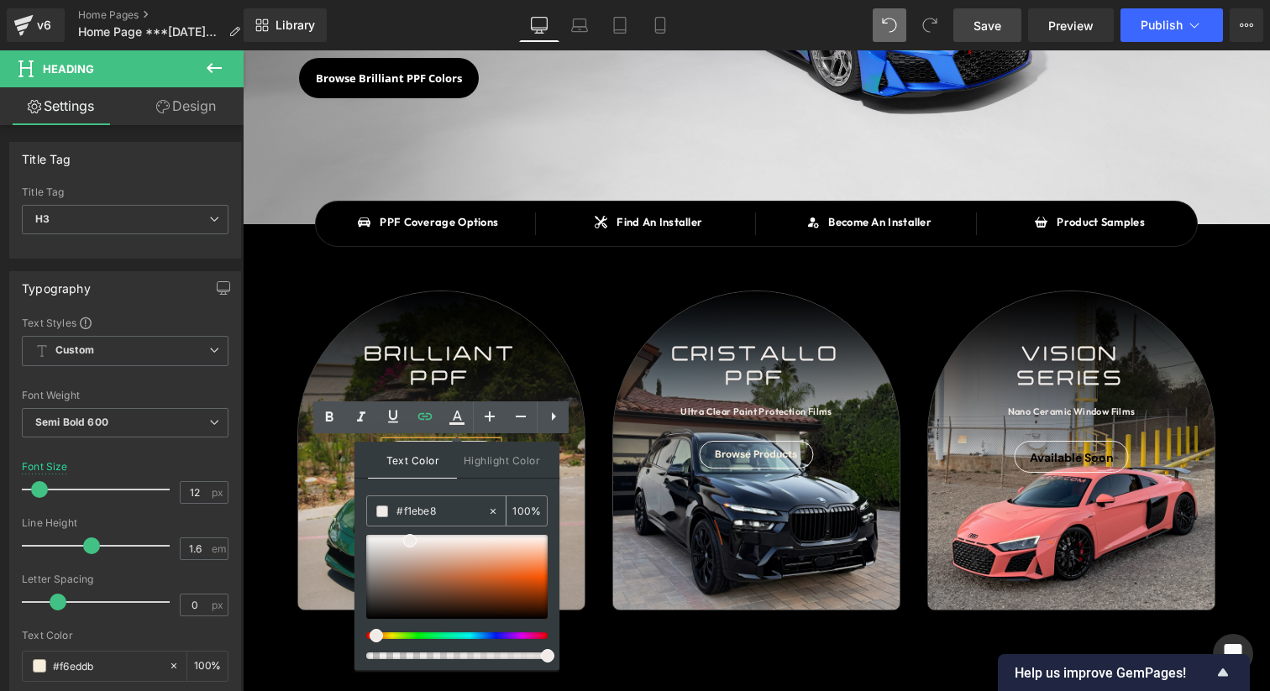
click at [440, 517] on input "#f1ebe8" at bounding box center [441, 511] width 91 height 18
click at [1084, 459] on link at bounding box center [1075, 453] width 18 height 20
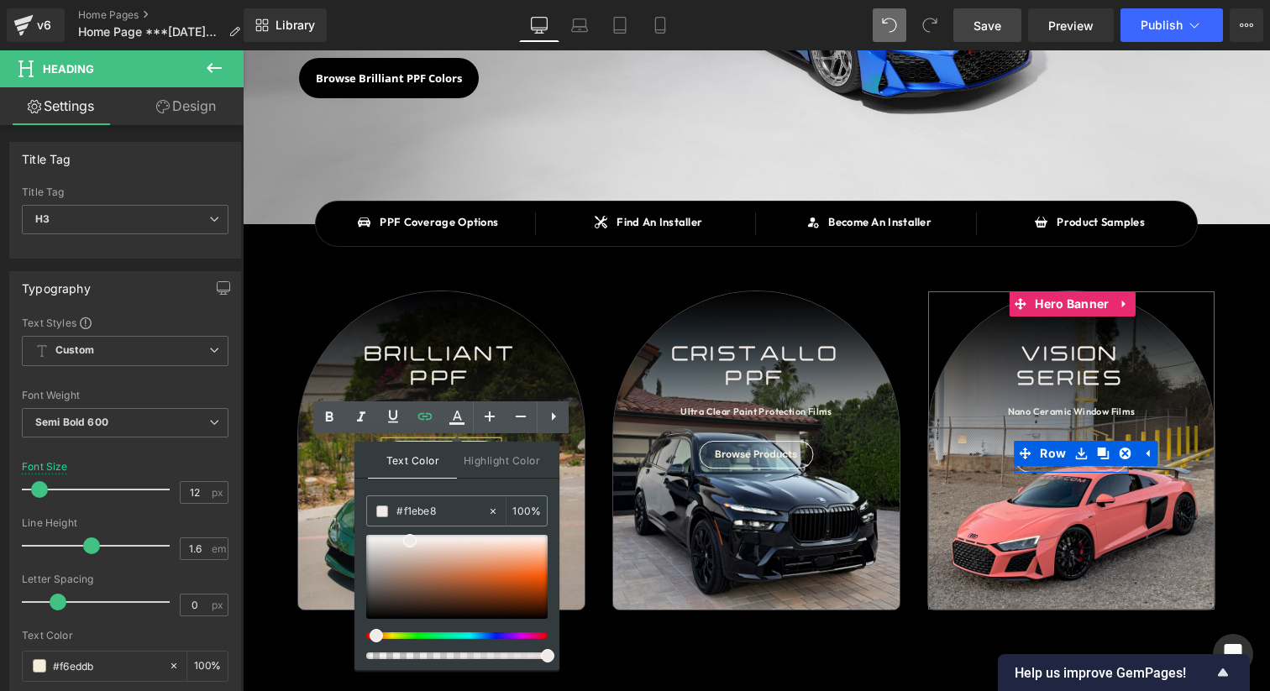
click at [1082, 467] on div "Available Soon" at bounding box center [1070, 457] width 114 height 32
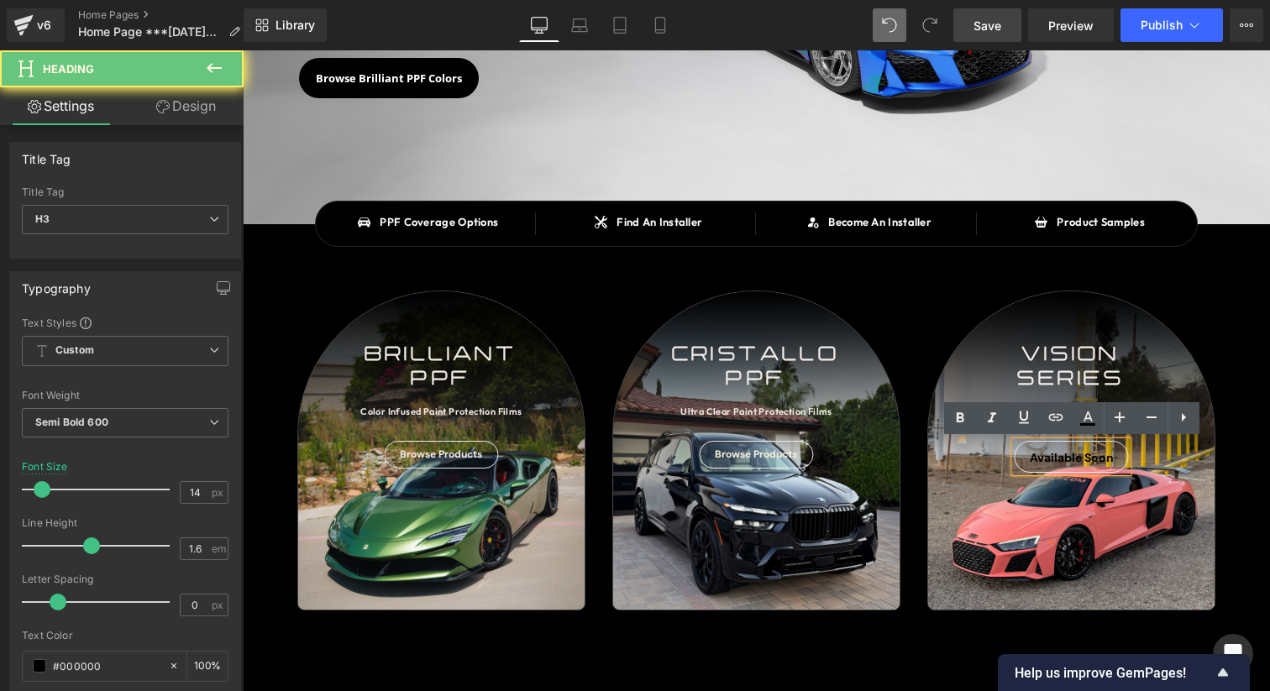
click at [1089, 464] on div "Available Soon" at bounding box center [1070, 457] width 114 height 32
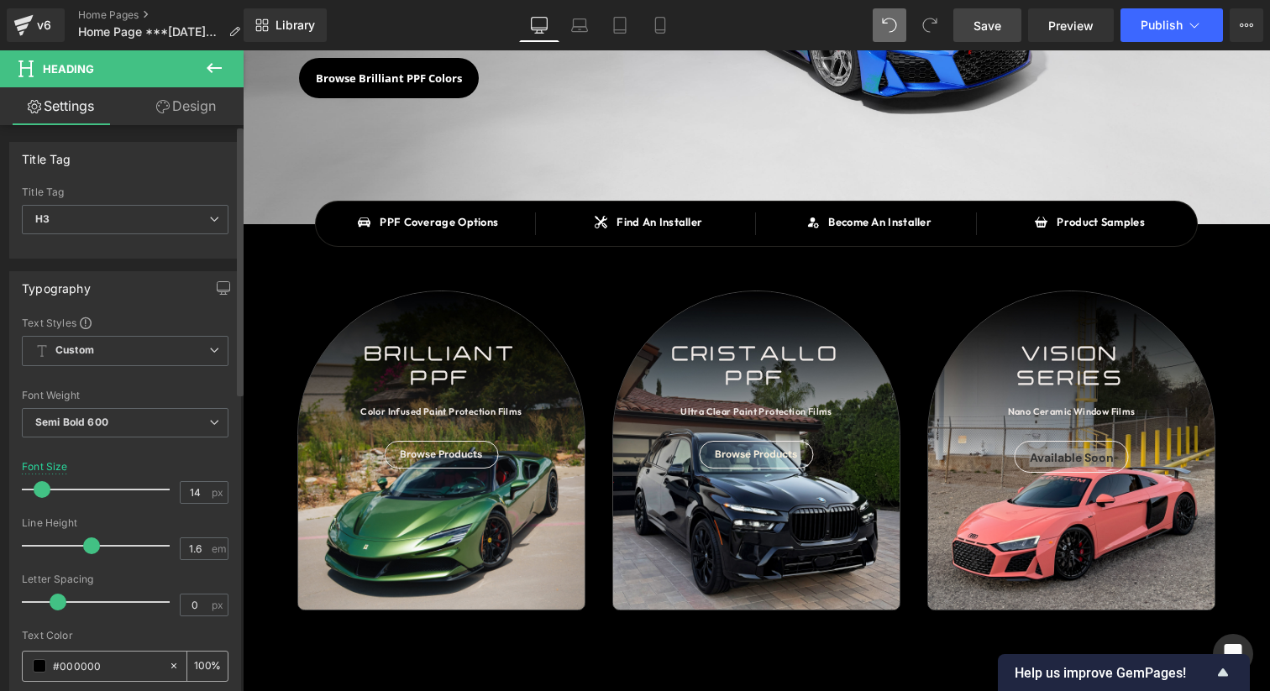
click at [102, 667] on input "#000000" at bounding box center [106, 666] width 107 height 18
paste input "f1ebe8"
type input "#f1ebe8"
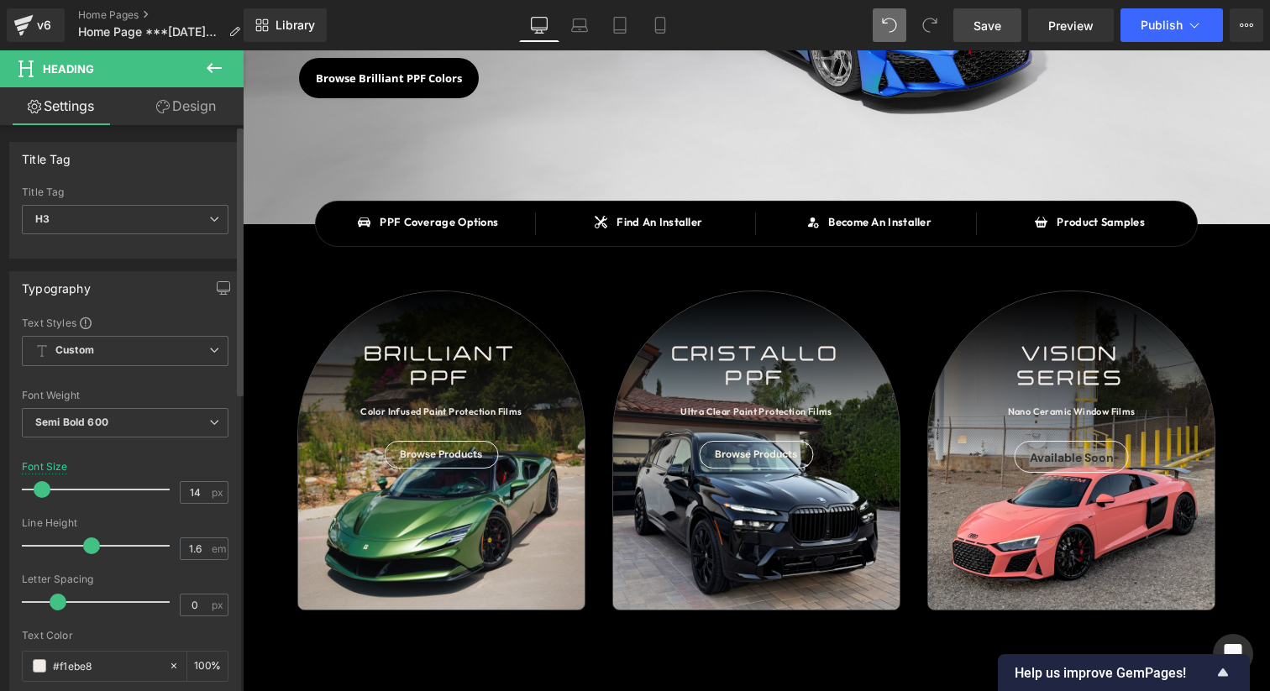
click at [120, 639] on div "Text Color" at bounding box center [125, 636] width 207 height 12
click at [1219, 439] on div "Vision series Text Block Nano Ceramic Window Films Text Block Available Soon He…" at bounding box center [1071, 451] width 315 height 320
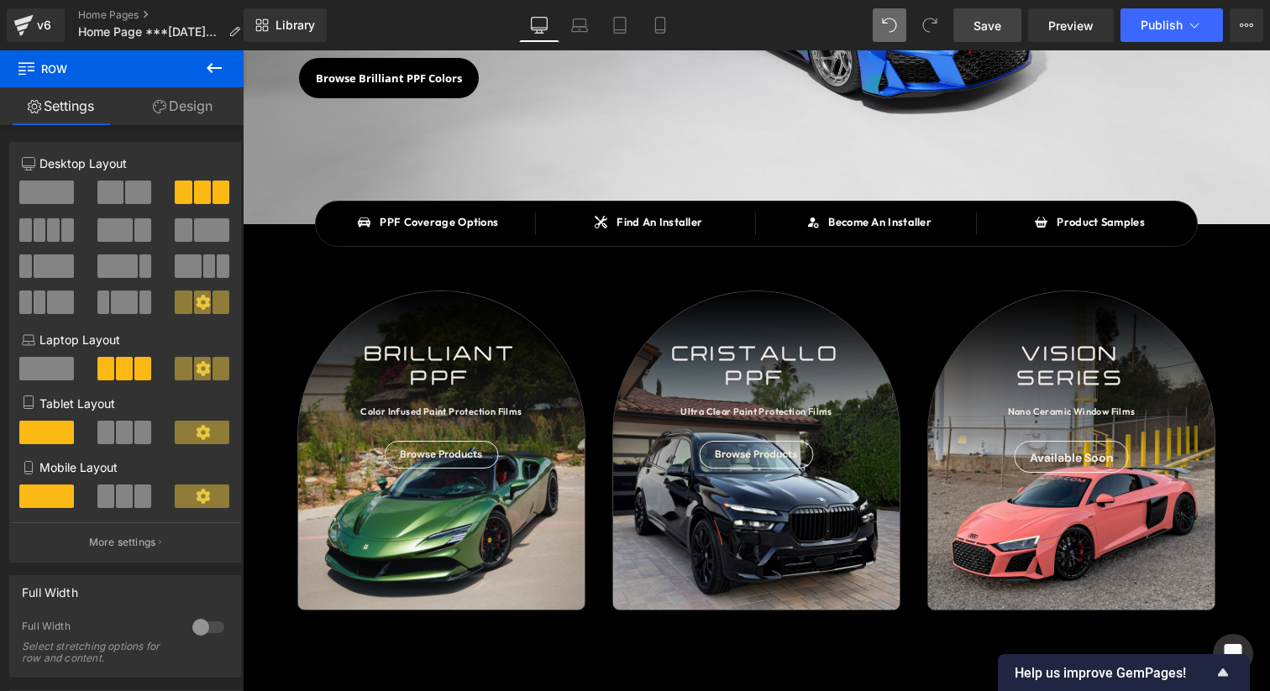
click at [1004, 31] on link "Save" at bounding box center [987, 25] width 68 height 34
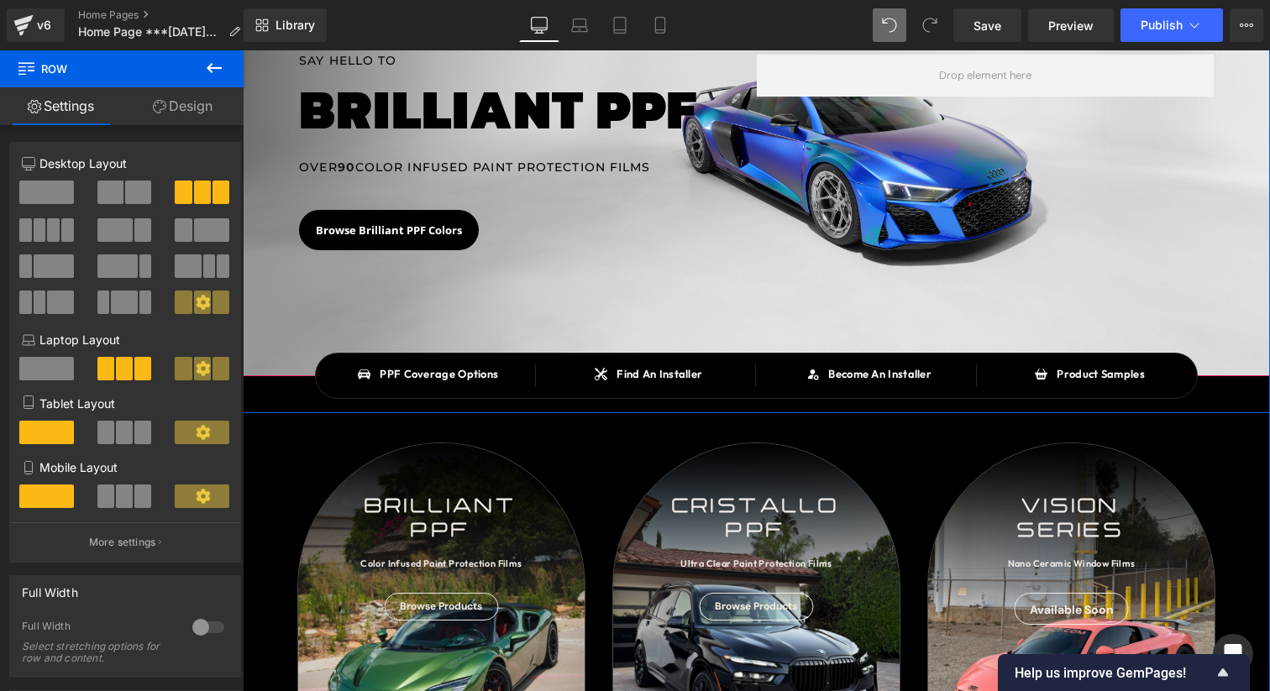
scroll to position [189, 0]
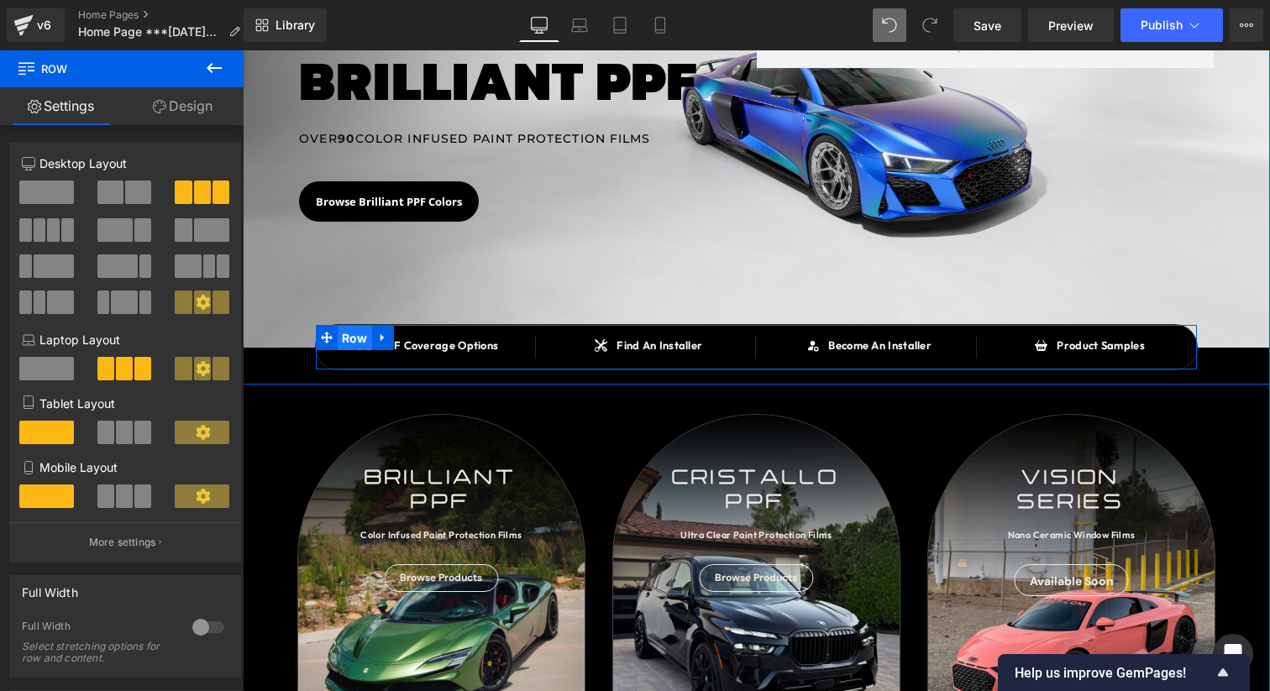
click at [354, 339] on span "Row" at bounding box center [355, 338] width 34 height 25
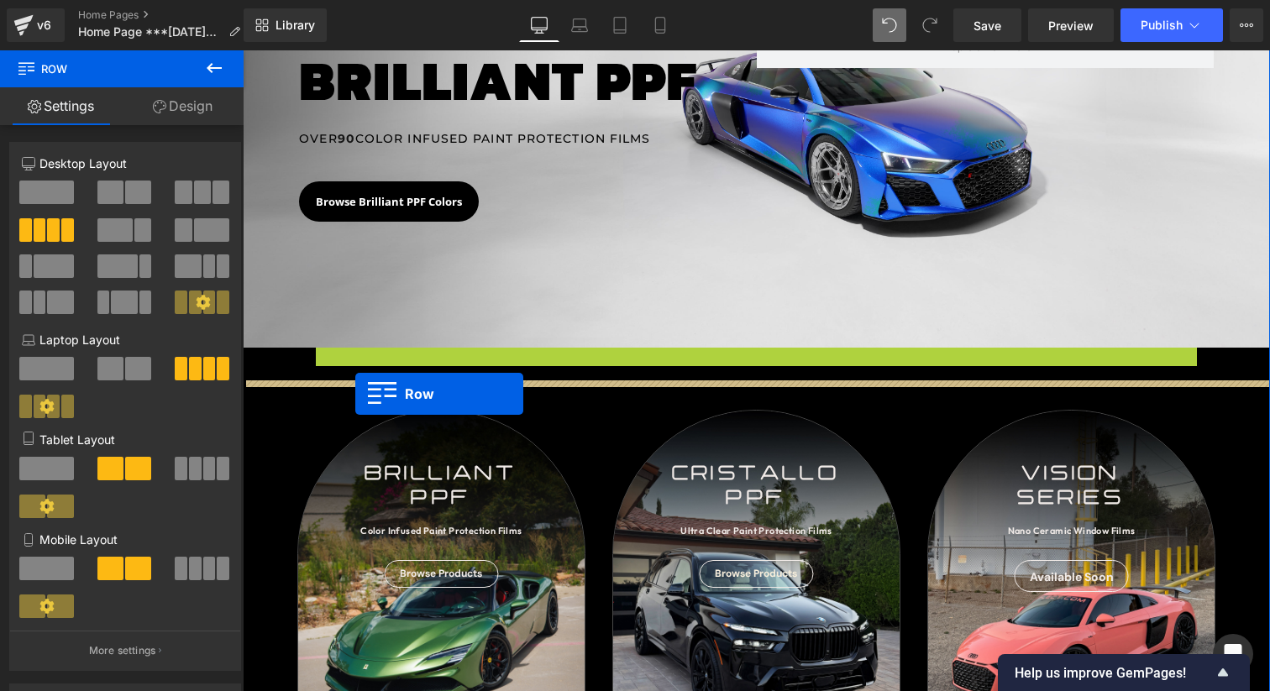
drag, startPoint x: 355, startPoint y: 333, endPoint x: 355, endPoint y: 394, distance: 60.5
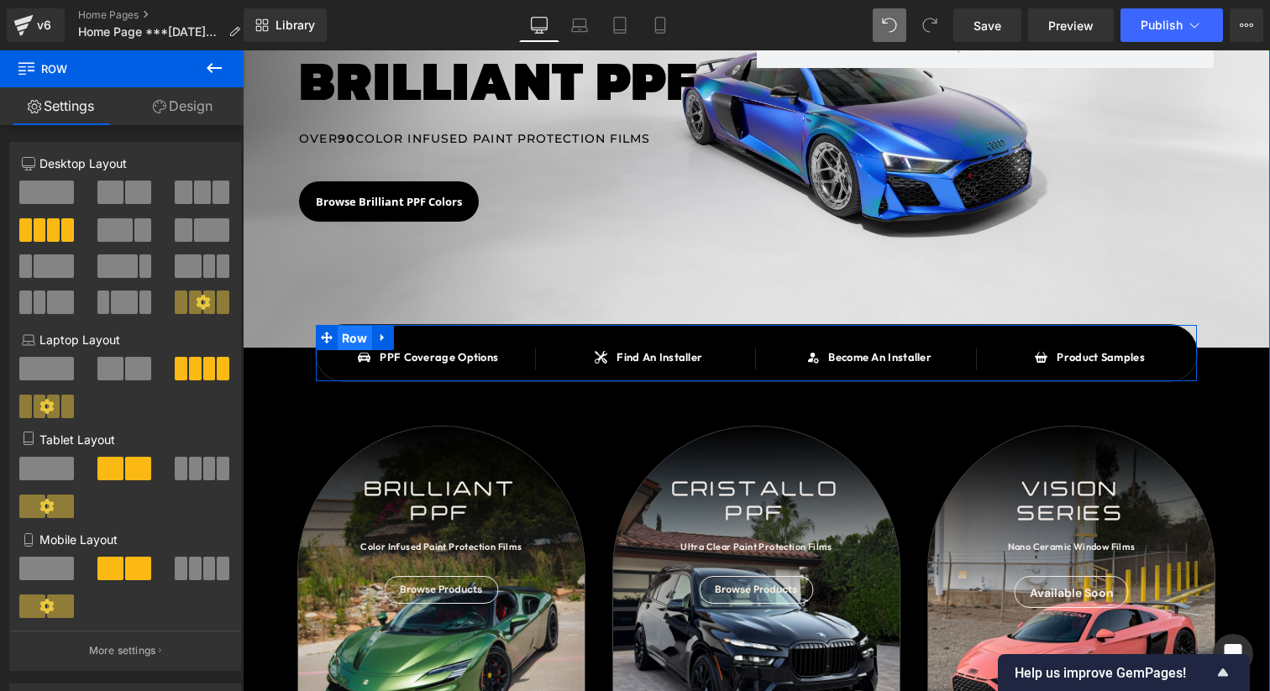
click at [351, 346] on span "Row" at bounding box center [355, 338] width 34 height 25
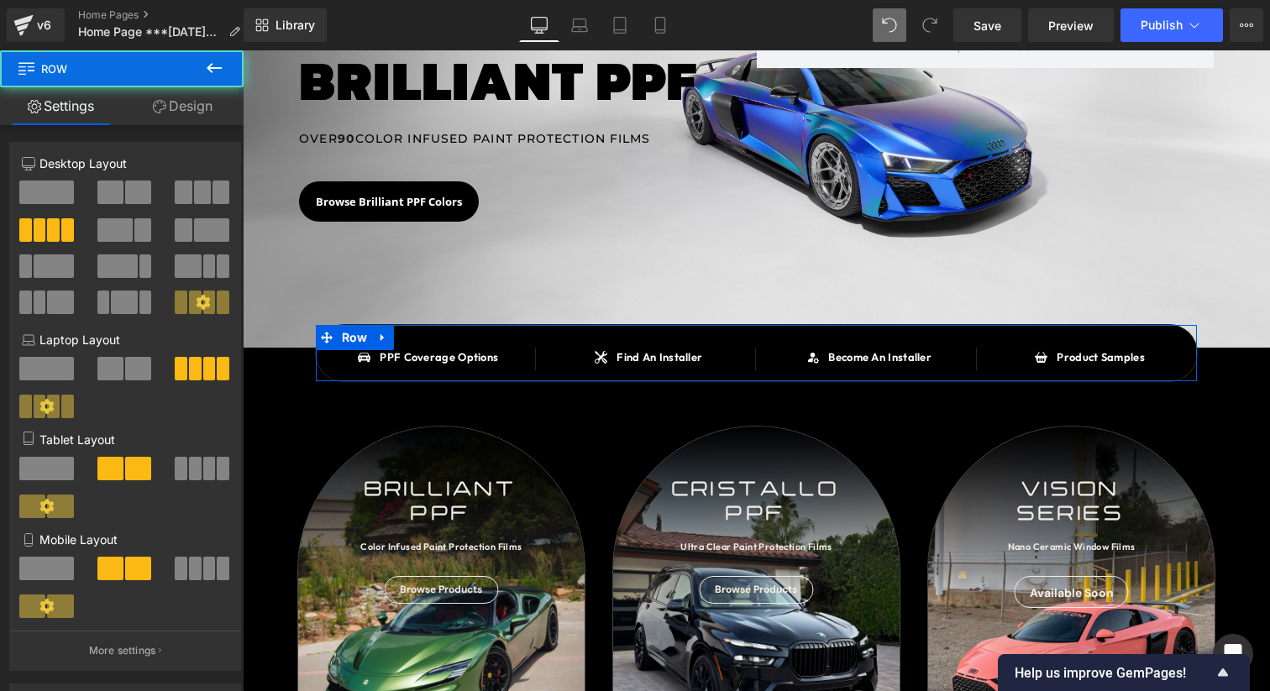
click at [182, 105] on link "Design" at bounding box center [183, 106] width 122 height 38
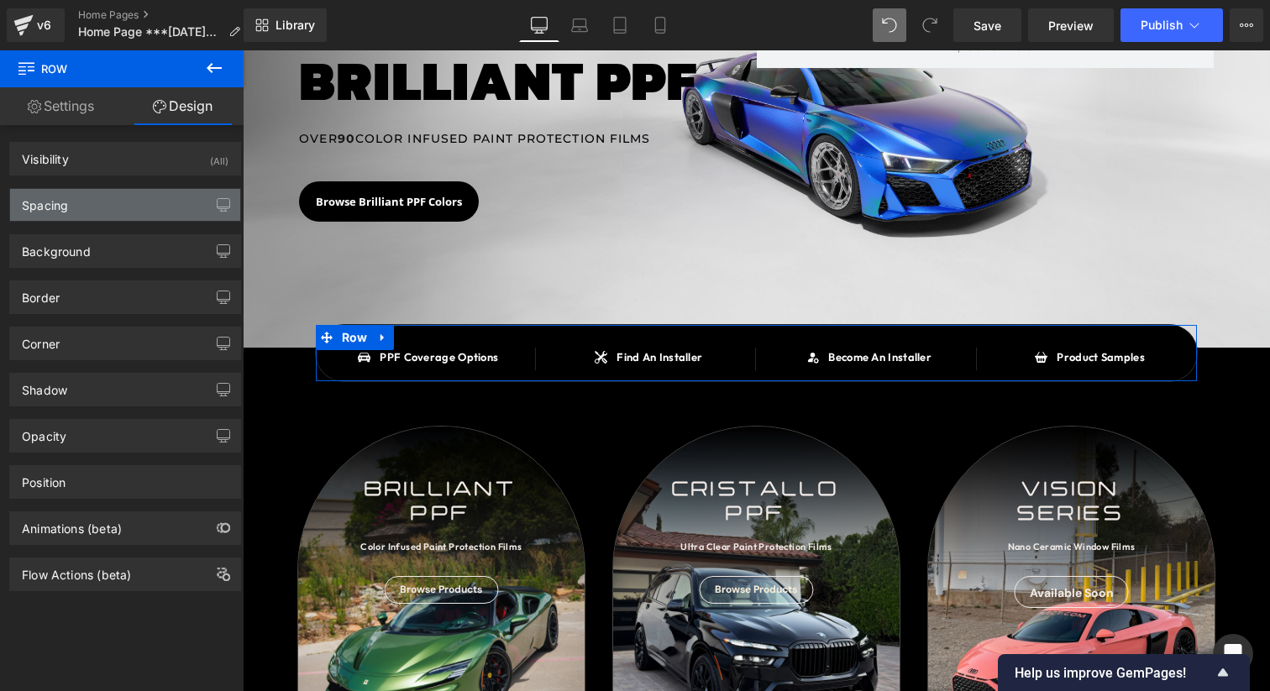
click at [130, 202] on div "Spacing" at bounding box center [125, 205] width 230 height 32
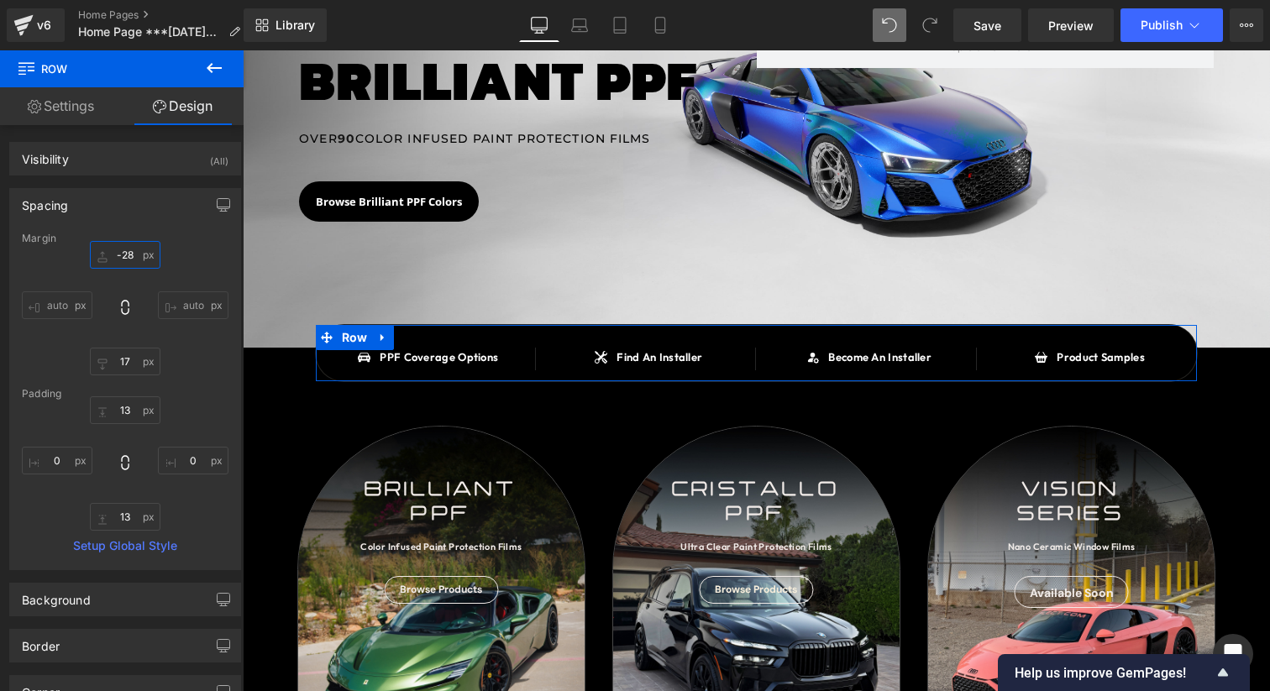
click at [123, 256] on input "-28" at bounding box center [125, 255] width 71 height 28
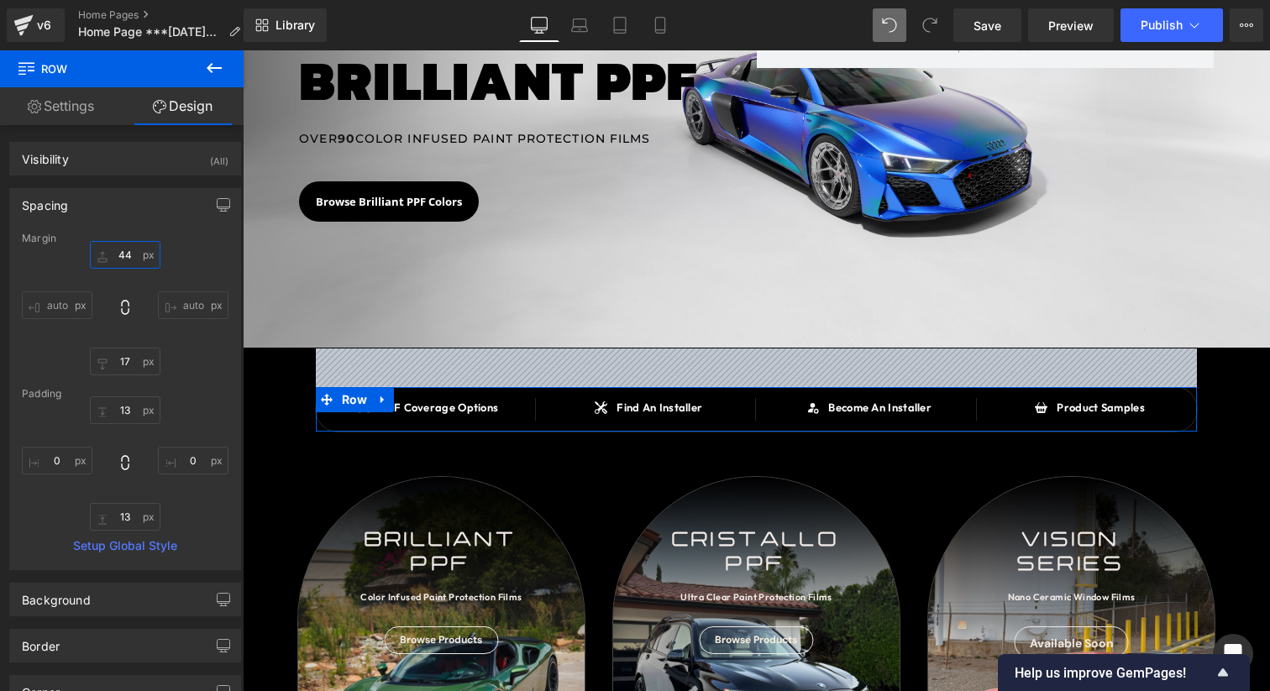
drag, startPoint x: 122, startPoint y: 251, endPoint x: 128, endPoint y: 217, distance: 34.1
type input "44"
click at [128, 217] on div "Spacing [GEOGRAPHIC_DATA] 44px 44 auto auto 17px 17 auto auto [GEOGRAPHIC_DATA]…" at bounding box center [125, 379] width 232 height 382
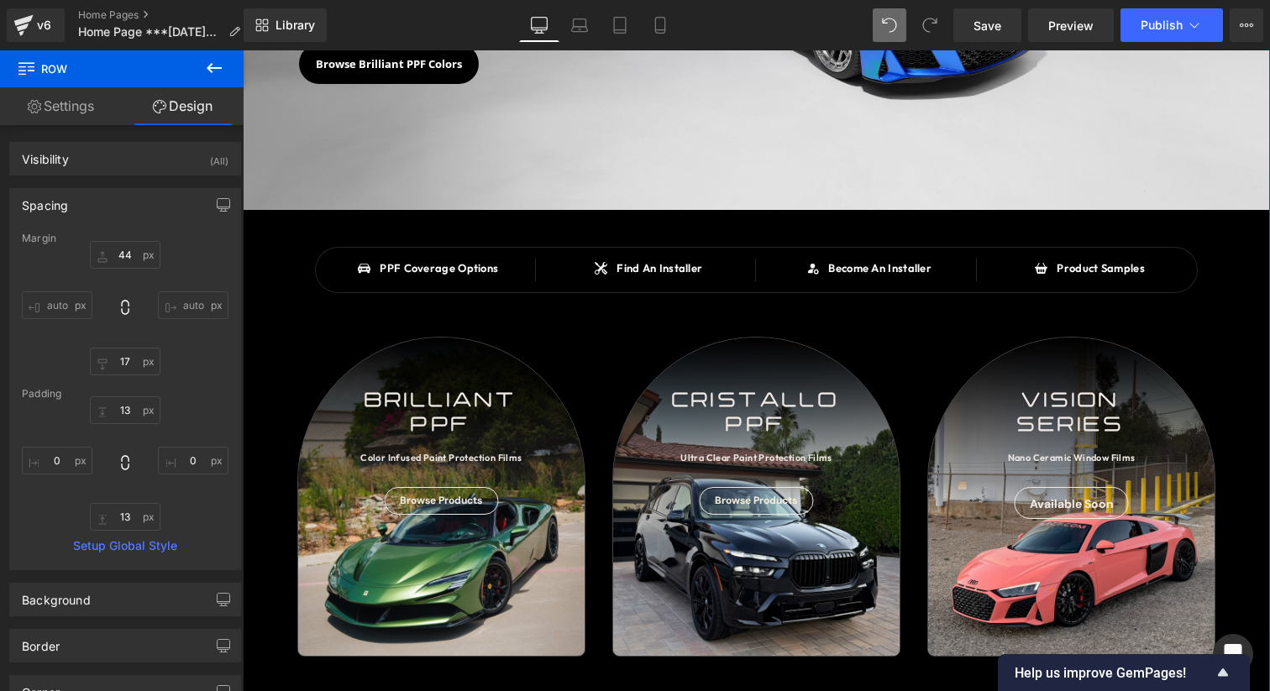
scroll to position [359, 0]
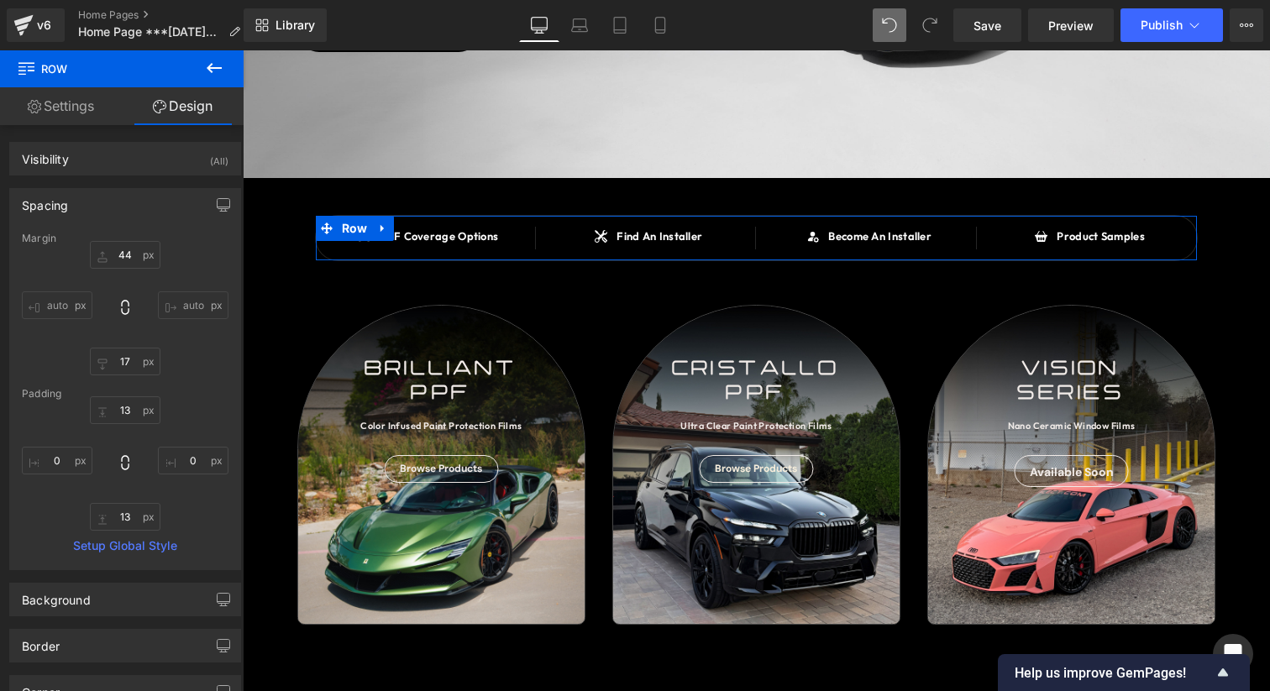
click at [134, 200] on div "Spacing" at bounding box center [125, 205] width 230 height 32
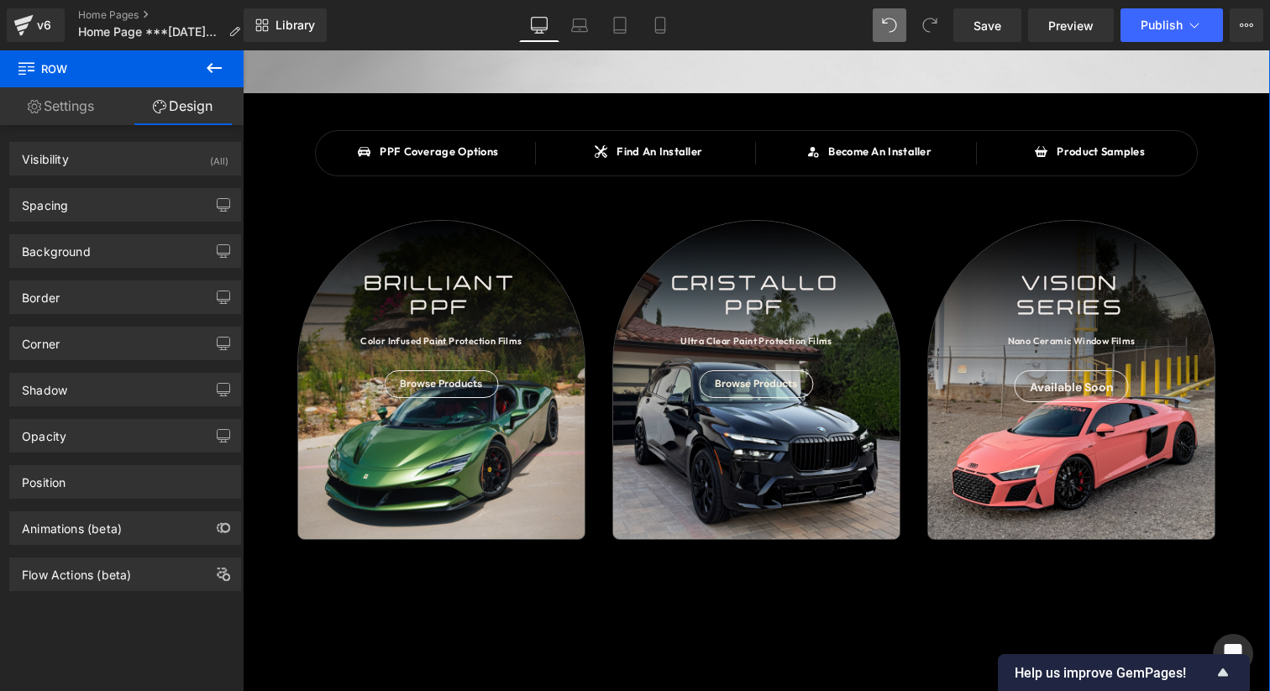
scroll to position [520, 0]
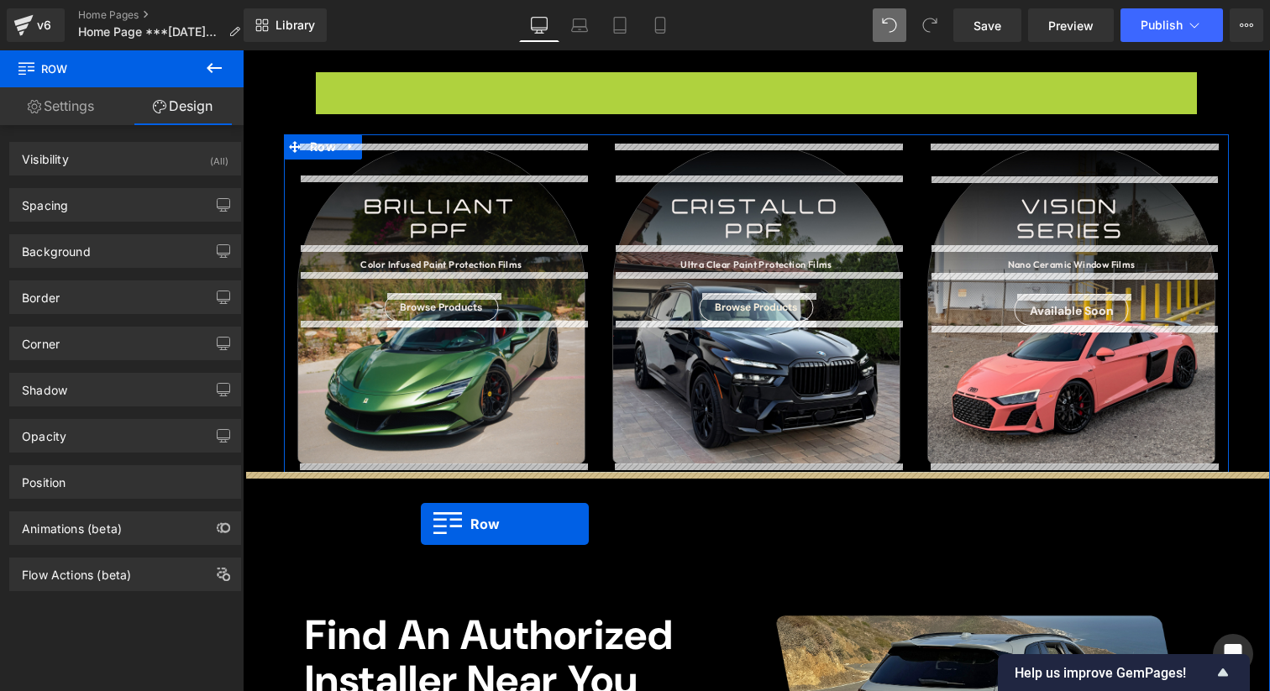
drag, startPoint x: 356, startPoint y: 67, endPoint x: 421, endPoint y: 523, distance: 460.5
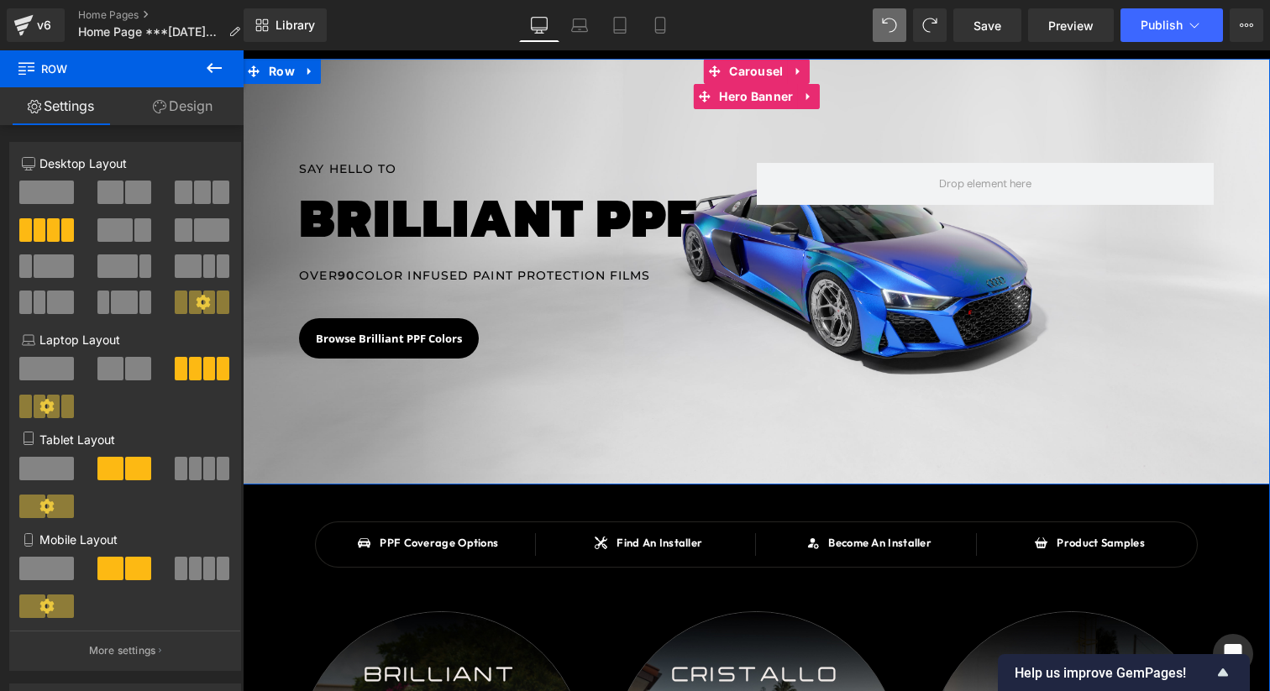
scroll to position [0, 0]
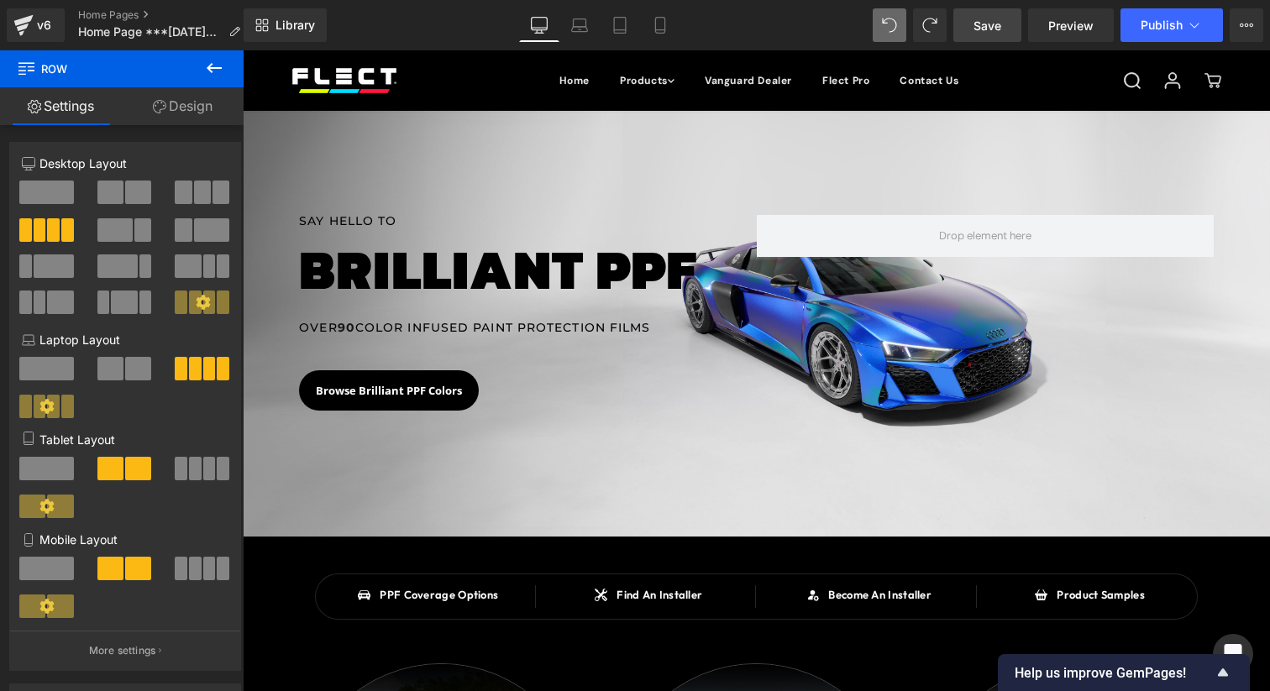
click at [993, 33] on span "Save" at bounding box center [987, 26] width 28 height 18
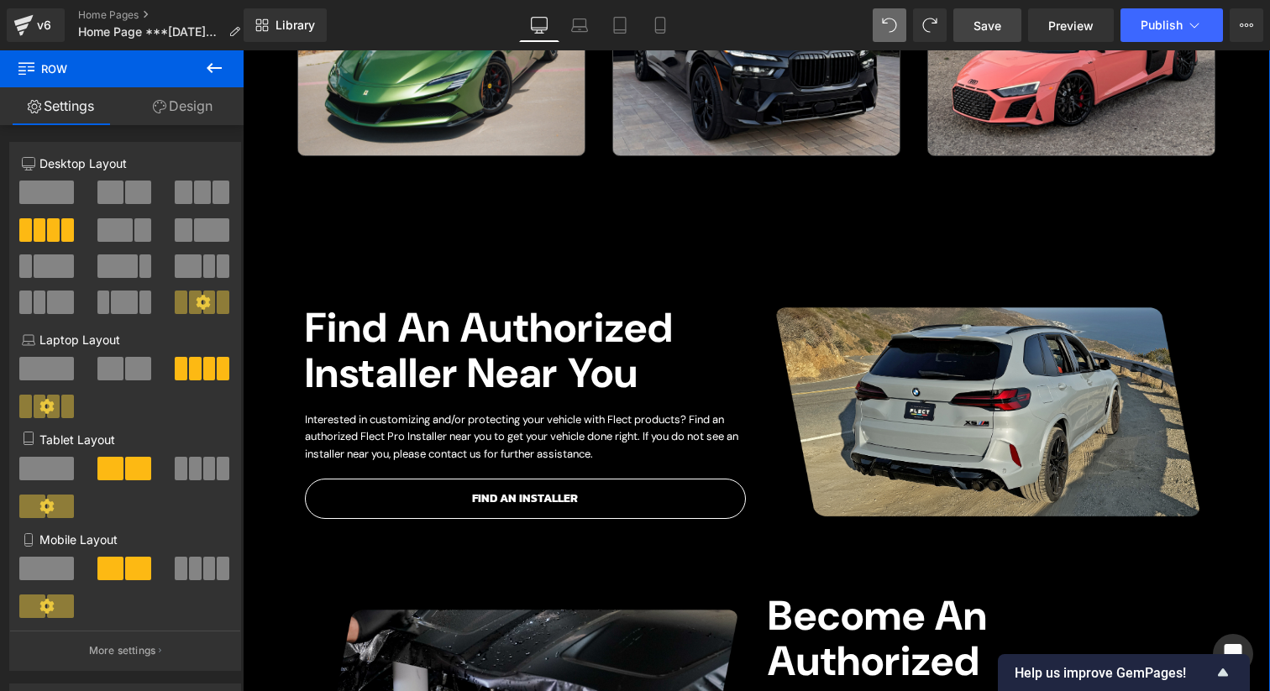
scroll to position [751, 0]
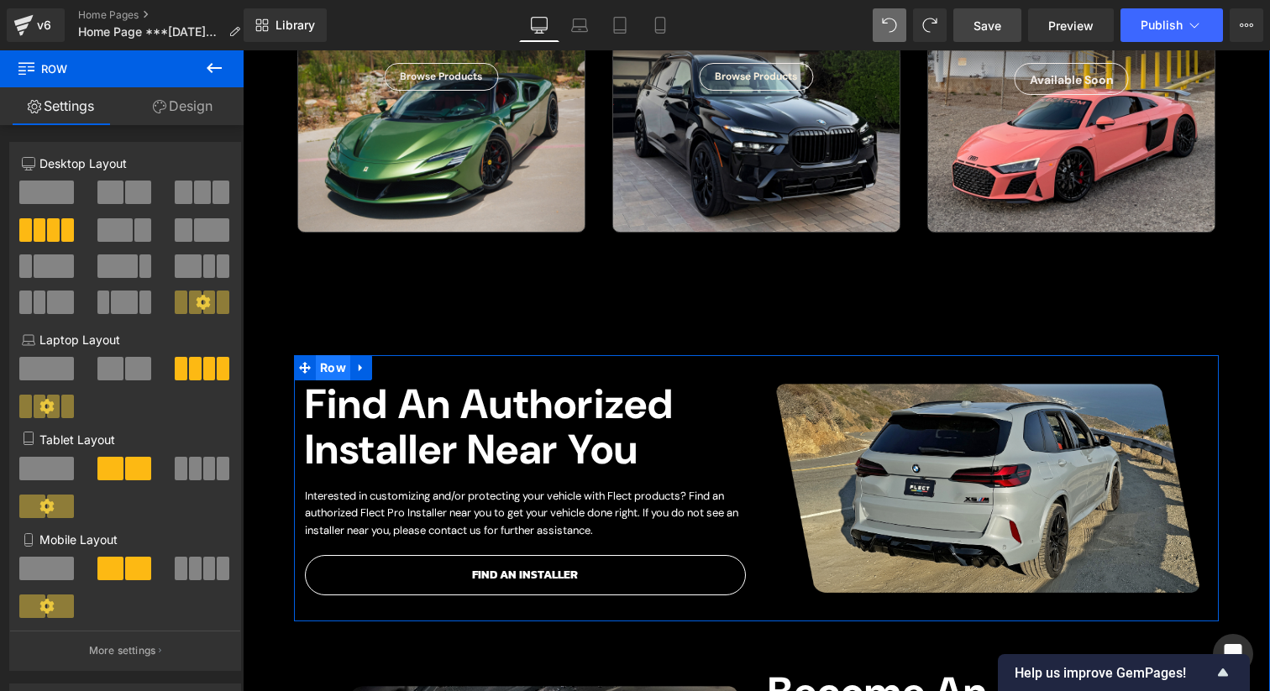
click at [328, 367] on span "Row" at bounding box center [333, 367] width 34 height 25
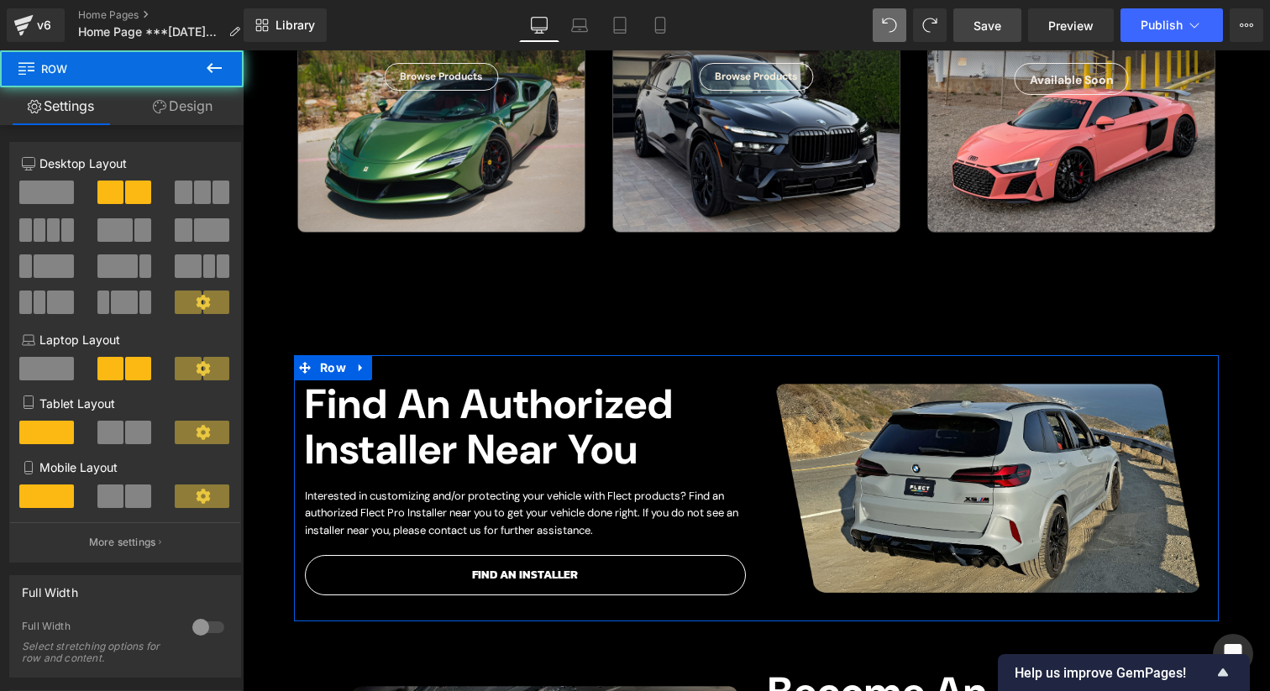
click at [180, 121] on link "Design" at bounding box center [183, 106] width 122 height 38
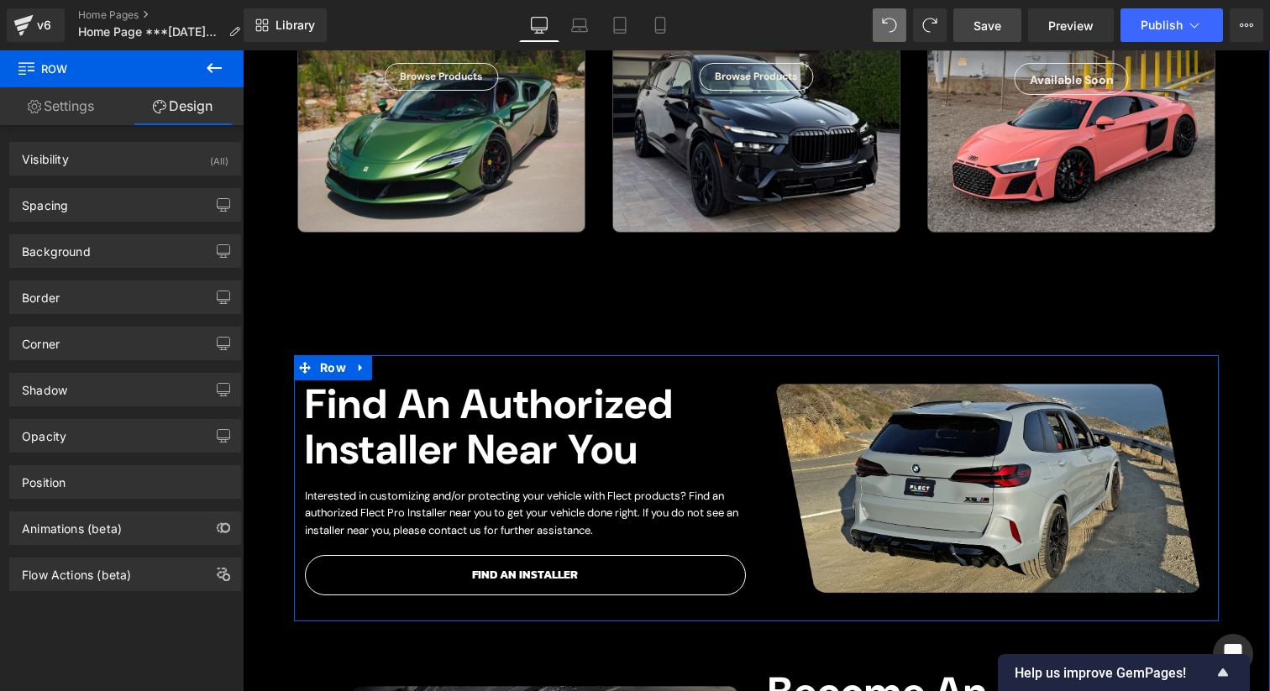
click at [439, 435] on h1 "find An authorized Installer Near You" at bounding box center [525, 427] width 440 height 91
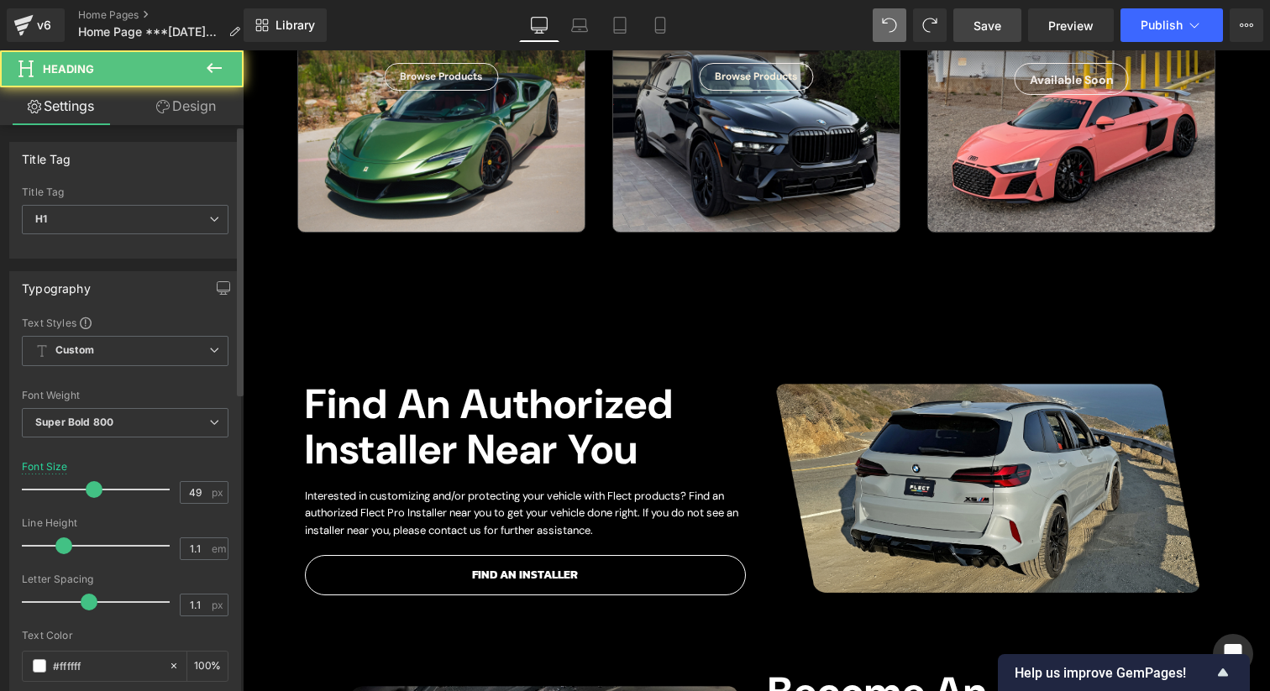
scroll to position [245, 0]
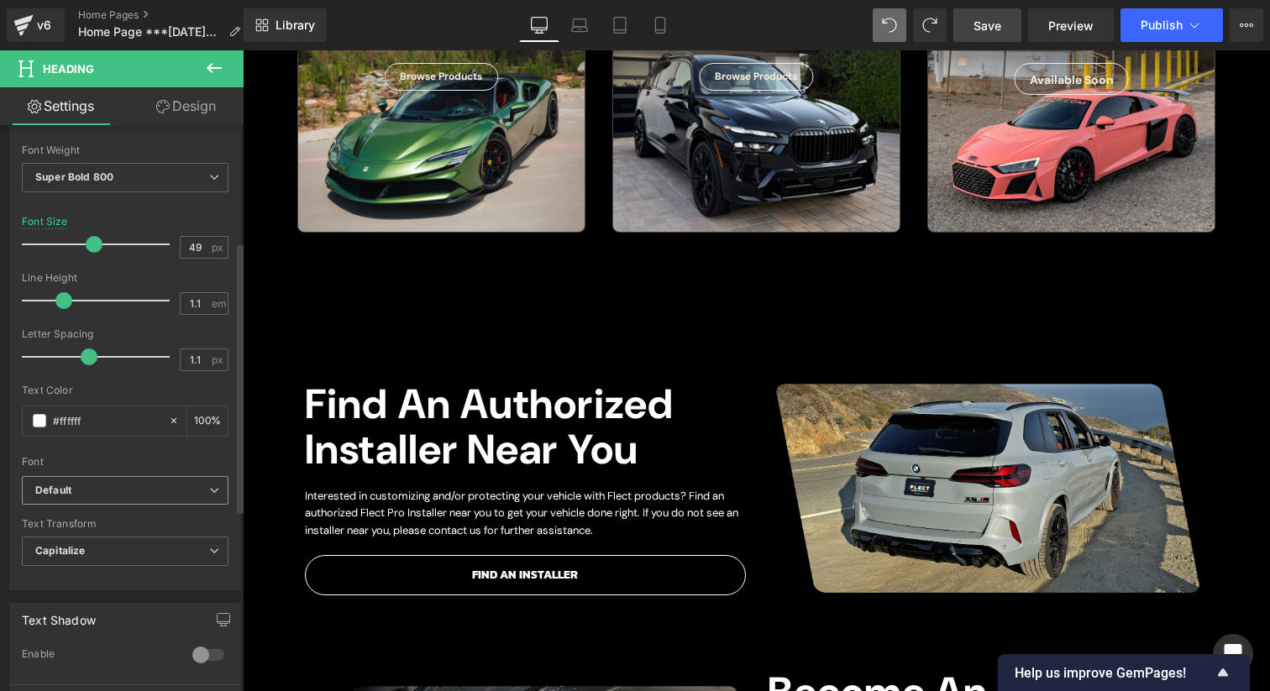
click at [99, 479] on span "Default" at bounding box center [125, 490] width 207 height 29
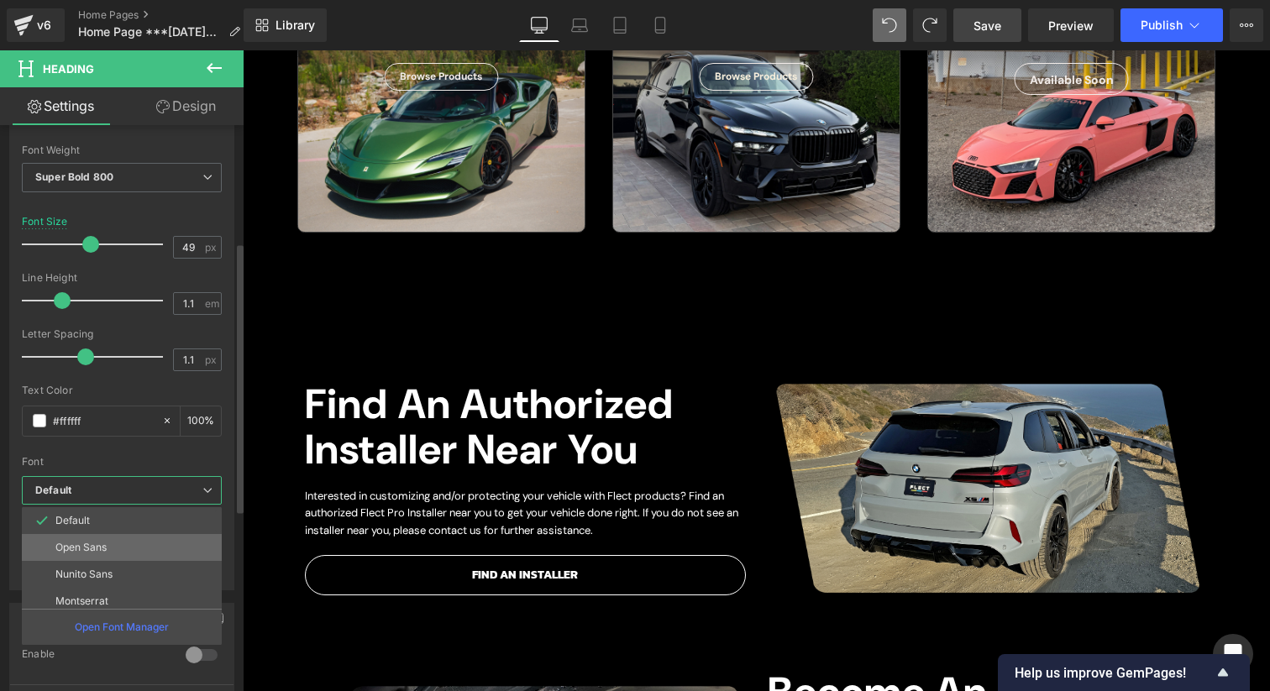
click at [101, 553] on p "Open Sans" at bounding box center [80, 548] width 51 height 12
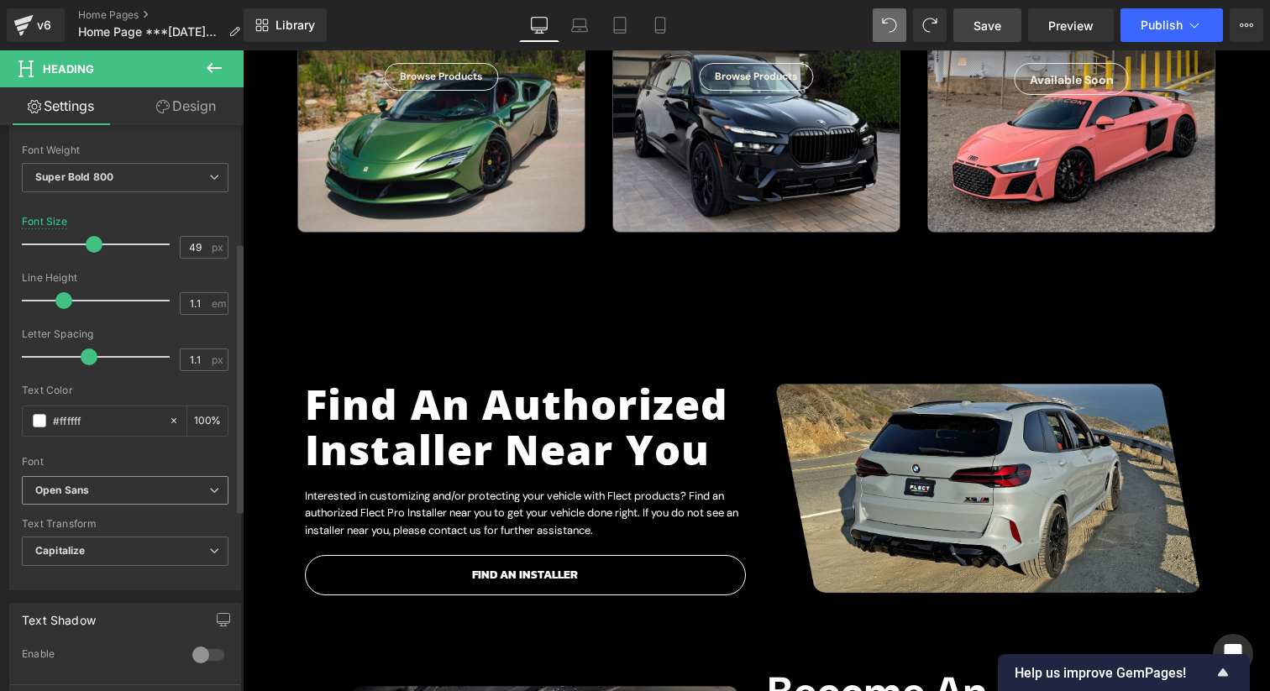
click at [118, 495] on b "Open Sans" at bounding box center [122, 491] width 174 height 14
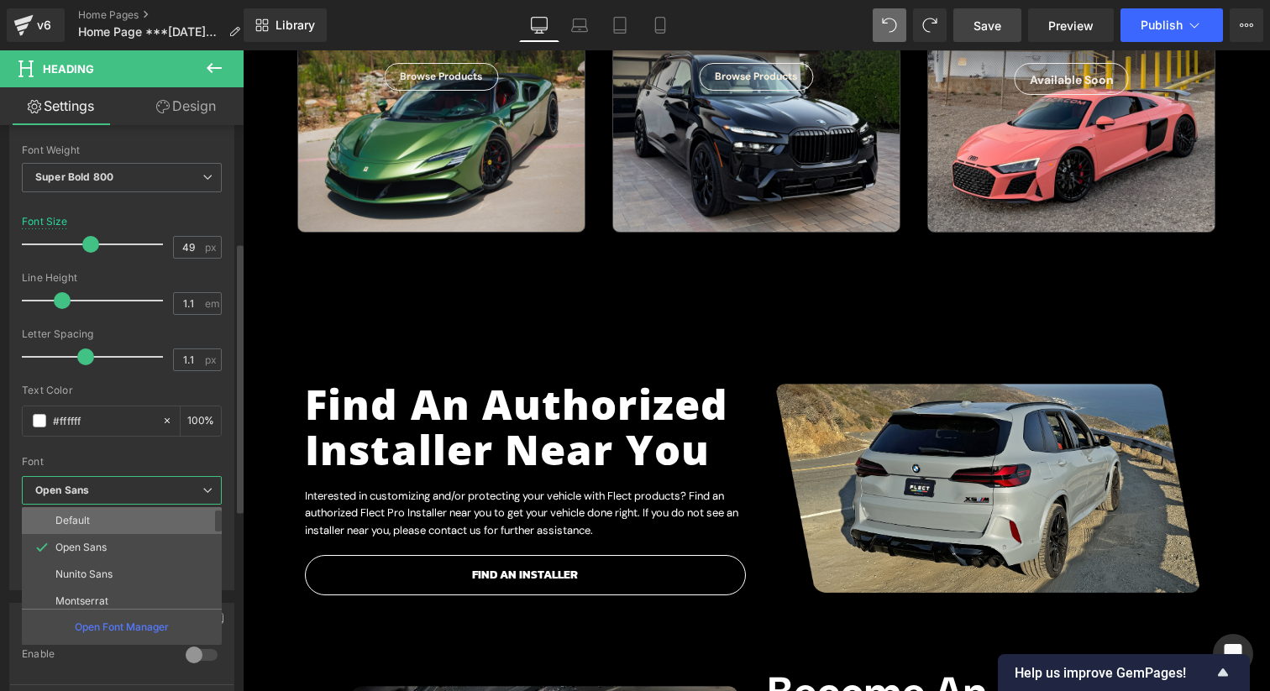
click at [103, 521] on li "Default" at bounding box center [125, 520] width 207 height 27
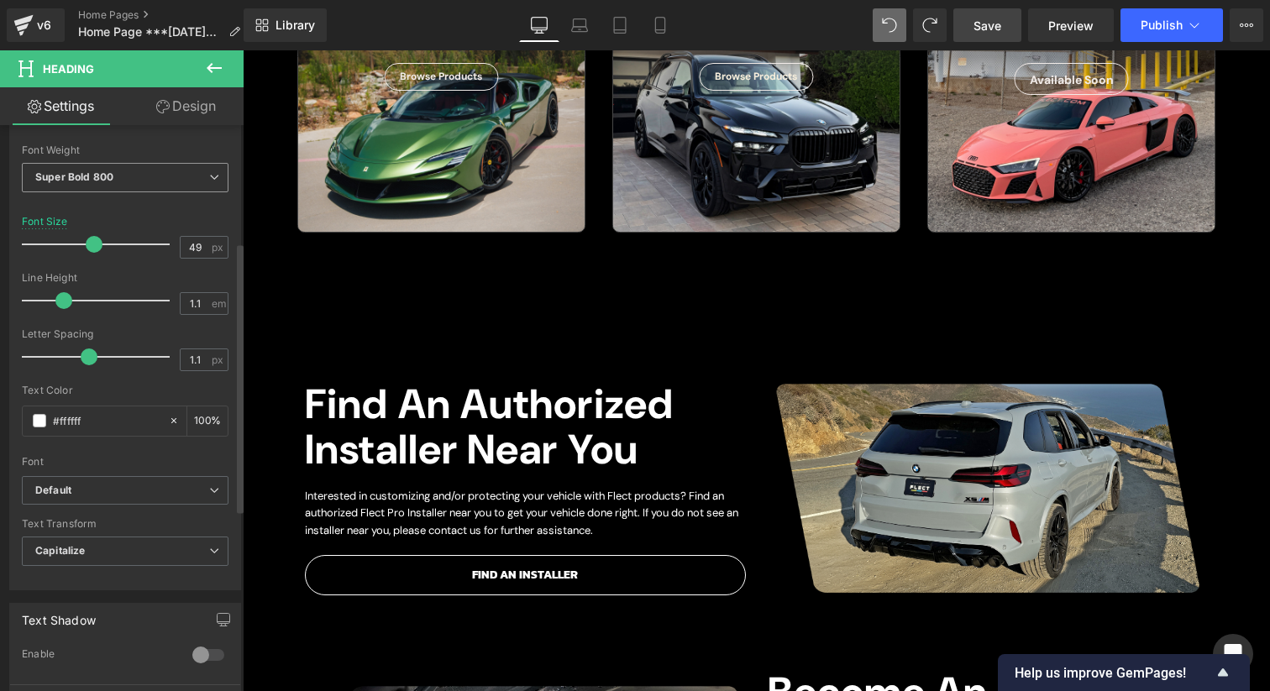
click at [115, 186] on span "Super Bold 800" at bounding box center [125, 177] width 207 height 29
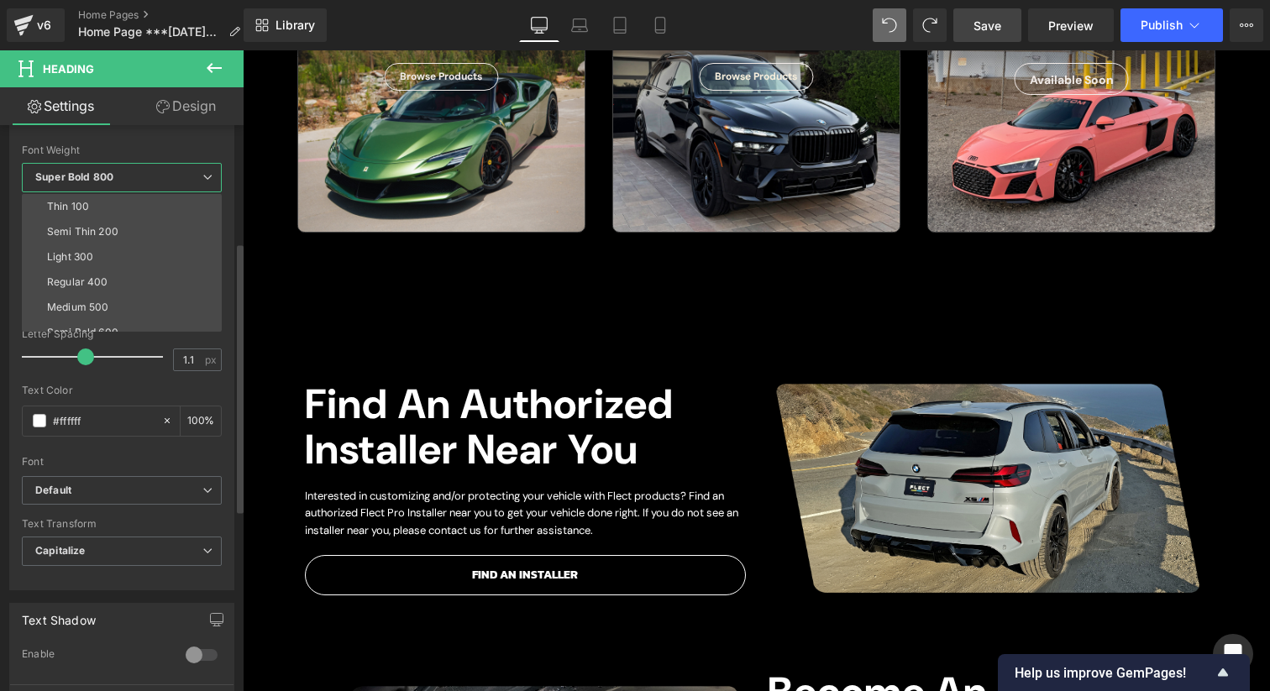
click at [116, 185] on span "Super Bold 800" at bounding box center [122, 177] width 200 height 29
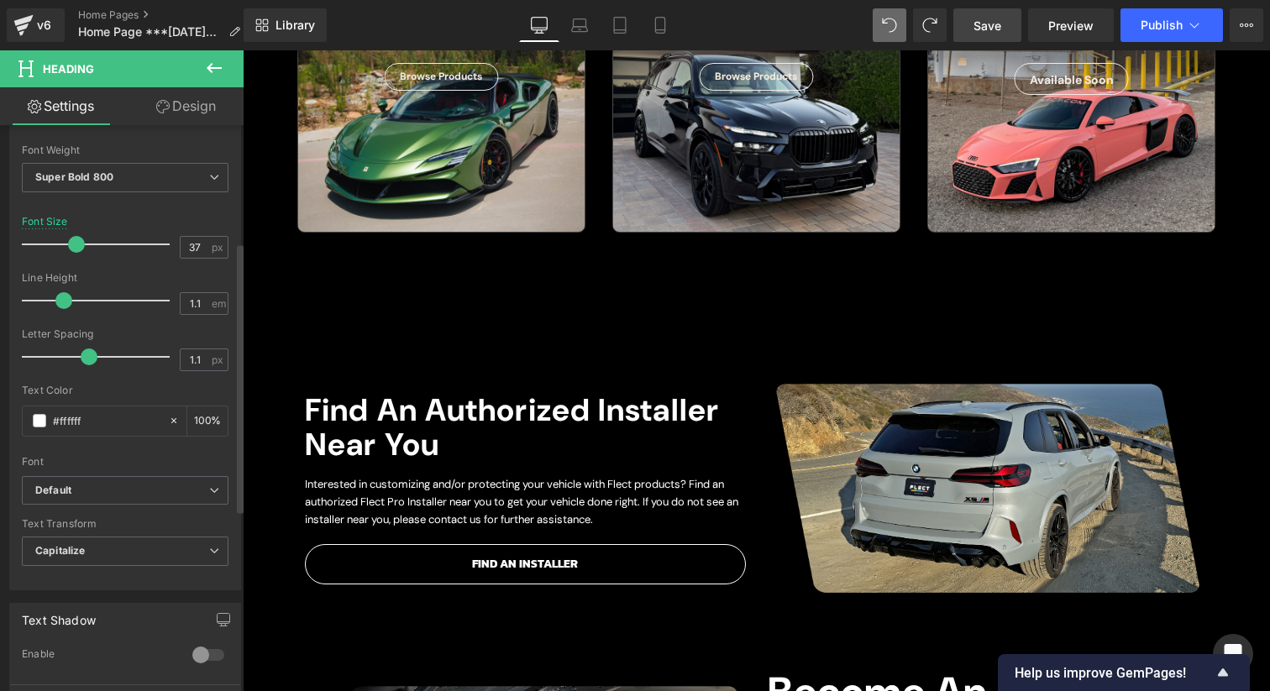
drag, startPoint x: 89, startPoint y: 238, endPoint x: 71, endPoint y: 238, distance: 17.7
click at [71, 238] on span at bounding box center [76, 244] width 17 height 17
type input "49"
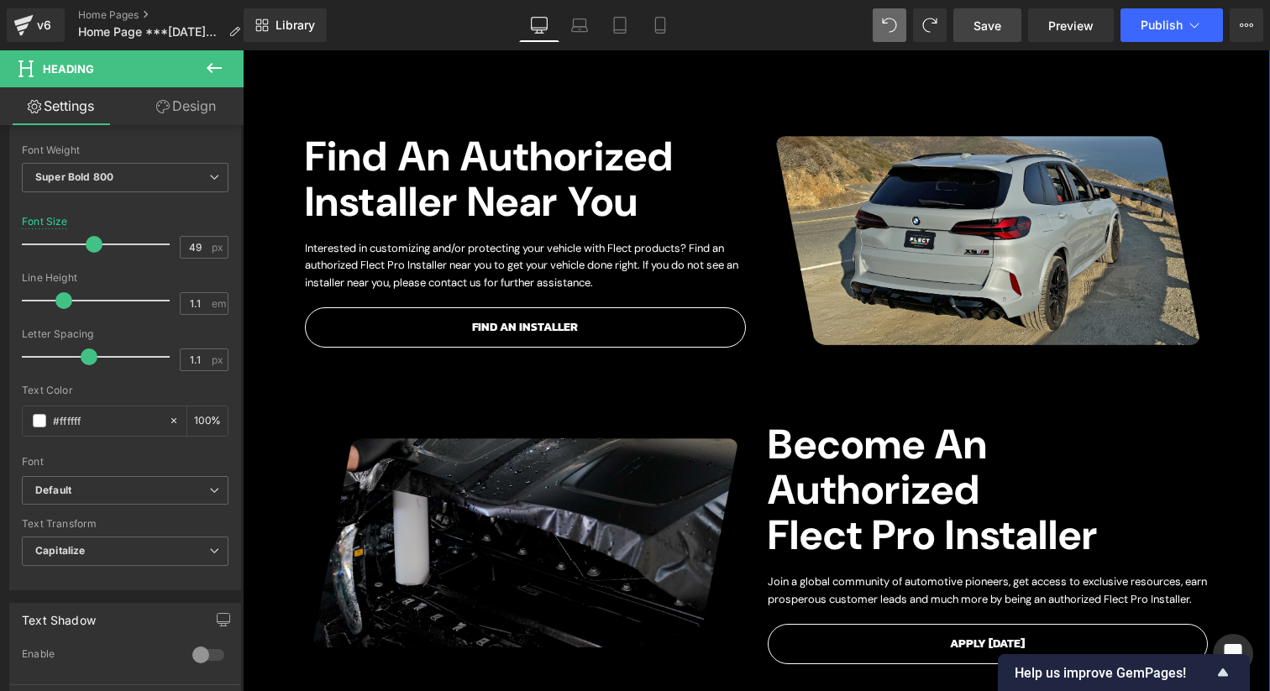
scroll to position [953, 0]
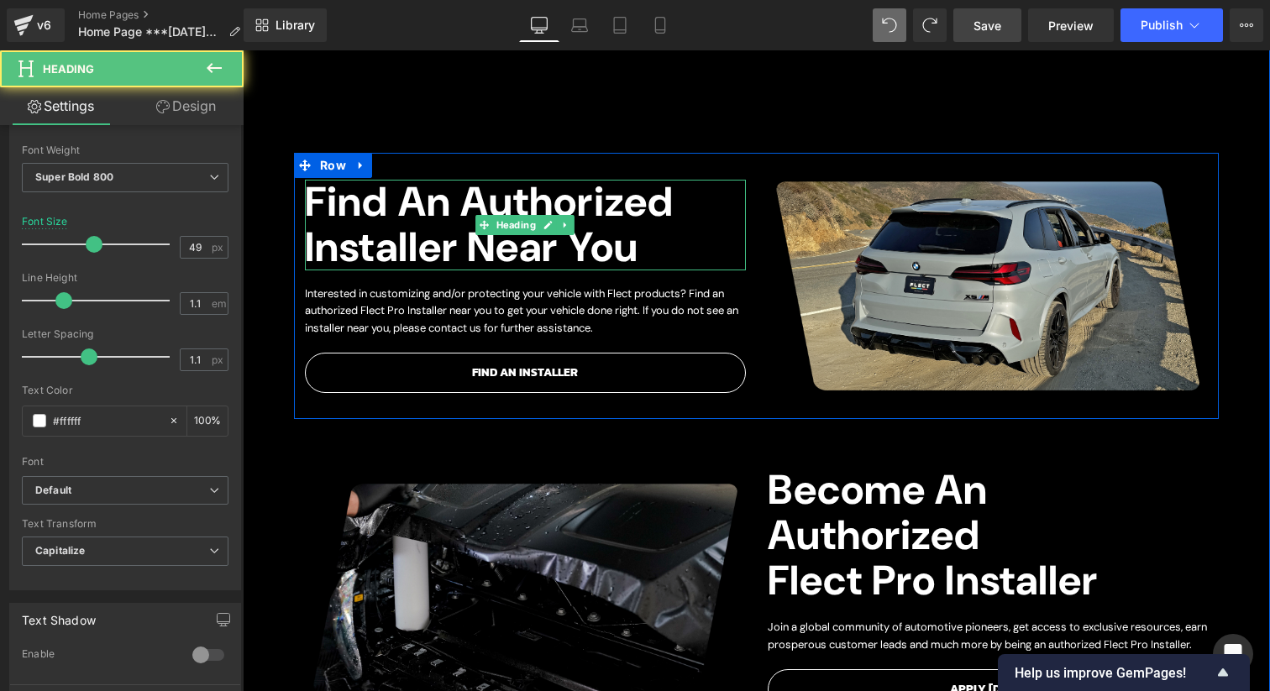
click at [455, 224] on h1 "find An authorized Installer Near You" at bounding box center [525, 225] width 440 height 91
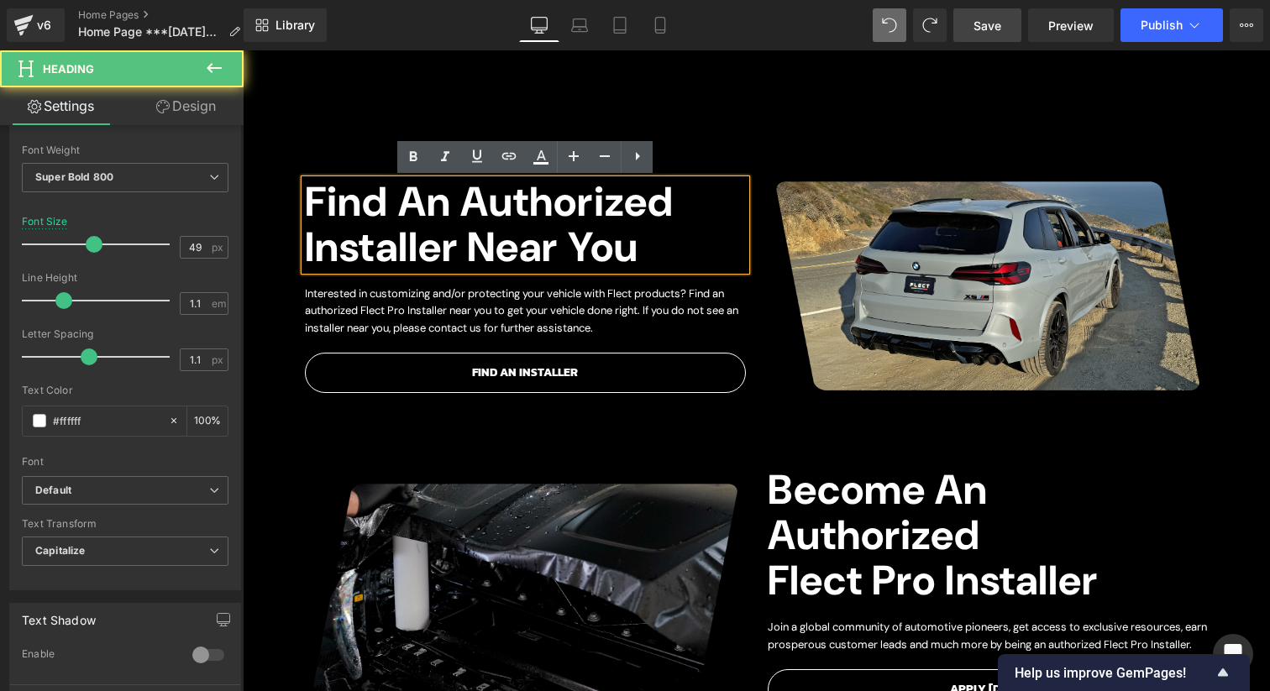
click at [291, 233] on div "SAY HELLO TO Heading BRILLIANT PPF Heading OVER 90 COLOR INFUSED PAINT PROTECTI…" at bounding box center [756, 131] width 1027 height 1946
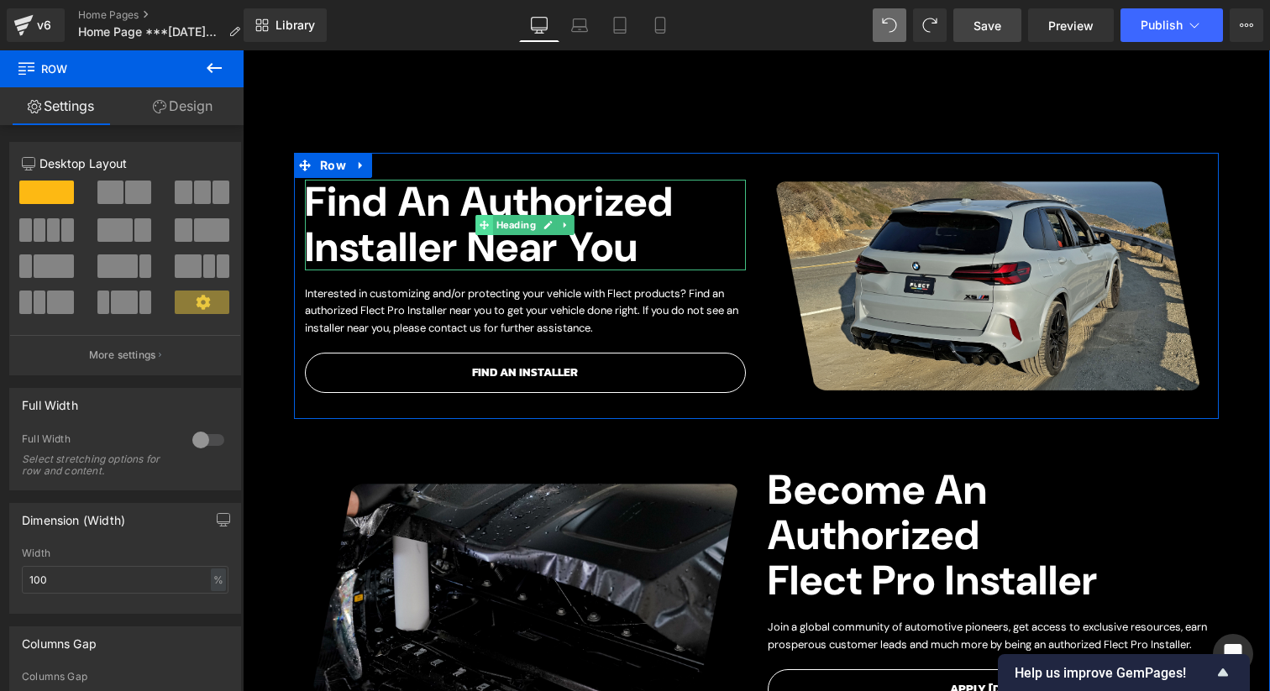
click at [511, 223] on span "Heading" at bounding box center [516, 225] width 46 height 20
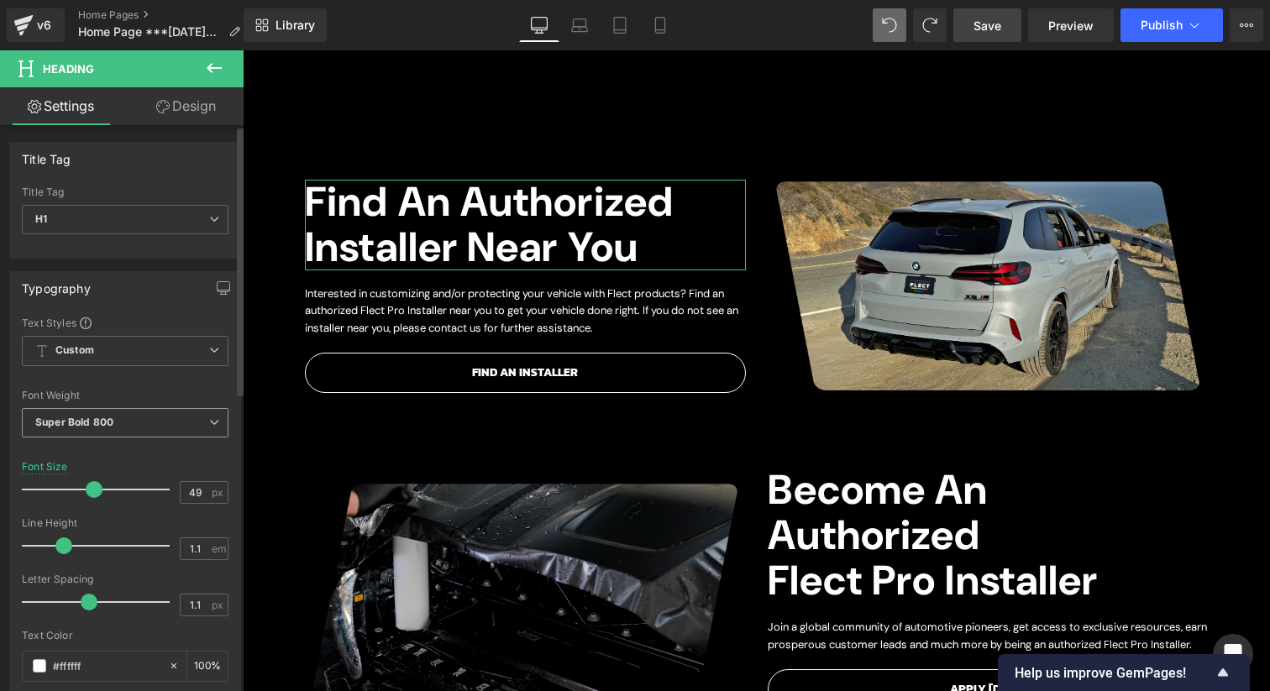
click at [105, 418] on b "Super Bold 800" at bounding box center [74, 422] width 78 height 13
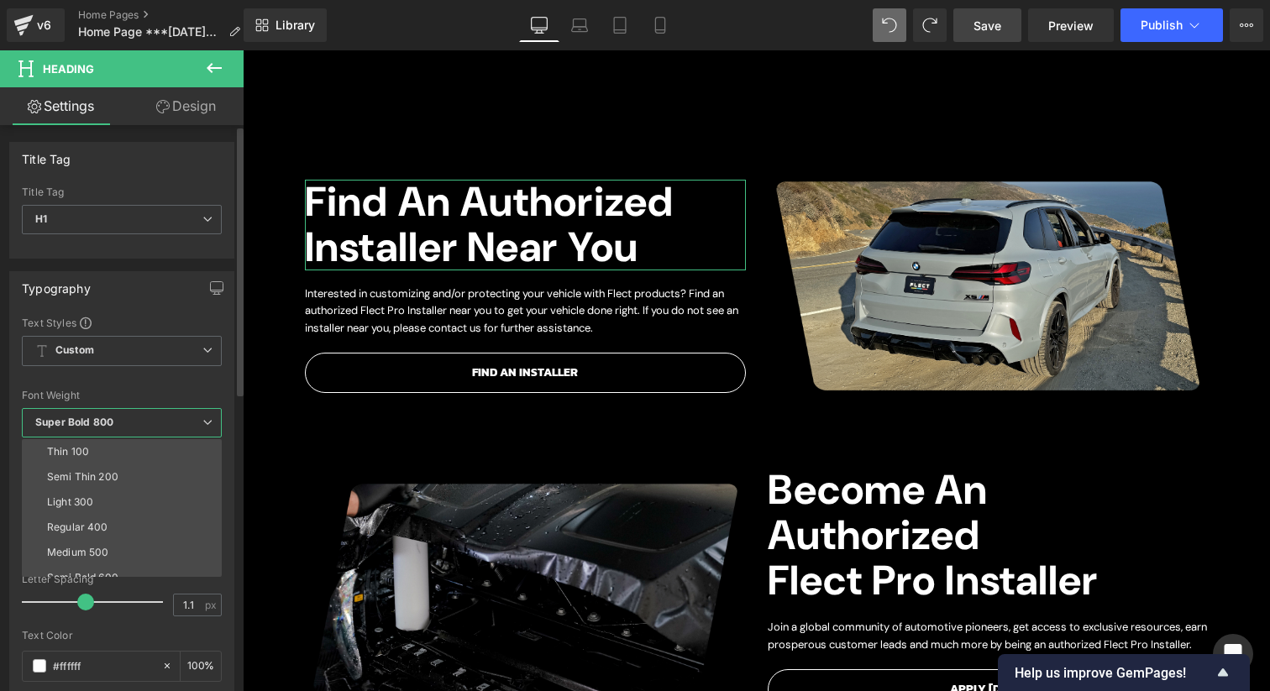
click at [169, 299] on div "Typography" at bounding box center [121, 288] width 223 height 32
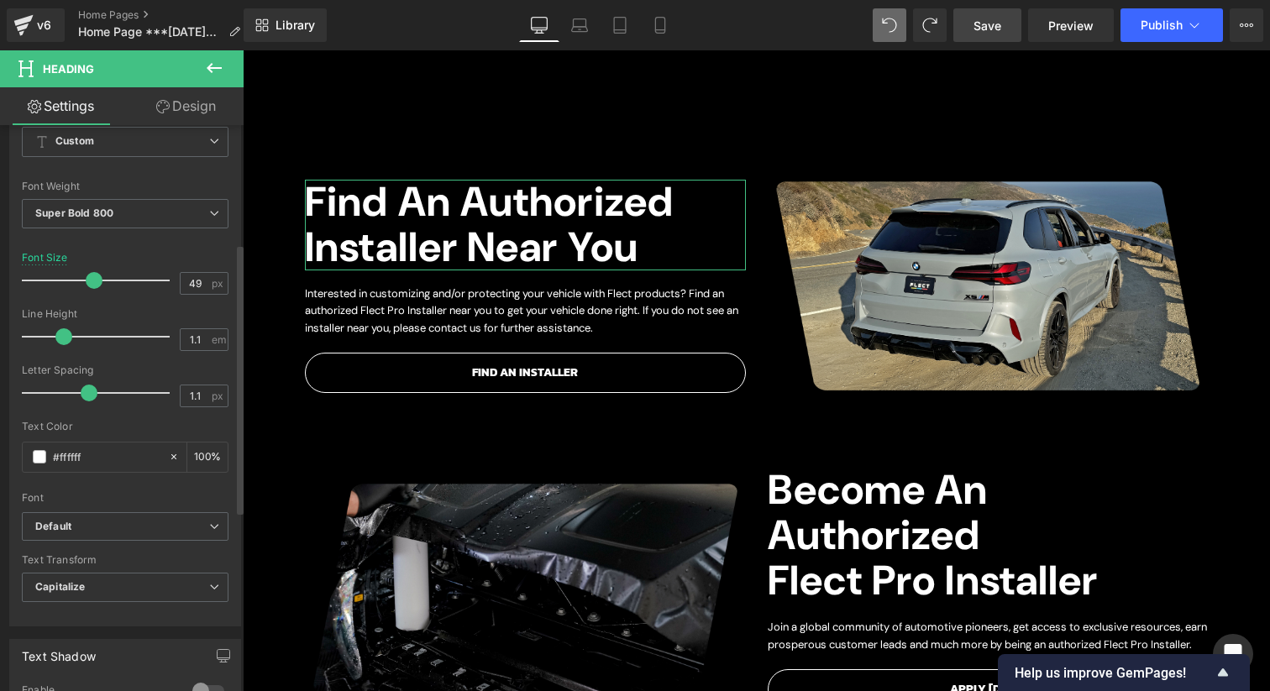
scroll to position [248, 0]
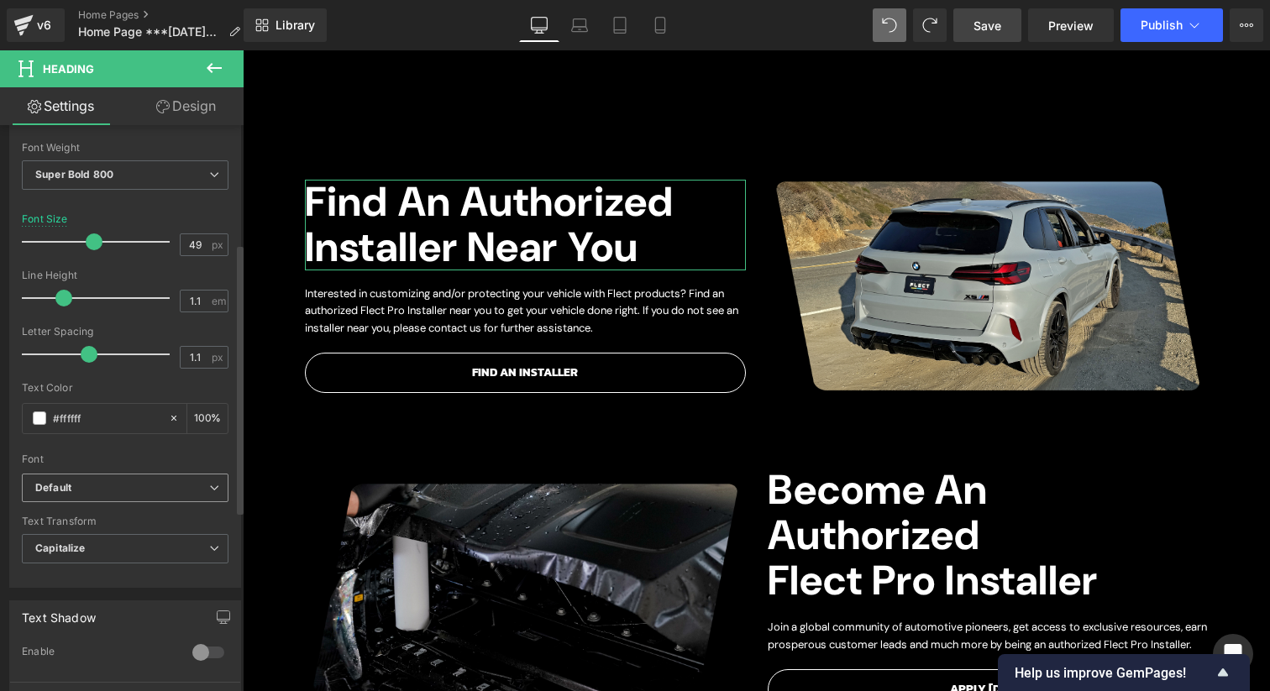
click at [97, 489] on b "Default" at bounding box center [122, 488] width 174 height 14
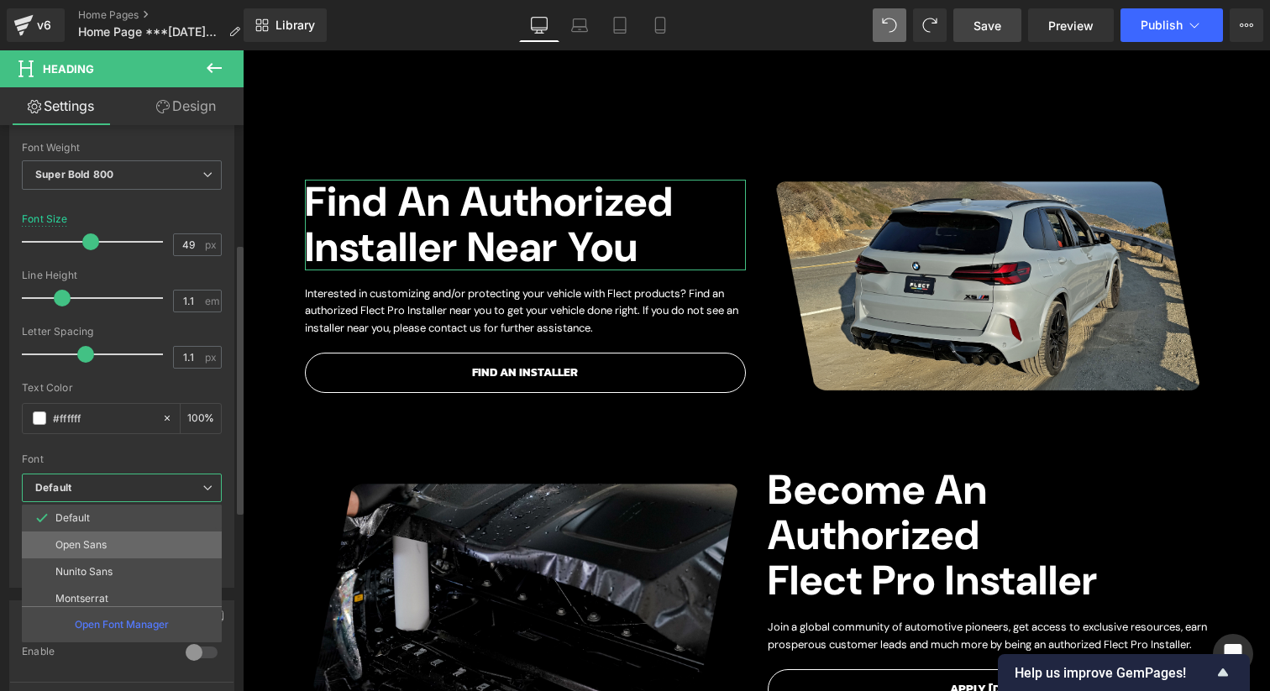
scroll to position [47, 0]
click at [109, 532] on li "Nunito Sans" at bounding box center [125, 524] width 207 height 27
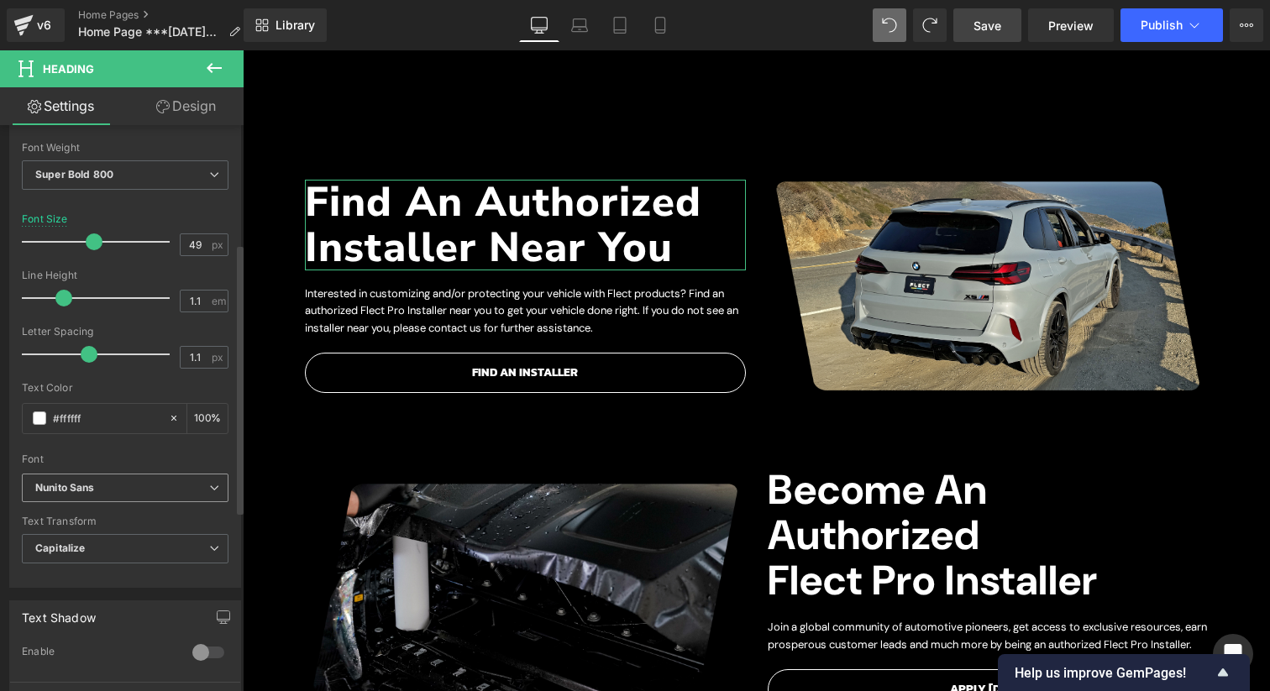
click at [121, 485] on b "Nunito Sans" at bounding box center [122, 488] width 174 height 14
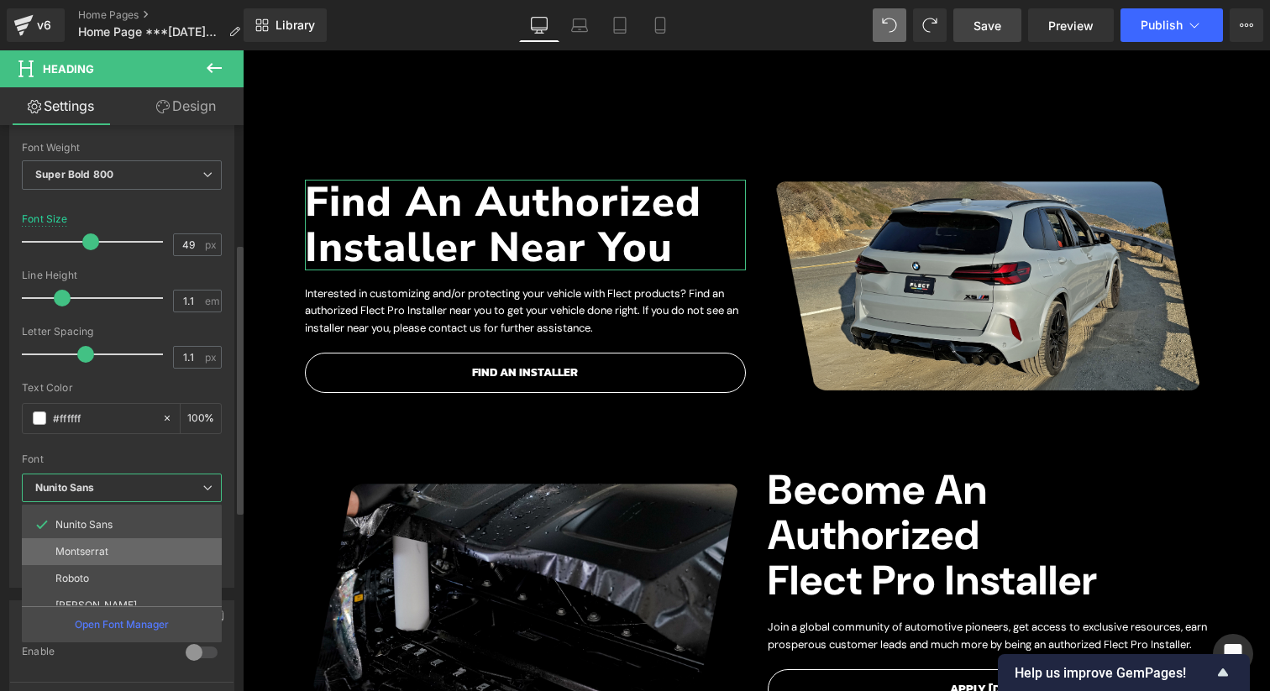
click at [110, 549] on li "Montserrat" at bounding box center [125, 551] width 207 height 27
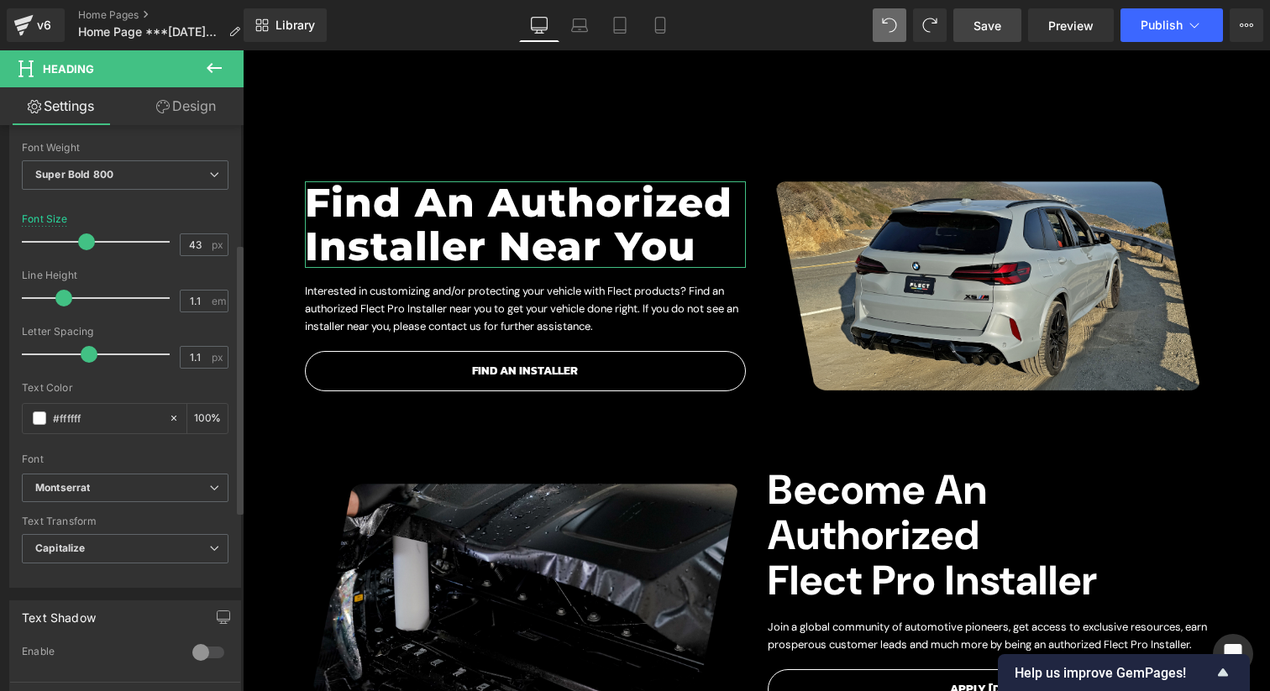
type input "42"
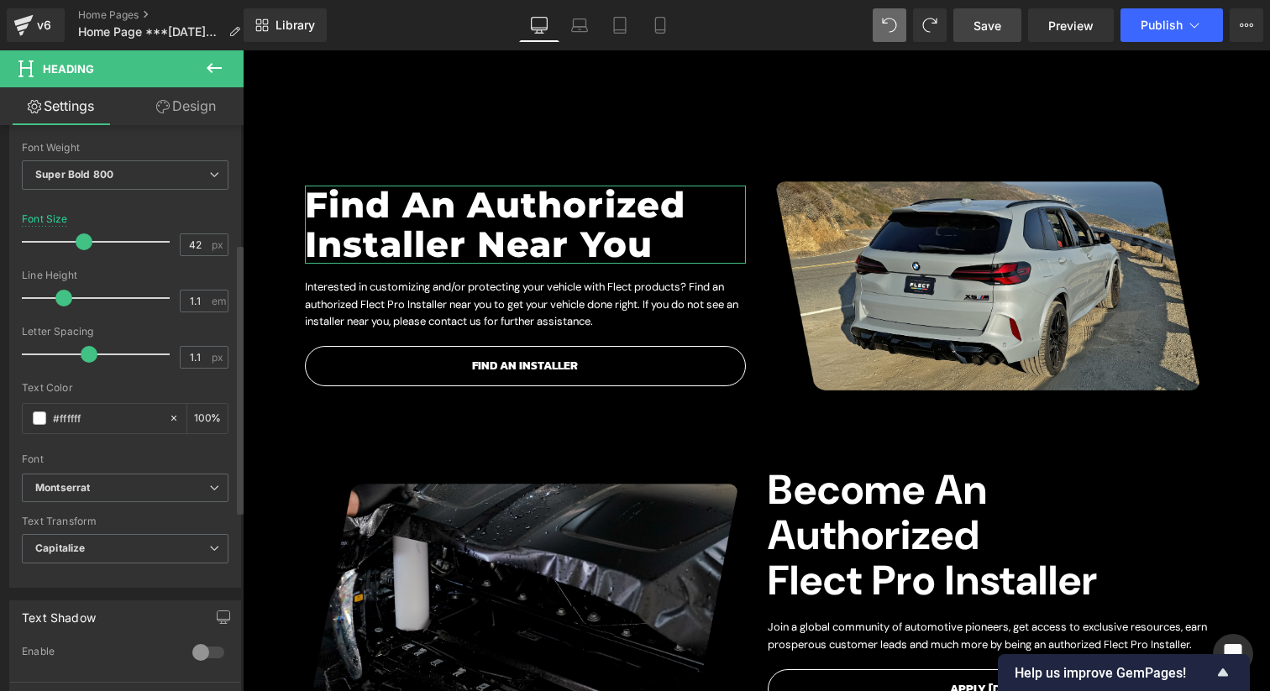
drag, startPoint x: 86, startPoint y: 233, endPoint x: 76, endPoint y: 233, distance: 10.1
click at [76, 233] on span at bounding box center [84, 241] width 17 height 17
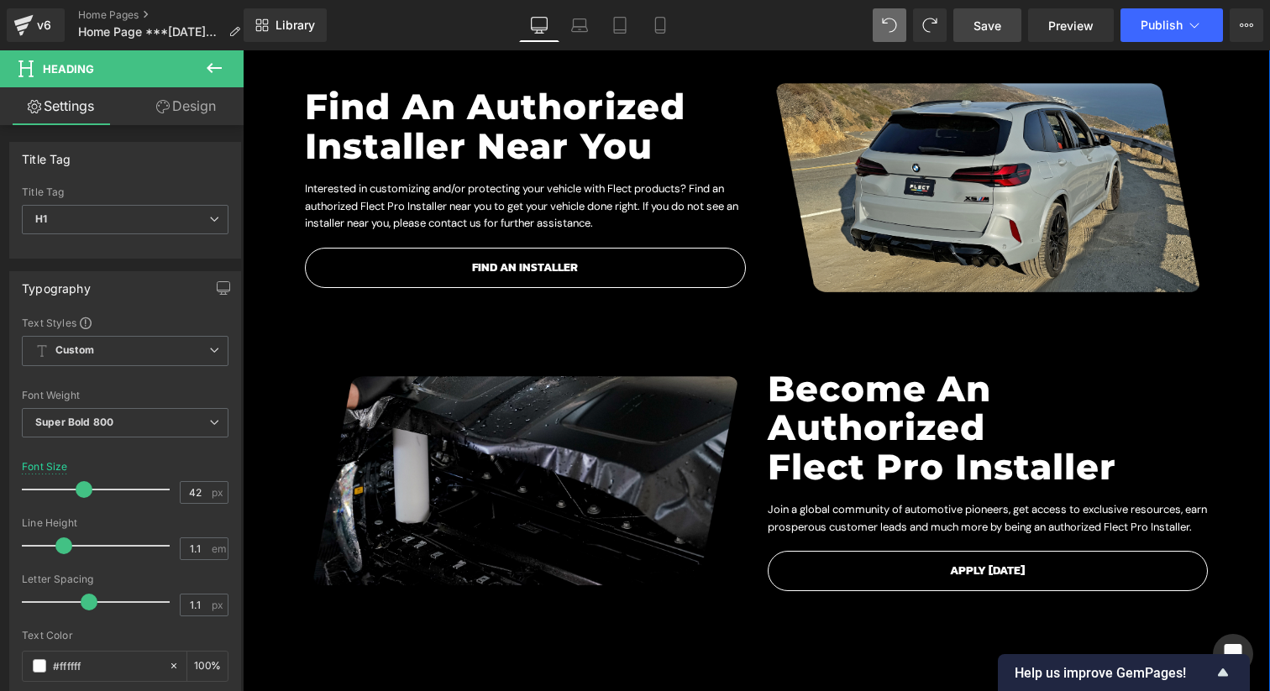
scroll to position [1003, 0]
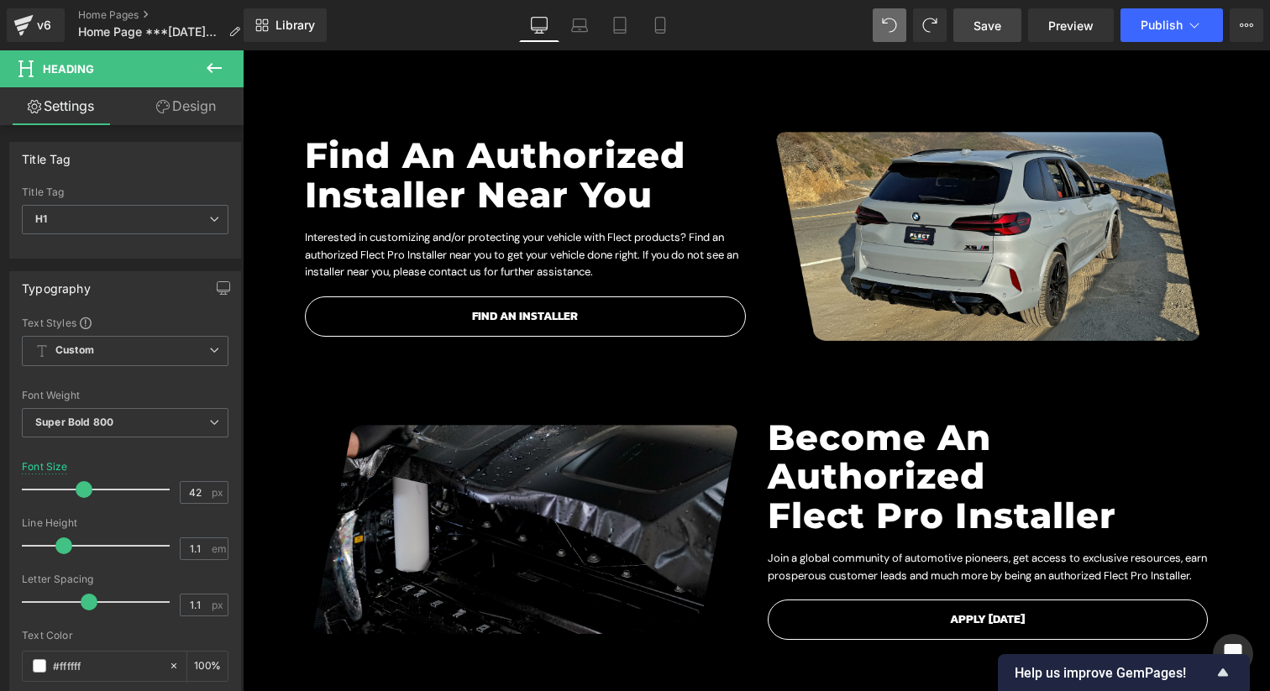
click at [1010, 33] on link "Save" at bounding box center [987, 25] width 68 height 34
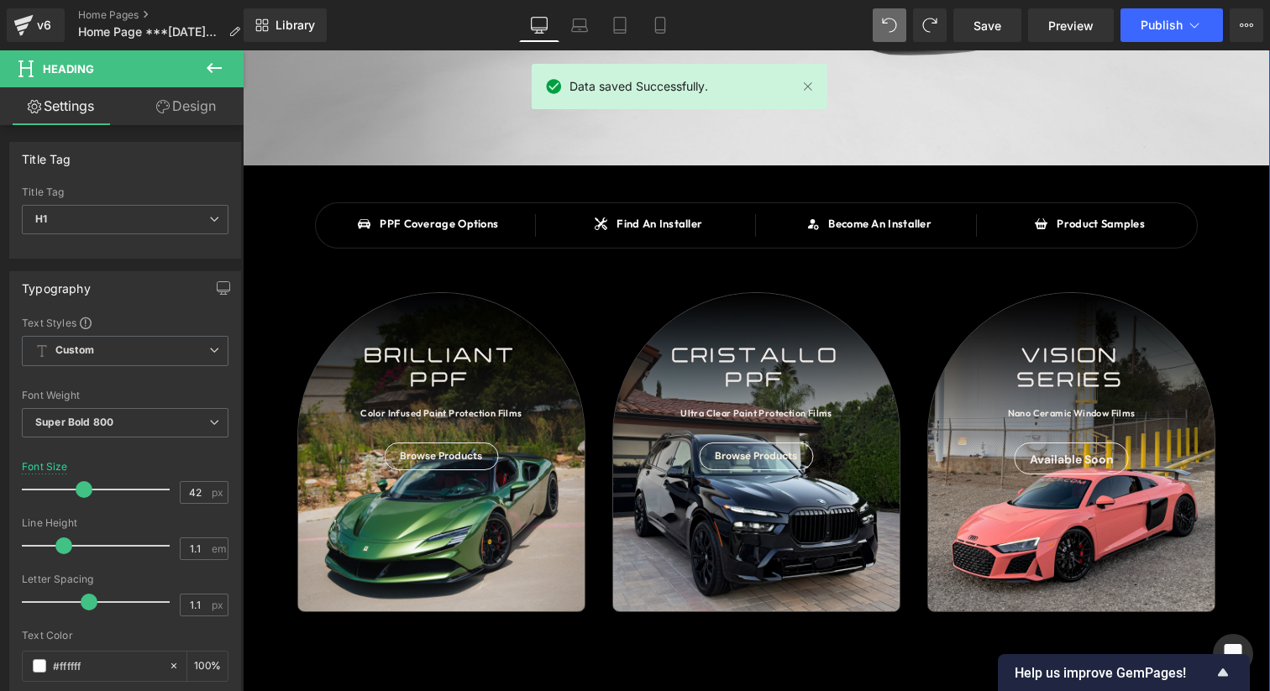
scroll to position [424, 0]
